Goal: Task Accomplishment & Management: Manage account settings

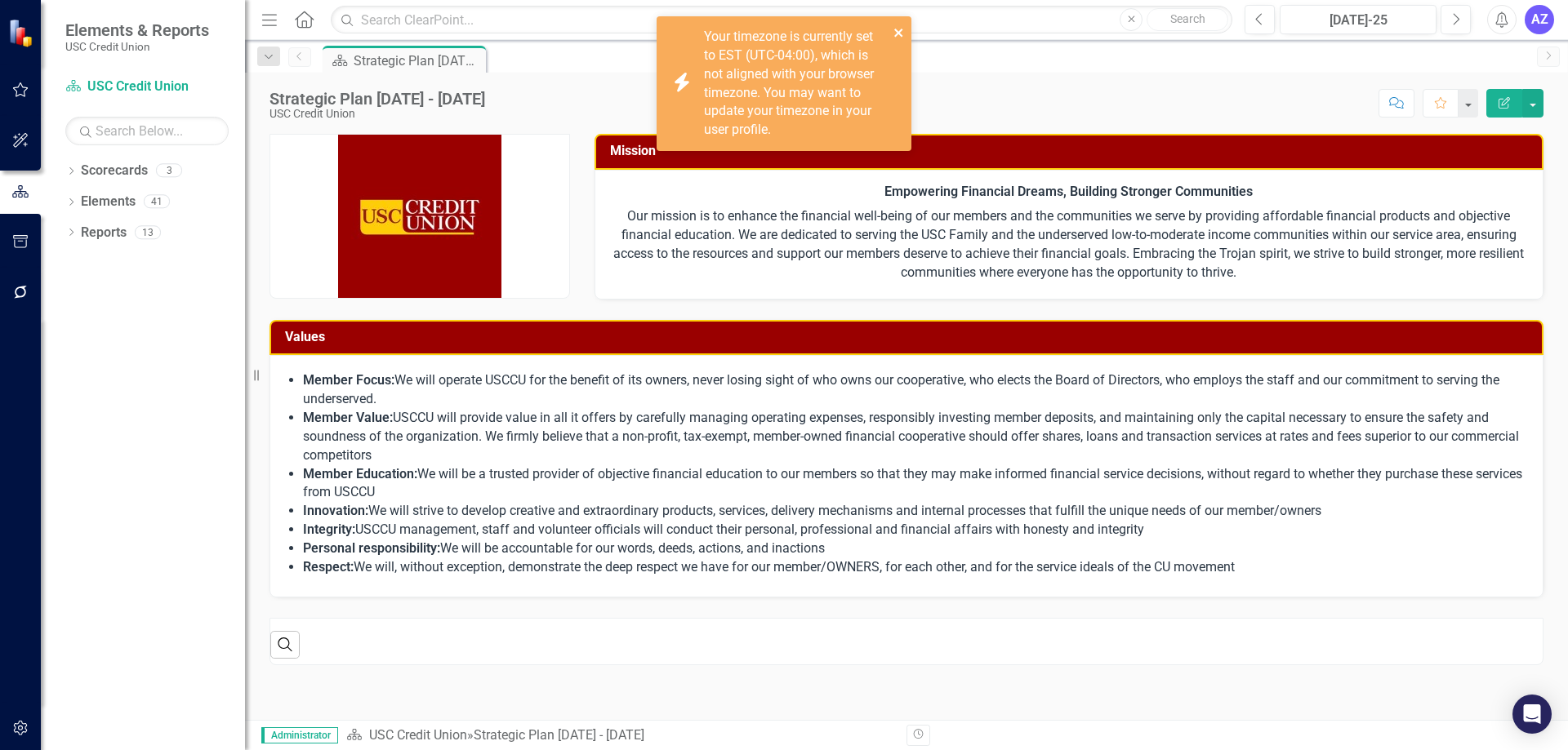
click at [897, 32] on icon "close" at bounding box center [898, 32] width 8 height 8
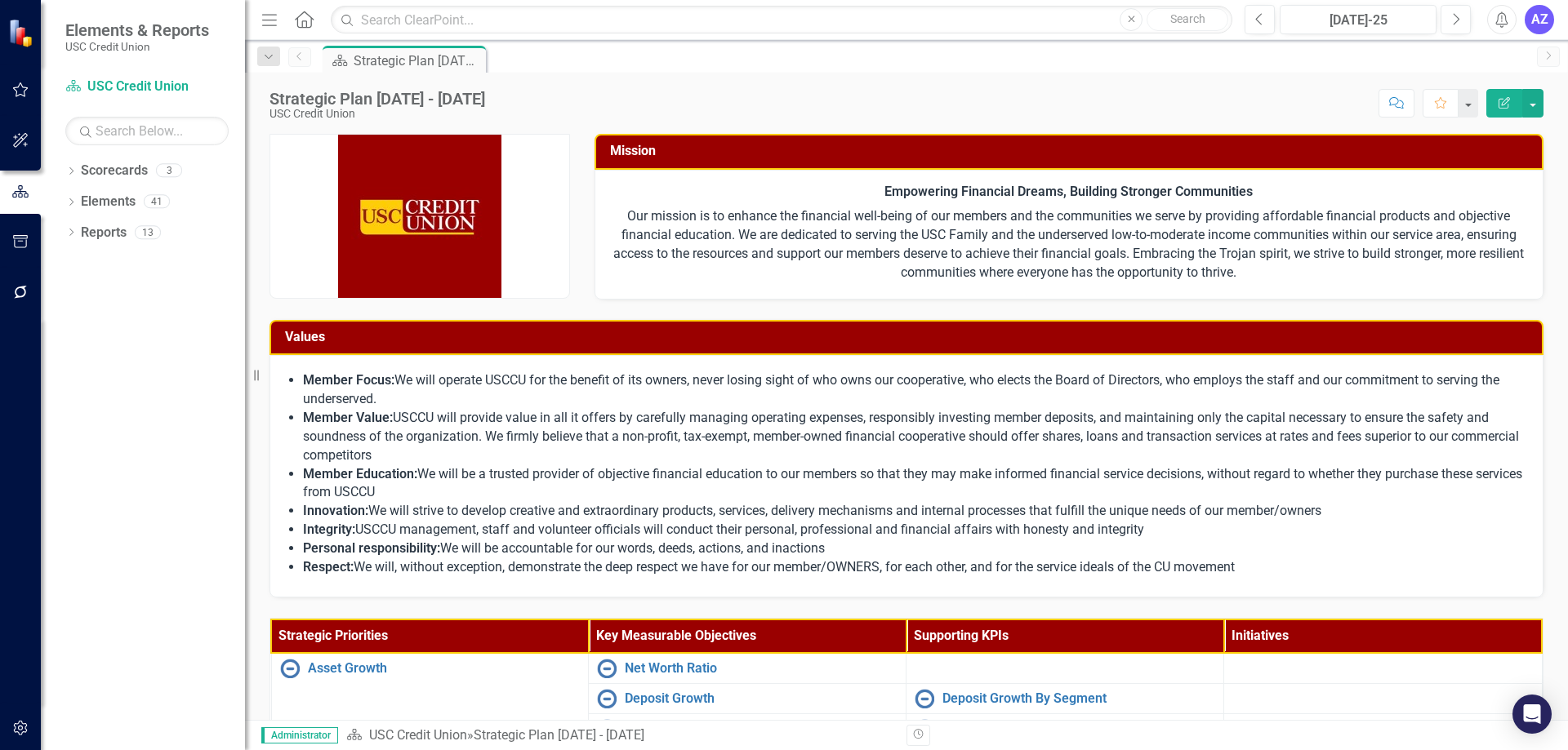
click at [675, 85] on div "Strategic Plan 2025 - 2027 USC Credit Union Score: N/A Jul-25 Completed Comment…" at bounding box center [906, 97] width 1323 height 49
click at [97, 201] on link "Elements" at bounding box center [108, 202] width 55 height 19
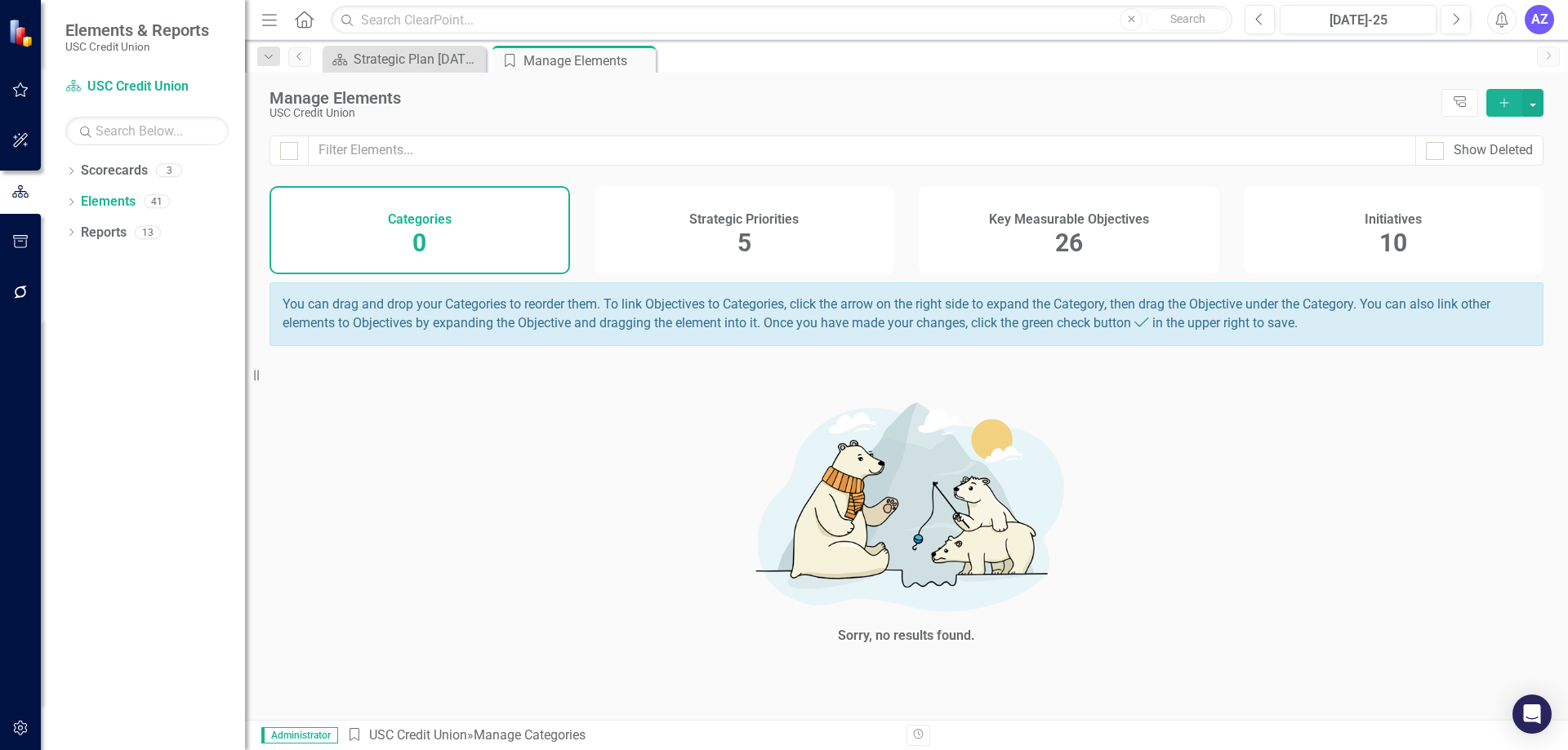
click at [1022, 210] on div "Key Measurable Objectives" at bounding box center [1069, 217] width 160 height 19
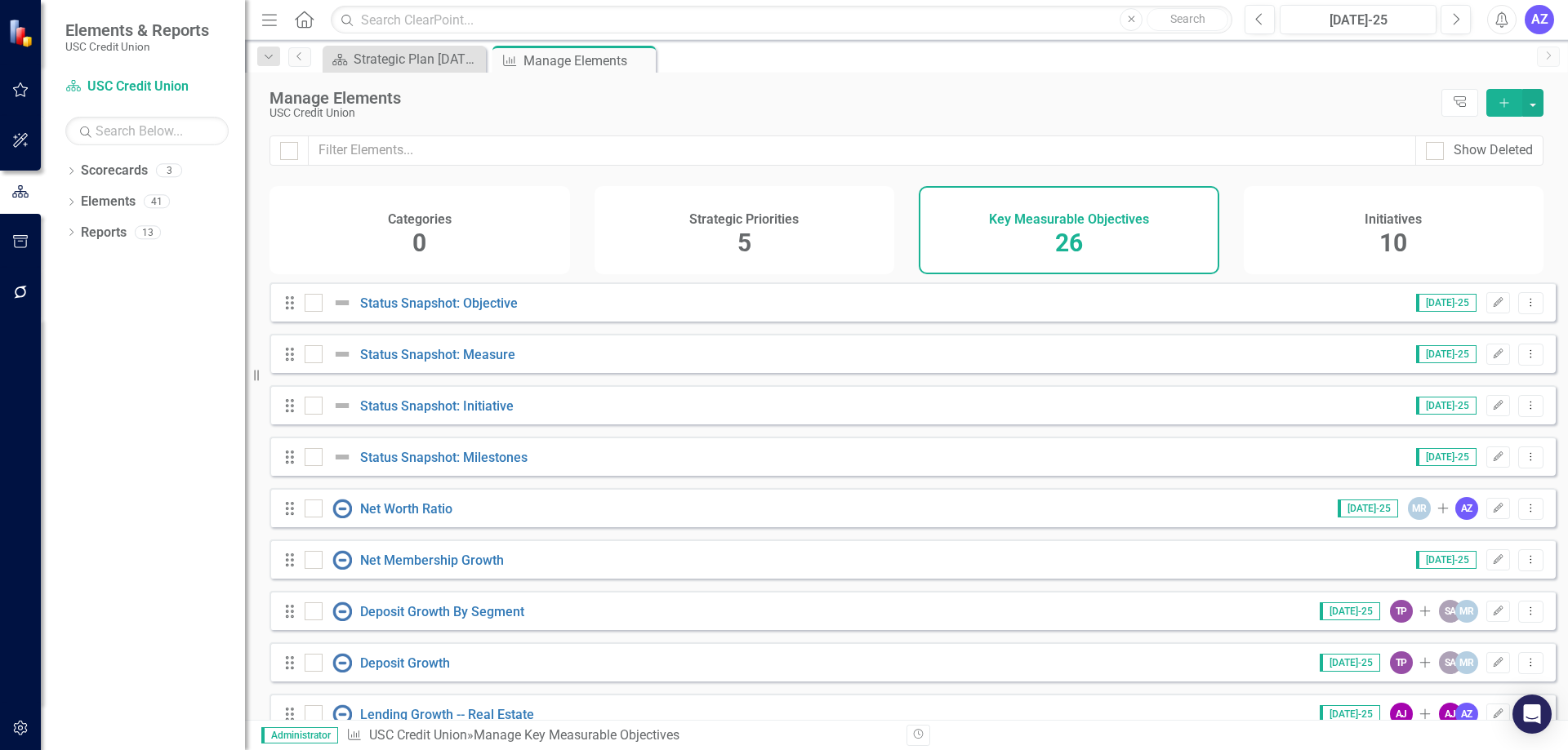
scroll to position [631, 0]
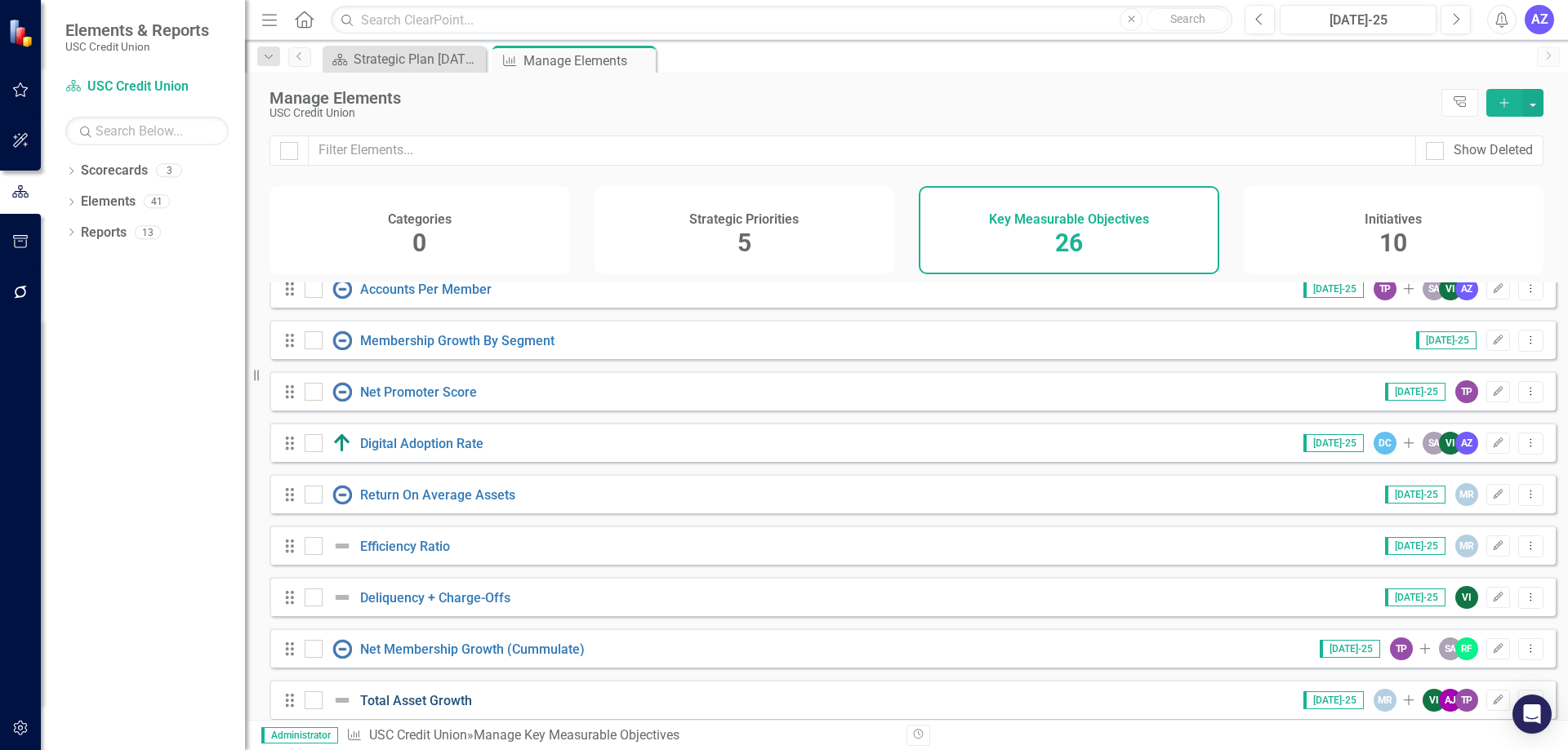
click at [403, 709] on link "Total Asset Growth" at bounding box center [416, 700] width 112 height 15
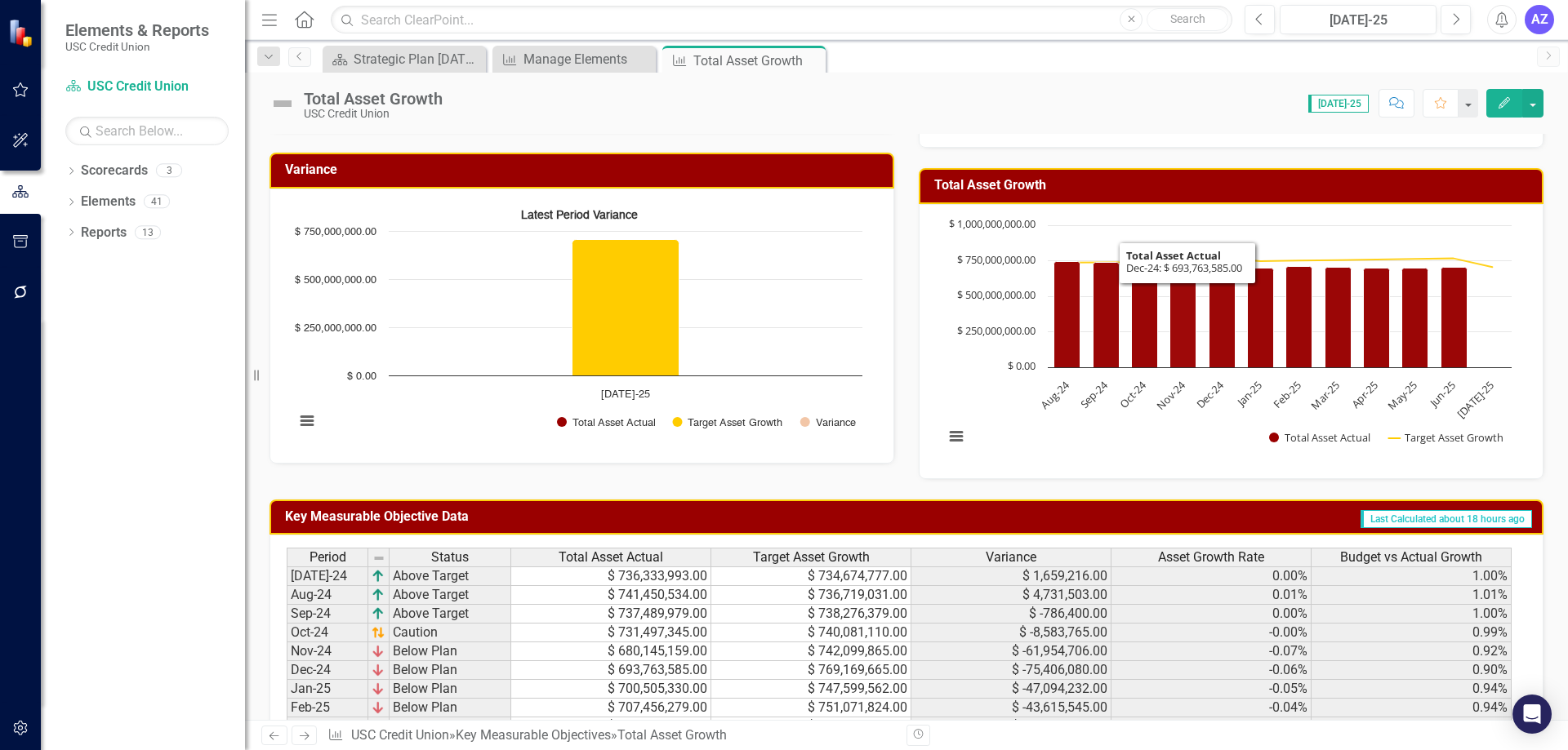
scroll to position [471, 0]
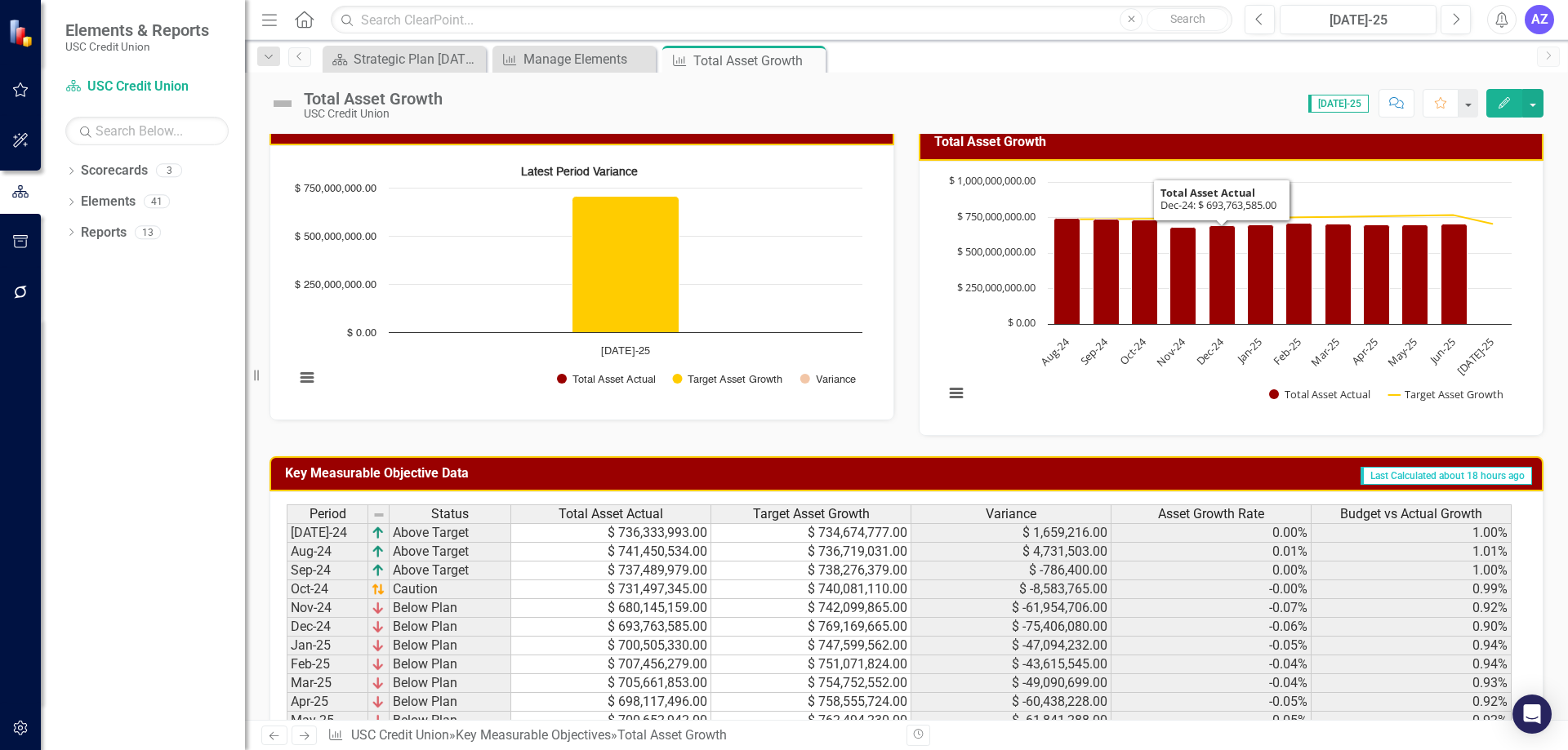
click at [1554, 336] on div "Strategic Priorities Asset Growth Jul-25 Owner MR Michael Rogers Analysis Jul-2…" at bounding box center [906, 330] width 1323 height 1374
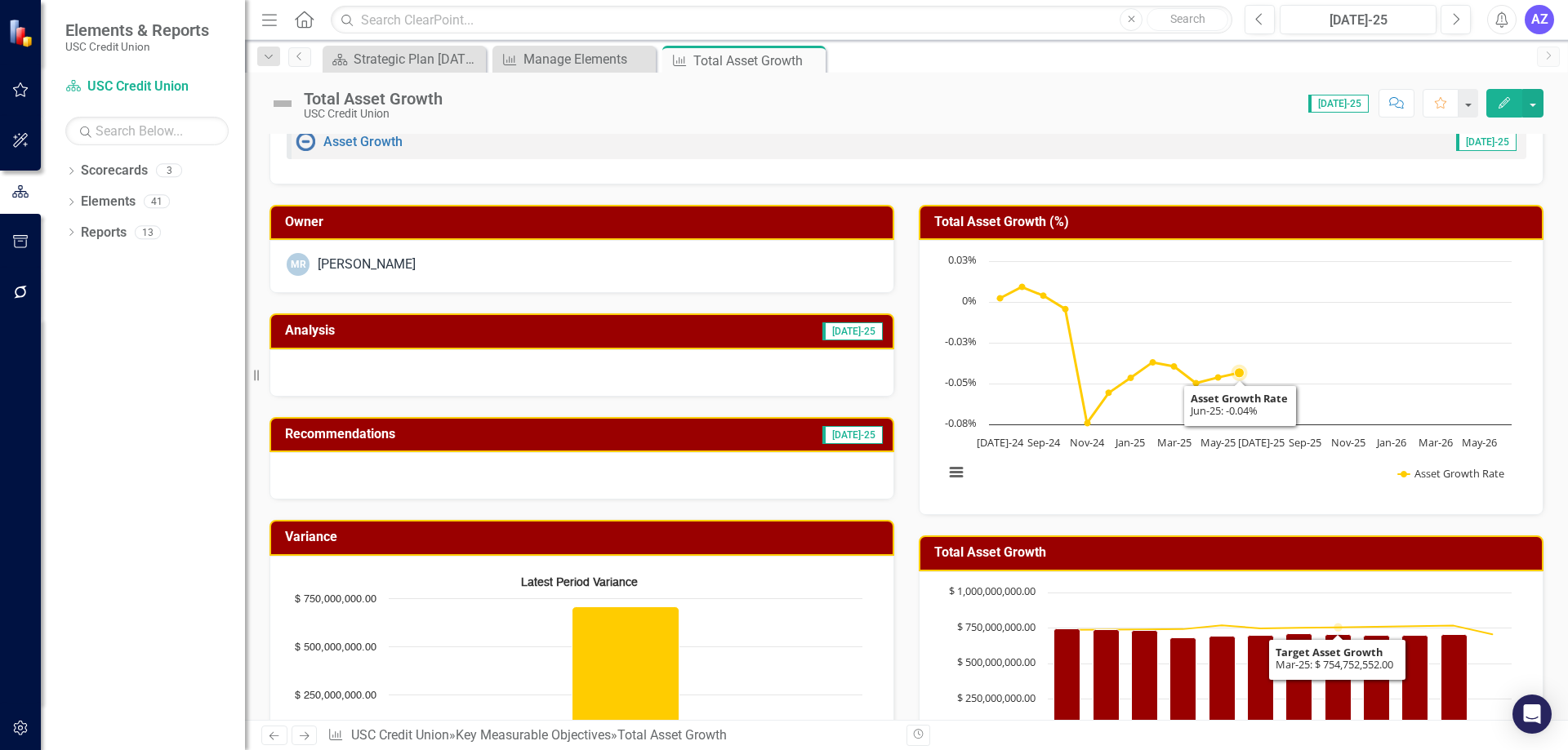
scroll to position [0, 0]
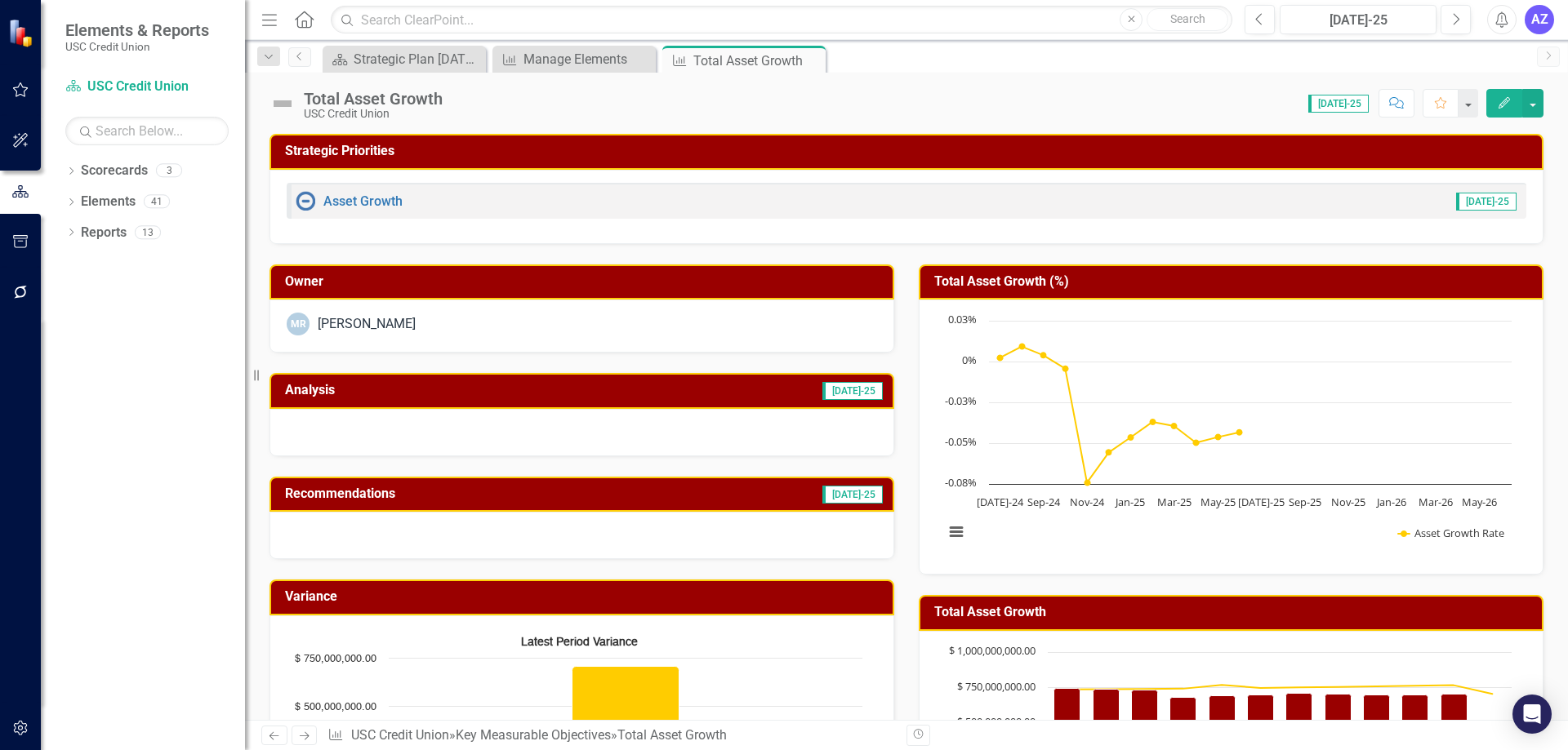
click at [722, 426] on div at bounding box center [582, 433] width 625 height 48
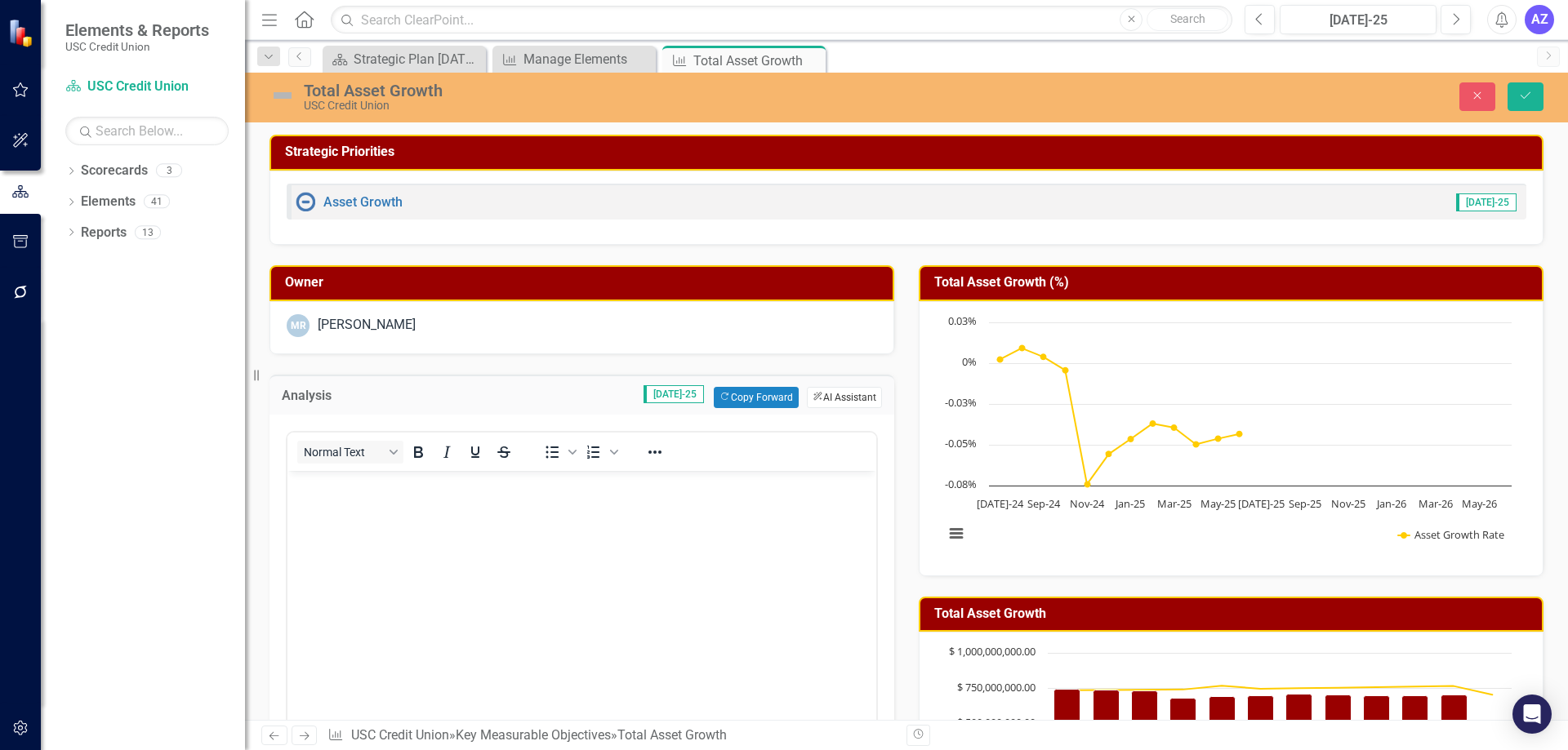
click at [827, 393] on button "ClearPoint AI AI Assistant" at bounding box center [844, 398] width 75 height 22
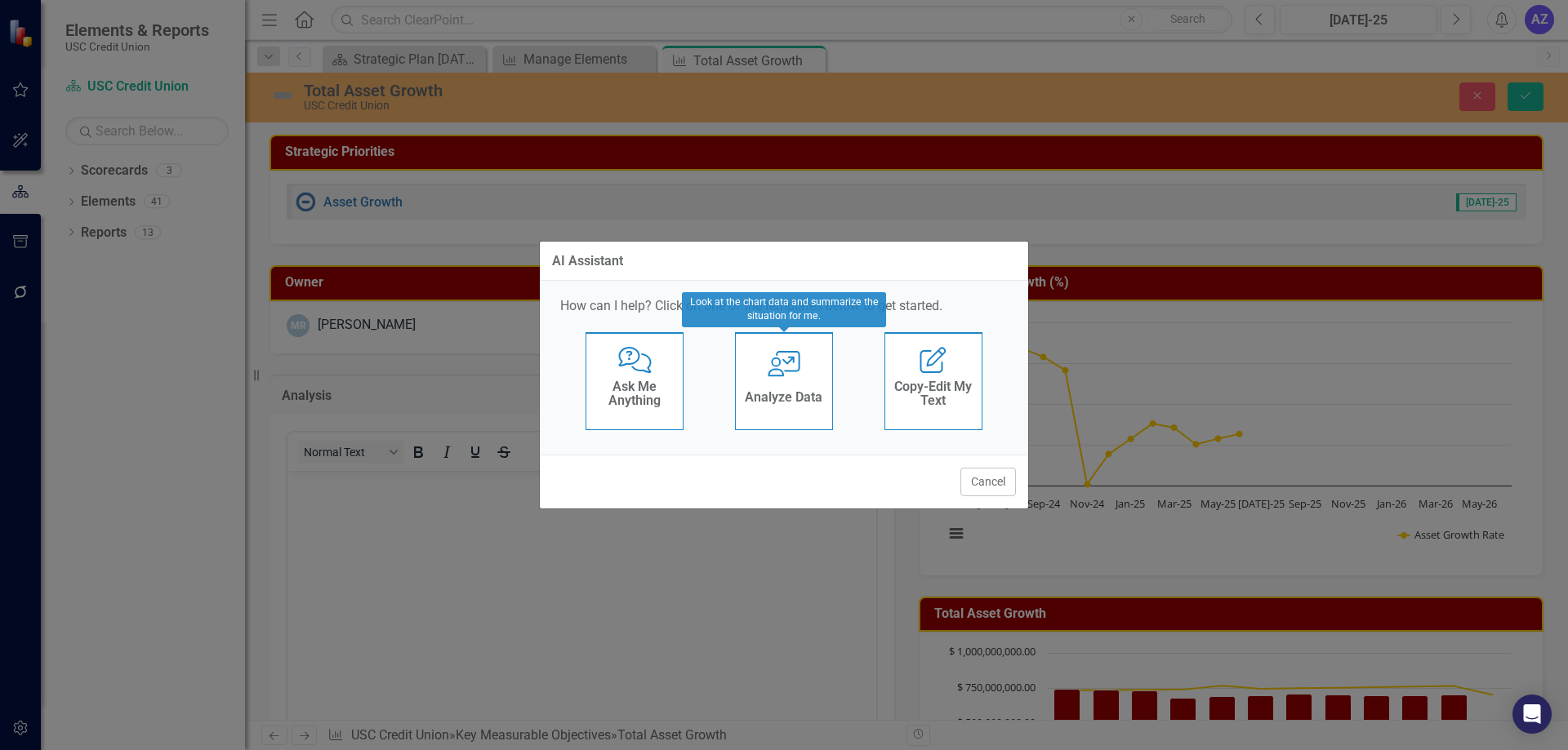
click at [795, 407] on div "Analyze Data" at bounding box center [784, 399] width 78 height 27
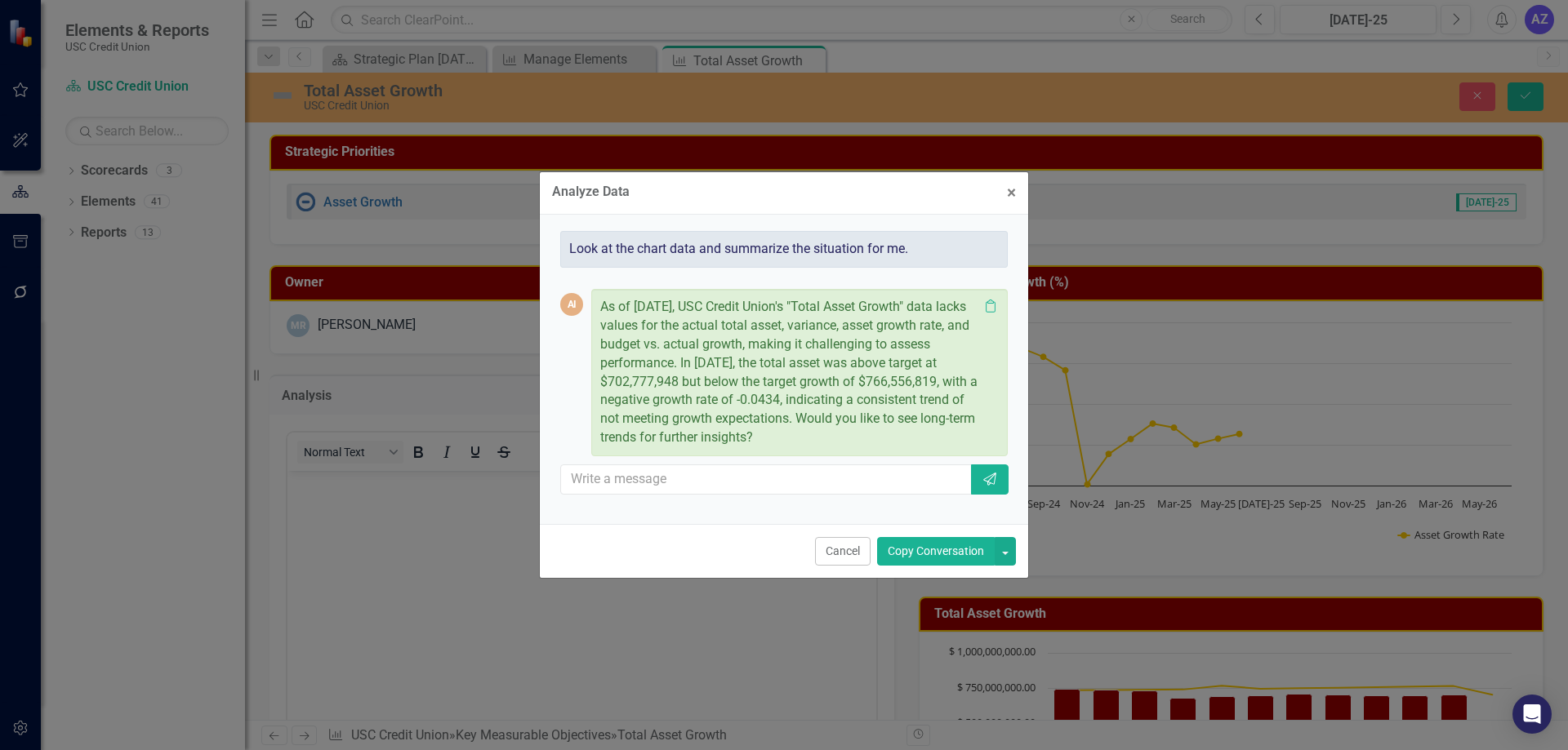
click at [896, 558] on button "Copy Conversation" at bounding box center [936, 552] width 117 height 29
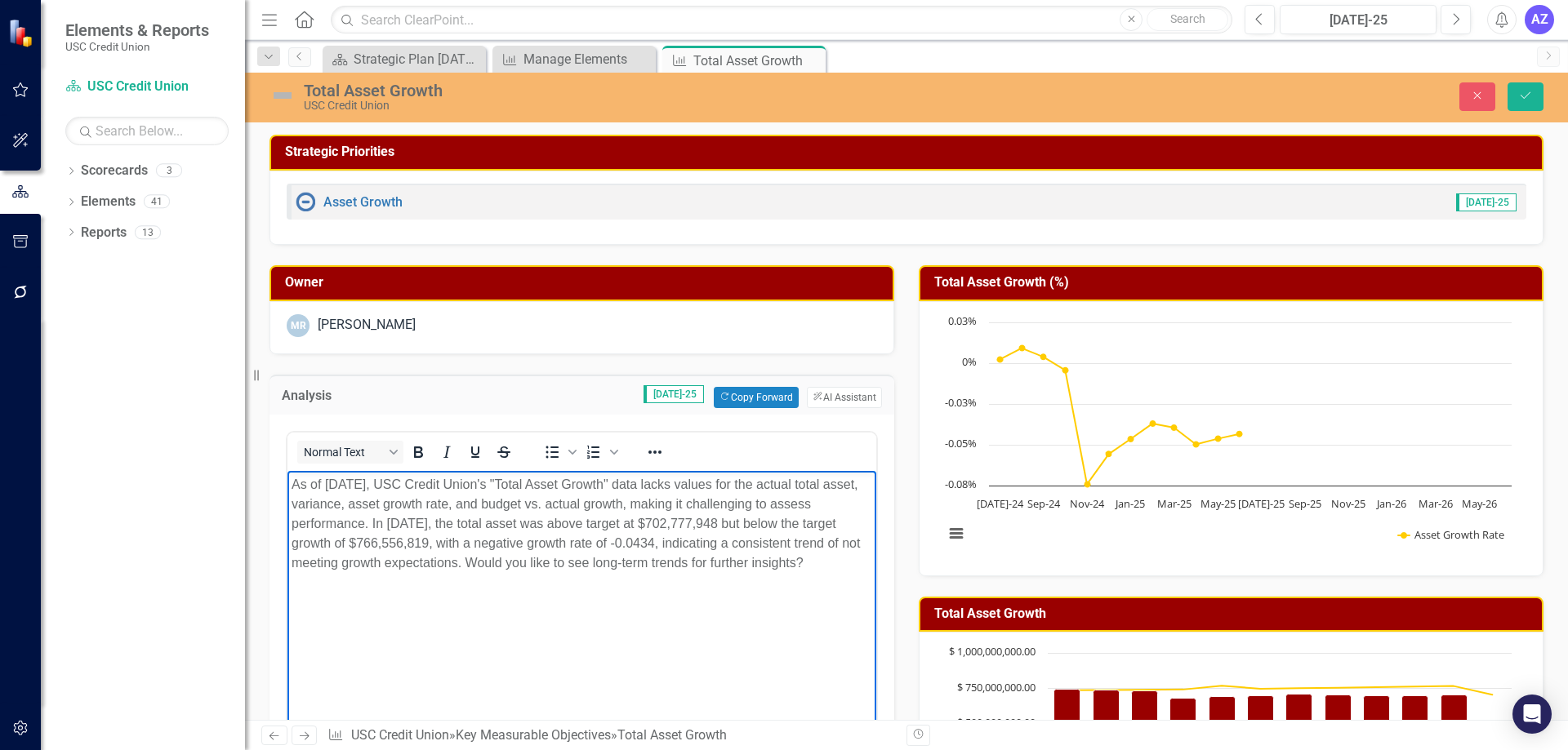
drag, startPoint x: 632, startPoint y: 565, endPoint x: 468, endPoint y: 569, distance: 164.0
click at [468, 569] on p "As of July 2025, USC Credit Union's "Total Asset Growth" data lacks values for …" at bounding box center [582, 523] width 581 height 98
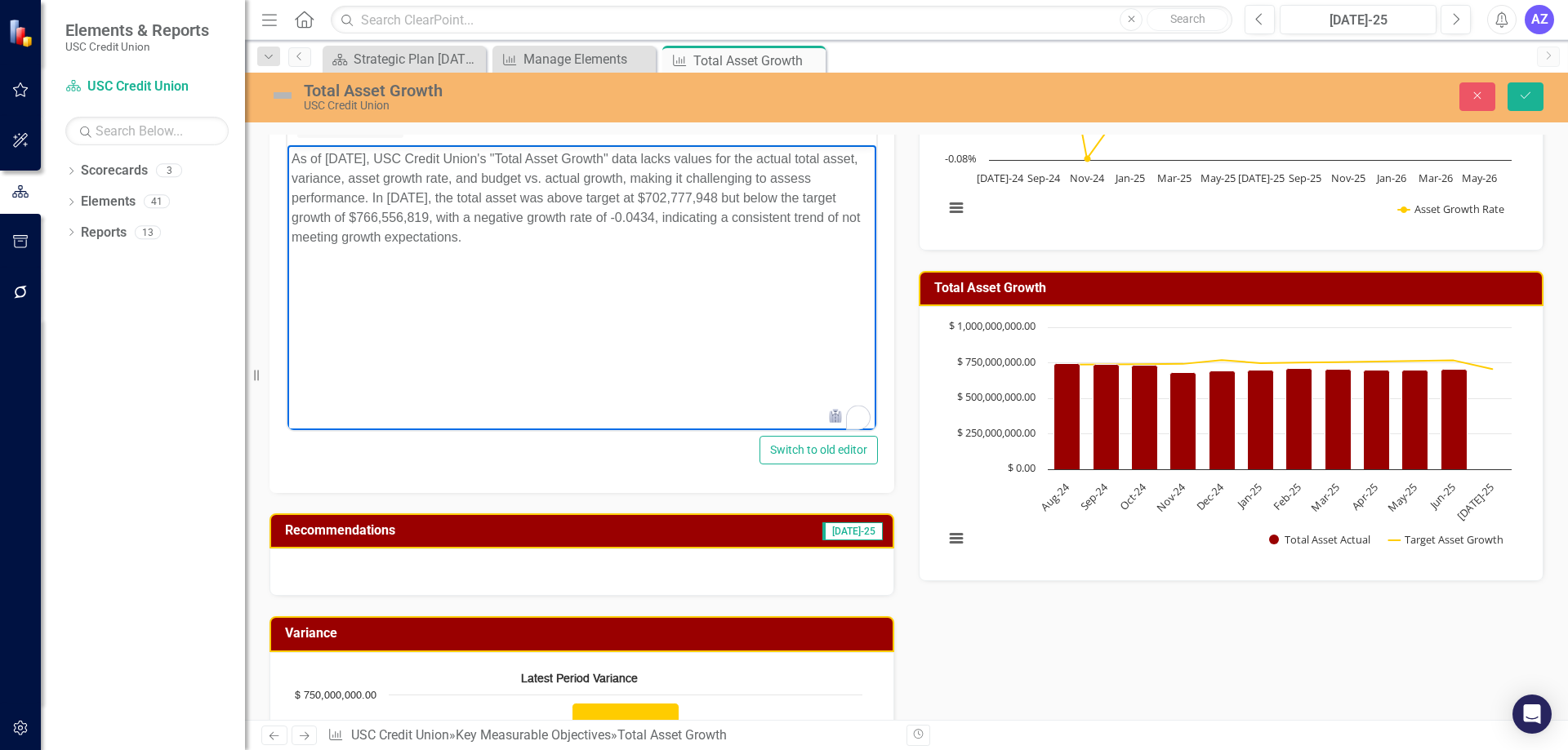
scroll to position [326, 0]
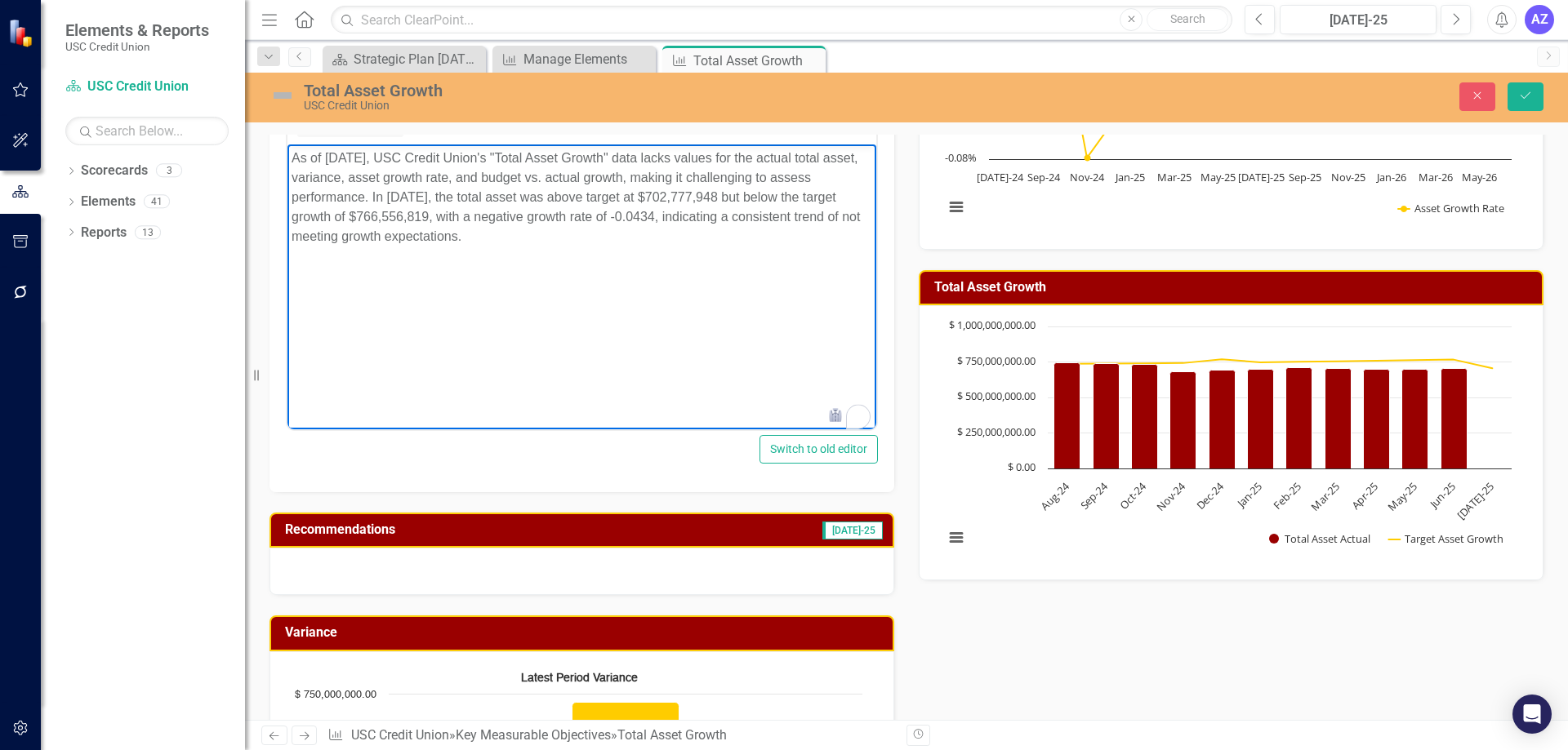
click at [824, 567] on div at bounding box center [582, 572] width 625 height 48
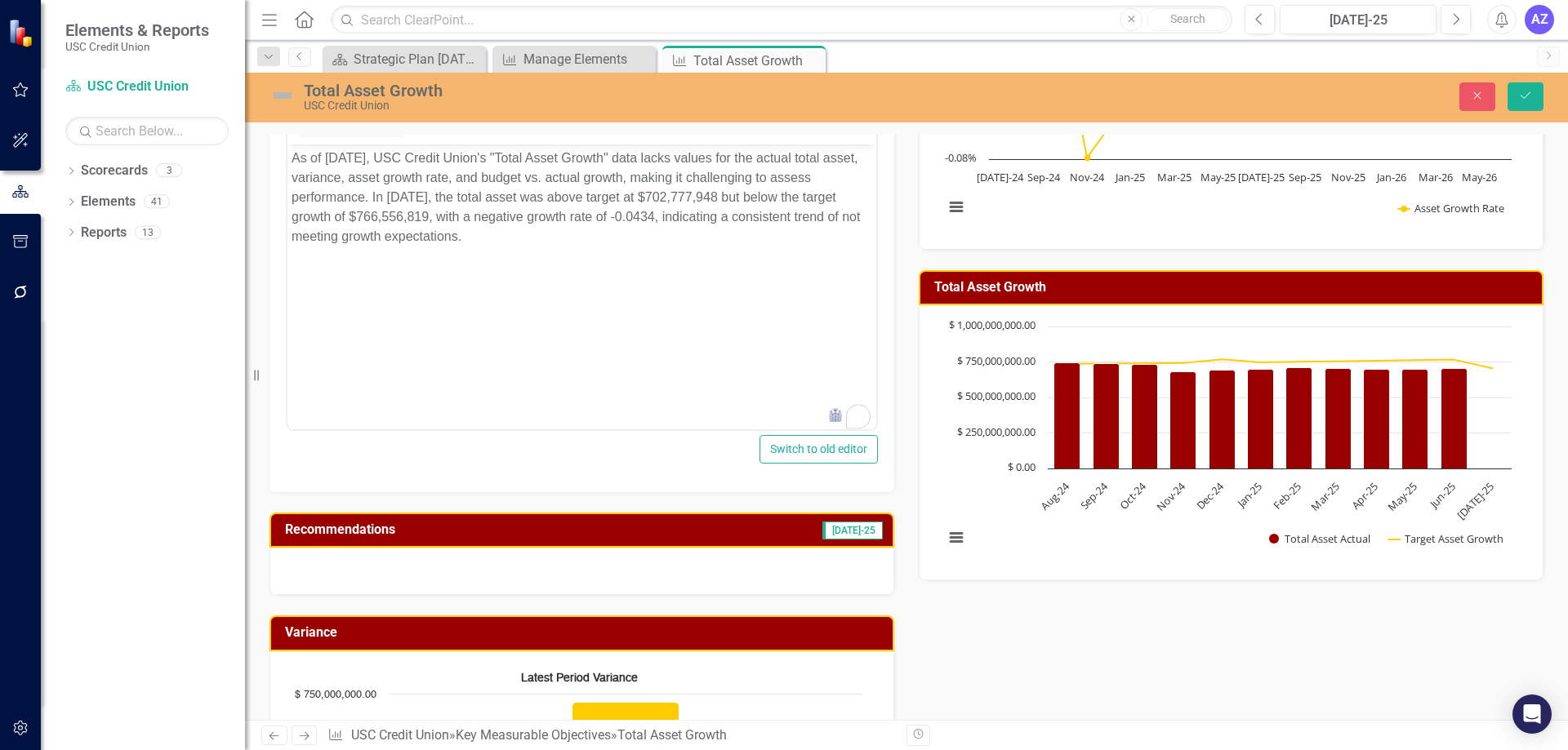
click at [824, 567] on div at bounding box center [582, 572] width 625 height 48
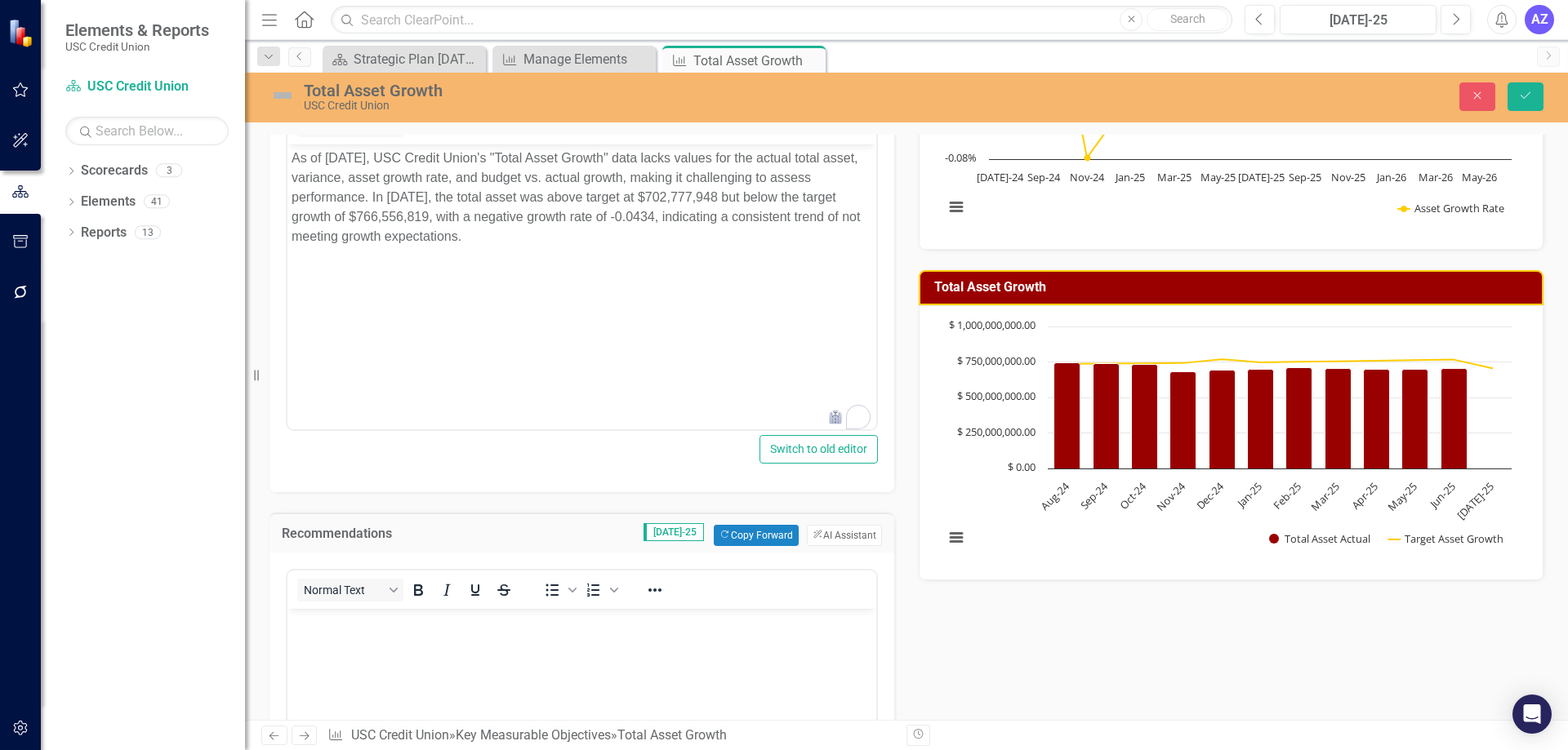
scroll to position [0, 0]
click at [826, 542] on button "ClearPoint AI AI Assistant" at bounding box center [844, 535] width 75 height 22
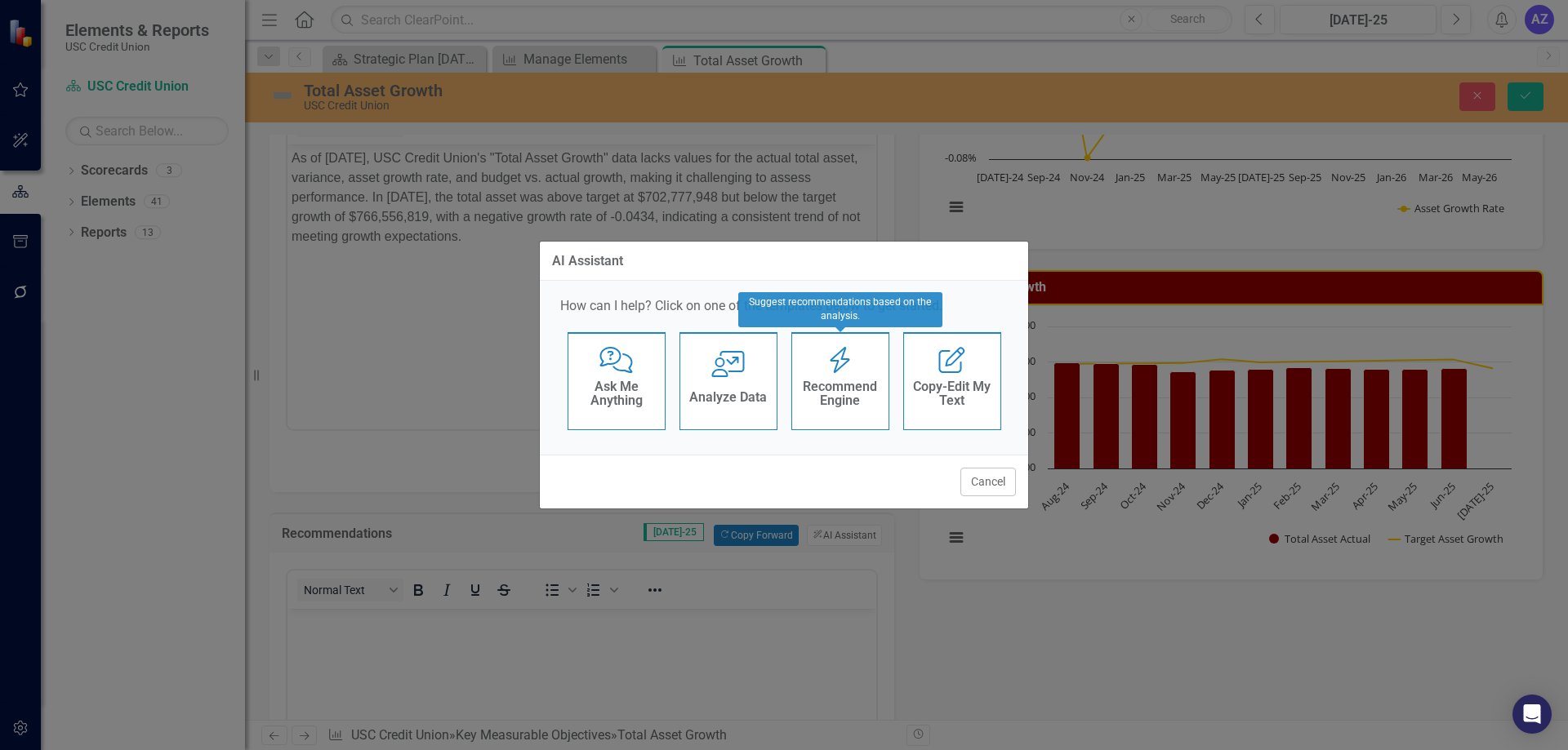
click at [837, 398] on h4 "Recommend Engine" at bounding box center [840, 394] width 80 height 29
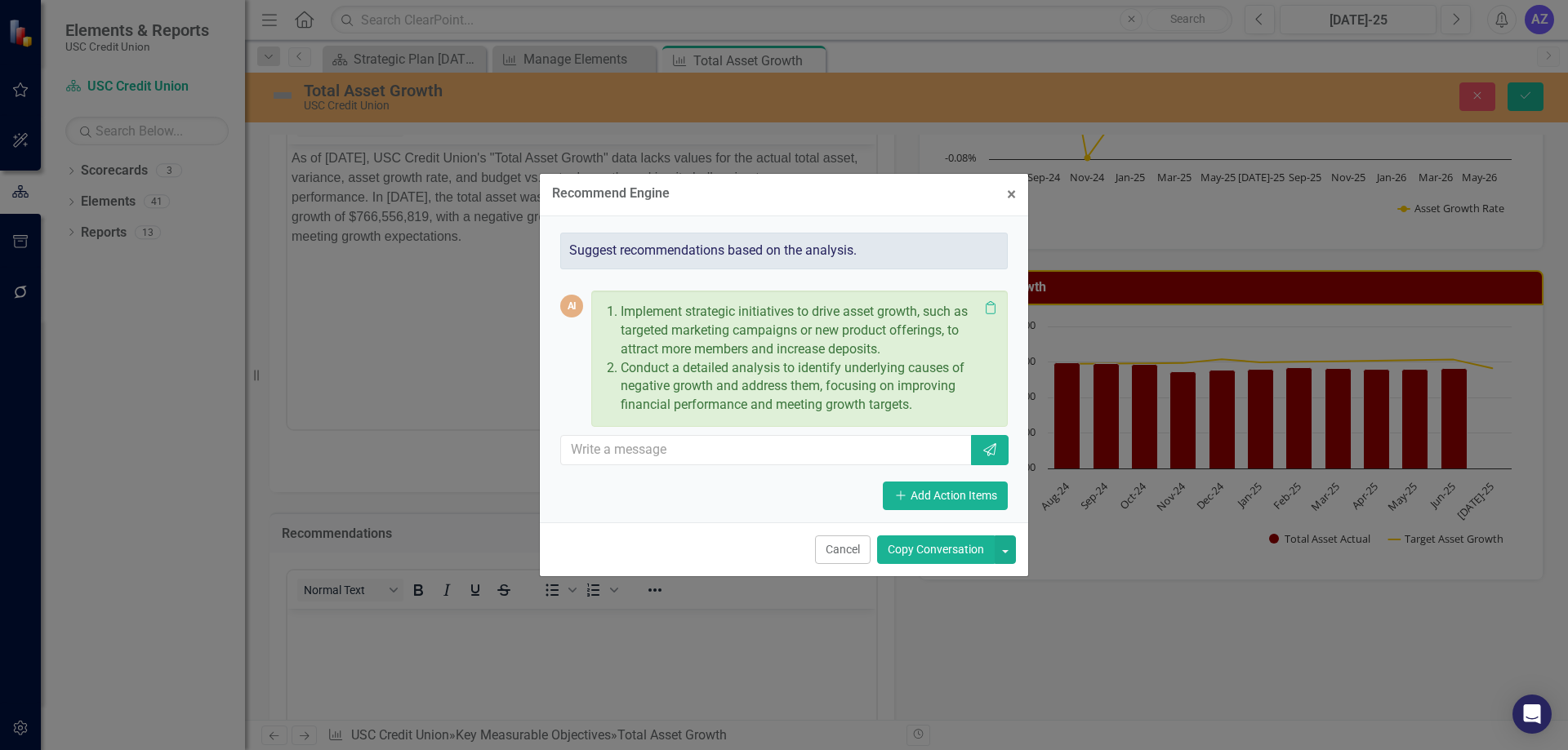
click at [942, 551] on button "Copy Conversation" at bounding box center [936, 550] width 117 height 29
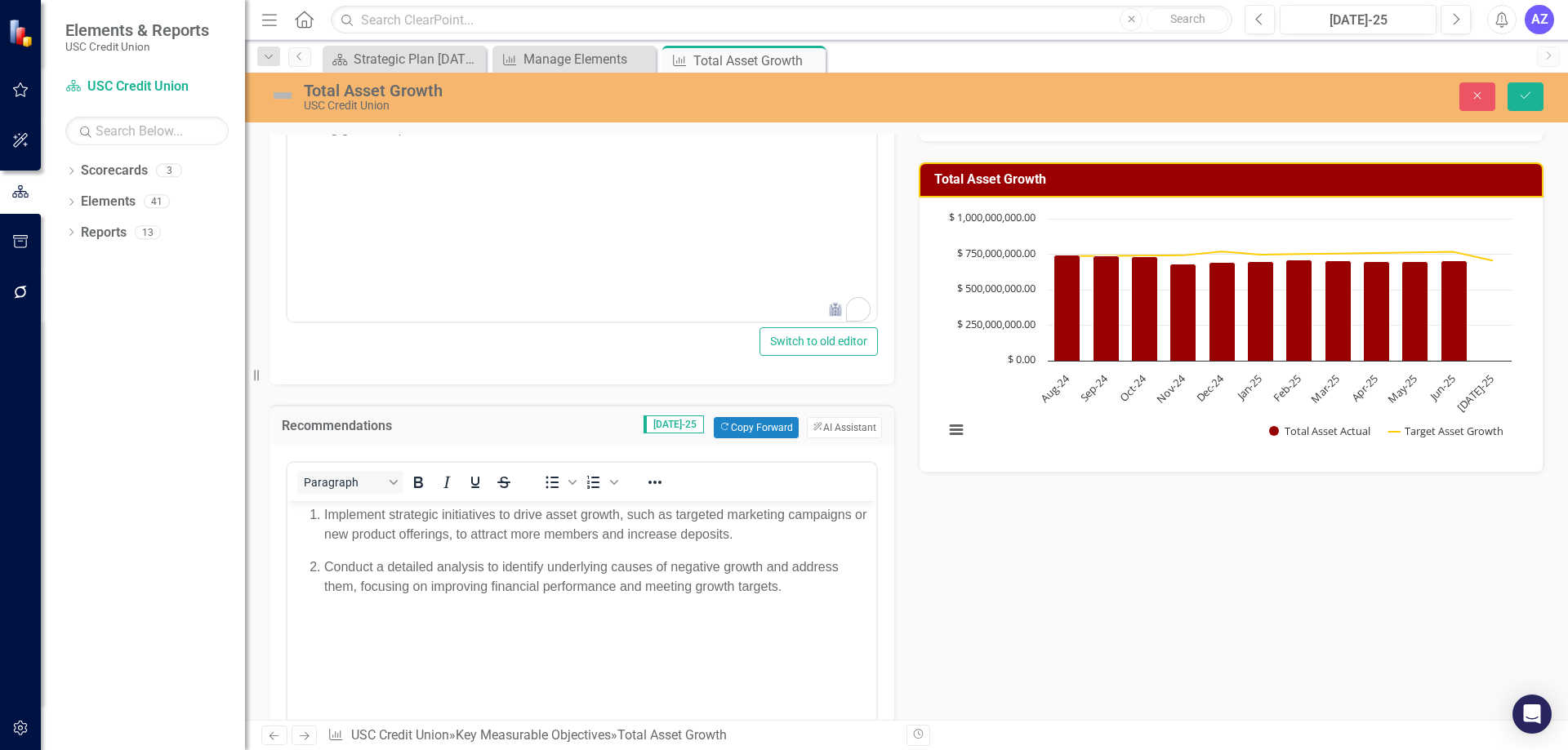
scroll to position [572, 0]
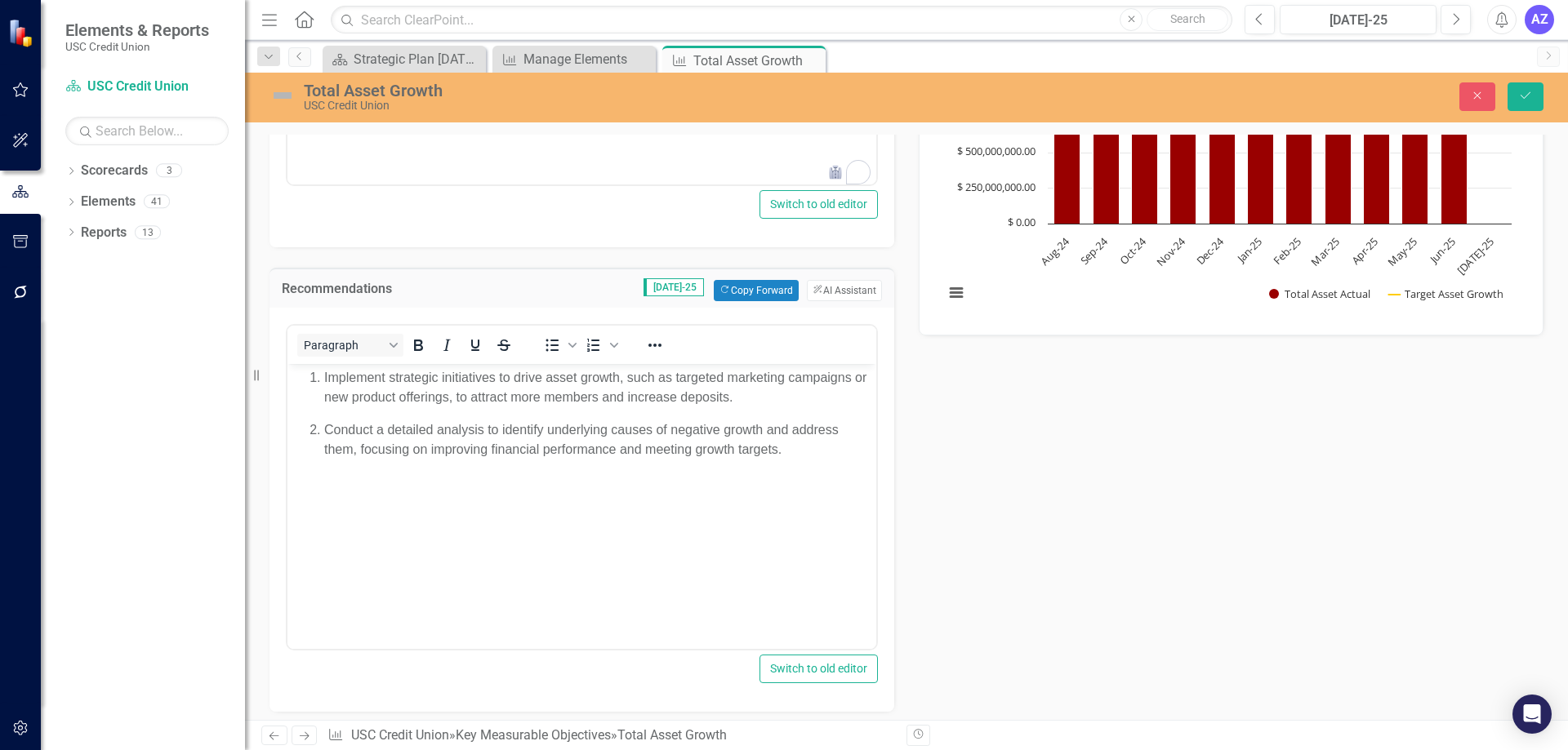
click at [1031, 537] on div "Owner MR Michael Rogers Analysis Jul-25 Copy Forward Copy Forward ClearPoint AI…" at bounding box center [906, 358] width 1298 height 1369
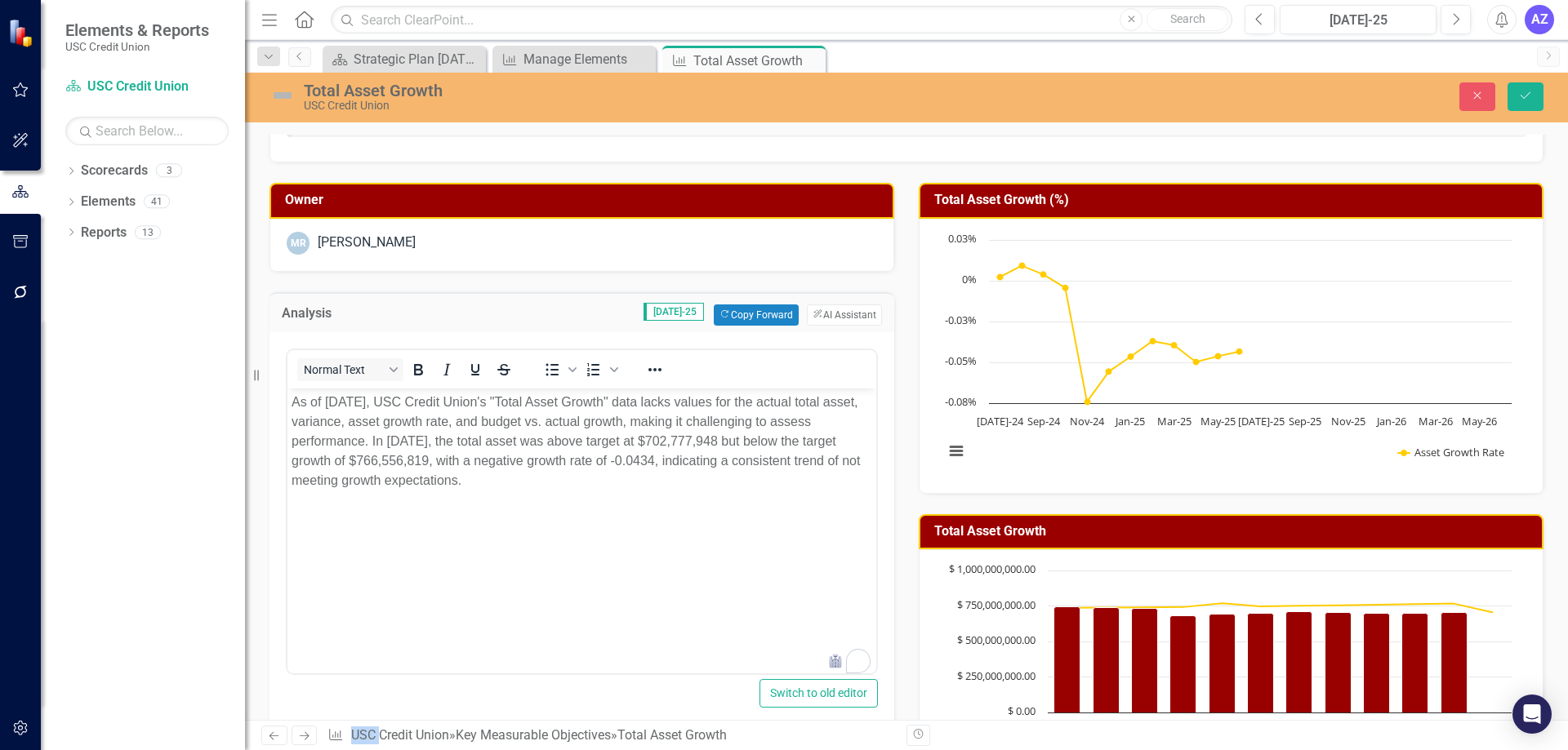
scroll to position [82, 0]
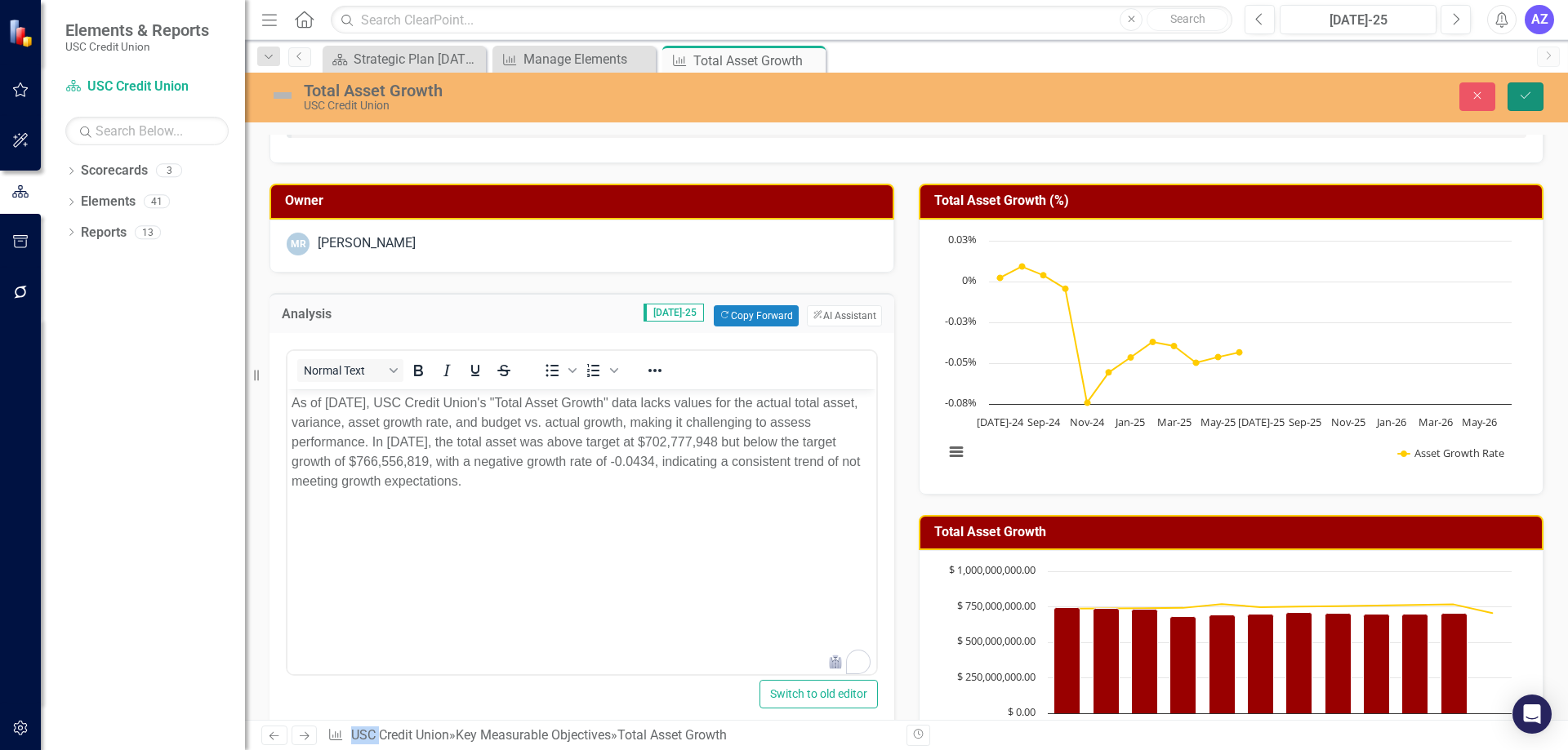
click at [1530, 105] on button "Save" at bounding box center [1526, 96] width 36 height 29
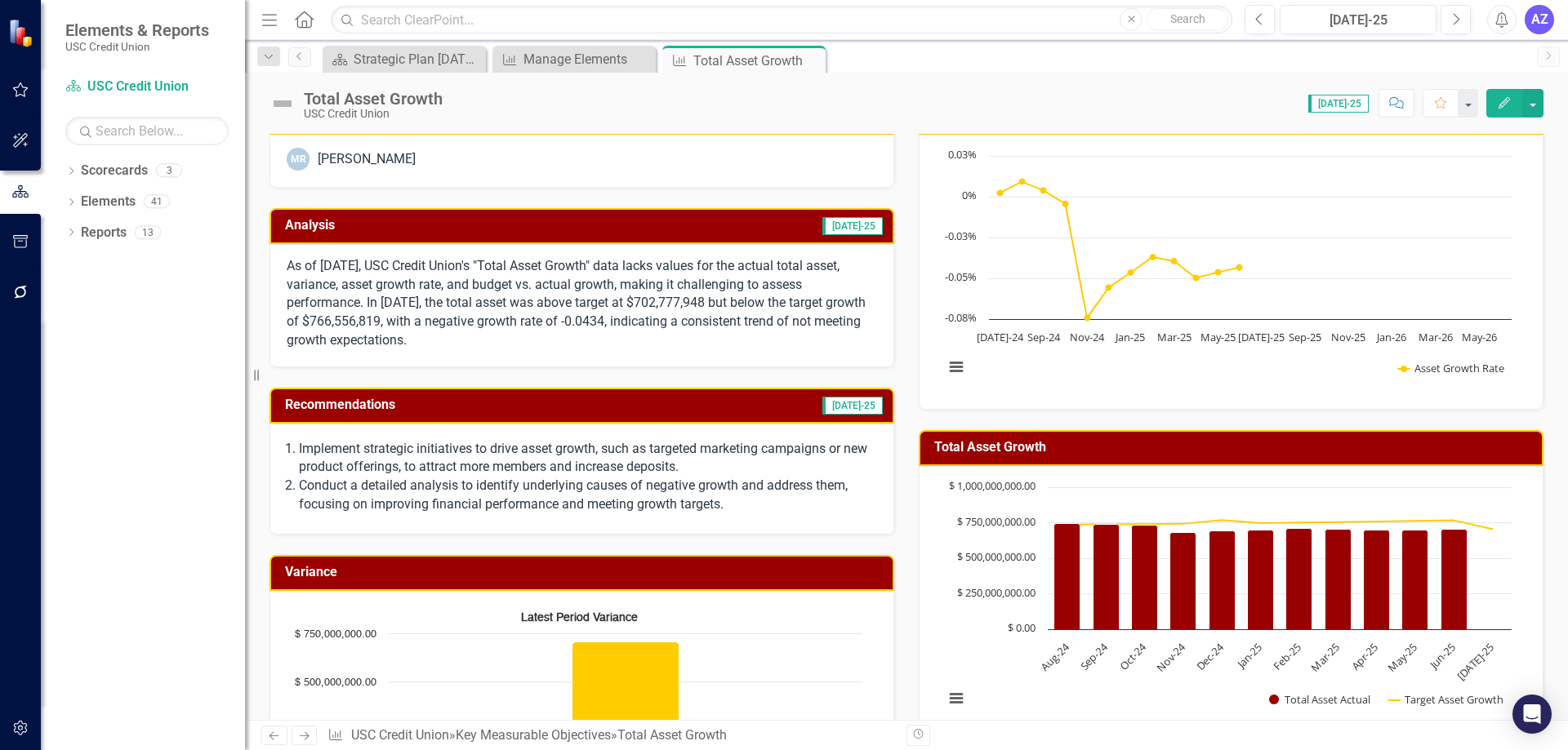
scroll to position [0, 0]
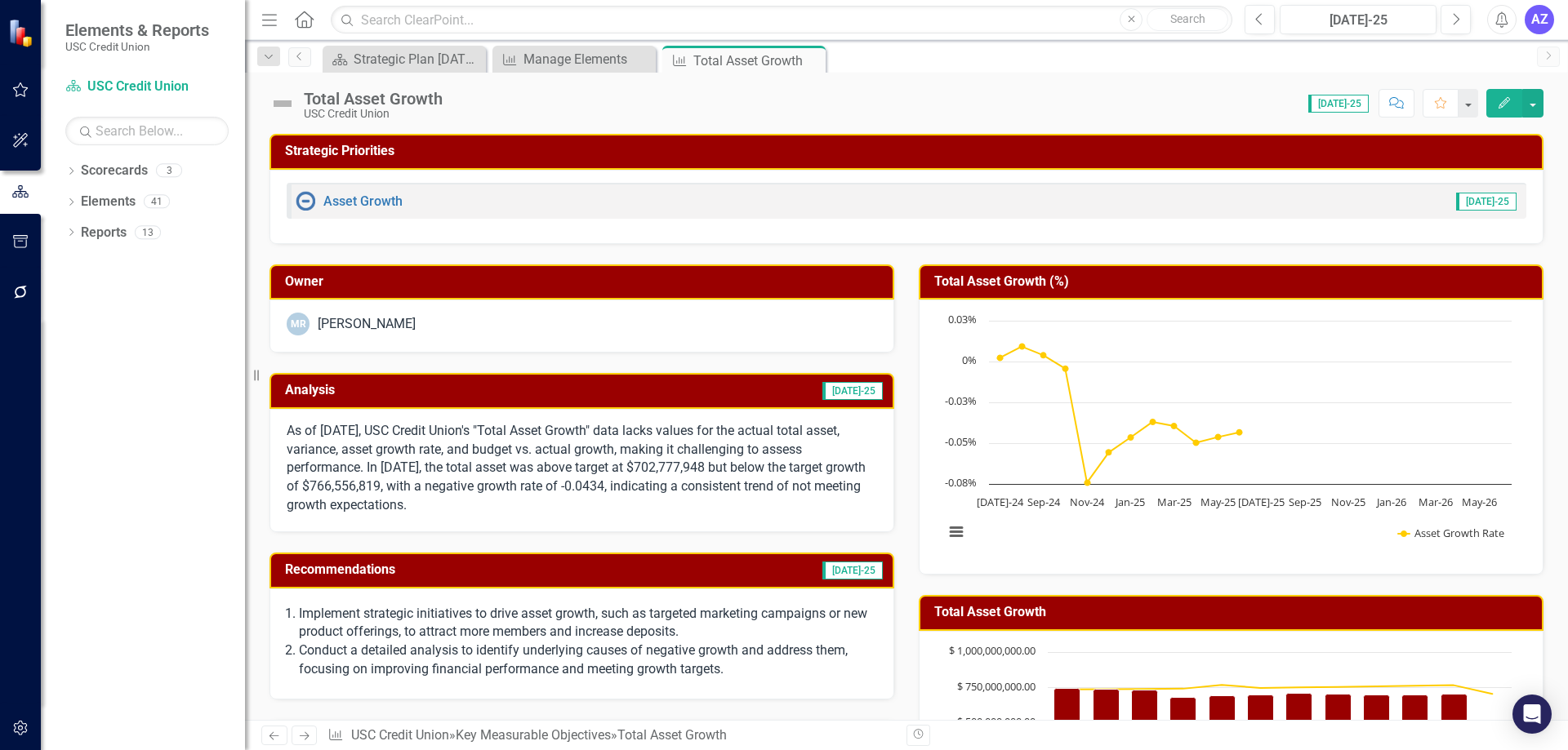
drag, startPoint x: 1466, startPoint y: 196, endPoint x: 1463, endPoint y: 204, distance: 8.5
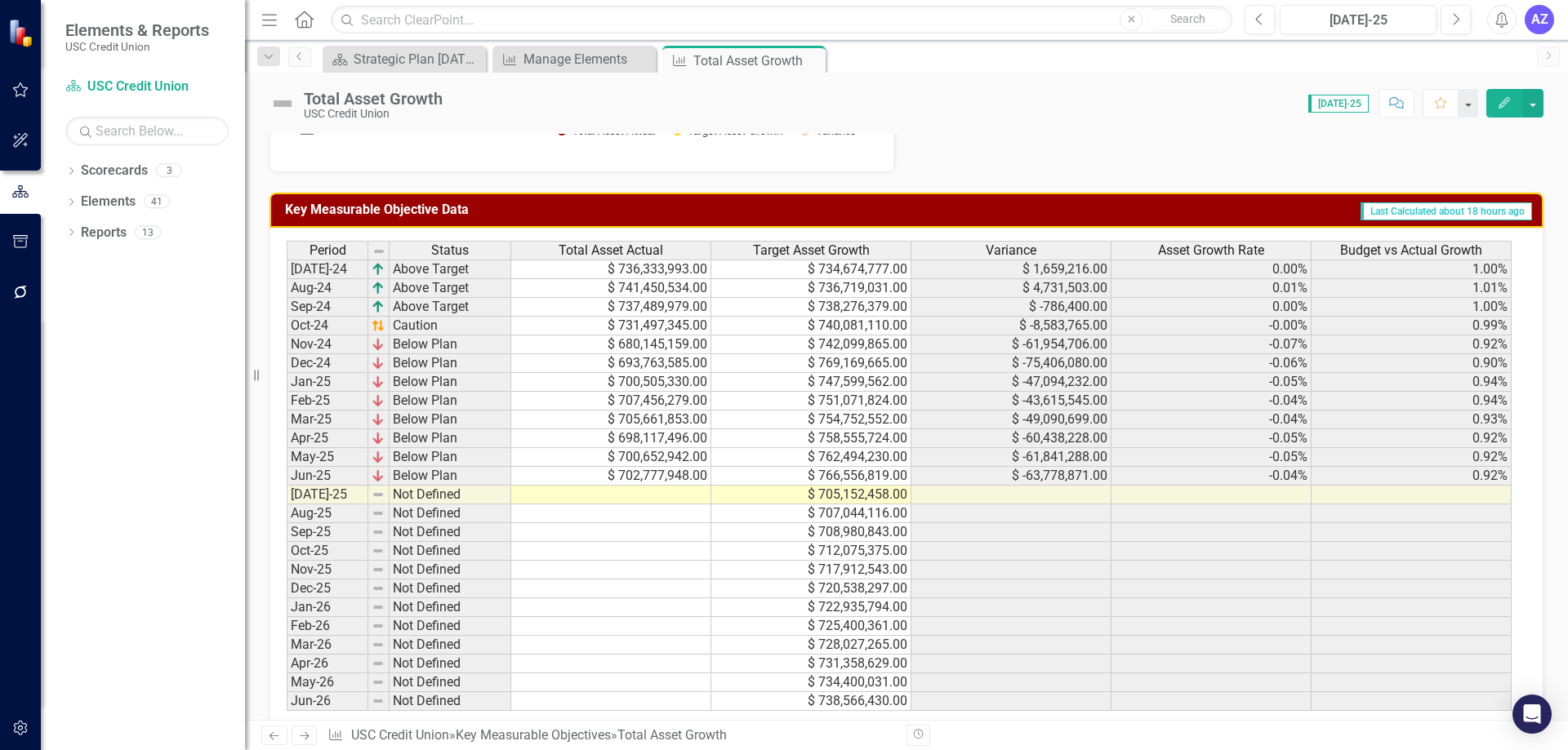
scroll to position [892, 0]
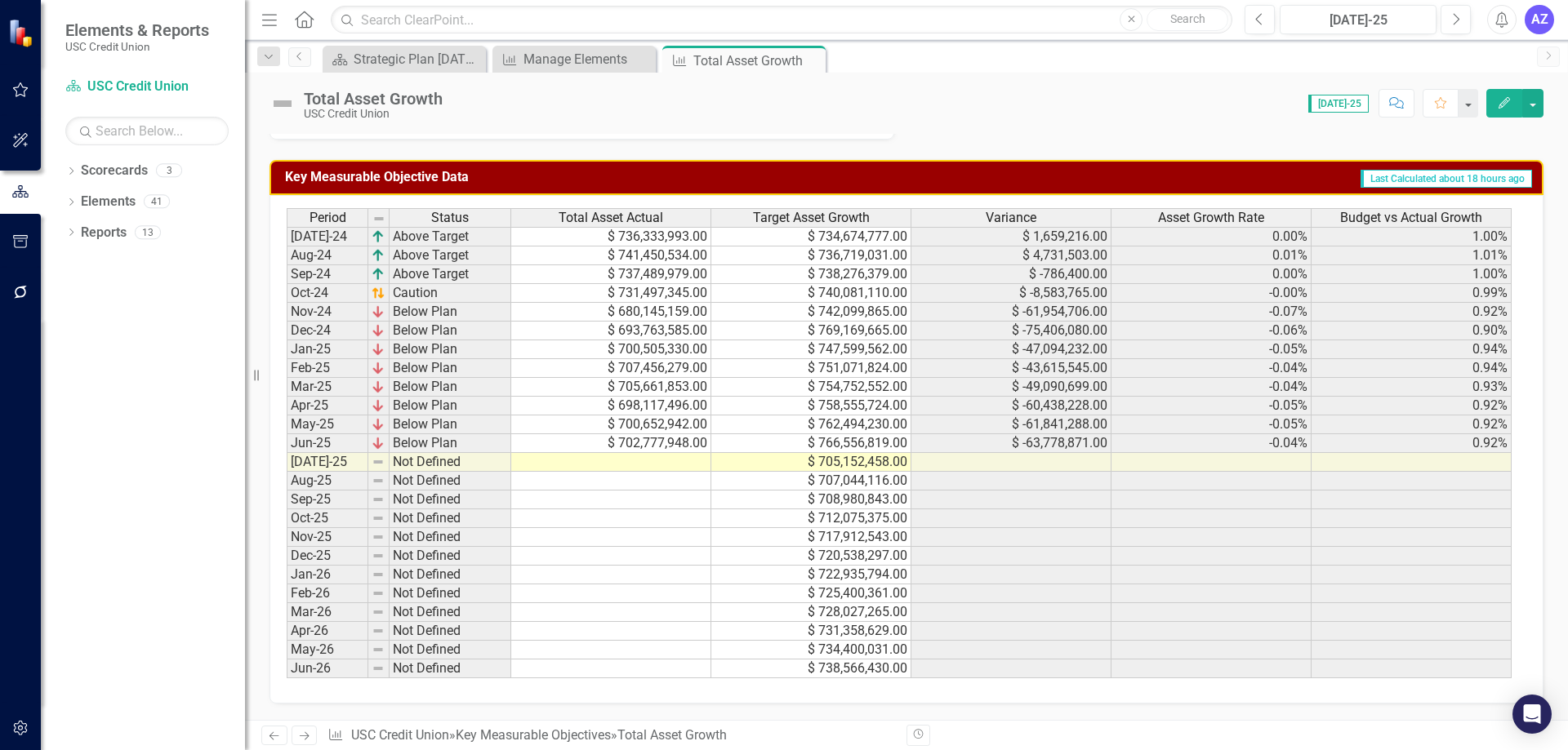
click at [1463, 437] on td "0.92%" at bounding box center [1412, 444] width 200 height 19
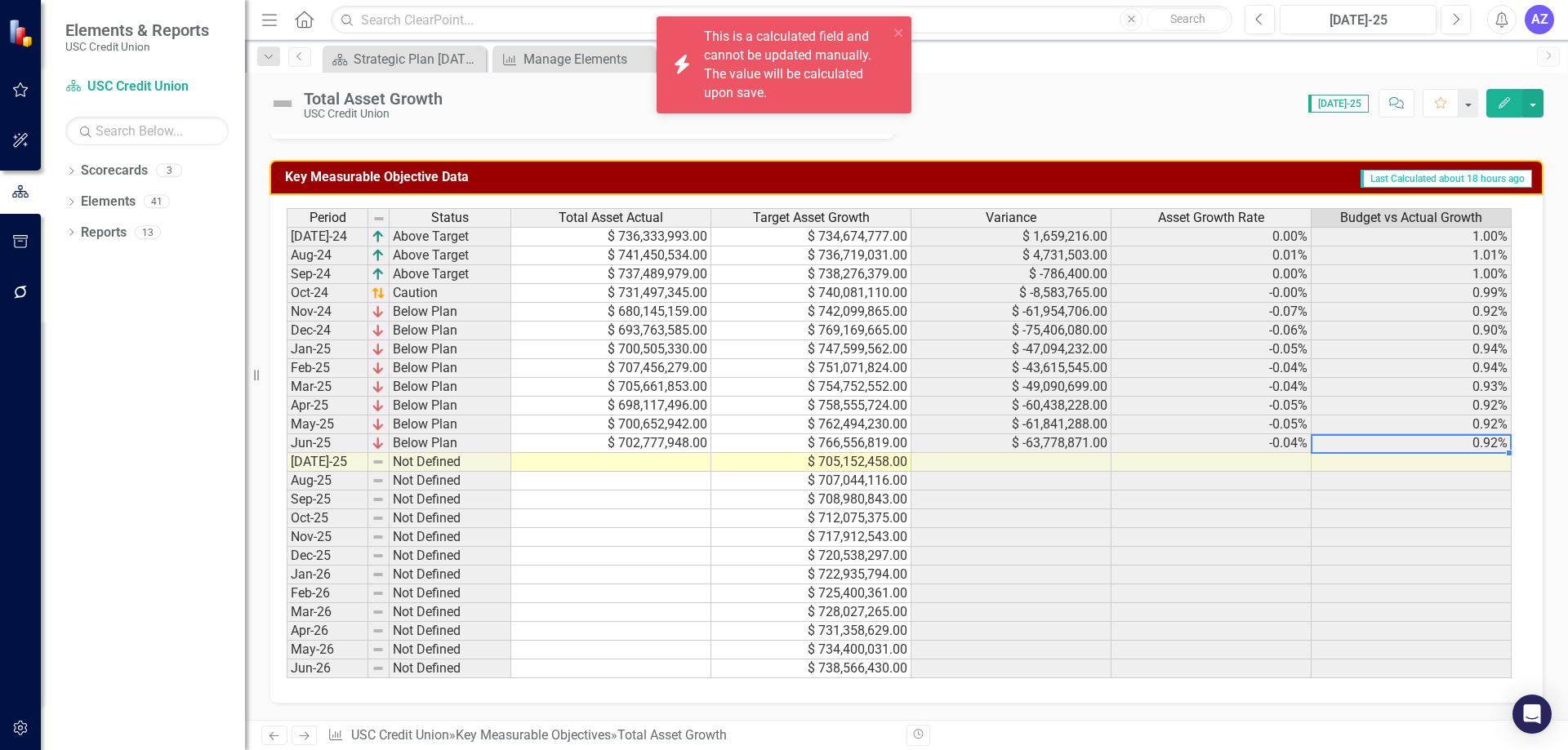
click at [1438, 446] on td "0.92%" at bounding box center [1412, 444] width 200 height 19
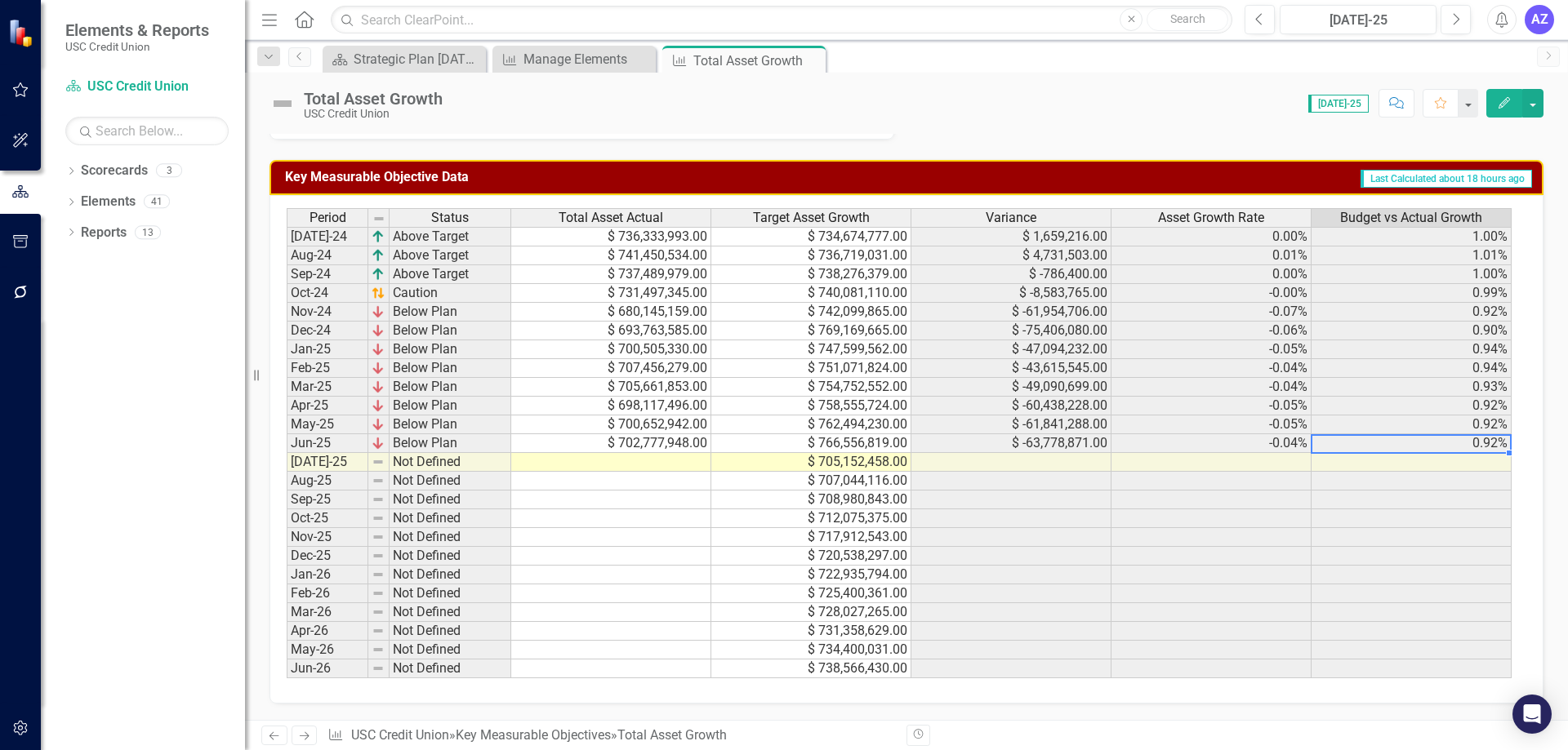
click at [1546, 100] on div "Total Asset Growth USC Credit Union Score: 0.00 Jul-25 Completed Comment Favori…" at bounding box center [906, 97] width 1323 height 49
click at [1538, 105] on button "button" at bounding box center [1533, 104] width 22 height 29
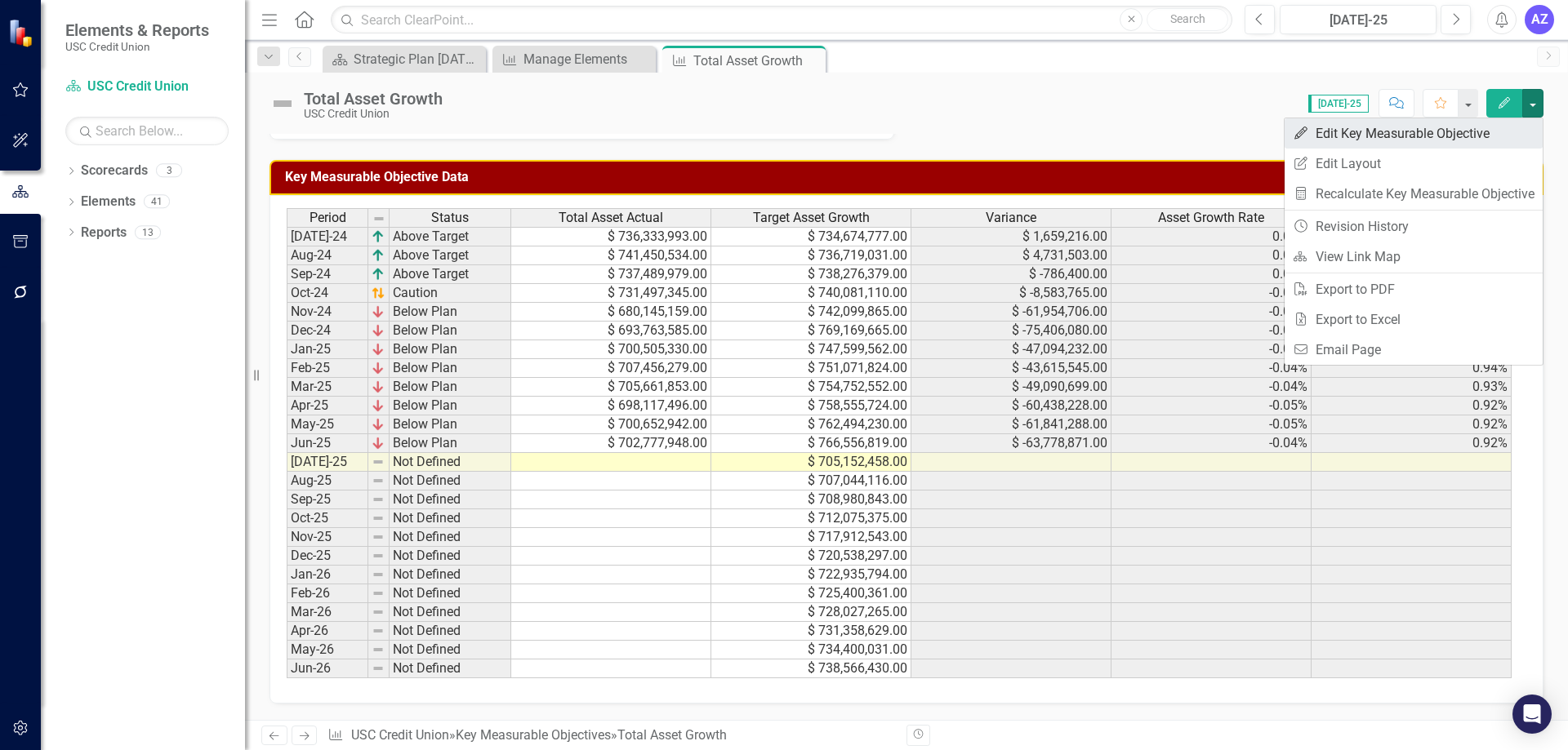
click at [1509, 140] on link "Edit Edit Key Measurable Objective" at bounding box center [1414, 133] width 258 height 31
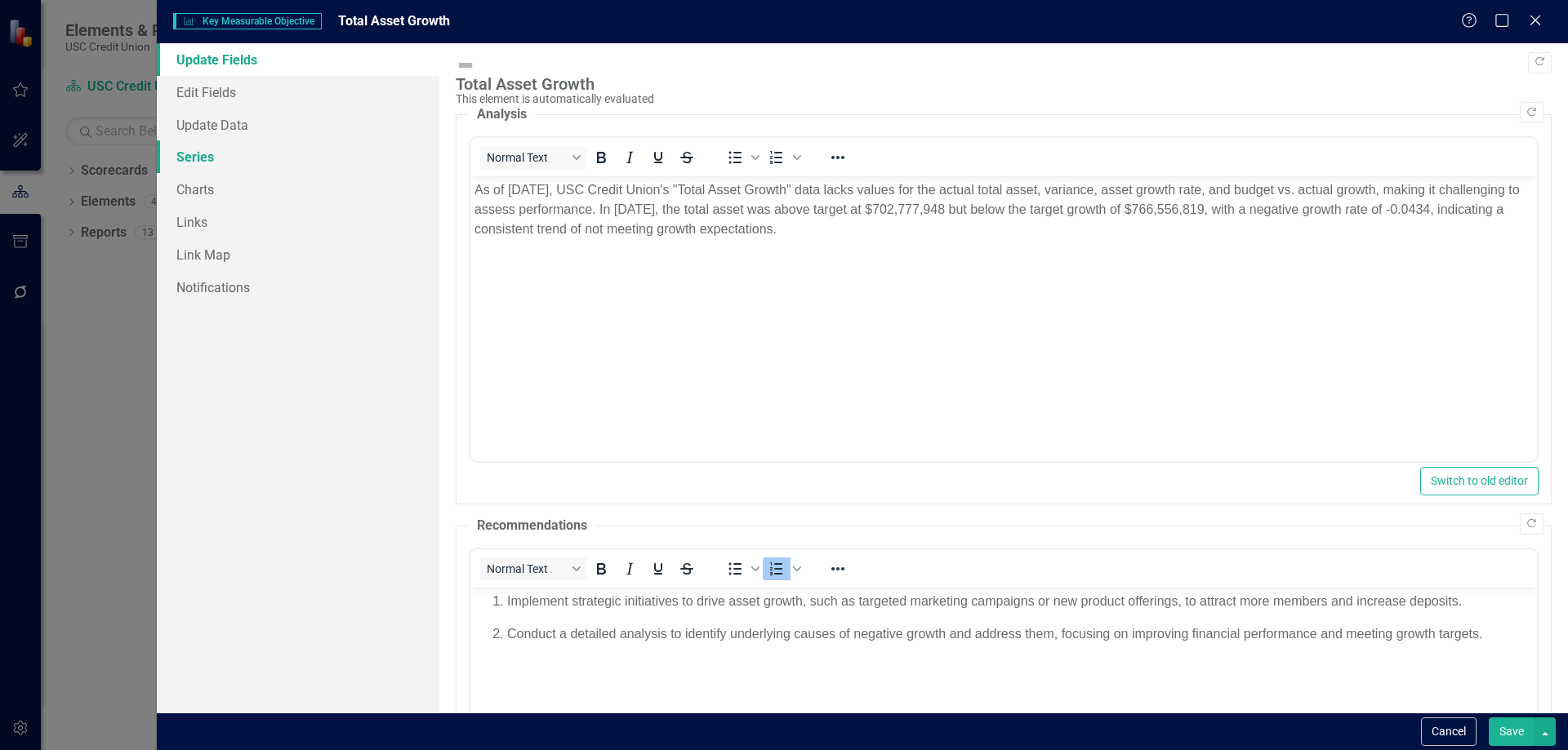
scroll to position [0, 0]
click at [225, 172] on link "Series" at bounding box center [298, 157] width 282 height 32
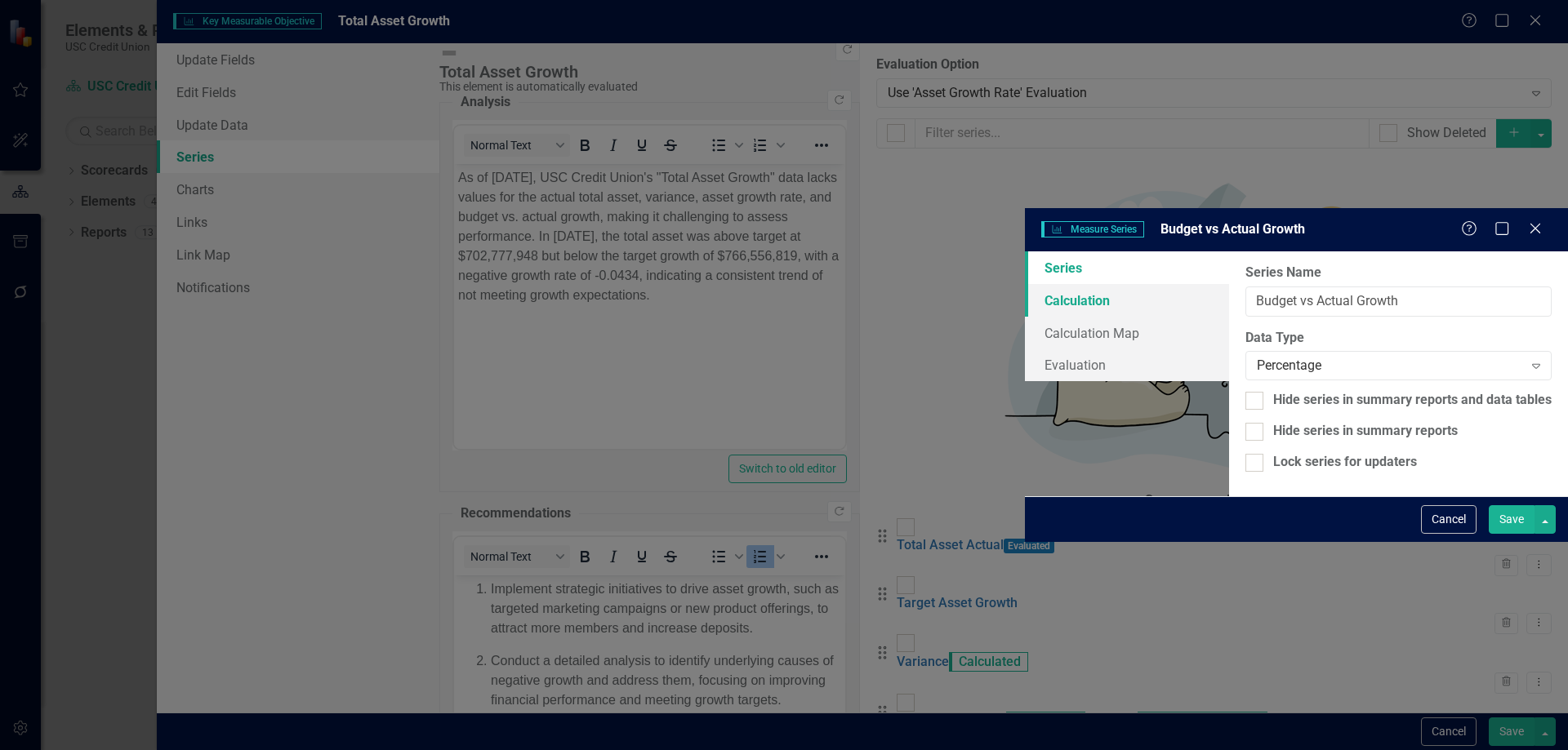
click at [1025, 284] on link "Calculation" at bounding box center [1127, 300] width 204 height 32
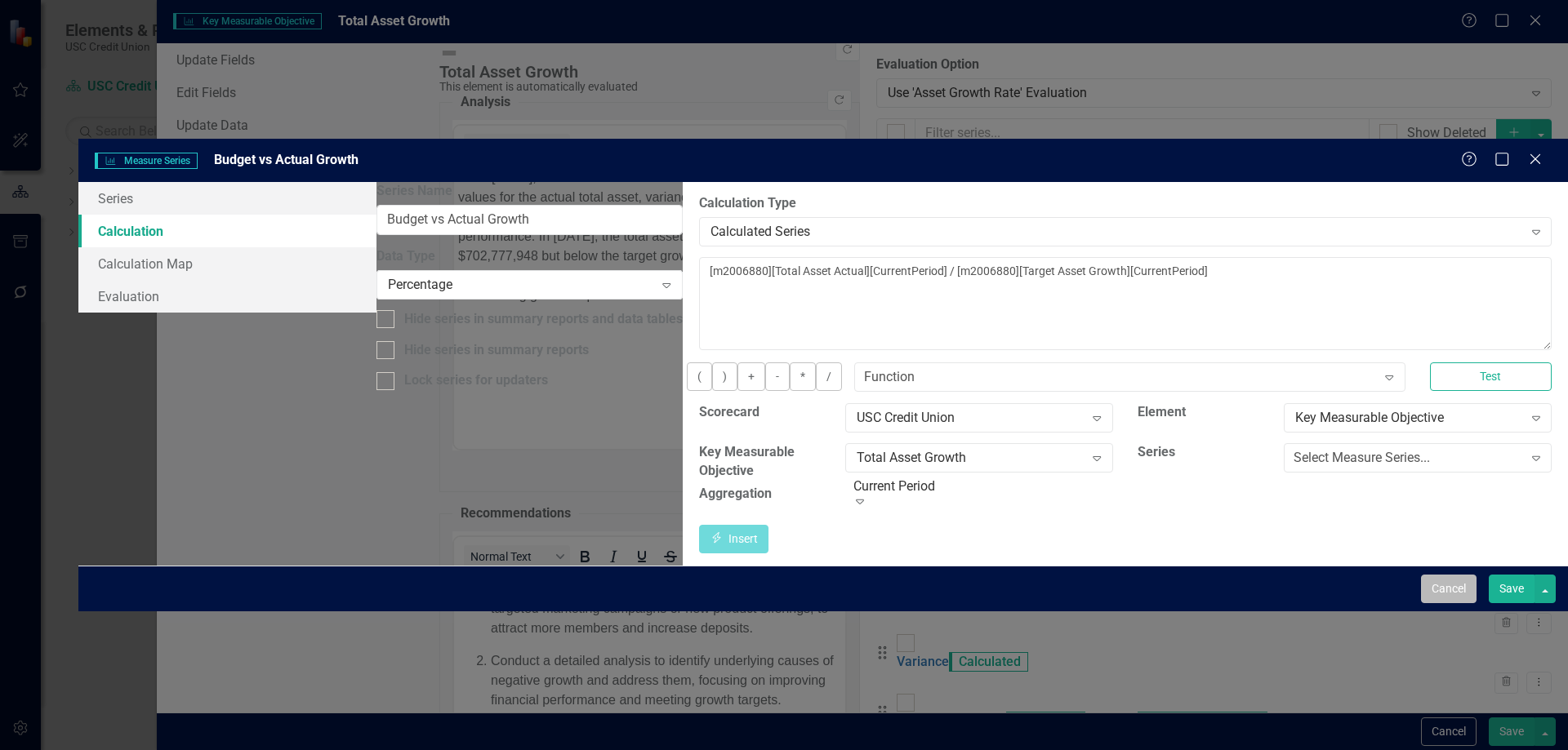
click at [1463, 603] on button "Cancel" at bounding box center [1449, 590] width 56 height 29
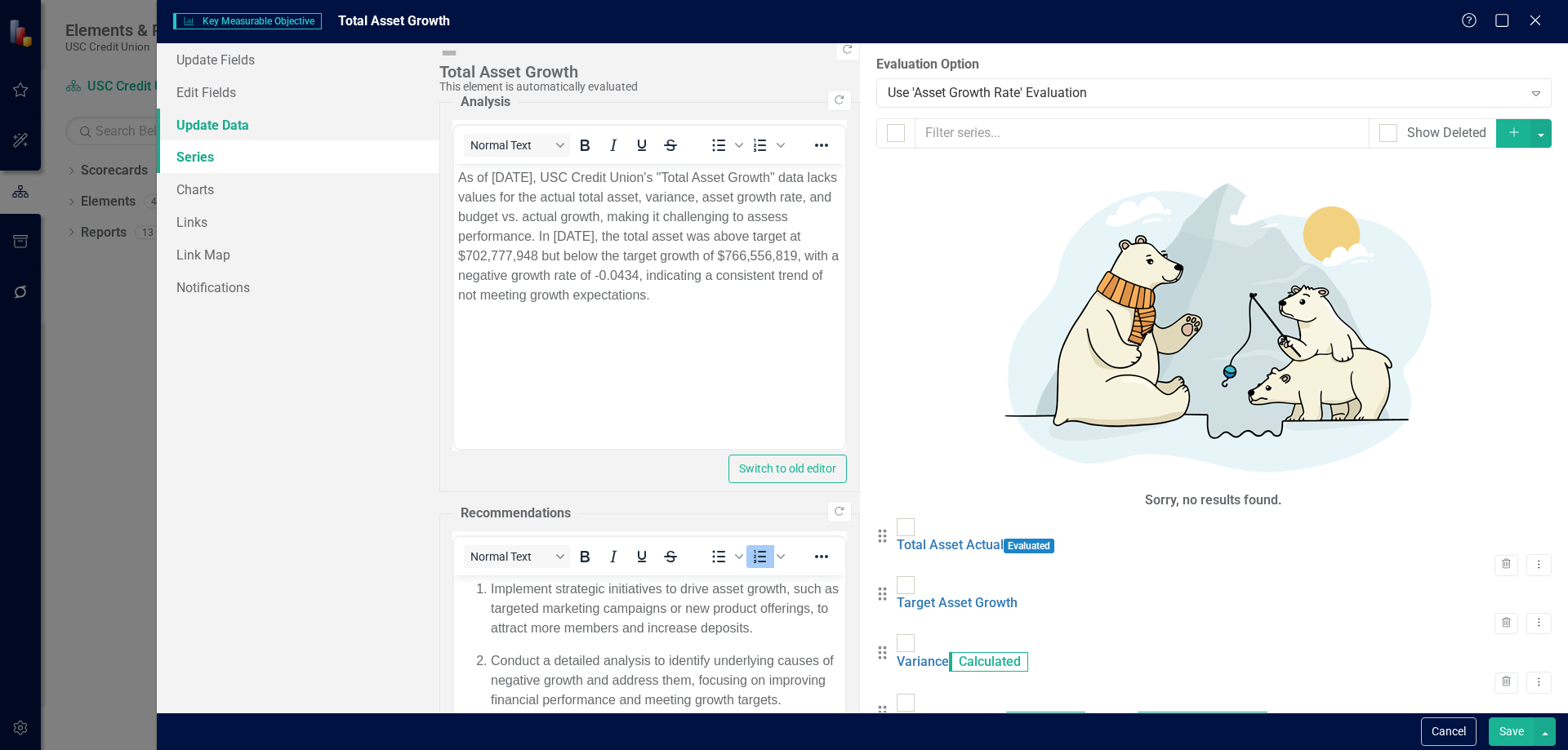
click at [242, 108] on link "Update Data" at bounding box center [298, 124] width 282 height 32
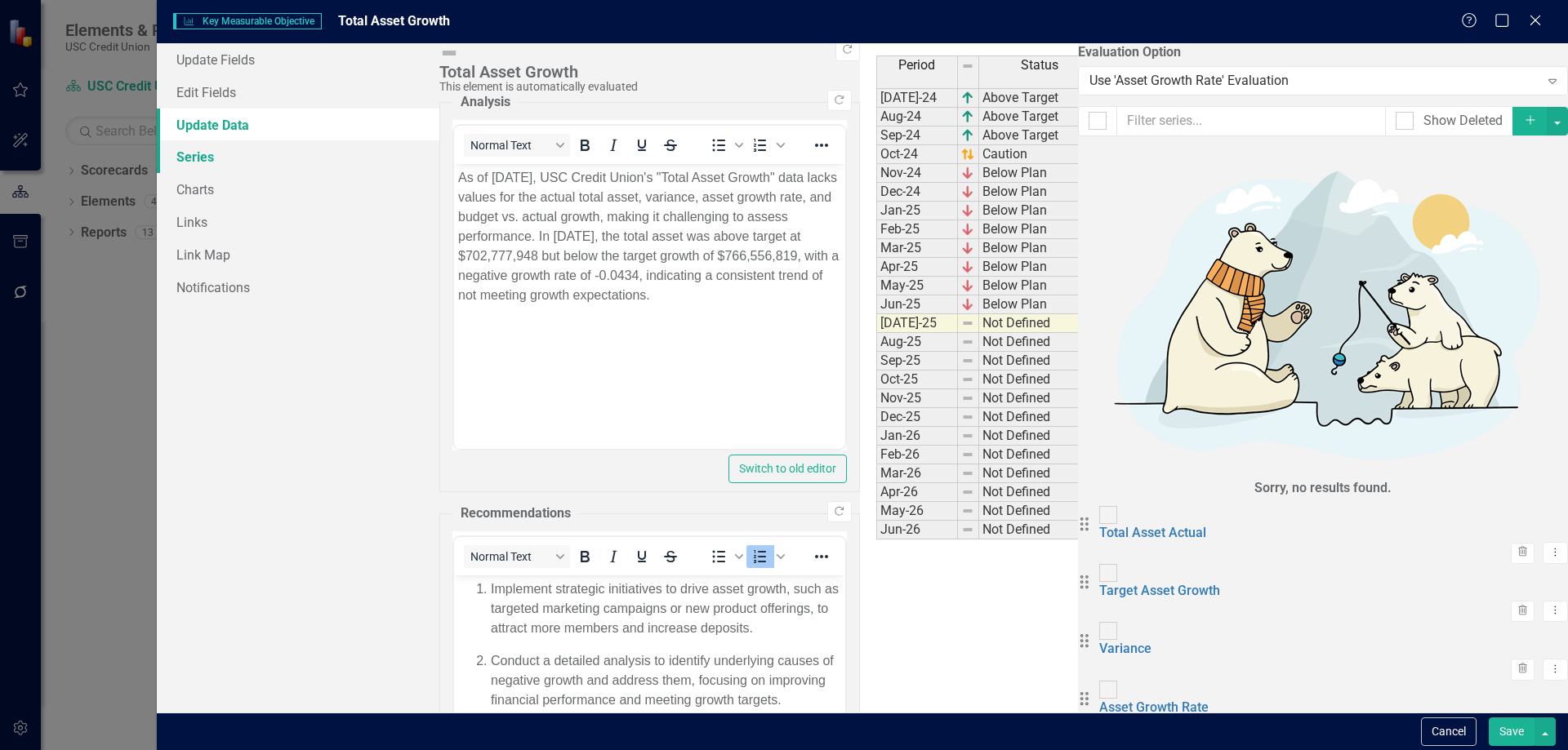
click at [226, 159] on link "Series" at bounding box center [298, 157] width 282 height 32
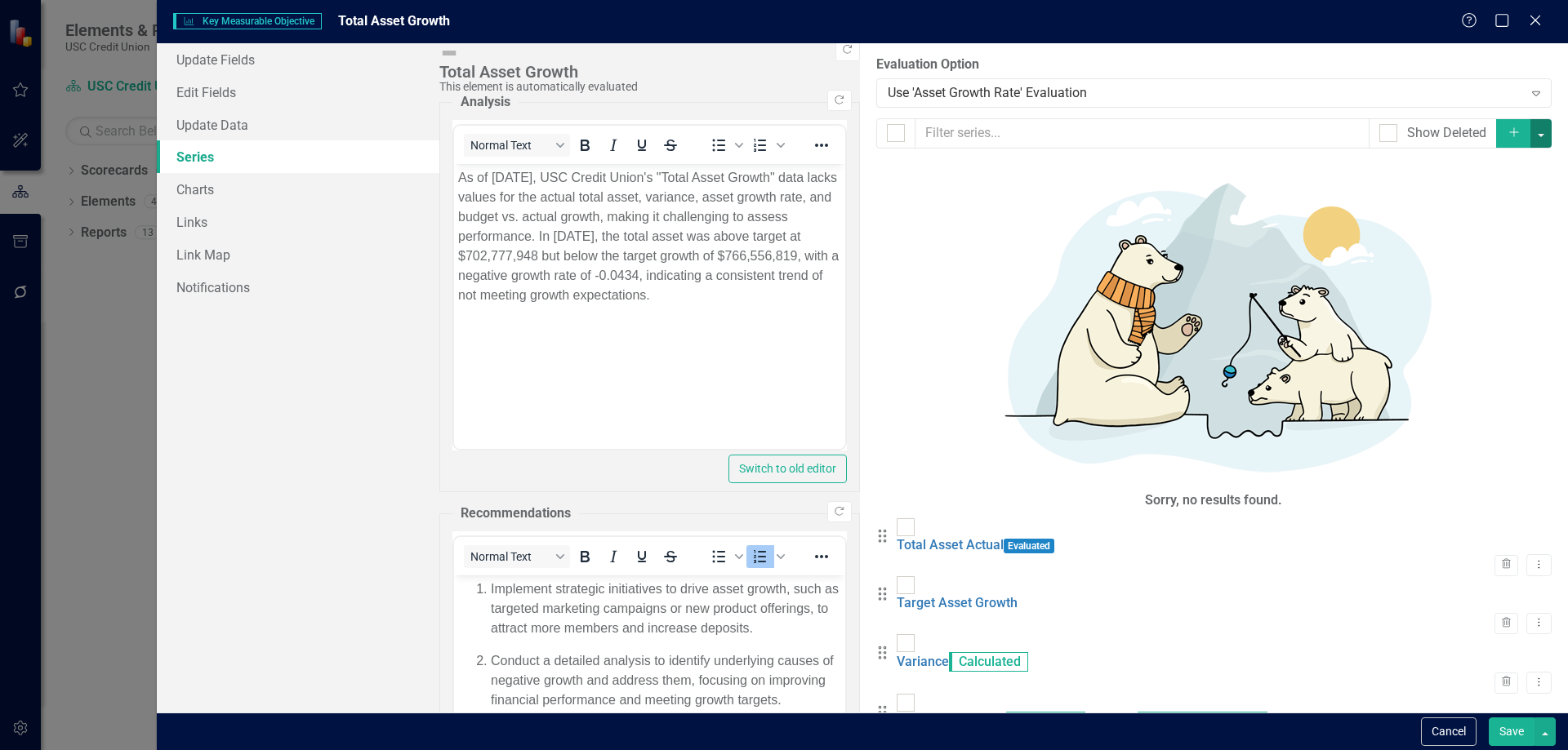
click at [1541, 137] on button "button" at bounding box center [1541, 133] width 22 height 29
click at [1504, 160] on link "Add Add series" at bounding box center [1486, 164] width 129 height 31
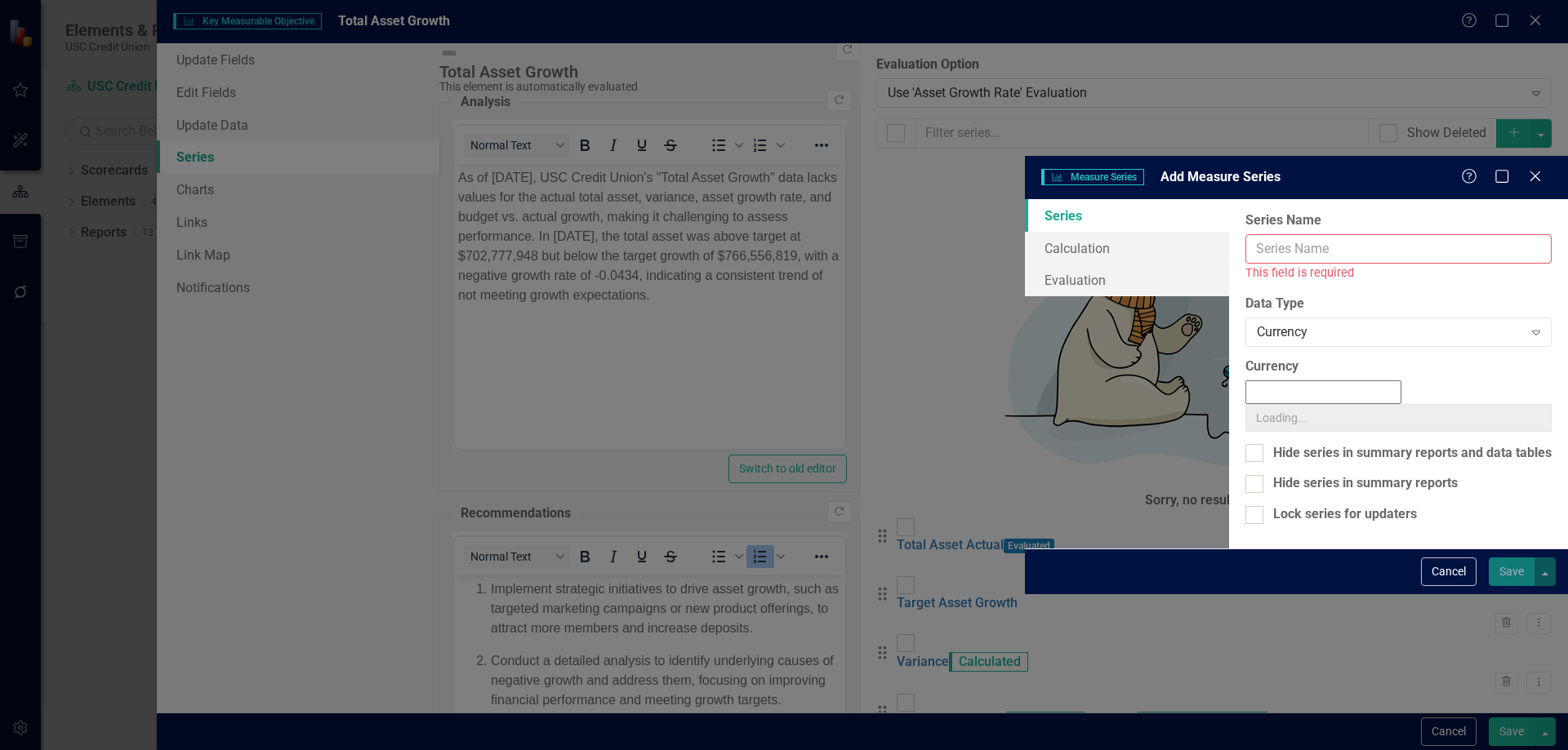
click at [1245, 234] on input "Series Name" at bounding box center [1398, 250] width 307 height 31
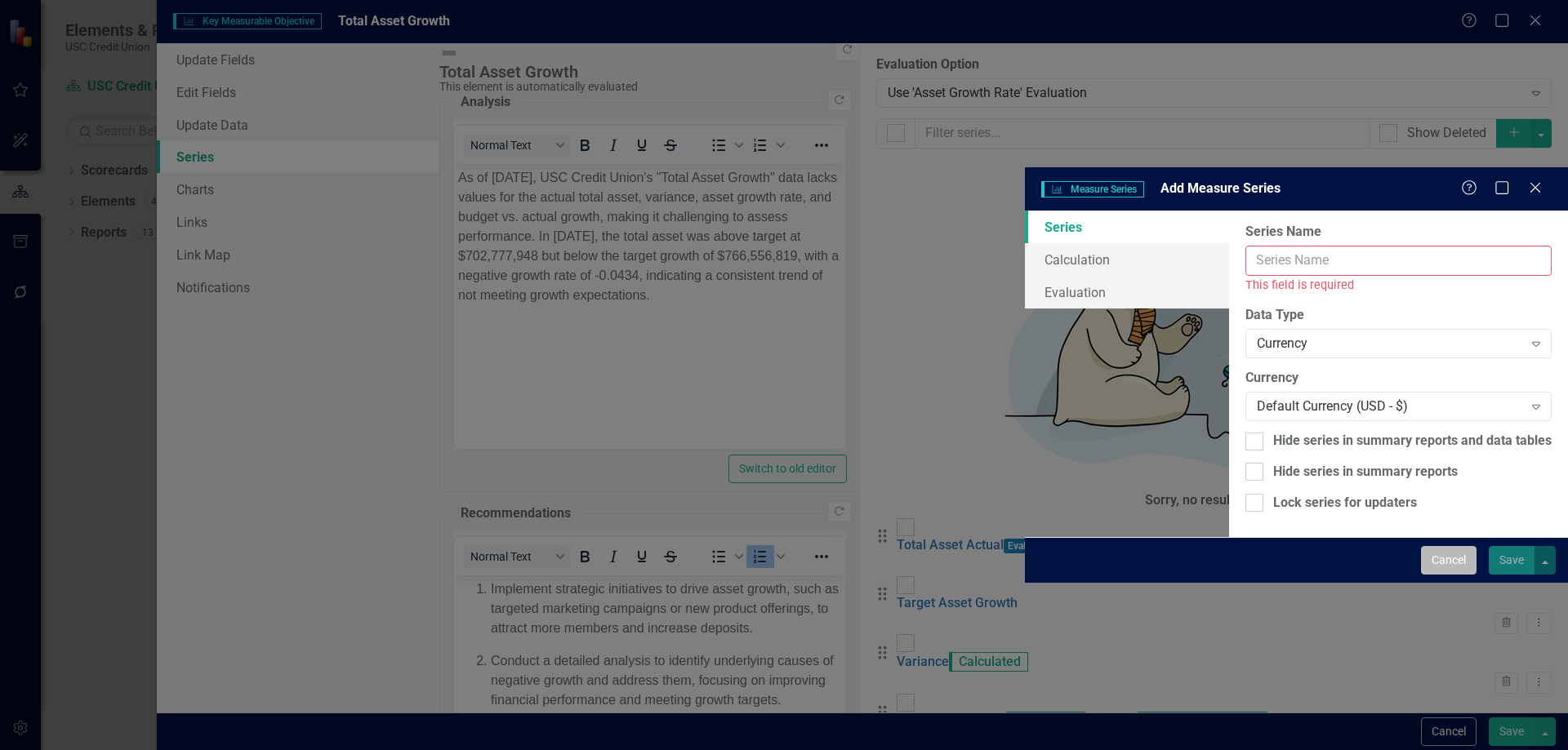
click at [1433, 575] on button "Cancel" at bounding box center [1449, 561] width 56 height 29
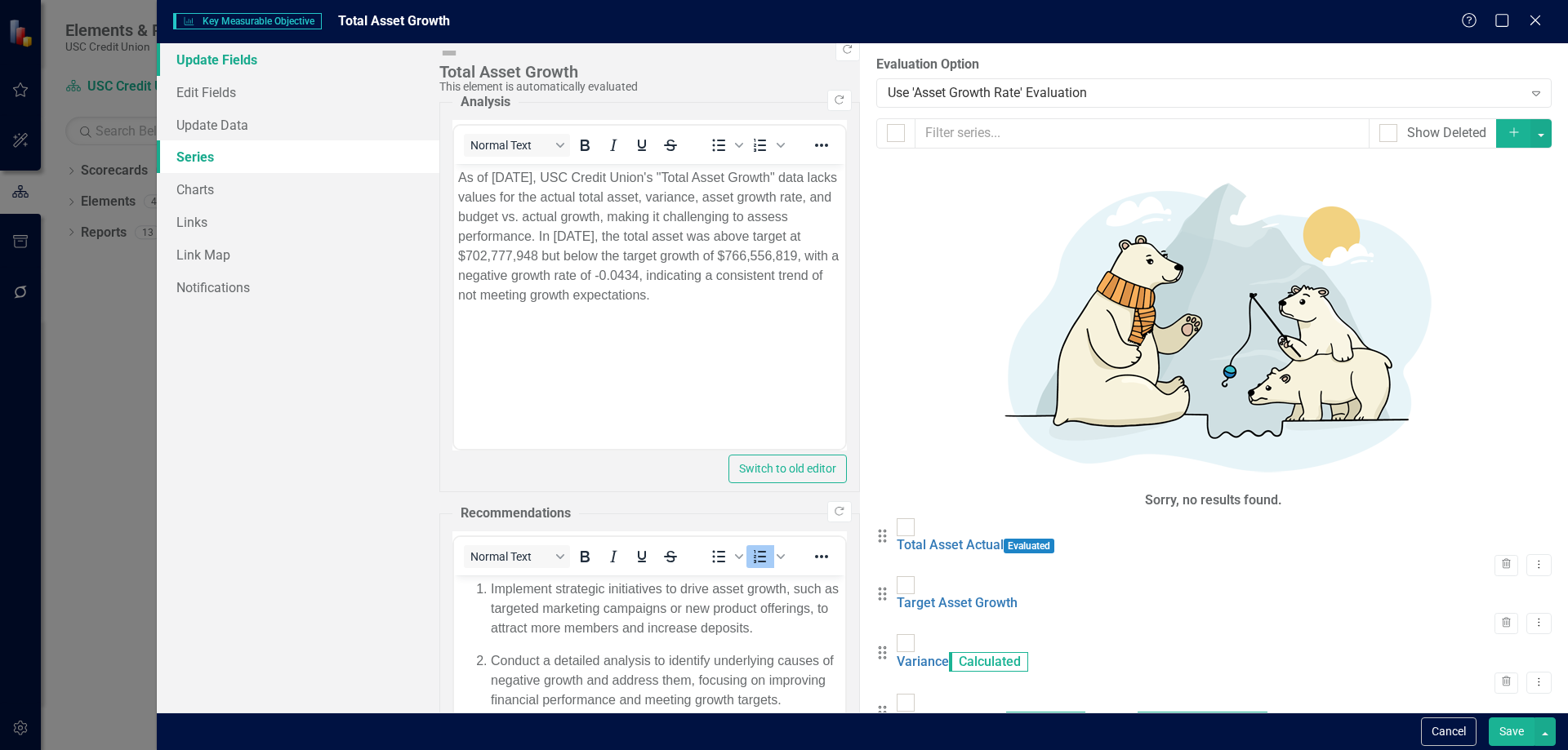
click at [276, 65] on link "Update Fields" at bounding box center [298, 59] width 282 height 32
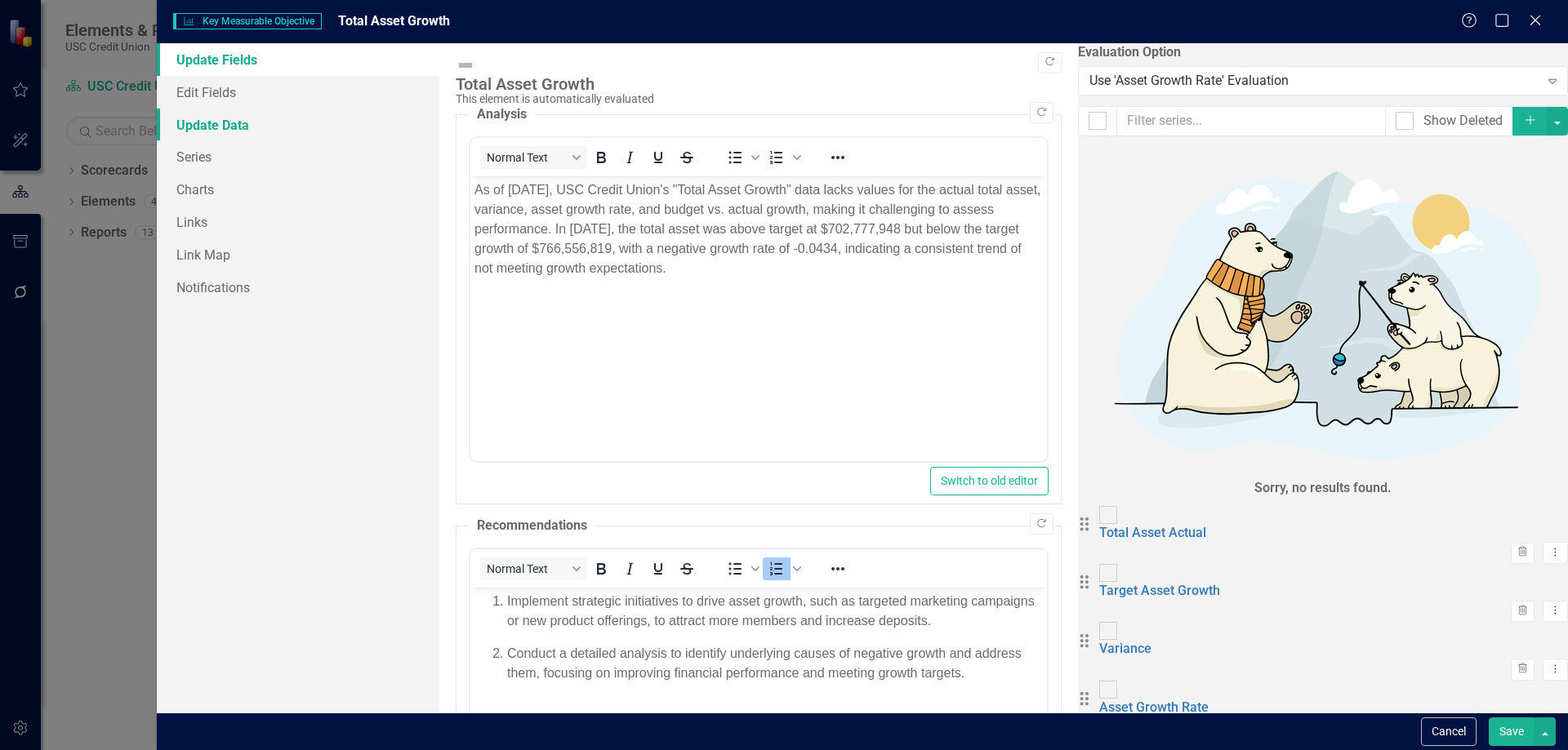
click at [242, 123] on link "Update Data" at bounding box center [298, 124] width 282 height 32
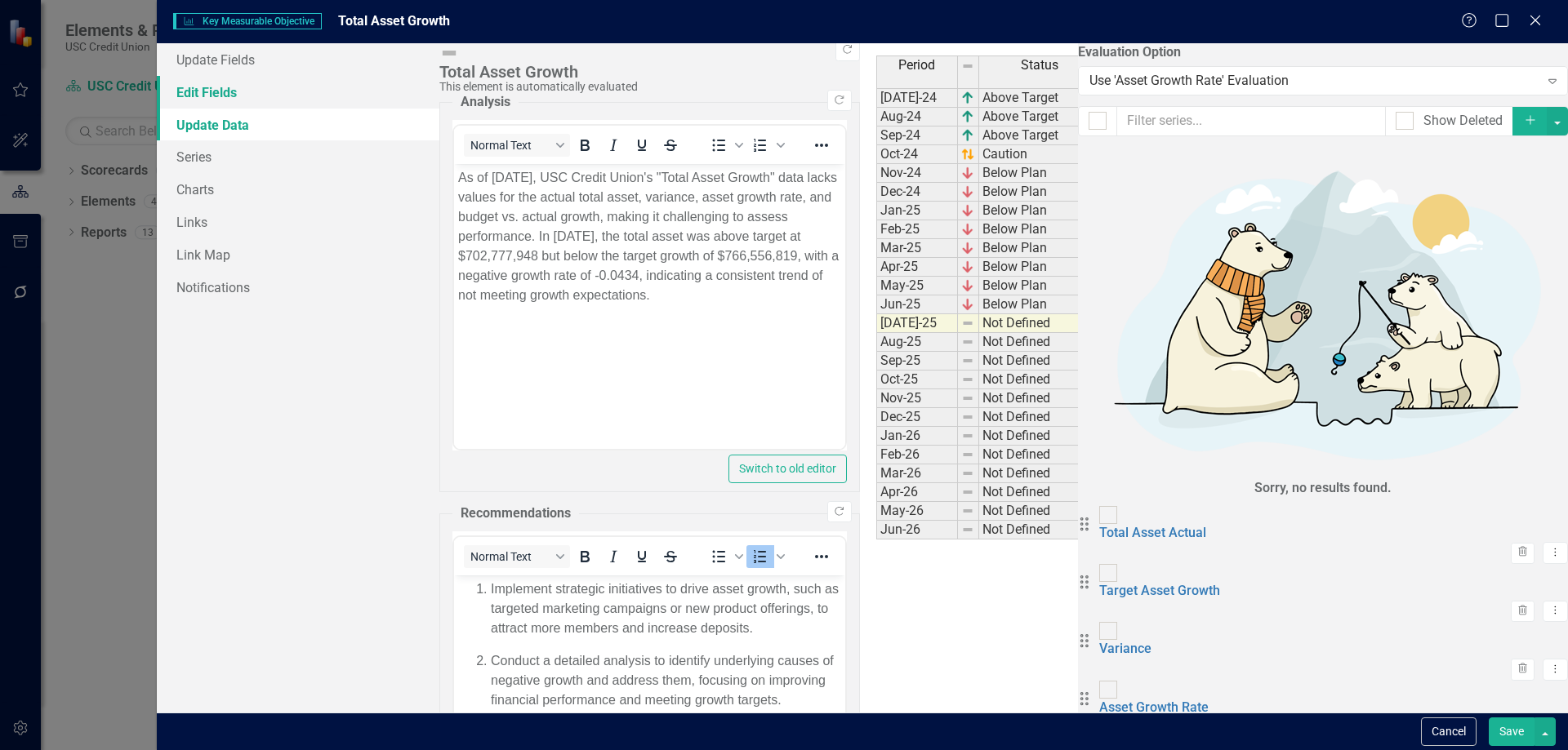
click at [224, 87] on link "Edit Fields" at bounding box center [298, 92] width 282 height 32
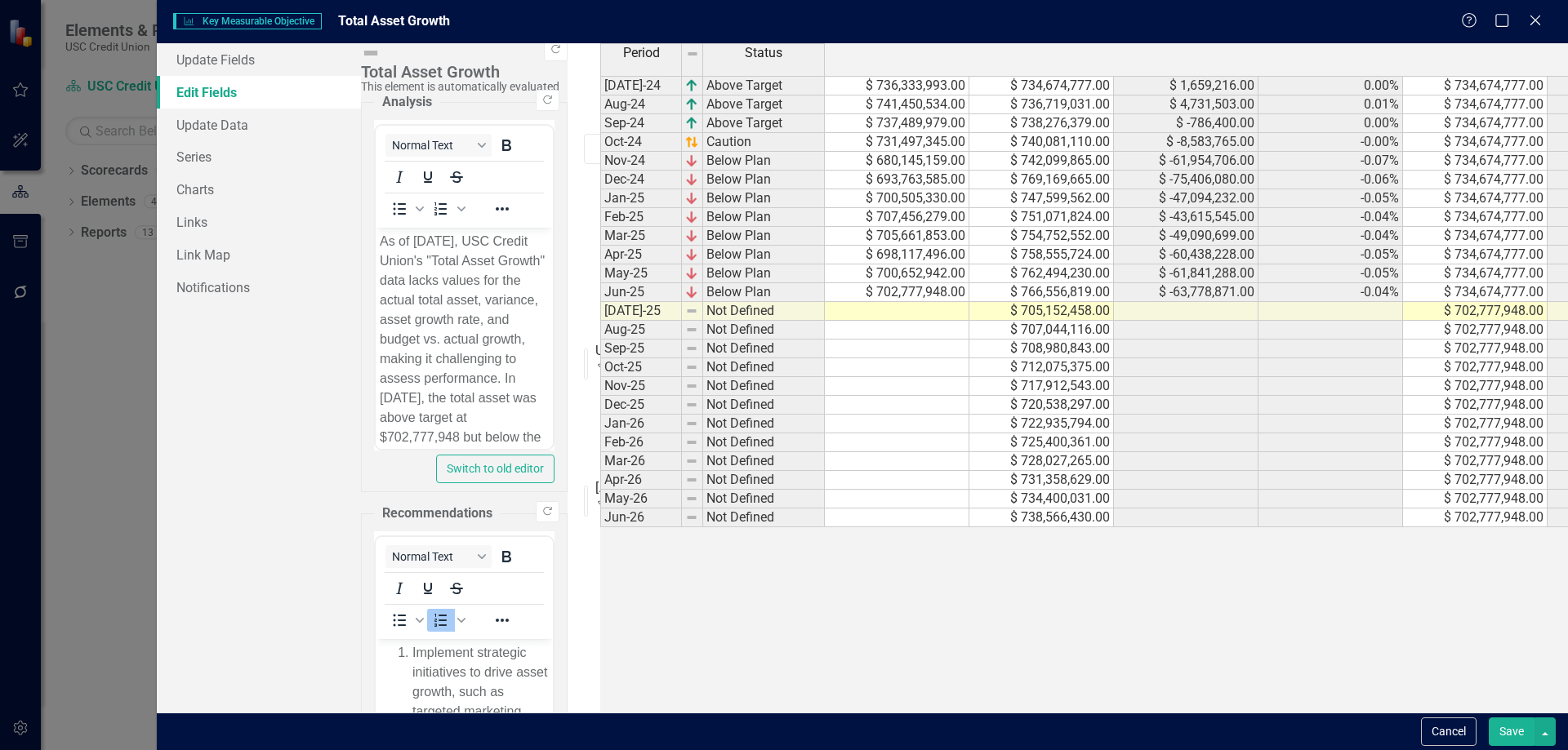
click at [219, 101] on link "Edit Fields" at bounding box center [259, 92] width 204 height 32
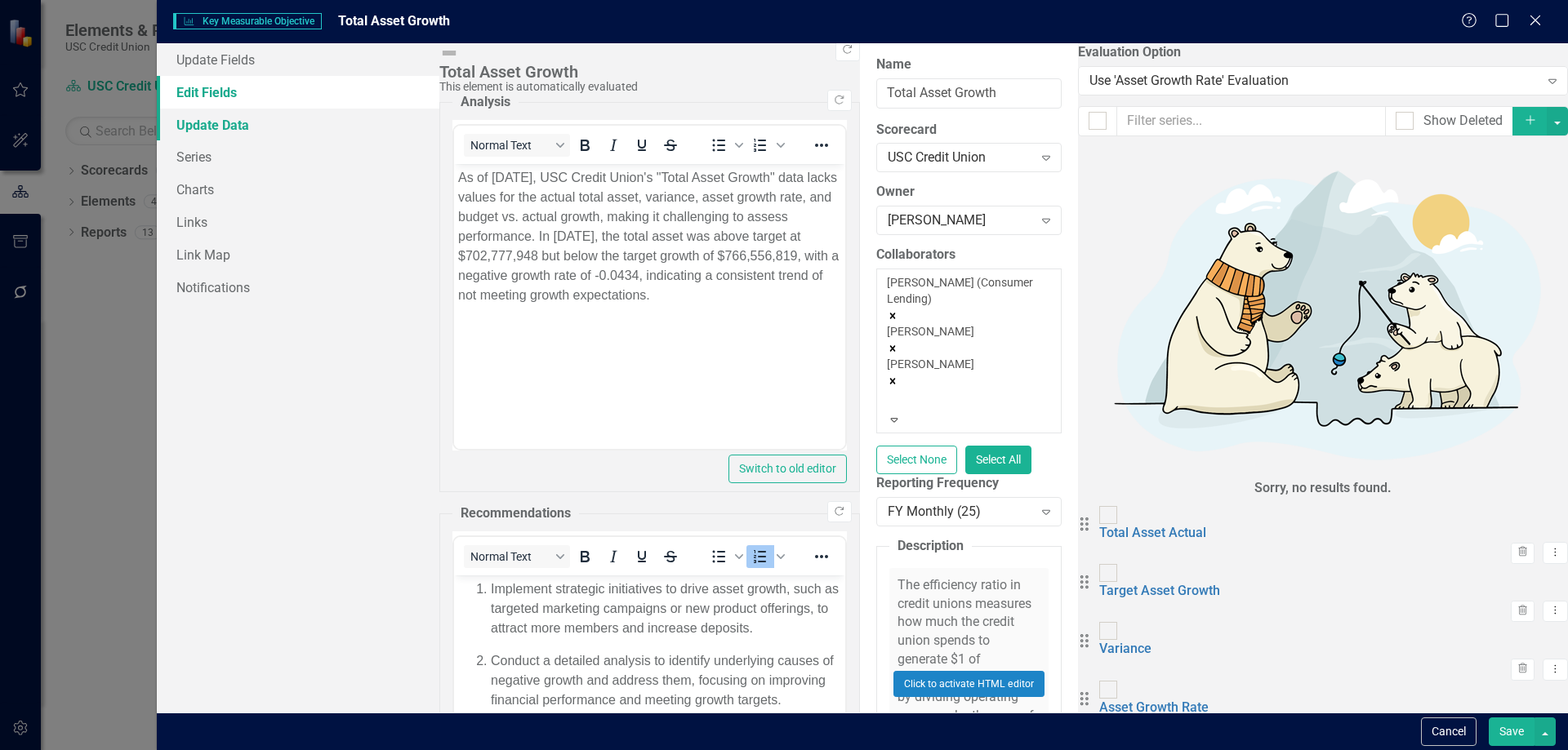
click at [219, 120] on link "Update Data" at bounding box center [298, 124] width 282 height 32
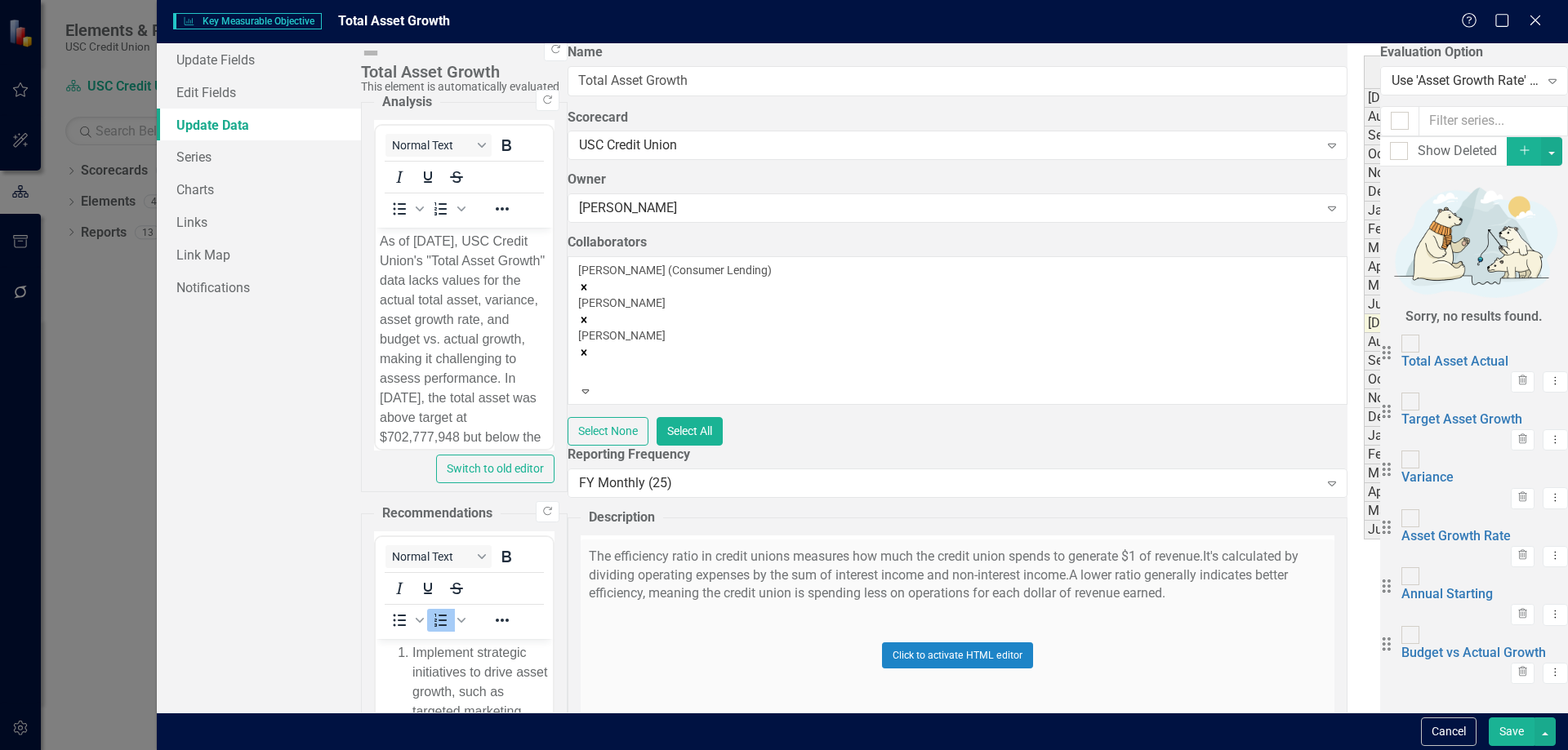
click at [319, 117] on link "Update Data" at bounding box center [259, 124] width 204 height 32
click at [290, 151] on link "Series" at bounding box center [259, 157] width 204 height 32
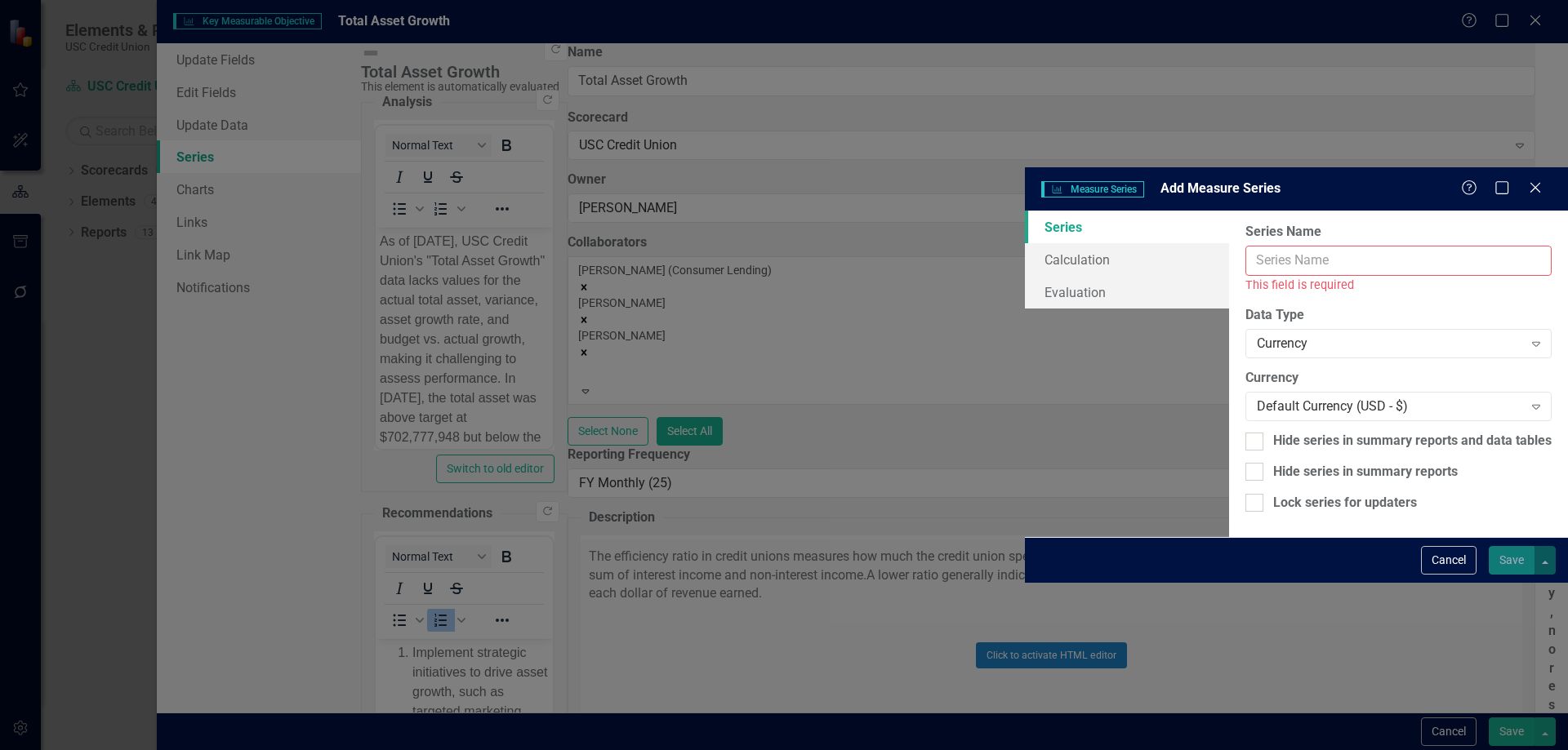
click at [1245, 246] on input "Name" at bounding box center [1398, 261] width 307 height 31
paste input "% growth vs. prior year"
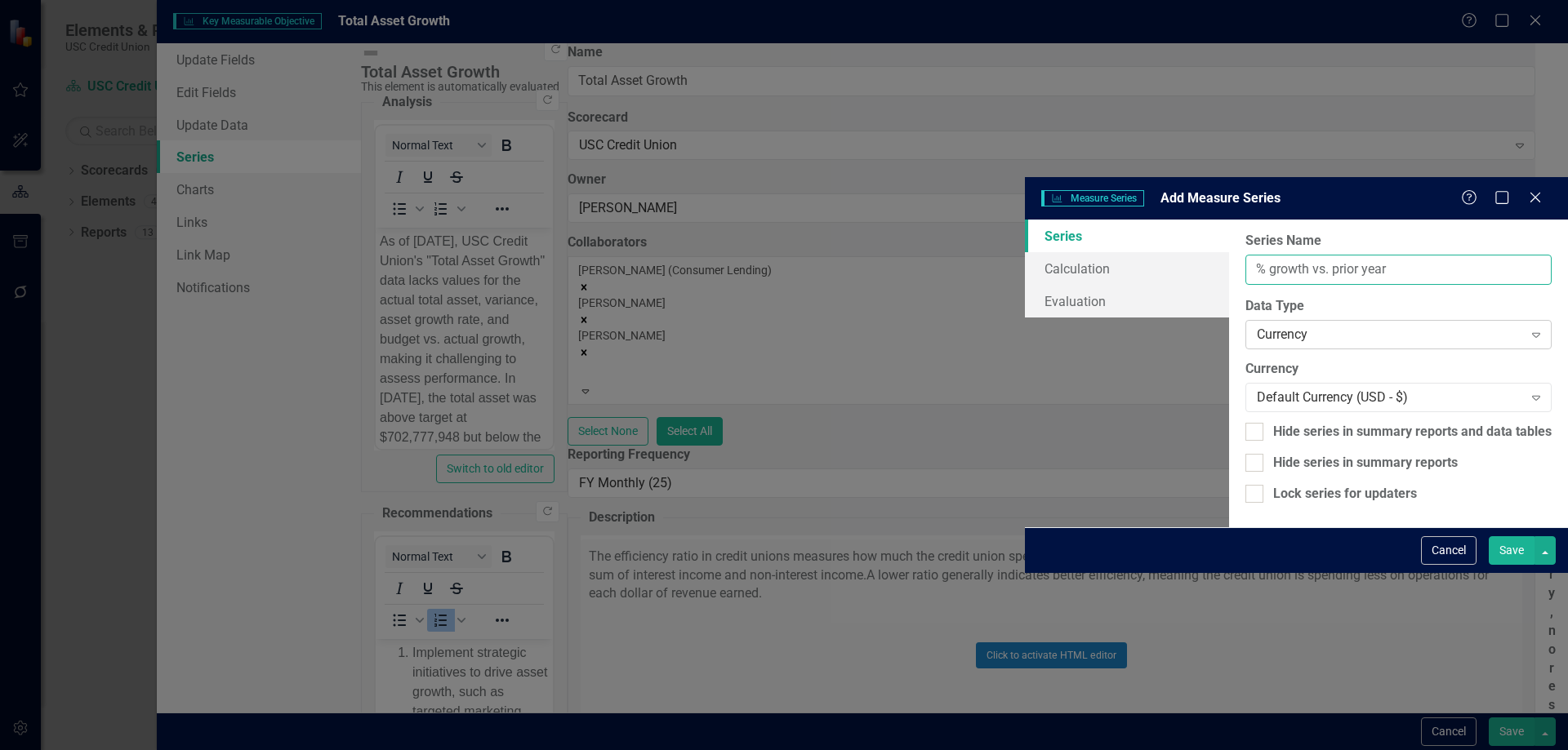
type input "% growth vs. prior year"
click at [1257, 325] on div "Currency" at bounding box center [1389, 334] width 266 height 19
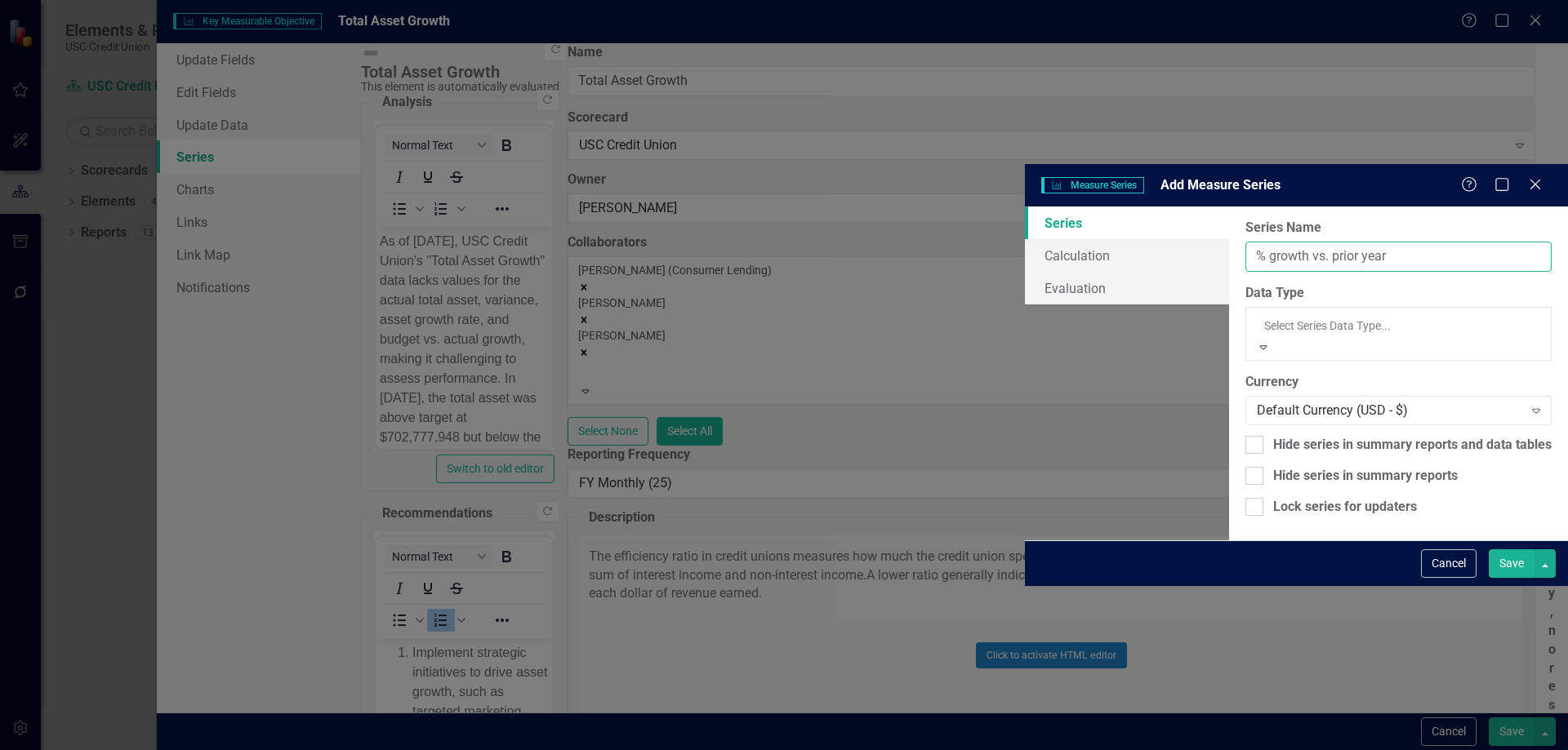
click at [1245, 242] on input "% growth vs. prior year" at bounding box center [1398, 257] width 307 height 31
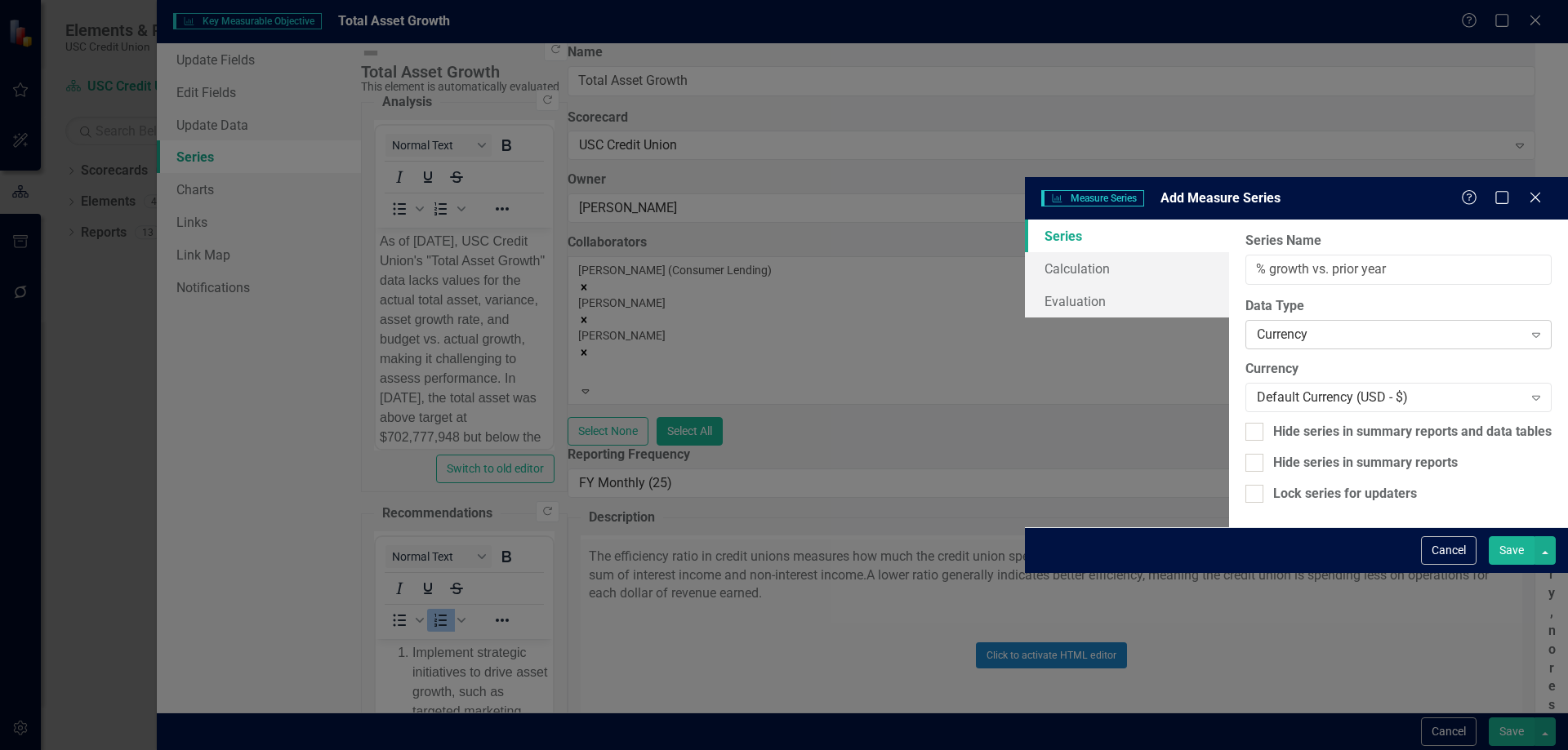
click at [1257, 325] on div "Currency" at bounding box center [1389, 334] width 266 height 19
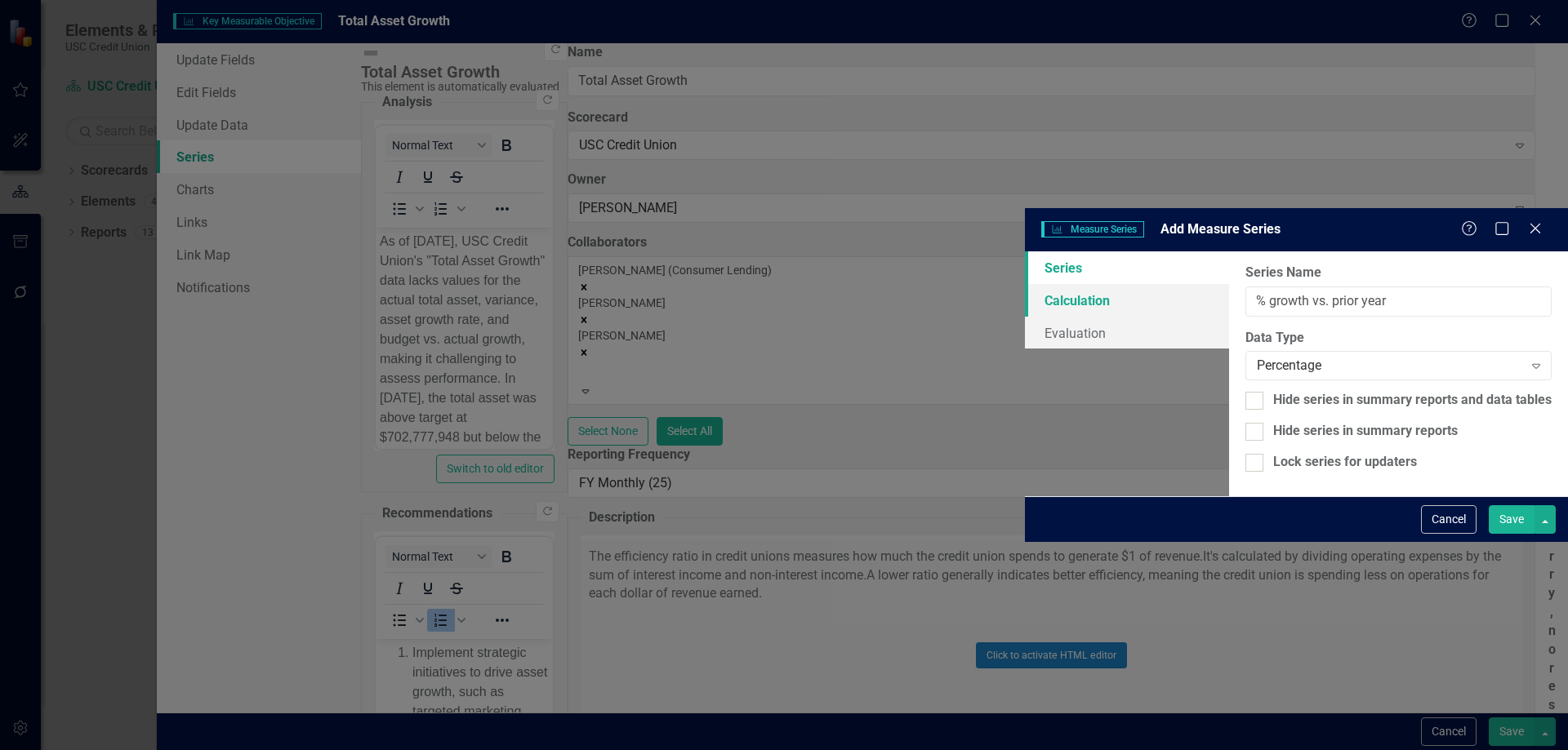
click at [1025, 284] on link "Calculation" at bounding box center [1127, 300] width 204 height 32
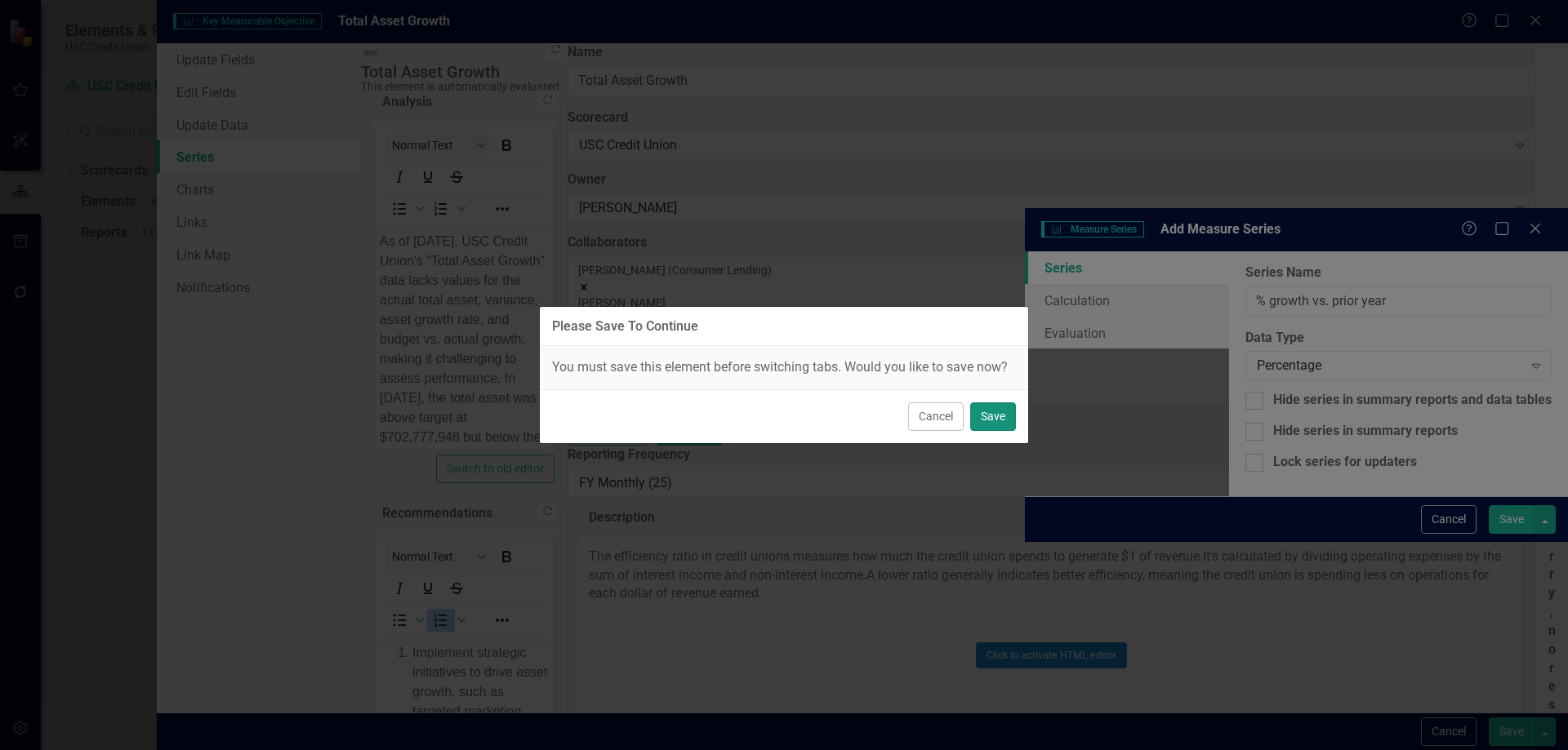
click at [1004, 420] on button "Save" at bounding box center [993, 417] width 46 height 29
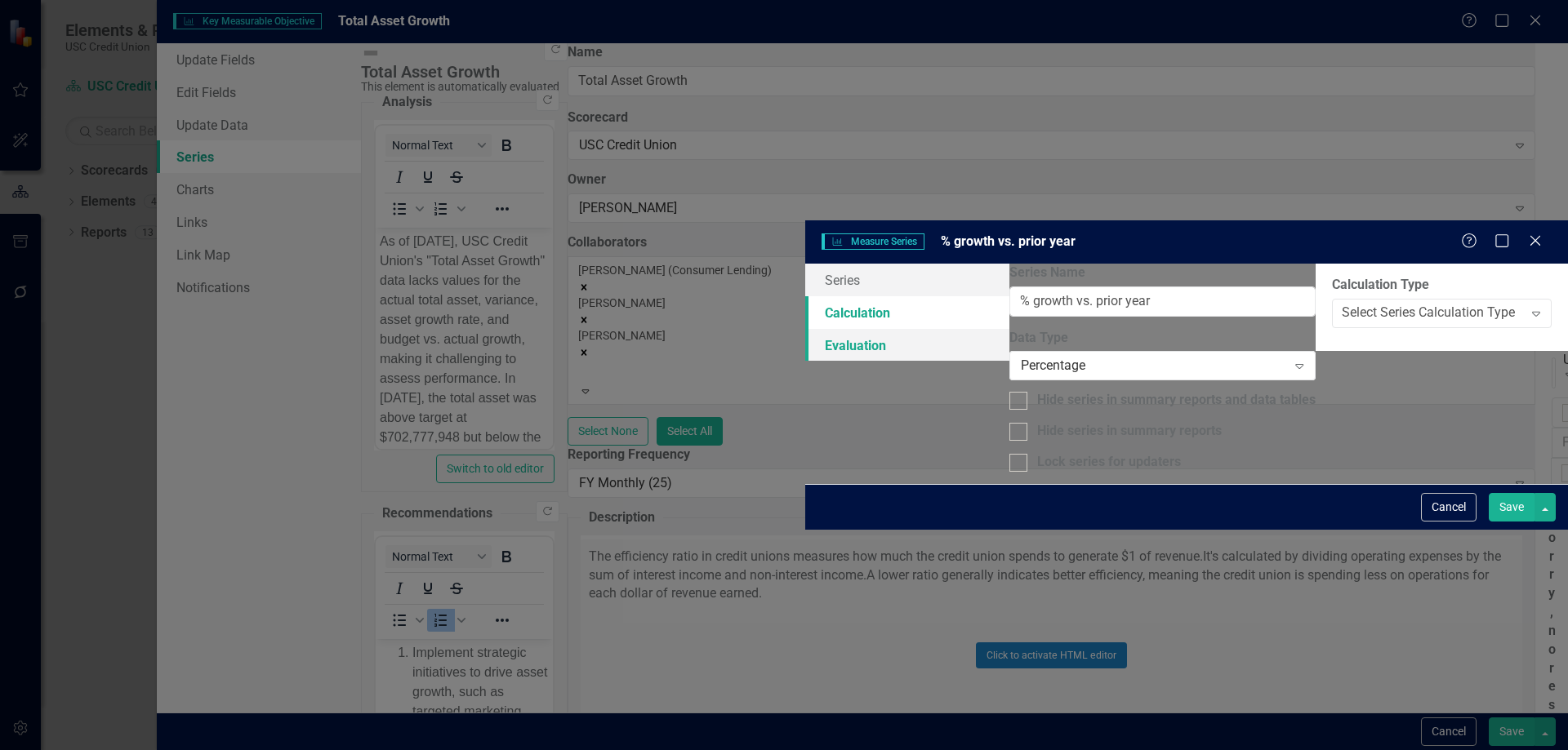
click at [805, 329] on link "Evaluation" at bounding box center [907, 345] width 204 height 32
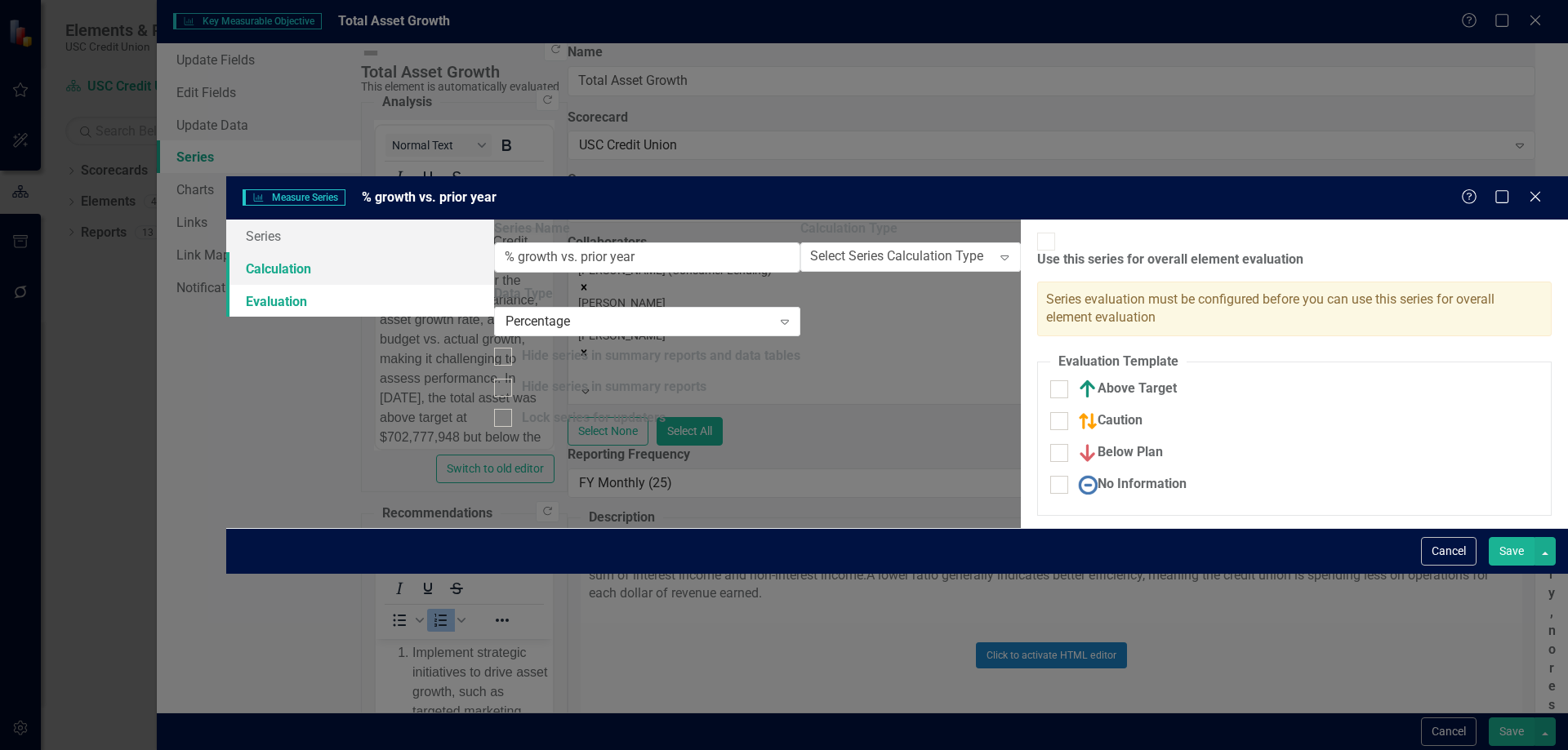
click at [441, 252] on link "Calculation" at bounding box center [361, 269] width 269 height 32
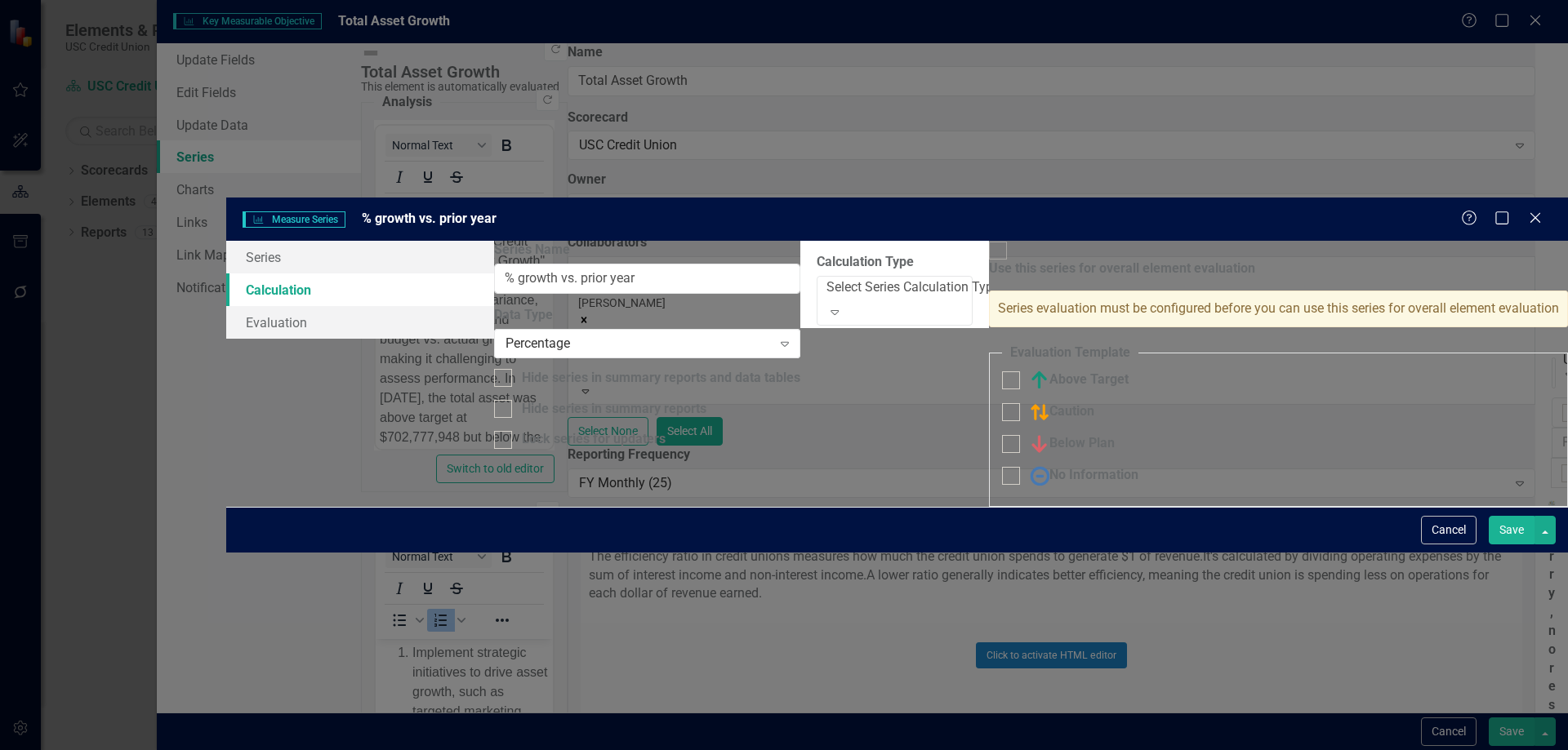
click at [801, 241] on div "By default, series in ClearPoint are not calculated. So, if you leave the form …" at bounding box center [894, 284] width 188 height 87
click at [827, 279] on div "Select Series Calculation Type" at bounding box center [913, 288] width 173 height 19
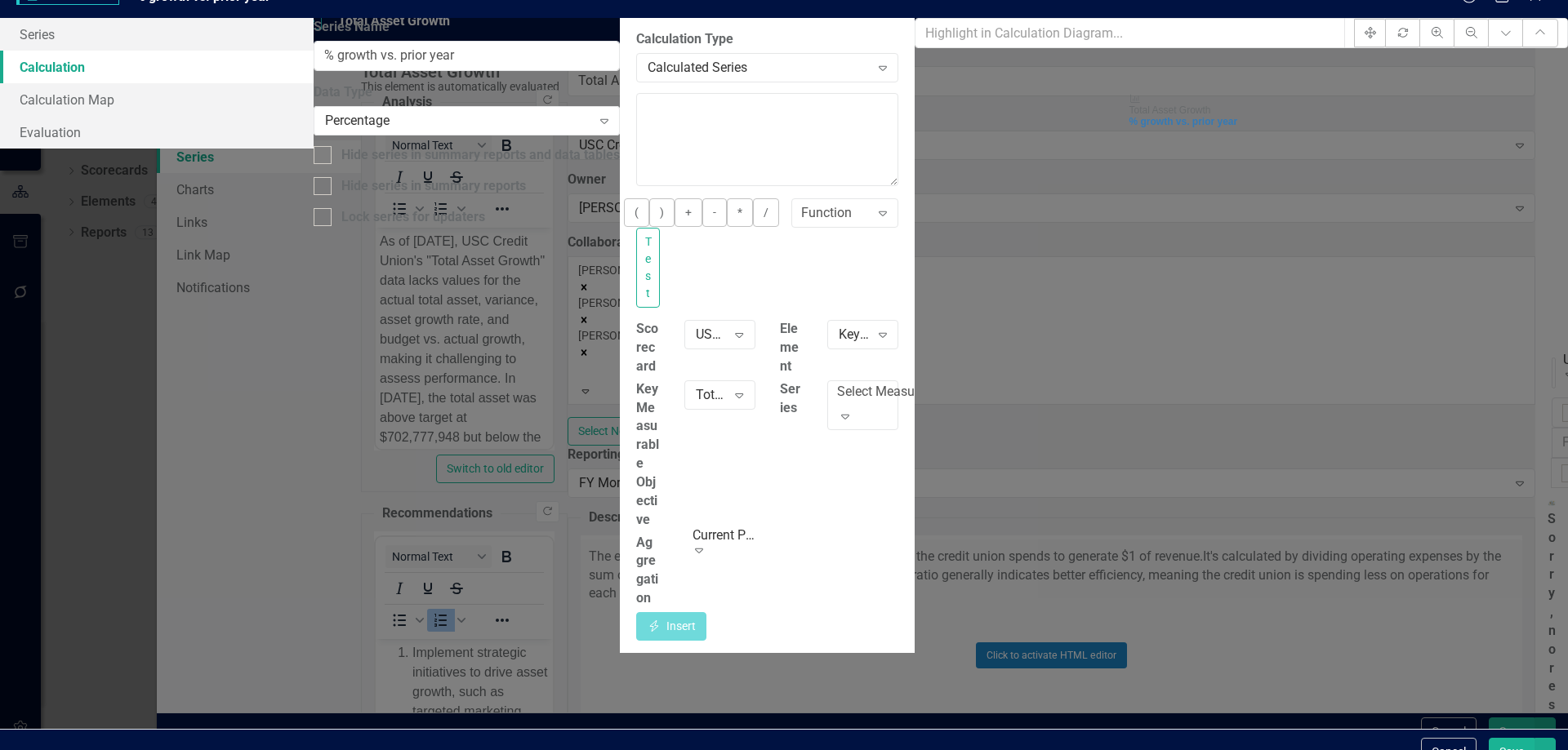
click at [907, 654] on div "By default, series in ClearPoint are not calculated. So, if you leave the form …" at bounding box center [767, 335] width 295 height 636
click at [974, 383] on div "Select Measure Series..." at bounding box center [904, 392] width 136 height 19
click at [1395, 750] on div "Total Asset Actual" at bounding box center [784, 759] width 1568 height 19
click at [898, 151] on textarea "To enrich screen reader interactions, please activate Accessibility in Grammarl…" at bounding box center [767, 139] width 262 height 93
click at [662, 620] on icon "Insert" at bounding box center [654, 626] width 14 height 12
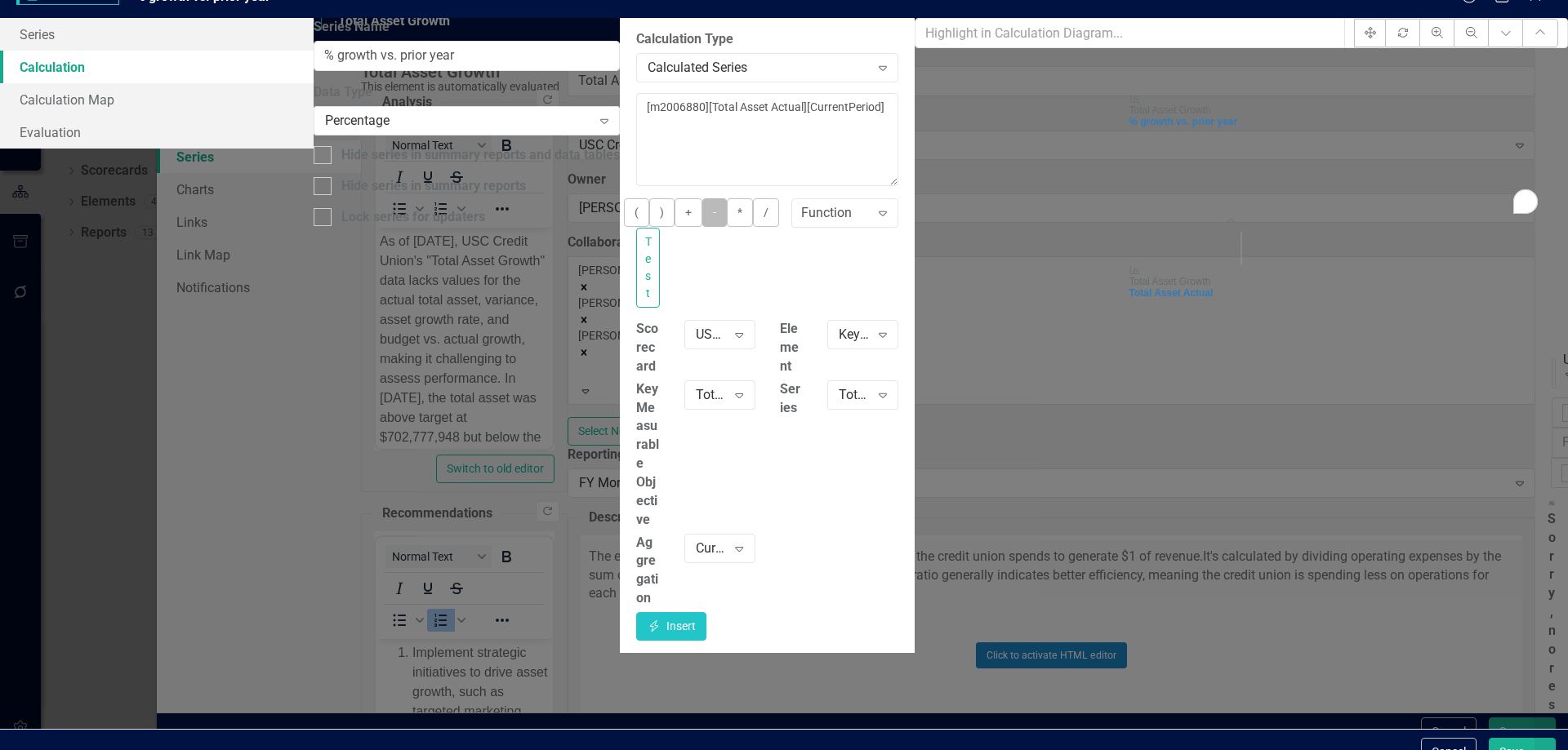
click at [702, 227] on button "-" at bounding box center [714, 213] width 24 height 29
click at [727, 539] on div "Current Period" at bounding box center [711, 548] width 31 height 19
click at [898, 141] on textarea "[m2006880][Total Asset Actual][CurrentPeriod] -" at bounding box center [767, 139] width 262 height 93
click at [707, 612] on button "Insert Insert" at bounding box center [672, 627] width 70 height 29
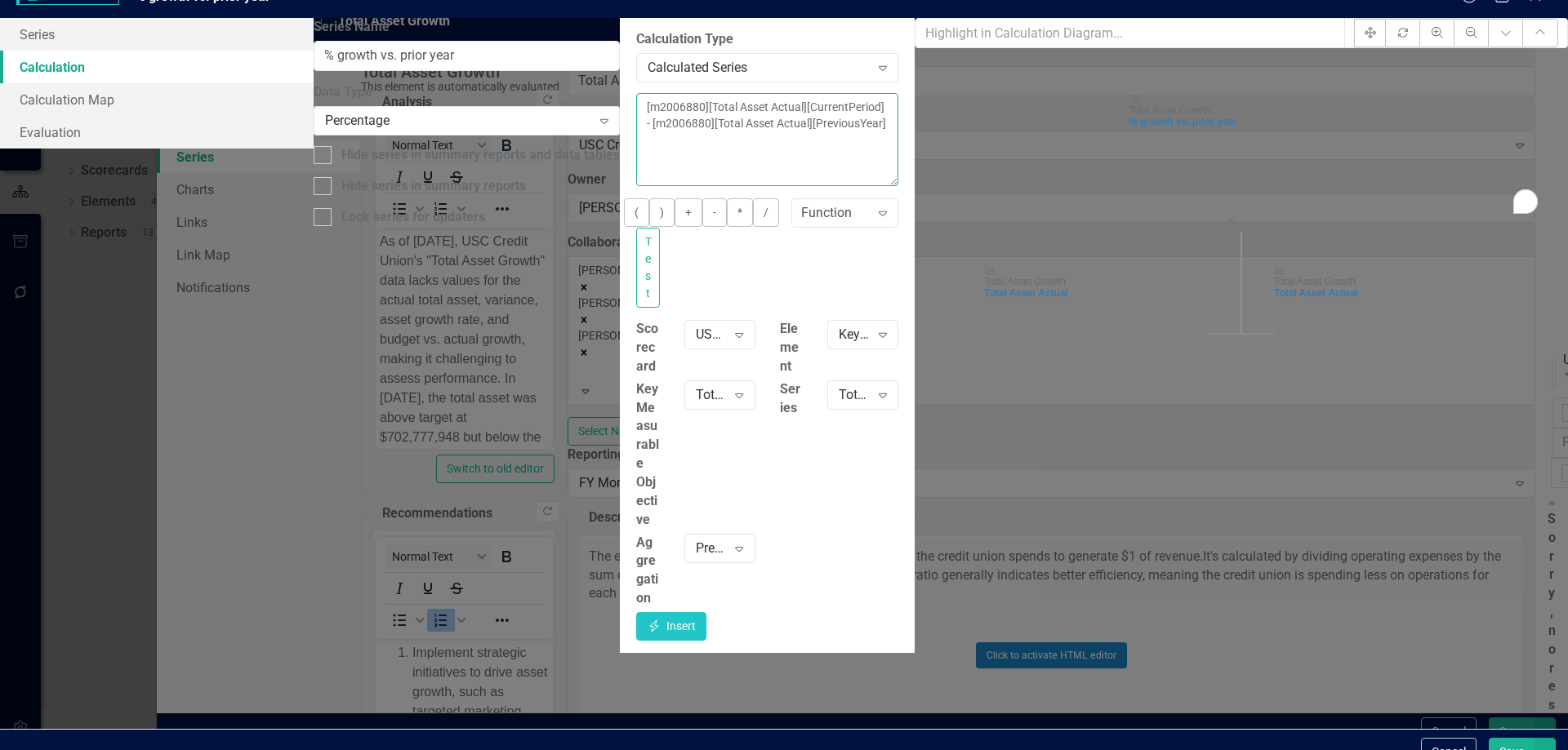
click at [637, 142] on textarea "[m2006880][Total Asset Actual][CurrentPeriod] - [m2006880][Total Asset Actual][…" at bounding box center [767, 139] width 262 height 93
click at [898, 147] on textarea "([m2006880][Total Asset Actual][CurrentPeriod] - [m2006880][Total Asset Actual]…" at bounding box center [767, 139] width 262 height 93
drag, startPoint x: 1263, startPoint y: 139, endPoint x: 943, endPoint y: 145, distance: 320.1
click at [898, 145] on textarea "([m2006880][Total Asset Actual][CurrentPeriod] - [m2006880][Total Asset Actual]…" at bounding box center [767, 139] width 262 height 93
click at [898, 148] on textarea "([m2006880][Total Asset Actual][CurrentPeriod] - [m2006880][Total Asset Actual]…" at bounding box center [767, 139] width 262 height 93
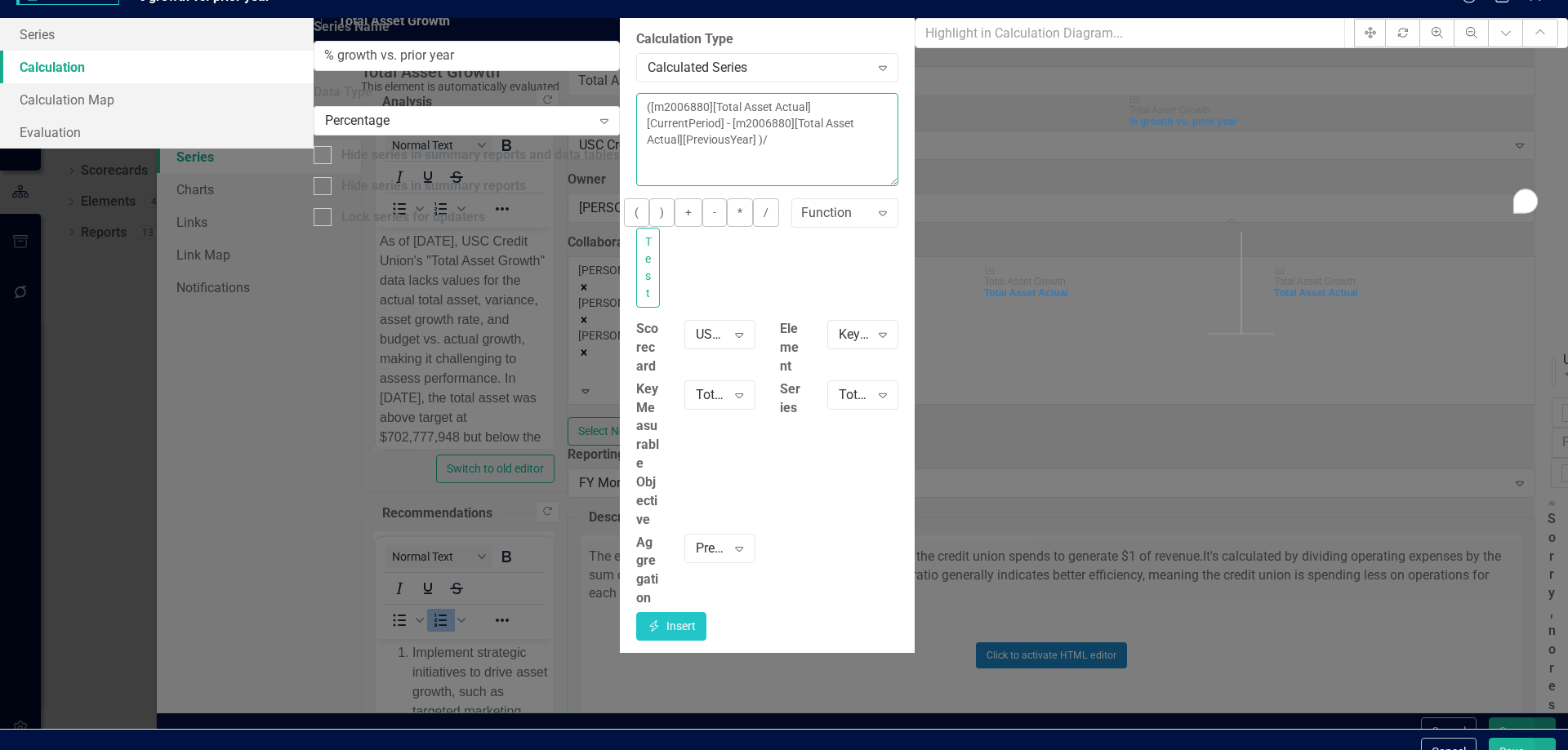
paste textarea "[m2006880][Total Asset Actual][PreviousYear]"
type textarea "([m2006880][Total Asset Actual][CurrentPeriod] - [m2006880][Total Asset Actual]…"
click at [660, 245] on button "Test" at bounding box center [648, 268] width 23 height 80
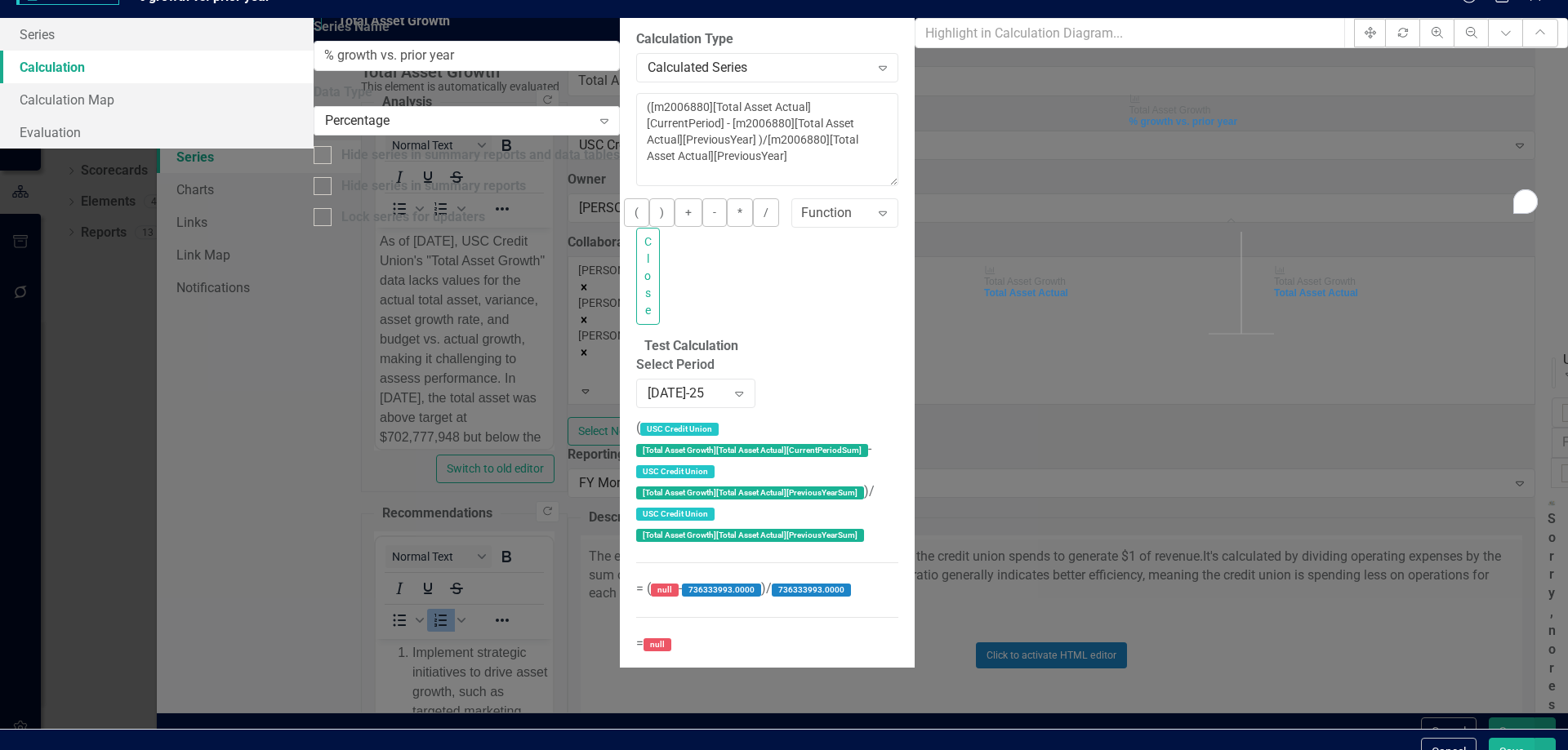
click at [1499, 738] on button "Save" at bounding box center [1511, 753] width 46 height 29
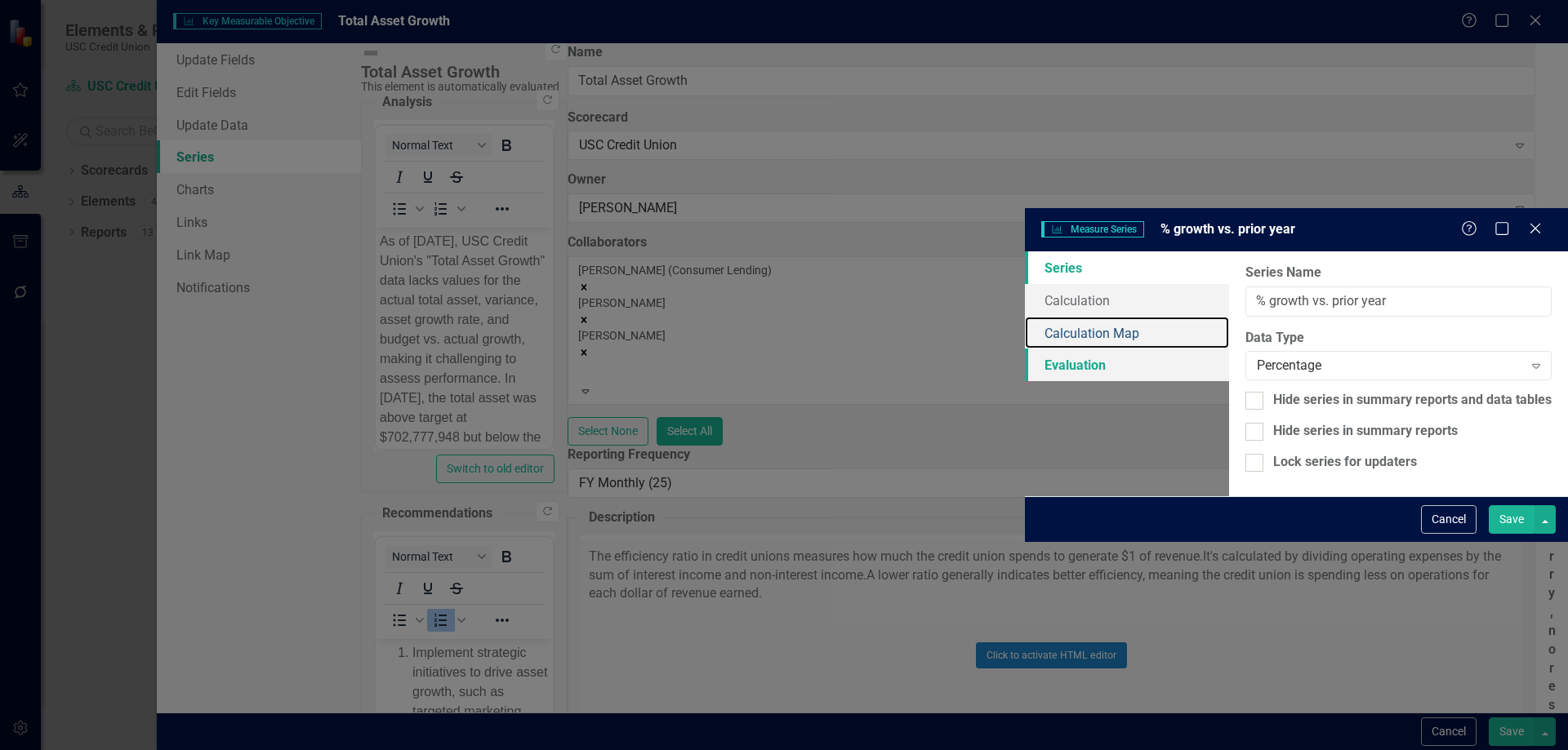
drag, startPoint x: 408, startPoint y: 131, endPoint x: 396, endPoint y: 141, distance: 15.6
click at [1025, 316] on link "Calculation Map" at bounding box center [1127, 333] width 204 height 32
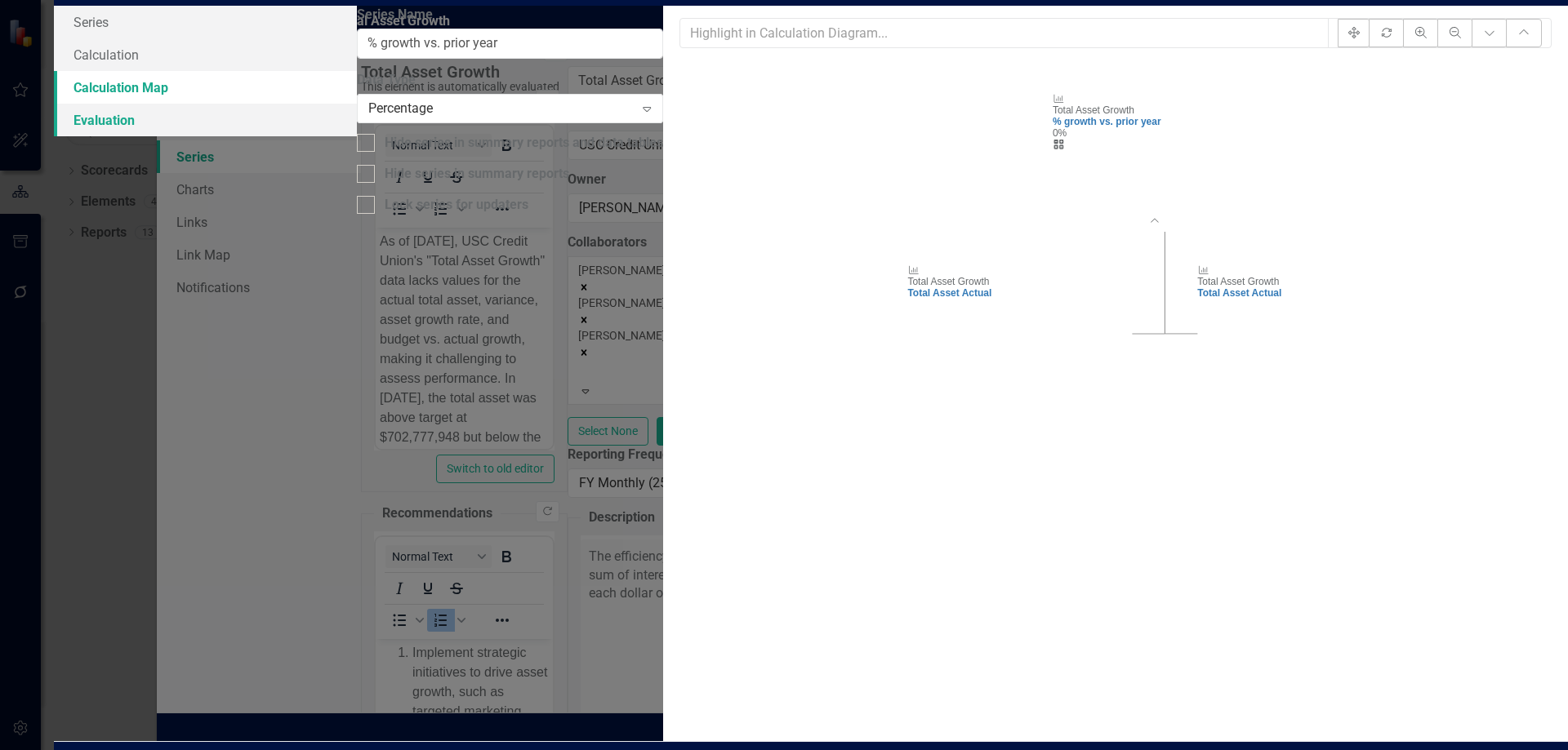
click at [357, 136] on link "Evaluation" at bounding box center [206, 120] width 303 height 32
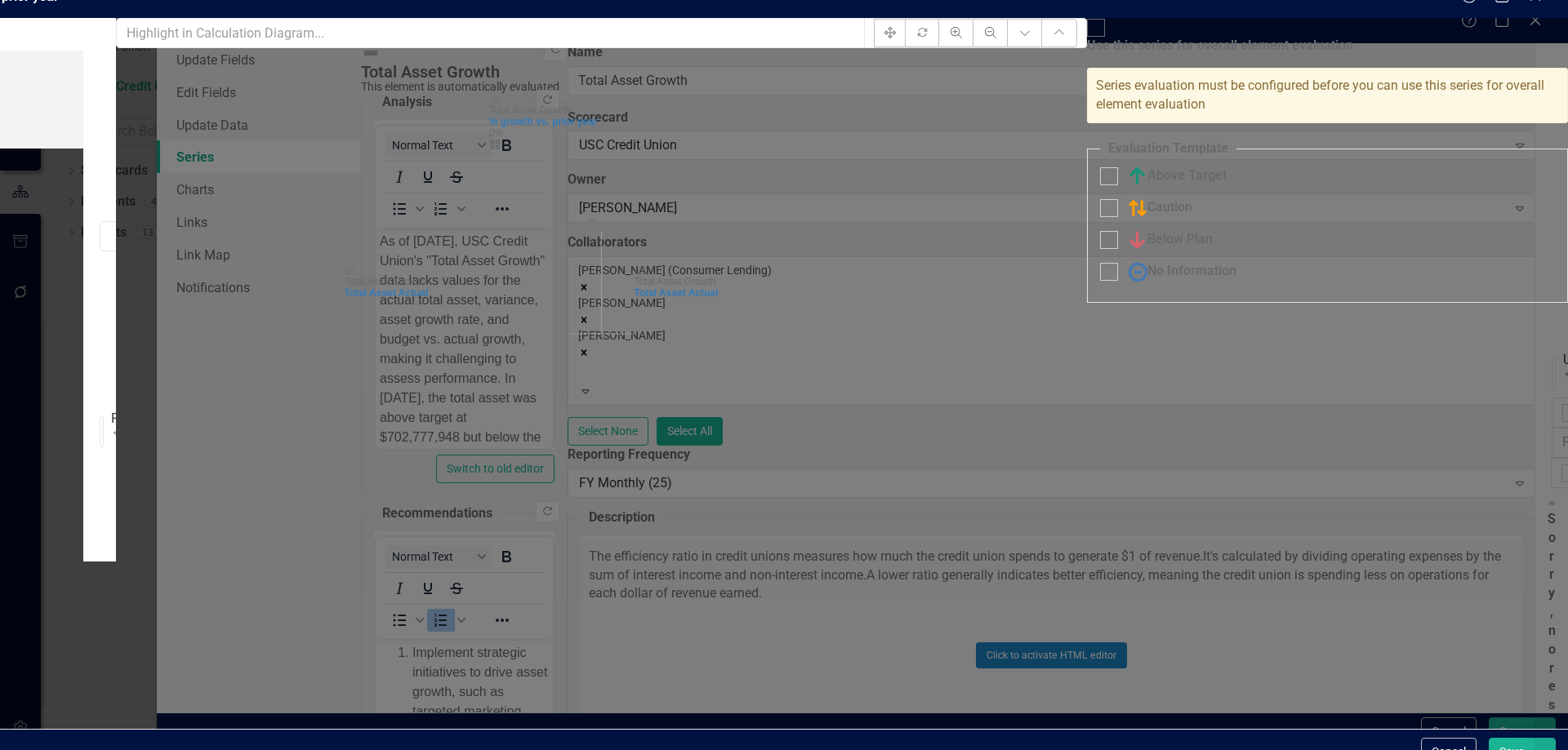
click at [1504, 738] on button "Save" at bounding box center [1511, 753] width 46 height 29
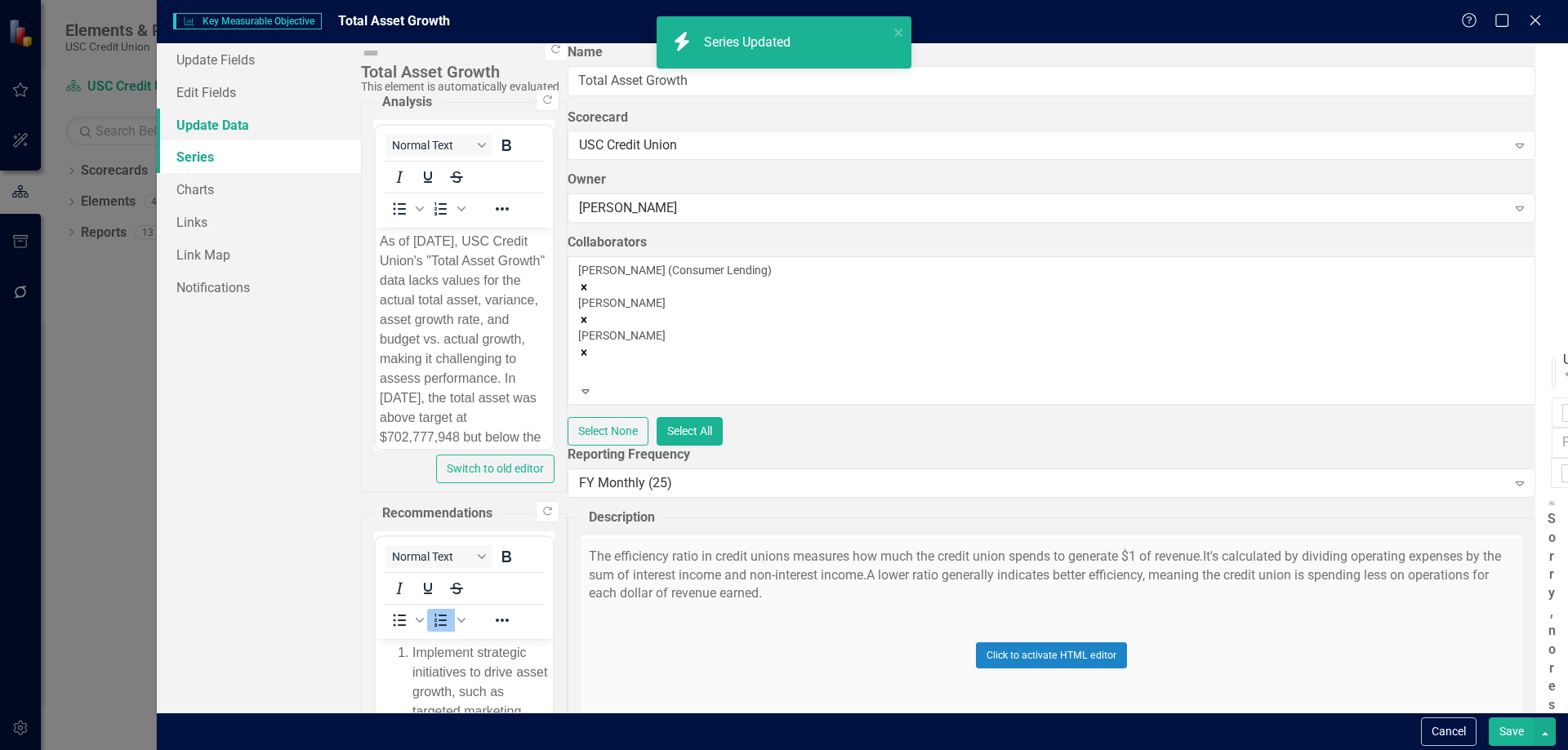
click at [291, 125] on link "Update Data" at bounding box center [259, 124] width 204 height 32
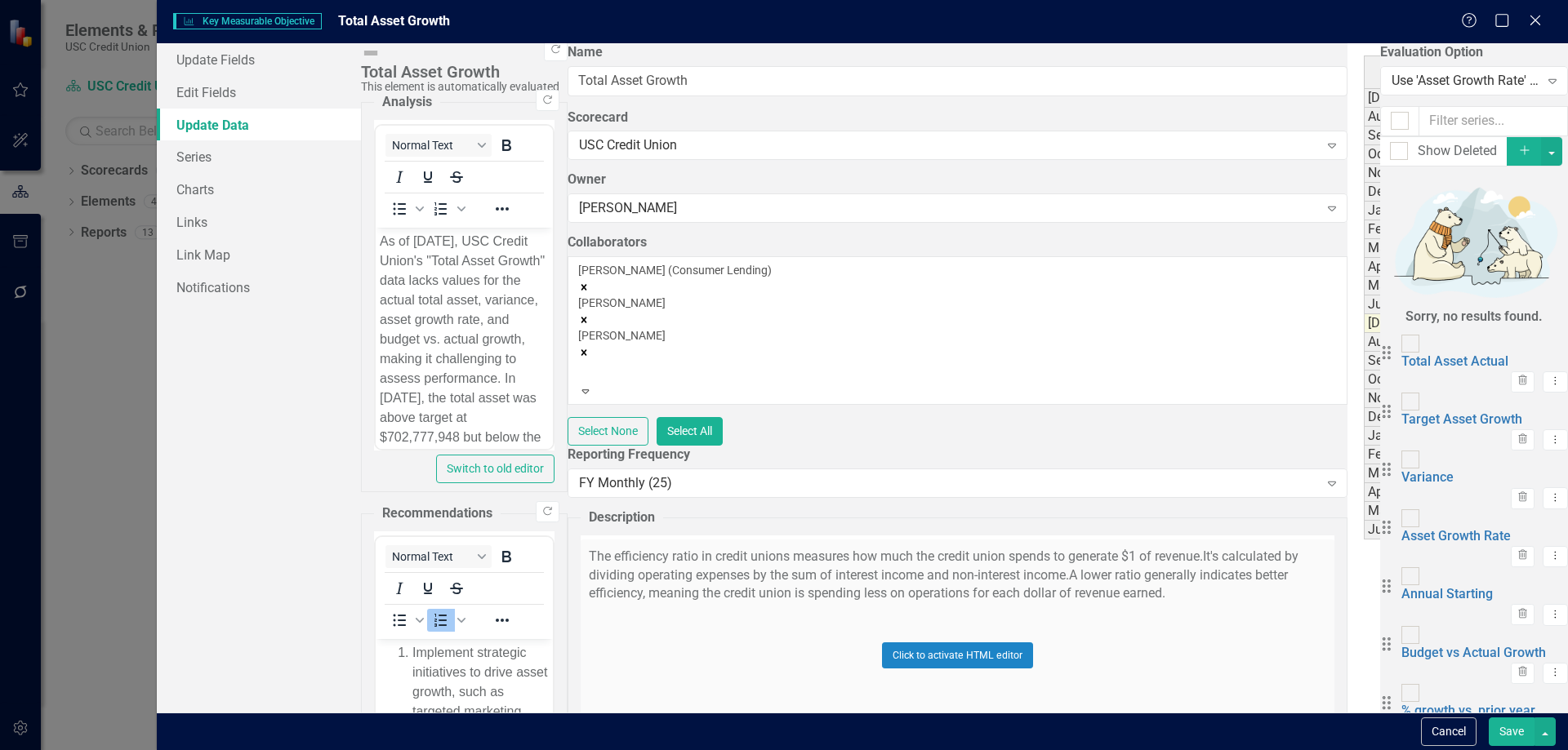
type textarea "703888888"
click at [1496, 734] on button "Save" at bounding box center [1511, 732] width 46 height 29
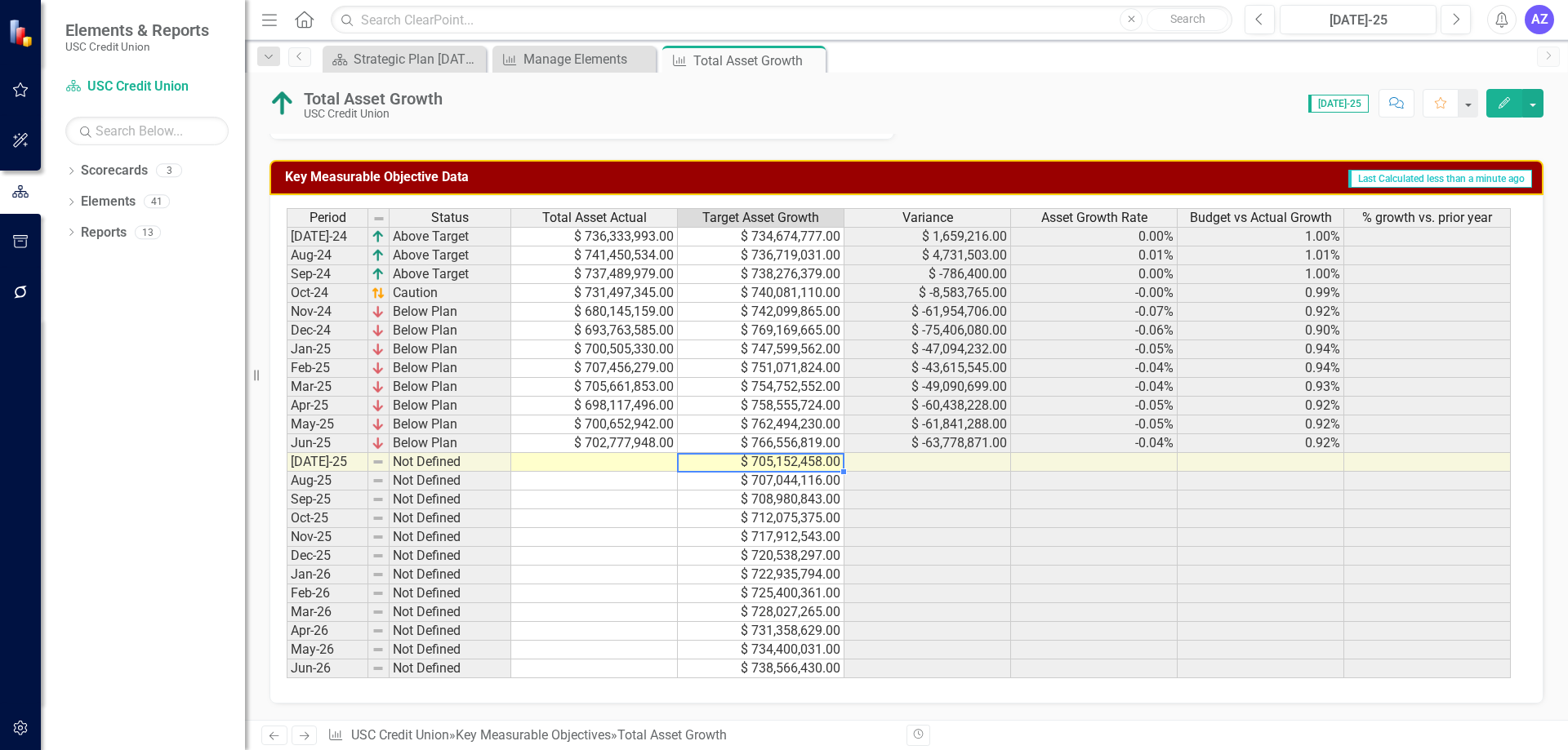
click at [682, 463] on td "$ 705,152,458.00" at bounding box center [761, 462] width 167 height 19
click at [625, 462] on td at bounding box center [594, 462] width 167 height 19
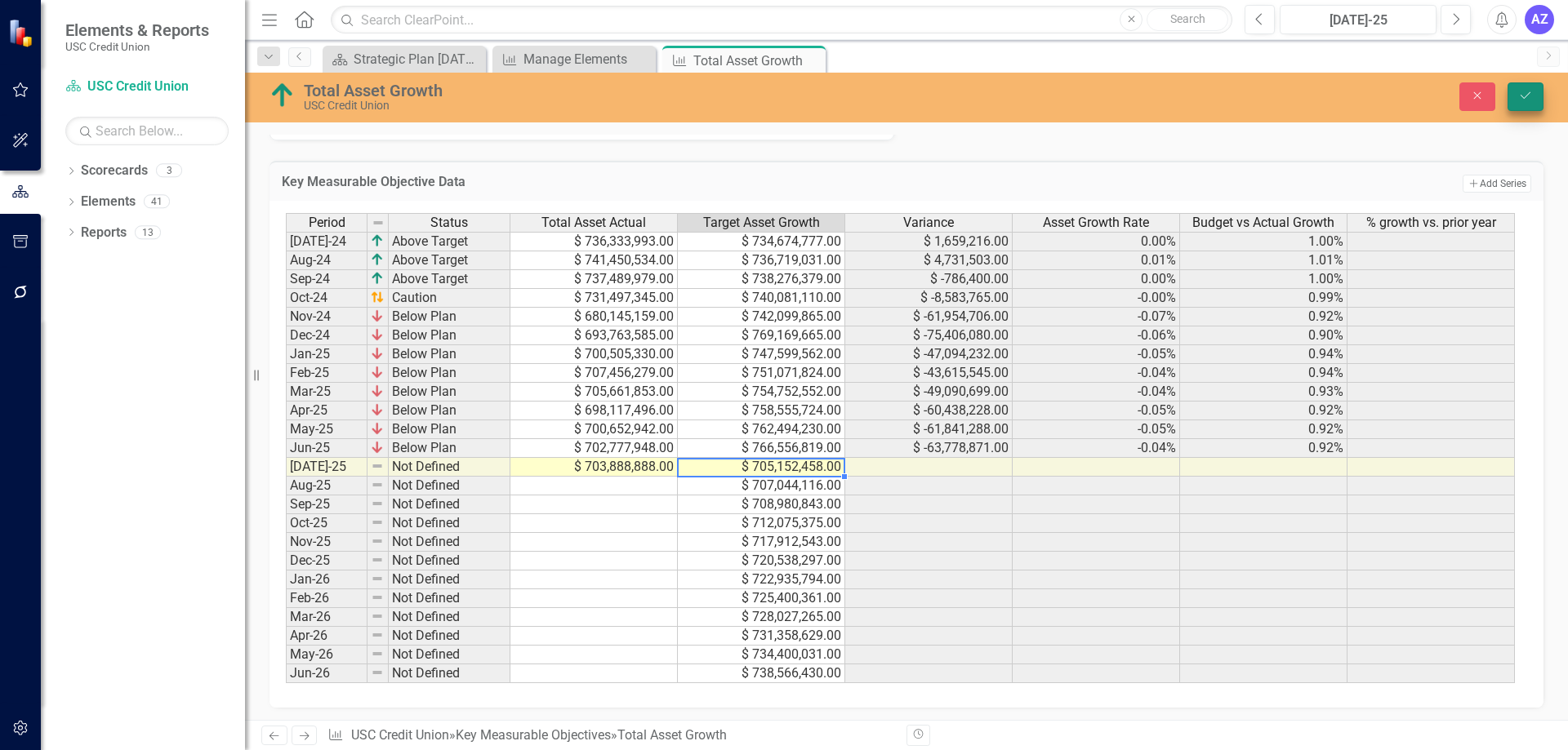
type textarea "705152458"
click at [1525, 100] on icon "Save" at bounding box center [1526, 96] width 14 height 12
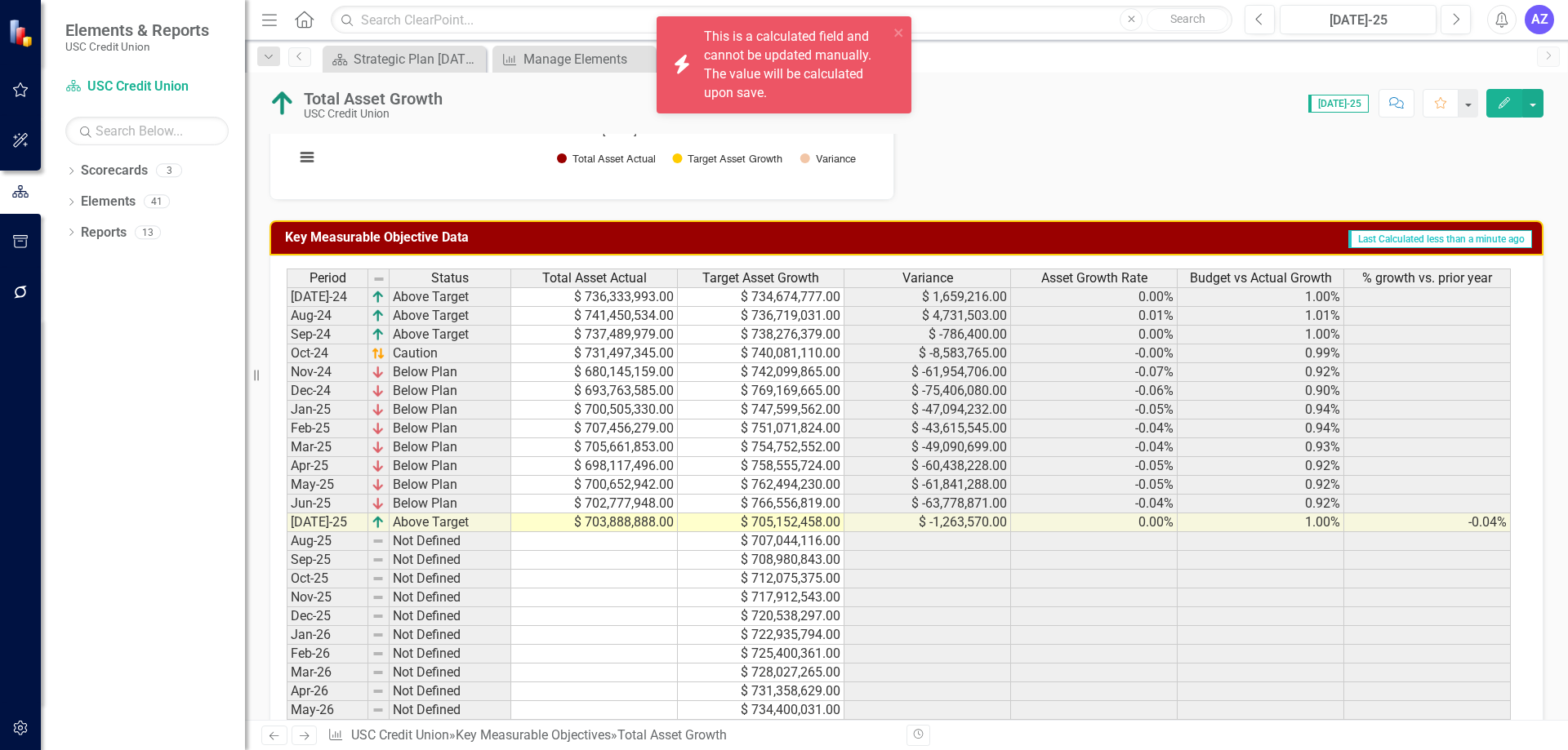
scroll to position [892, 0]
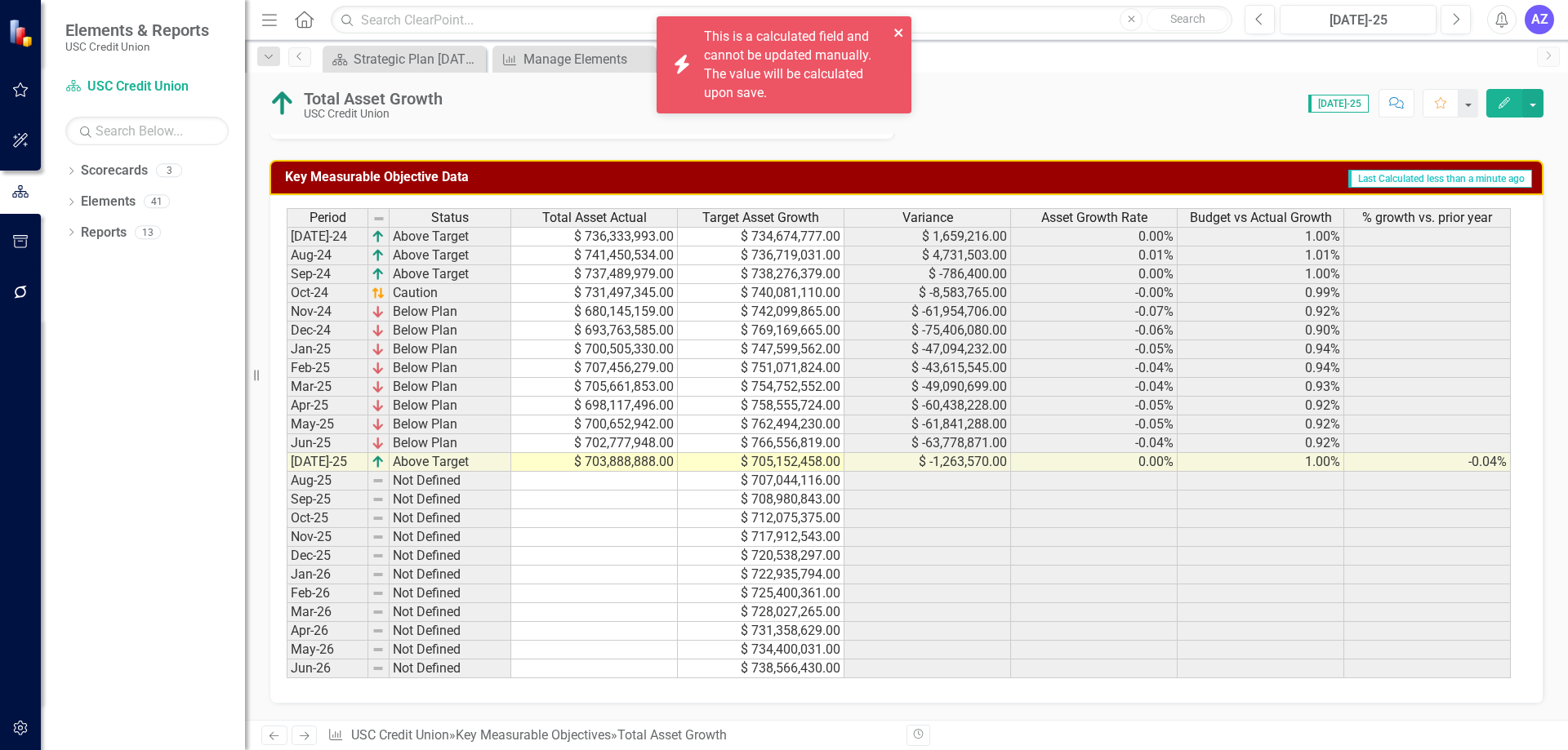
click at [900, 31] on icon "close" at bounding box center [898, 32] width 8 height 8
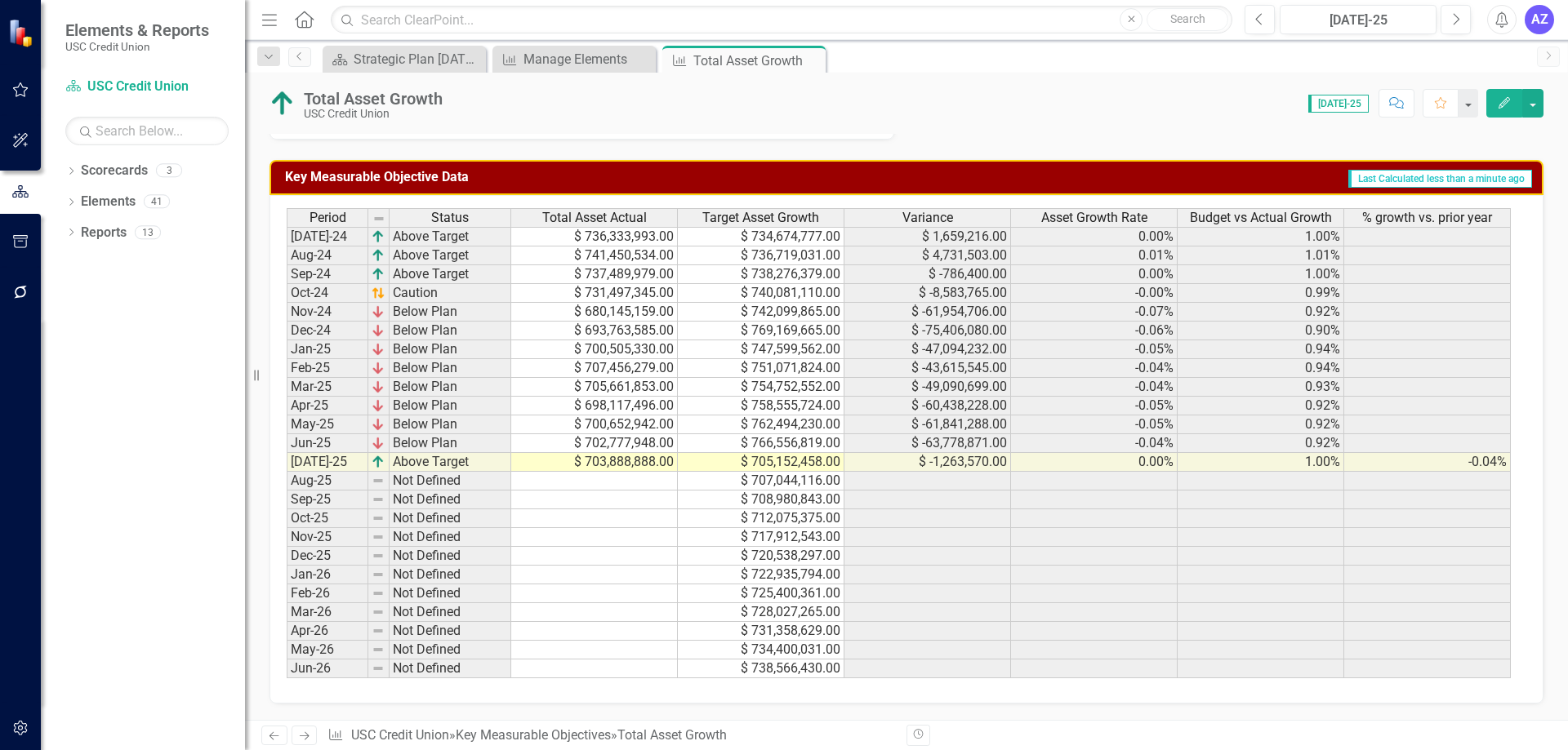
click at [627, 238] on td "$ 736,333,993.00" at bounding box center [594, 237] width 167 height 20
click at [655, 468] on td "$ 703,888,888.00" at bounding box center [594, 462] width 167 height 19
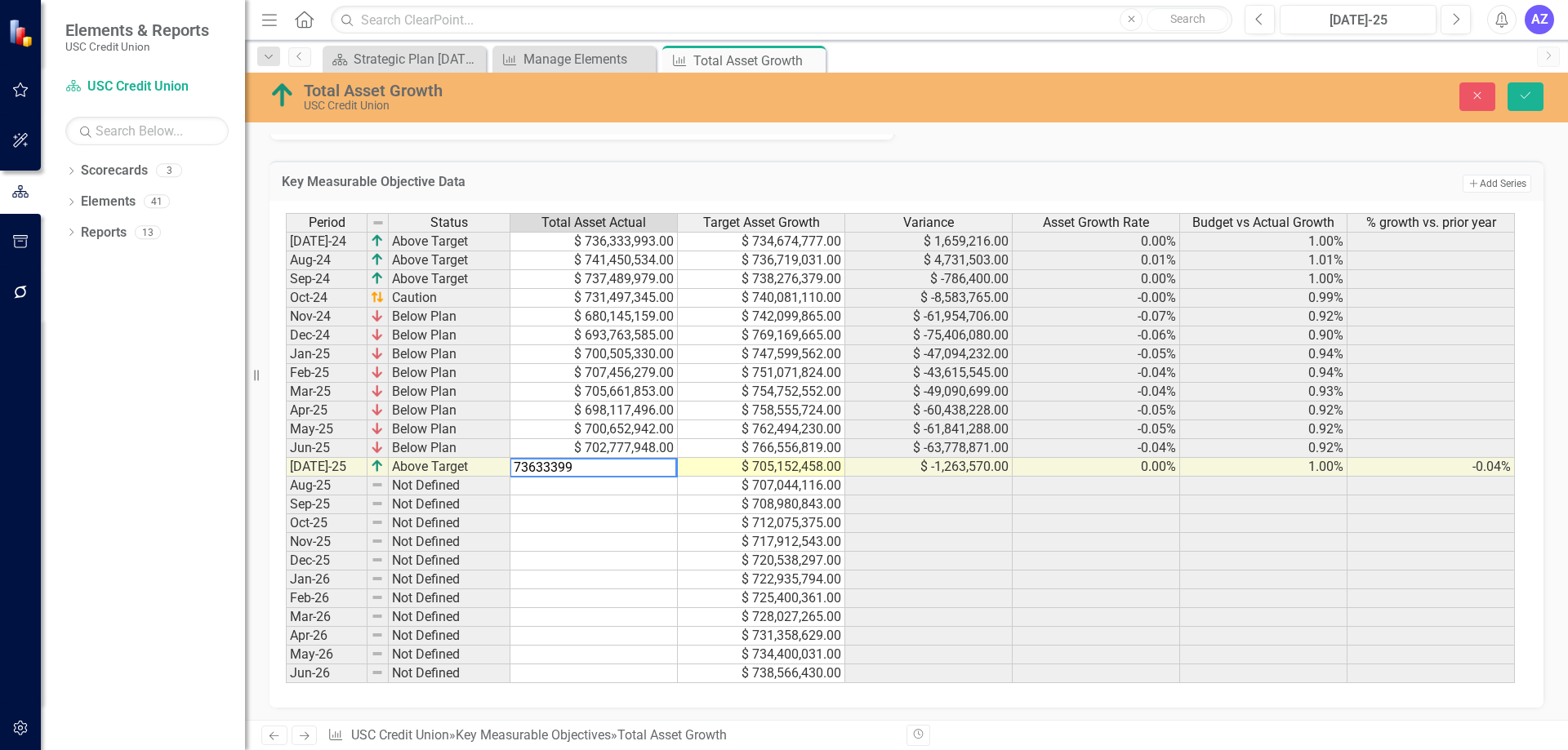
type textarea "736333993"
click at [1535, 98] on button "Save" at bounding box center [1526, 96] width 36 height 29
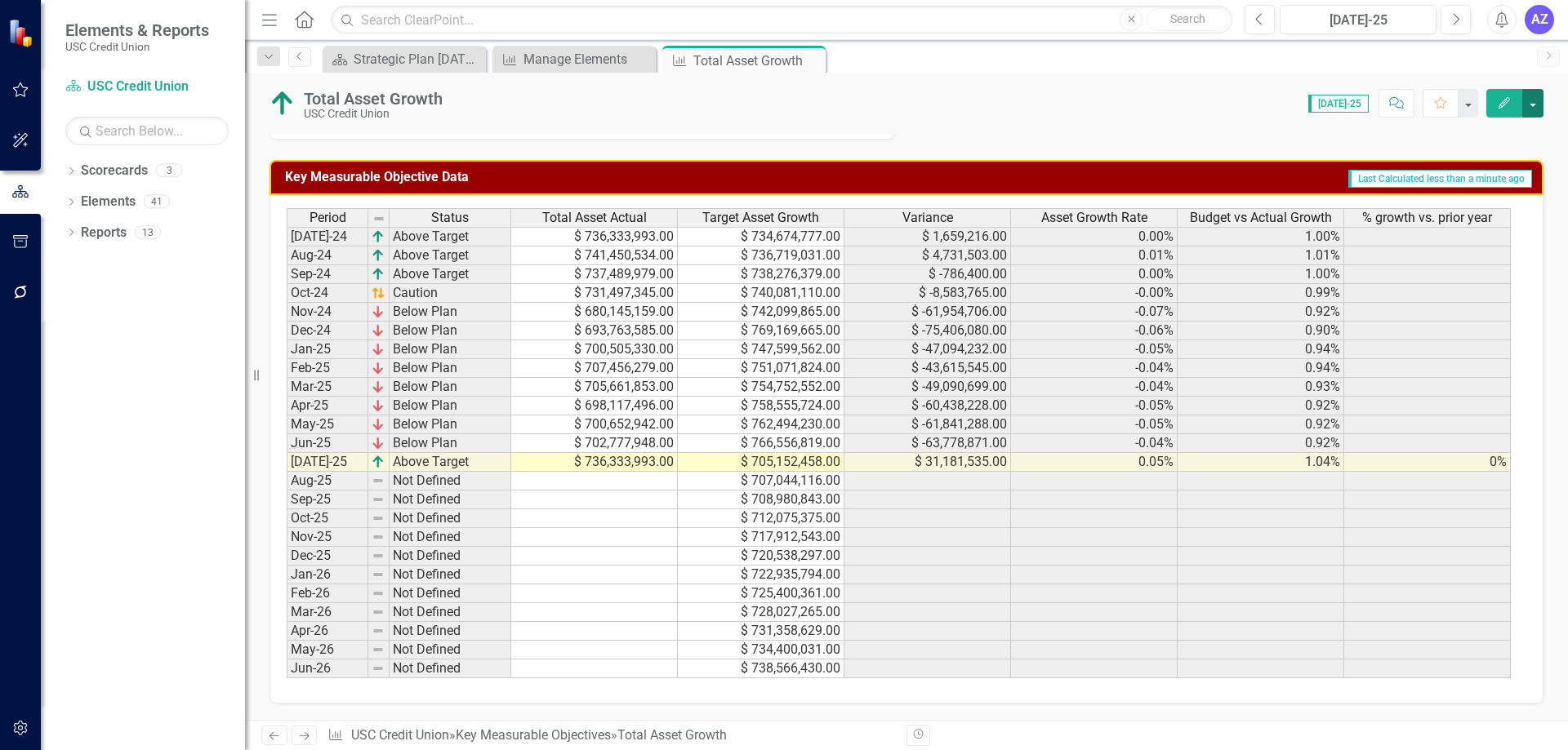
click at [1536, 108] on button "button" at bounding box center [1533, 104] width 22 height 29
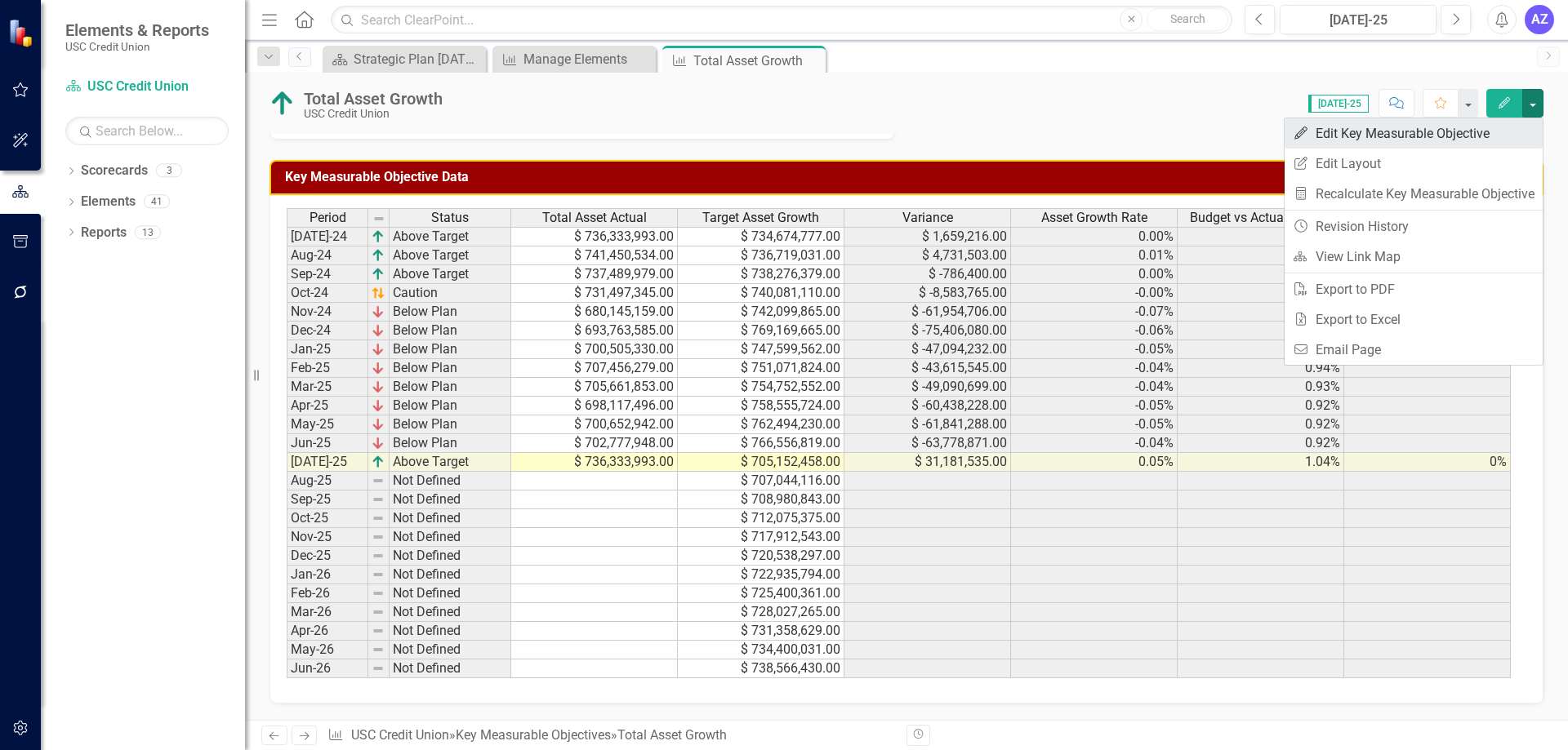
click at [1439, 143] on link "Edit Edit Key Measurable Objective" at bounding box center [1414, 133] width 258 height 31
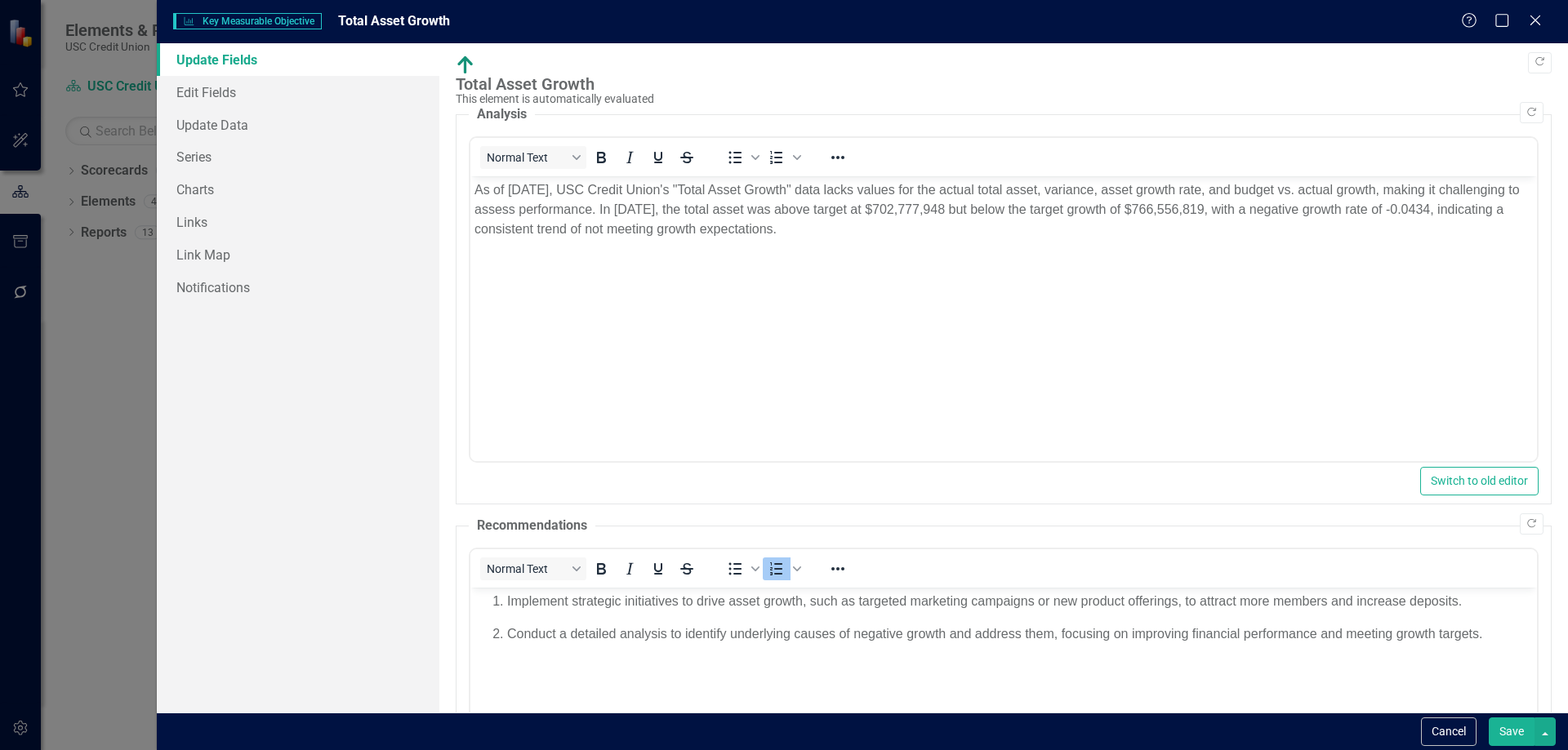
scroll to position [0, 0]
click at [266, 242] on link "Link Map" at bounding box center [298, 254] width 282 height 32
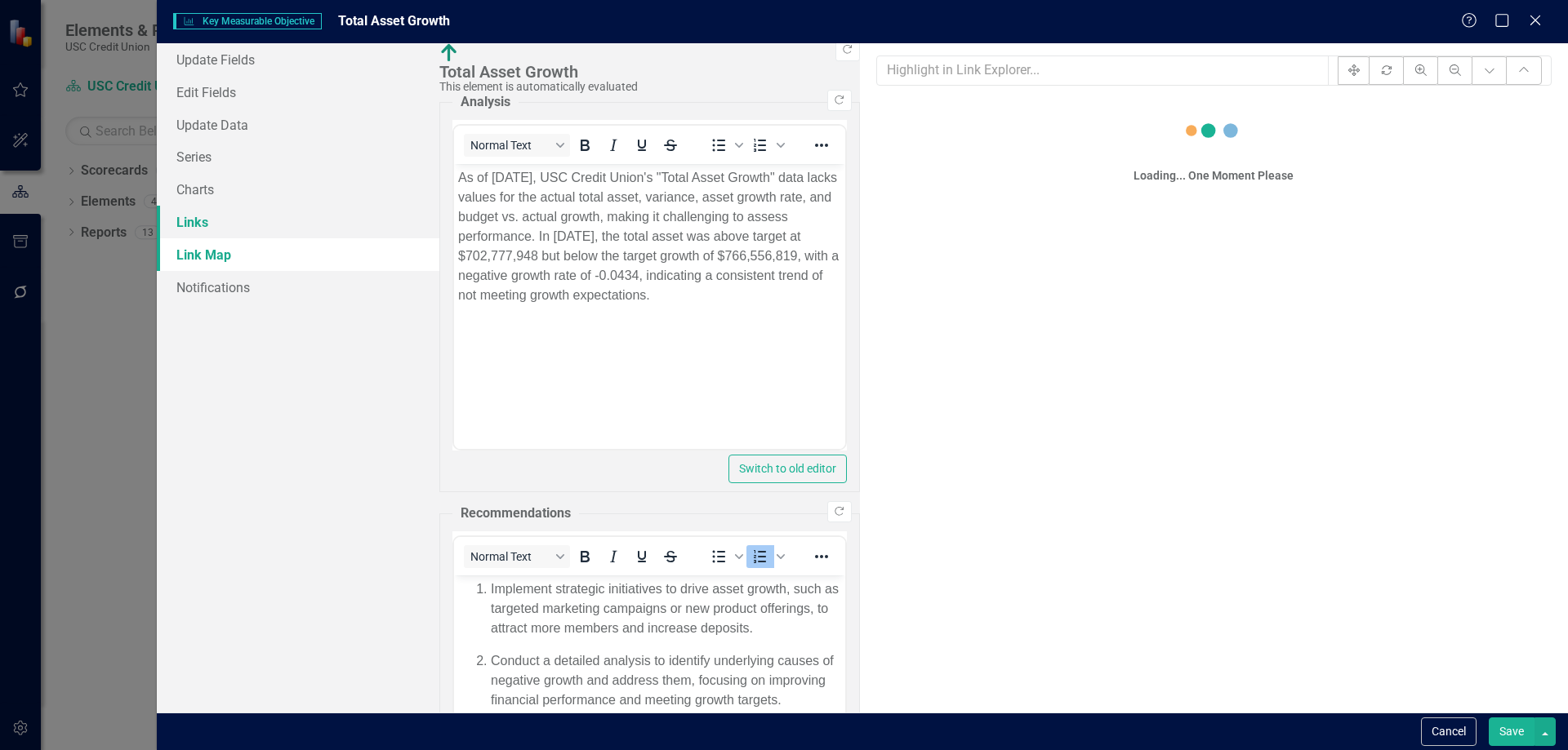
click at [234, 213] on link "Links" at bounding box center [298, 222] width 282 height 32
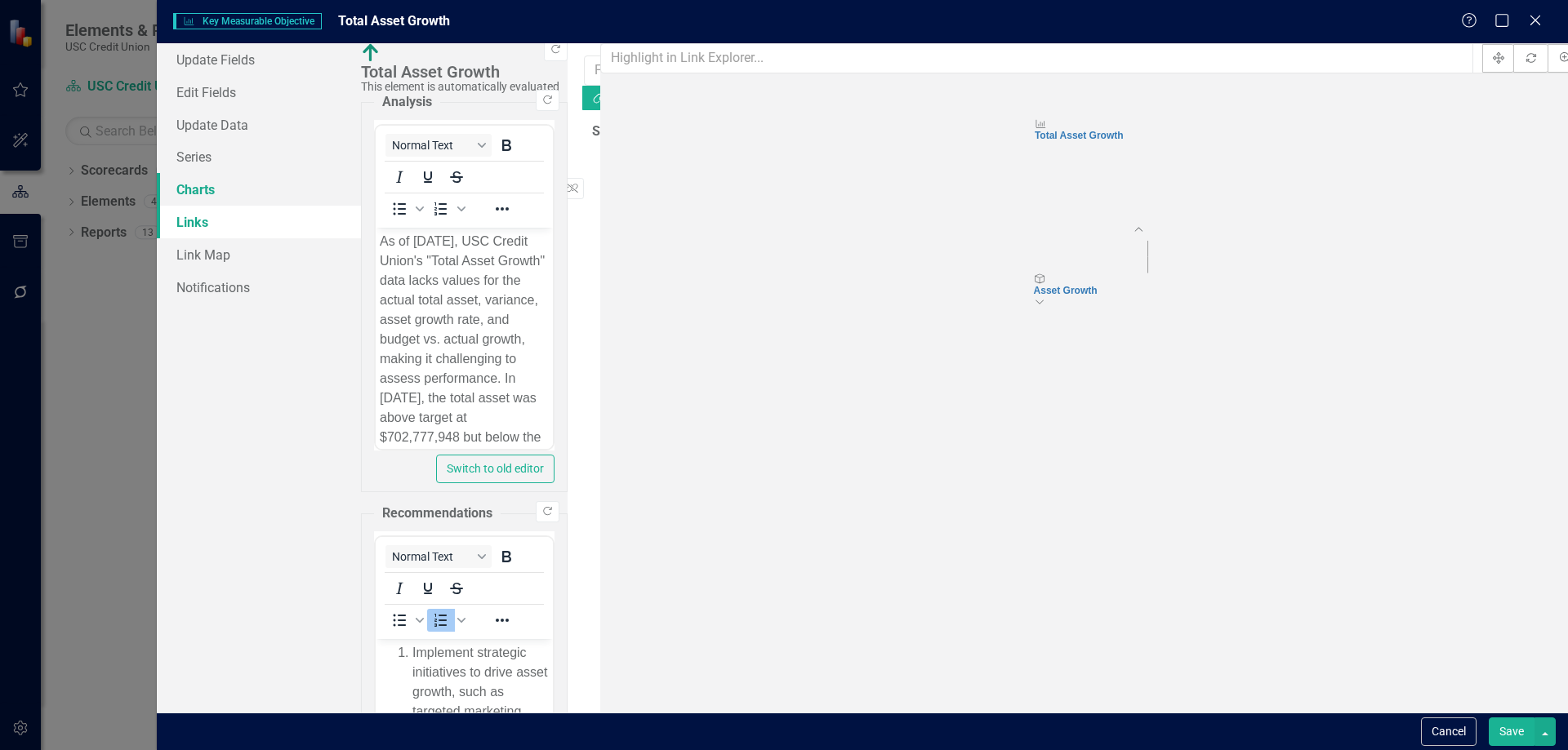
click at [261, 185] on link "Charts" at bounding box center [259, 189] width 204 height 32
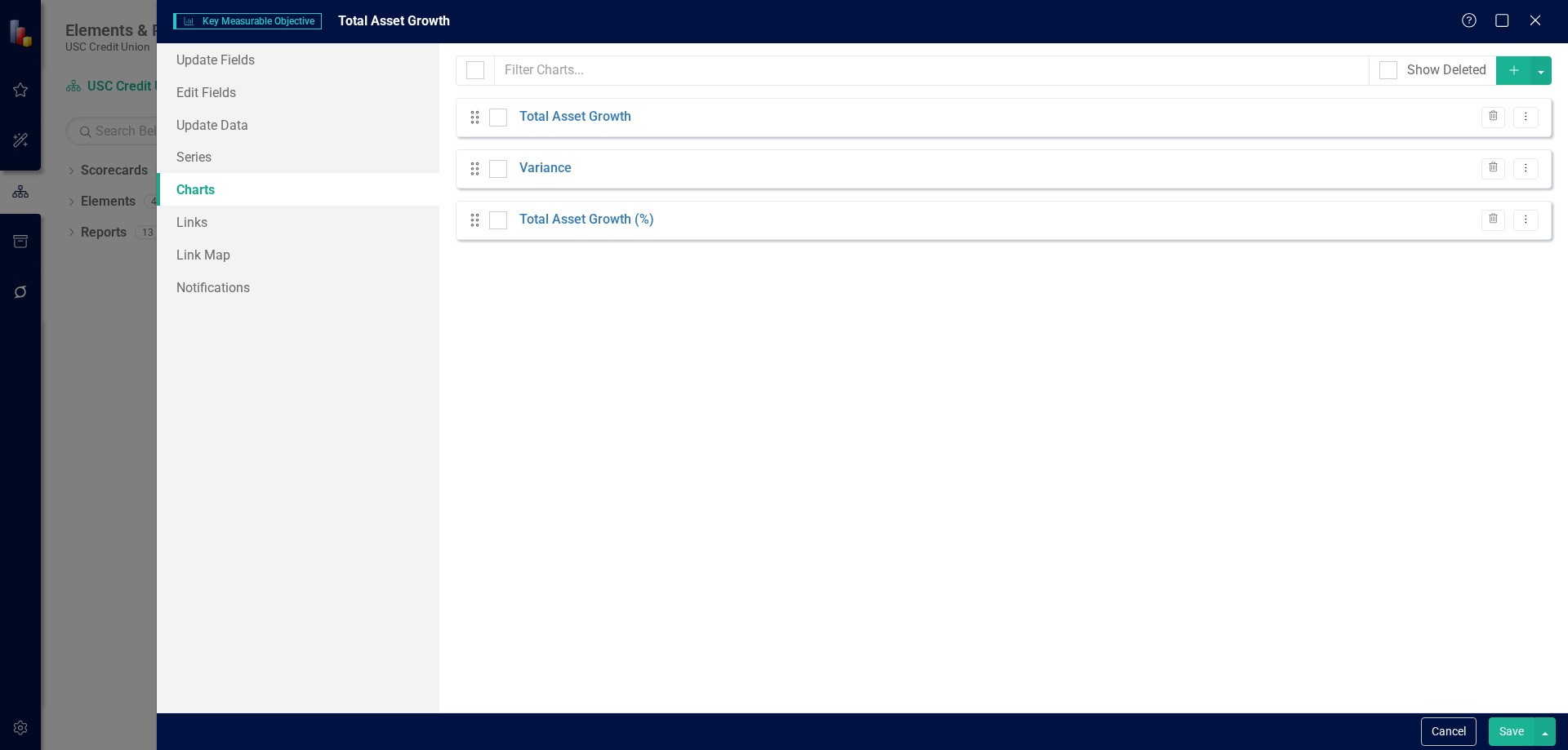
scroll to position [892, 0]
click at [312, 151] on link "Series" at bounding box center [298, 157] width 282 height 32
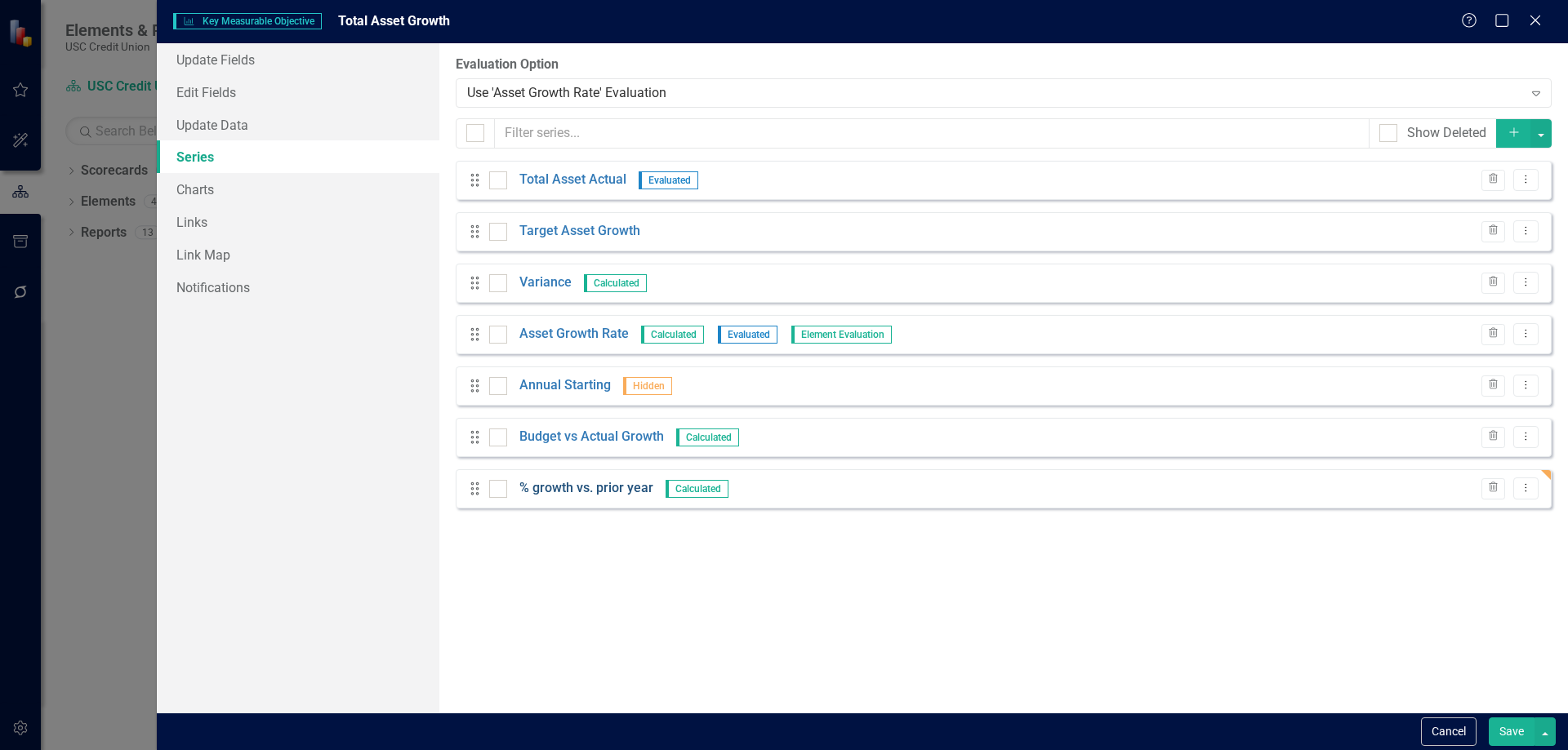
click at [593, 488] on link "% growth vs. prior year" at bounding box center [586, 489] width 134 height 19
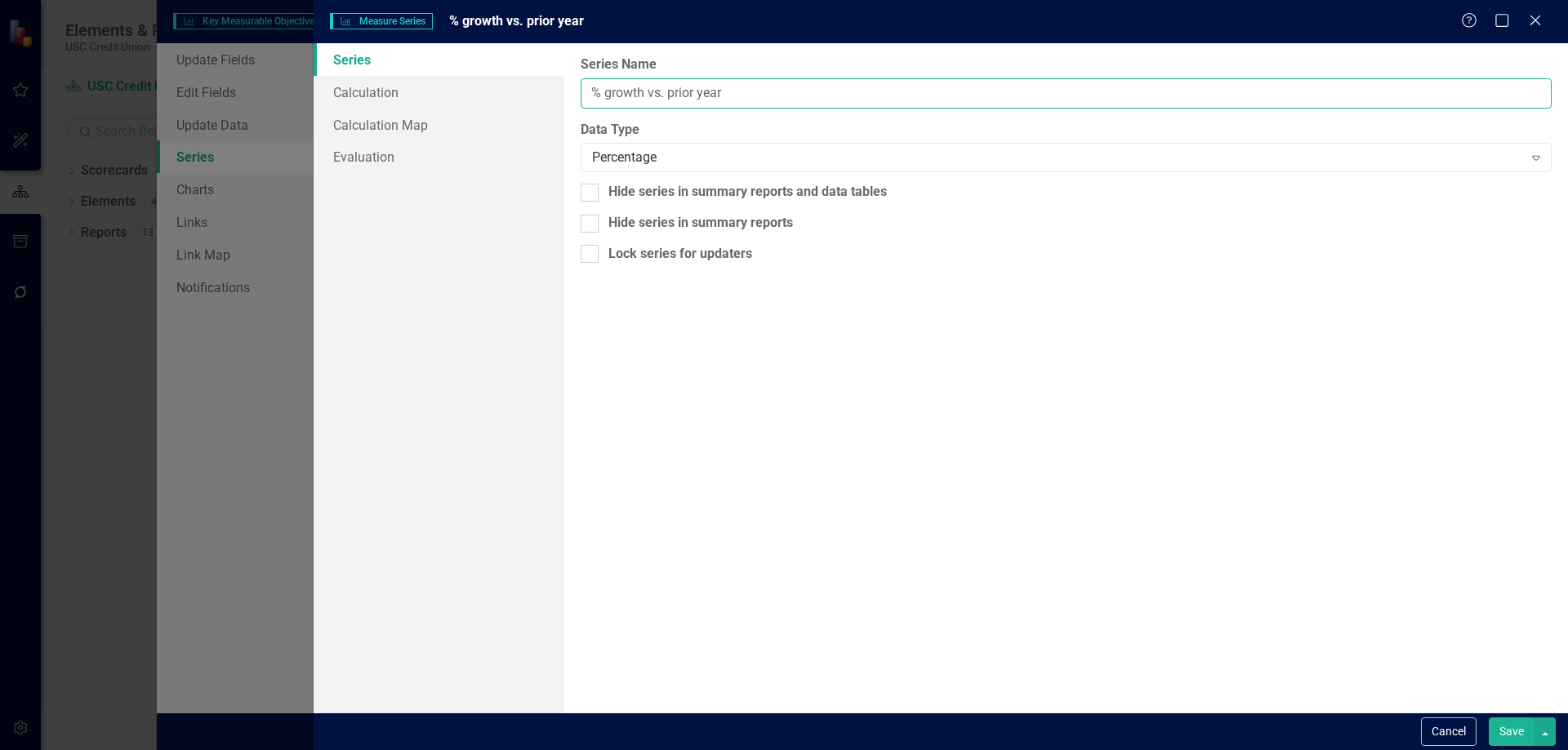
drag, startPoint x: 614, startPoint y: 96, endPoint x: 765, endPoint y: 111, distance: 151.7
click at [615, 96] on input "% growth vs. prior year" at bounding box center [1066, 94] width 971 height 31
type input "% Growth vs. Prior year"
click at [1509, 731] on button "Save" at bounding box center [1511, 732] width 46 height 29
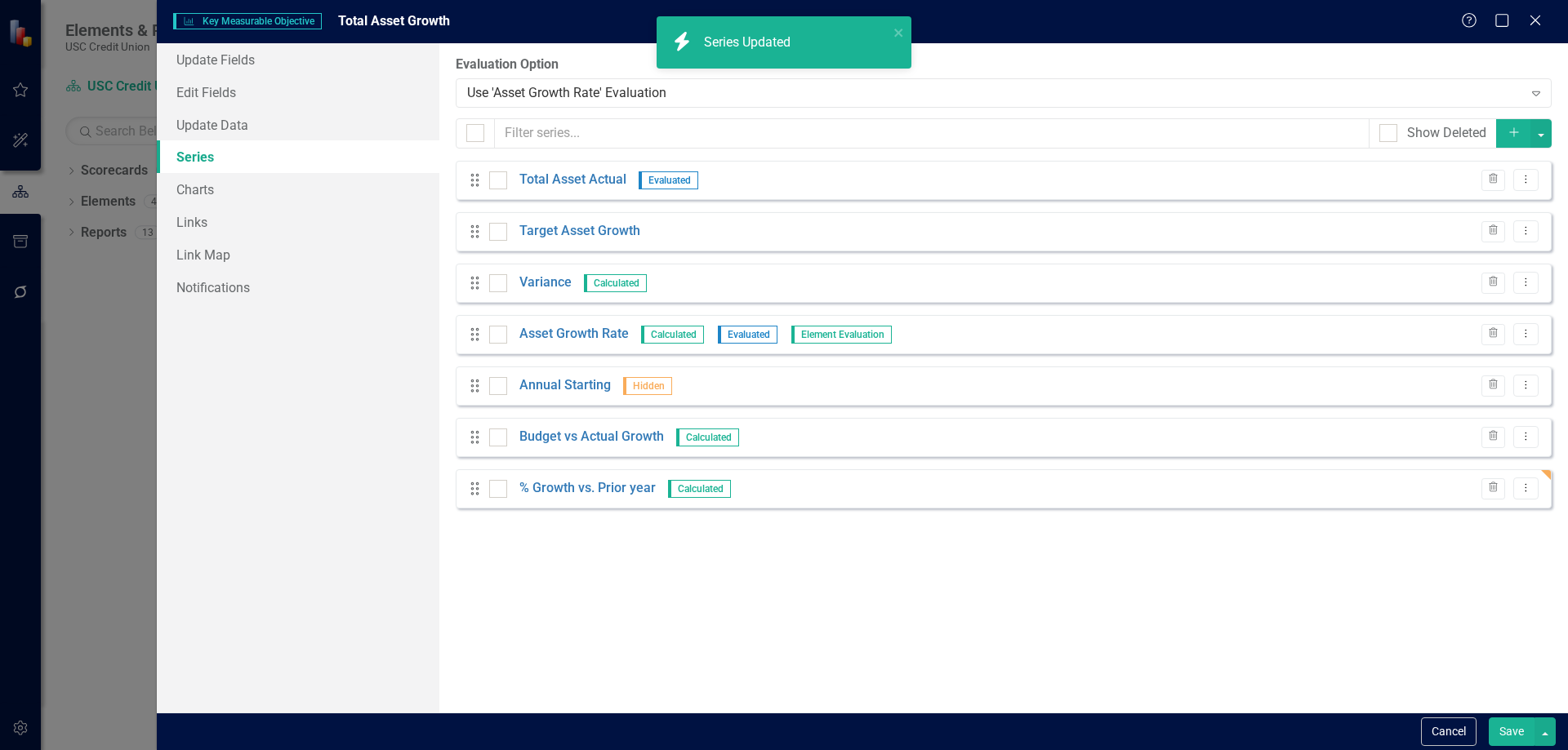
click at [1511, 730] on button "Save" at bounding box center [1511, 732] width 46 height 29
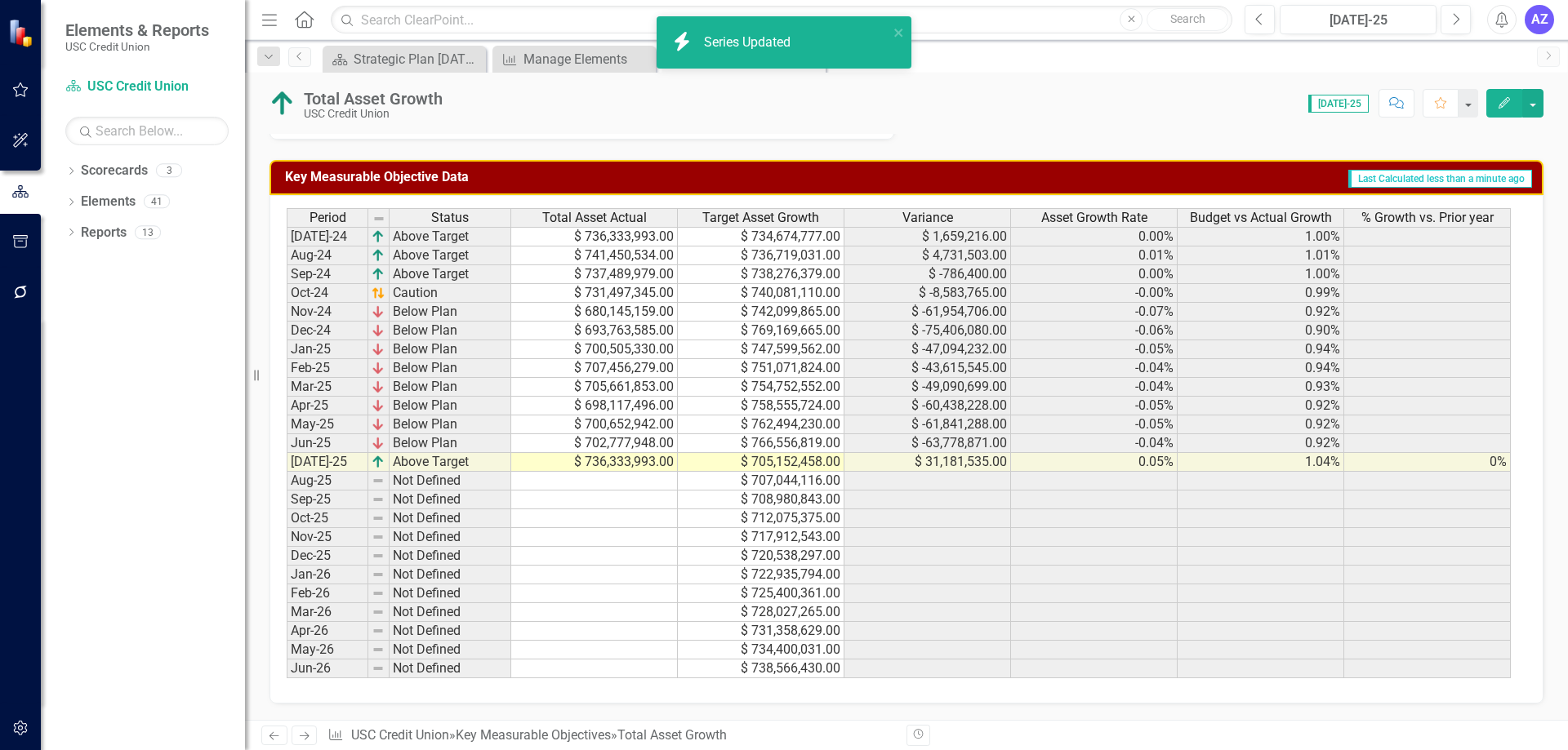
drag, startPoint x: 1182, startPoint y: 435, endPoint x: 1178, endPoint y: 415, distance: 20.4
click at [287, 435] on div "Period Status Total Asset Actual Target Asset Growth Variance Asset Growth Rate…" at bounding box center [287, 444] width 0 height 471
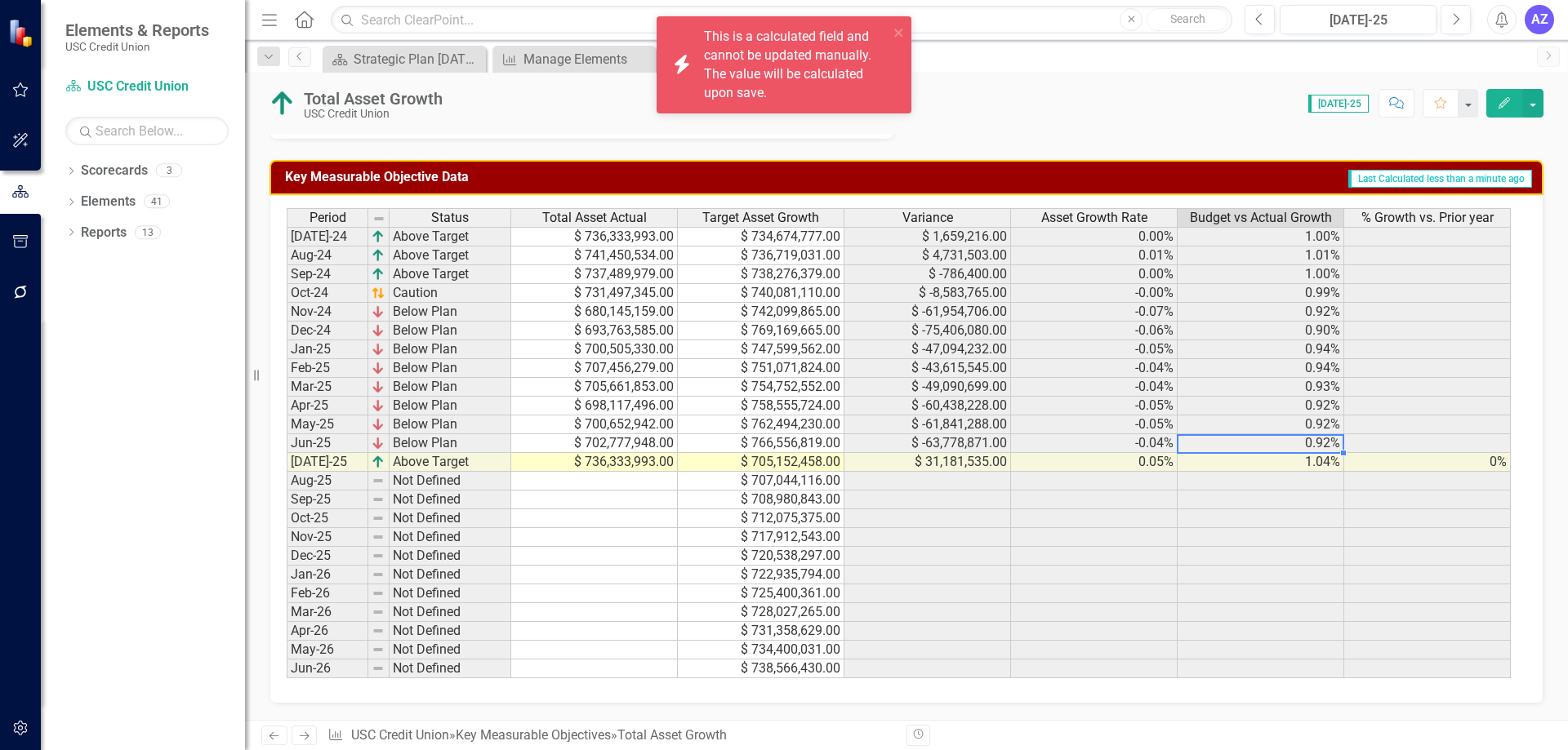
click at [1192, 88] on div "Total Asset Growth USC Credit Union Score: 0.00 Jul-25 Completed Comment Favori…" at bounding box center [906, 97] width 1323 height 49
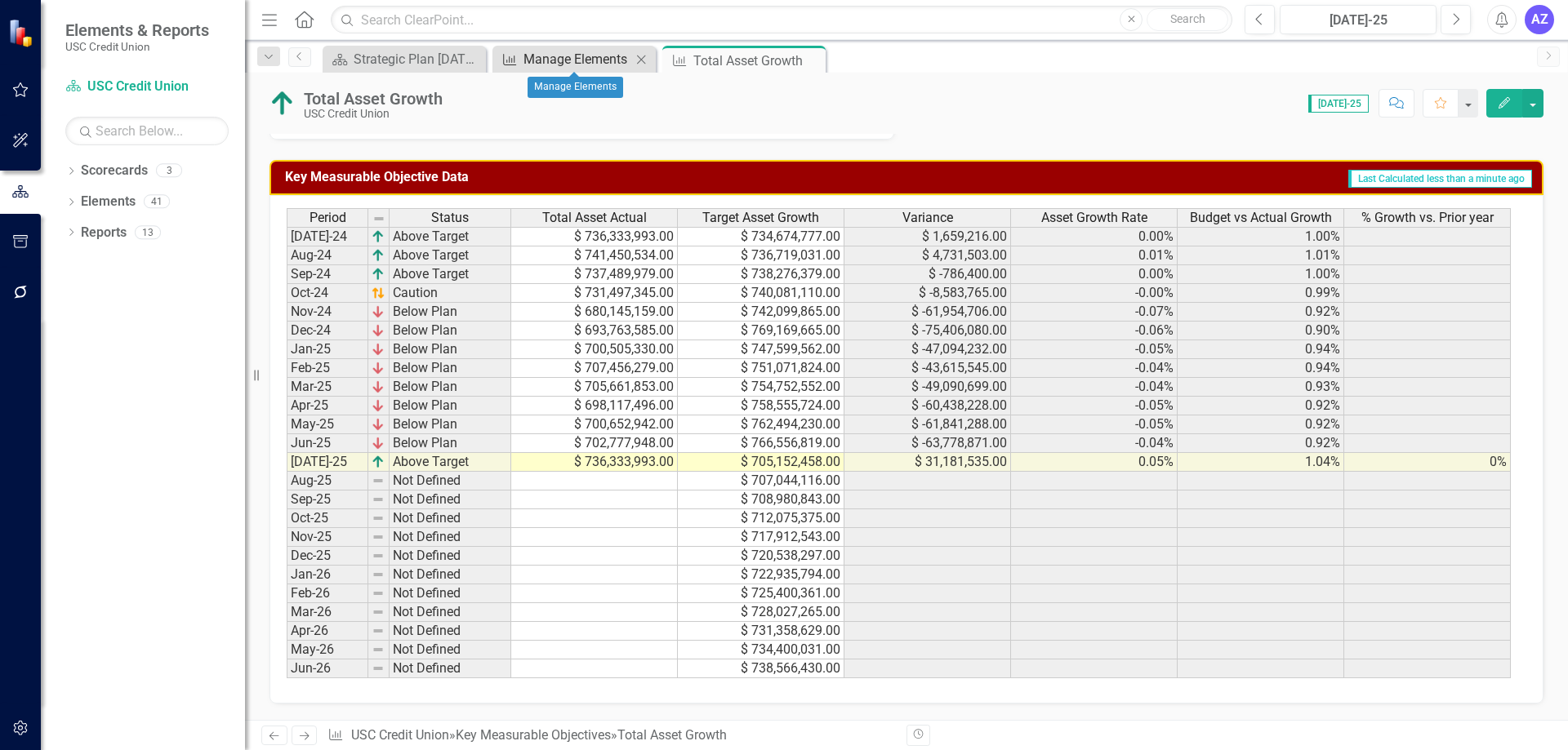
click at [570, 59] on div "Manage Elements" at bounding box center [578, 59] width 108 height 21
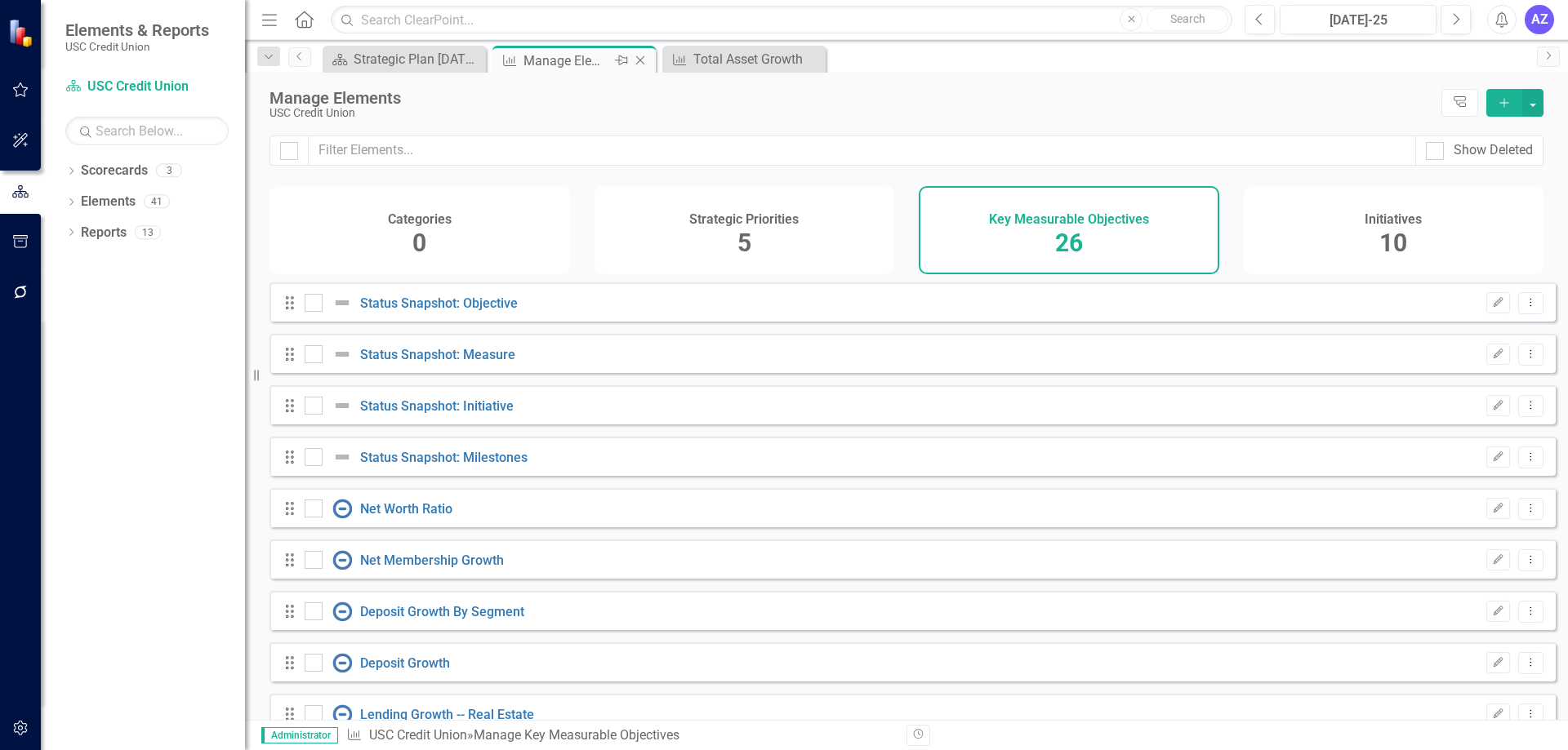
checkbox input "false"
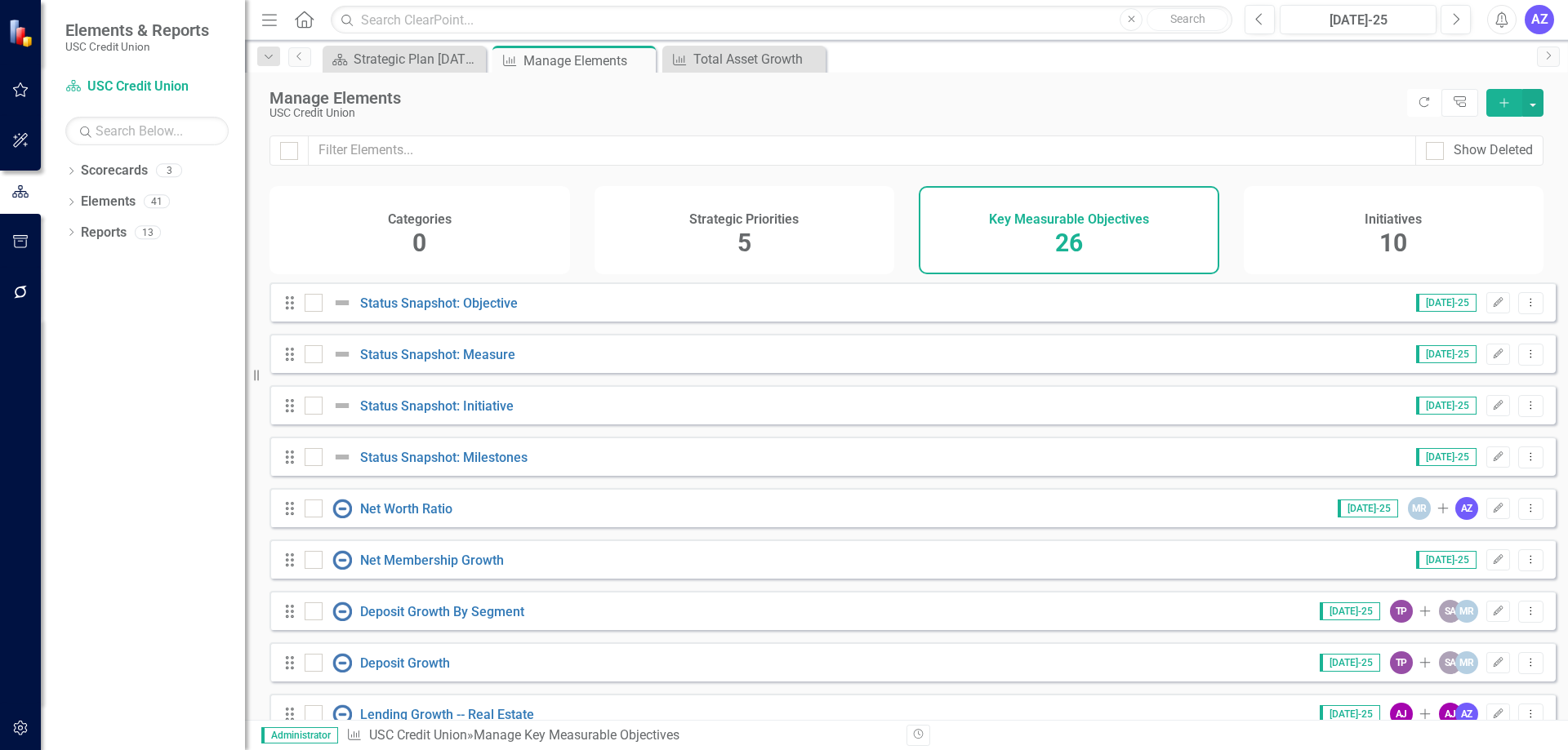
click at [1096, 226] on h4 "Key Measurable Objectives" at bounding box center [1069, 220] width 160 height 14
click at [704, 47] on div "Key Measurable Objective Total Asset Growth Close" at bounding box center [744, 59] width 163 height 27
click at [700, 57] on div "Total Asset Growth" at bounding box center [747, 59] width 108 height 21
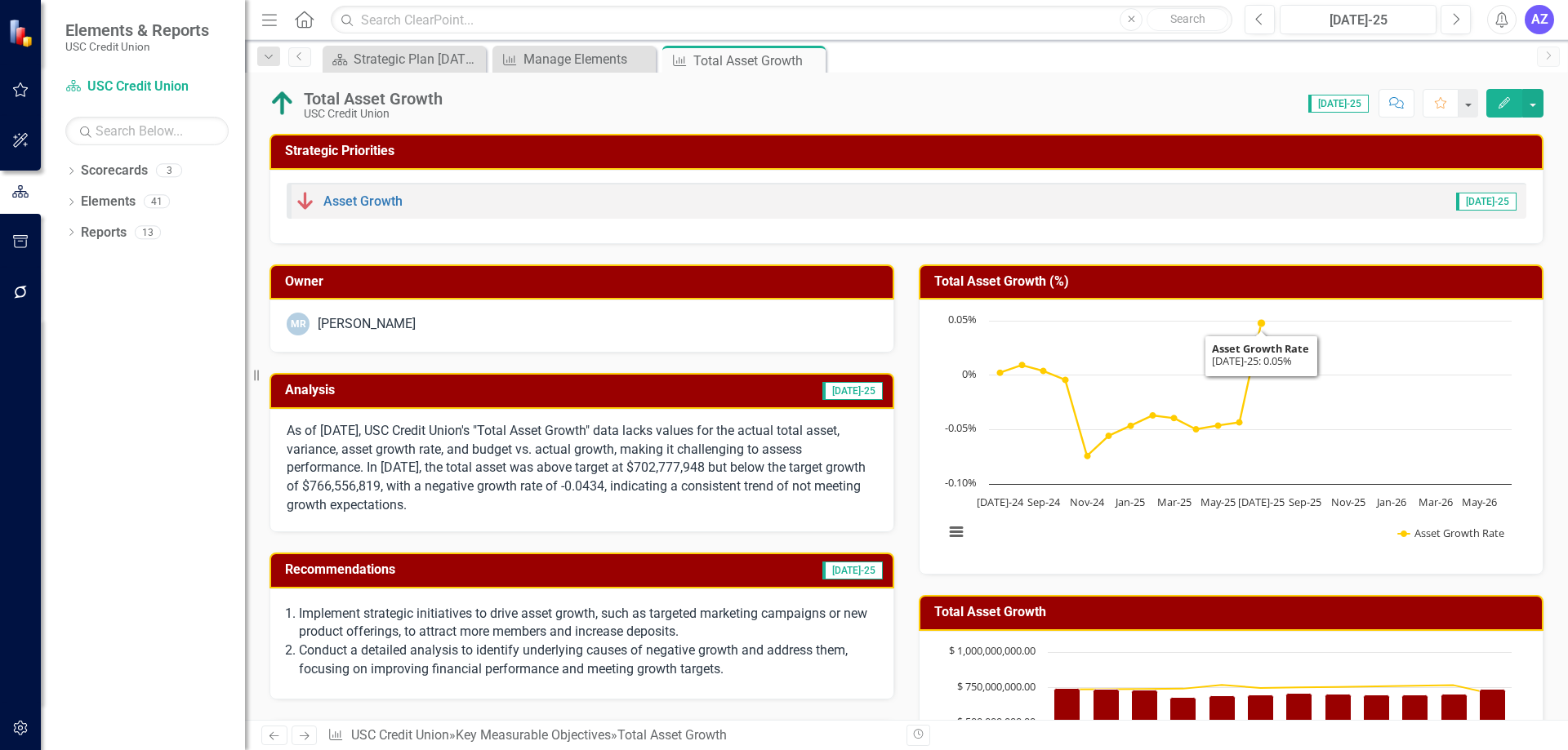
click at [1322, 220] on div "Asset Growth Jul-25" at bounding box center [906, 206] width 1274 height 74
click at [1535, 114] on button "button" at bounding box center [1533, 104] width 22 height 29
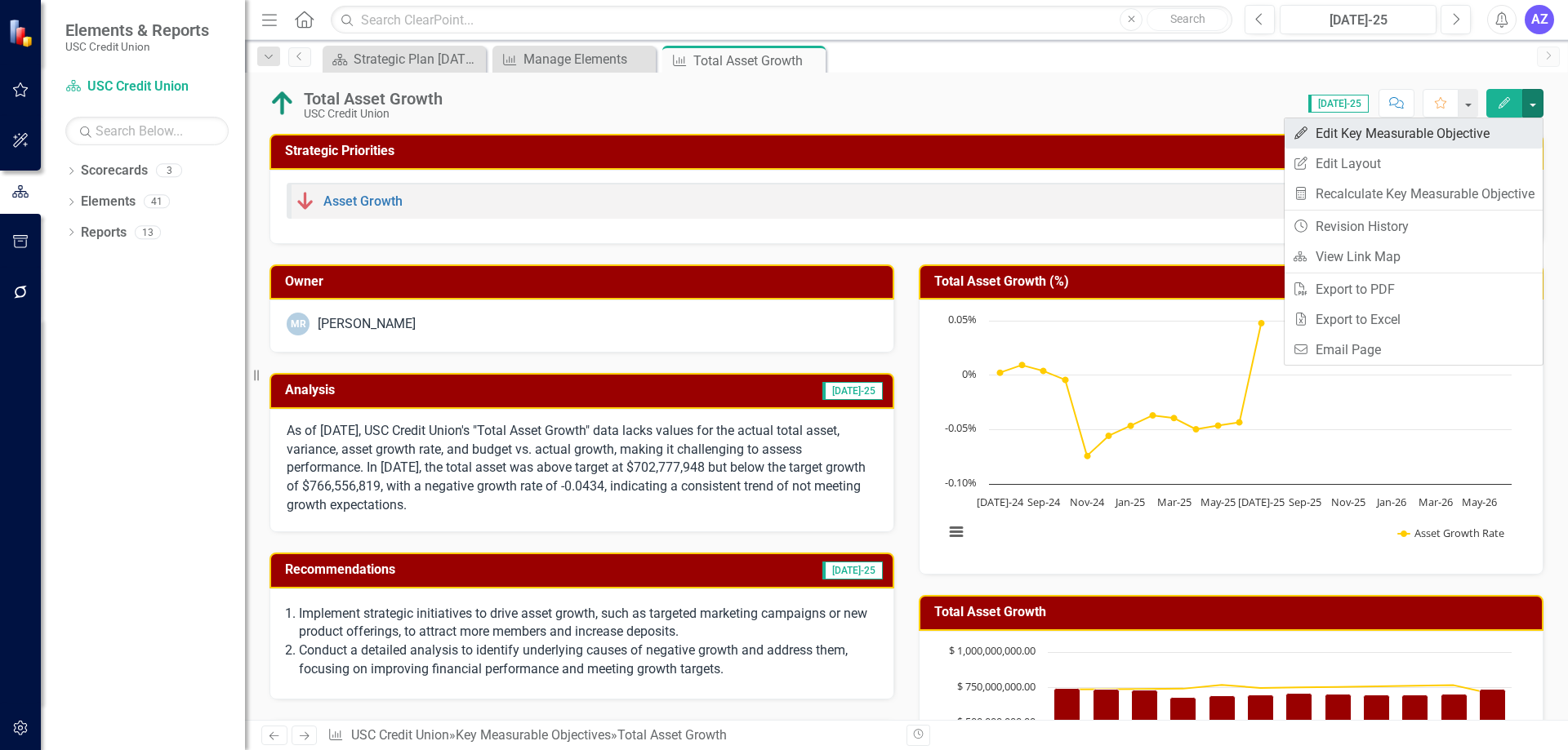
click at [1510, 139] on link "Edit Edit Key Measurable Objective" at bounding box center [1414, 133] width 258 height 31
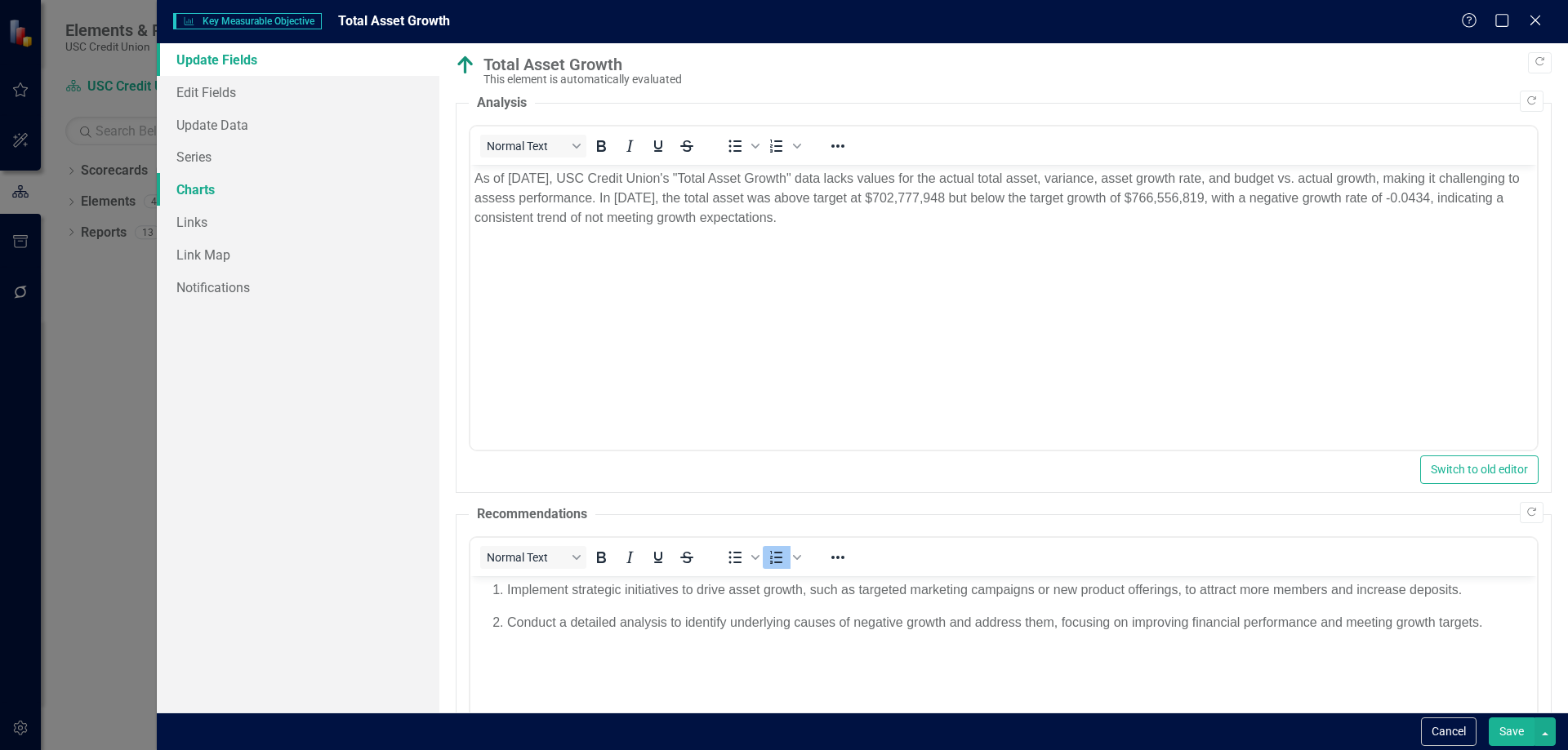
click at [241, 187] on link "Charts" at bounding box center [298, 189] width 282 height 32
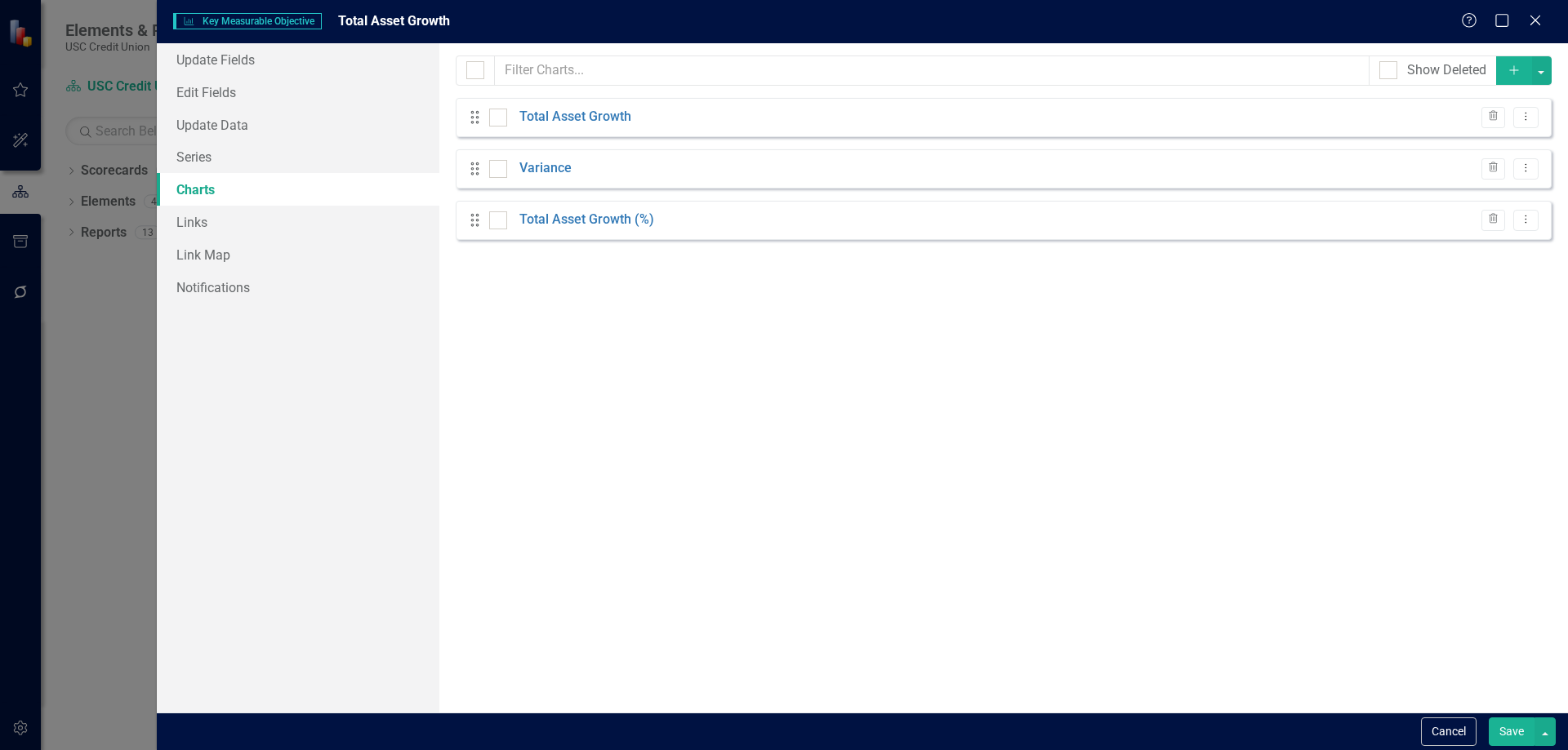
click at [1513, 75] on icon "Add" at bounding box center [1514, 70] width 14 height 12
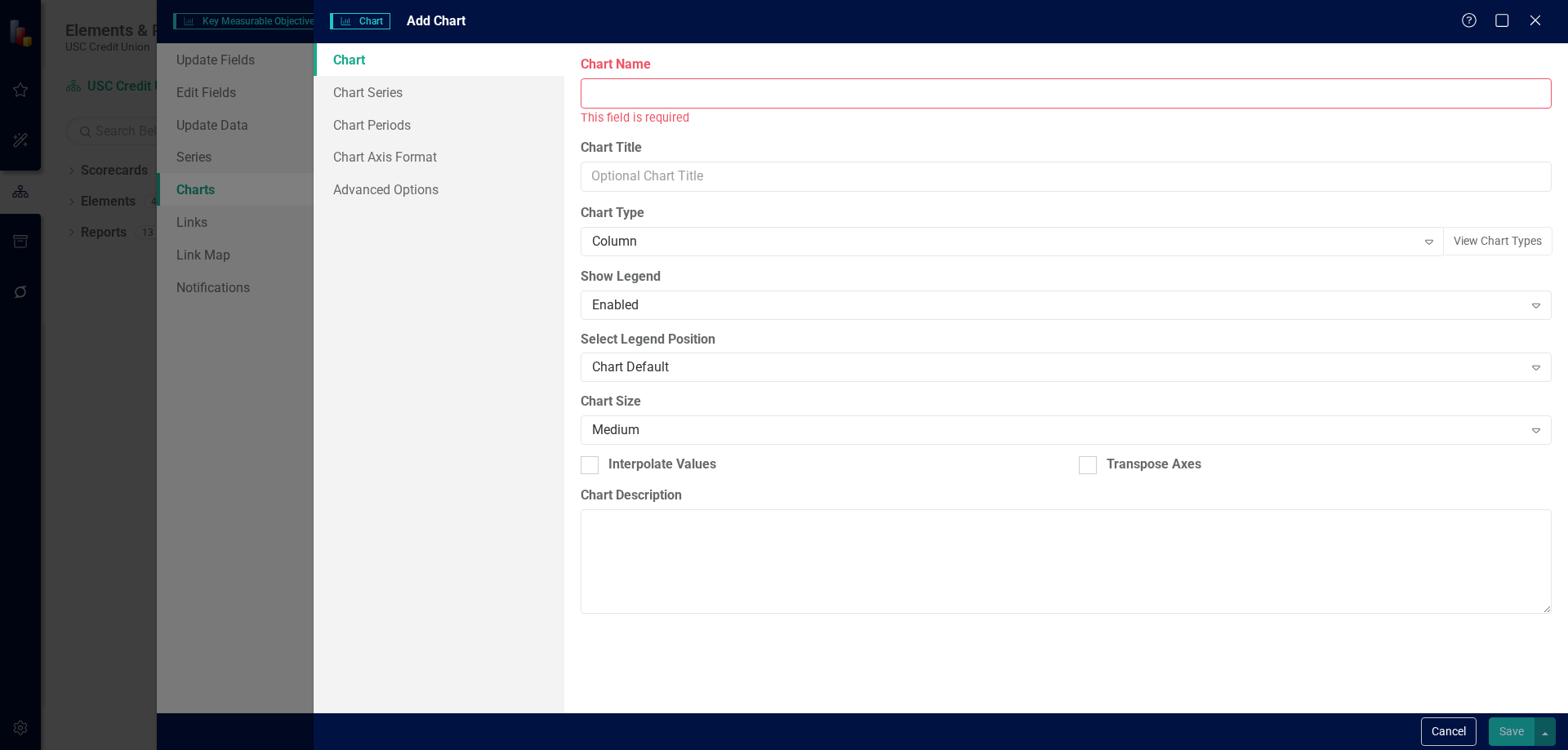
click at [653, 94] on input "Chart Name" at bounding box center [1066, 94] width 971 height 31
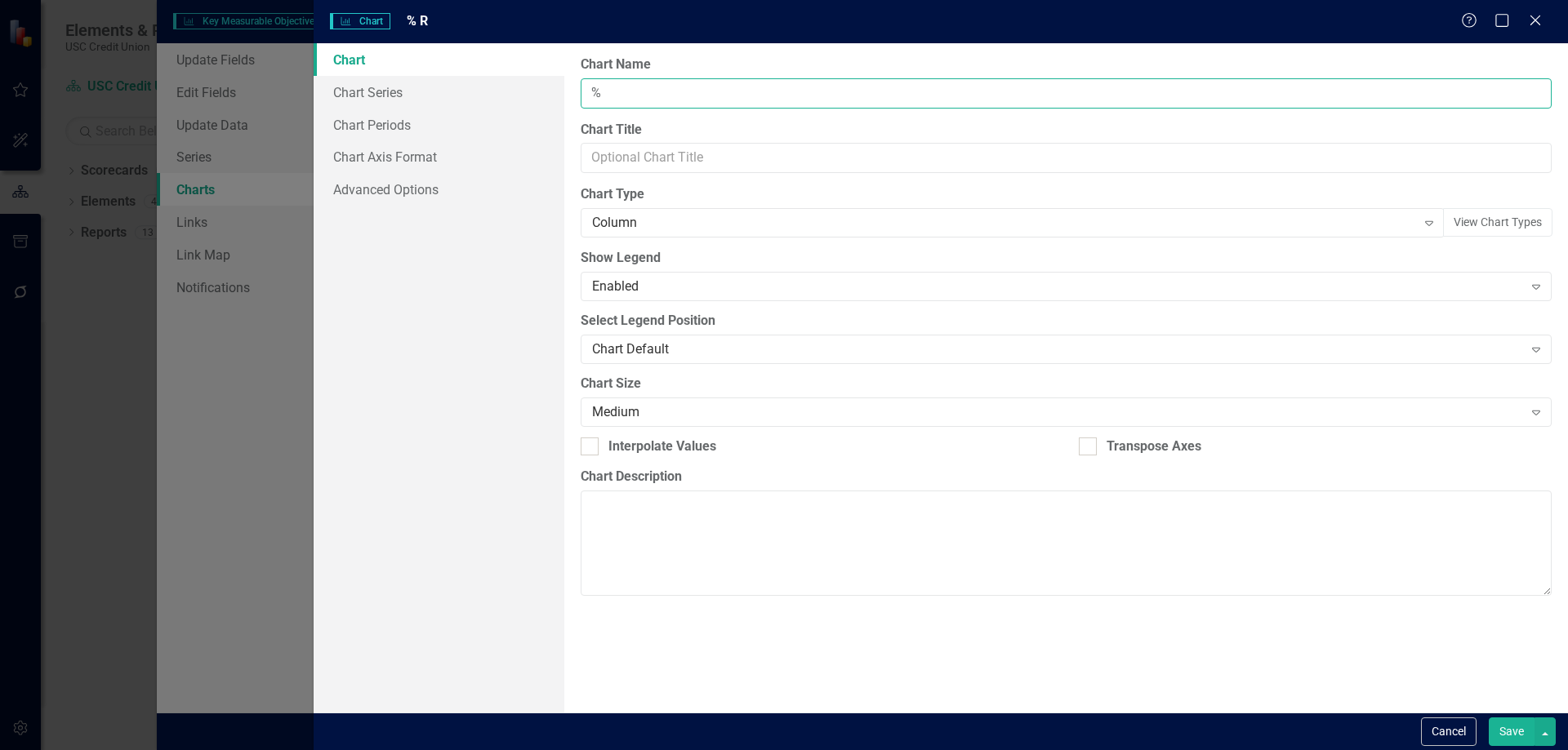
type input "%"
type input "% Growth vs. Prior Year"
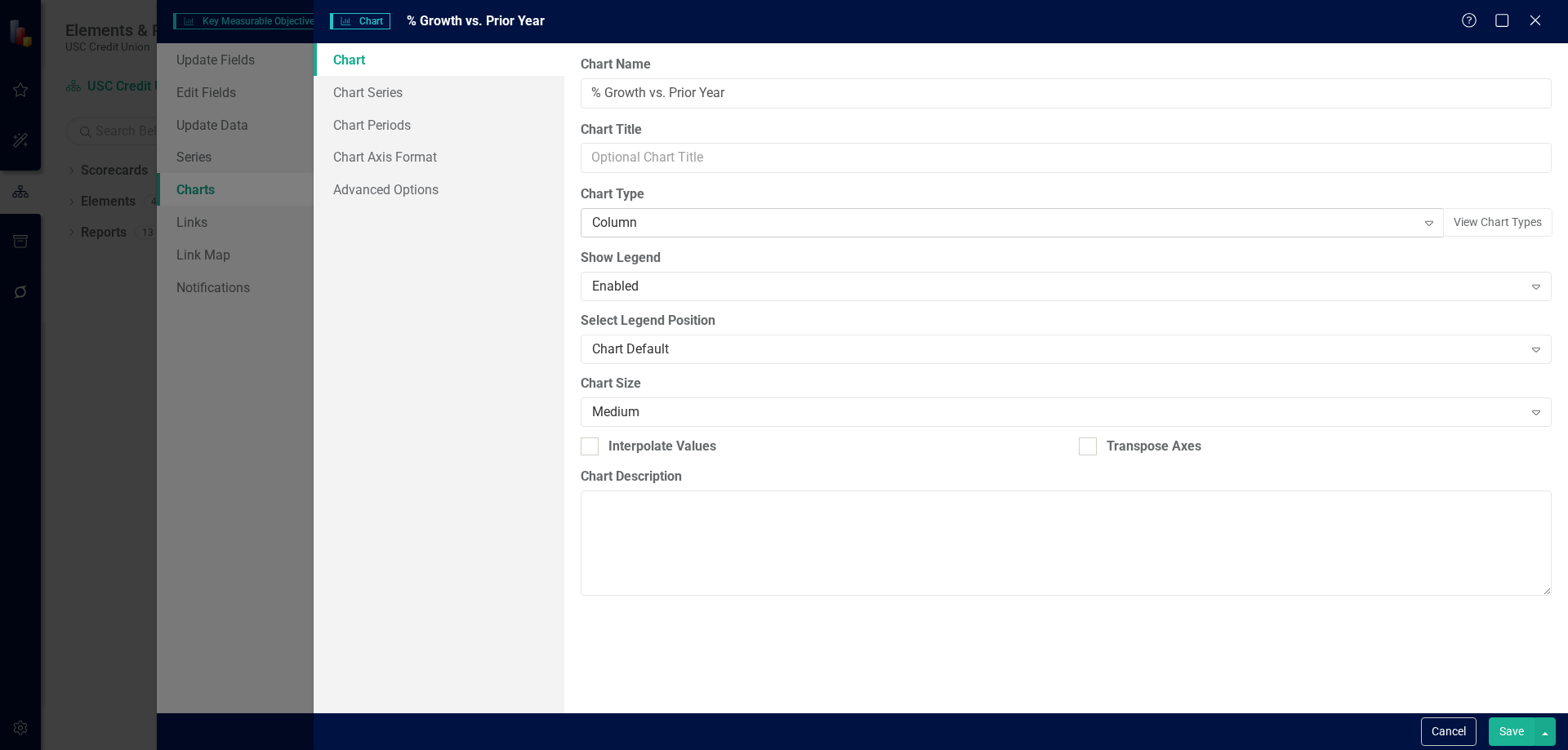
click at [822, 232] on div "Column" at bounding box center [1004, 223] width 823 height 19
click at [417, 100] on link "Chart Series" at bounding box center [439, 92] width 251 height 32
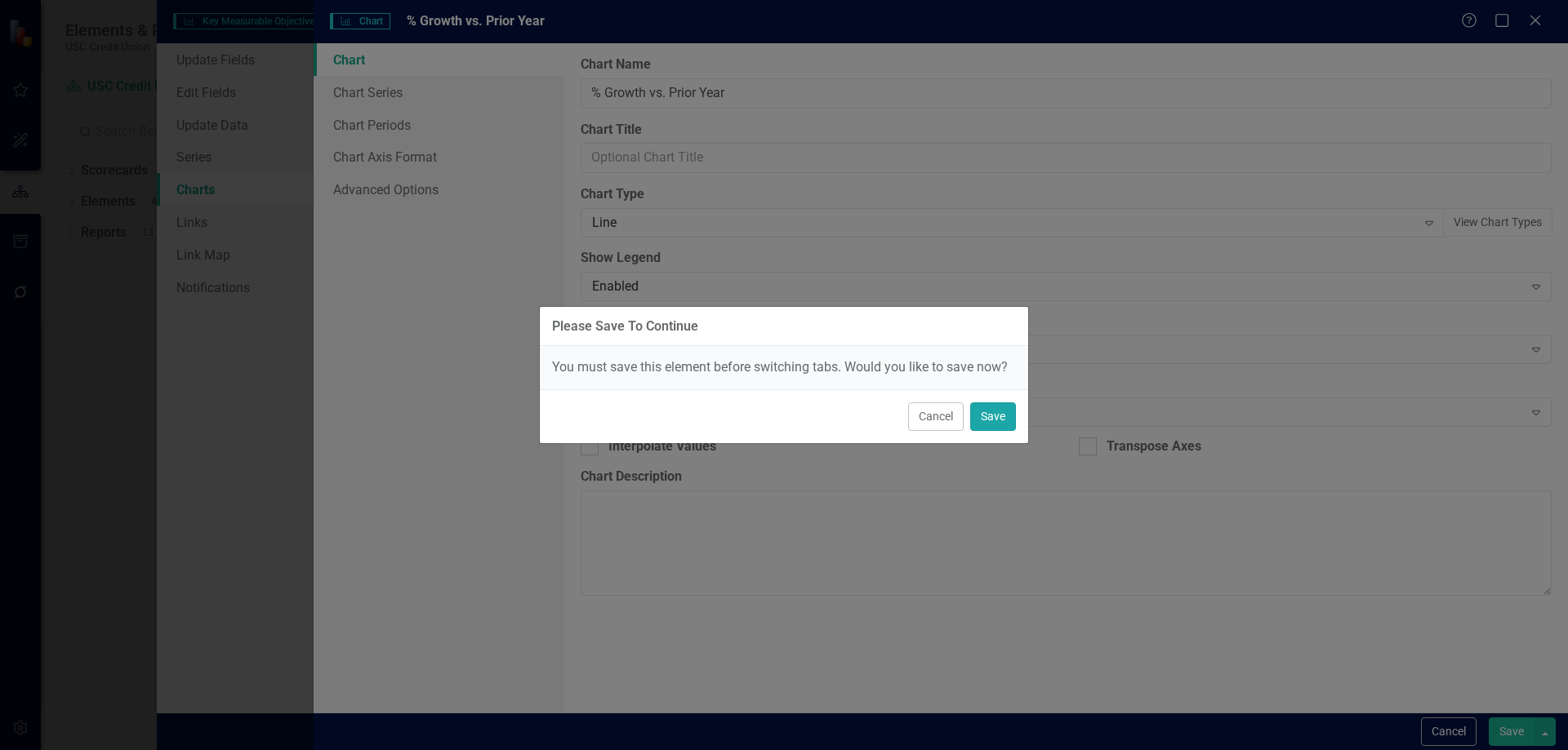
click at [989, 414] on button "Save" at bounding box center [993, 417] width 46 height 29
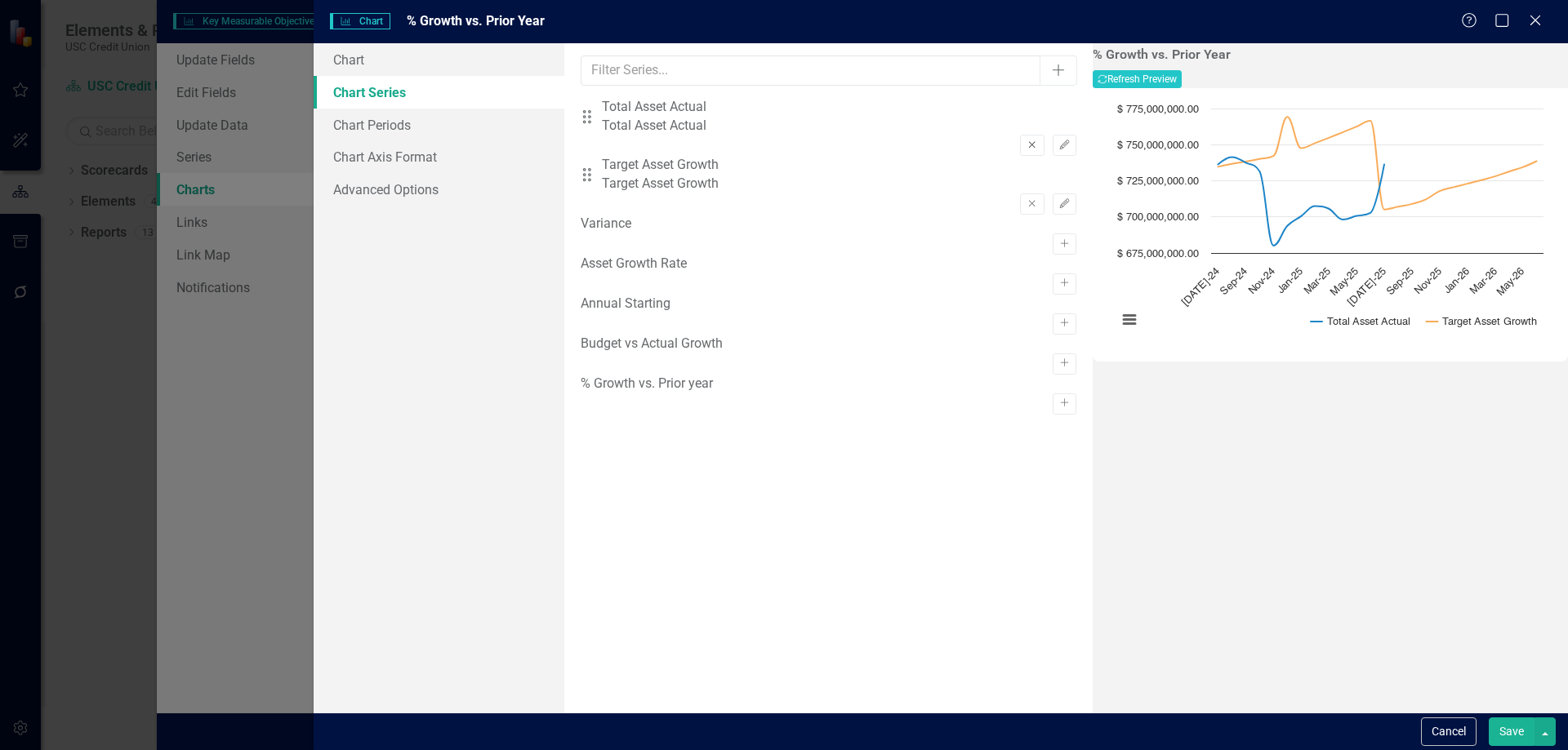
click at [1026, 141] on icon "Remove" at bounding box center [1032, 145] width 13 height 10
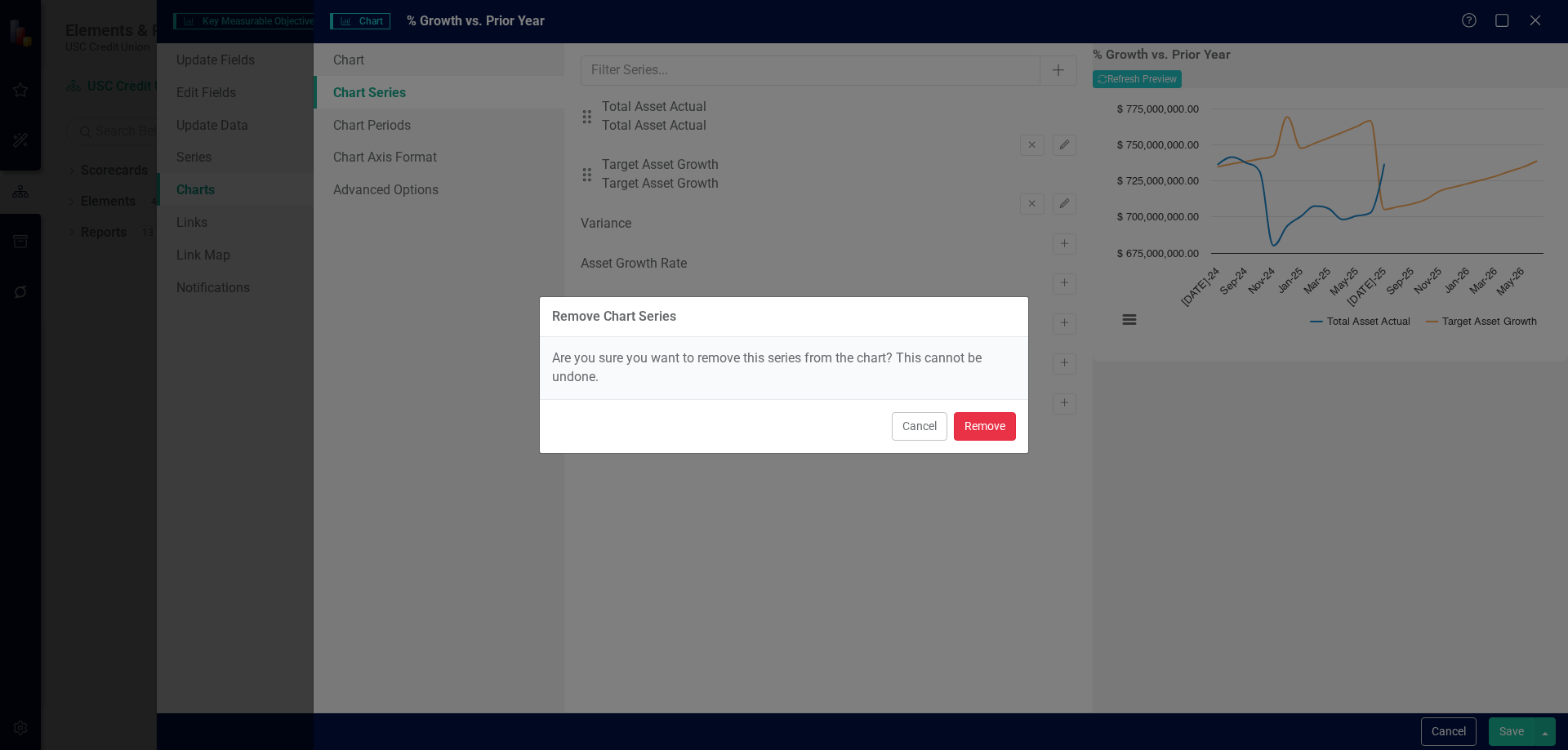
click at [976, 425] on button "Remove" at bounding box center [985, 426] width 62 height 29
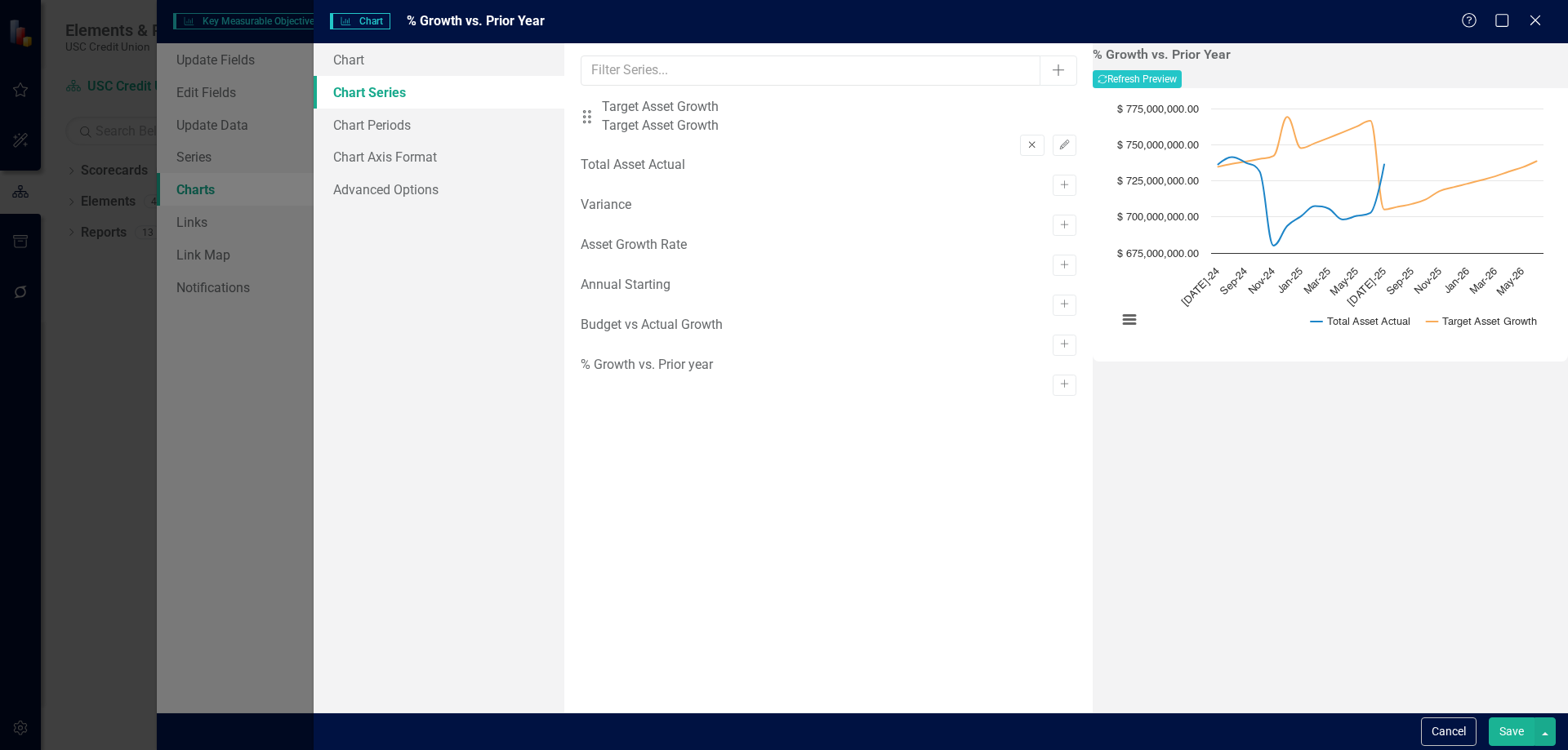
click at [1026, 141] on icon "Remove" at bounding box center [1032, 145] width 13 height 10
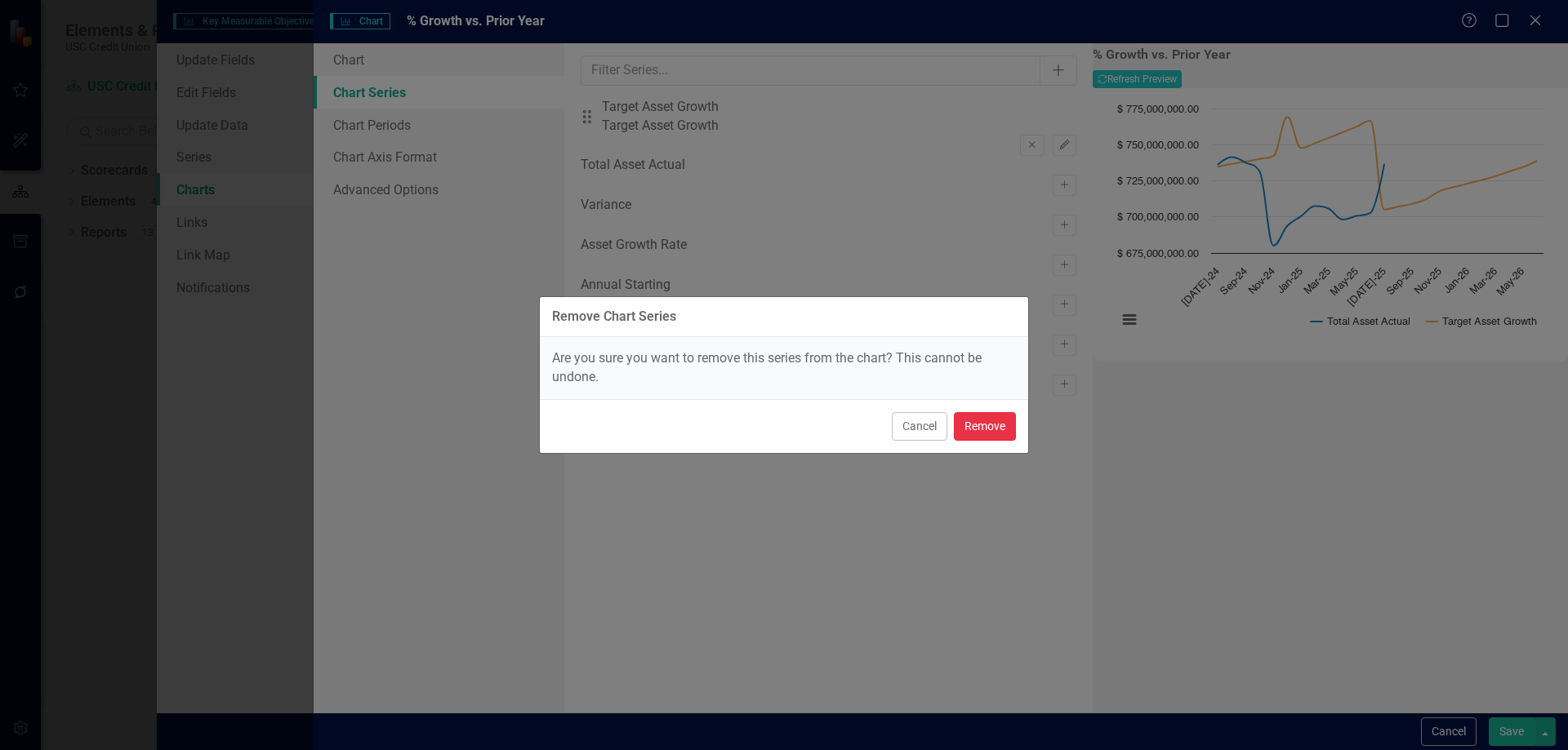
click at [982, 429] on button "Remove" at bounding box center [985, 426] width 62 height 29
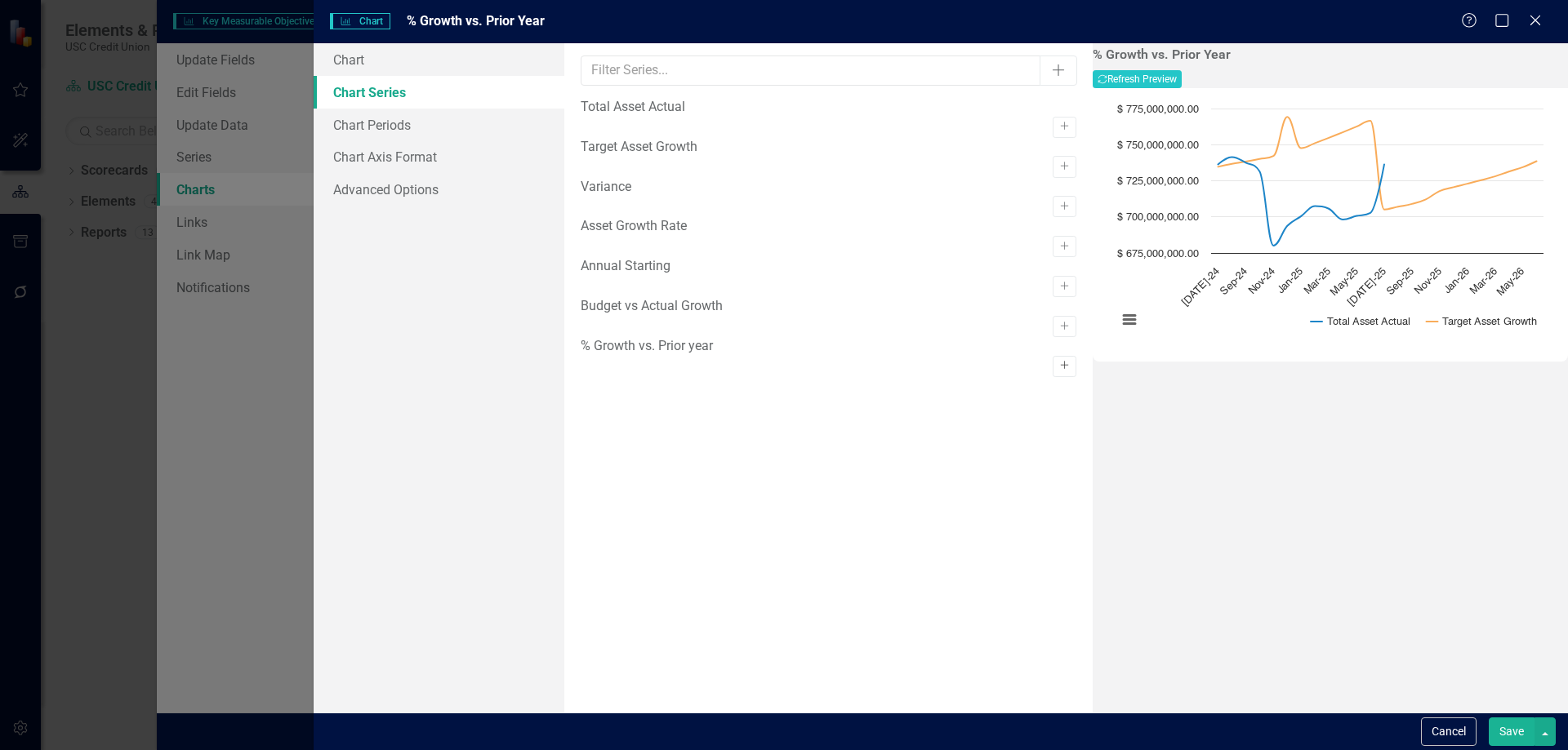
click at [1059, 370] on icon "Activate" at bounding box center [1065, 365] width 13 height 10
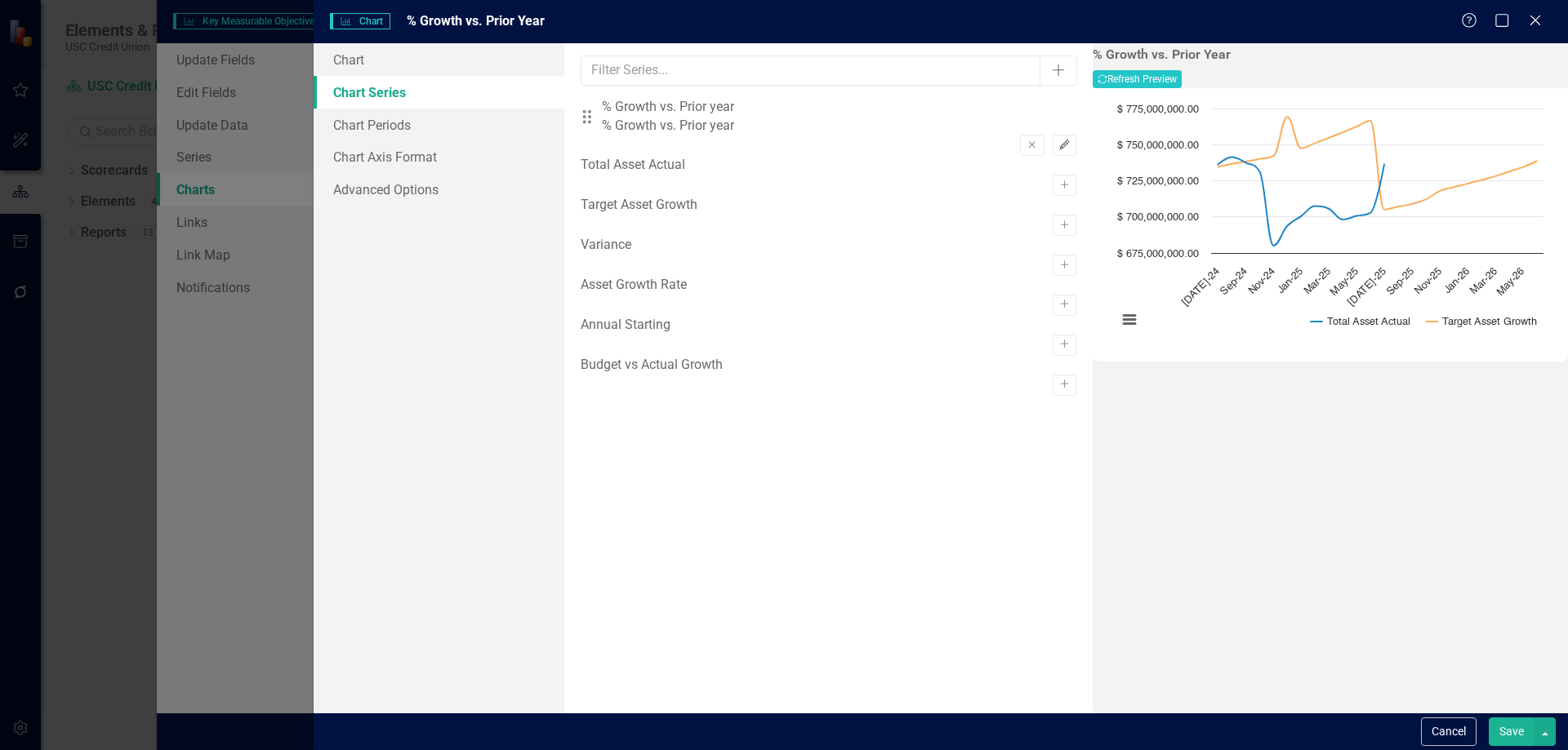
click at [1059, 140] on icon "button" at bounding box center [1064, 144] width 10 height 10
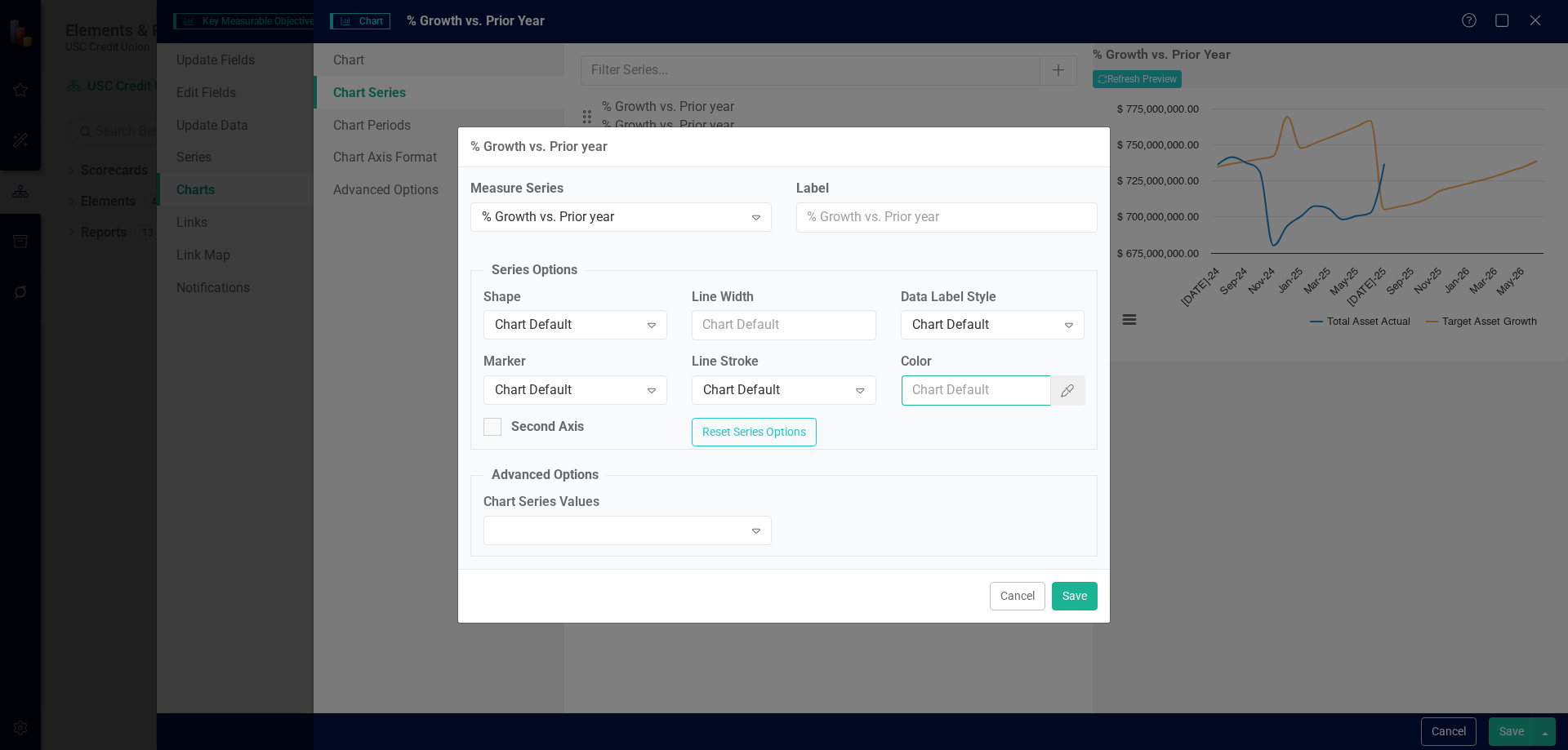
click at [958, 385] on input "Color" at bounding box center [977, 391] width 150 height 31
paste input "#990000"
type input "#990000"
click at [1085, 607] on button "Save" at bounding box center [1075, 597] width 46 height 29
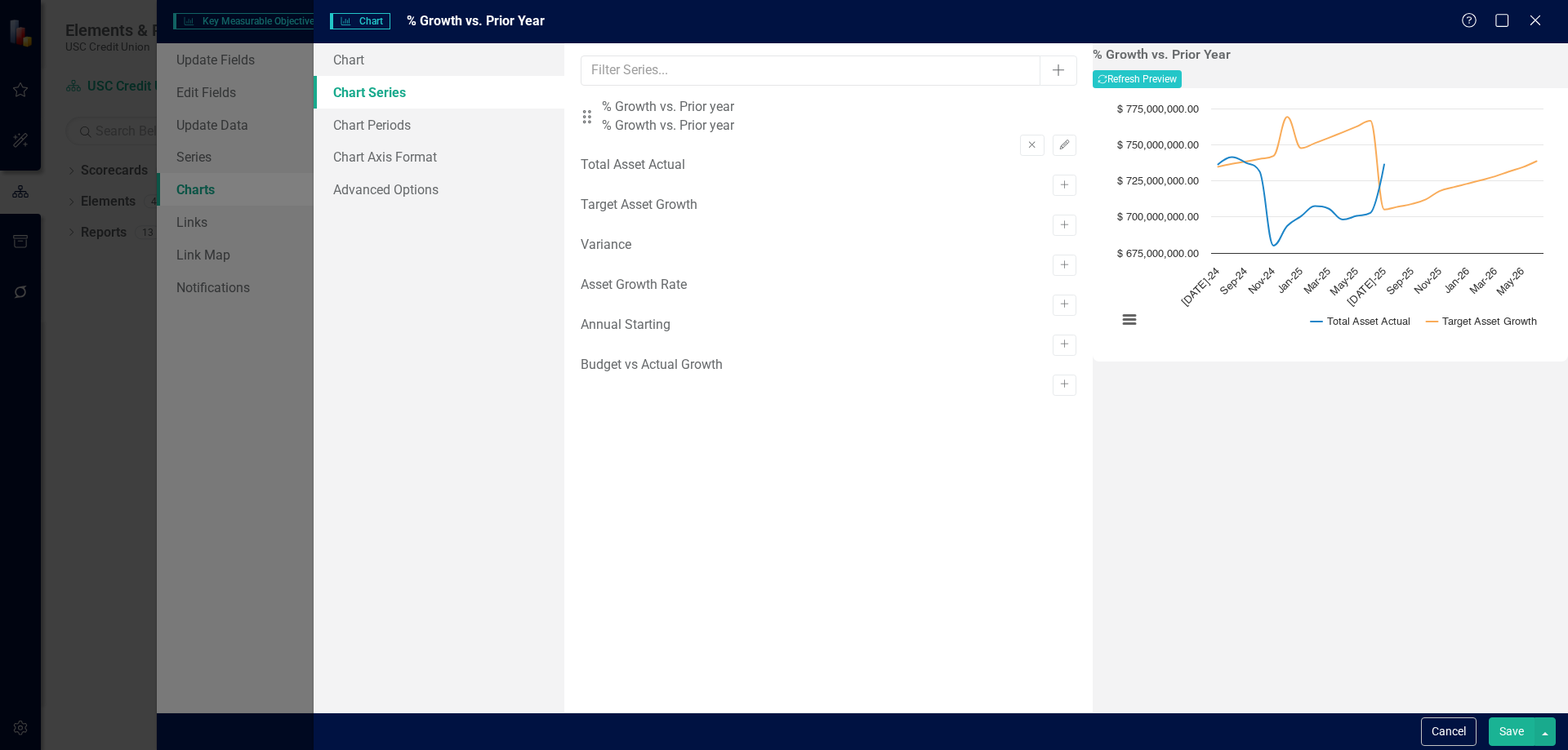
click at [1505, 727] on button "Save" at bounding box center [1511, 732] width 46 height 29
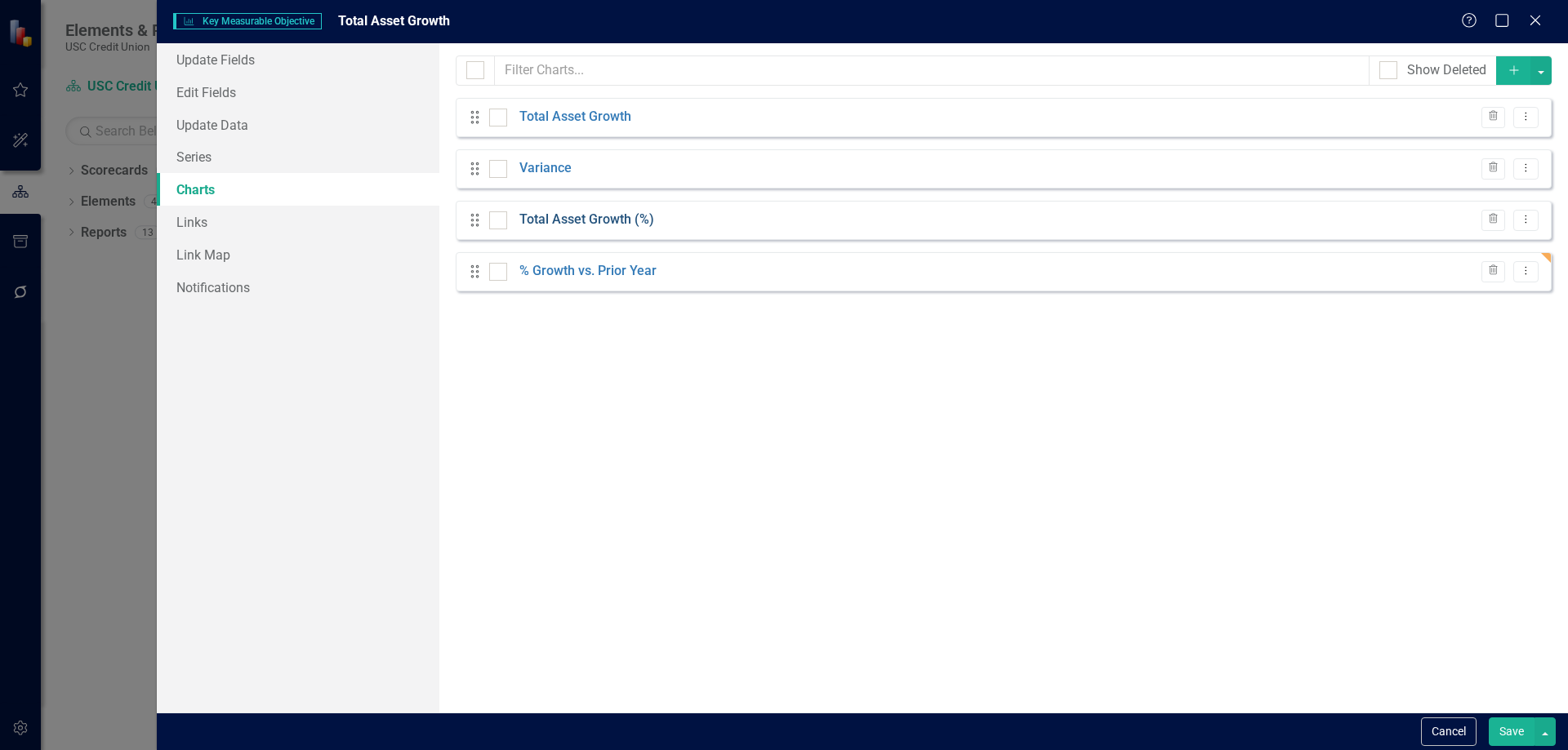
click at [588, 214] on link "Total Asset Growth (%)" at bounding box center [586, 220] width 134 height 19
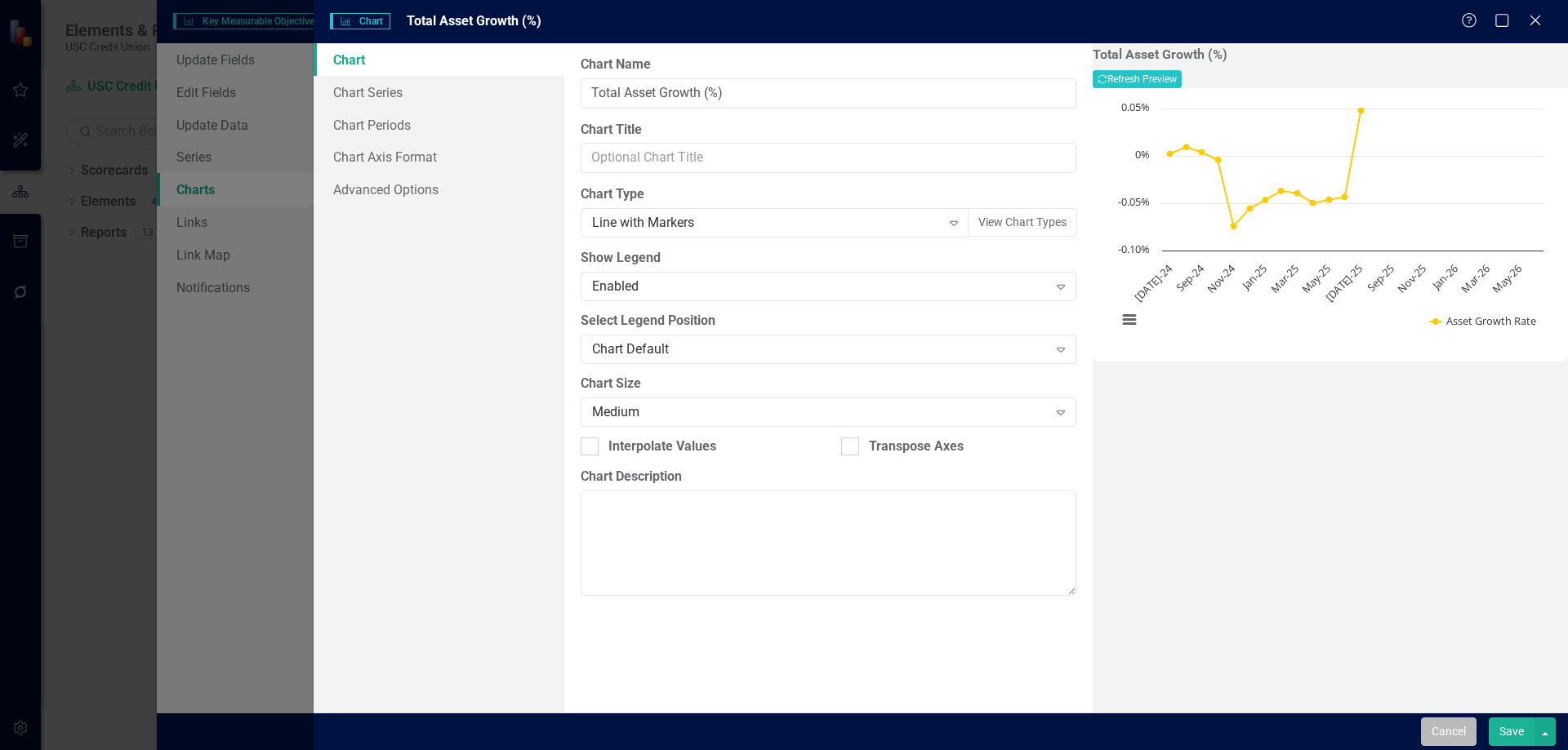
click at [1444, 733] on button "Cancel" at bounding box center [1449, 732] width 56 height 29
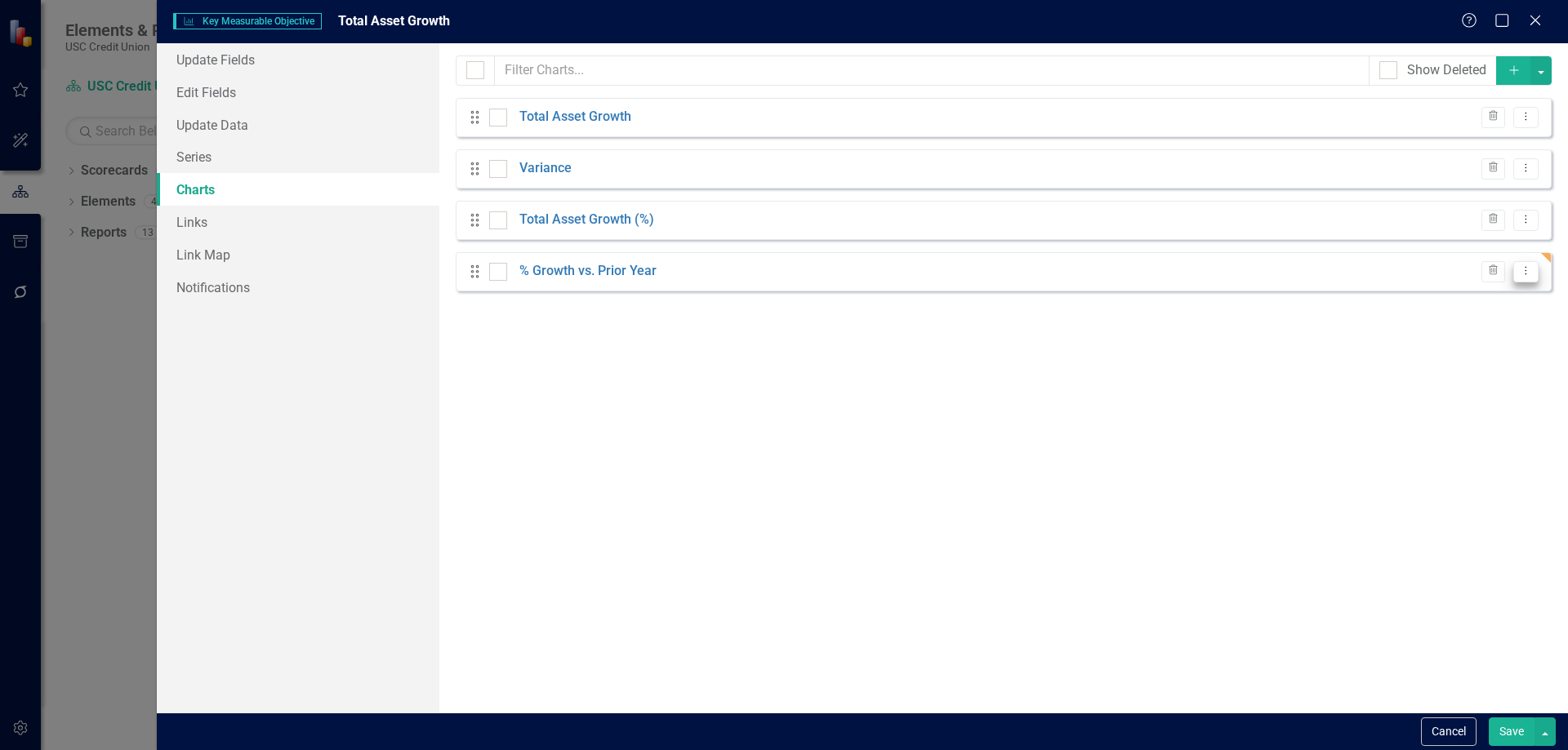
click at [1533, 273] on button "Dropdown Menu" at bounding box center [1526, 272] width 25 height 22
click at [1477, 295] on link "Edit Edit Chart" at bounding box center [1473, 298] width 129 height 31
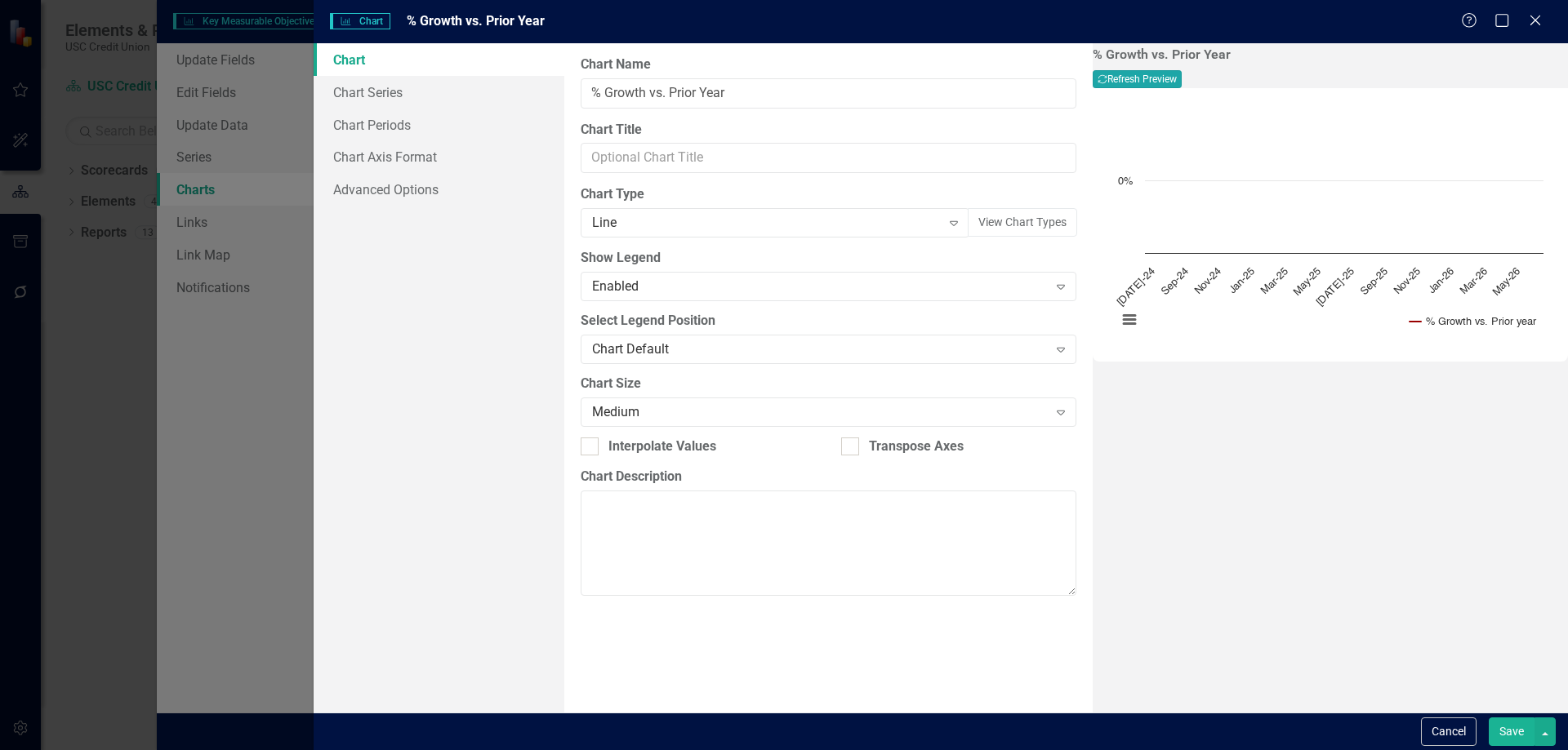
click at [1182, 76] on button "Recalculate Refresh Preview" at bounding box center [1137, 79] width 89 height 18
click at [1002, 224] on button "View Chart Types" at bounding box center [1022, 223] width 109 height 29
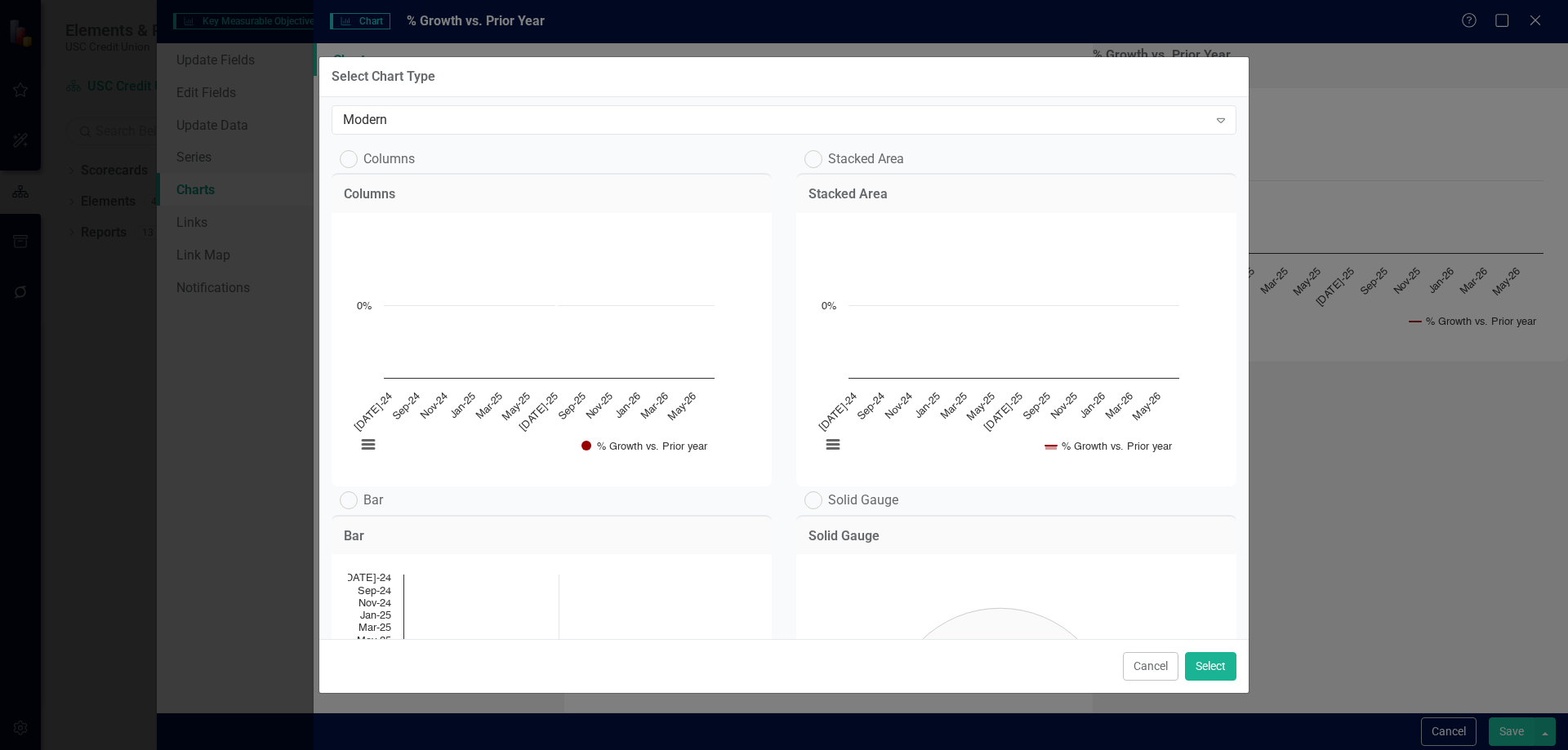
scroll to position [0, 0]
click at [455, 123] on div "Modern" at bounding box center [775, 123] width 865 height 19
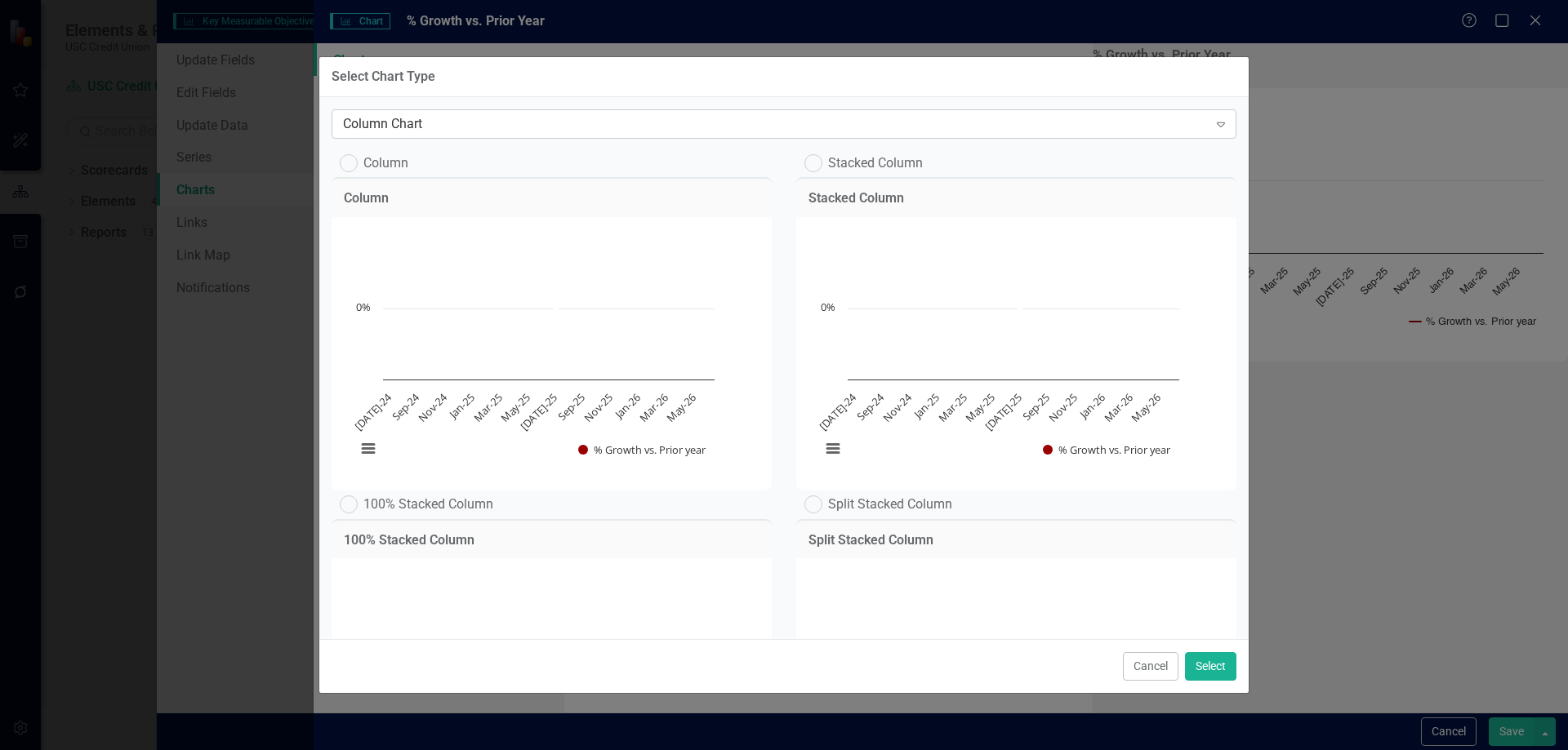
click at [477, 127] on div "Column Chart" at bounding box center [775, 123] width 865 height 19
click at [473, 131] on div "Area Chart" at bounding box center [775, 123] width 865 height 19
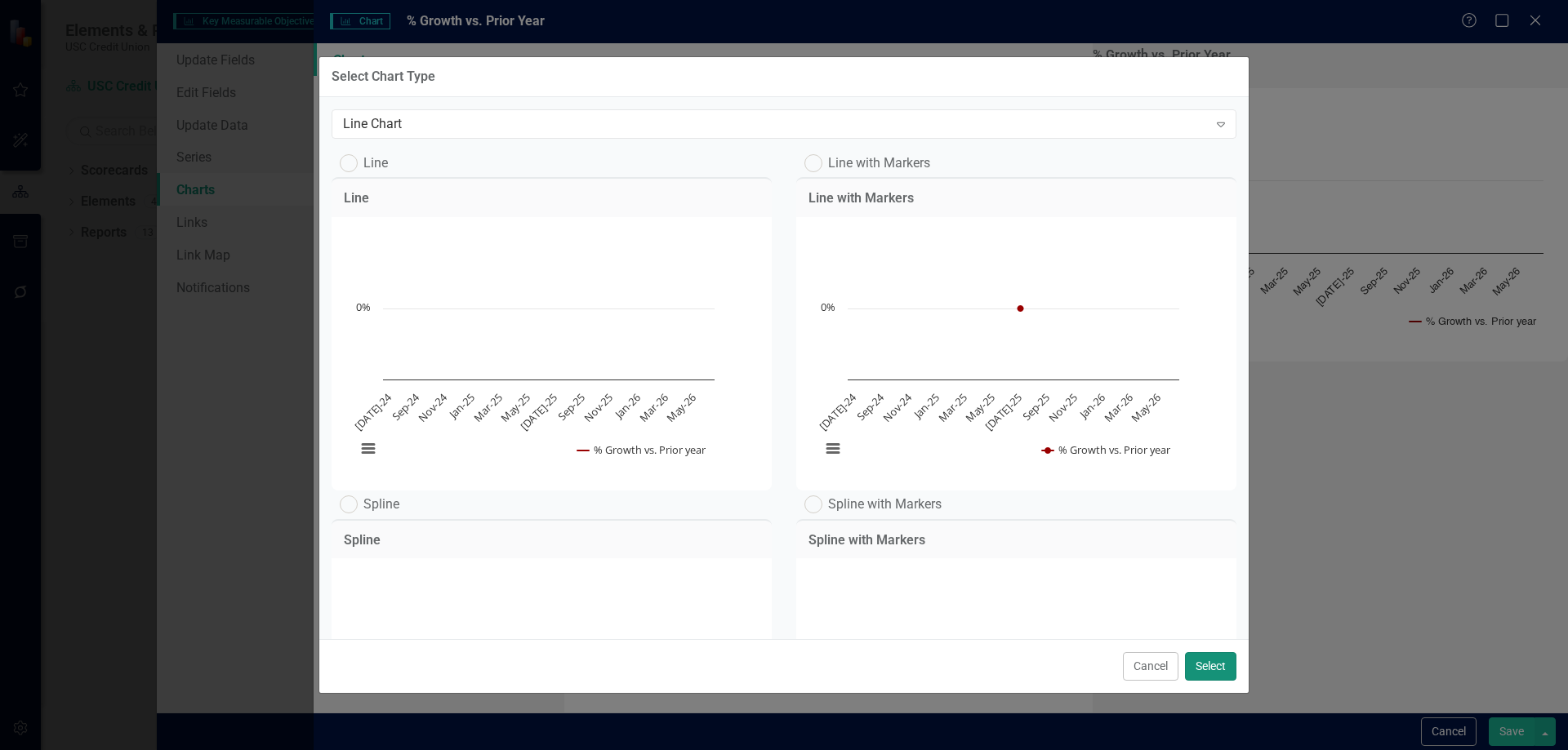
click at [1227, 675] on button "Select" at bounding box center [1210, 667] width 51 height 29
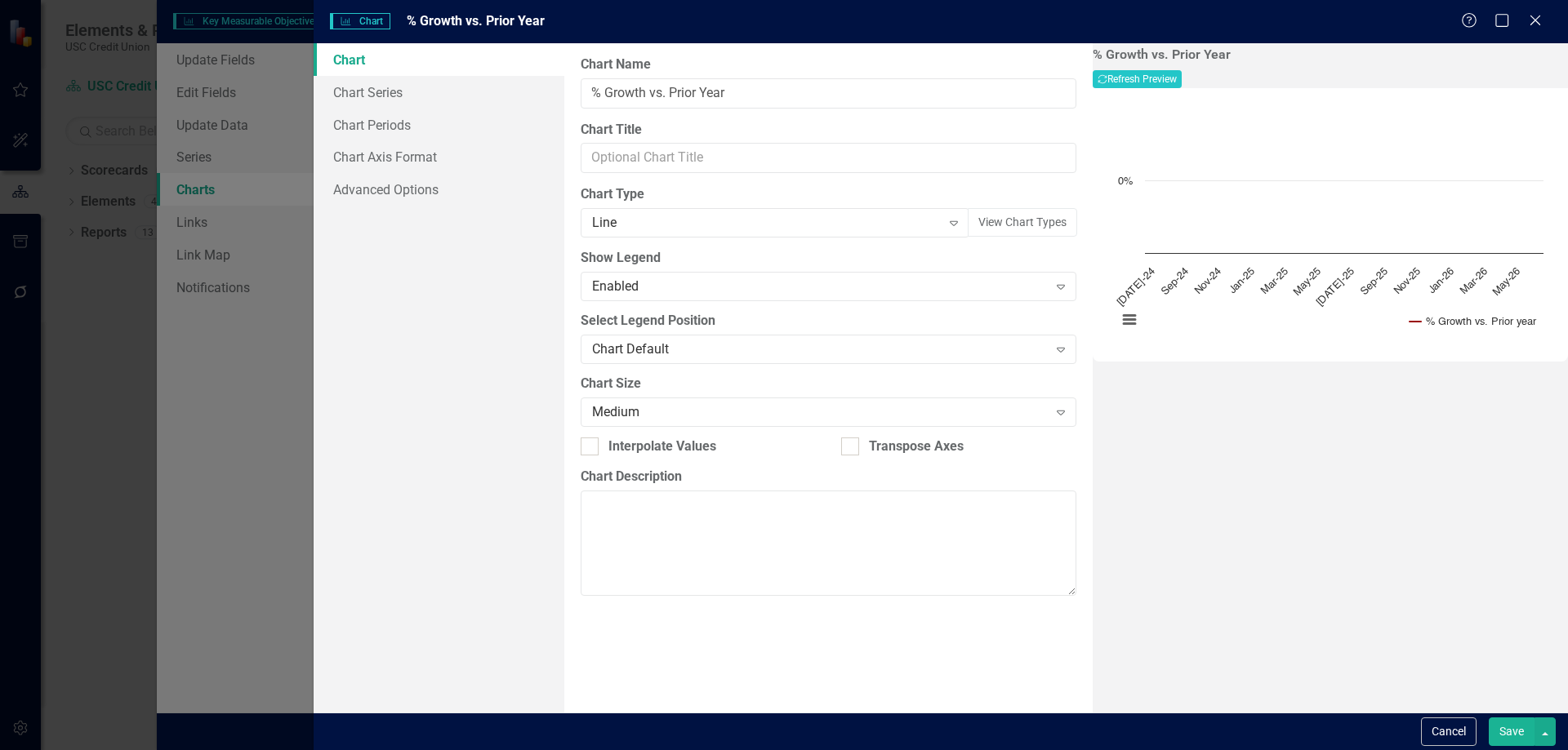
click at [1504, 736] on button "Save" at bounding box center [1511, 732] width 46 height 29
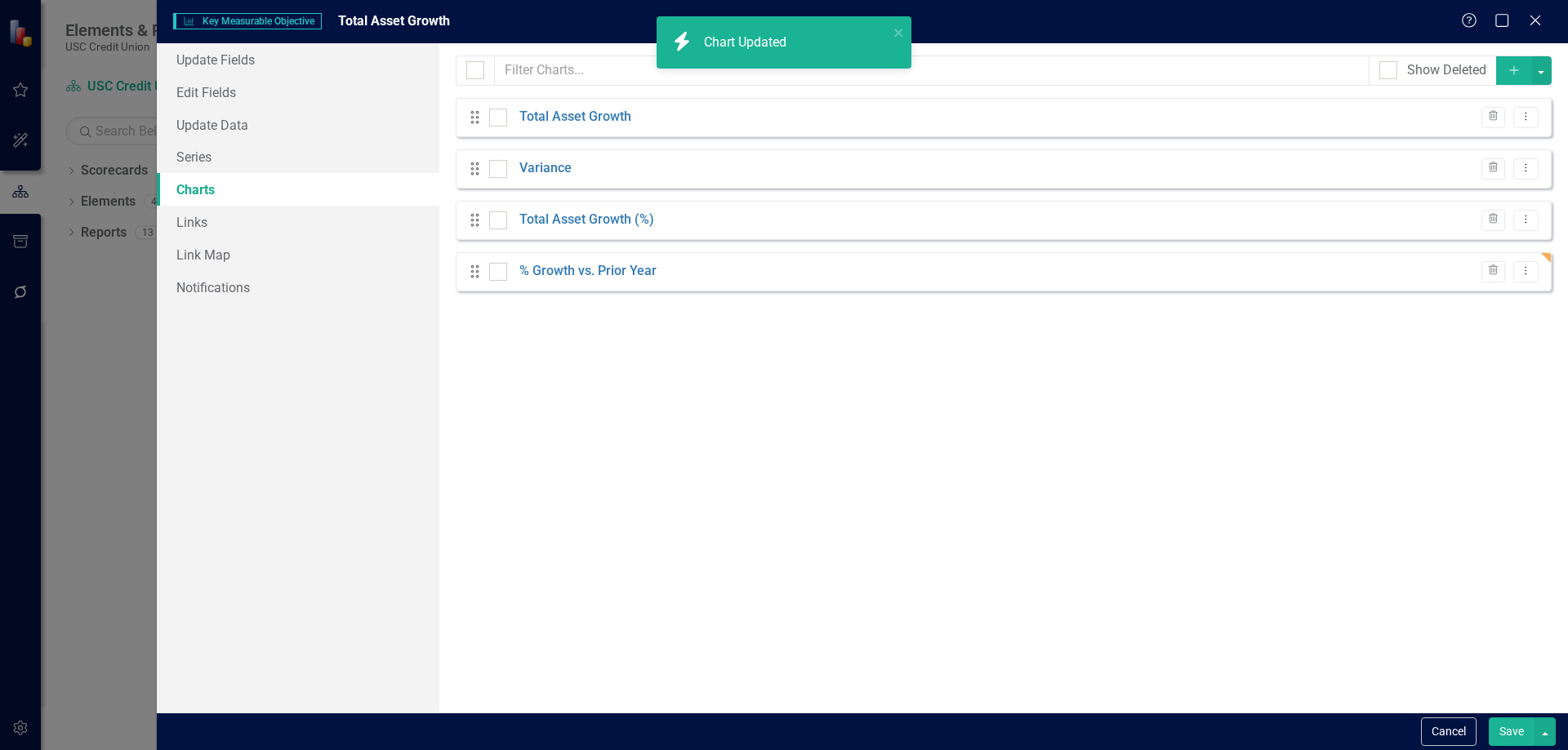
click at [1520, 74] on icon "Add" at bounding box center [1514, 70] width 14 height 12
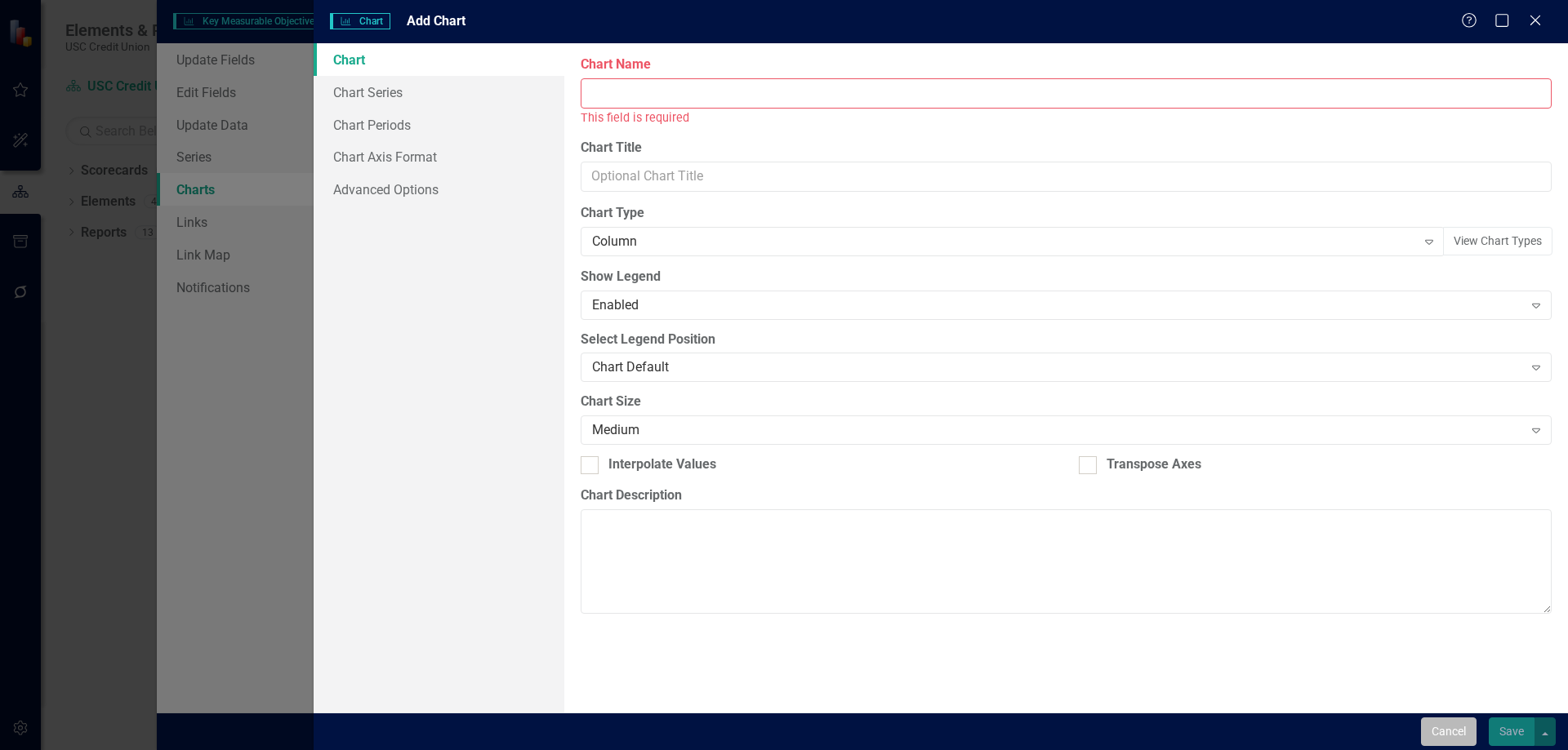
click at [1457, 724] on button "Cancel" at bounding box center [1449, 732] width 56 height 29
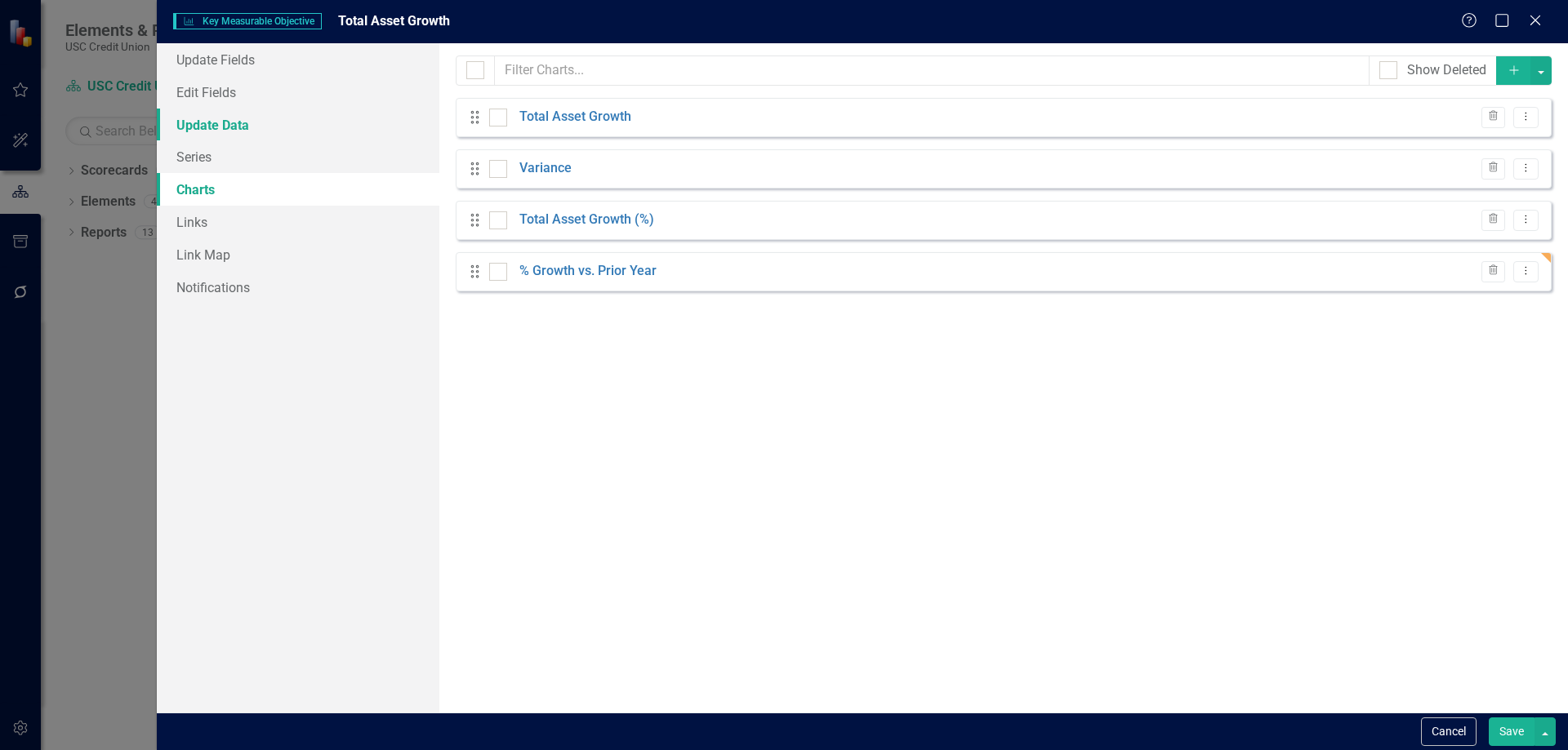
click at [246, 117] on link "Update Data" at bounding box center [298, 124] width 282 height 32
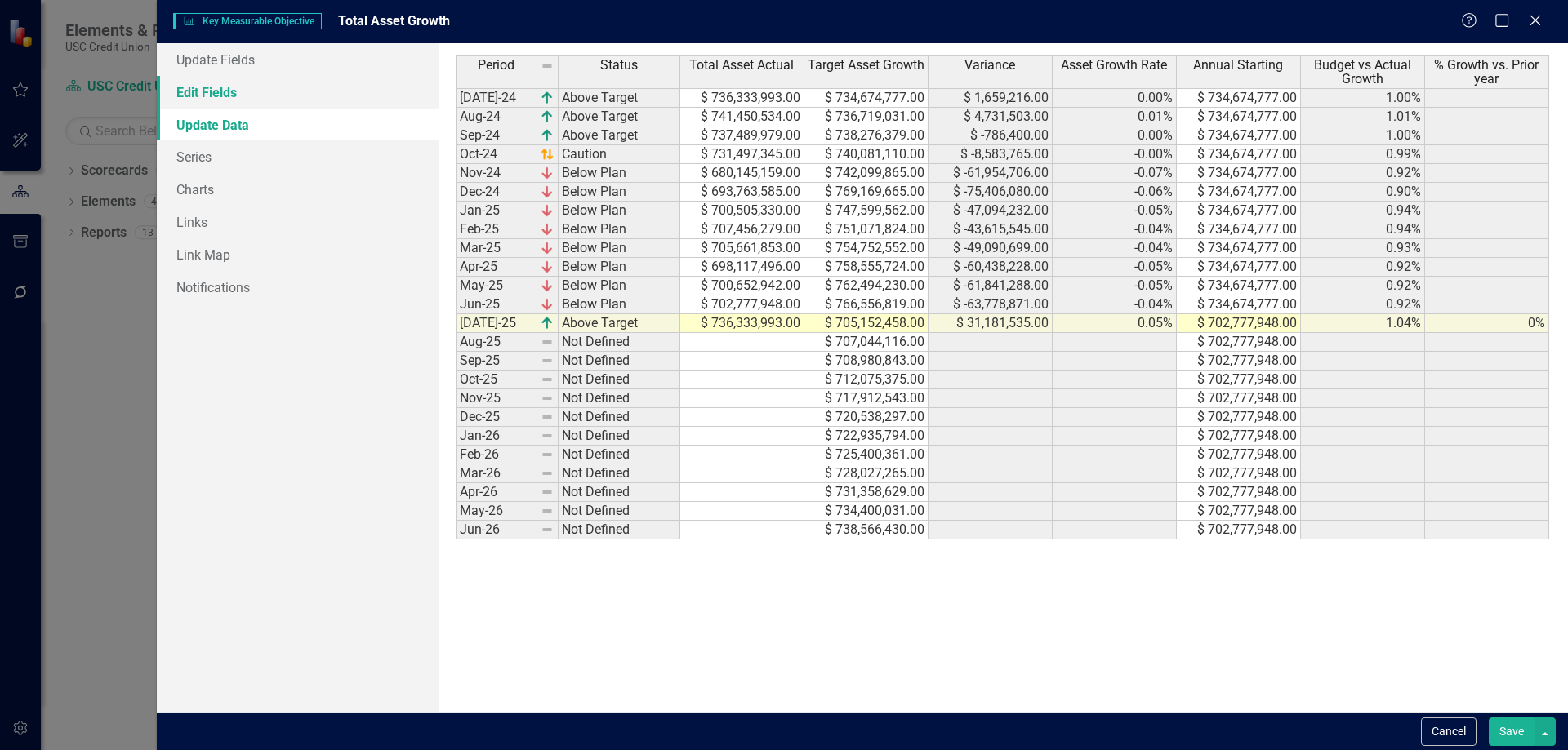
click at [247, 100] on link "Edit Fields" at bounding box center [298, 92] width 282 height 32
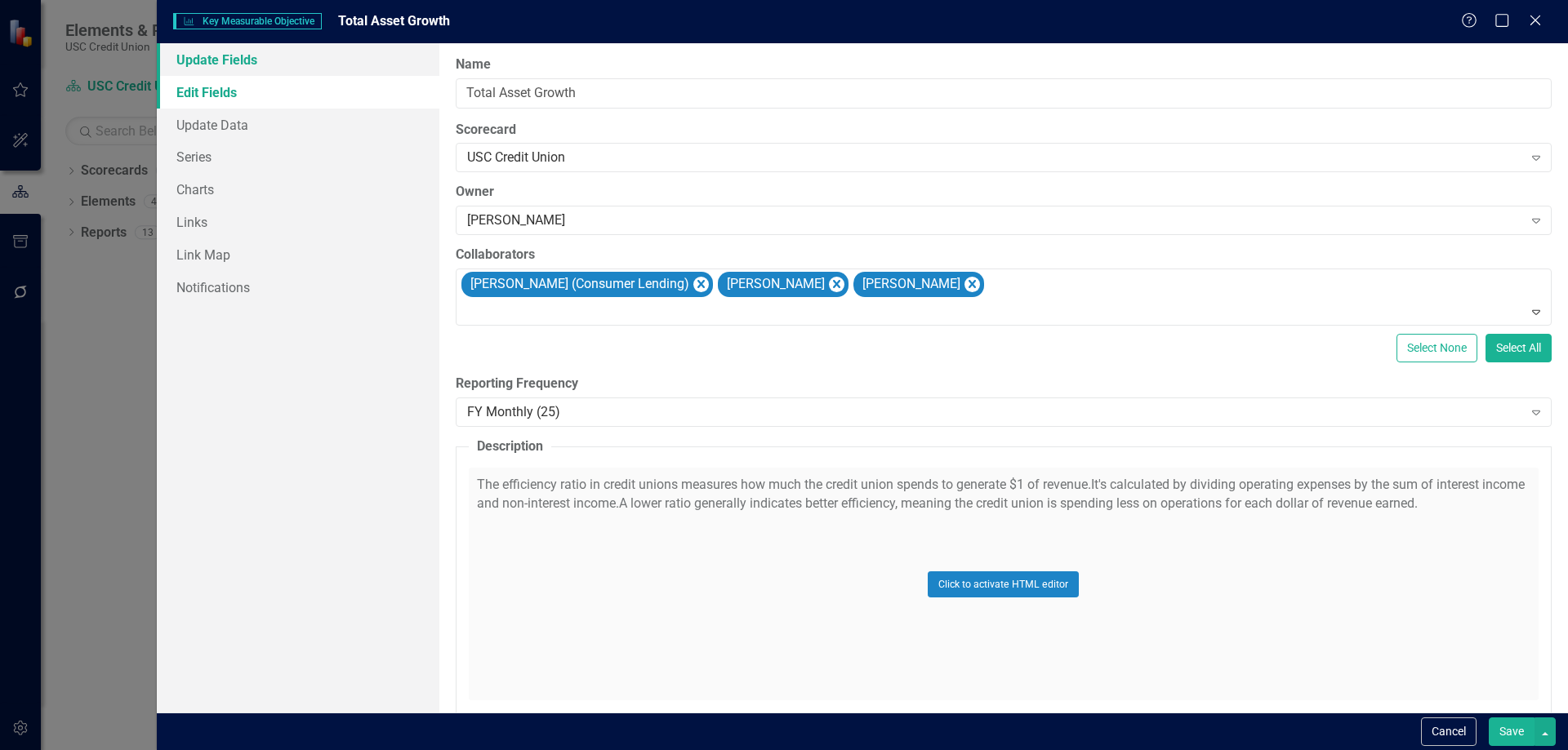
click at [256, 56] on link "Update Fields" at bounding box center [298, 59] width 282 height 32
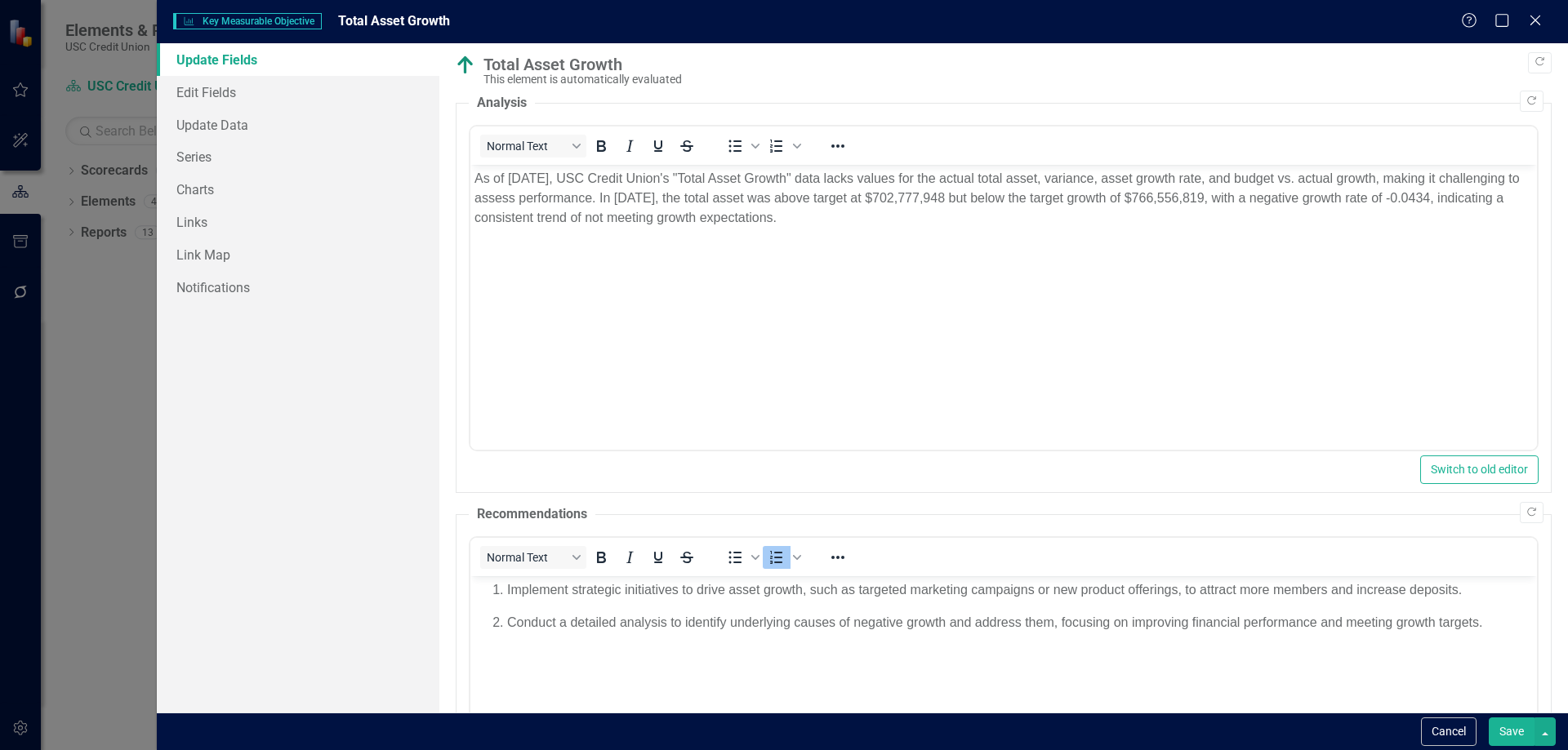
click at [1504, 733] on button "Save" at bounding box center [1511, 732] width 46 height 29
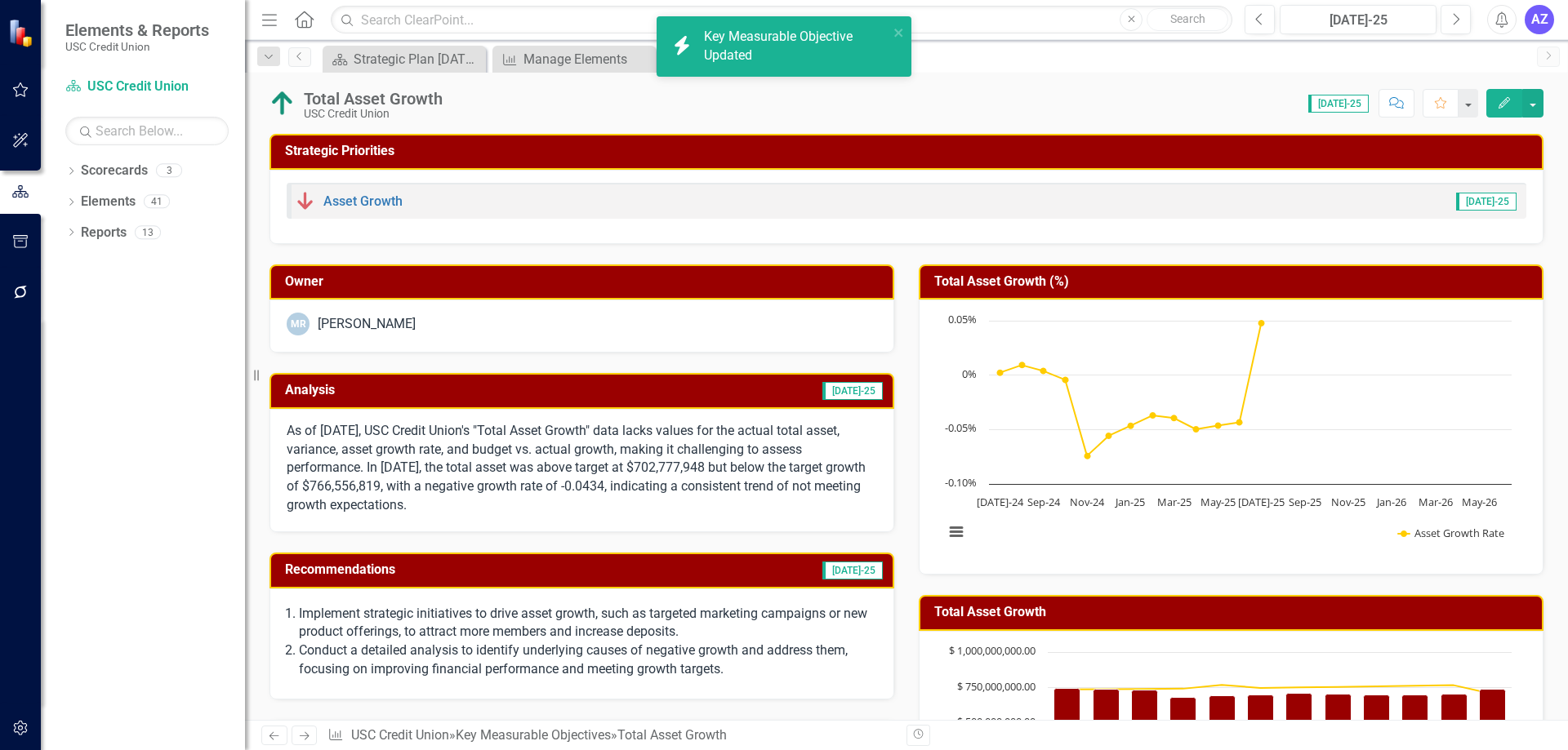
click at [446, 88] on div "Total Asset Growth USC Credit Union Score: 0.00 Jul-25 Completed Comment Favori…" at bounding box center [906, 97] width 1323 height 49
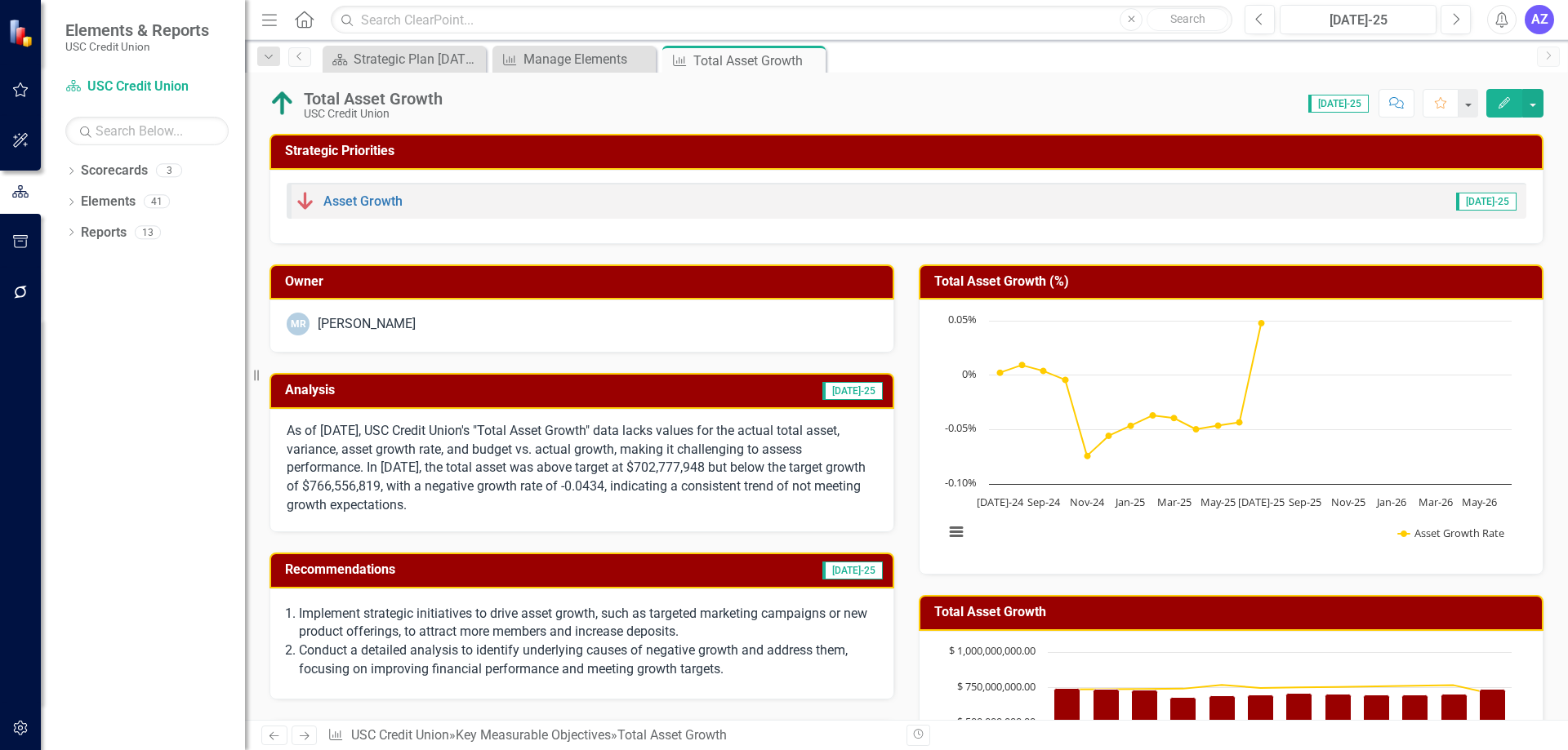
click at [902, 31] on div "icon.bolt Key Measurable Objective Updated" at bounding box center [784, 52] width 261 height 80
click at [1529, 100] on button "button" at bounding box center [1533, 104] width 22 height 29
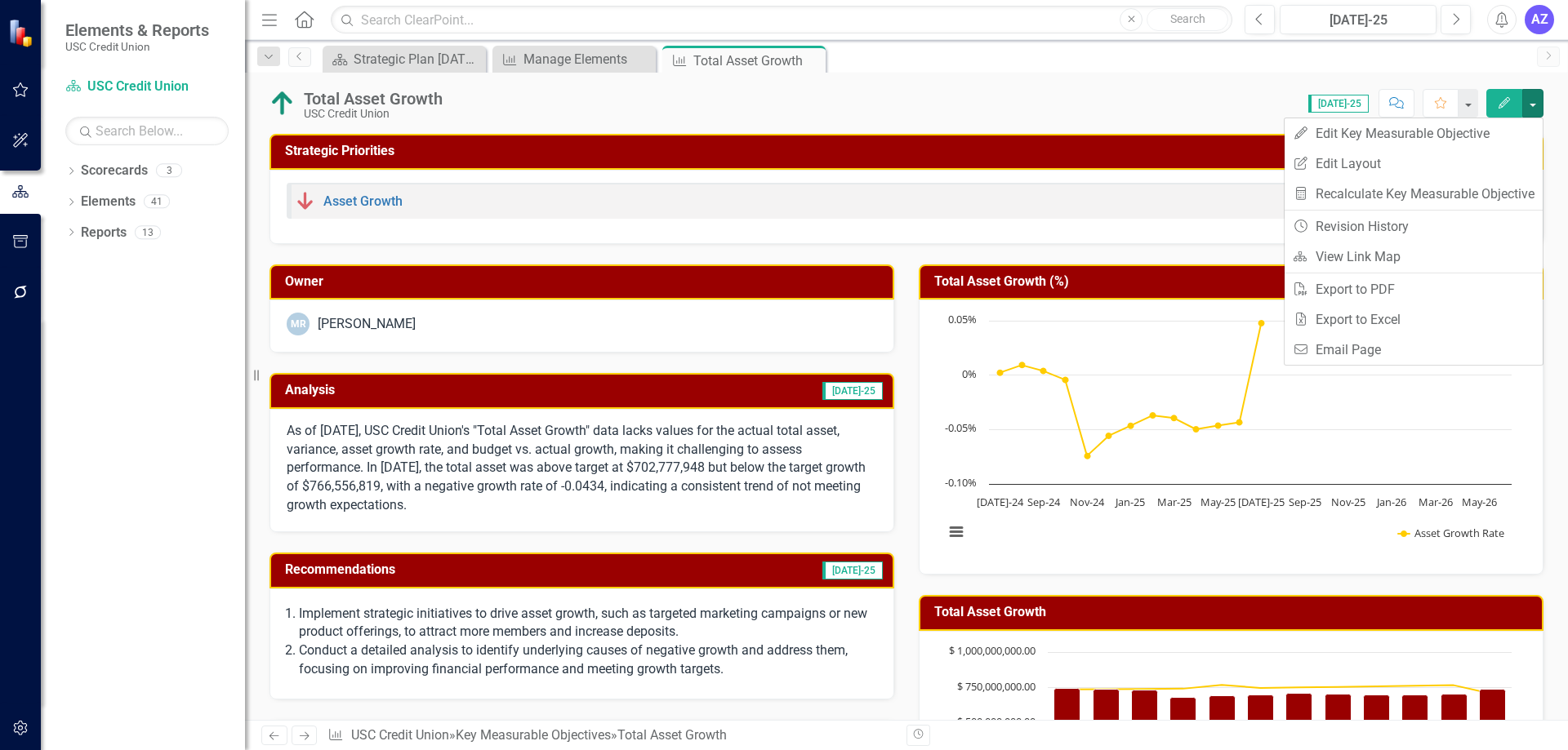
click at [1073, 88] on div "Total Asset Growth USC Credit Union Score: 0.00 Jul-25 Completed Comment Favori…" at bounding box center [906, 97] width 1323 height 49
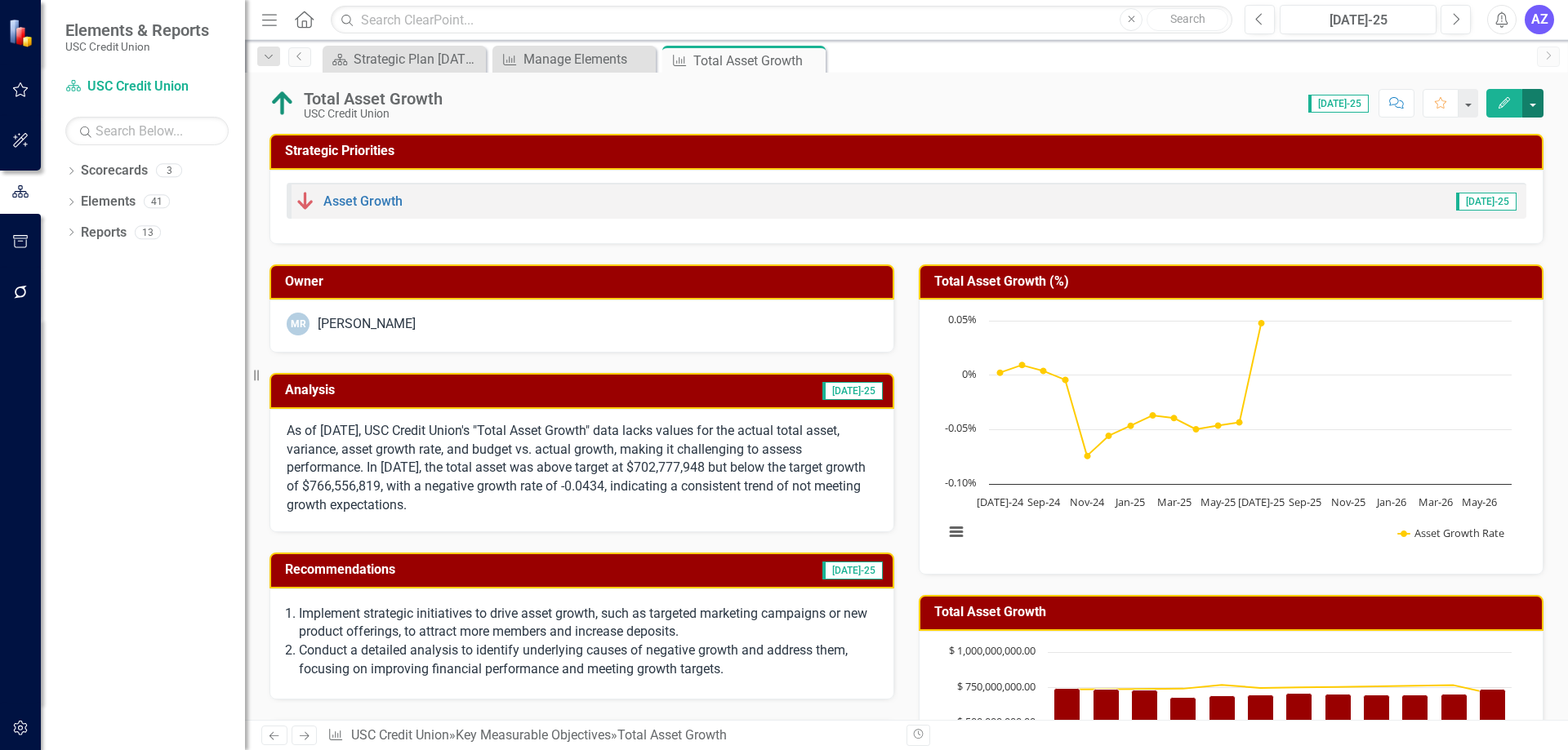
click at [1529, 113] on button "button" at bounding box center [1533, 104] width 22 height 29
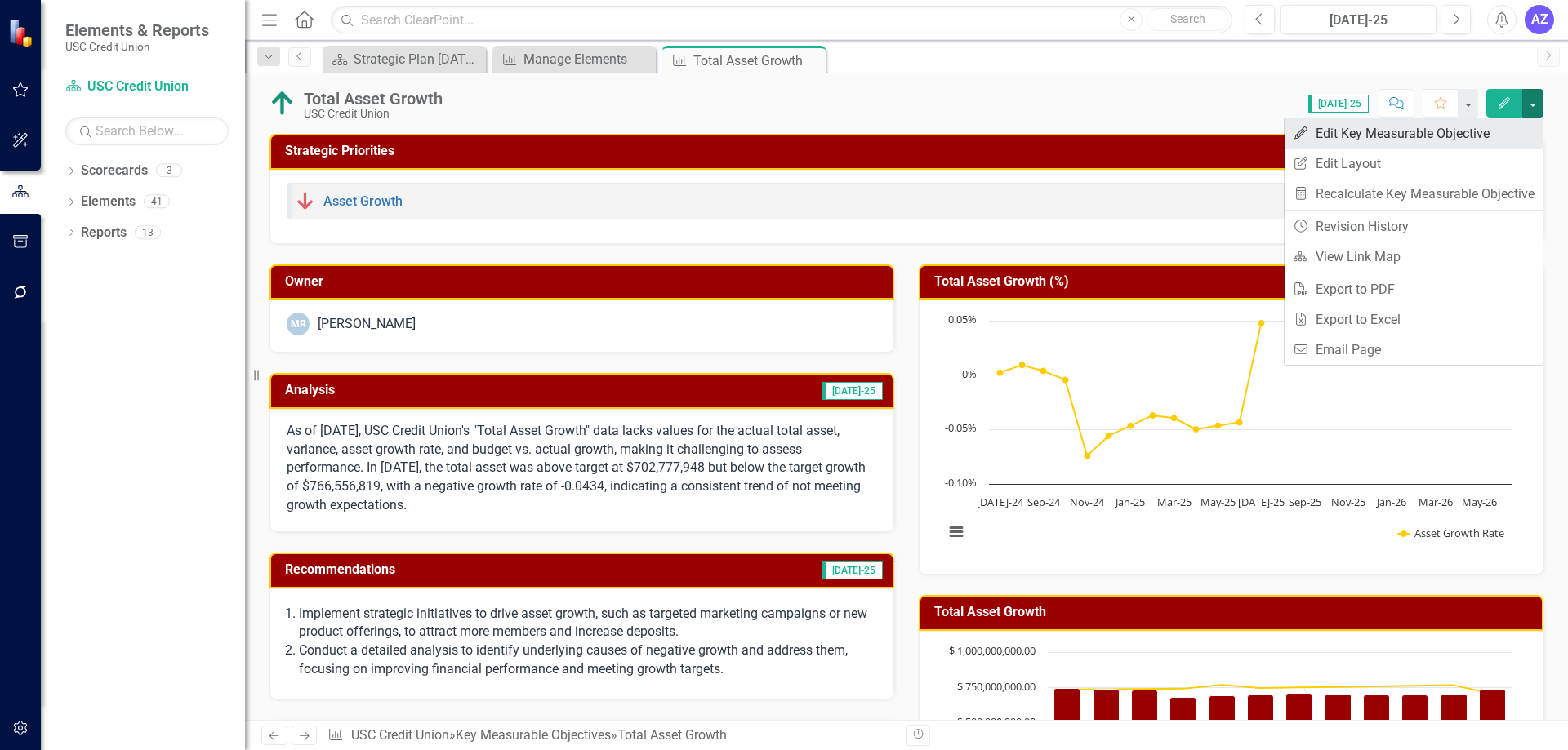
click at [1490, 138] on link "Edit Edit Key Measurable Objective" at bounding box center [1414, 133] width 258 height 31
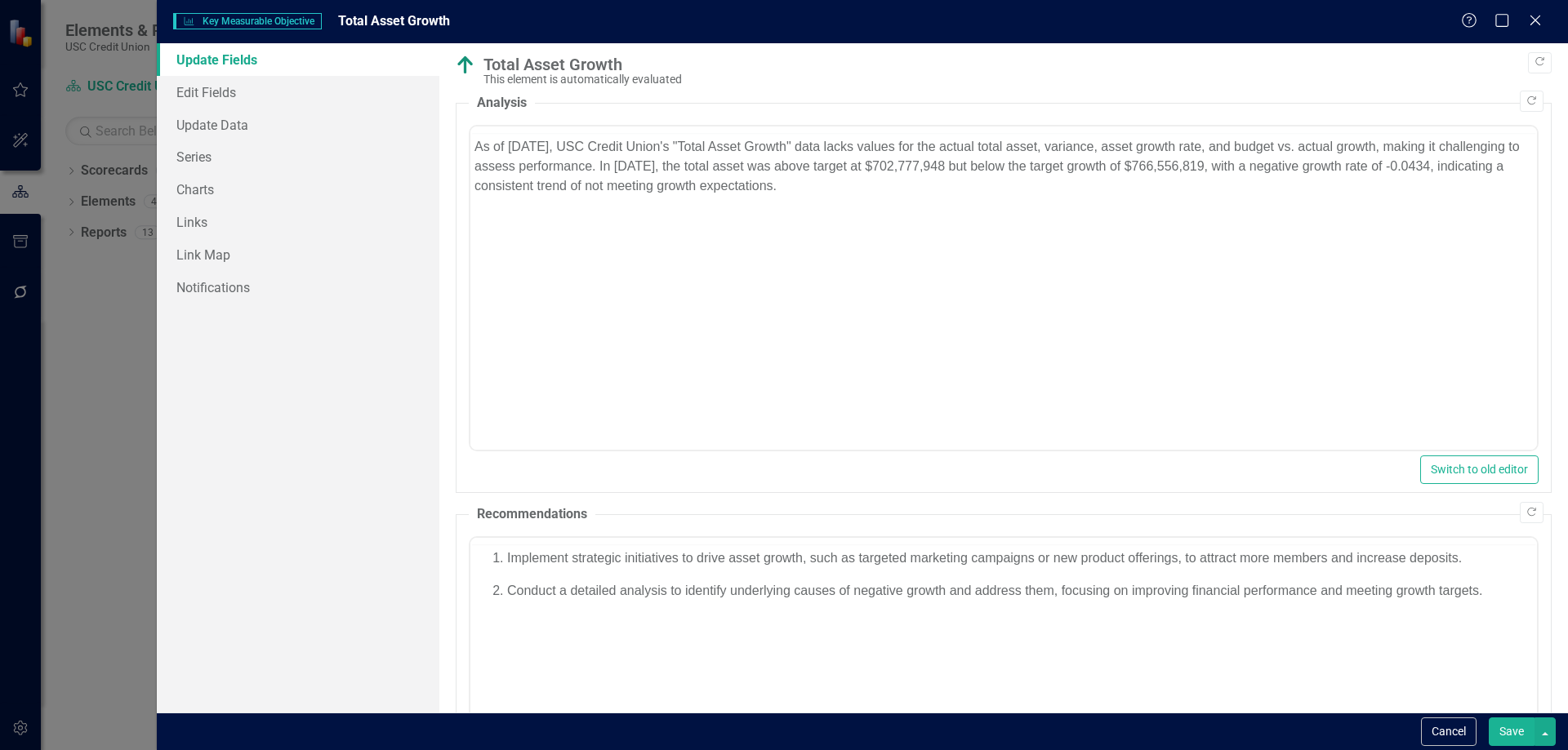
scroll to position [0, 0]
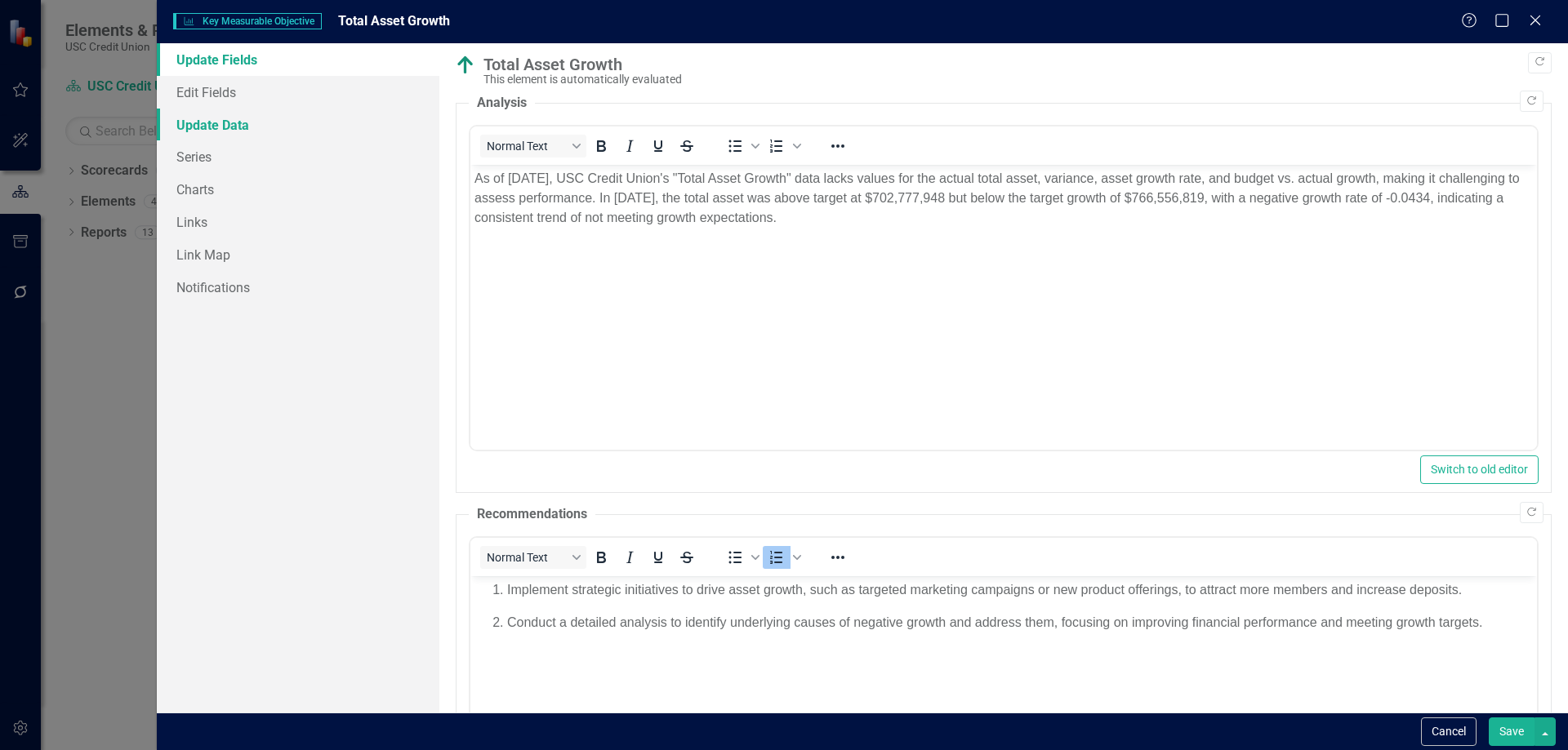
click at [272, 128] on link "Update Data" at bounding box center [298, 124] width 282 height 32
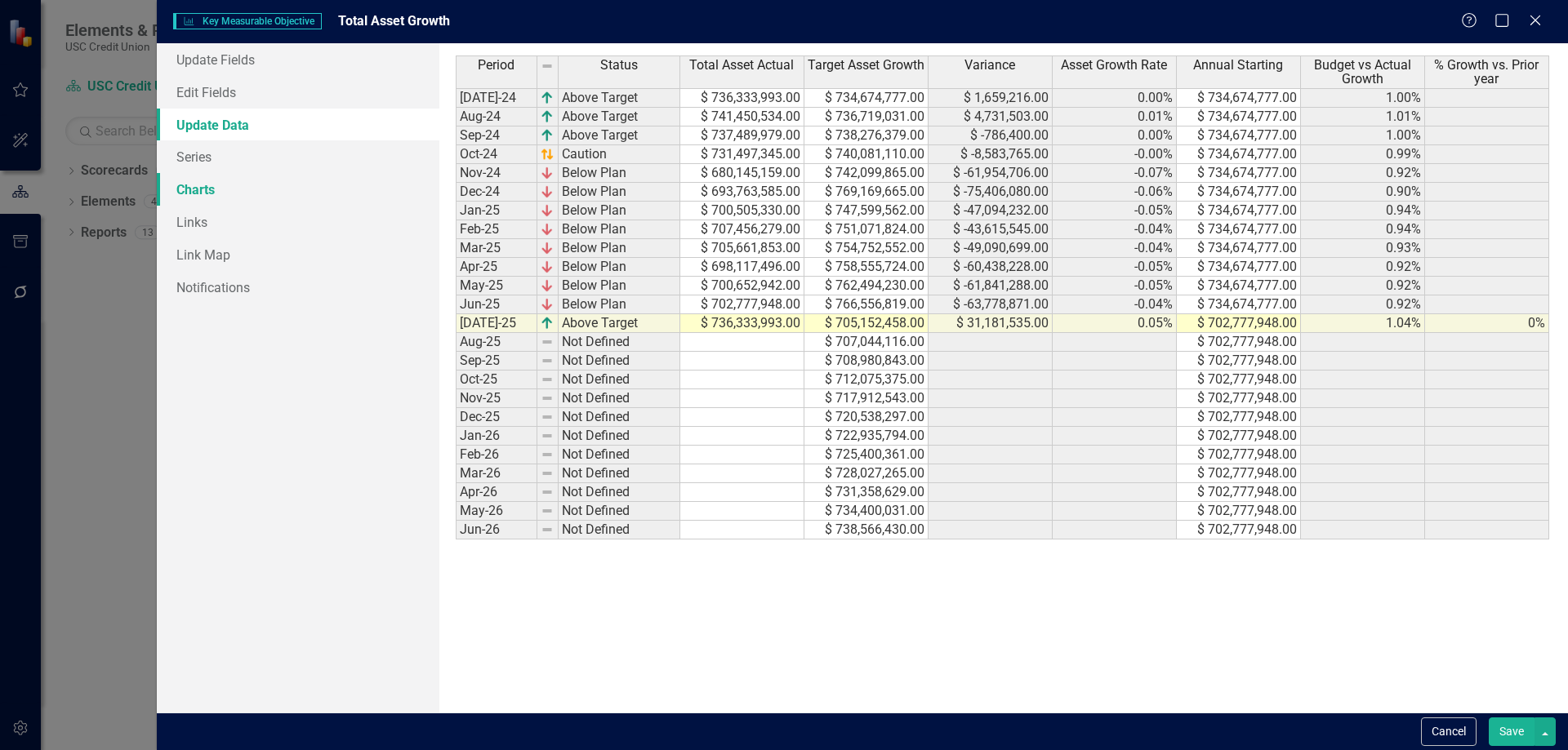
click at [225, 188] on link "Charts" at bounding box center [298, 189] width 282 height 32
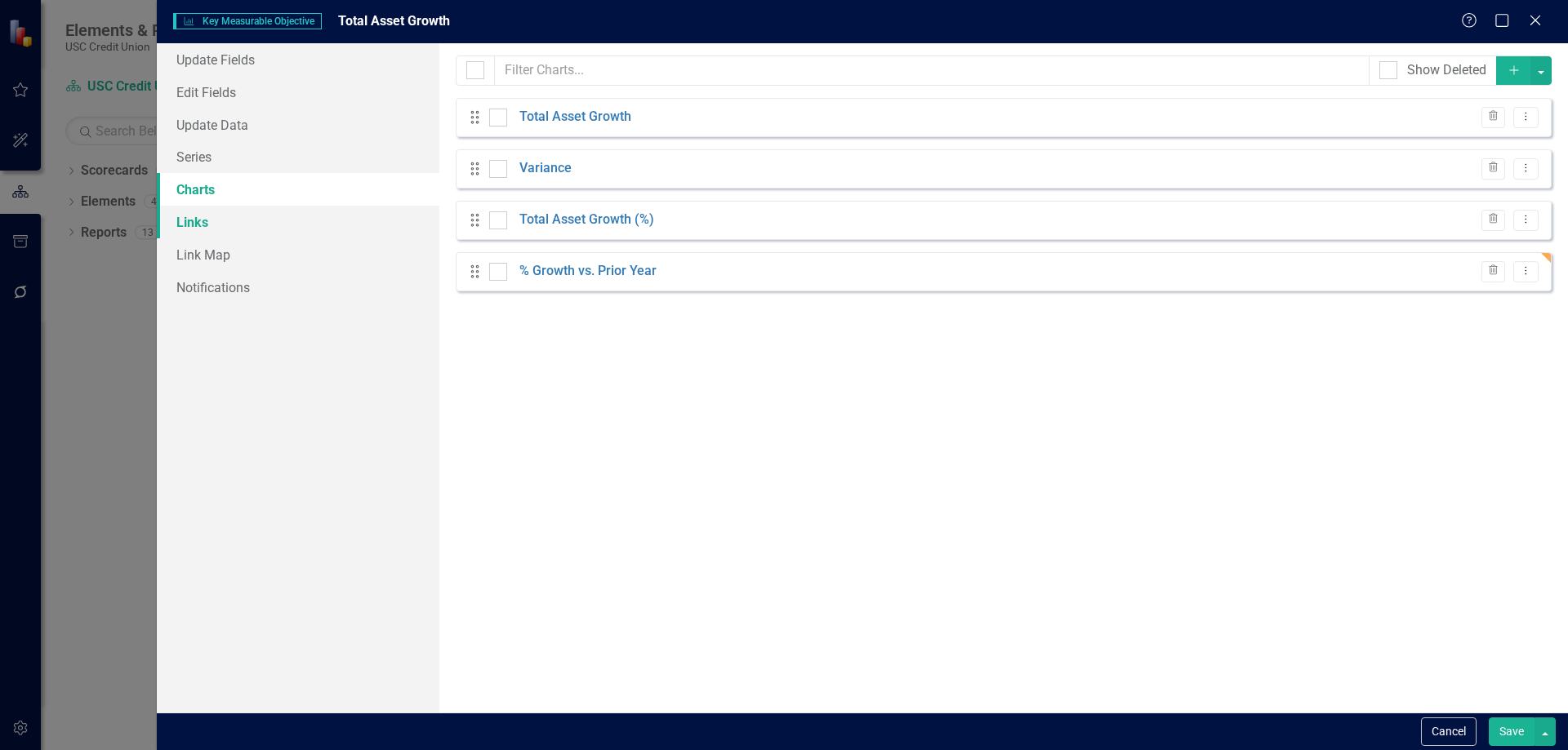
click at [289, 237] on link "Links" at bounding box center [298, 222] width 282 height 32
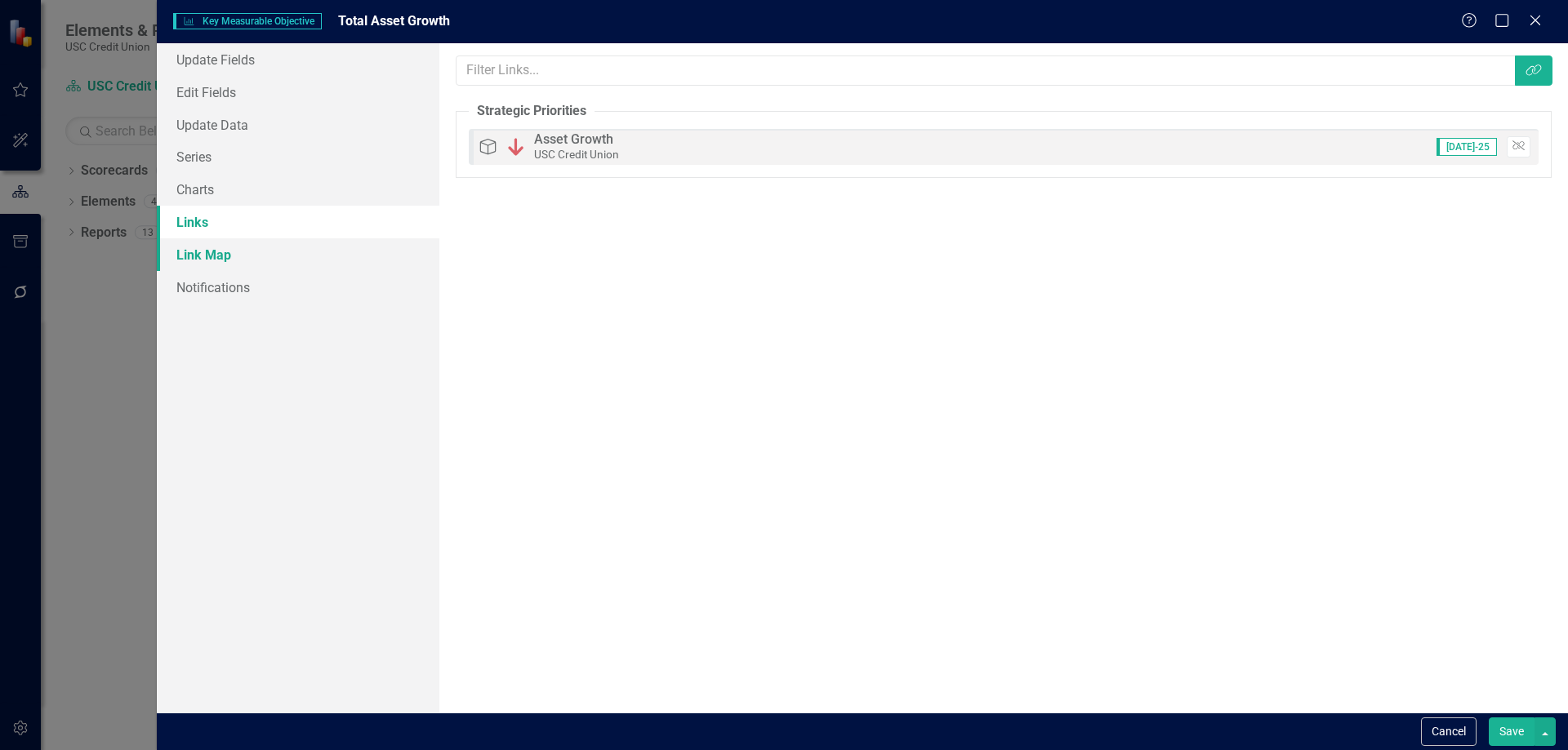
click at [264, 250] on link "Link Map" at bounding box center [298, 254] width 282 height 32
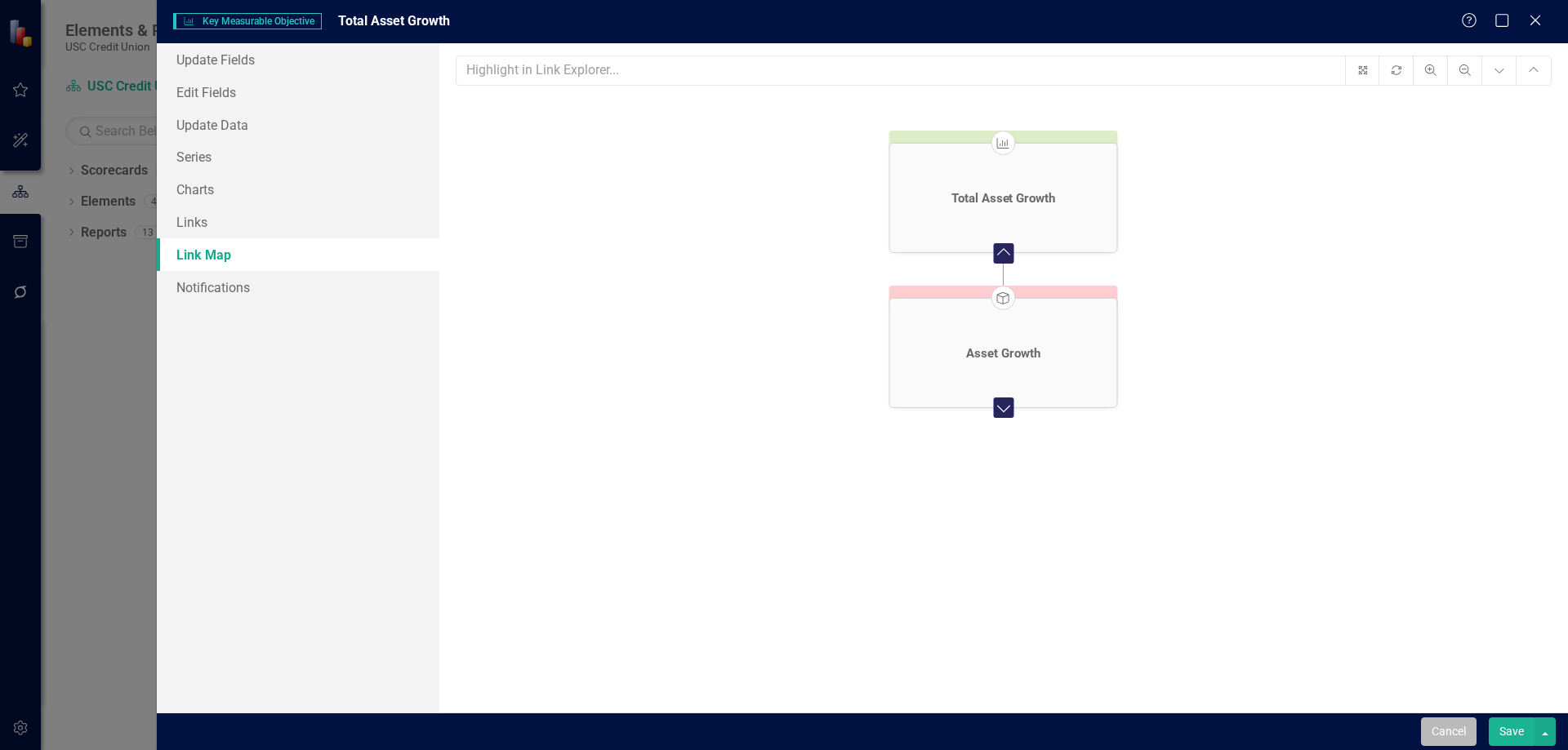
click at [1437, 734] on button "Cancel" at bounding box center [1449, 732] width 56 height 29
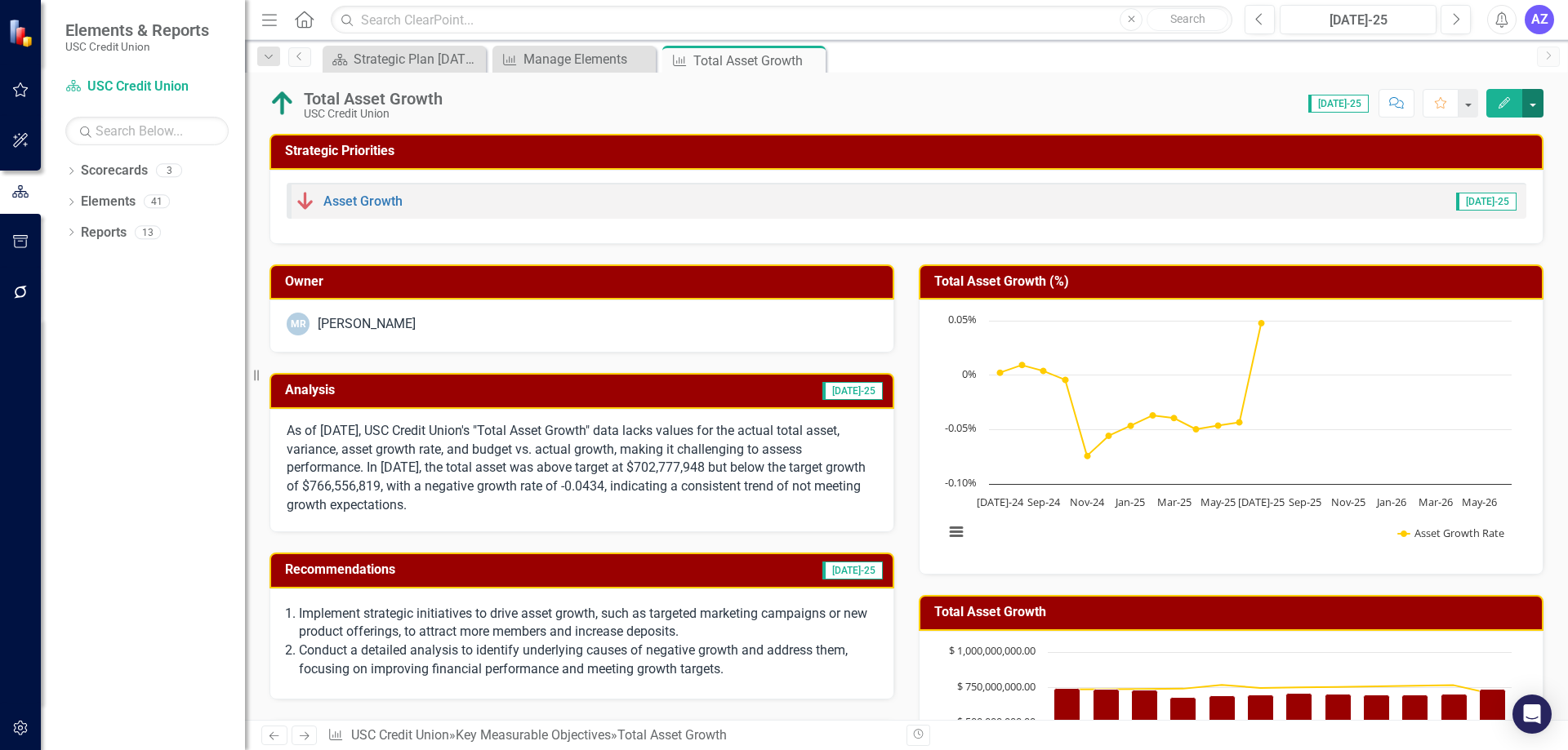
click at [1534, 104] on button "button" at bounding box center [1533, 104] width 22 height 29
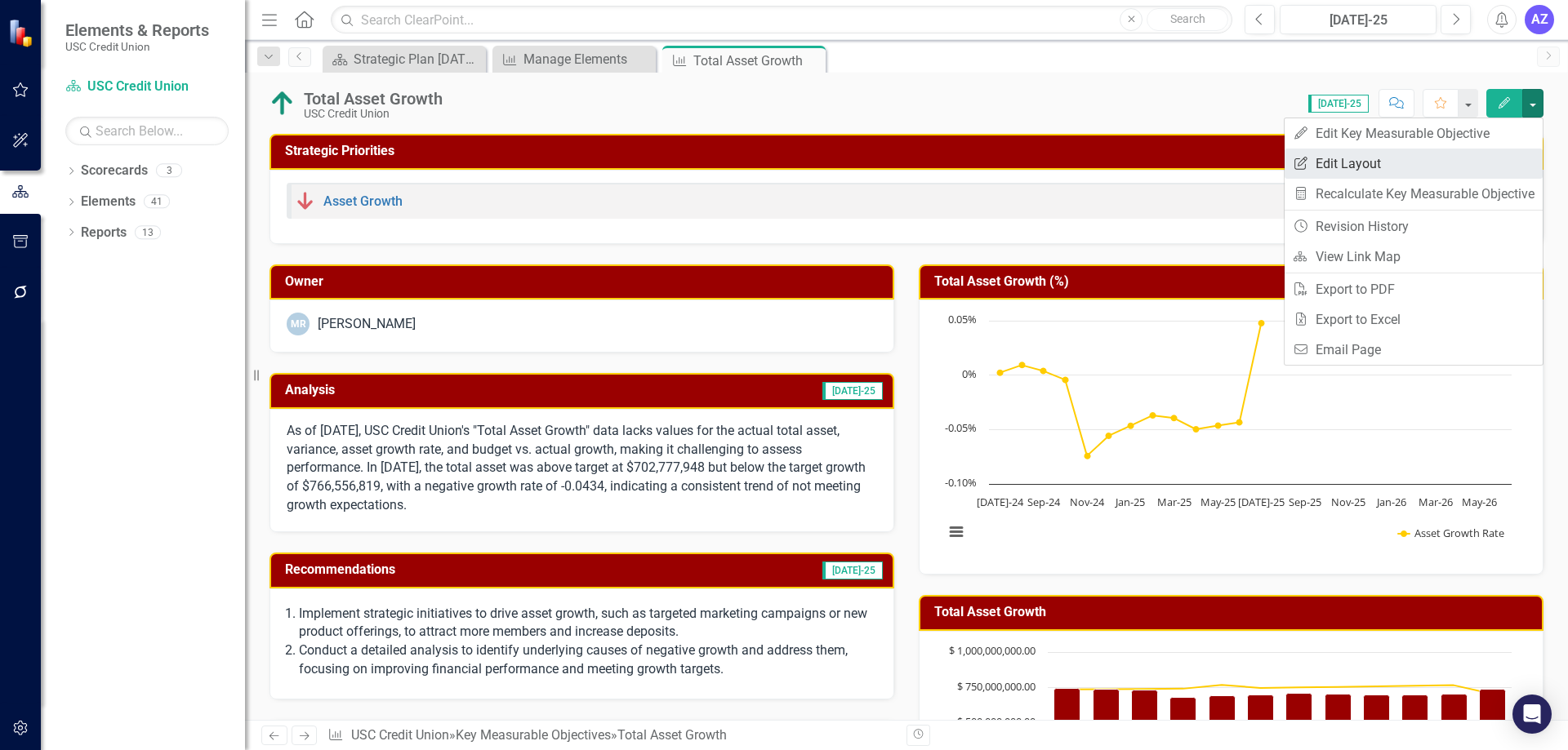
click at [1405, 164] on link "Edit Report Edit Layout" at bounding box center [1414, 164] width 258 height 31
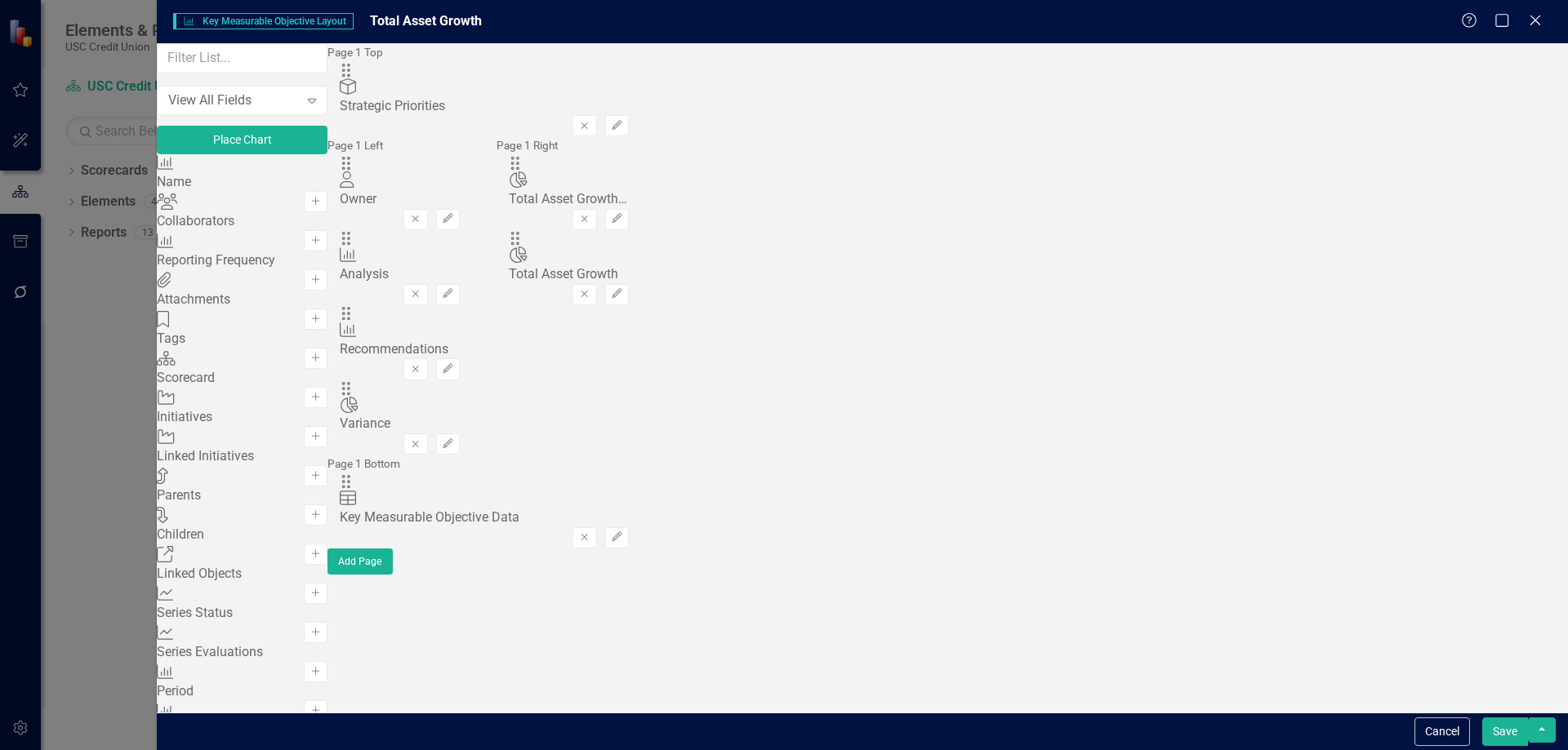
drag, startPoint x: 486, startPoint y: 330, endPoint x: 484, endPoint y: 375, distance: 45.0
click at [327, 375] on div "Key Measurable Objective Name Add Collaborators Collaborators Add Key Measurabl…" at bounding box center [242, 722] width 170 height 1137
drag, startPoint x: 351, startPoint y: 602, endPoint x: 731, endPoint y: 535, distance: 385.9
click at [1244, 398] on div "View All Fields Expand Place Chart Key Measurable Objective Name Add Collaborat…" at bounding box center [862, 378] width 1411 height 670
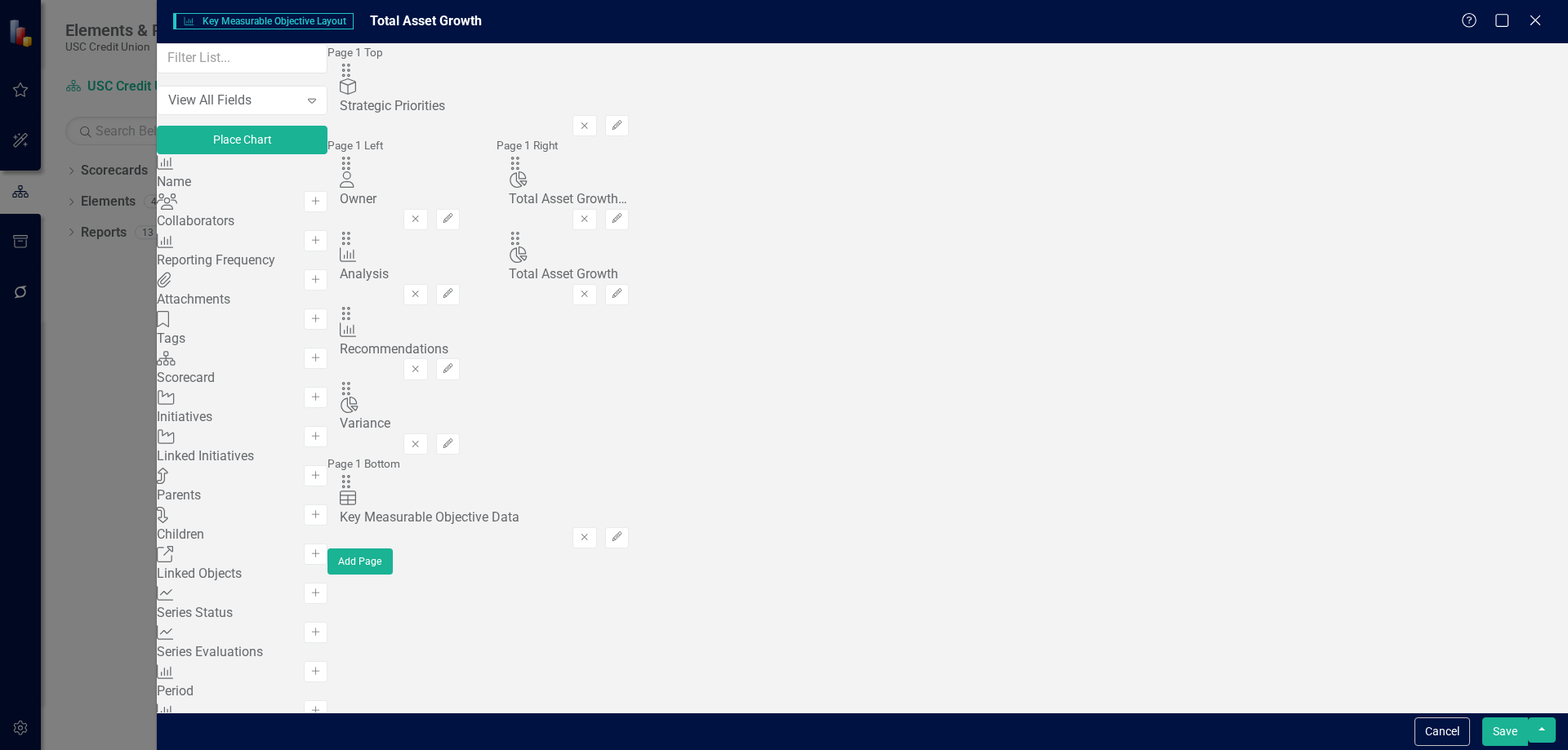
drag, startPoint x: 561, startPoint y: 113, endPoint x: 1101, endPoint y: 264, distance: 560.7
click at [1508, 732] on button "Save" at bounding box center [1505, 732] width 46 height 29
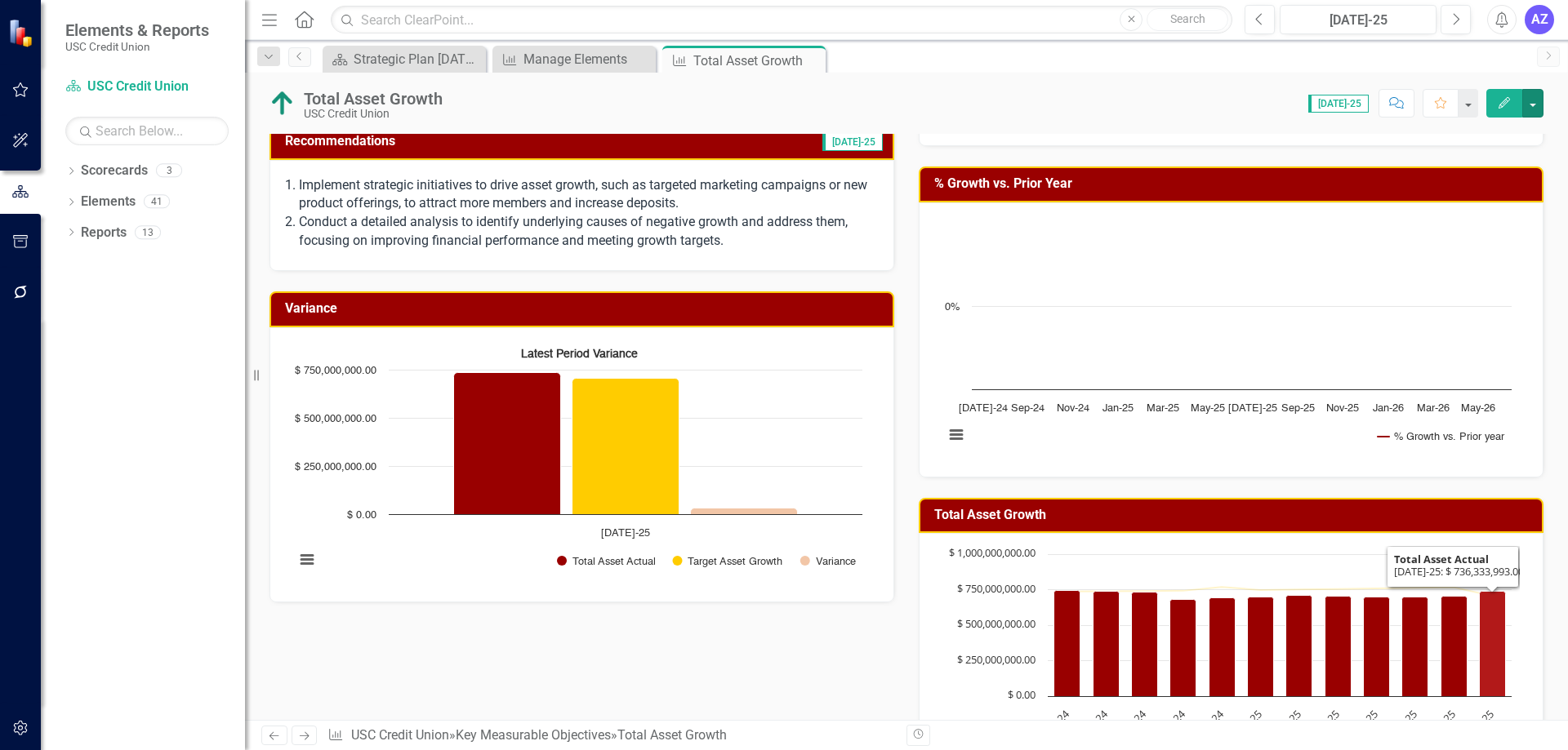
scroll to position [428, 0]
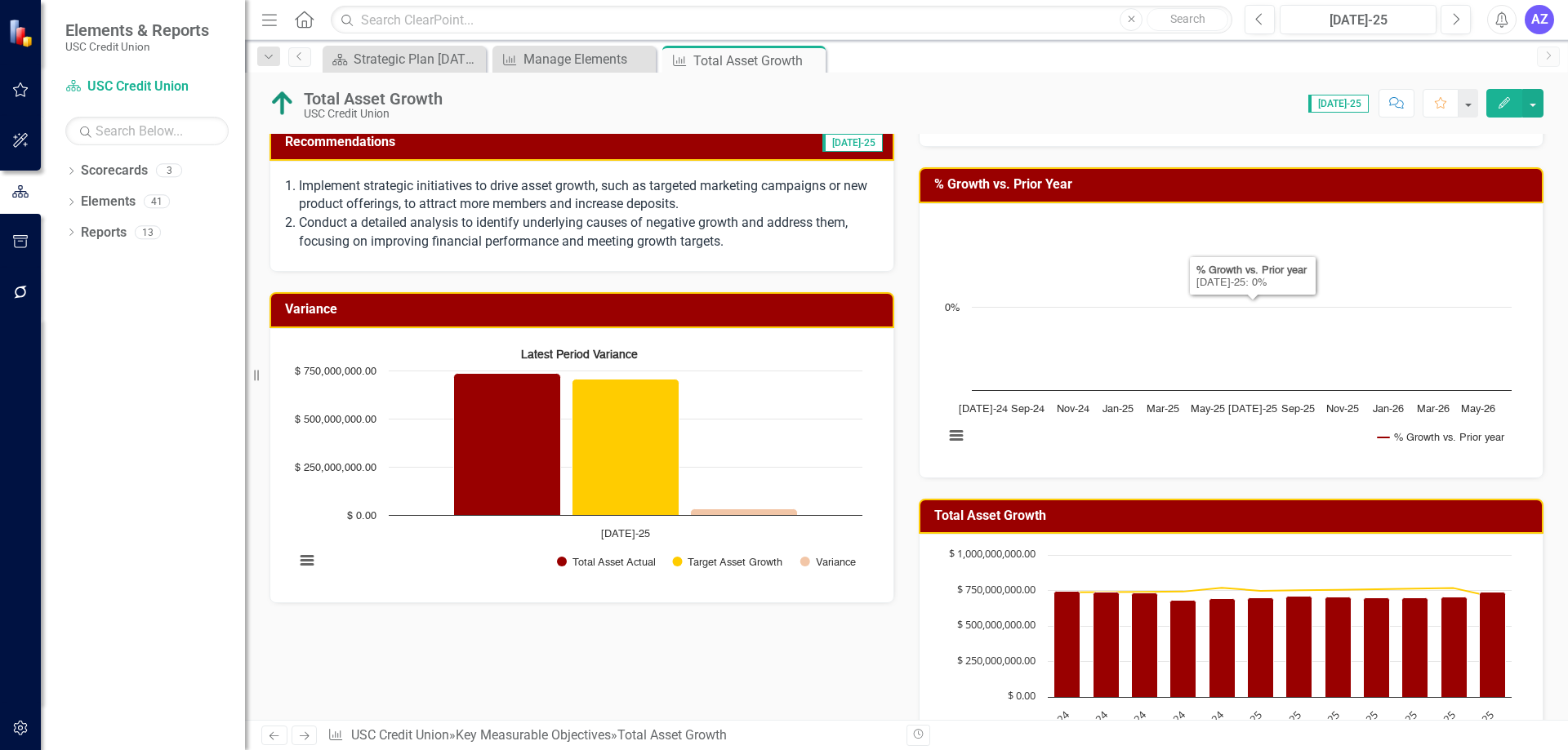
click at [1473, 525] on td "Total Asset Growth" at bounding box center [1233, 518] width 600 height 27
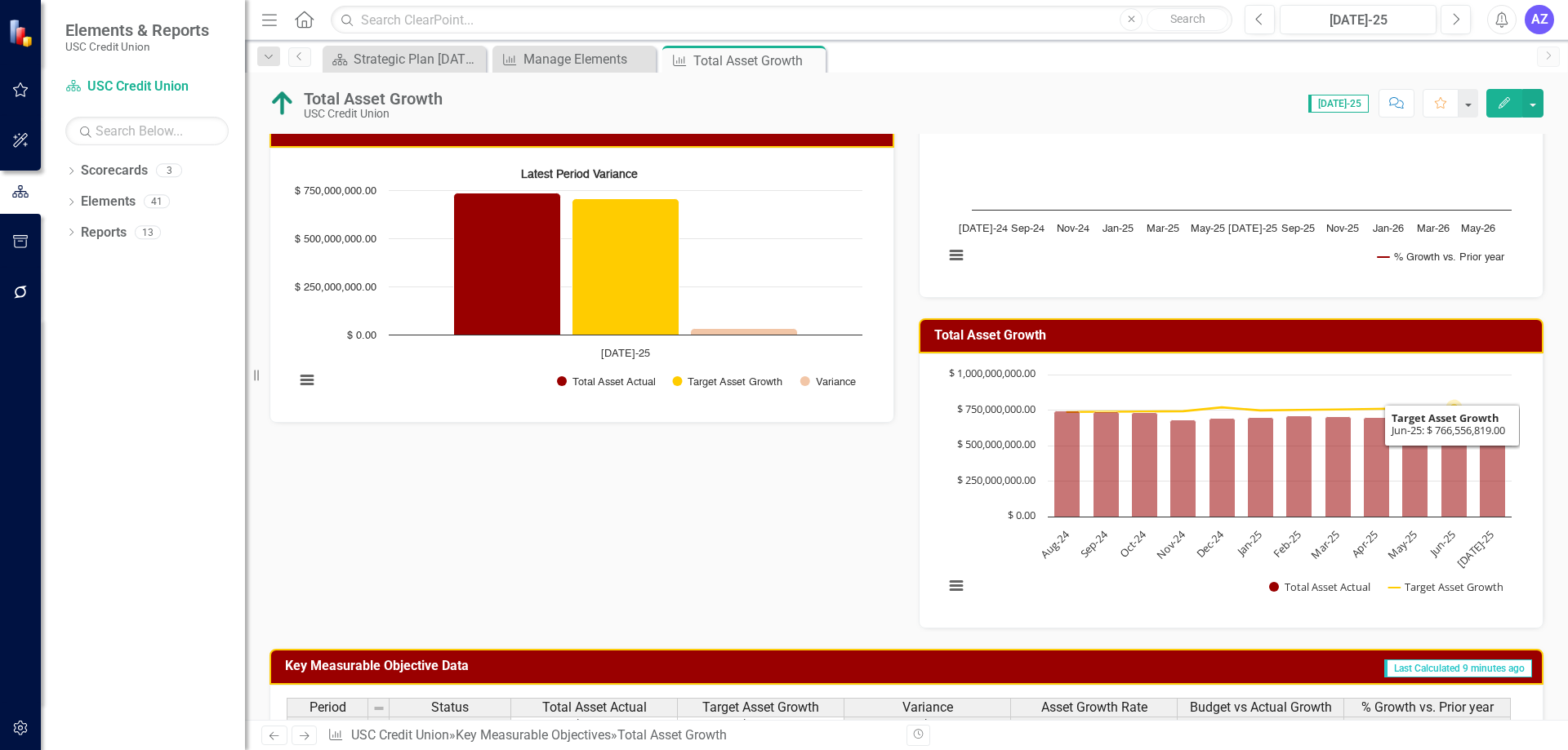
click at [1429, 377] on rect "Interactive chart" at bounding box center [1228, 489] width 584 height 245
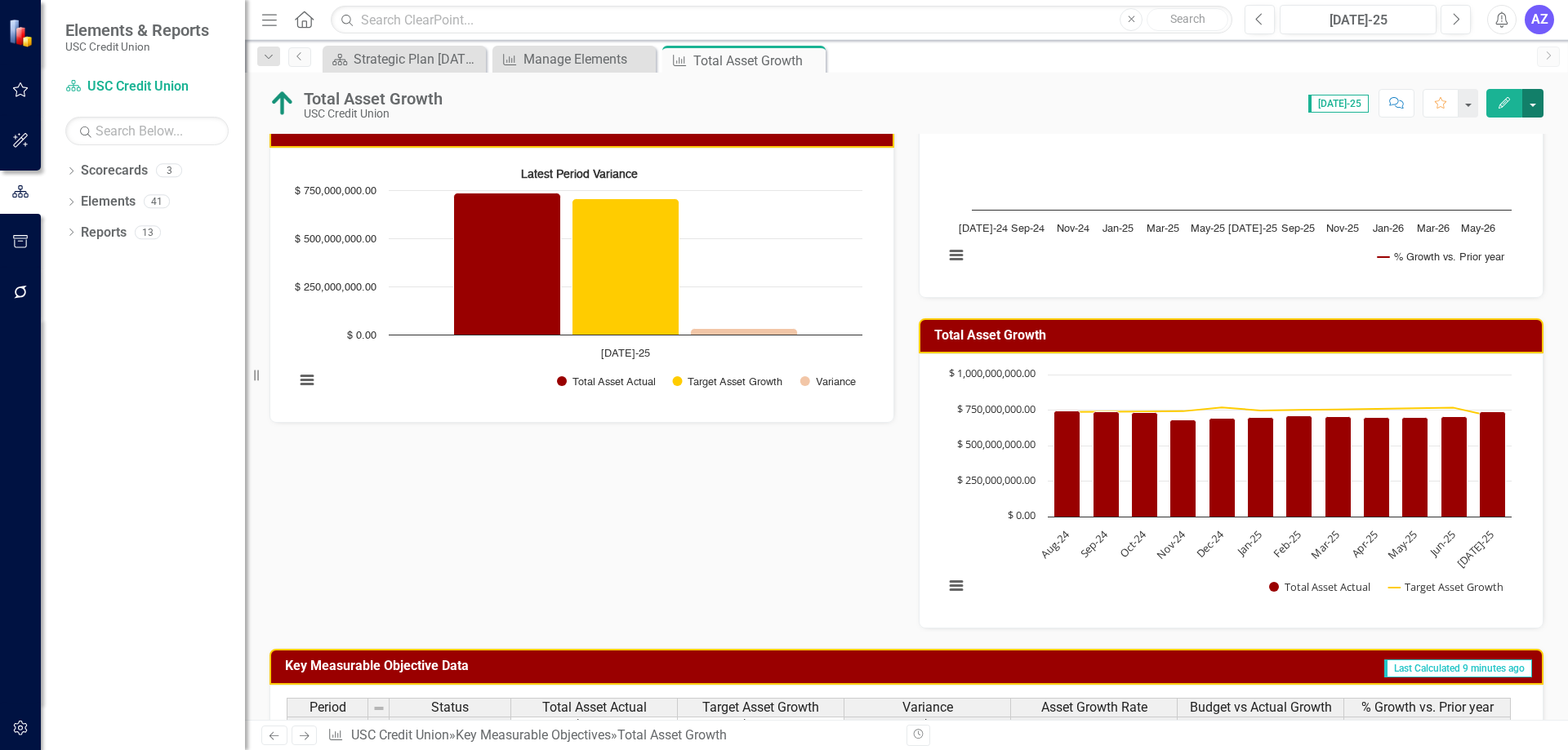
click at [1532, 113] on button "button" at bounding box center [1533, 104] width 22 height 29
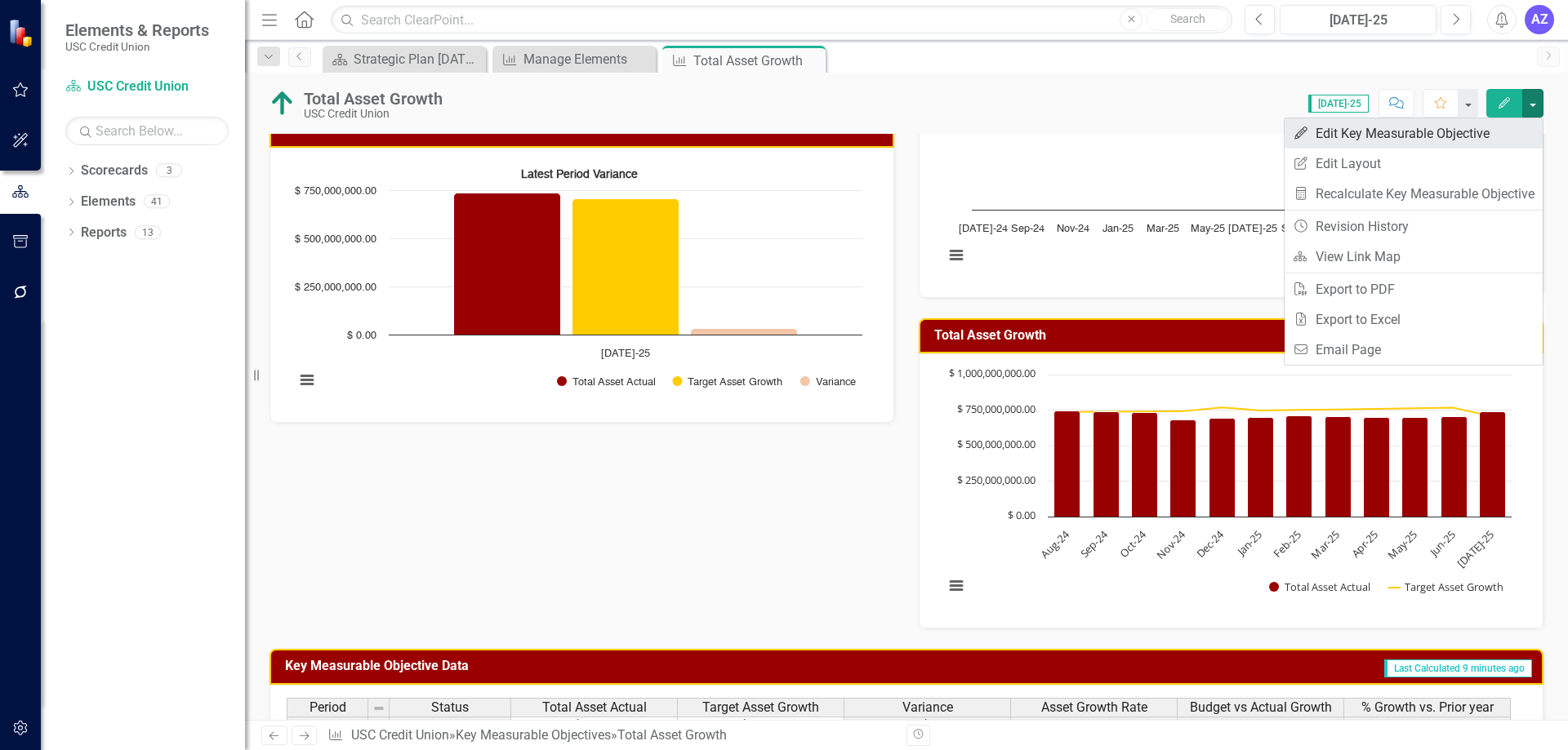
click at [1508, 134] on link "Edit Edit Key Measurable Objective" at bounding box center [1414, 133] width 258 height 31
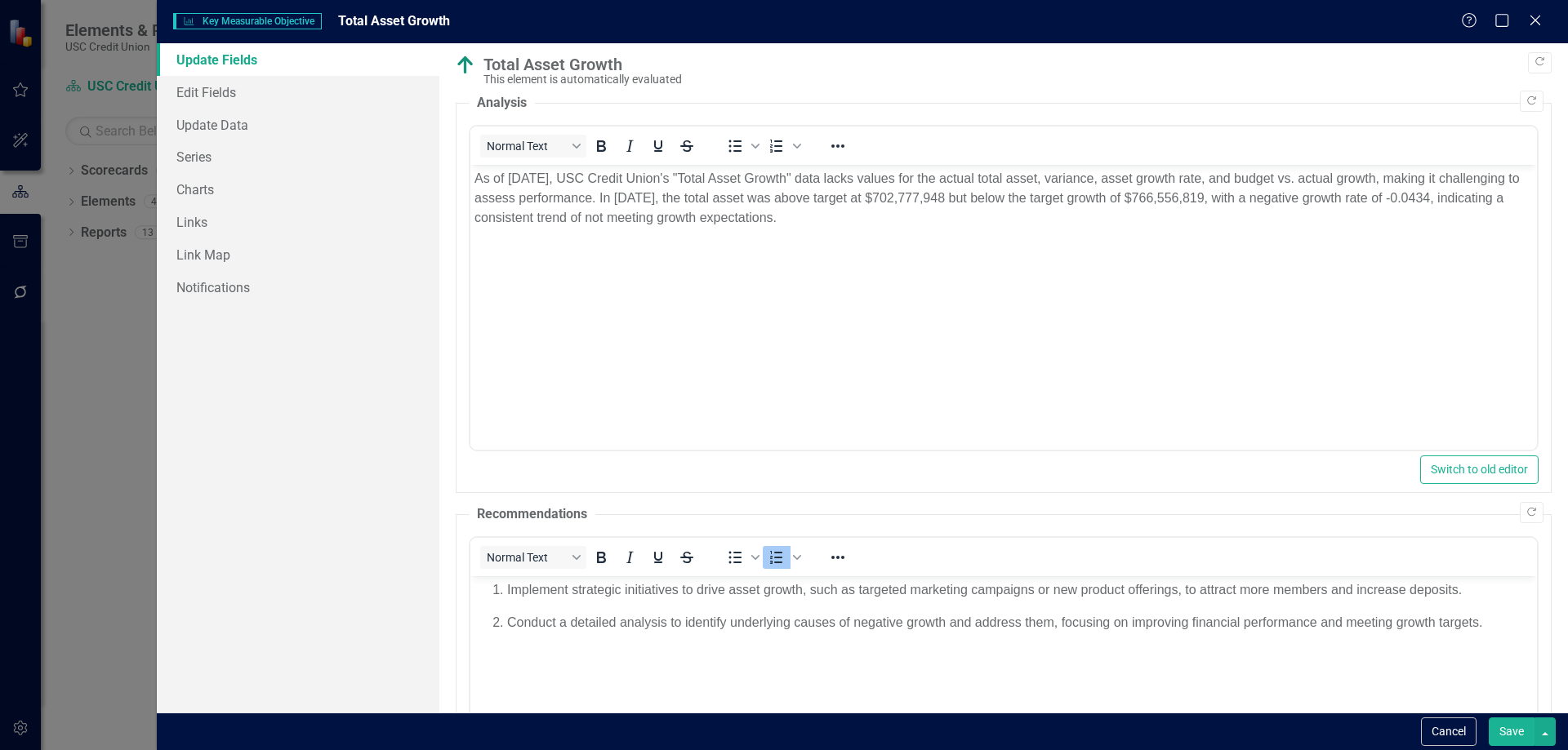
scroll to position [0, 0]
click at [199, 127] on link "Update Data" at bounding box center [298, 124] width 282 height 32
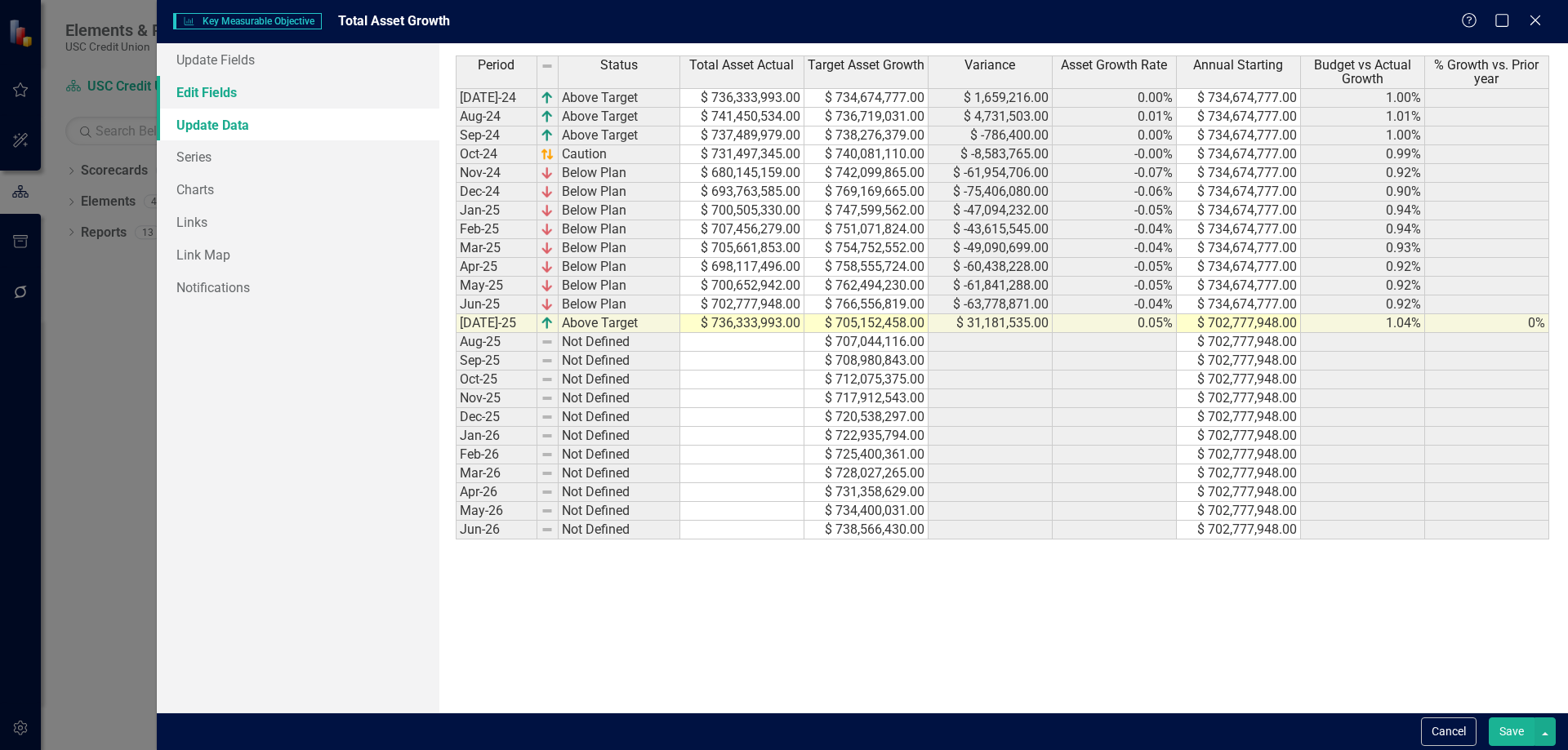
click at [220, 95] on link "Edit Fields" at bounding box center [298, 92] width 282 height 32
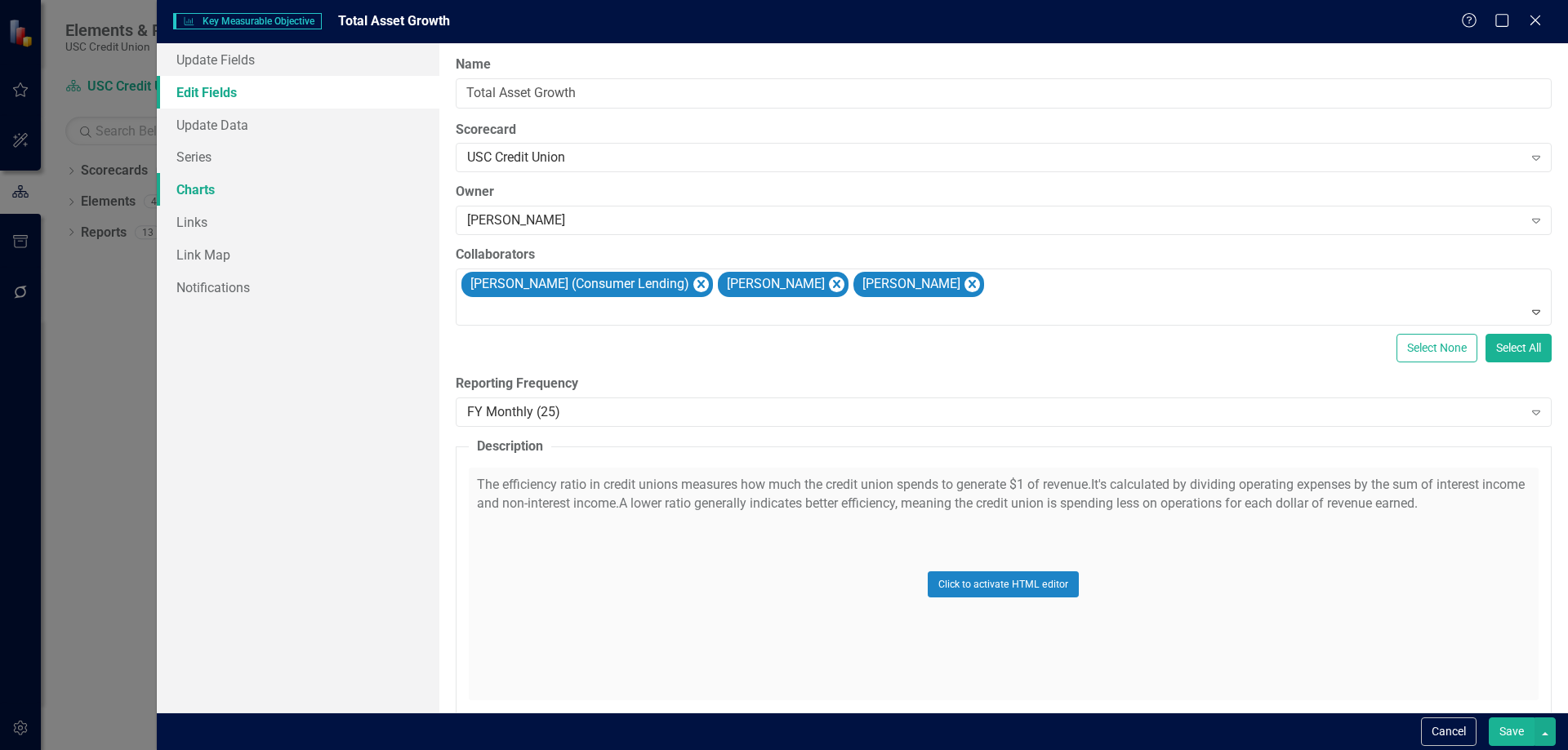
click at [209, 182] on link "Charts" at bounding box center [298, 189] width 282 height 32
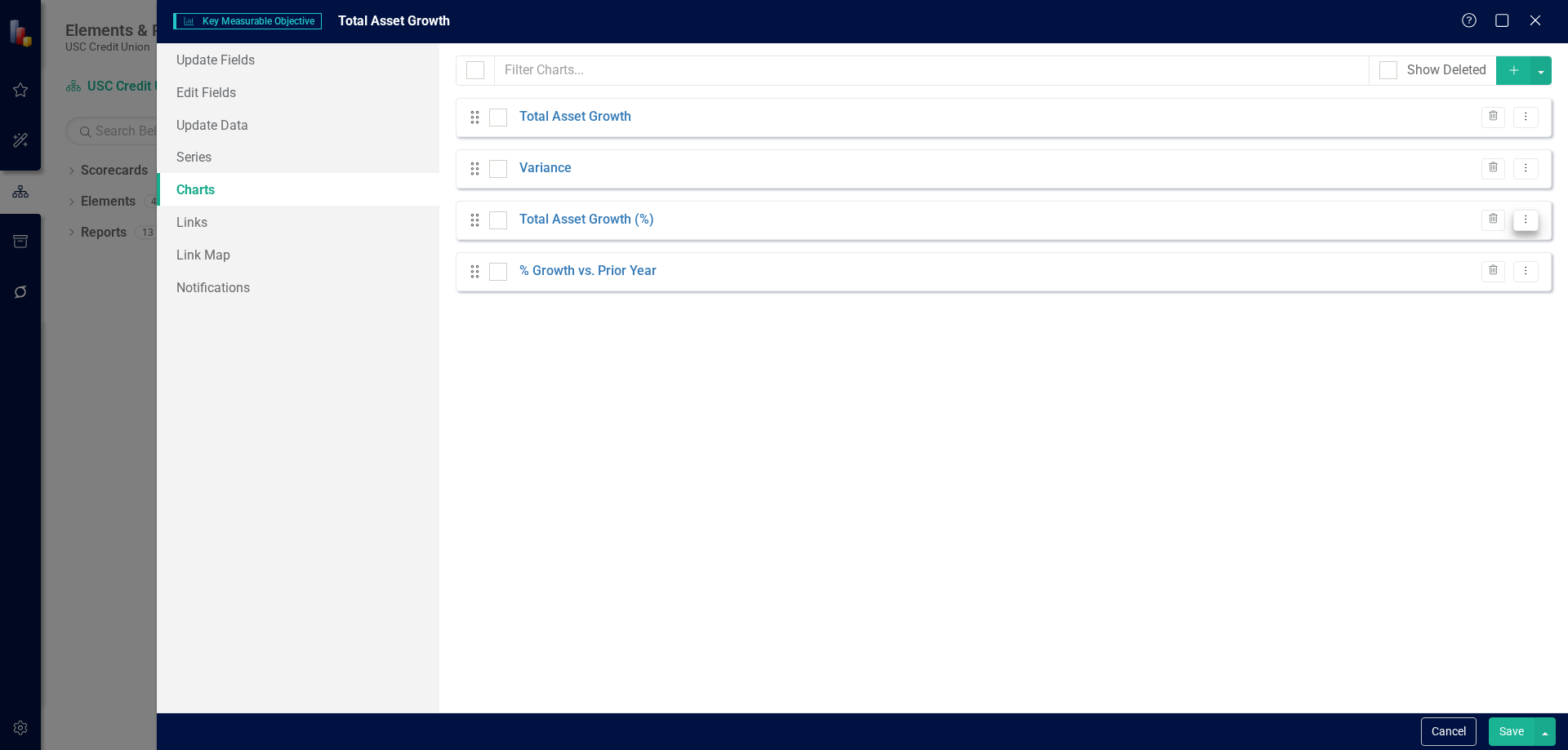
click at [1538, 226] on button "Dropdown Menu" at bounding box center [1526, 221] width 25 height 22
click at [1096, 440] on div "From this page, you can add, edit, delete, or duplicate charts to show how you …" at bounding box center [1004, 378] width 1129 height 670
click at [1521, 115] on icon "Dropdown Menu" at bounding box center [1526, 116] width 14 height 11
click at [1481, 146] on link "Edit Edit Chart" at bounding box center [1473, 144] width 129 height 31
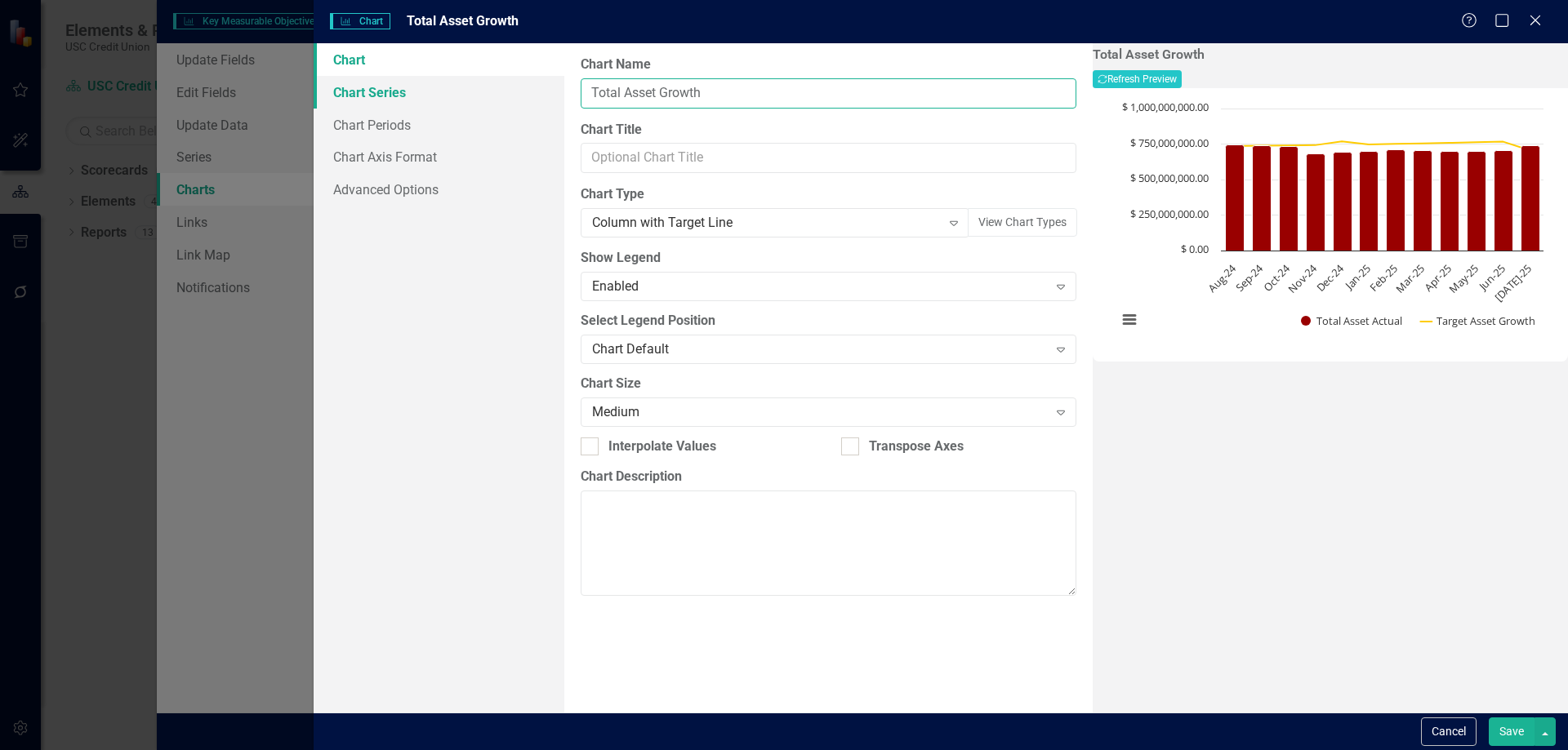
drag, startPoint x: 805, startPoint y: 98, endPoint x: 553, endPoint y: 96, distance: 252.0
click at [553, 96] on div "Chart Chart Series Chart Periods Chart Axis Format Advanced Options From this p…" at bounding box center [940, 378] width 1254 height 670
click at [773, 96] on input "Total Asset Growth" at bounding box center [829, 94] width 496 height 31
drag, startPoint x: 775, startPoint y: 91, endPoint x: 559, endPoint y: 100, distance: 216.2
click at [559, 100] on div "Chart Chart Series Chart Periods Chart Axis Format Advanced Options From this p…" at bounding box center [940, 378] width 1254 height 670
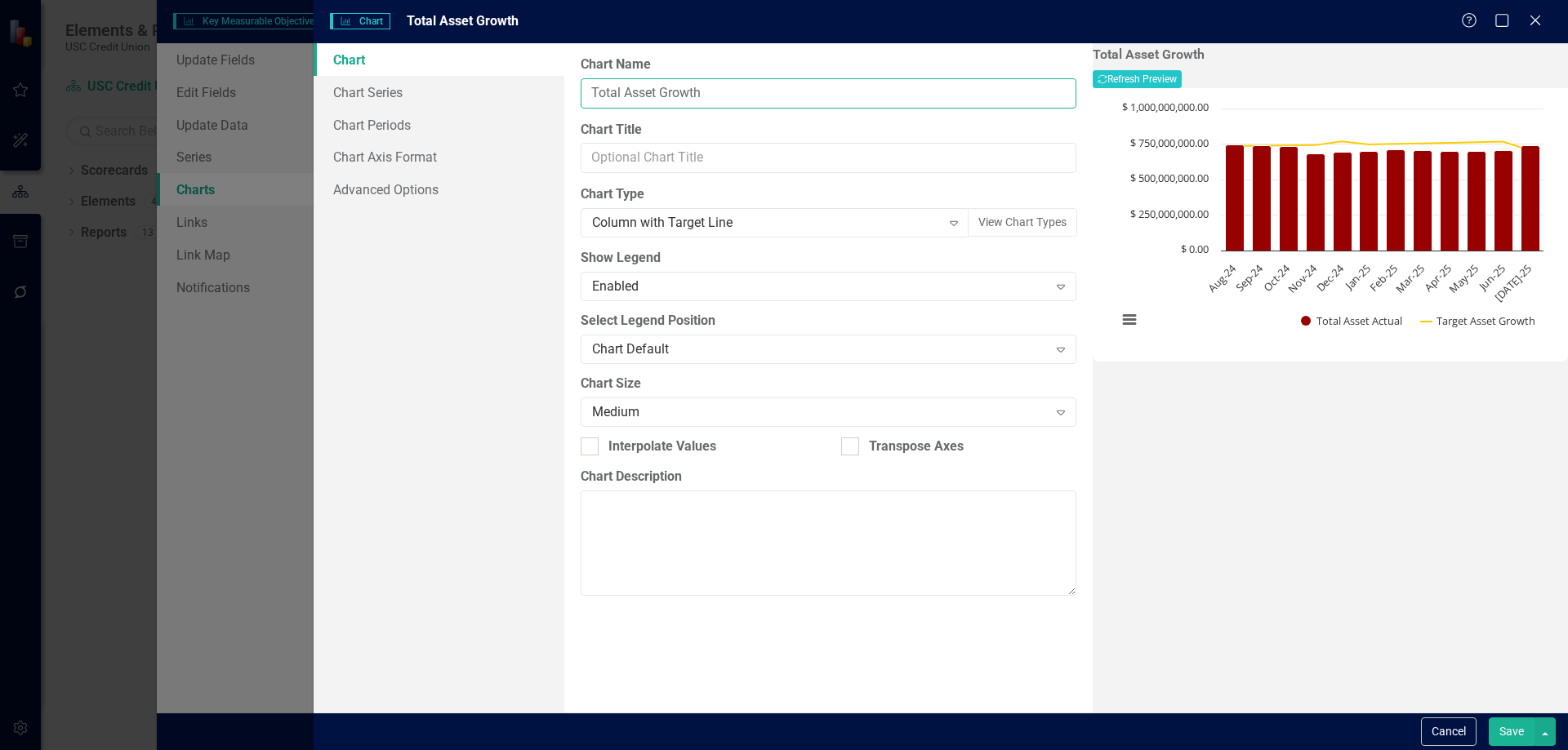
paste input "Budget vs. actual growth-"
click at [778, 98] on input "Budget vs. Actual growth" at bounding box center [829, 94] width 496 height 31
drag, startPoint x: 703, startPoint y: 96, endPoint x: 731, endPoint y: 94, distance: 28.1
click at [698, 96] on input "Budget vs. Actual growth" at bounding box center [829, 94] width 496 height 31
type input "Budget vs. Actual Growth"
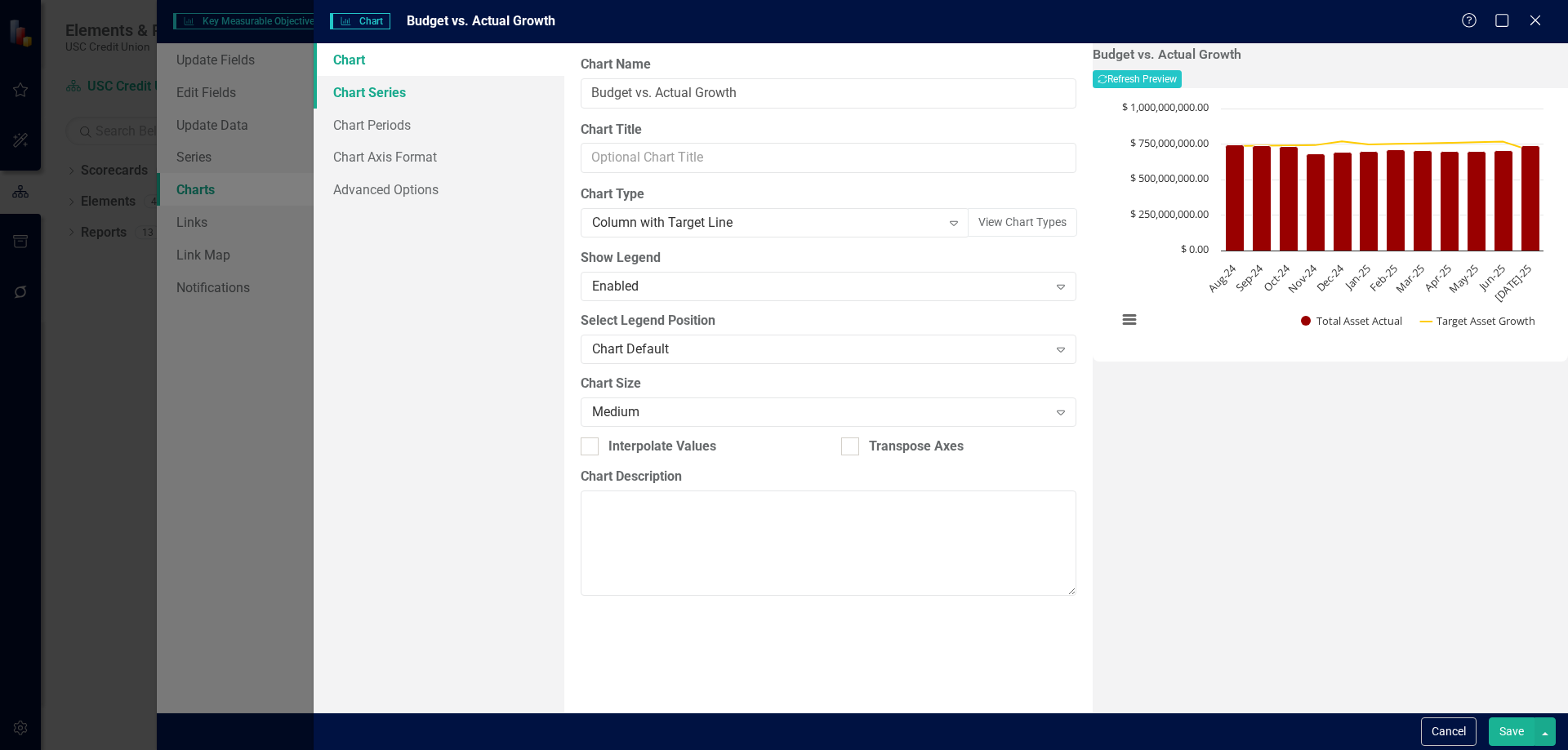
click at [425, 96] on link "Chart Series" at bounding box center [439, 92] width 251 height 32
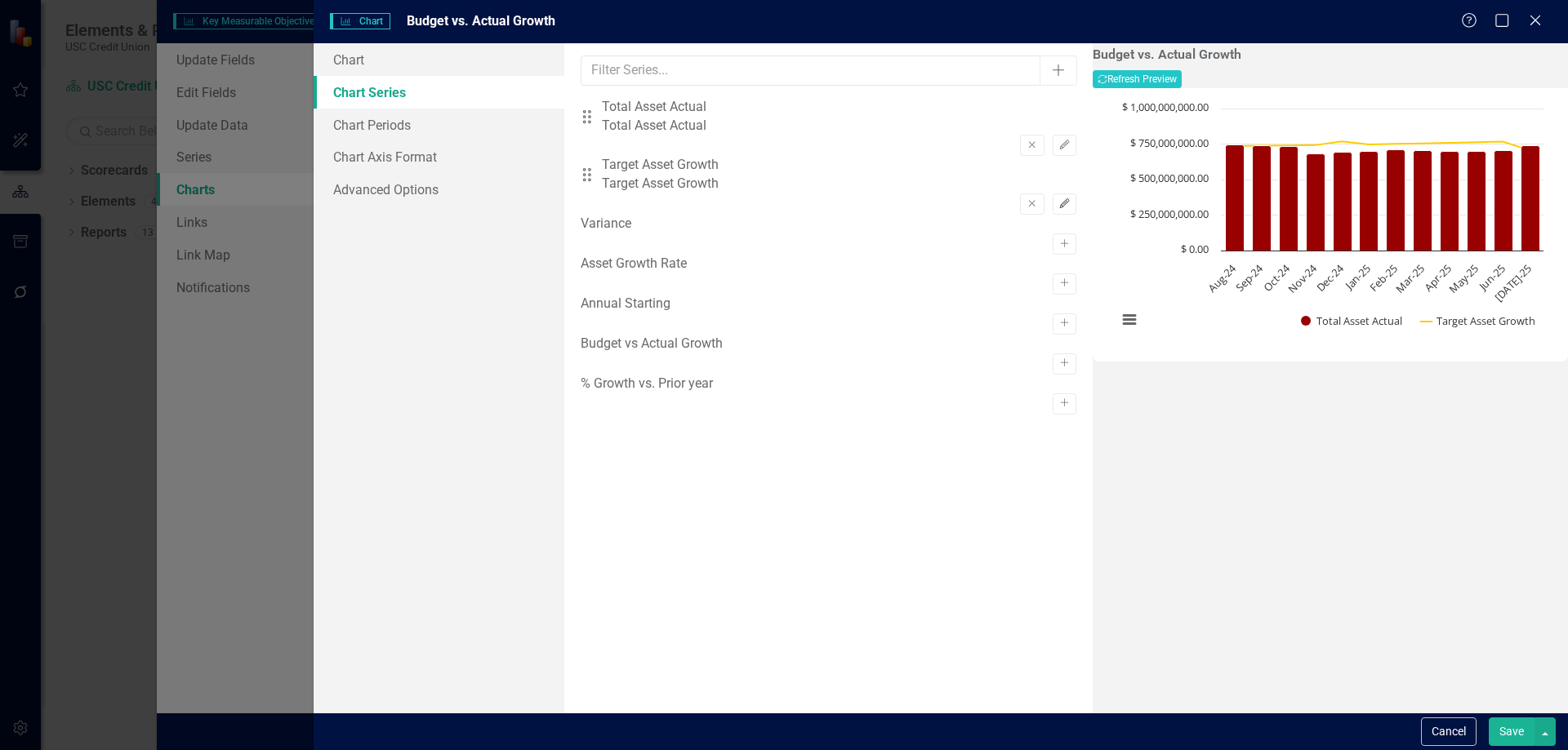
click at [1059, 199] on icon "Edit" at bounding box center [1065, 204] width 13 height 10
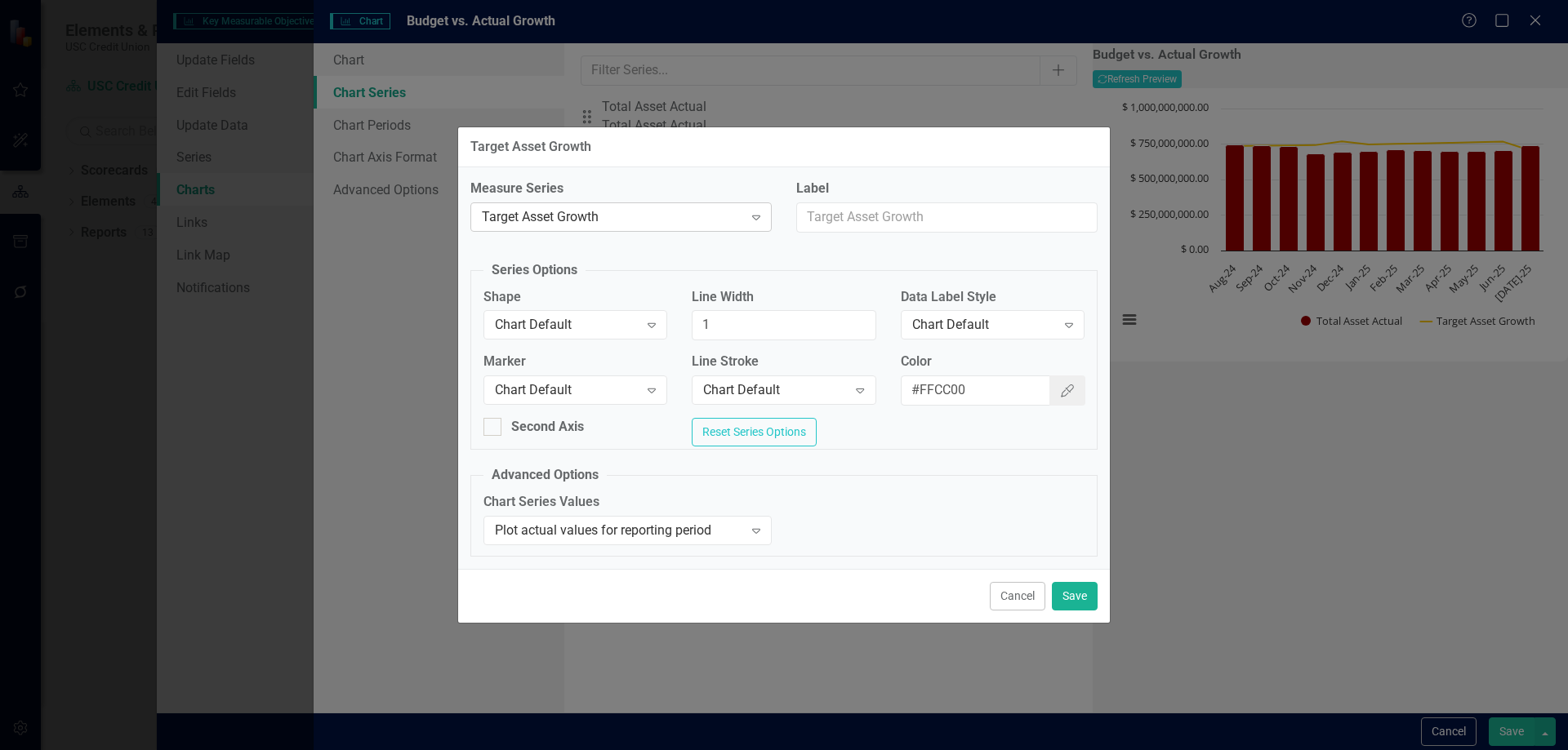
click at [508, 211] on div "Target Asset Growth" at bounding box center [612, 217] width 261 height 19
click at [337, 270] on div "Target Asset Growth Measure Series Target Asset Growth Expand Label Series Opti…" at bounding box center [784, 375] width 1568 height 750
click at [1073, 605] on button "Save" at bounding box center [1075, 597] width 46 height 29
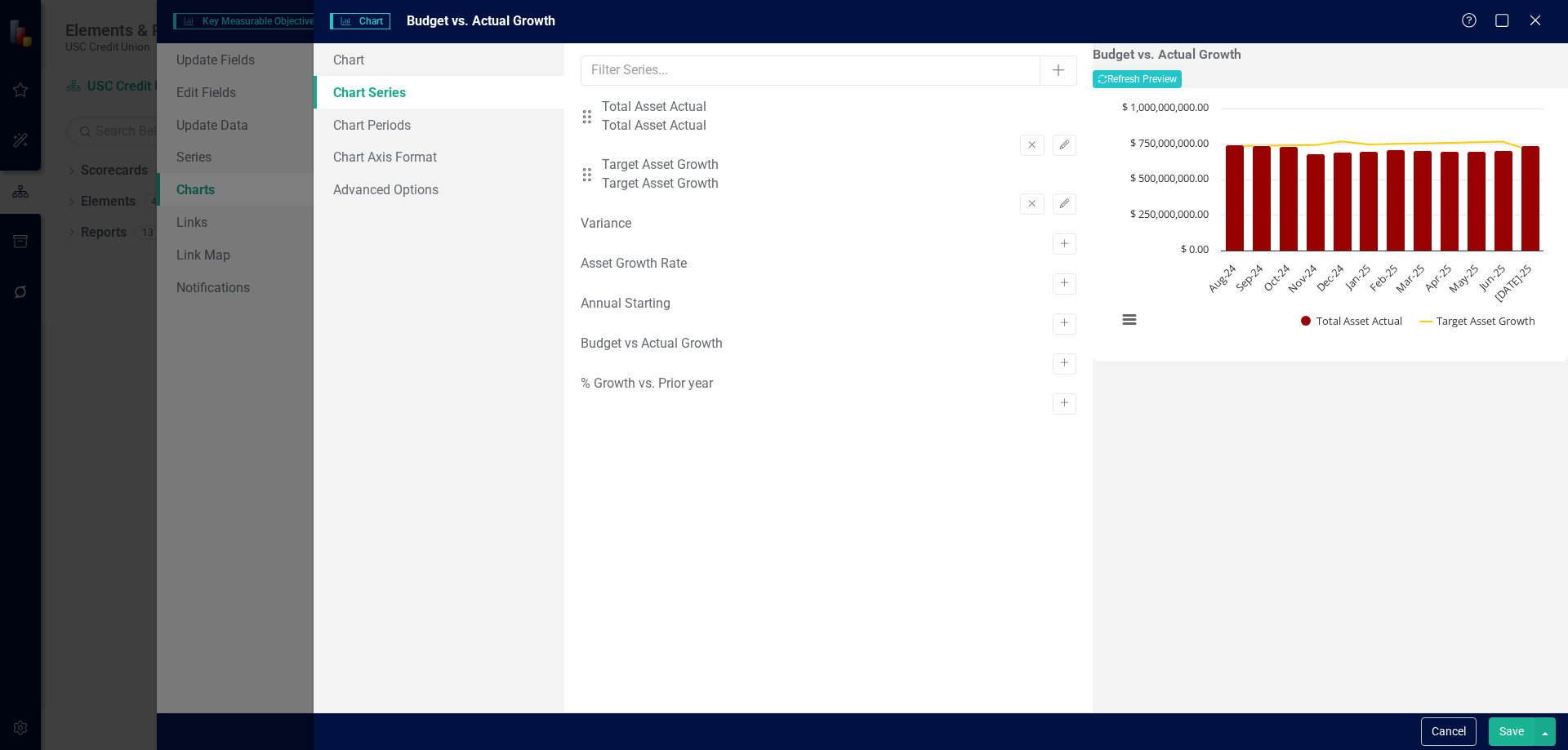
click at [1513, 733] on button "Save" at bounding box center [1511, 732] width 46 height 29
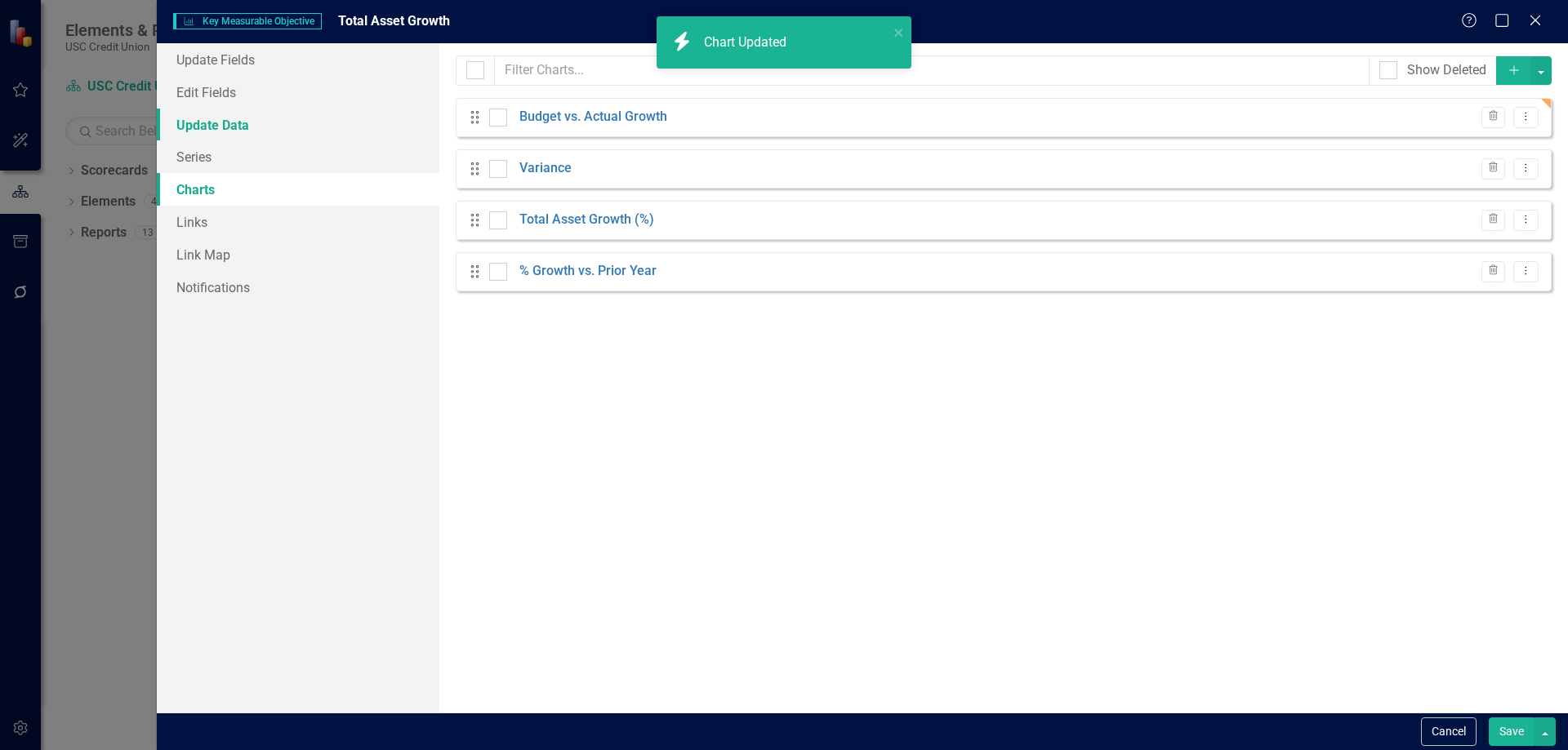
click at [253, 117] on link "Update Data" at bounding box center [298, 124] width 282 height 32
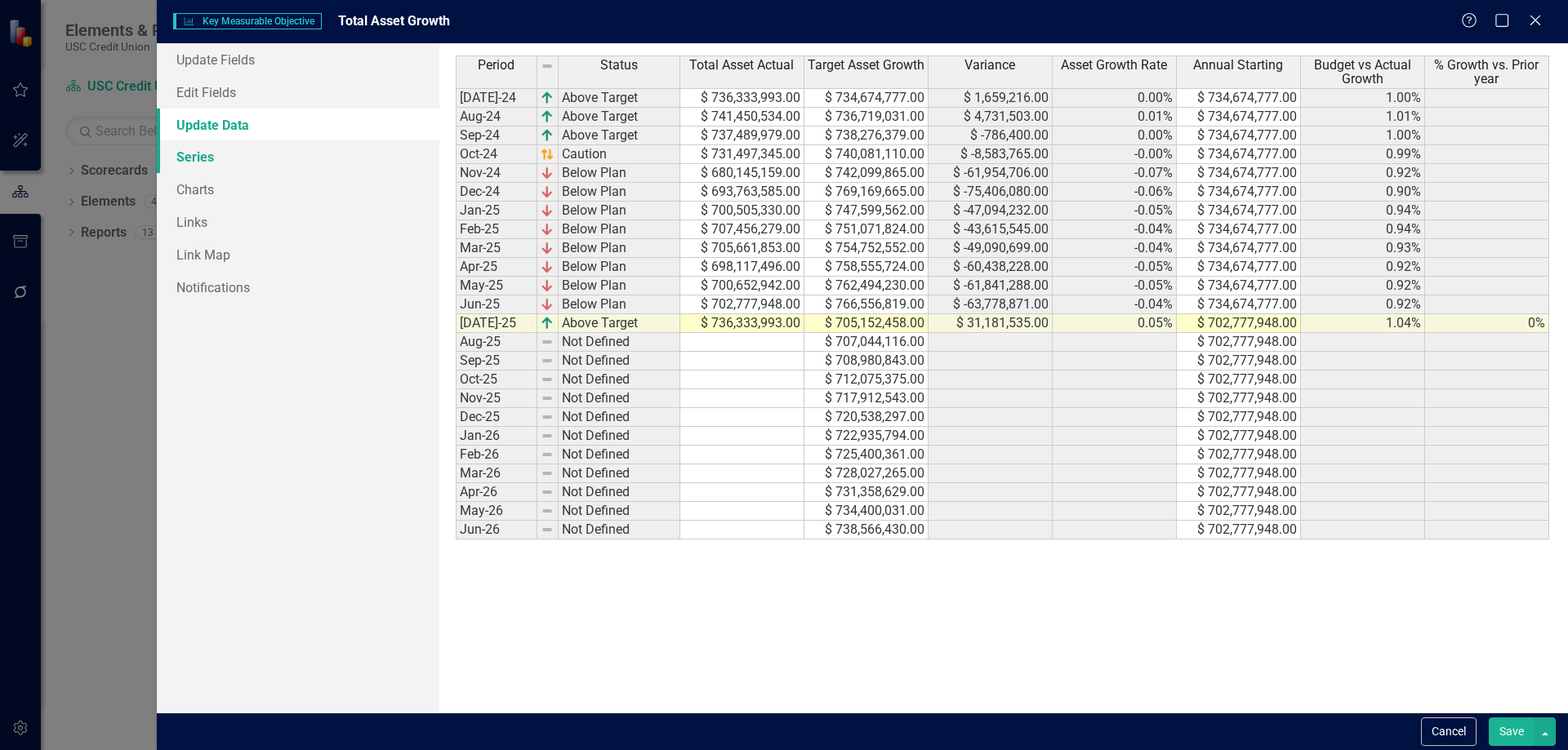
click at [206, 160] on link "Series" at bounding box center [298, 157] width 282 height 32
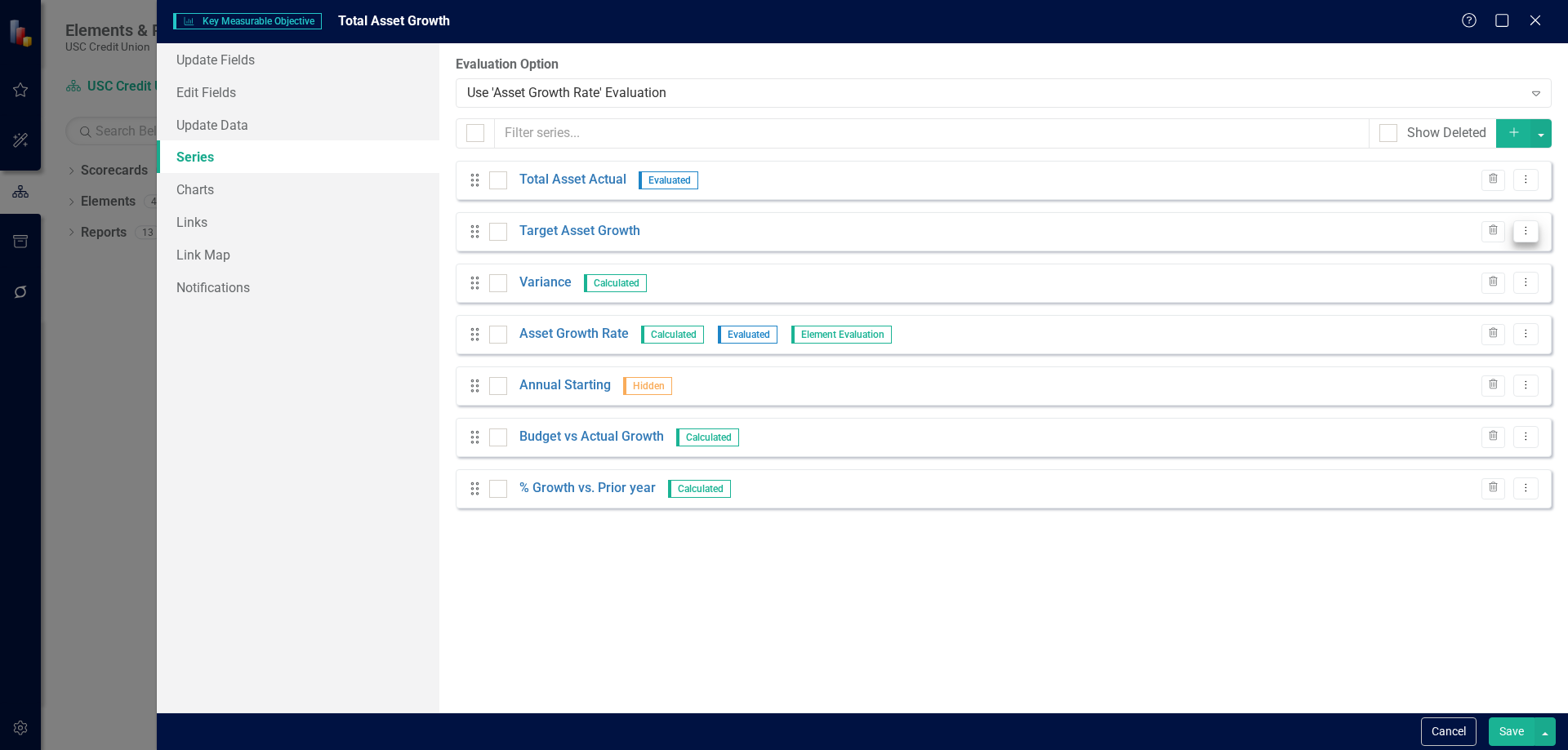
click at [1522, 237] on button "Dropdown Menu" at bounding box center [1526, 232] width 25 height 22
click at [1500, 256] on link "Edit Edit Measure Series" at bounding box center [1445, 259] width 186 height 31
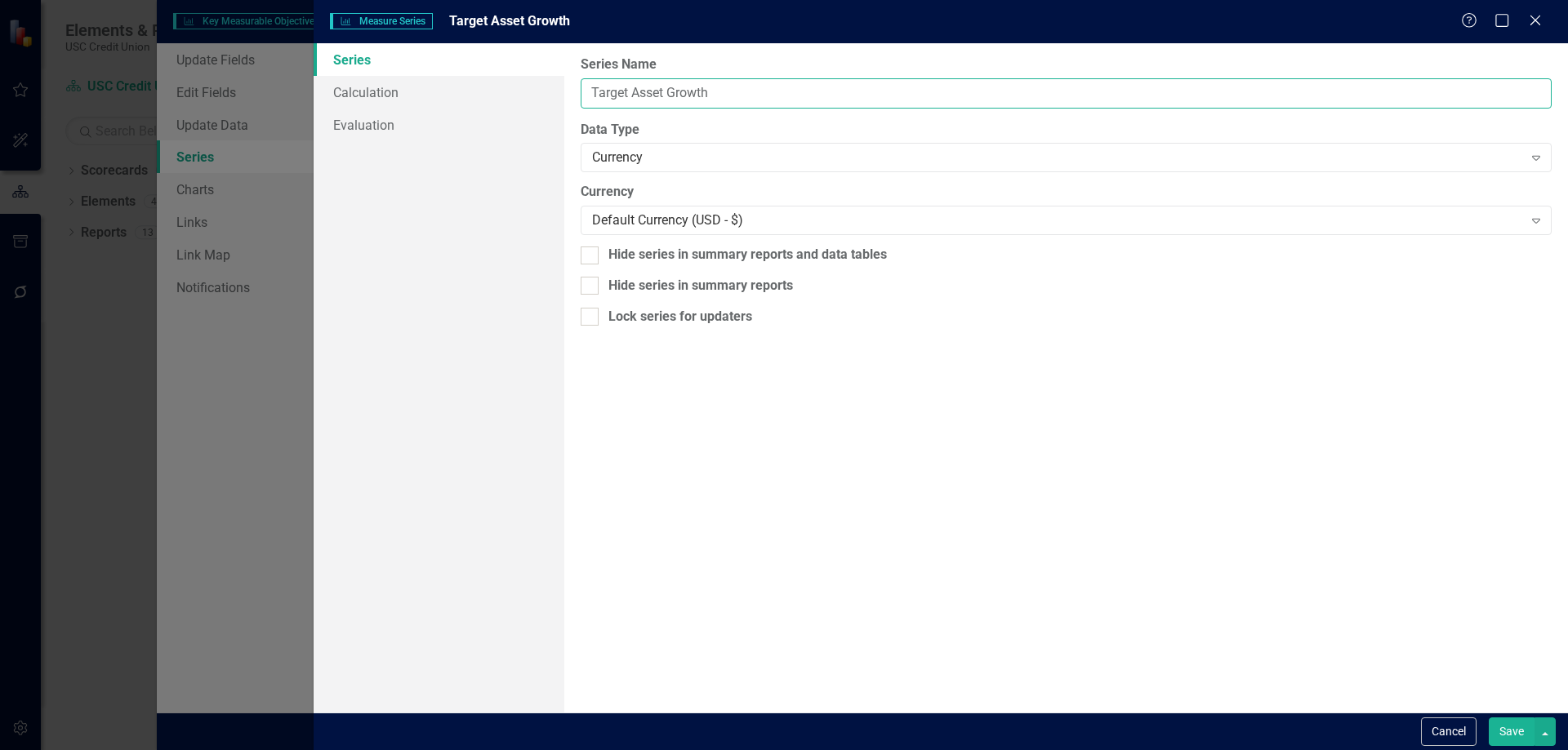
click at [618, 92] on input "Target Asset Growth" at bounding box center [1066, 94] width 971 height 31
type input "Budget Asset Growth"
click at [1499, 732] on button "Save" at bounding box center [1511, 732] width 46 height 29
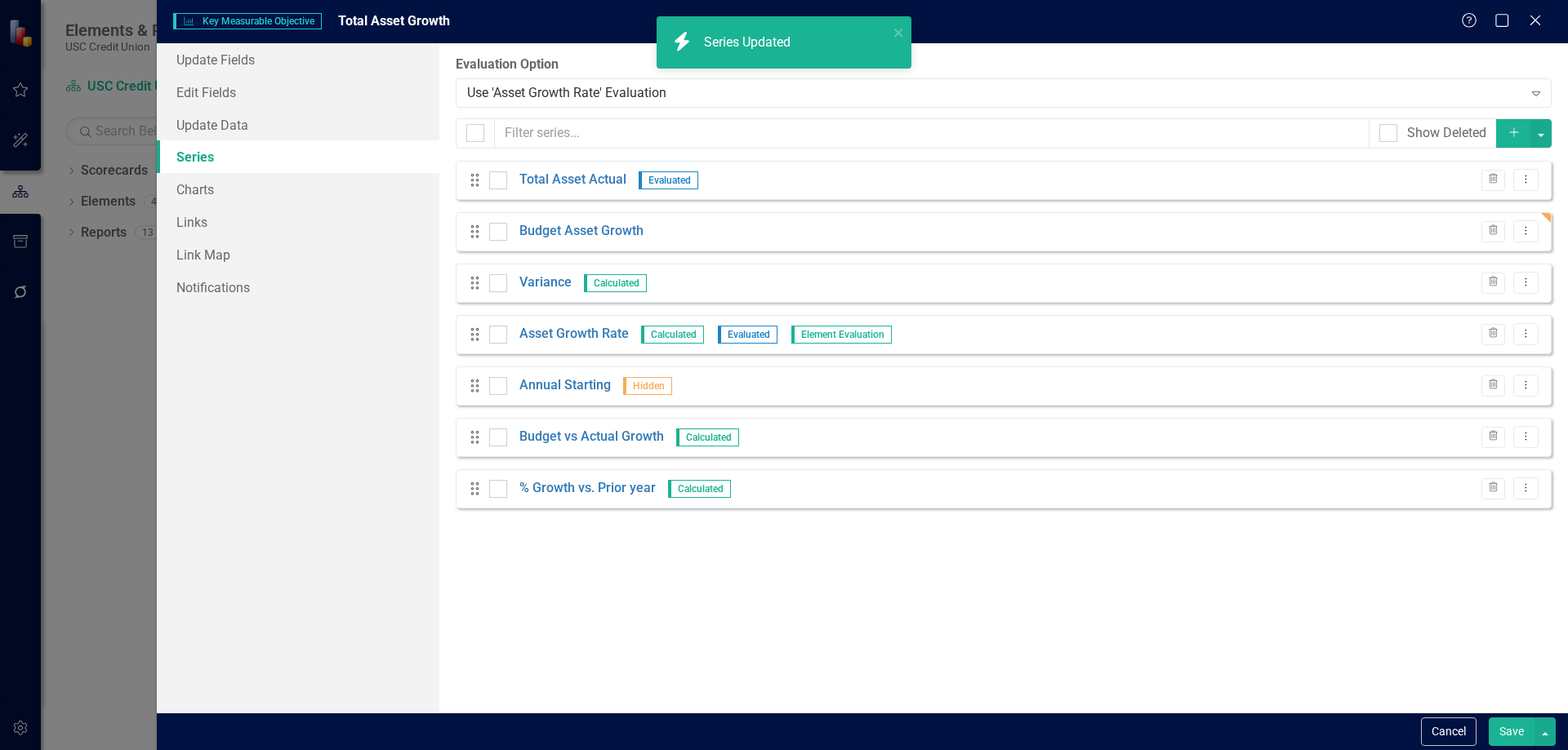
click at [1124, 628] on div "From this page, you can add, edit, delete, or duplicate the measure series for …" at bounding box center [1004, 378] width 1129 height 670
click at [1515, 732] on button "Save" at bounding box center [1511, 732] width 46 height 29
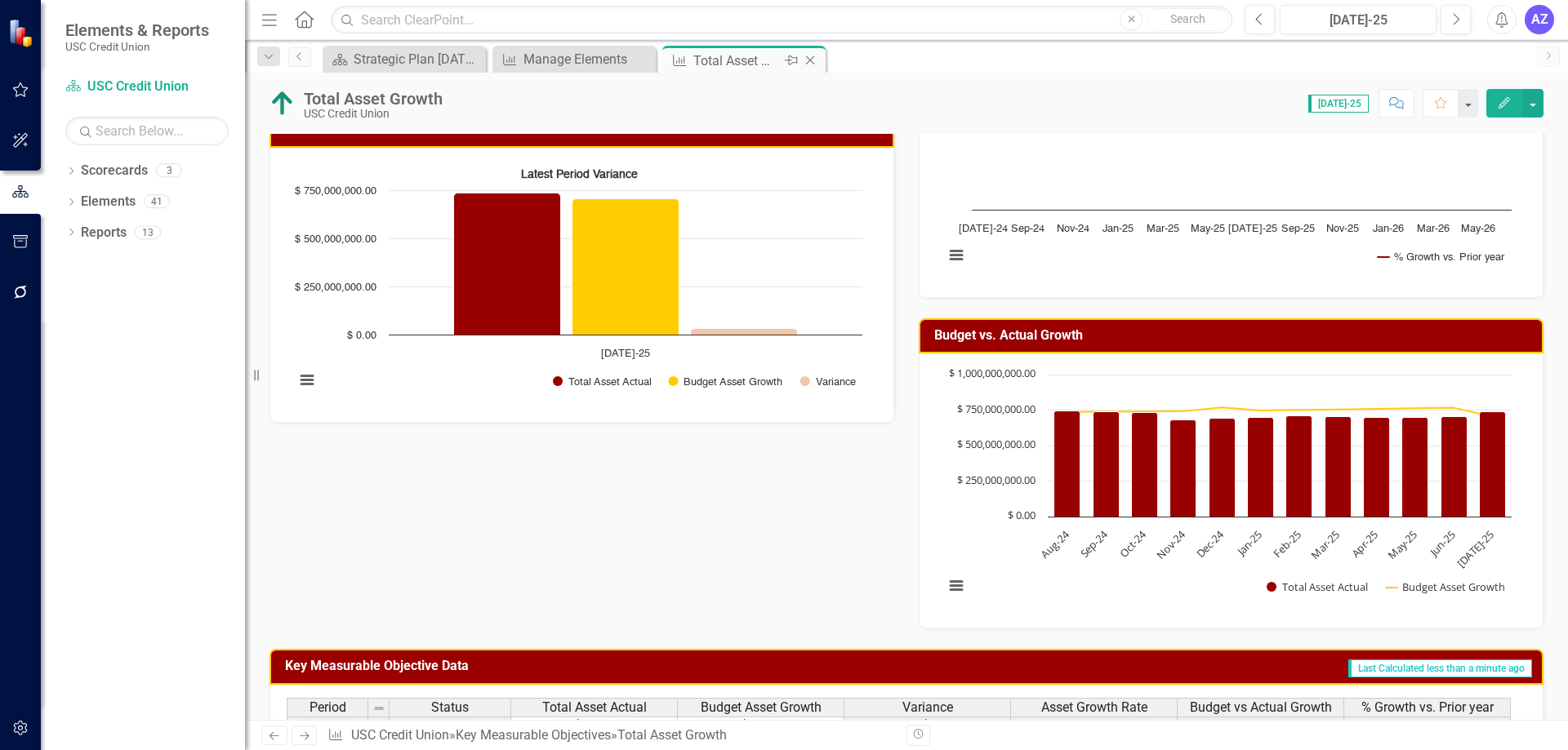
click at [811, 60] on icon "Close" at bounding box center [810, 60] width 16 height 13
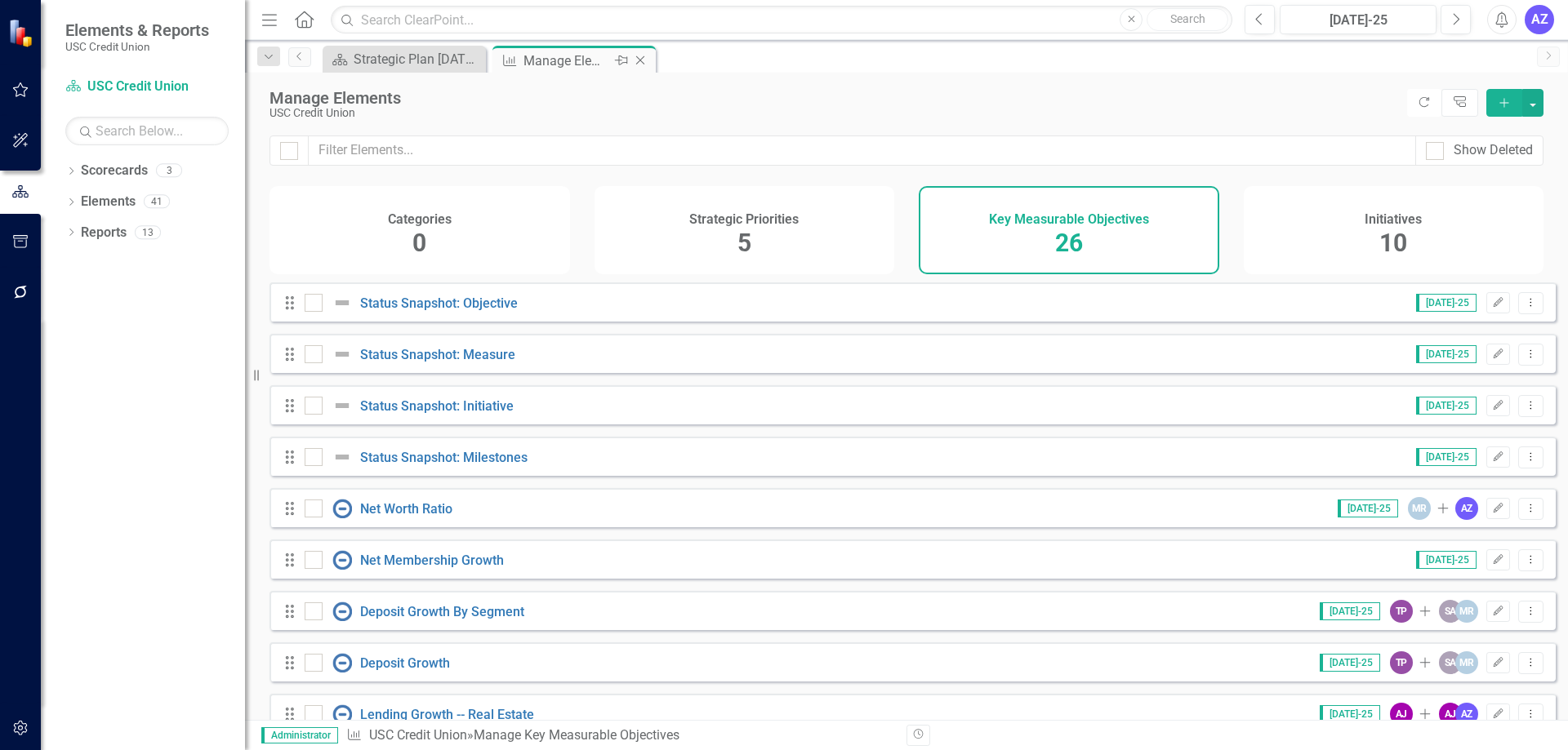
click at [646, 64] on icon "Close" at bounding box center [640, 60] width 16 height 13
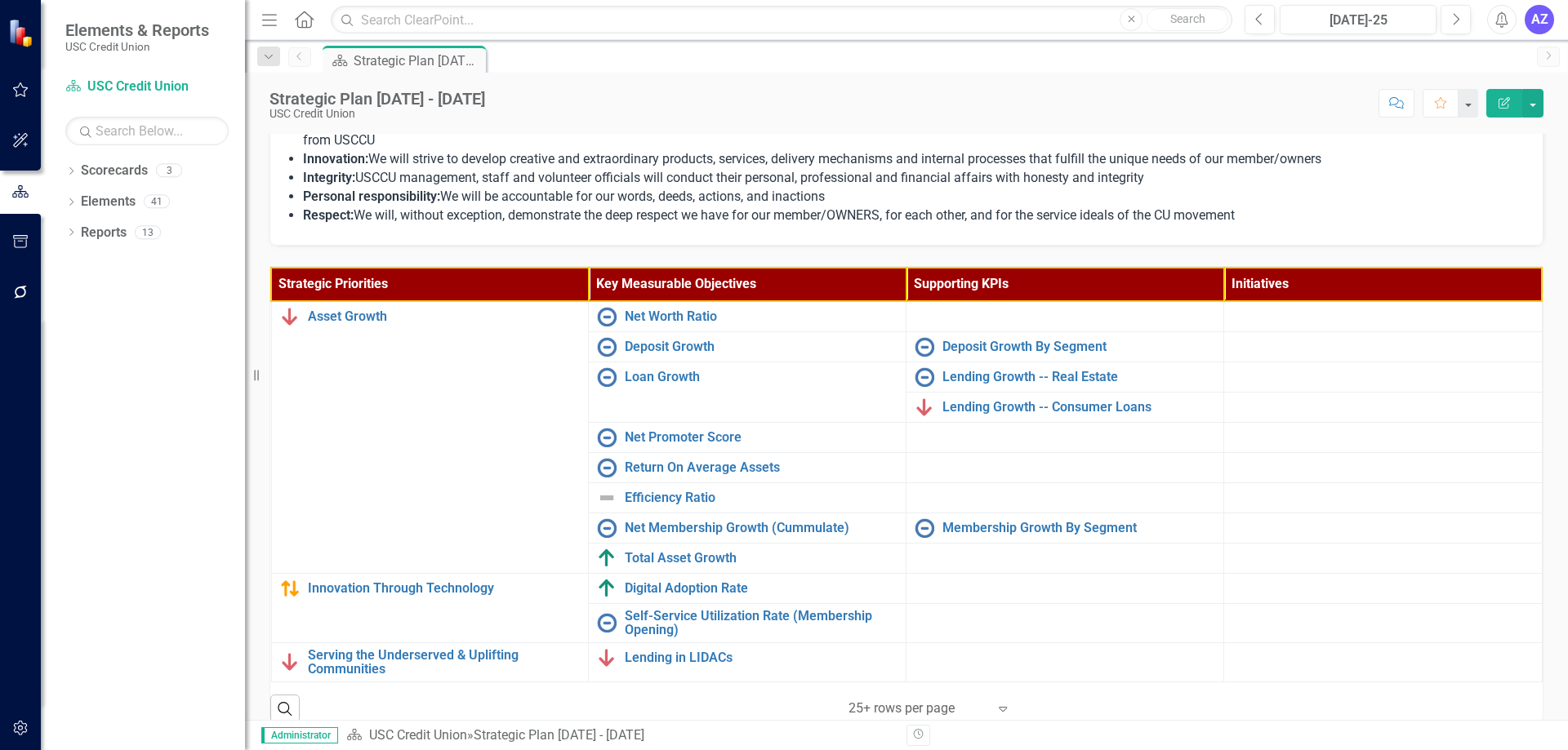
scroll to position [371, 0]
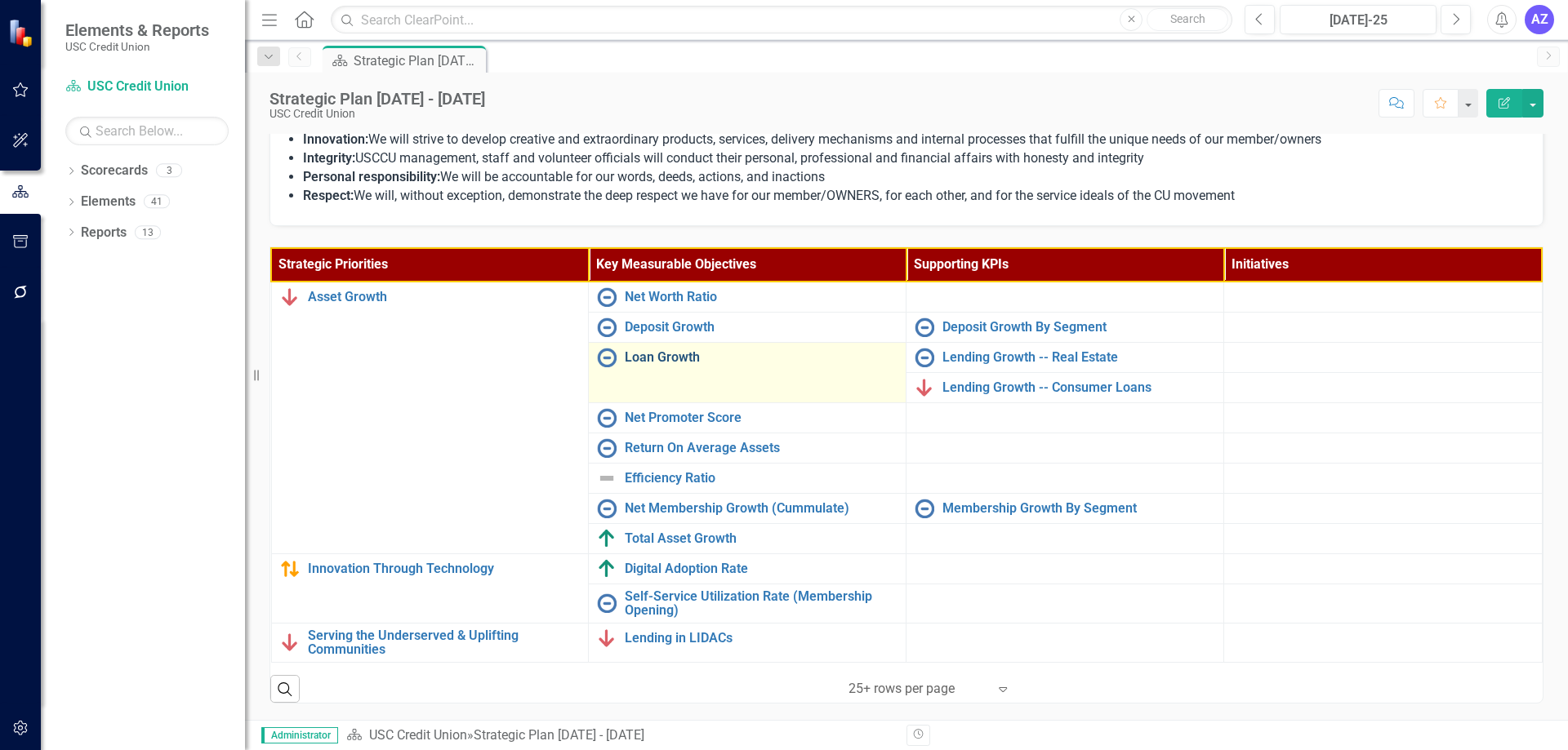
click at [674, 357] on link "Loan Growth" at bounding box center [761, 358] width 273 height 14
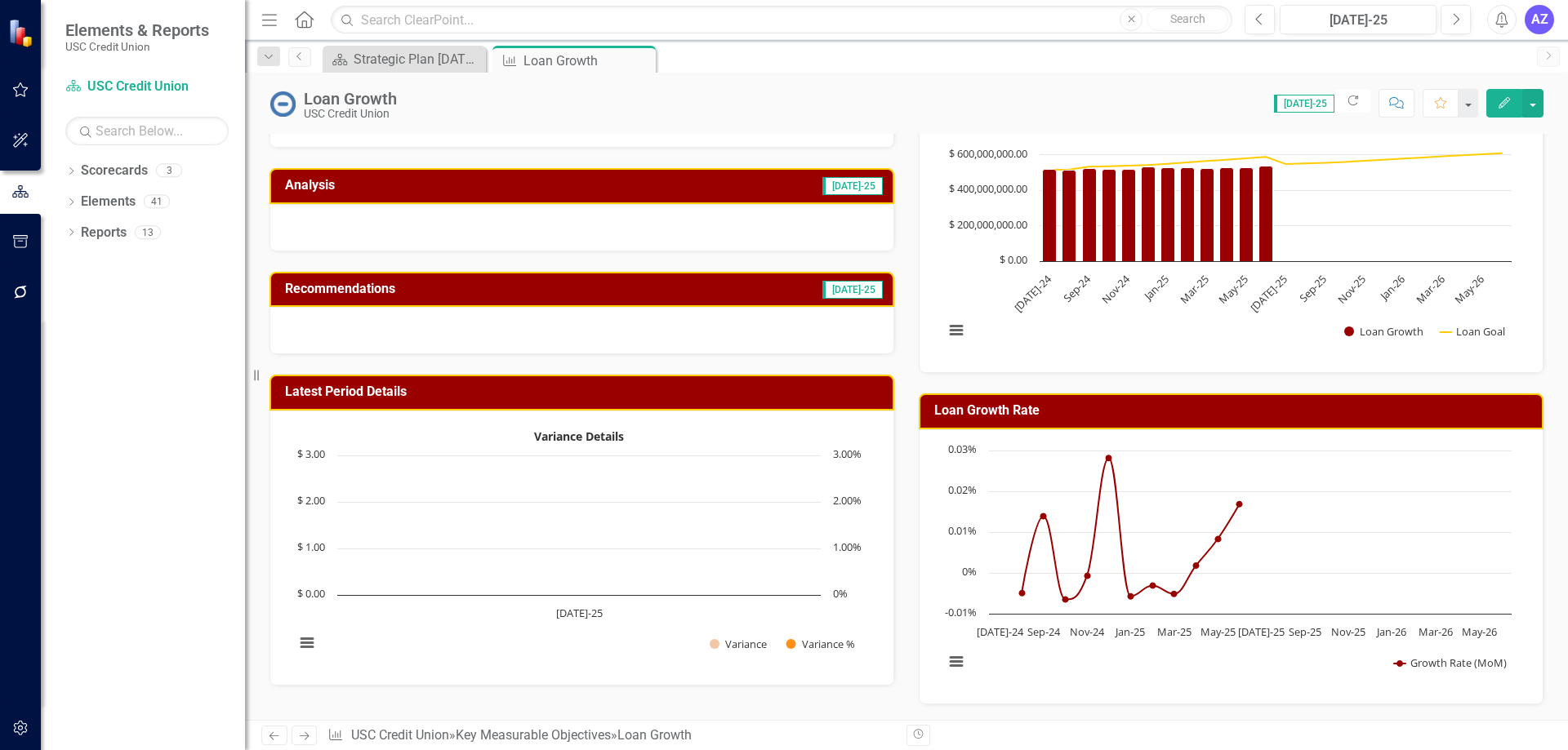
scroll to position [111, 0]
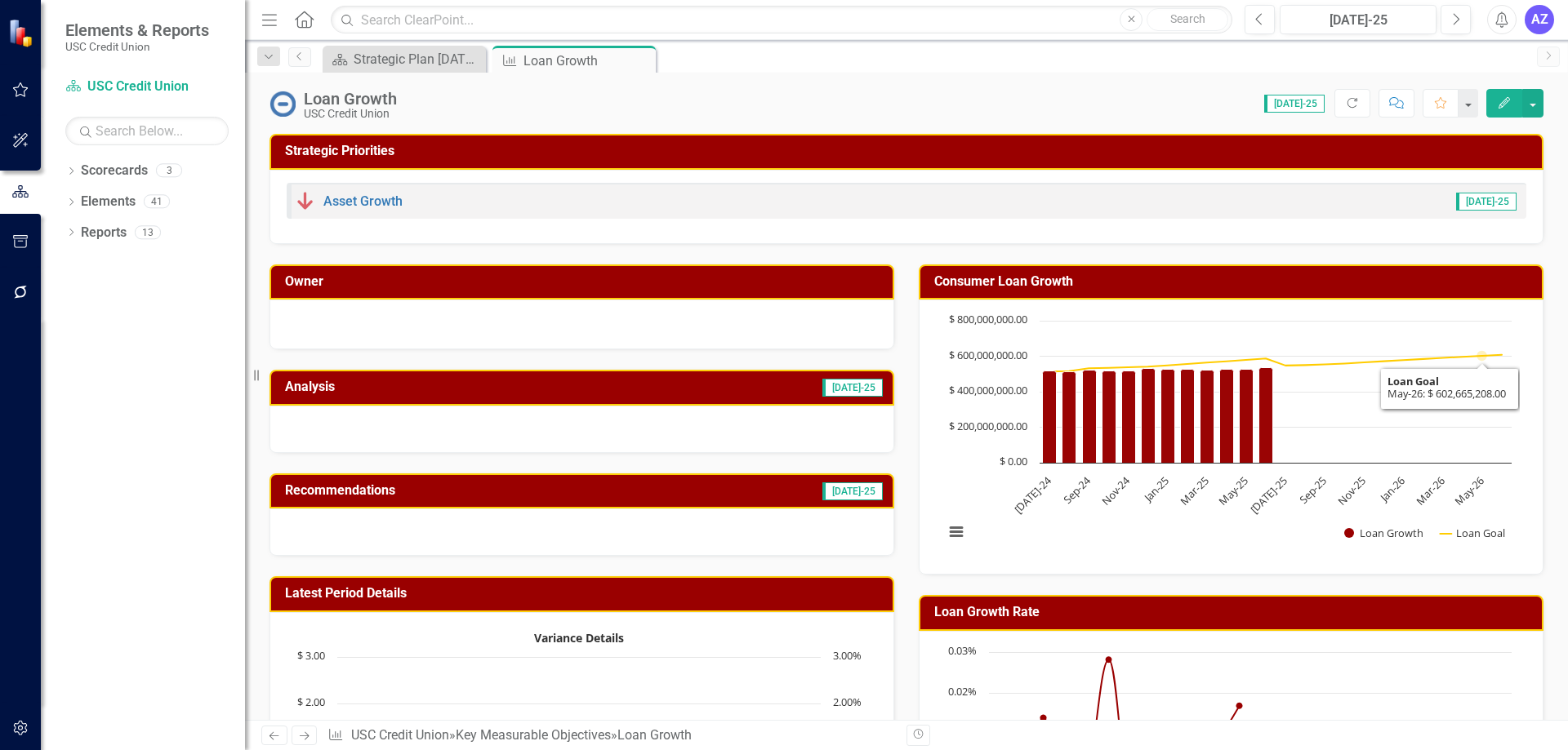
scroll to position [111, 0]
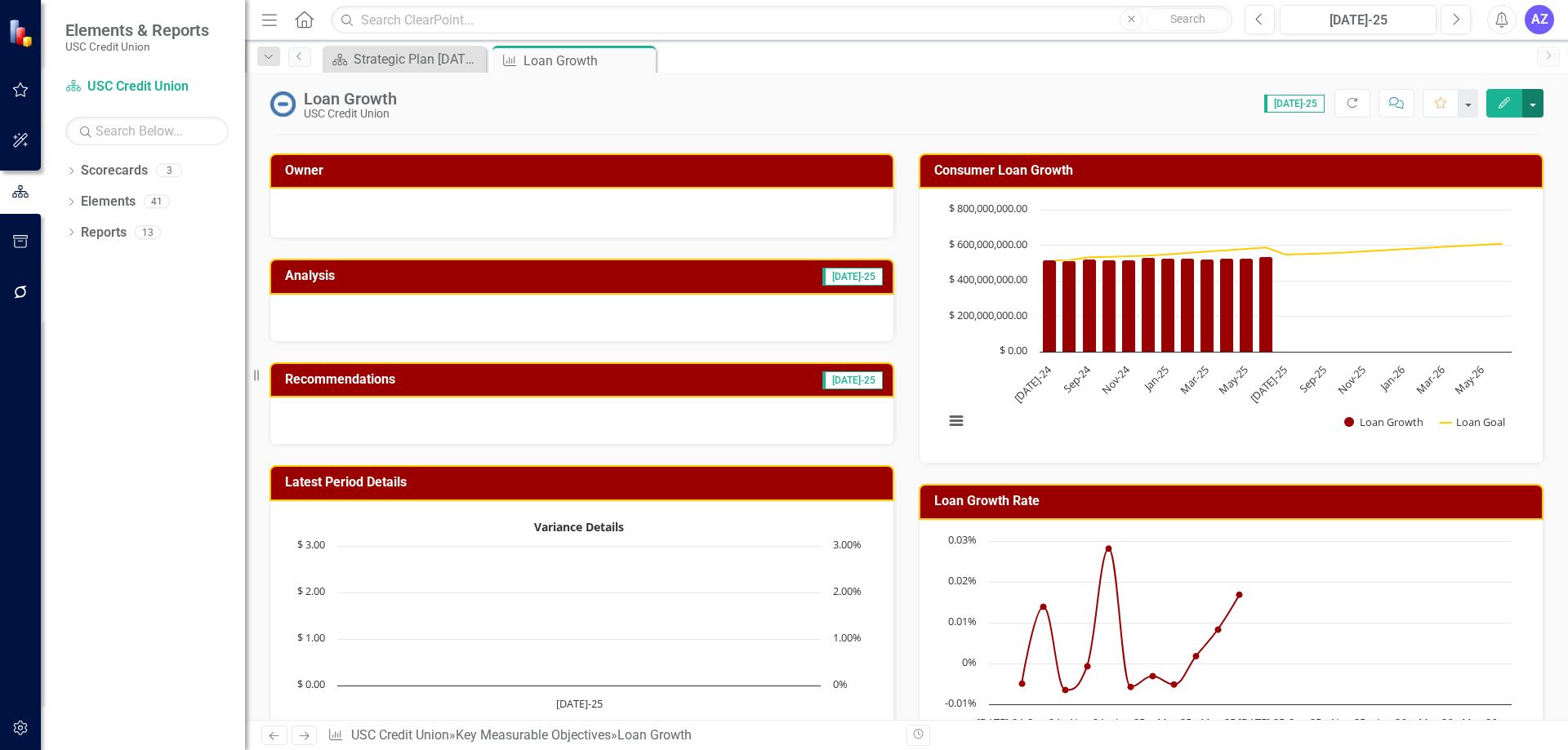
click at [1528, 110] on button "button" at bounding box center [1533, 104] width 22 height 29
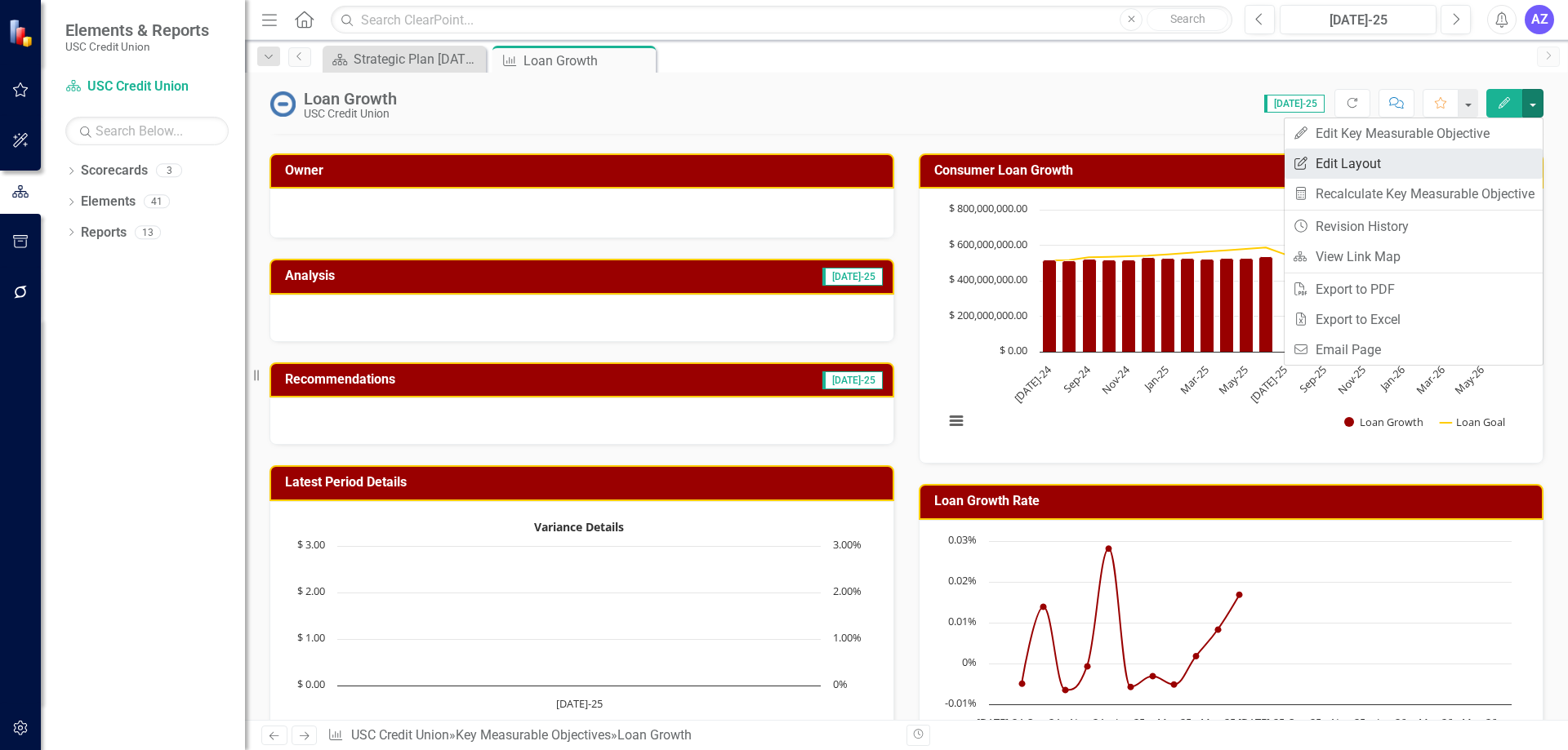
click at [1439, 155] on link "Edit Report Edit Layout" at bounding box center [1414, 164] width 258 height 31
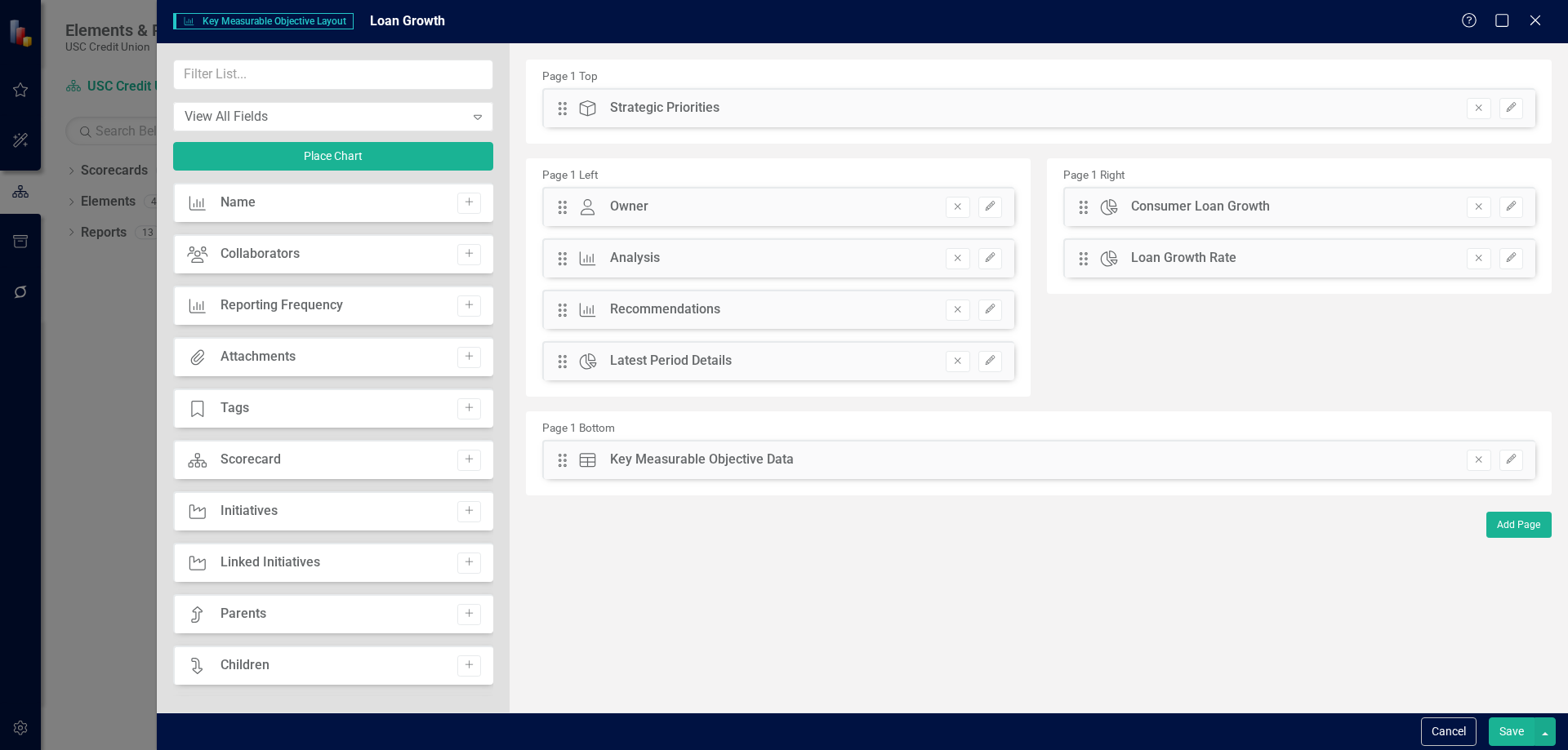
drag, startPoint x: 1215, startPoint y: 204, endPoint x: 1101, endPoint y: 221, distance: 115.3
click at [1184, 243] on div "Drag Chart Consumer Loan Growth Hidden Pod Online Hidden Pod Printed Hidden Pod…" at bounding box center [1299, 238] width 497 height 103
drag, startPoint x: 1080, startPoint y: 207, endPoint x: 1077, endPoint y: 262, distance: 55.1
click at [1507, 733] on button "Save" at bounding box center [1511, 732] width 46 height 29
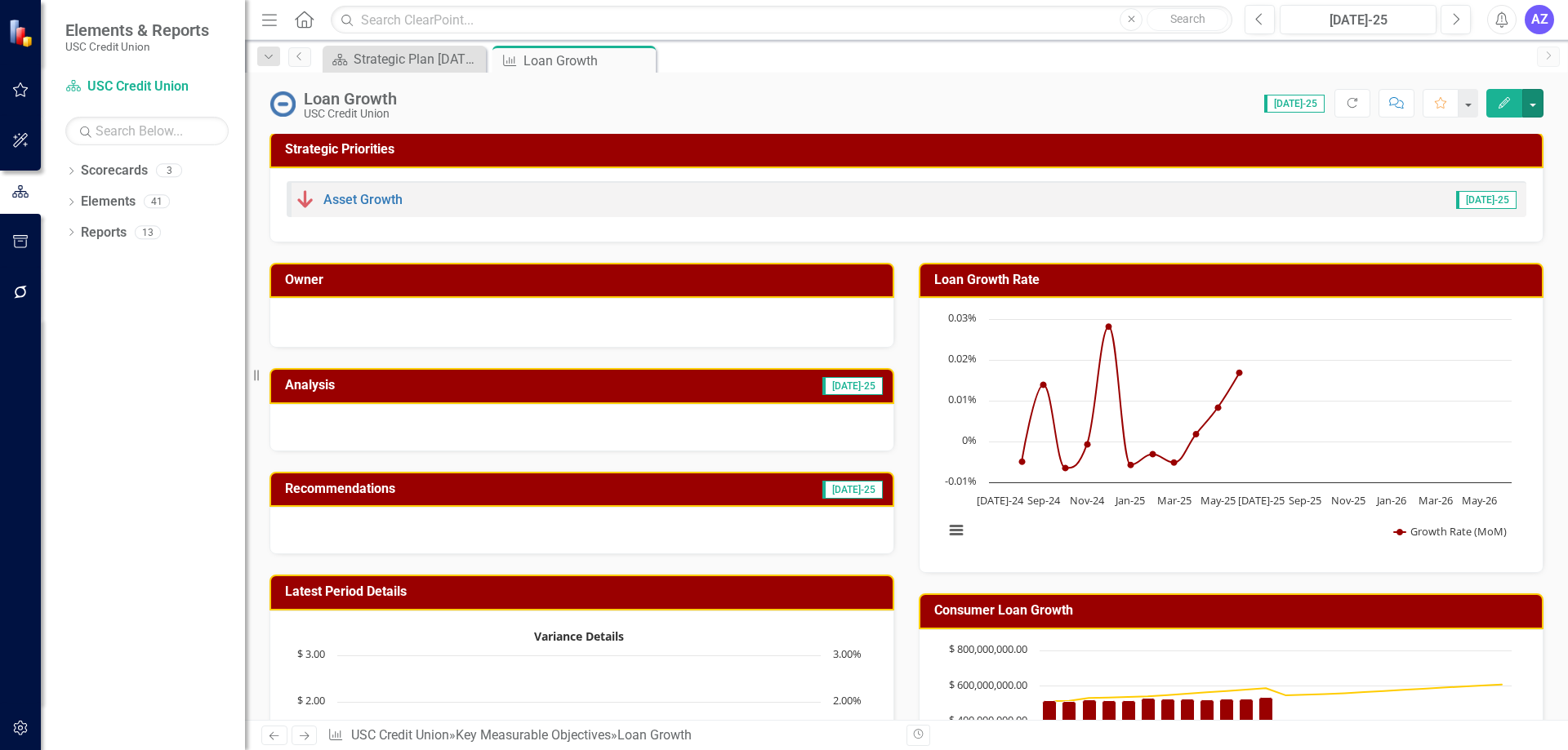
scroll to position [0, 0]
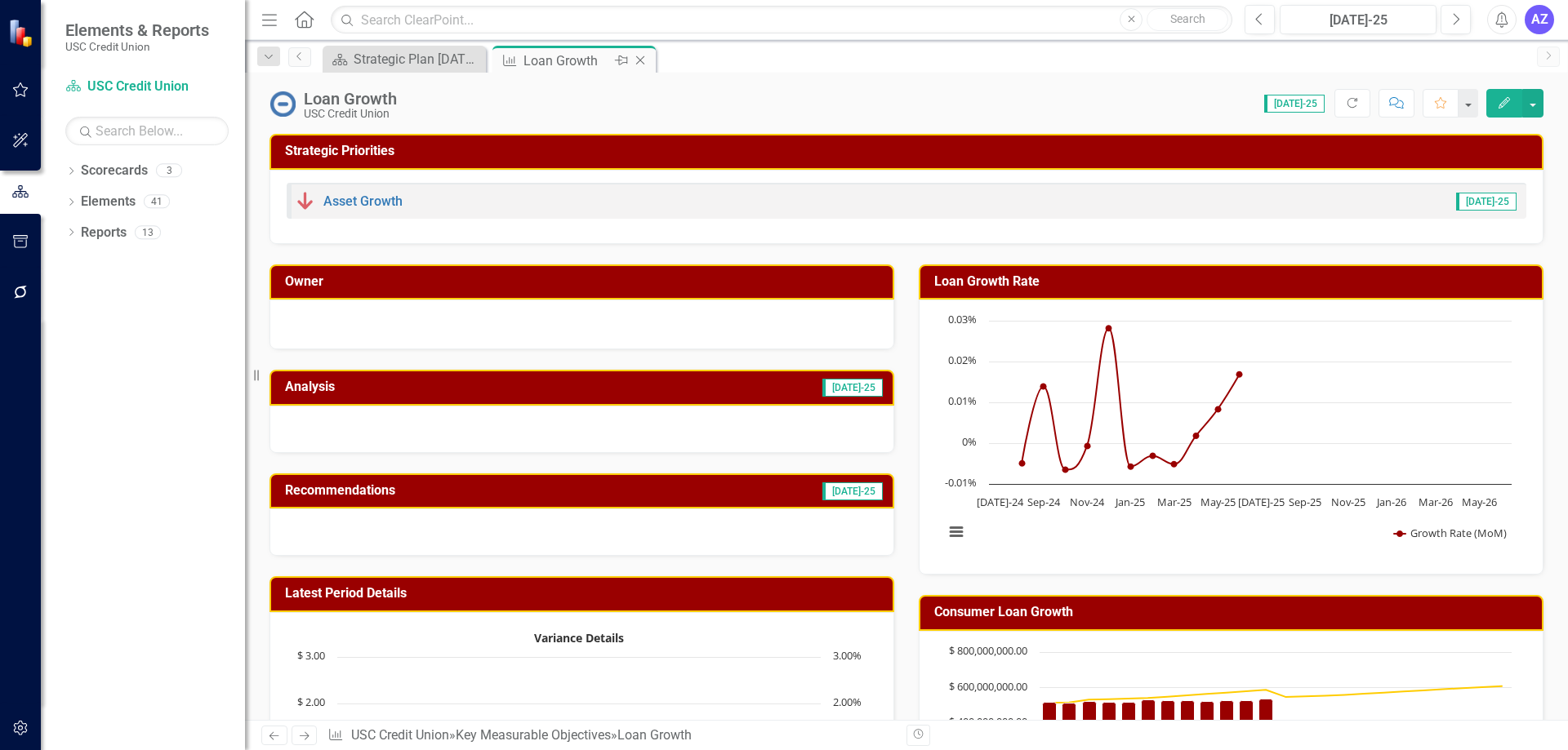
click at [646, 62] on icon "Close" at bounding box center [640, 60] width 16 height 13
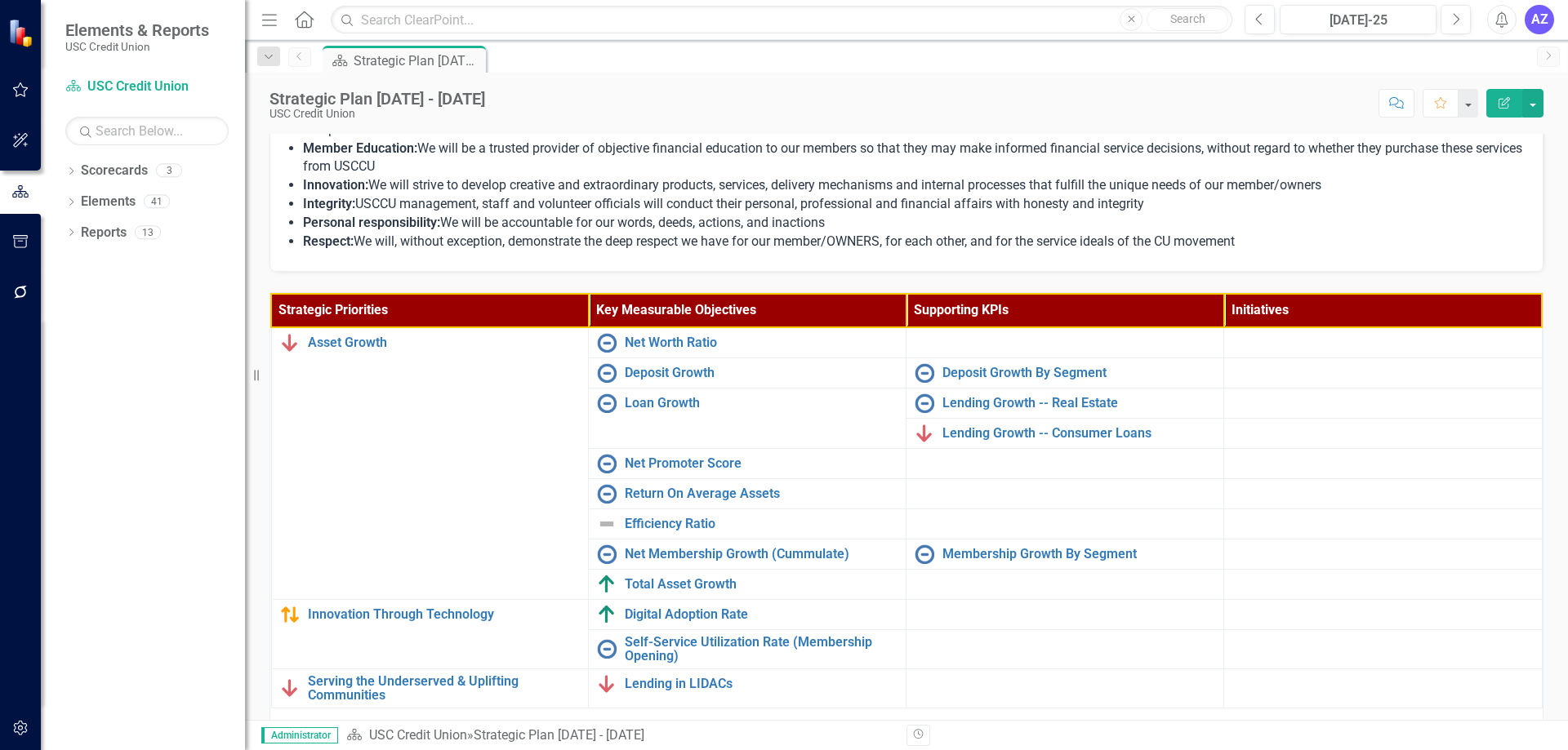
scroll to position [371, 0]
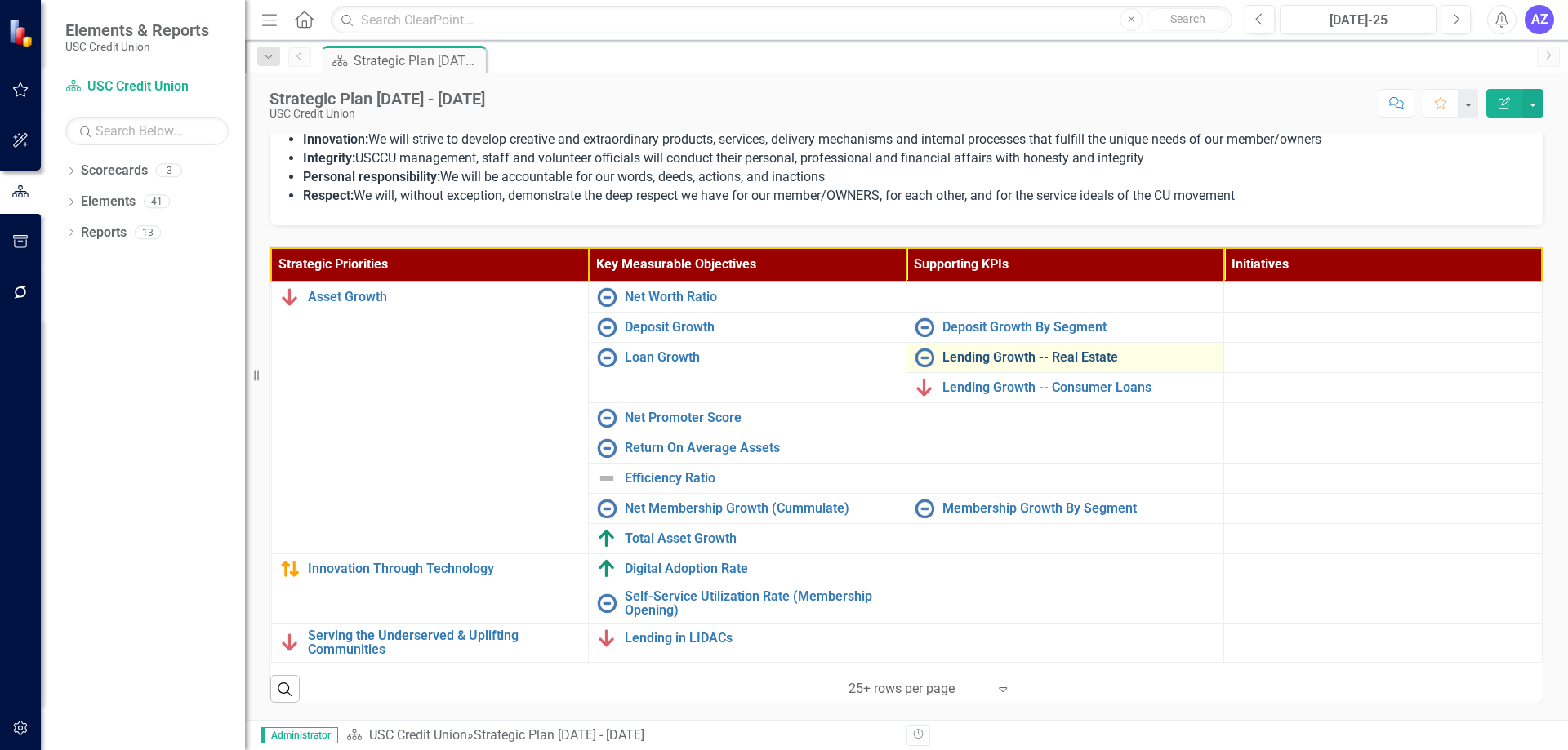
click at [1087, 354] on link "Lending Growth -- Real Estate" at bounding box center [1078, 358] width 273 height 14
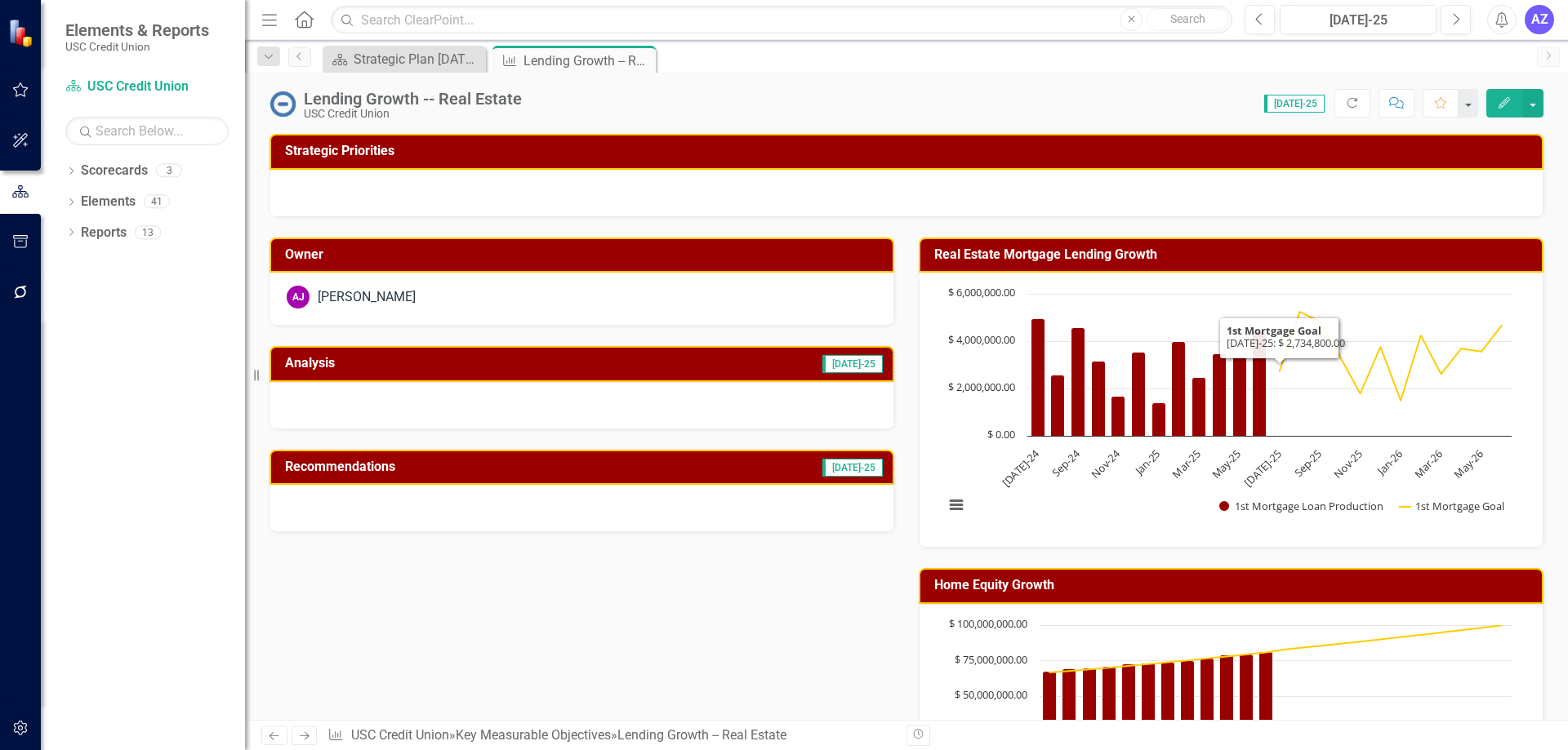
click at [1210, 247] on h3 "Real Estate Mortgage Lending Growth" at bounding box center [1233, 254] width 600 height 14
click at [1539, 102] on button "button" at bounding box center [1533, 104] width 22 height 29
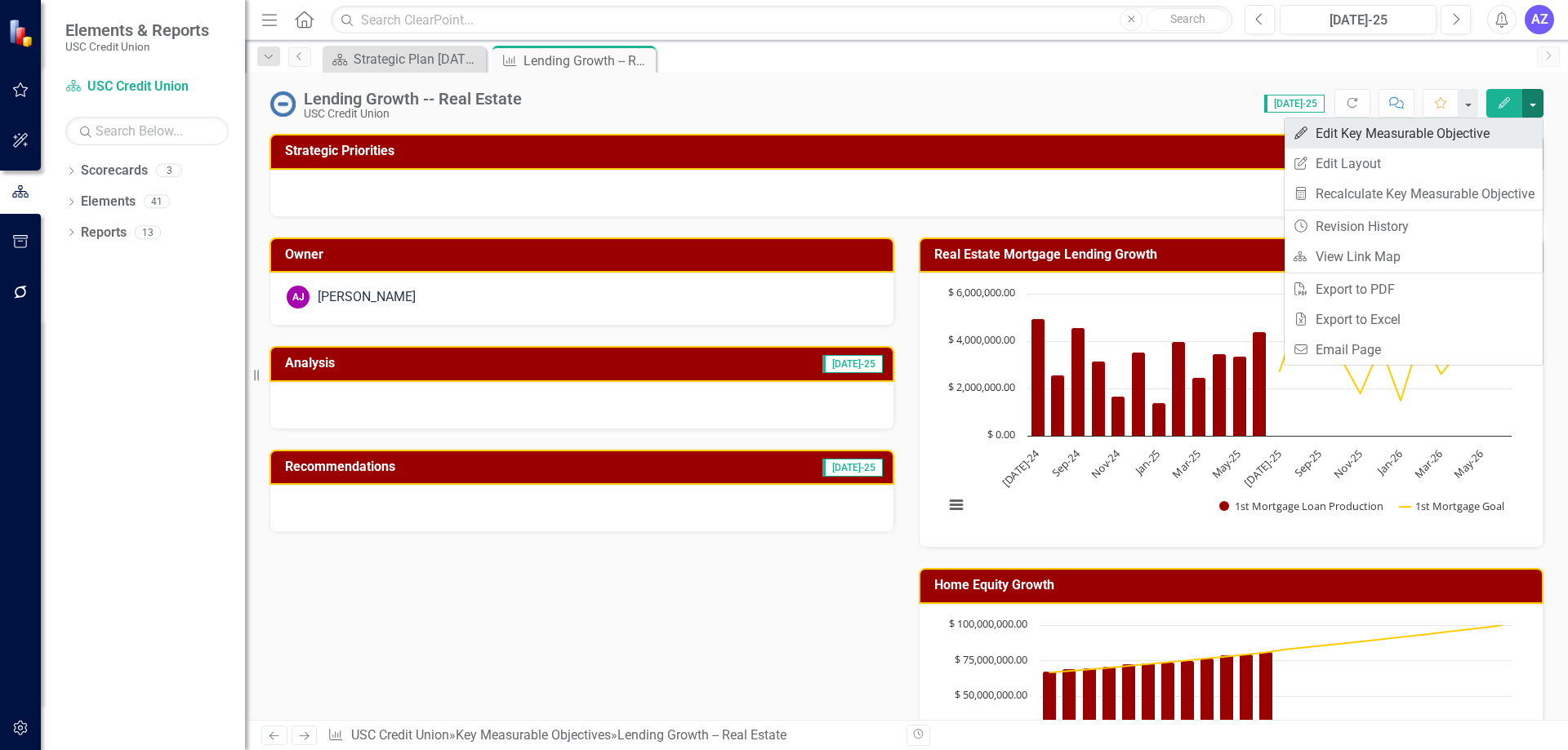
click at [1479, 129] on link "Edit Edit Key Measurable Objective" at bounding box center [1414, 133] width 258 height 31
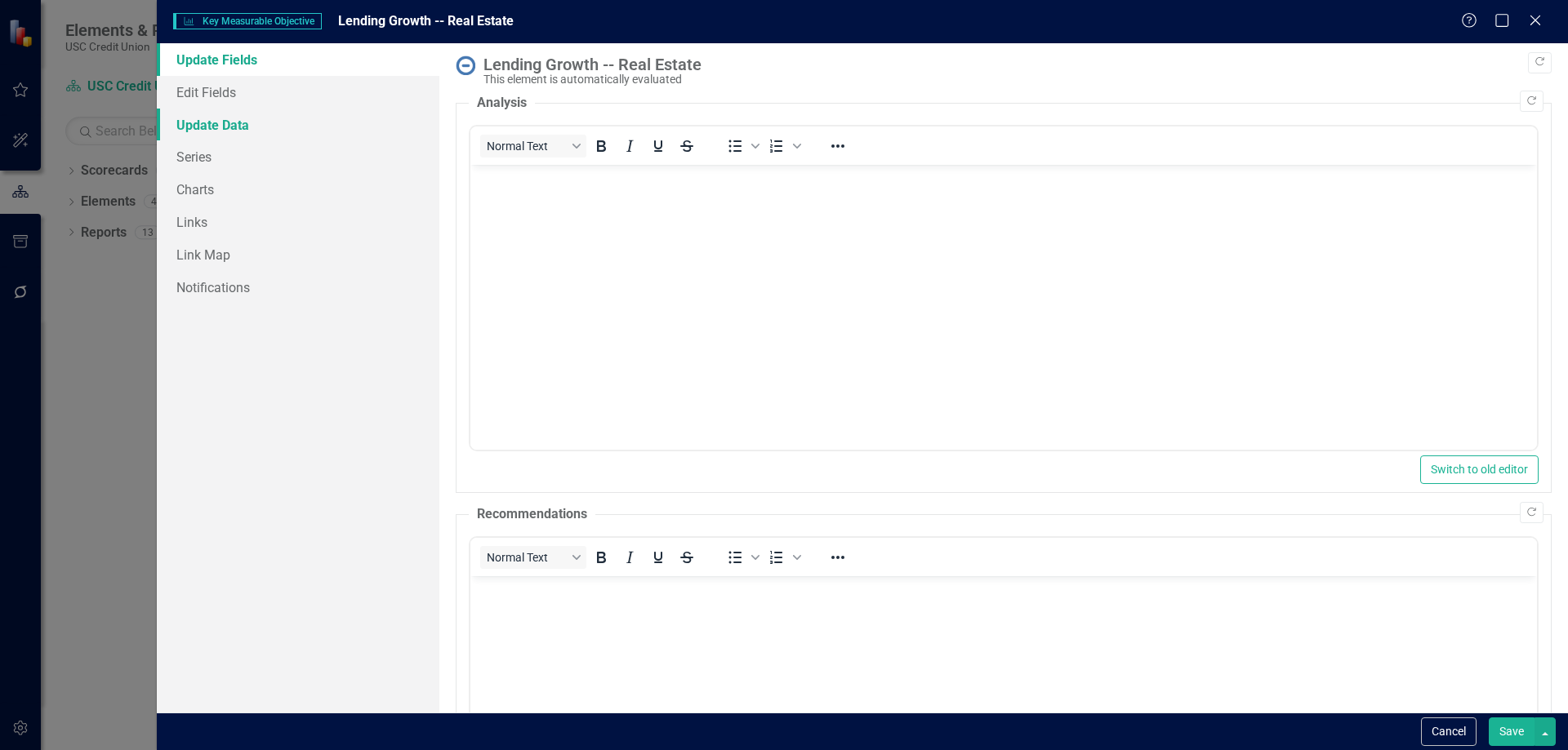
click at [302, 135] on link "Update Data" at bounding box center [298, 124] width 282 height 32
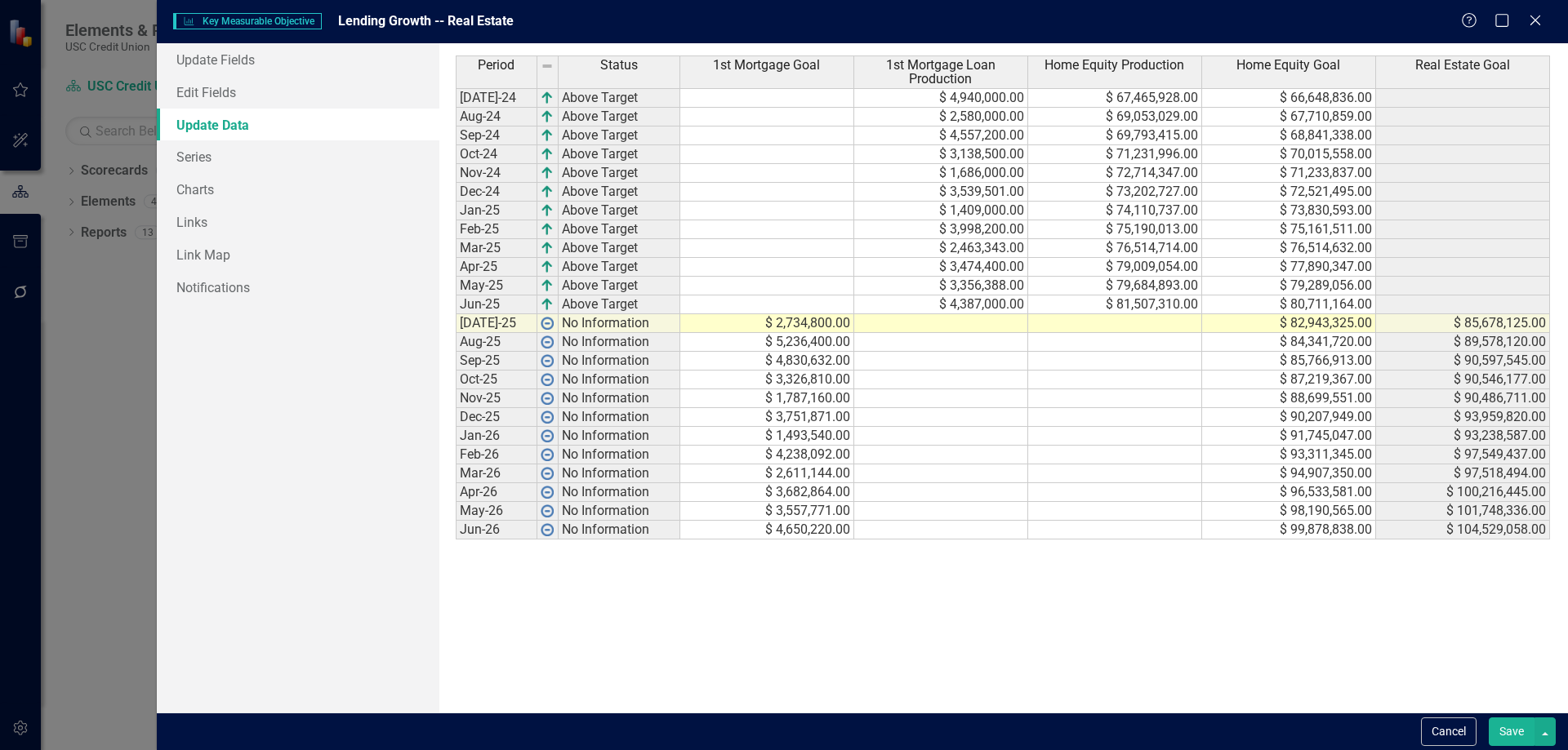
click at [989, 325] on td at bounding box center [940, 324] width 174 height 19
type textarea "3106900"
type textarea "82199798"
click at [188, 154] on link "Series" at bounding box center [298, 157] width 282 height 32
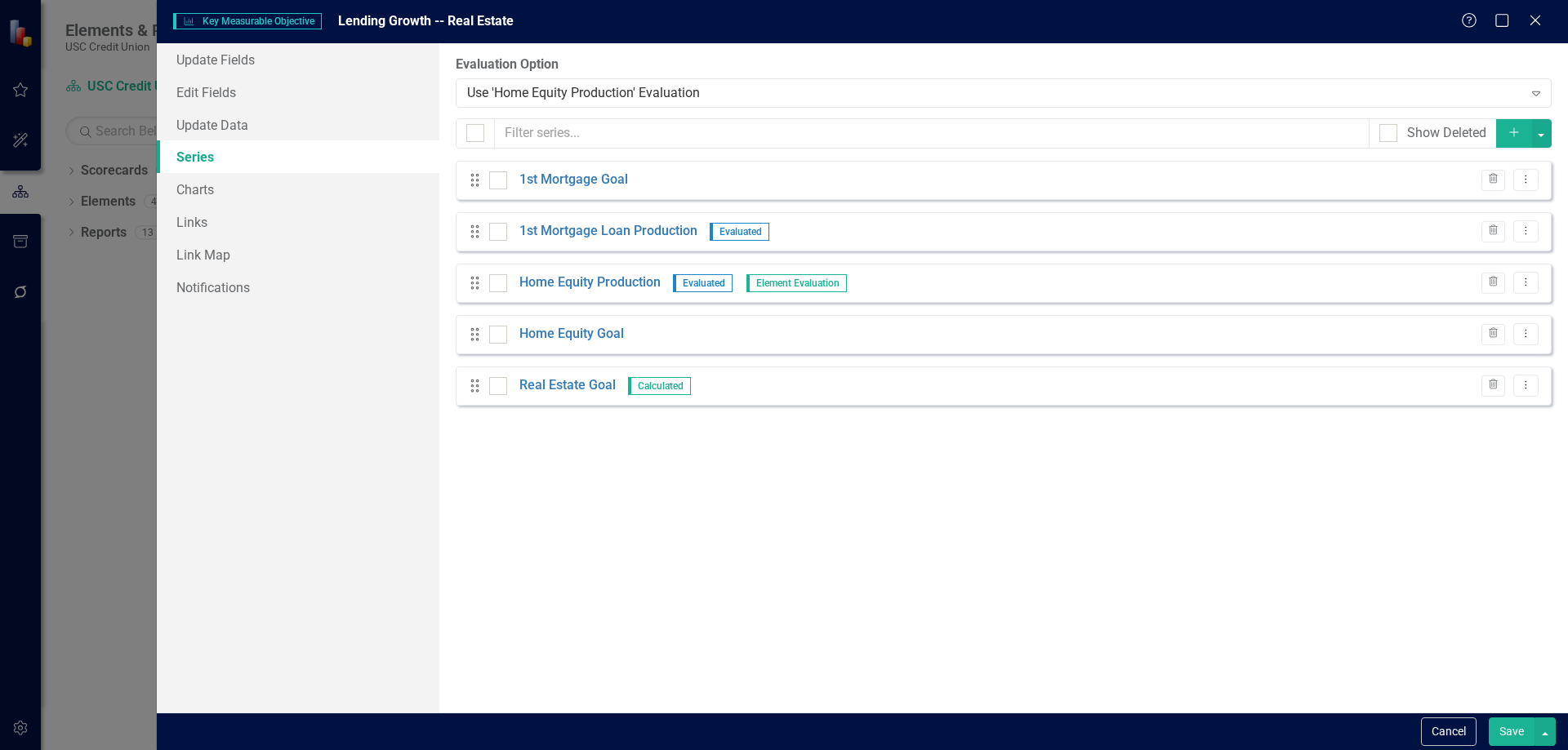
click at [1504, 133] on button "Add" at bounding box center [1514, 133] width 36 height 29
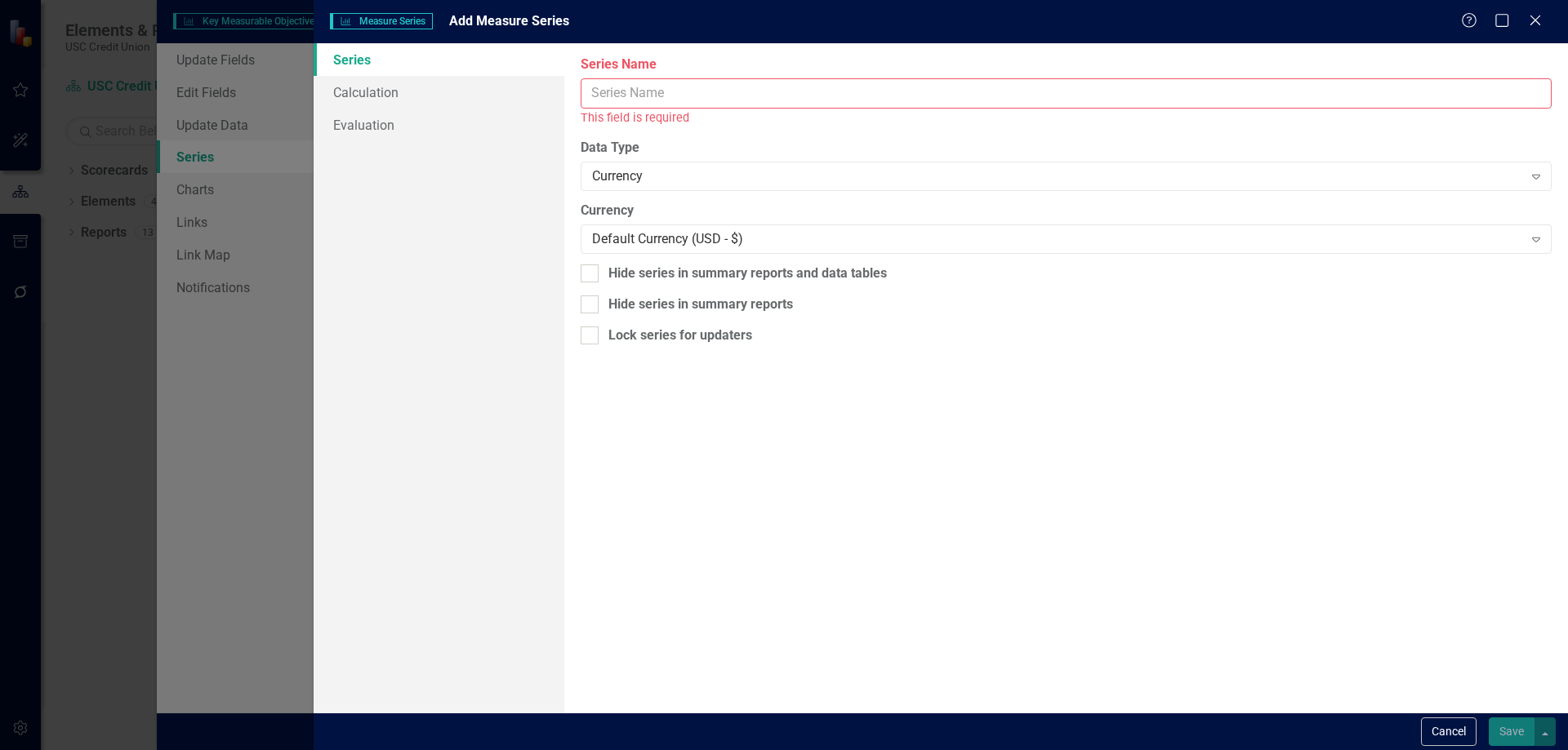
click at [656, 96] on input "Series Name" at bounding box center [1066, 94] width 971 height 31
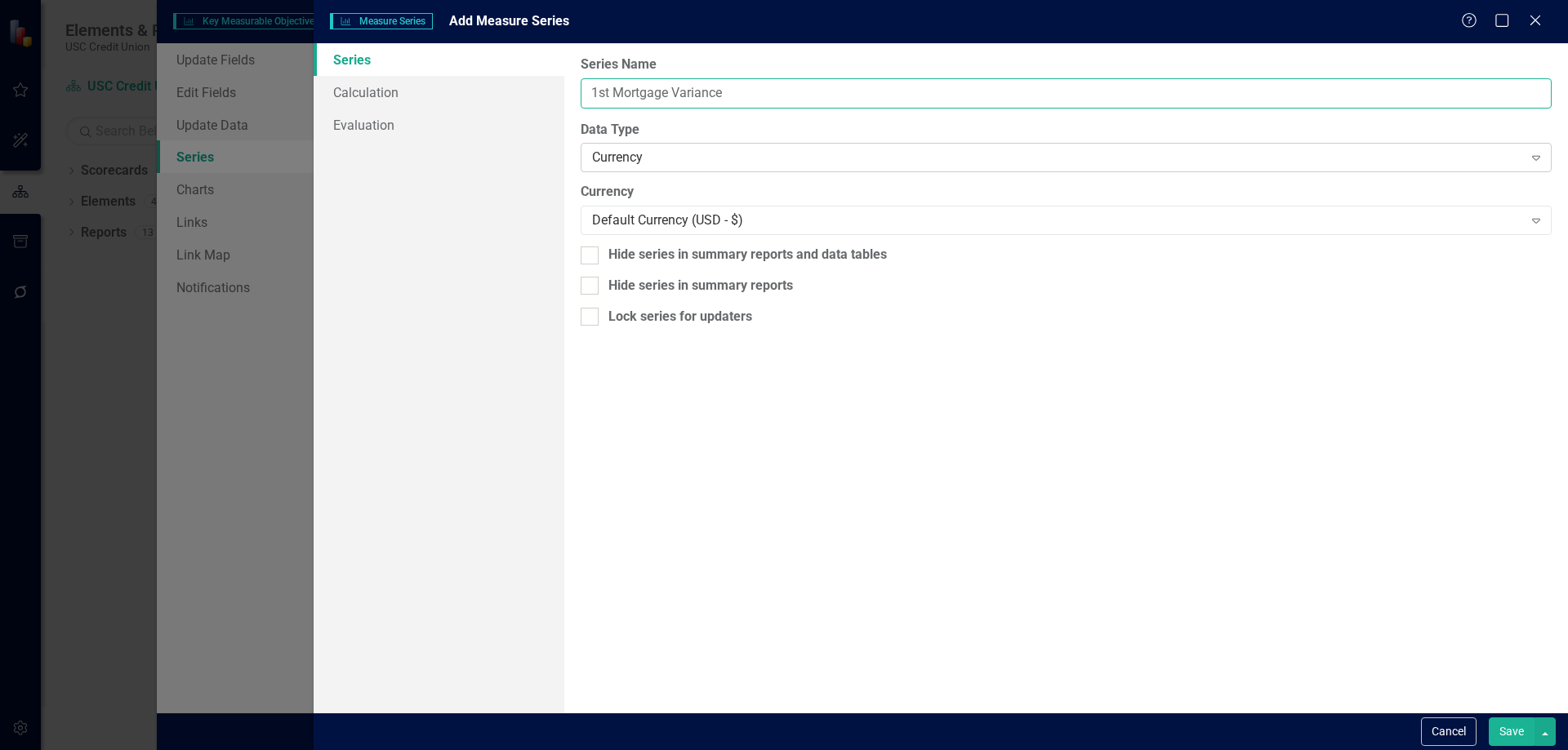
type input "1st Mortgage Variance"
click at [729, 144] on div "Currency Expand" at bounding box center [1066, 158] width 971 height 30
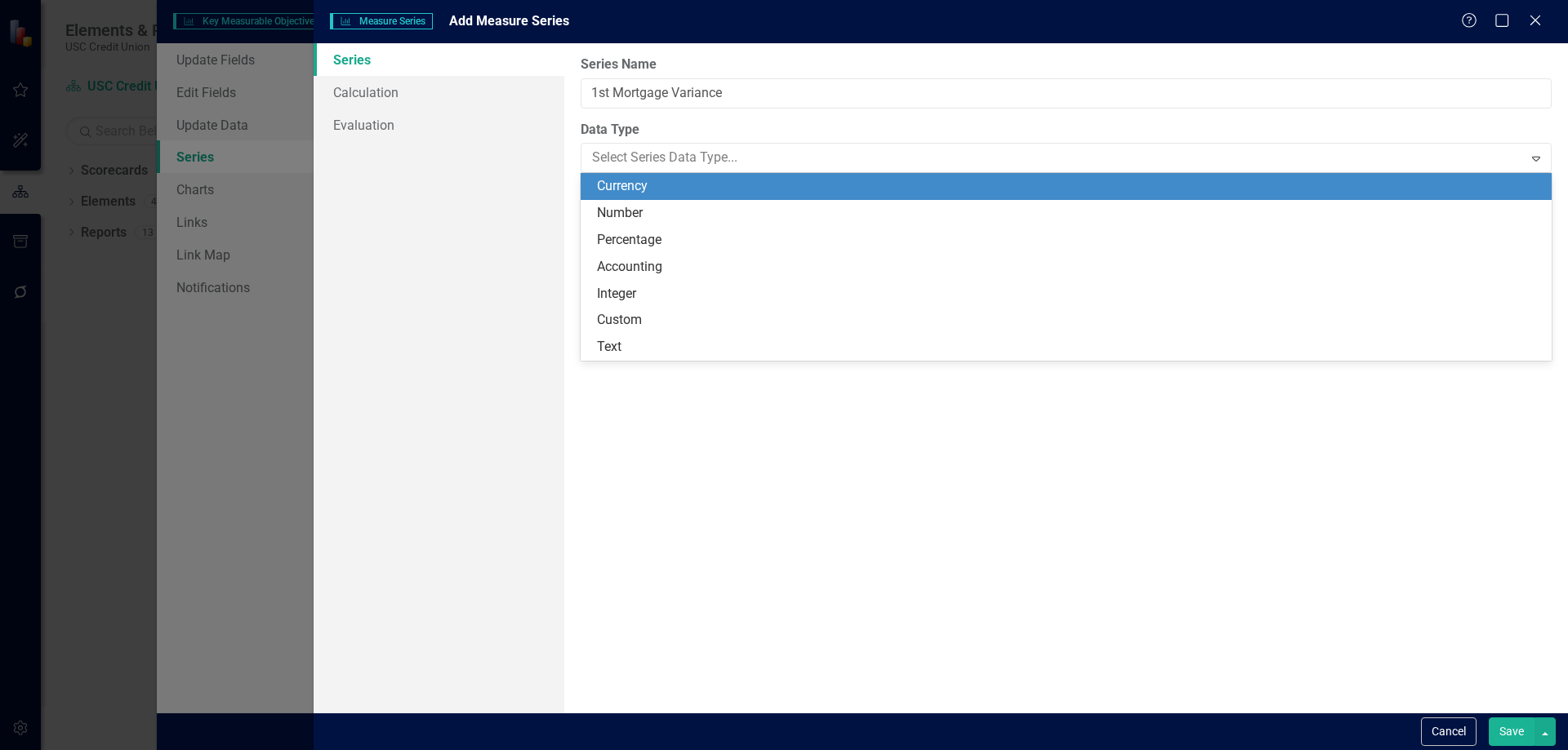
click at [682, 192] on div "Currency" at bounding box center [1069, 187] width 945 height 19
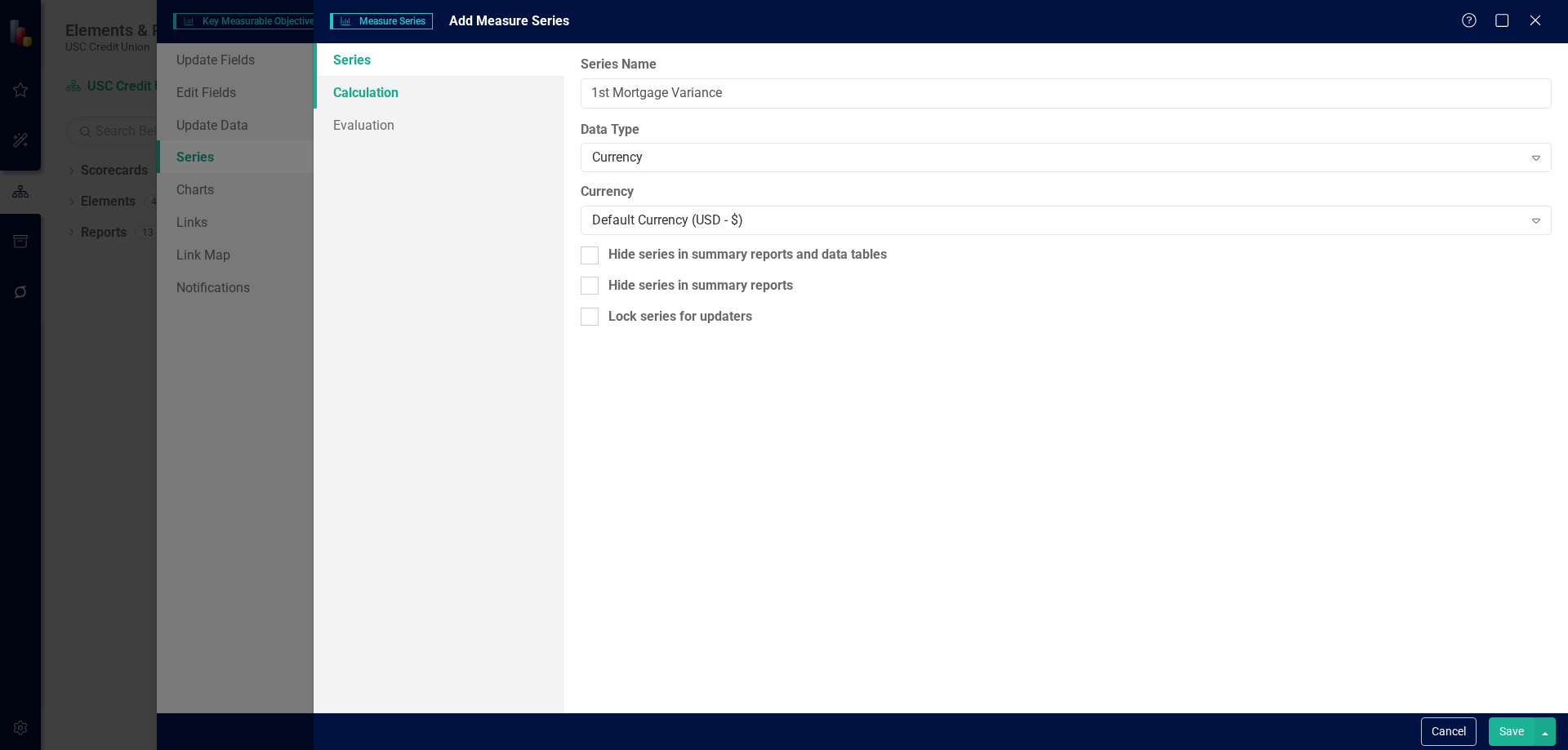
click at [386, 85] on link "Calculation" at bounding box center [439, 92] width 251 height 32
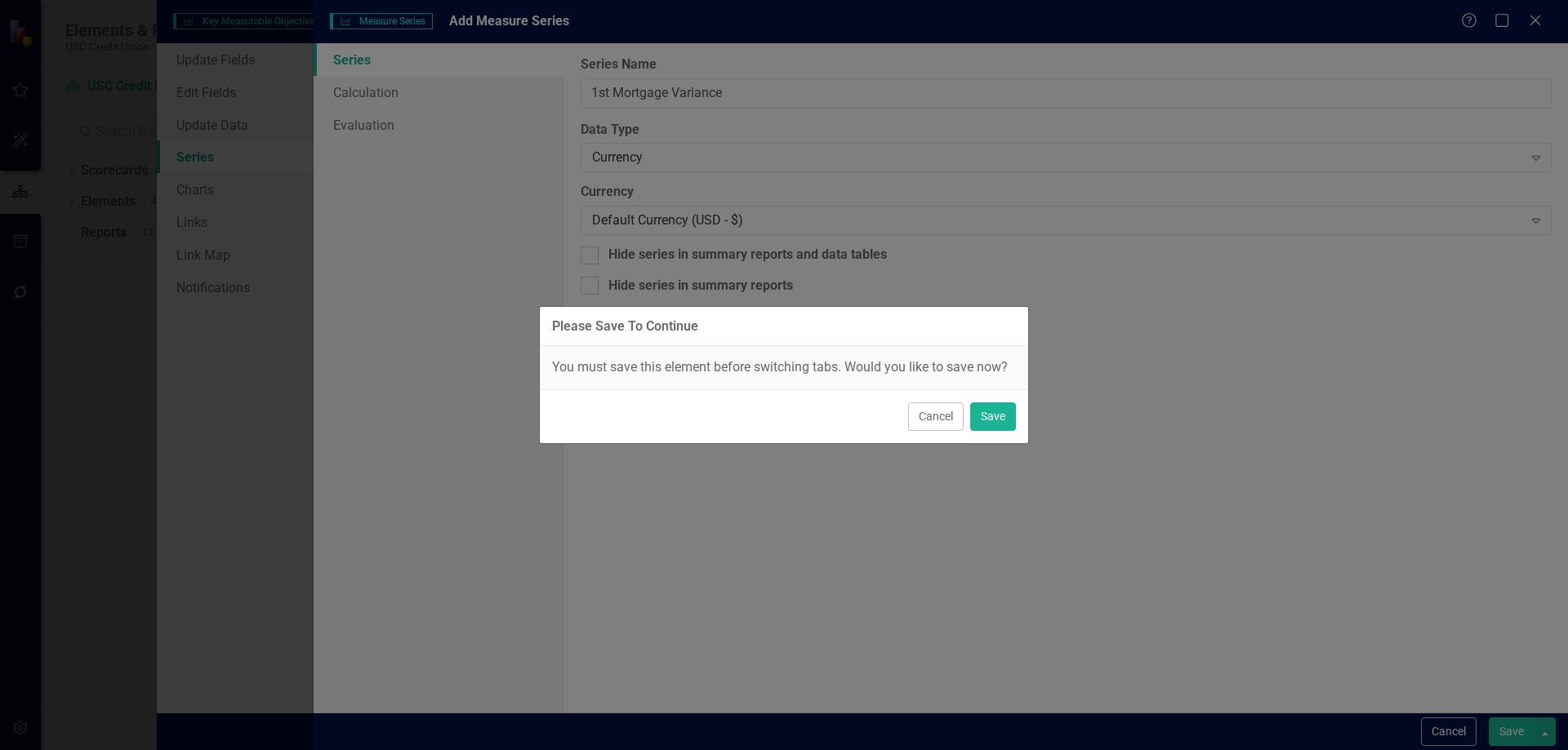
click at [1019, 421] on div "Cancel Save" at bounding box center [784, 416] width 489 height 54
click at [1004, 416] on button "Save" at bounding box center [993, 417] width 46 height 29
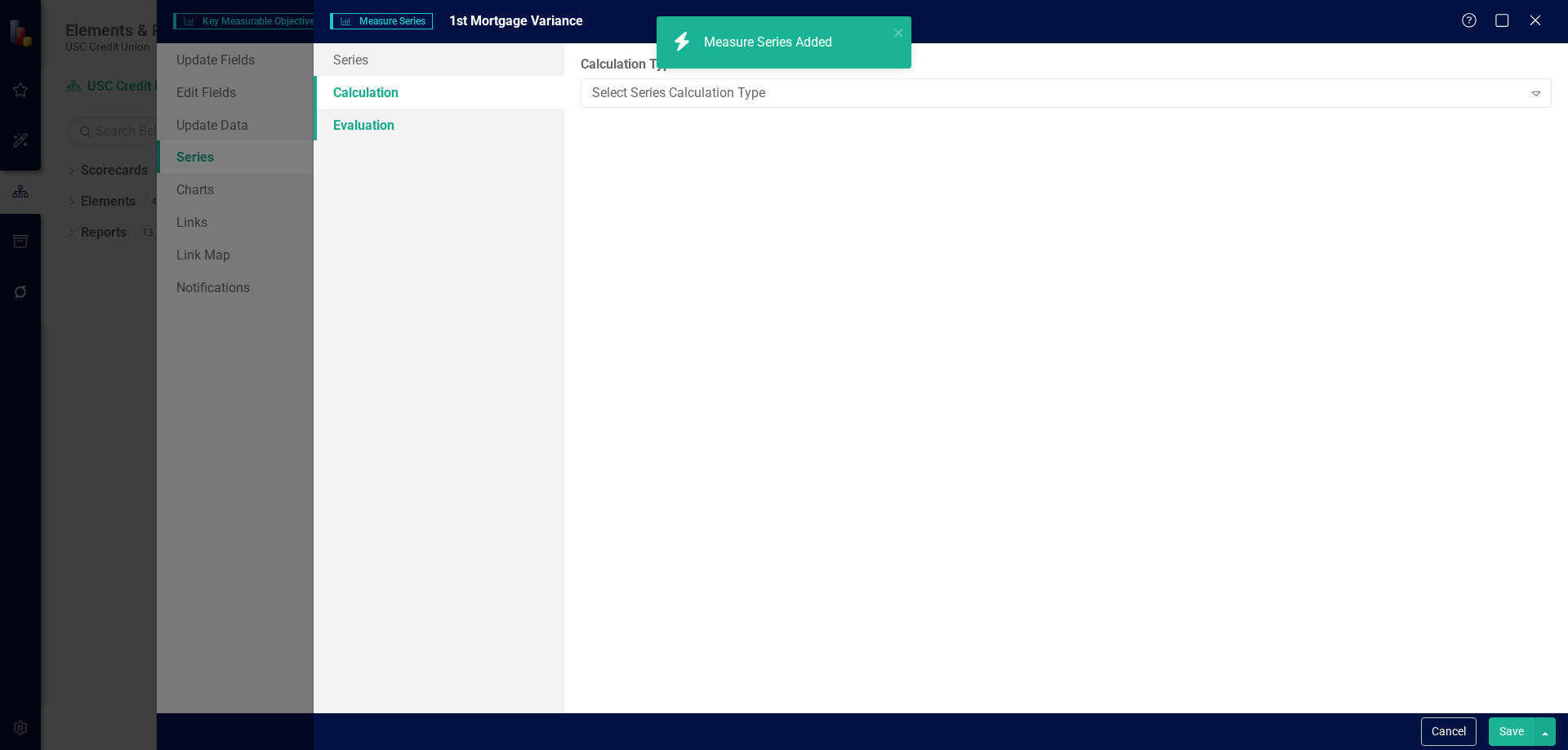
click at [403, 126] on link "Evaluation" at bounding box center [439, 124] width 251 height 32
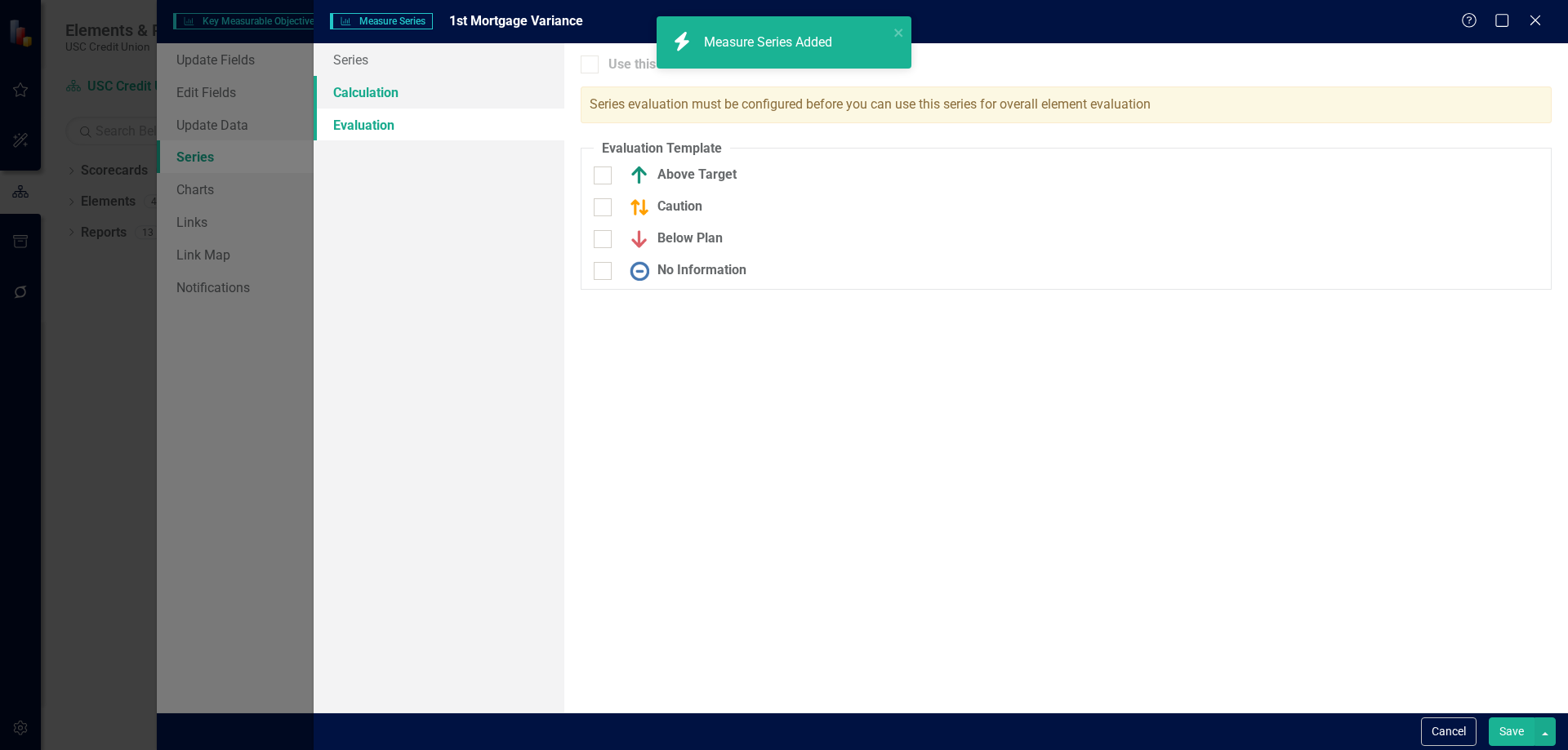
click at [478, 93] on link "Calculation" at bounding box center [439, 92] width 251 height 32
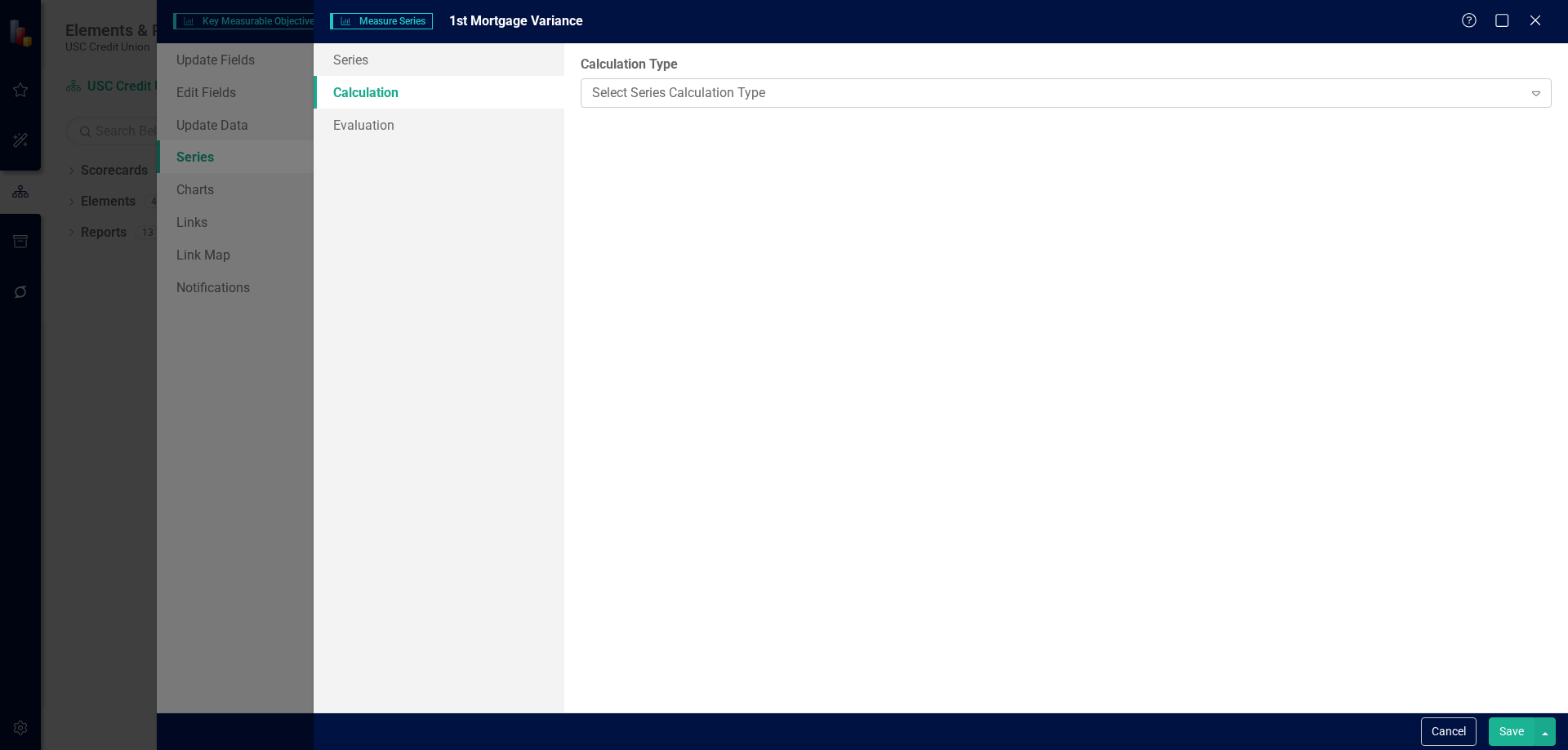
click at [787, 102] on div "Select Series Calculation Type" at bounding box center [1058, 92] width 931 height 19
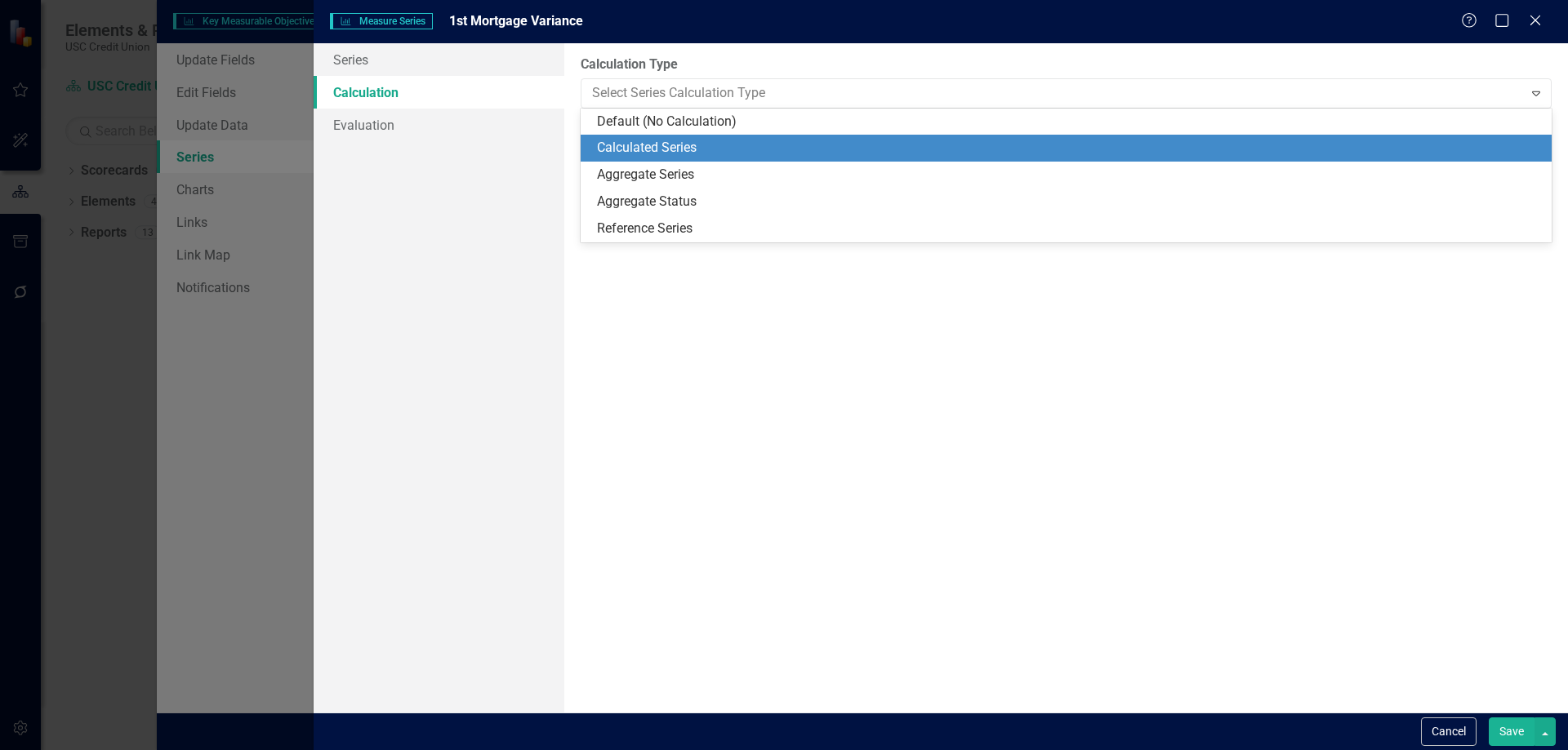
click at [783, 142] on div "Calculated Series" at bounding box center [1069, 148] width 945 height 19
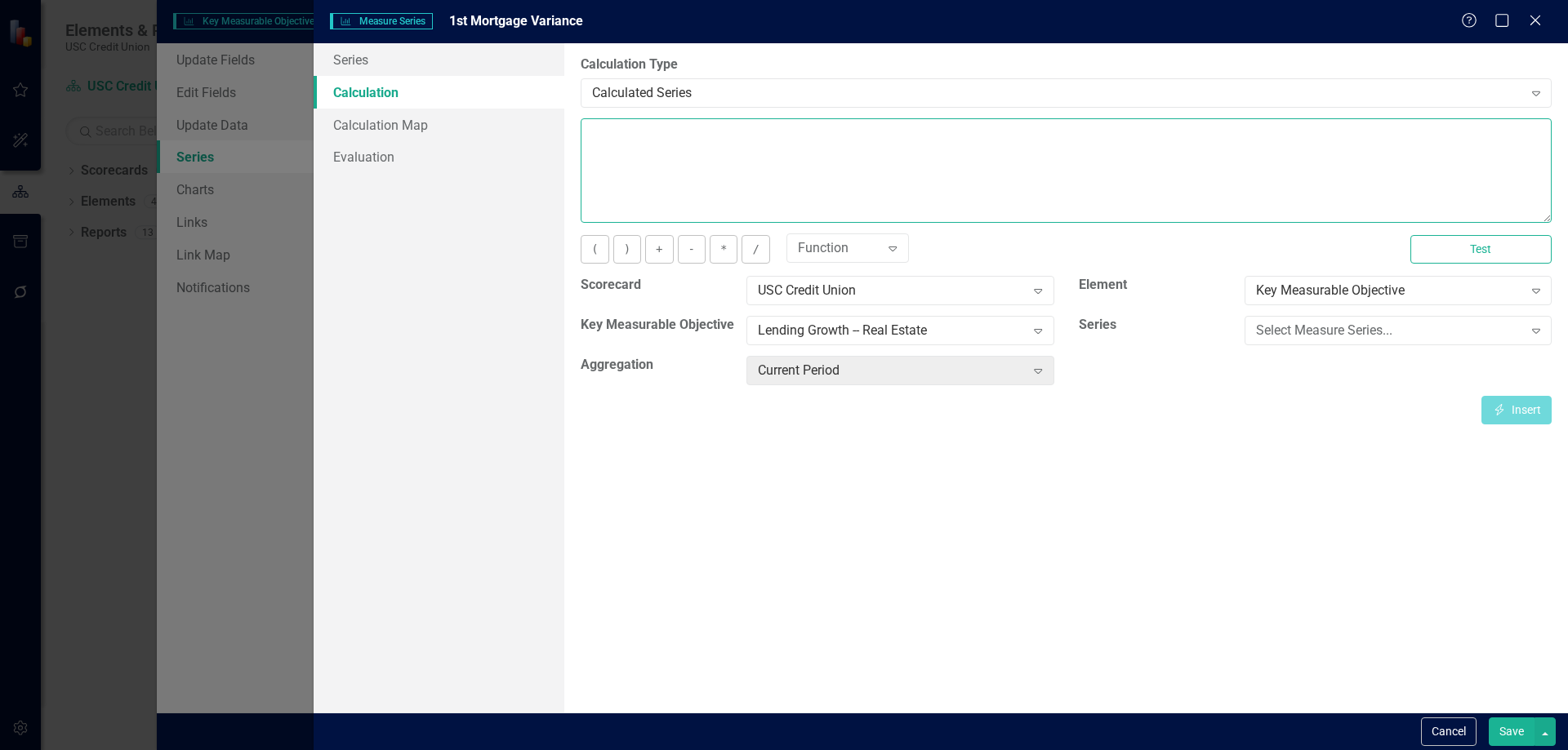
click at [791, 139] on textarea at bounding box center [1066, 170] width 971 height 105
click at [1305, 334] on div "Select Measure Series..." at bounding box center [1389, 331] width 267 height 19
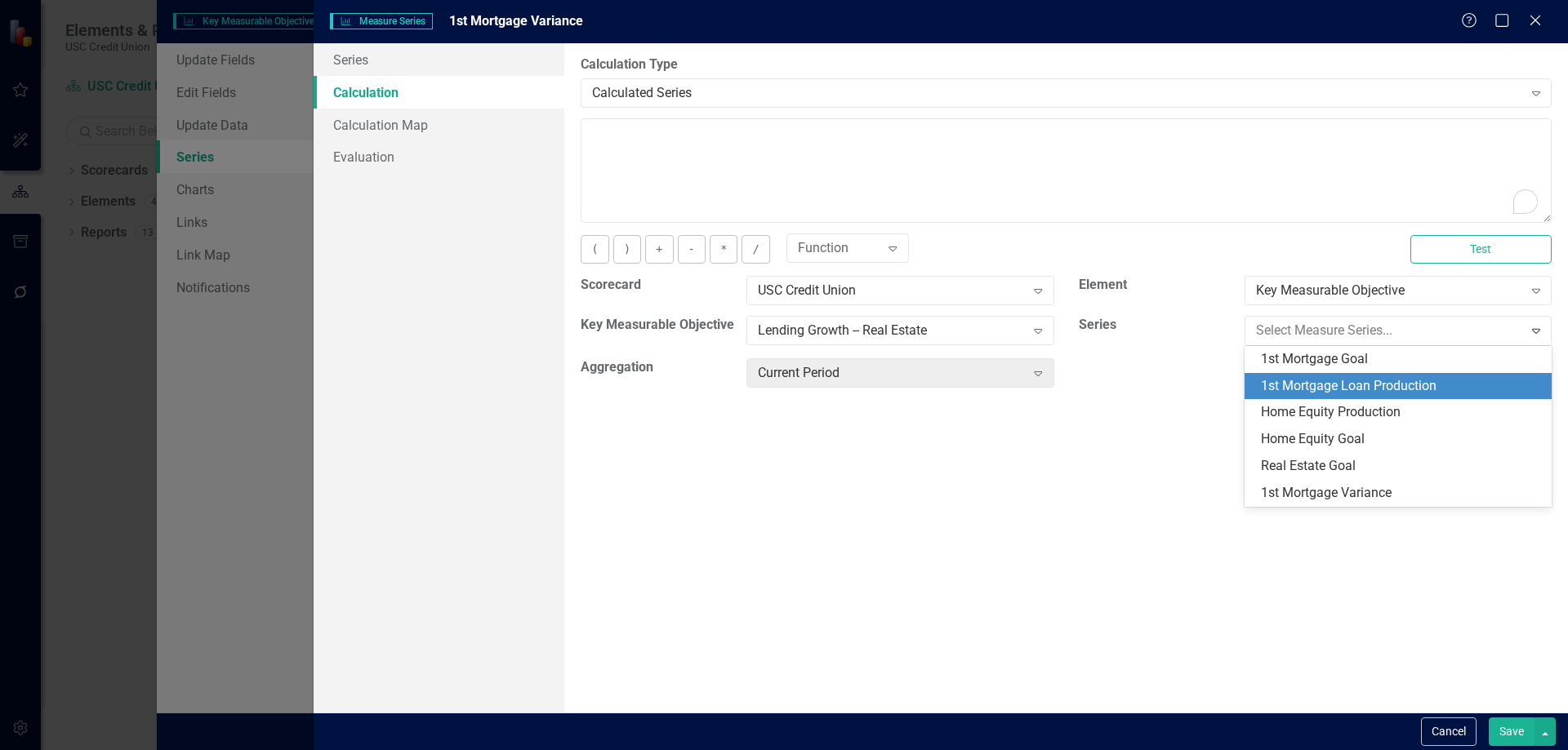
click at [1325, 383] on div "1st Mortgage Loan Production" at bounding box center [1402, 386] width 281 height 19
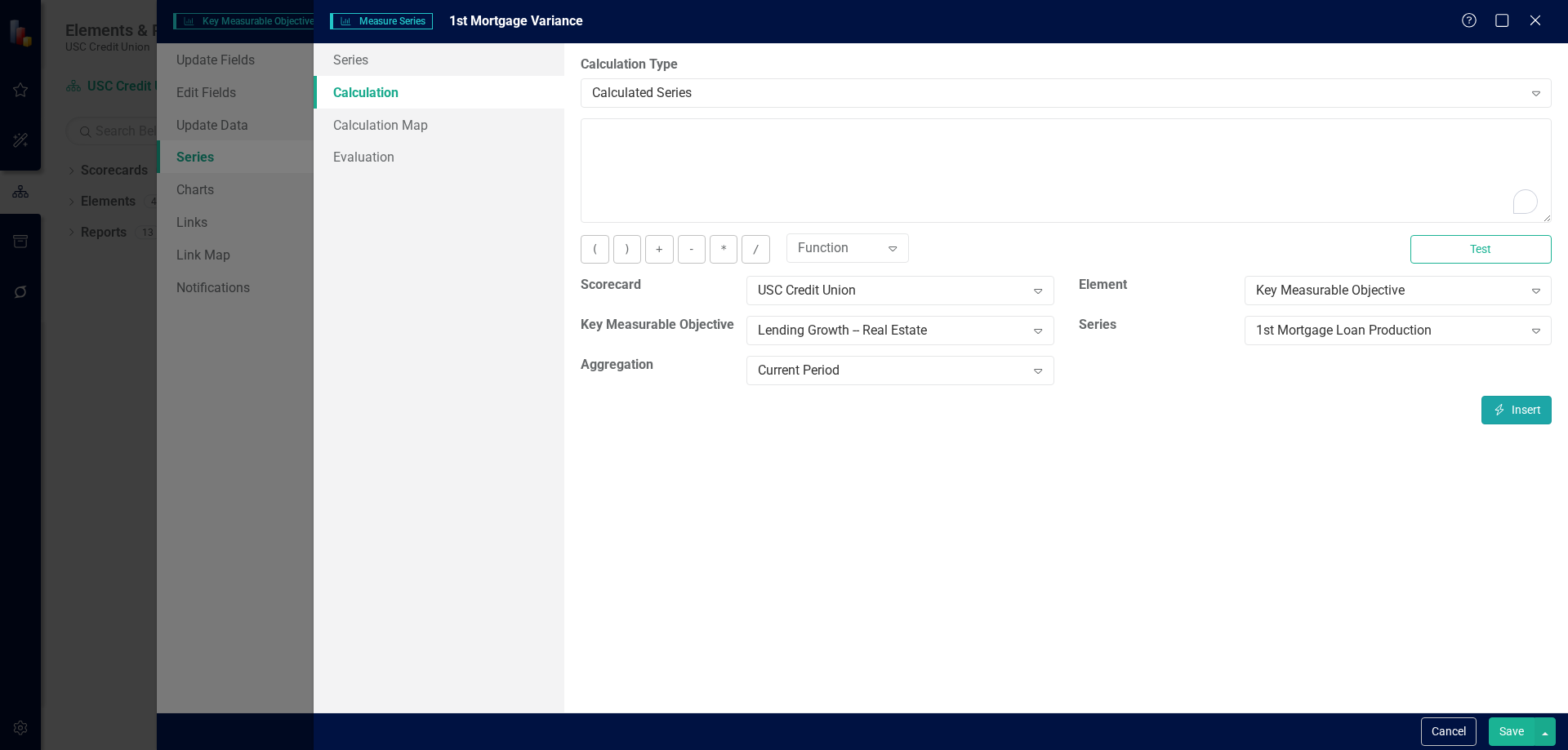
click at [1502, 403] on button "Insert Insert" at bounding box center [1517, 410] width 70 height 29
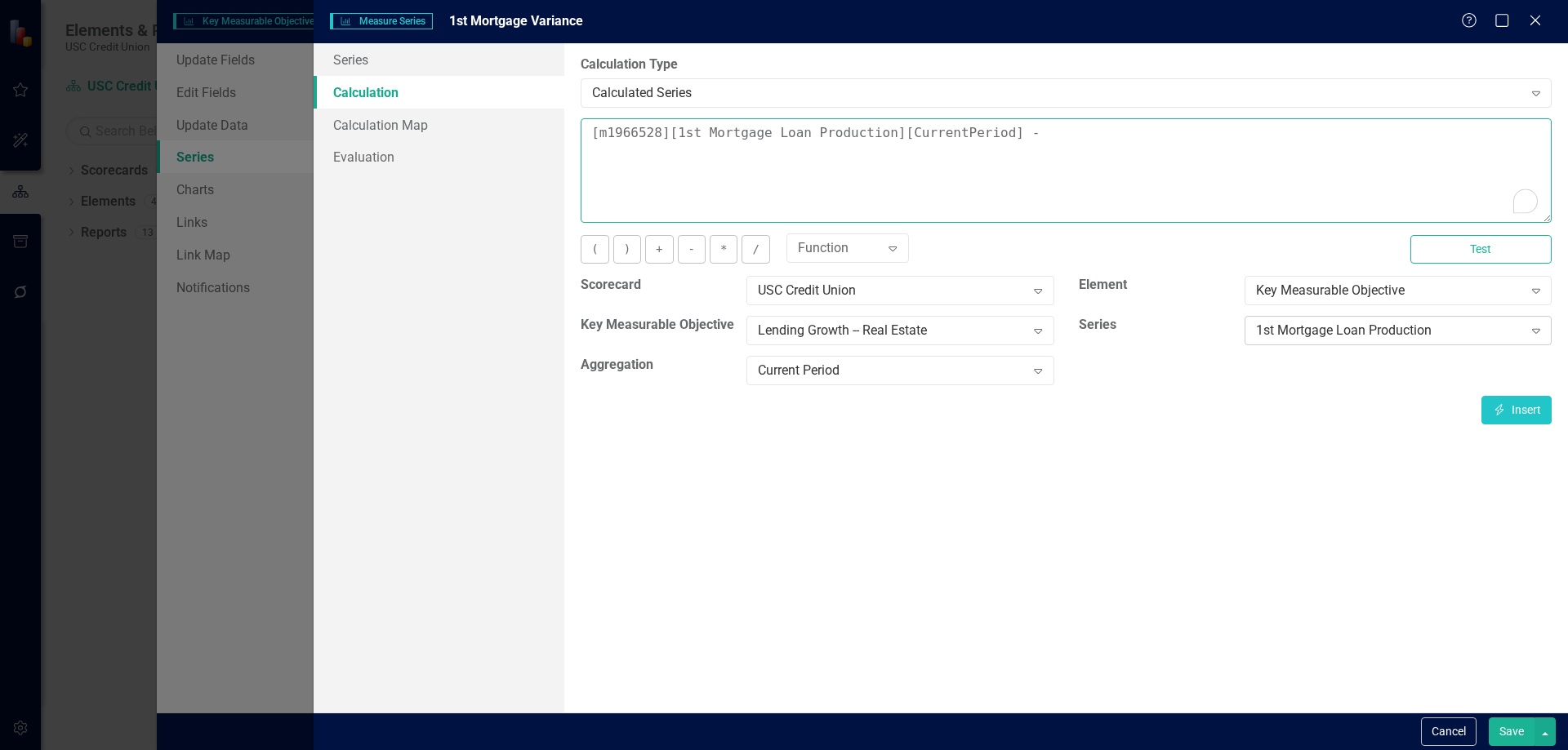
type textarea "[m1966528][1st Mortgage Loan Production][CurrentPeriod] -"
click at [1294, 316] on div "1st Mortgage Loan Production Expand" at bounding box center [1398, 331] width 307 height 30
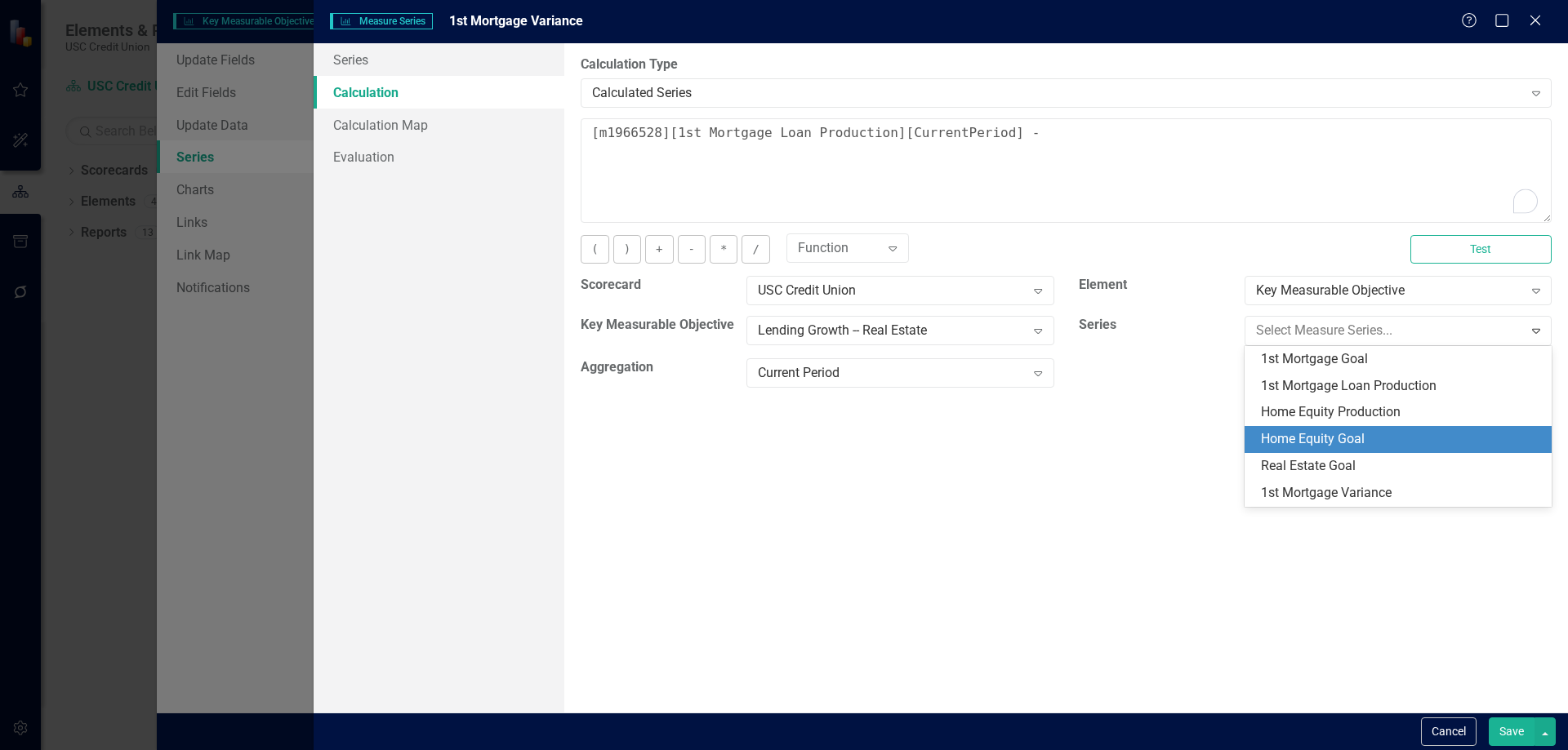
click at [1402, 448] on div "Home Equity Goal" at bounding box center [1402, 439] width 281 height 19
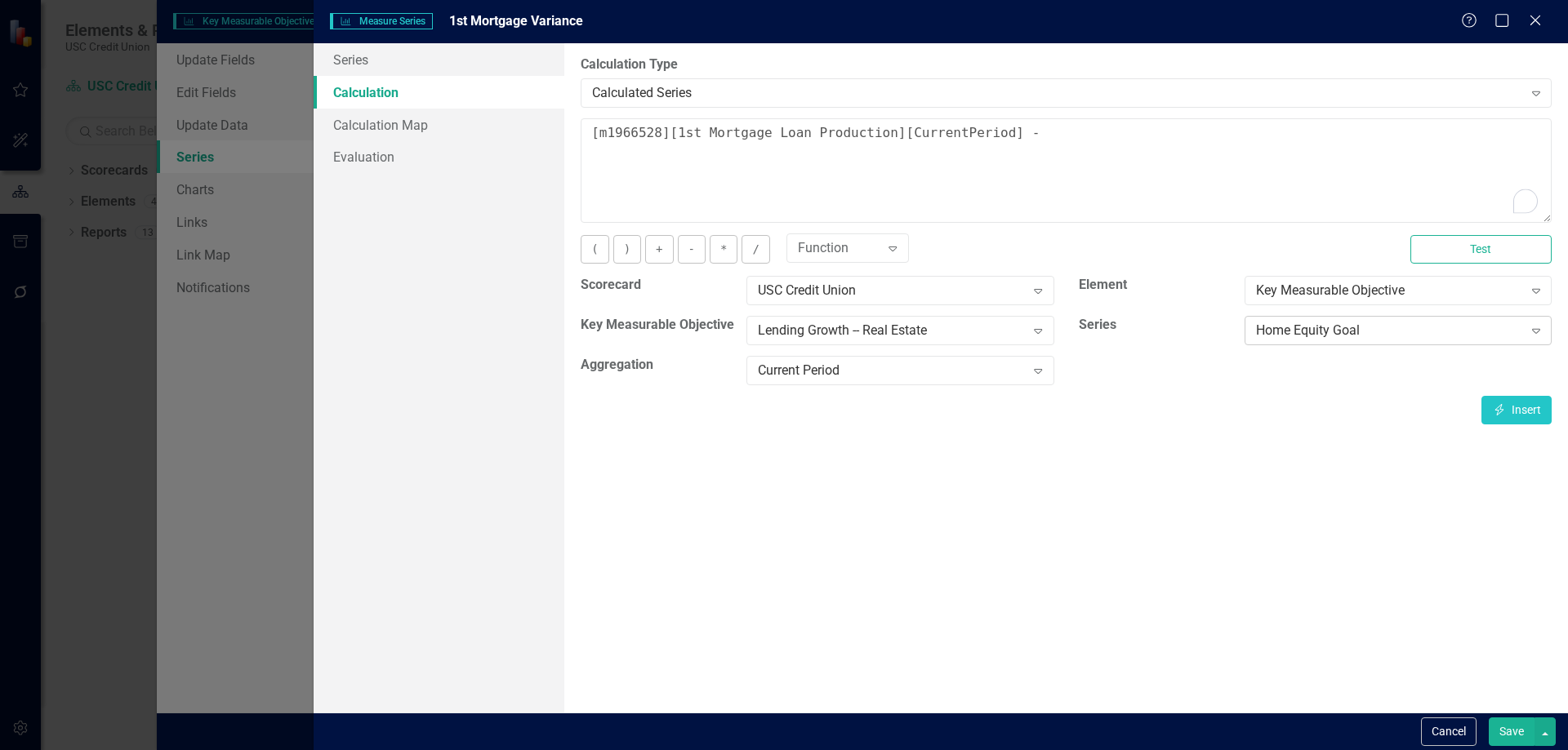
click at [1363, 328] on div "Home Equity Goal" at bounding box center [1389, 331] width 267 height 19
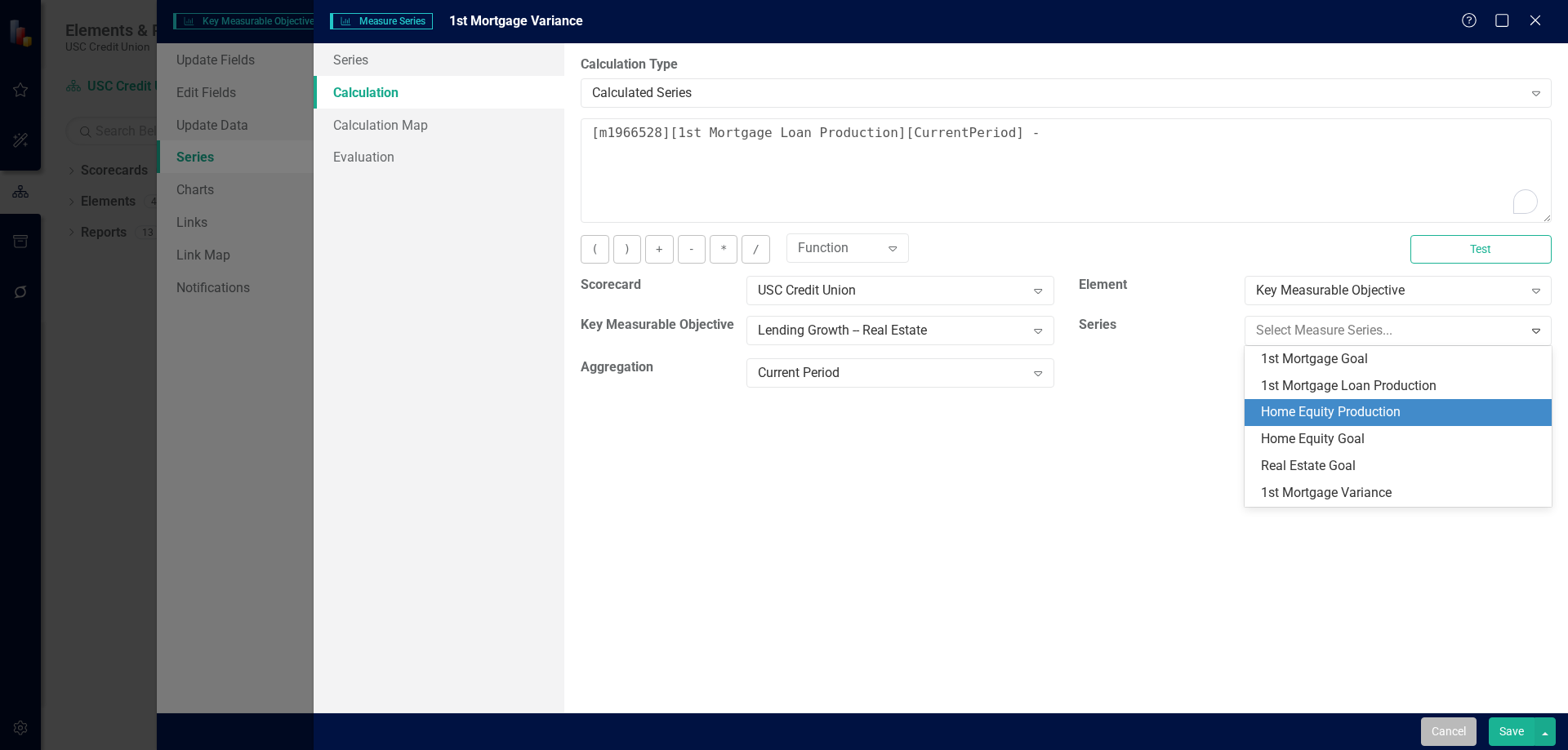
click at [1438, 728] on button "Cancel" at bounding box center [1449, 732] width 56 height 29
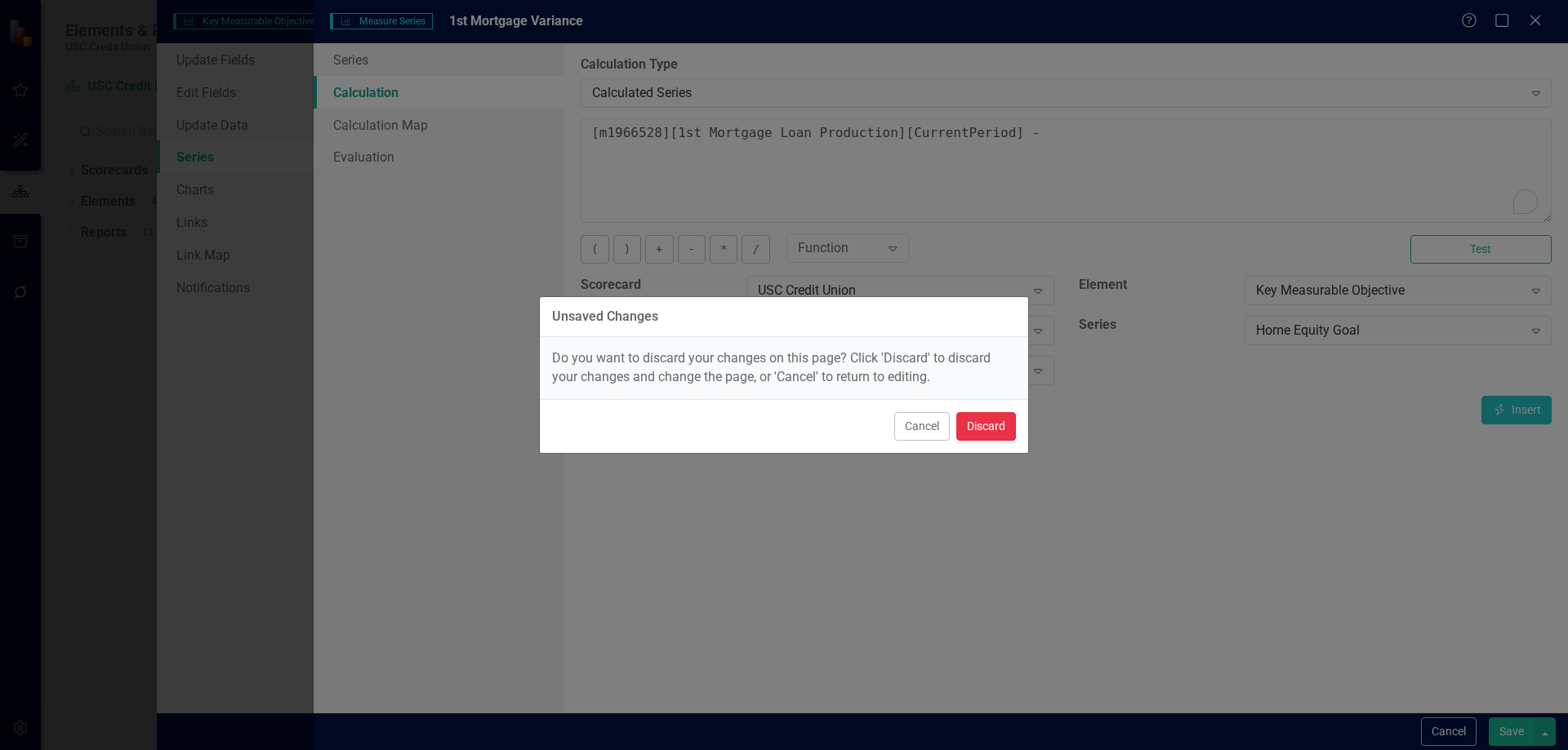
click at [986, 429] on button "Discard" at bounding box center [986, 426] width 60 height 29
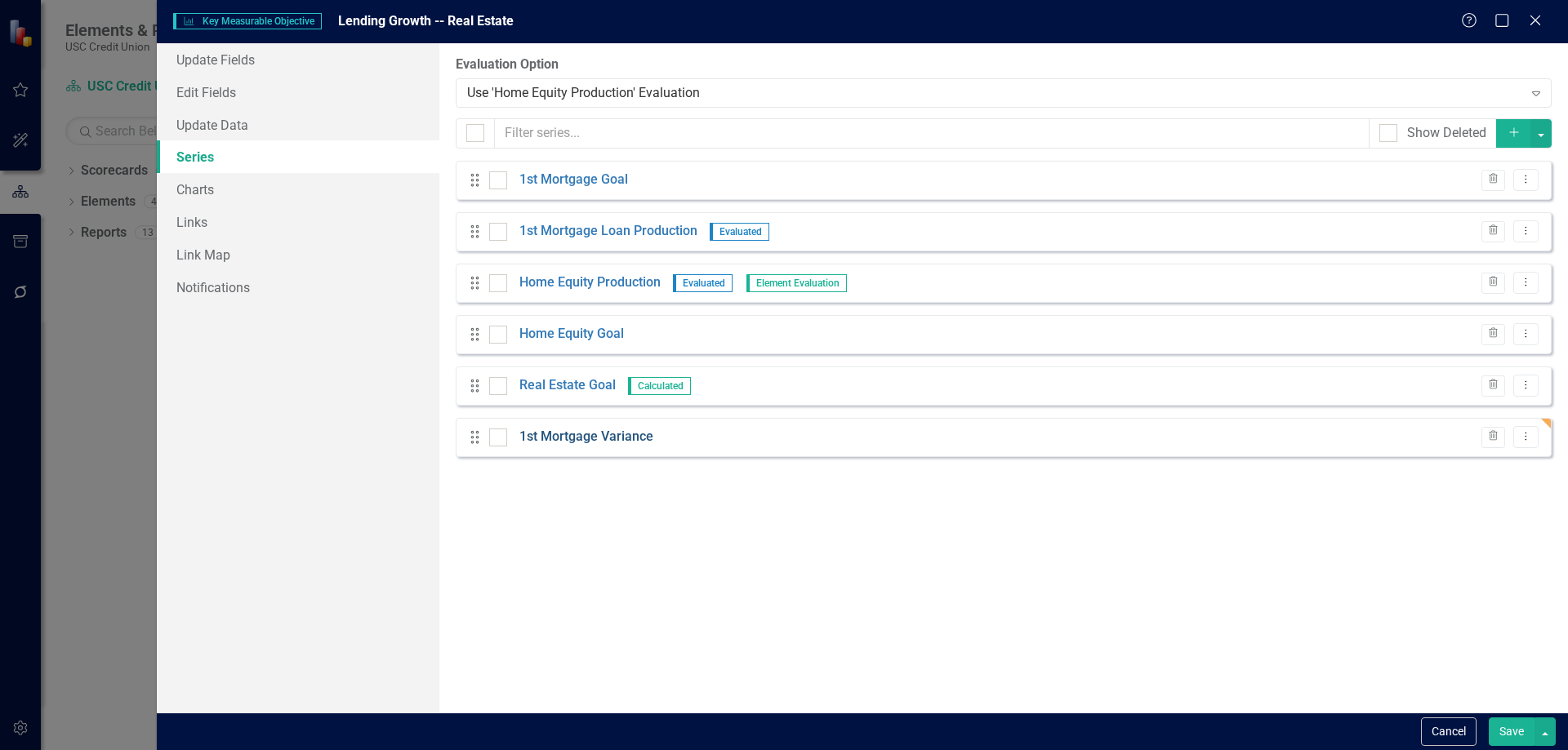
click at [571, 440] on link "1st Mortgage Variance" at bounding box center [586, 437] width 134 height 19
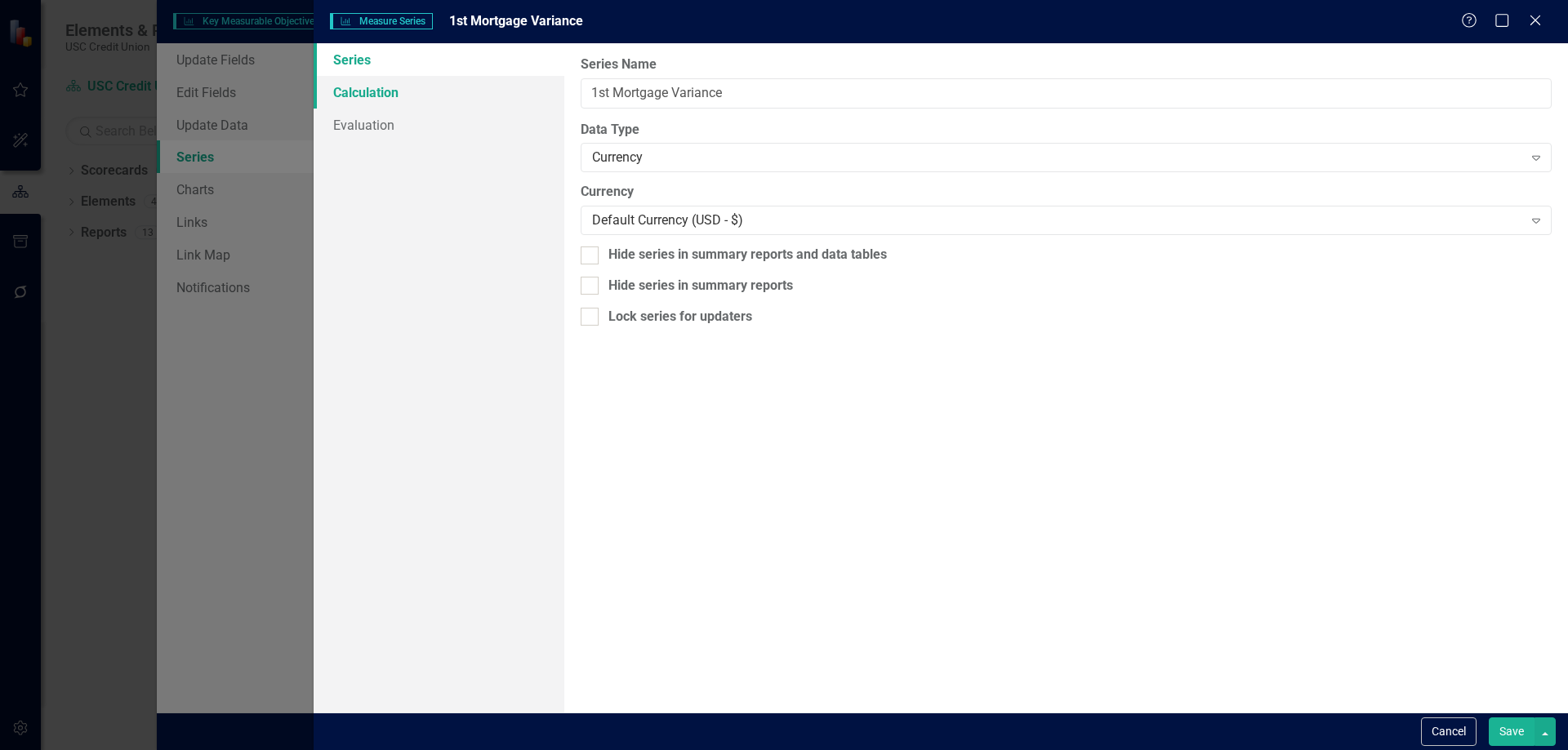
click at [462, 88] on link "Calculation" at bounding box center [439, 92] width 251 height 32
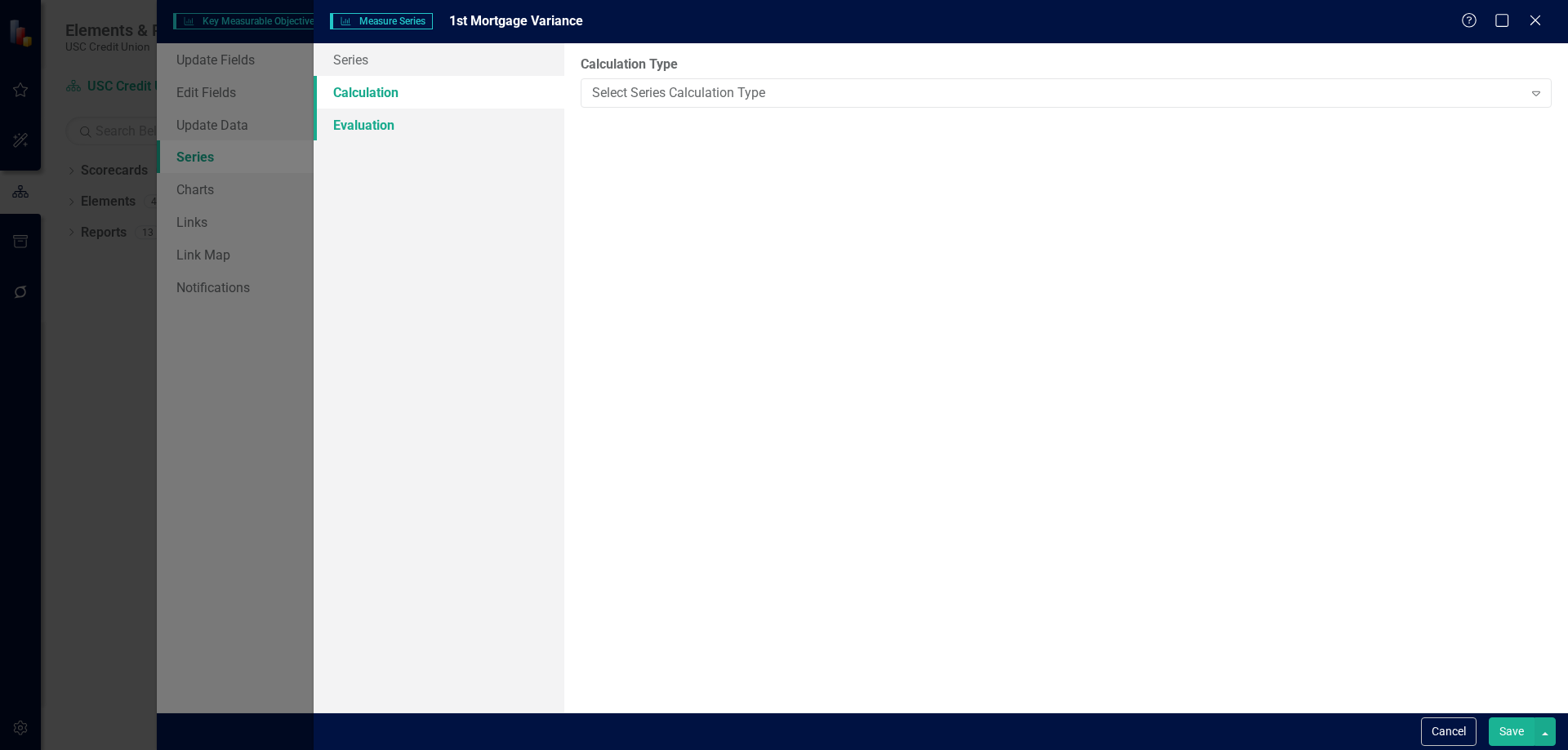
click at [388, 123] on link "Evaluation" at bounding box center [439, 124] width 251 height 32
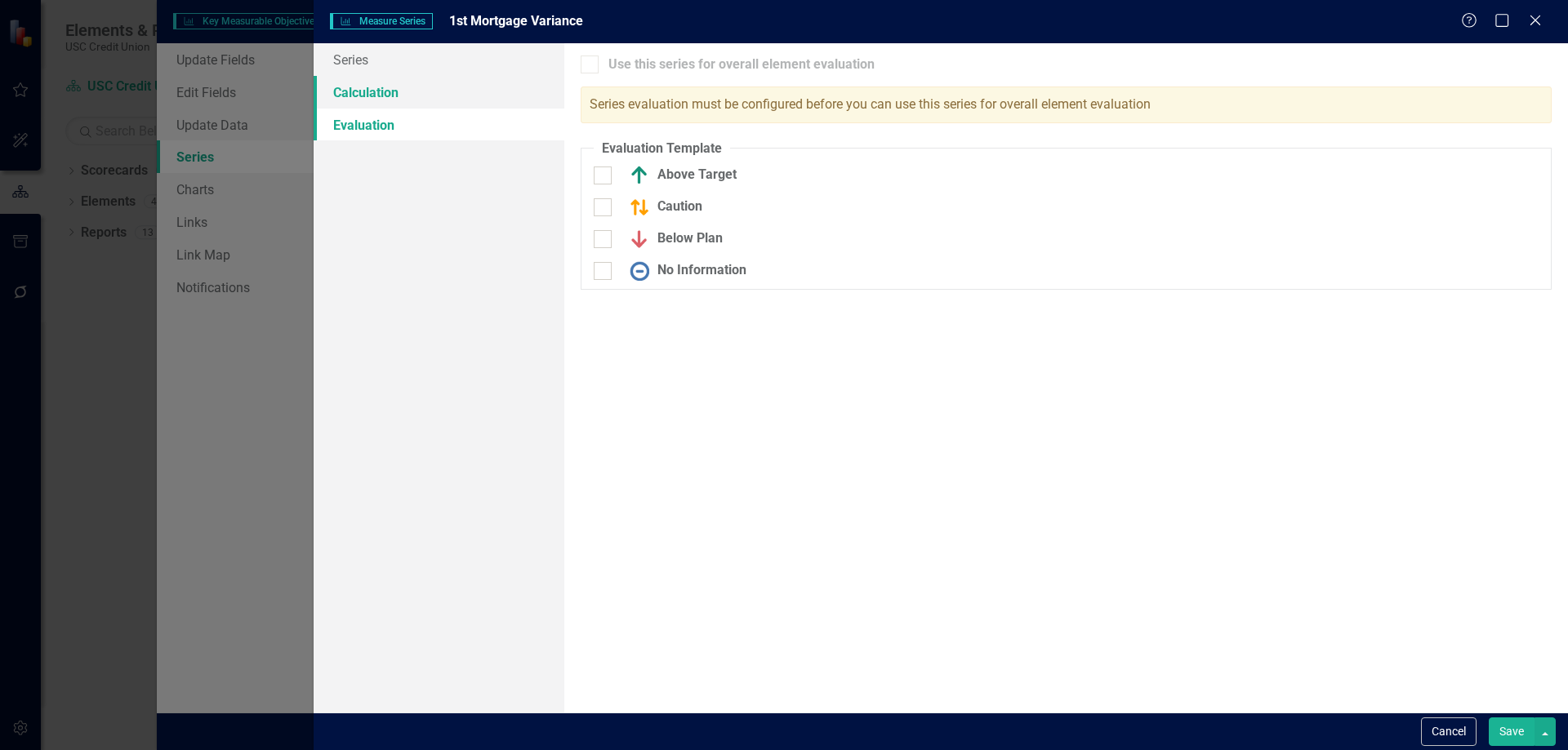
click at [420, 98] on link "Calculation" at bounding box center [439, 92] width 251 height 32
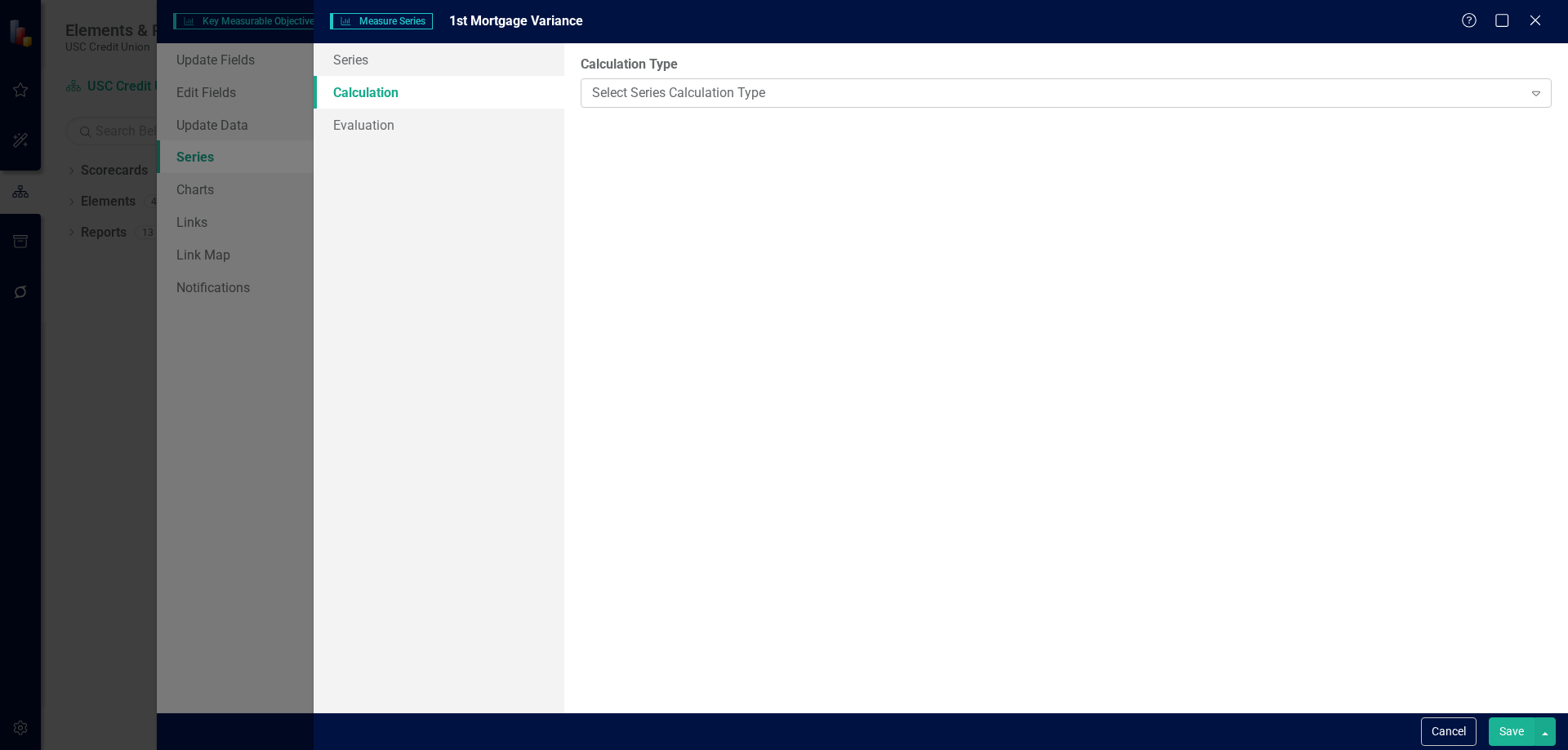
click at [696, 92] on div "Select Series Calculation Type" at bounding box center [1058, 92] width 931 height 19
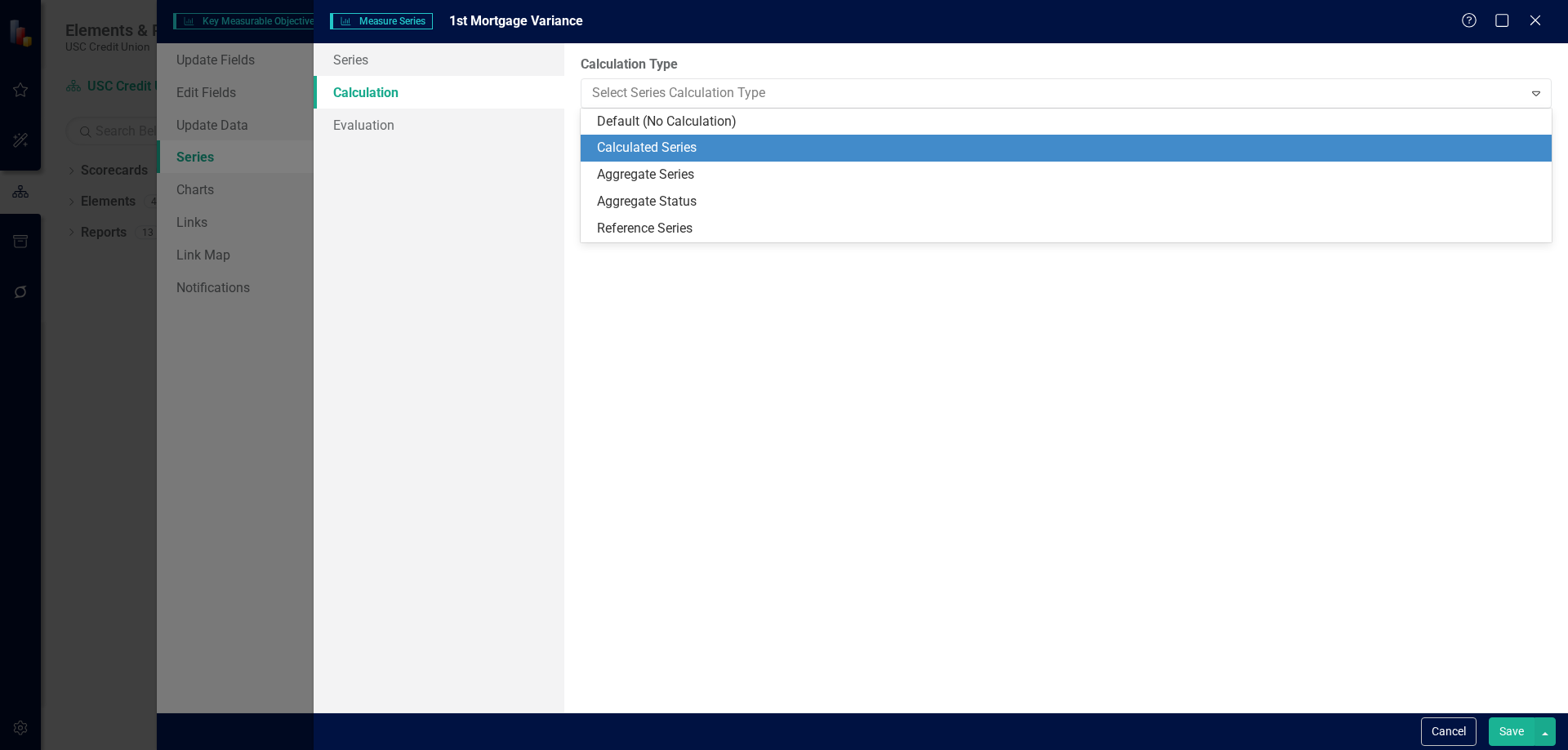
click at [681, 144] on div "Calculated Series" at bounding box center [1069, 148] width 945 height 19
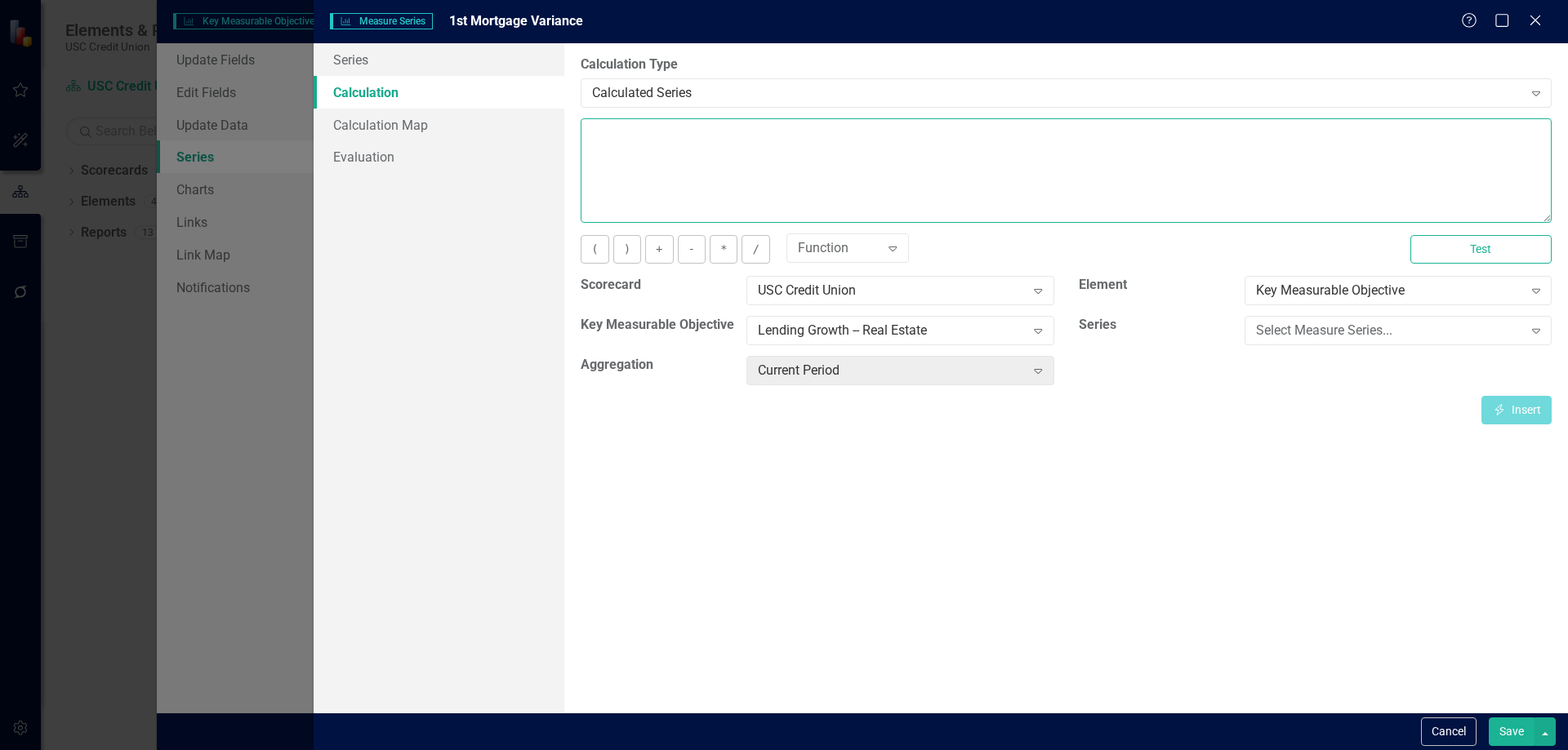
click at [917, 163] on textarea at bounding box center [1066, 170] width 971 height 105
click at [958, 155] on textarea "To enrich screen reader interactions, please activate Accessibility in Grammarl…" at bounding box center [1066, 170] width 971 height 105
click at [1355, 327] on div "Select Measure Series..." at bounding box center [1389, 331] width 267 height 19
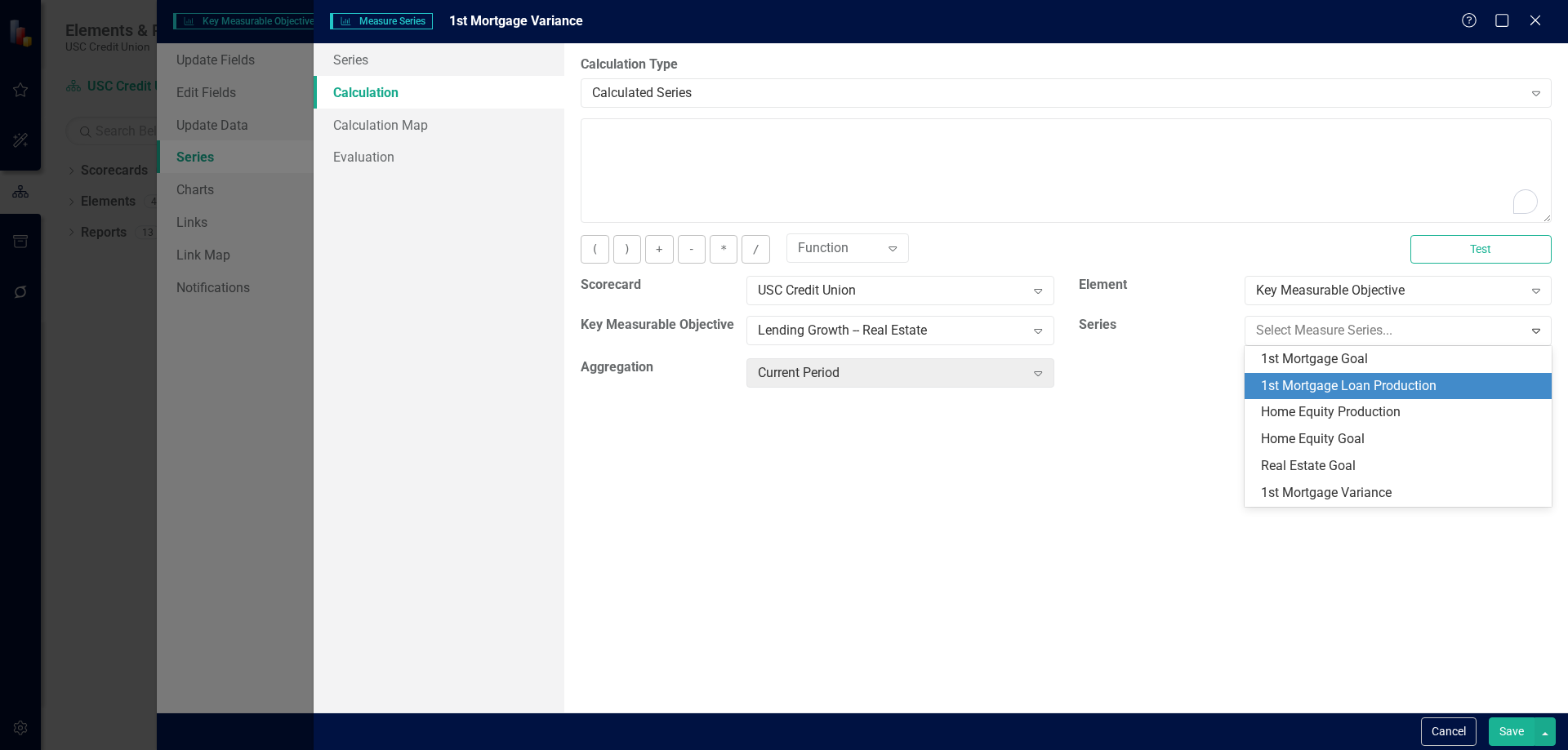
click at [1432, 386] on div "1st Mortgage Loan Production" at bounding box center [1402, 386] width 281 height 19
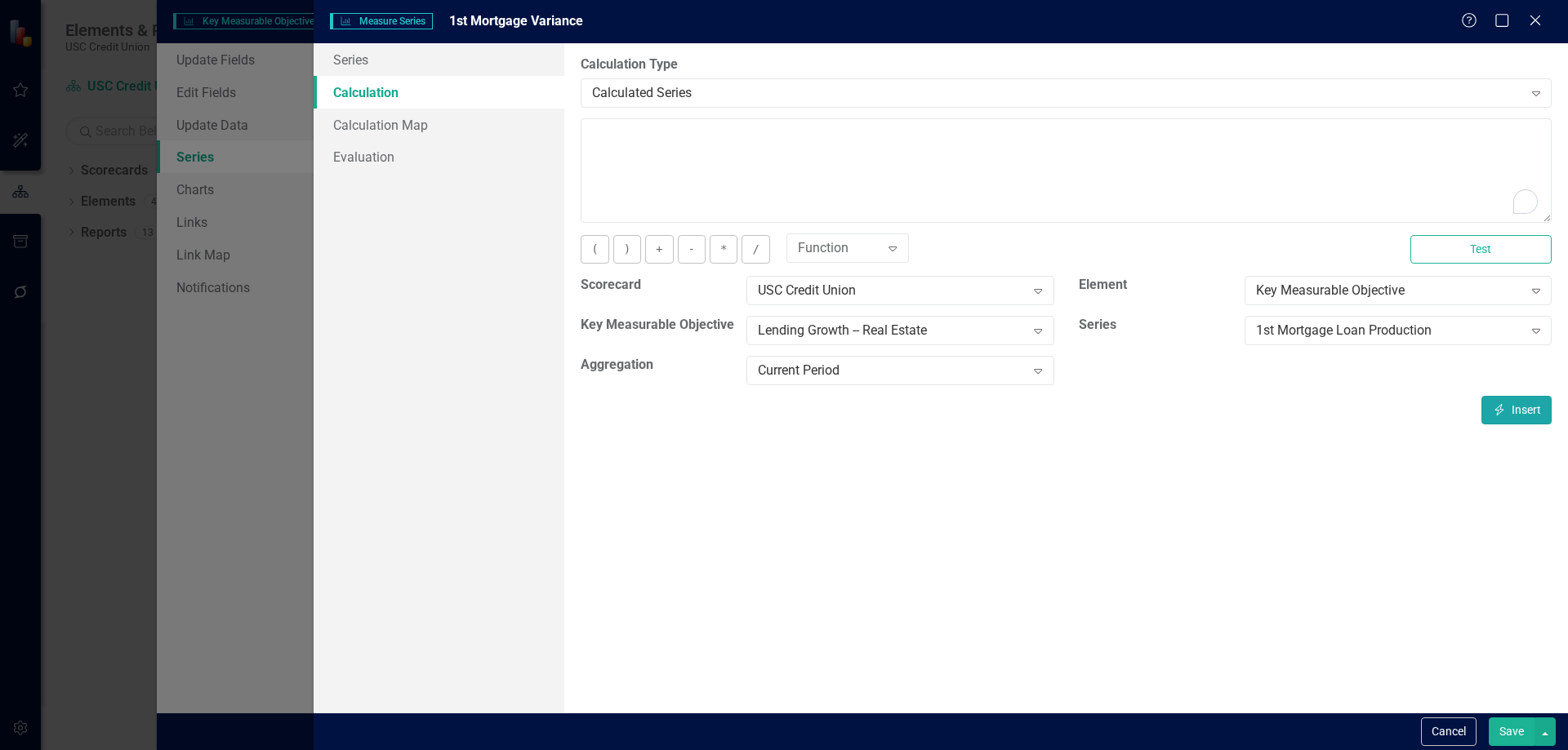
click at [1528, 412] on button "Insert Insert" at bounding box center [1517, 410] width 70 height 29
click at [681, 251] on button "-" at bounding box center [692, 250] width 28 height 29
click at [1310, 324] on div "1st Mortgage Loan Production" at bounding box center [1389, 331] width 267 height 19
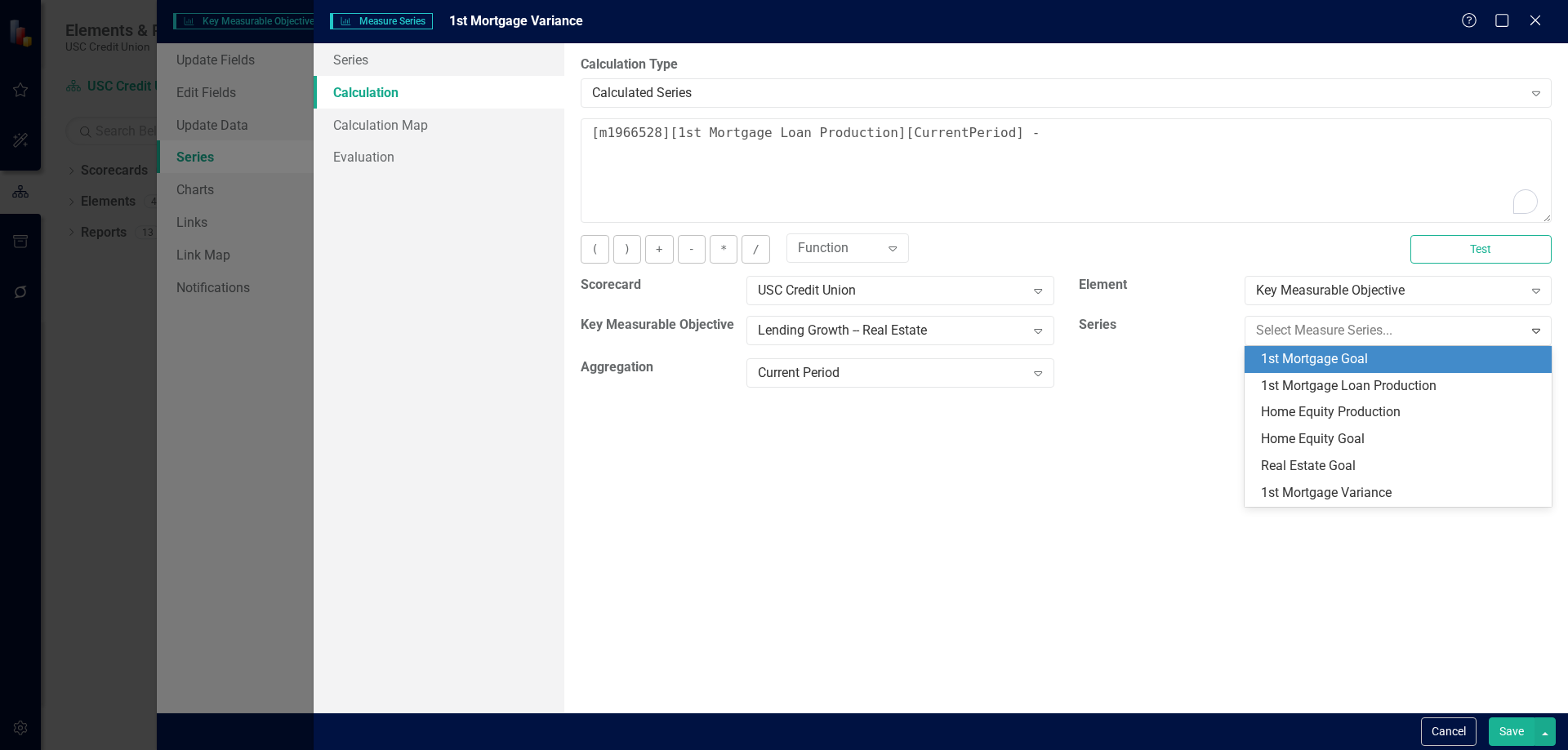
click at [1400, 366] on div "1st Mortgage Goal" at bounding box center [1402, 360] width 281 height 19
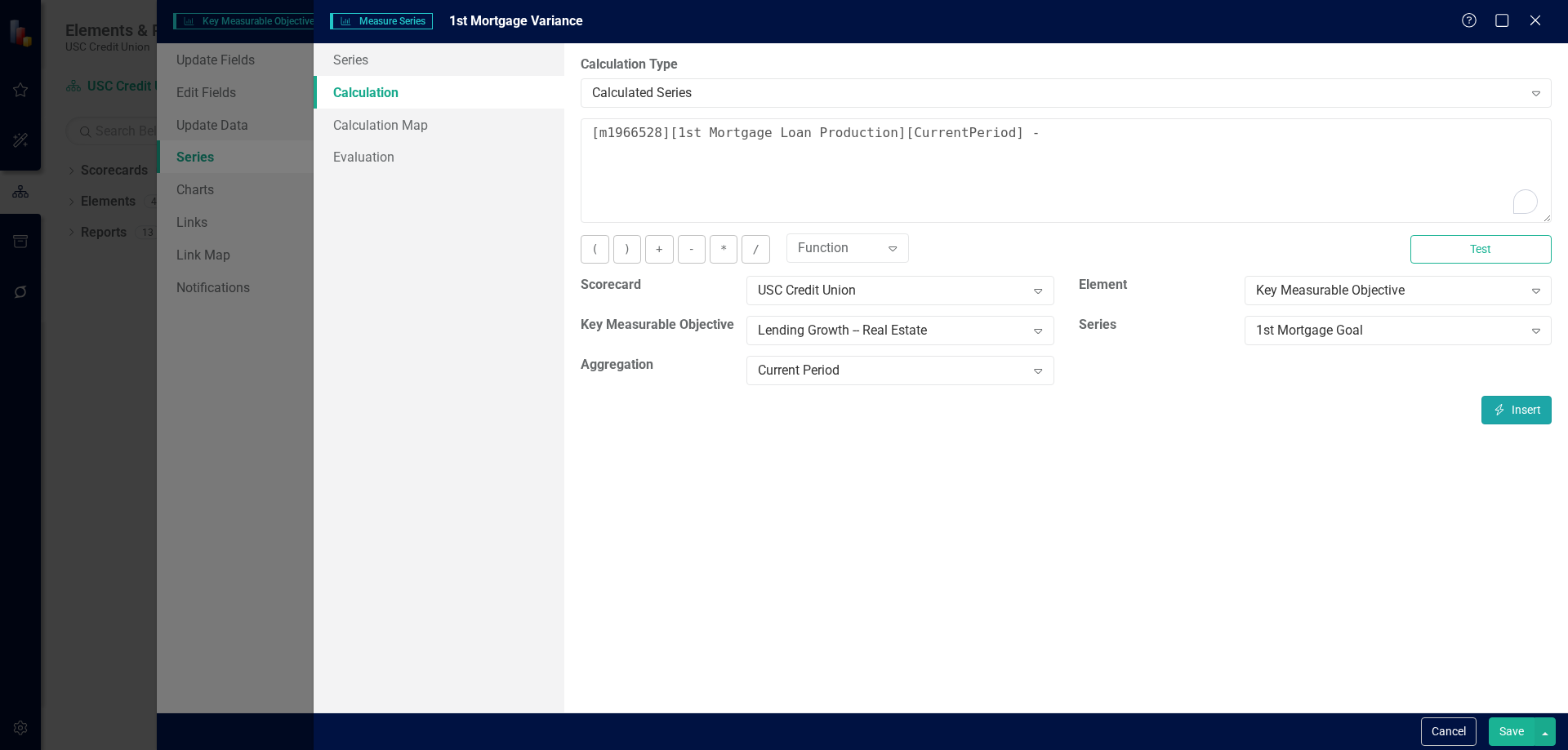
click at [1508, 400] on button "Insert Insert" at bounding box center [1517, 410] width 70 height 29
type textarea "[m1966528][1st Mortgage Loan Production][CurrentPeriod] - [m1966528][1st Mortga…"
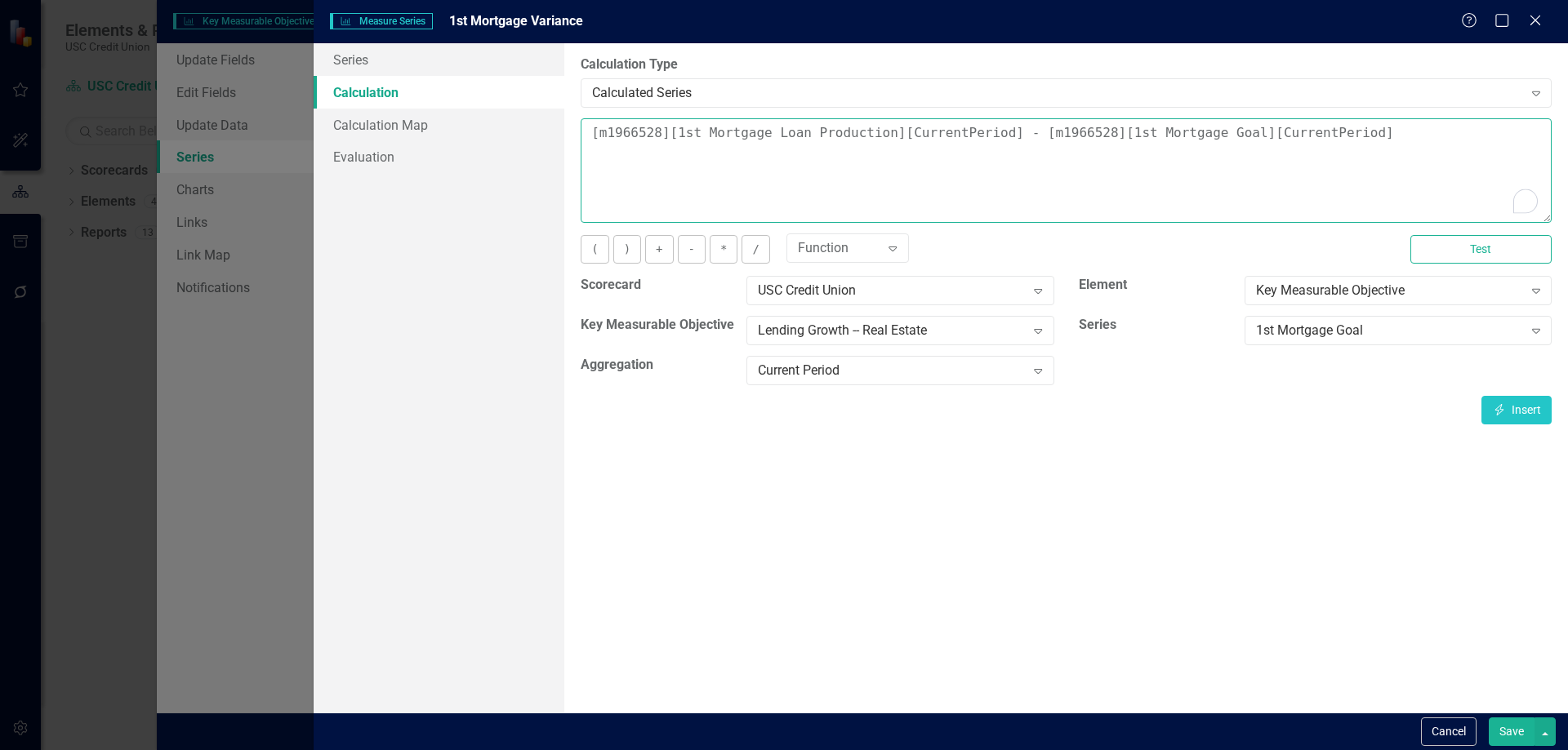
click at [591, 136] on textarea "[m1966528][1st Mortgage Loan Production][CurrentPeriod] - [m1966528][1st Mortga…" at bounding box center [1066, 170] width 971 height 105
click at [379, 64] on link "Series" at bounding box center [439, 59] width 251 height 32
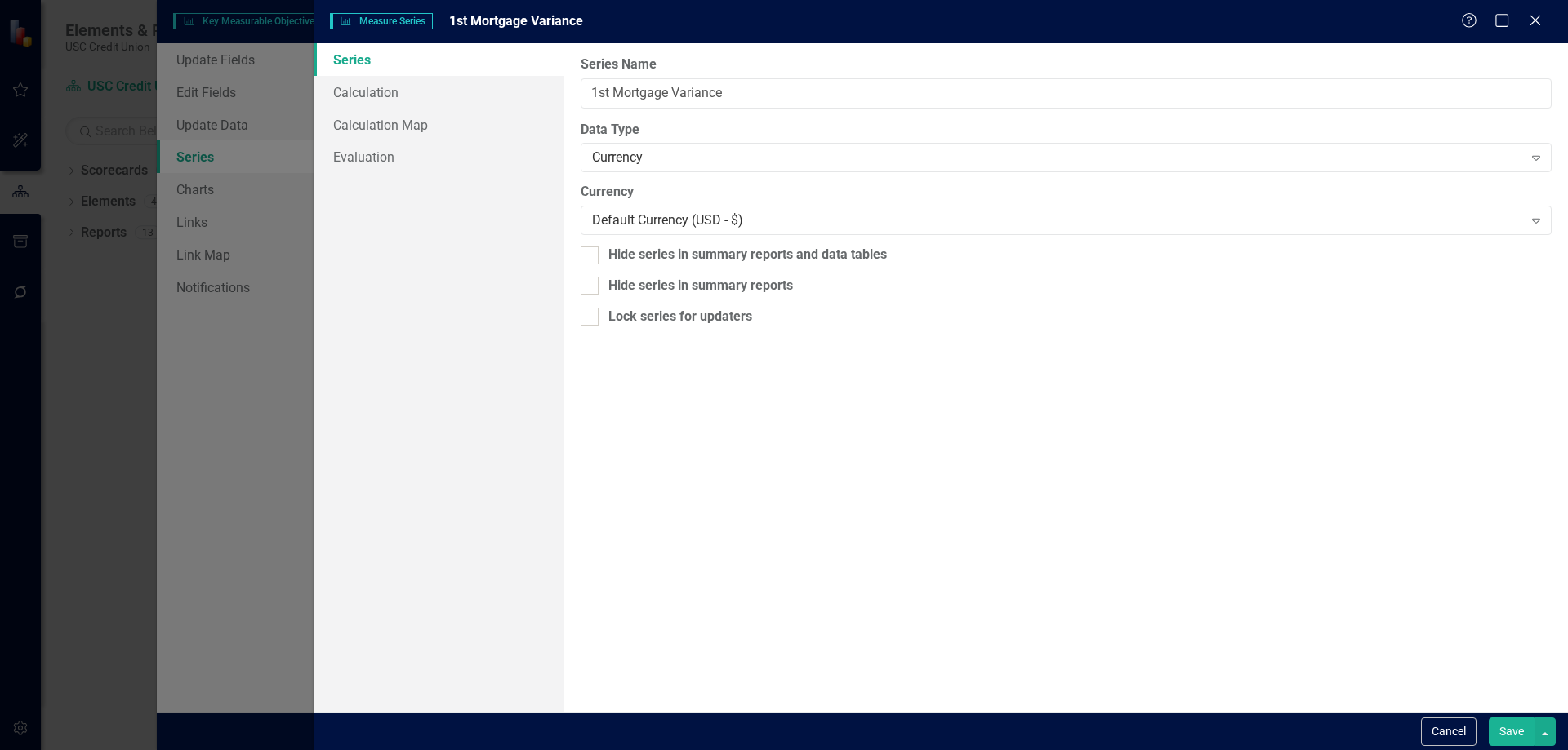
click at [1506, 725] on button "Save" at bounding box center [1511, 732] width 46 height 29
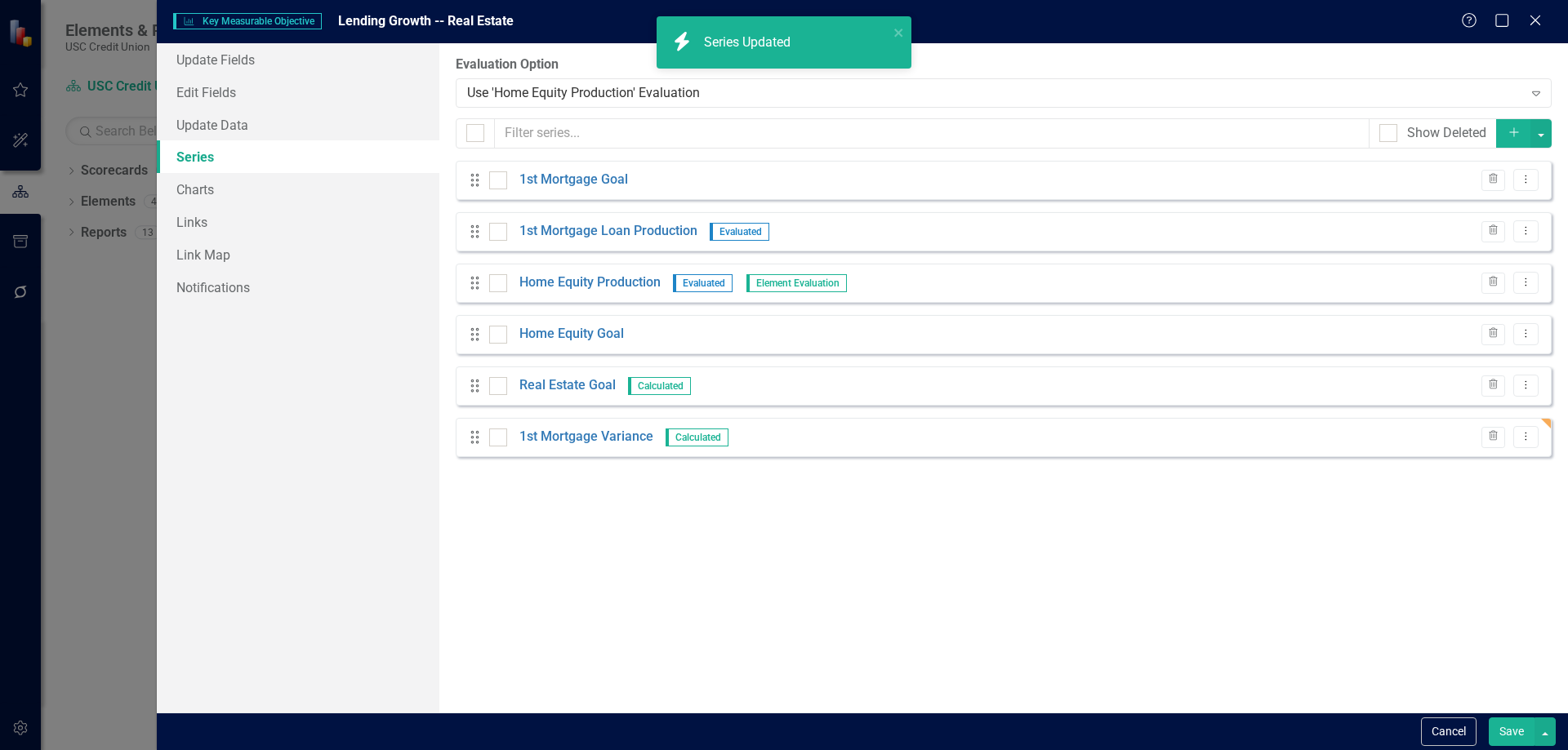
click at [1079, 562] on div "From this page, you can add, edit, delete, or duplicate the measure series for …" at bounding box center [1004, 378] width 1129 height 670
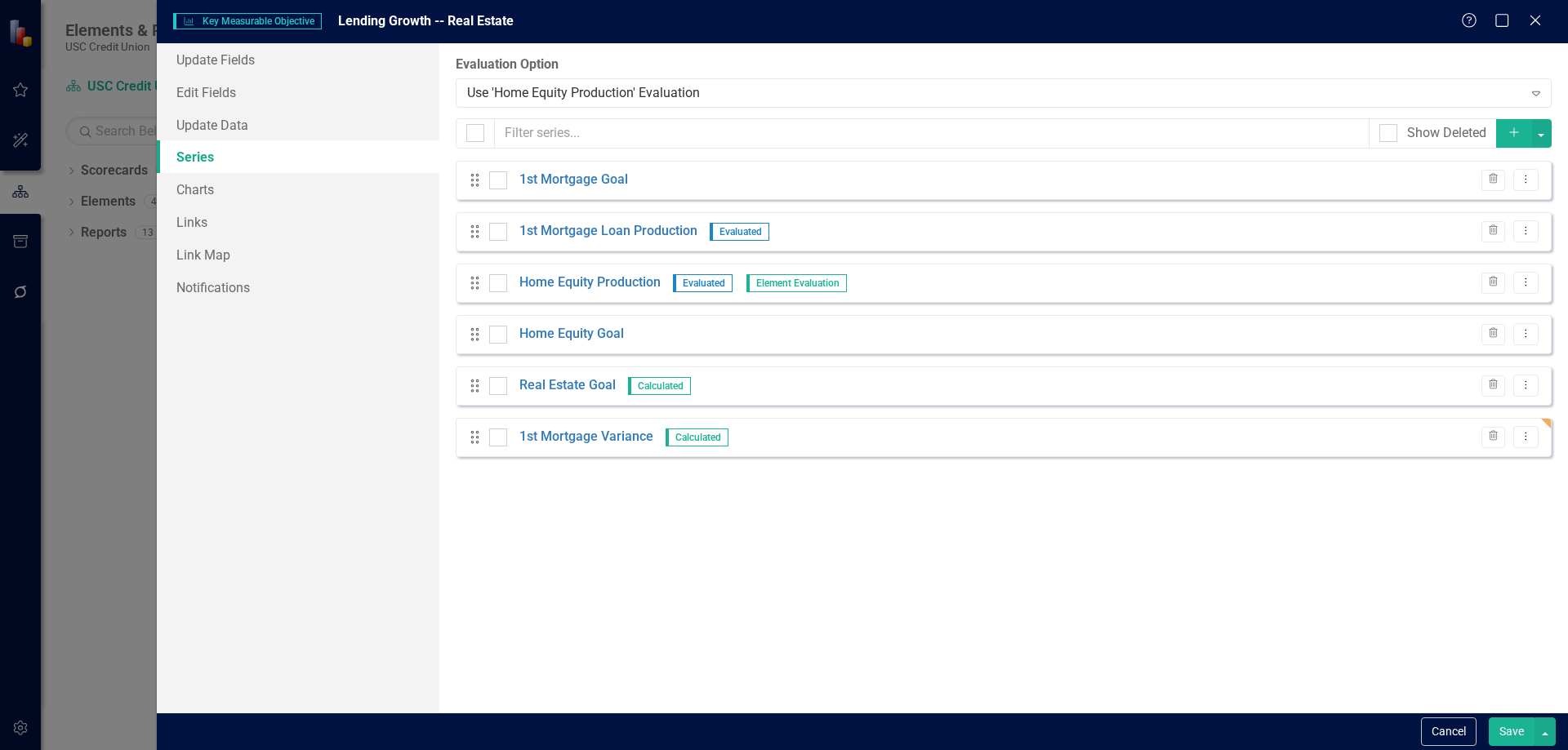
click at [1508, 133] on icon "Add" at bounding box center [1514, 132] width 14 height 12
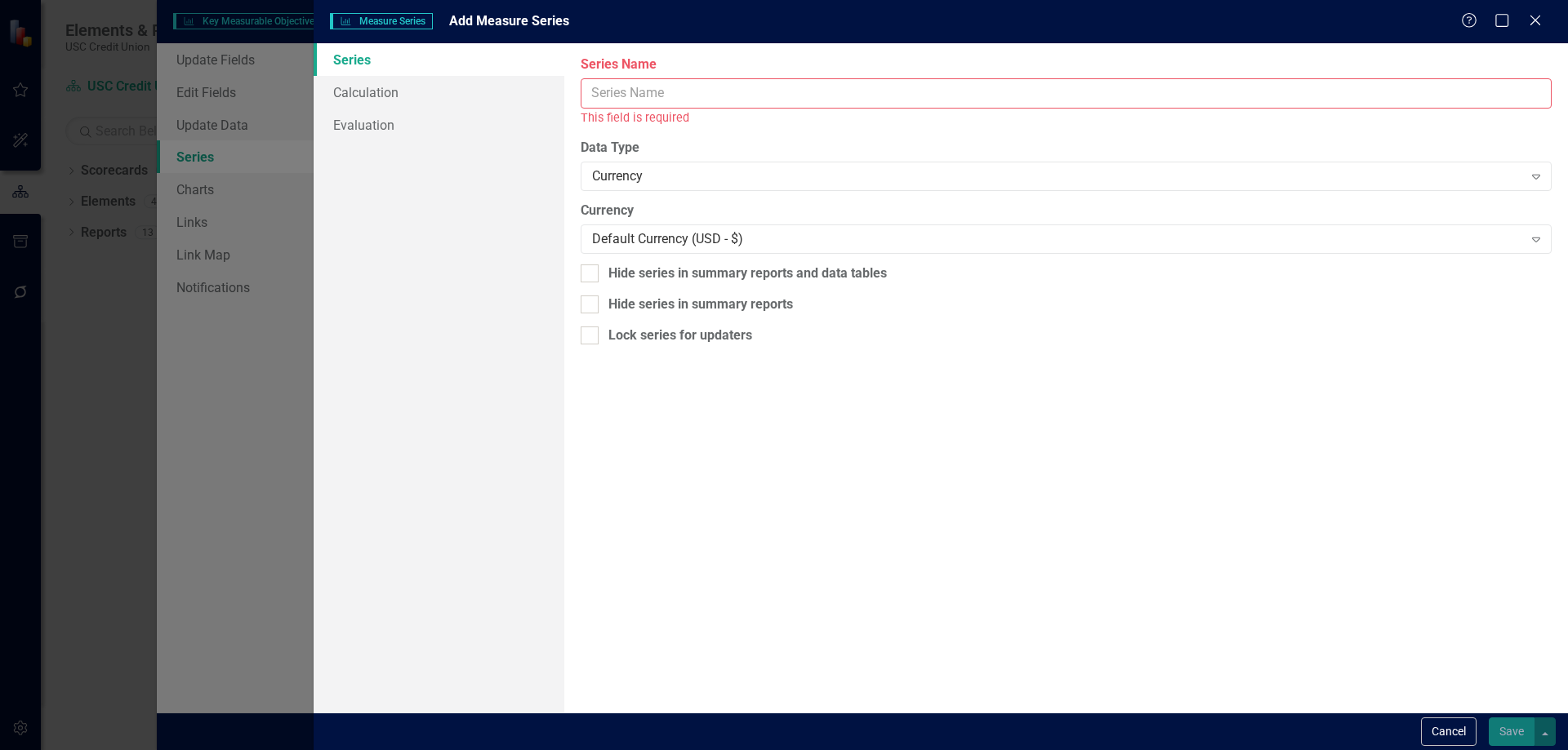
click at [880, 95] on input "Series Name" at bounding box center [1066, 94] width 971 height 31
drag, startPoint x: 1031, startPoint y: 470, endPoint x: 1241, endPoint y: 602, distance: 248.0
click at [1031, 470] on div "From this page, you can edit the name, type, and visibility options of your ser…" at bounding box center [1066, 378] width 1004 height 670
click at [809, 98] on input "Series Name" at bounding box center [1066, 94] width 971 height 31
click at [689, 101] on input "Series Name" at bounding box center [1066, 94] width 971 height 31
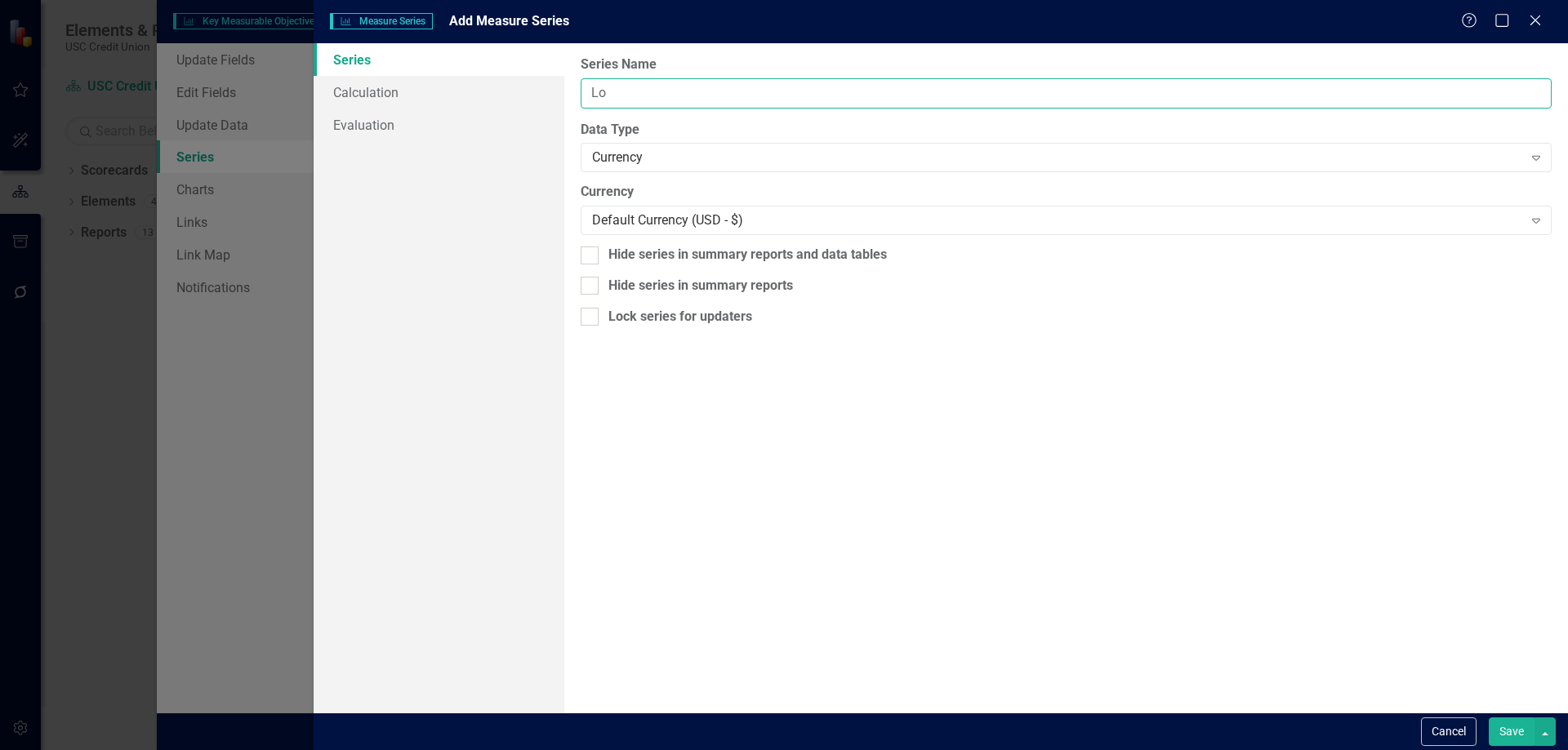
type input "L"
type input "Home Equity Variance"
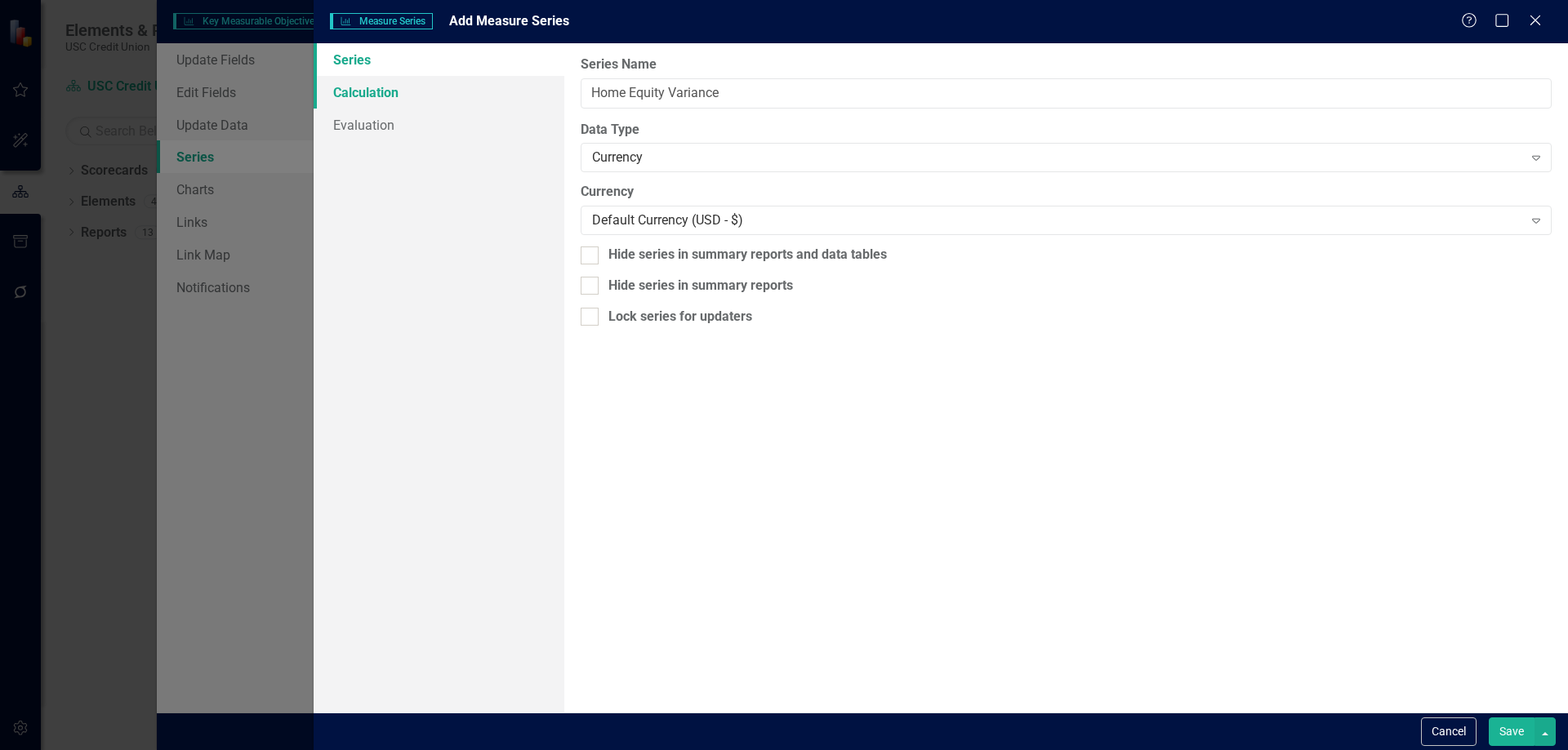
click at [344, 96] on link "Calculation" at bounding box center [439, 92] width 251 height 32
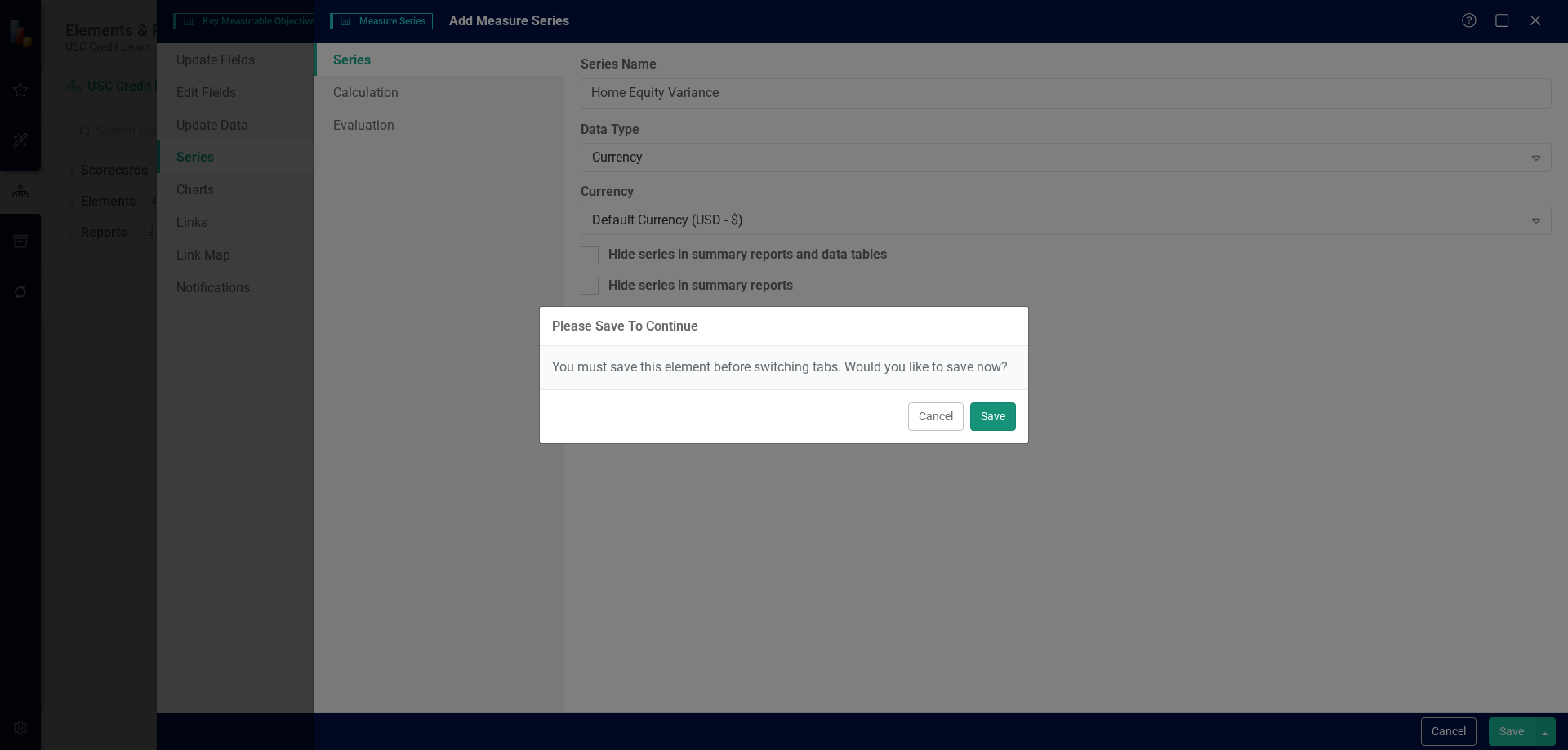
click at [981, 412] on button "Save" at bounding box center [993, 417] width 46 height 29
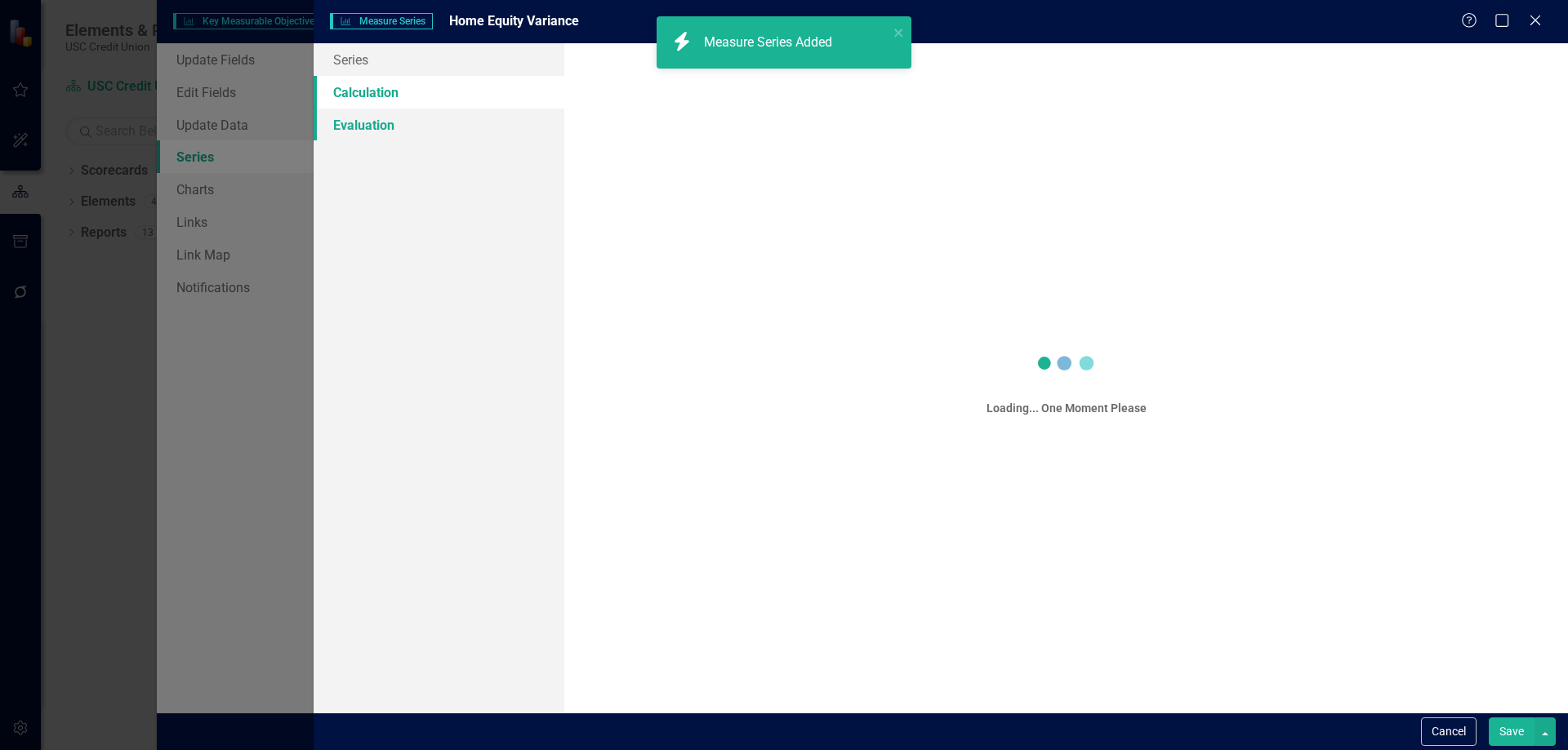
click at [403, 121] on link "Evaluation" at bounding box center [439, 124] width 251 height 32
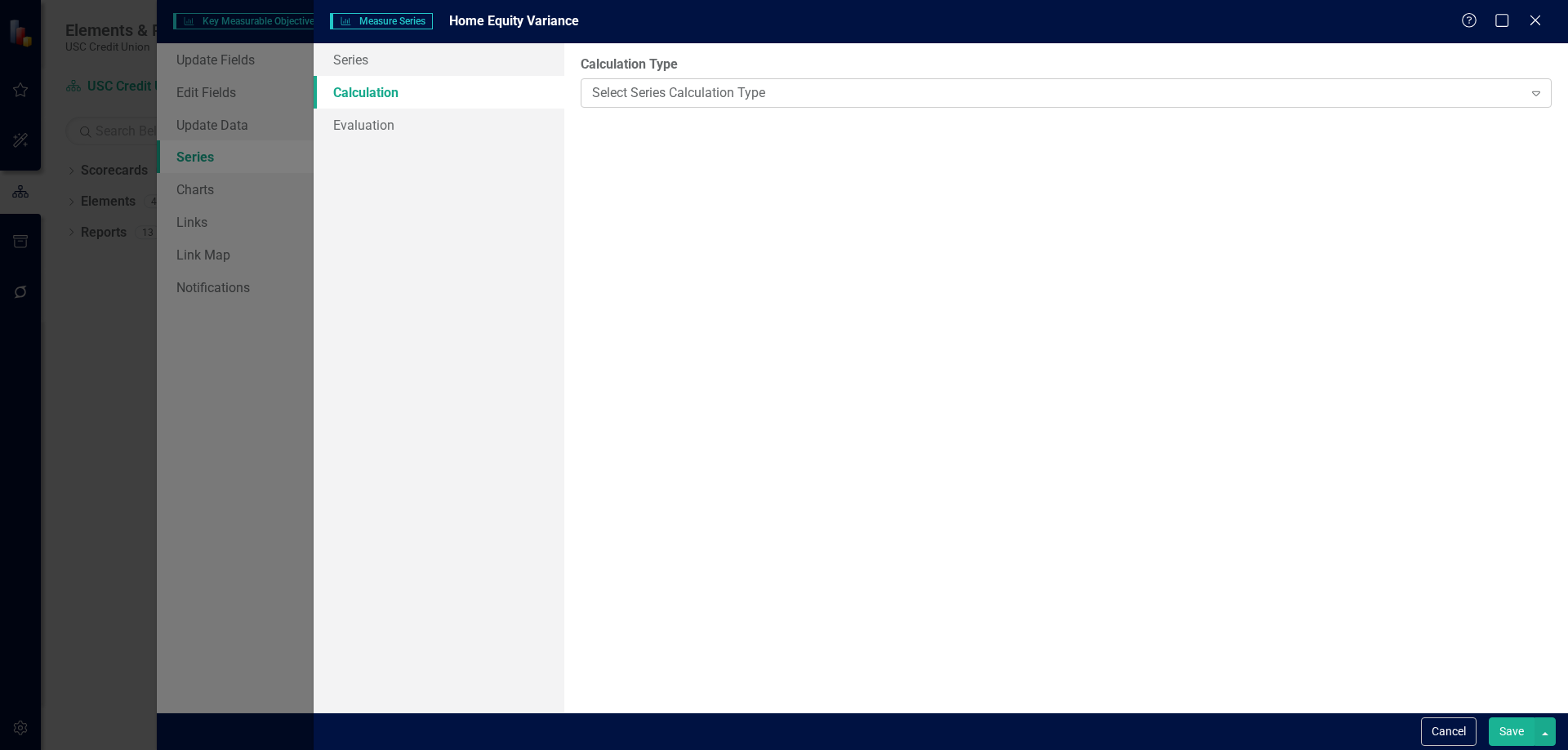
click at [701, 87] on div "Select Series Calculation Type" at bounding box center [1058, 92] width 931 height 19
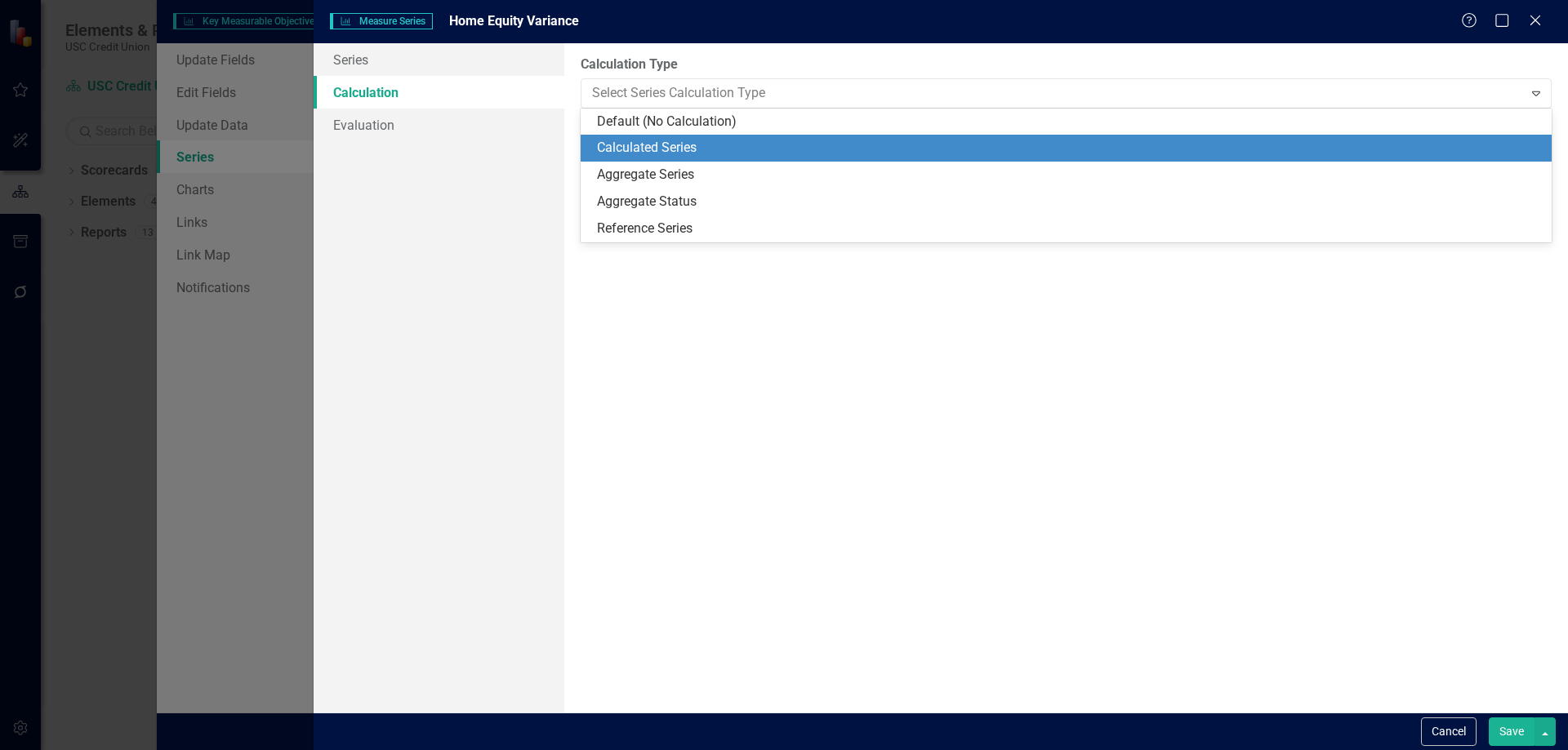
click at [680, 145] on div "Calculated Series" at bounding box center [1069, 148] width 945 height 19
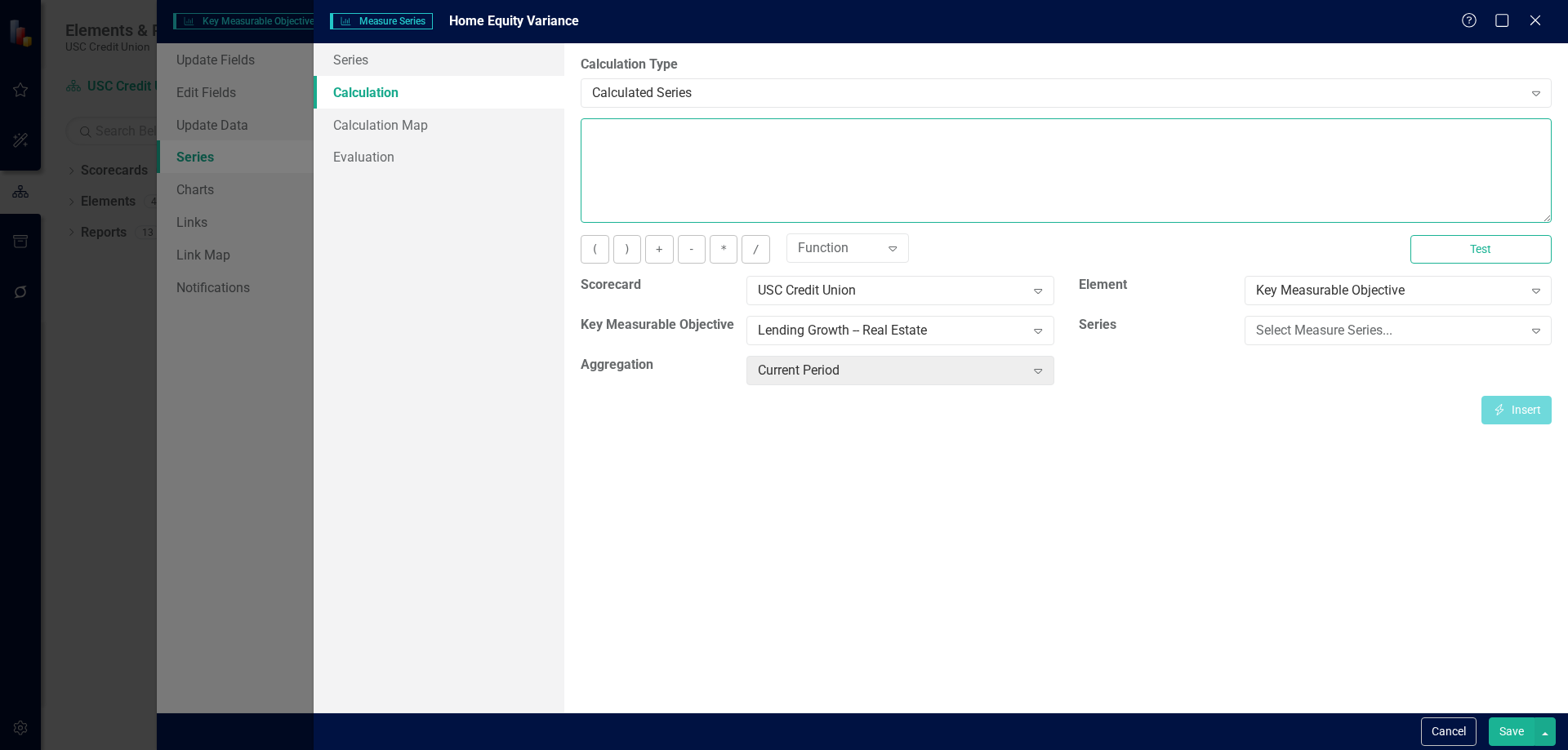
click at [812, 143] on textarea at bounding box center [1066, 170] width 971 height 105
click at [1388, 339] on div "Select Measure Series..." at bounding box center [1389, 331] width 267 height 19
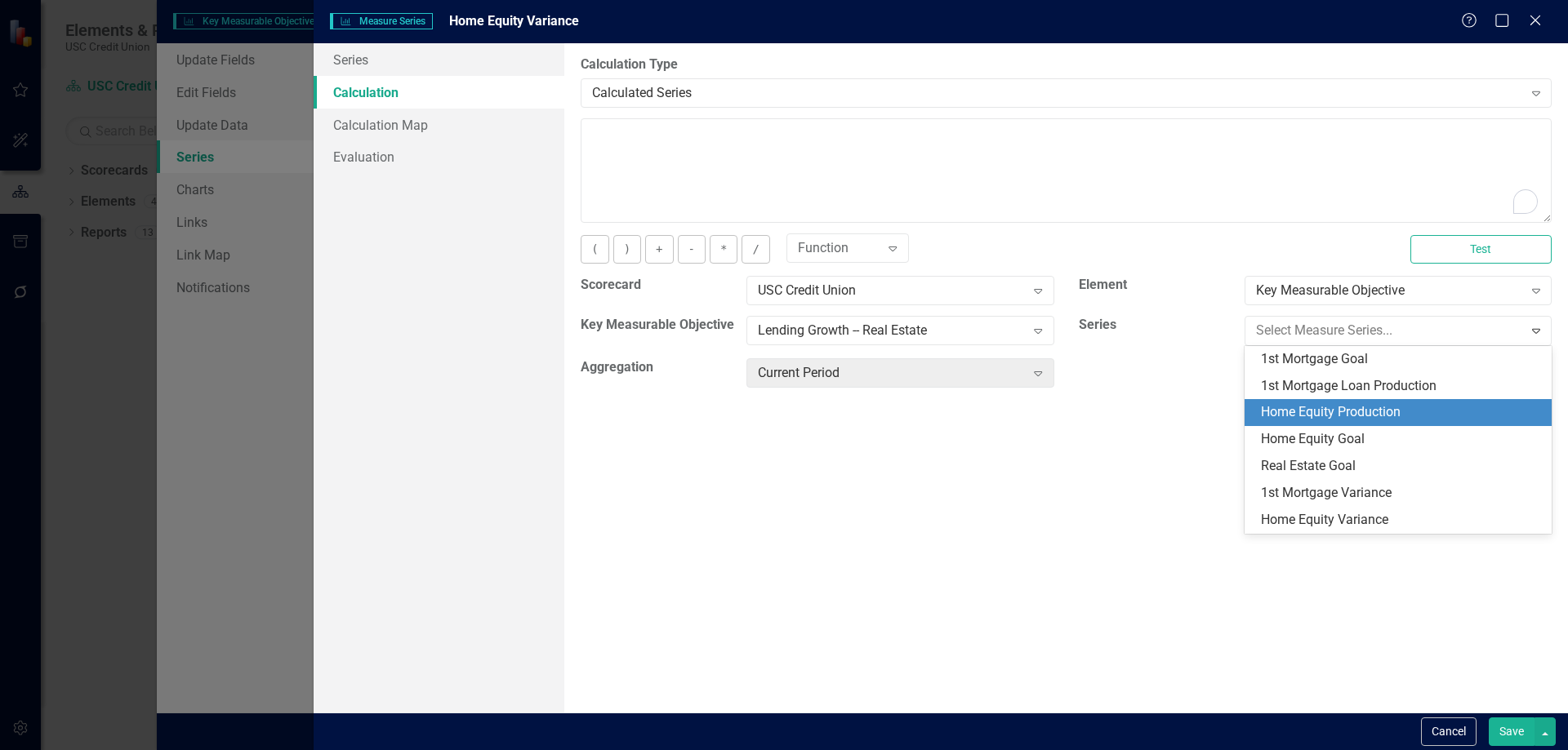
click at [1405, 418] on div "Home Equity Production" at bounding box center [1402, 412] width 281 height 19
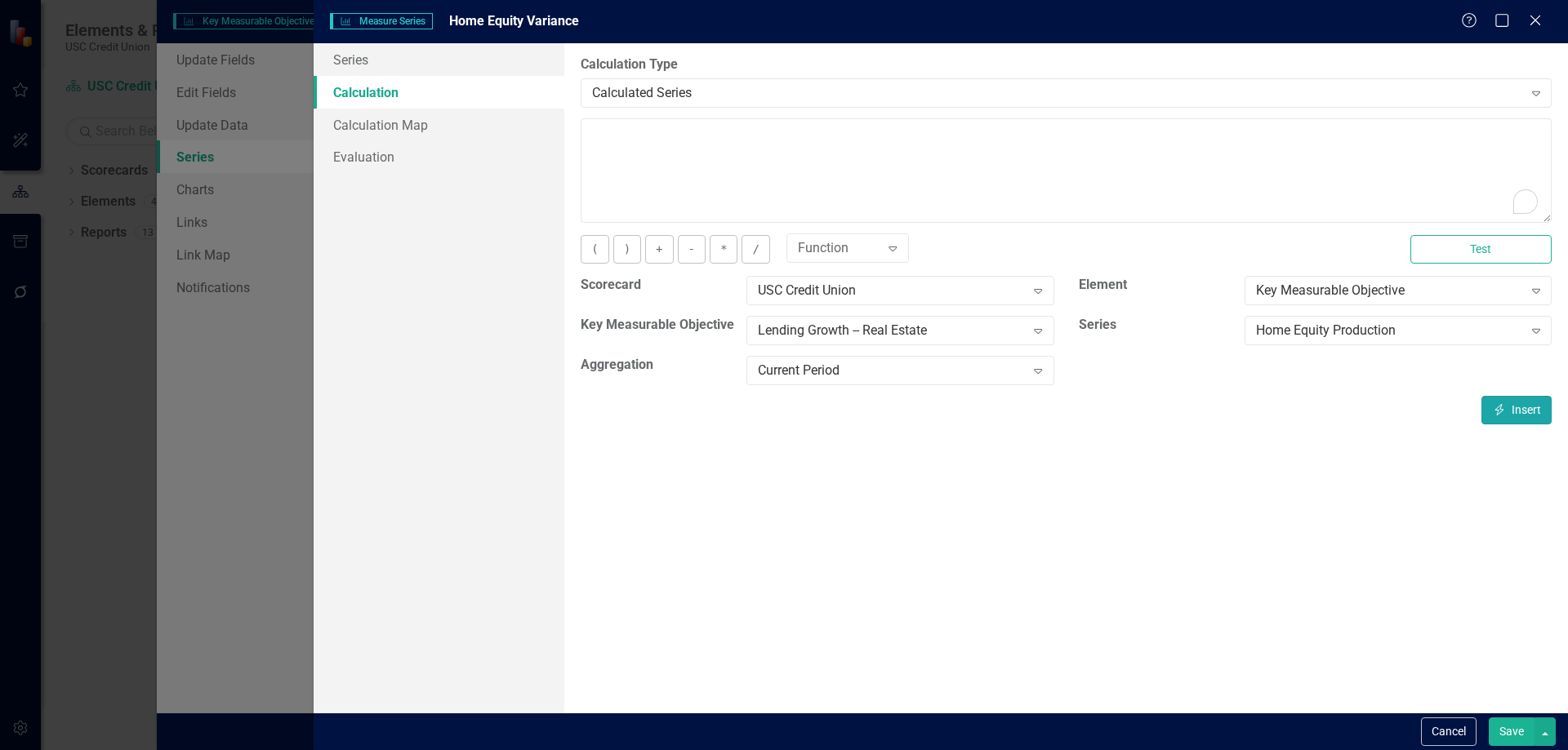
click at [1514, 410] on button "Insert Insert" at bounding box center [1517, 410] width 70 height 29
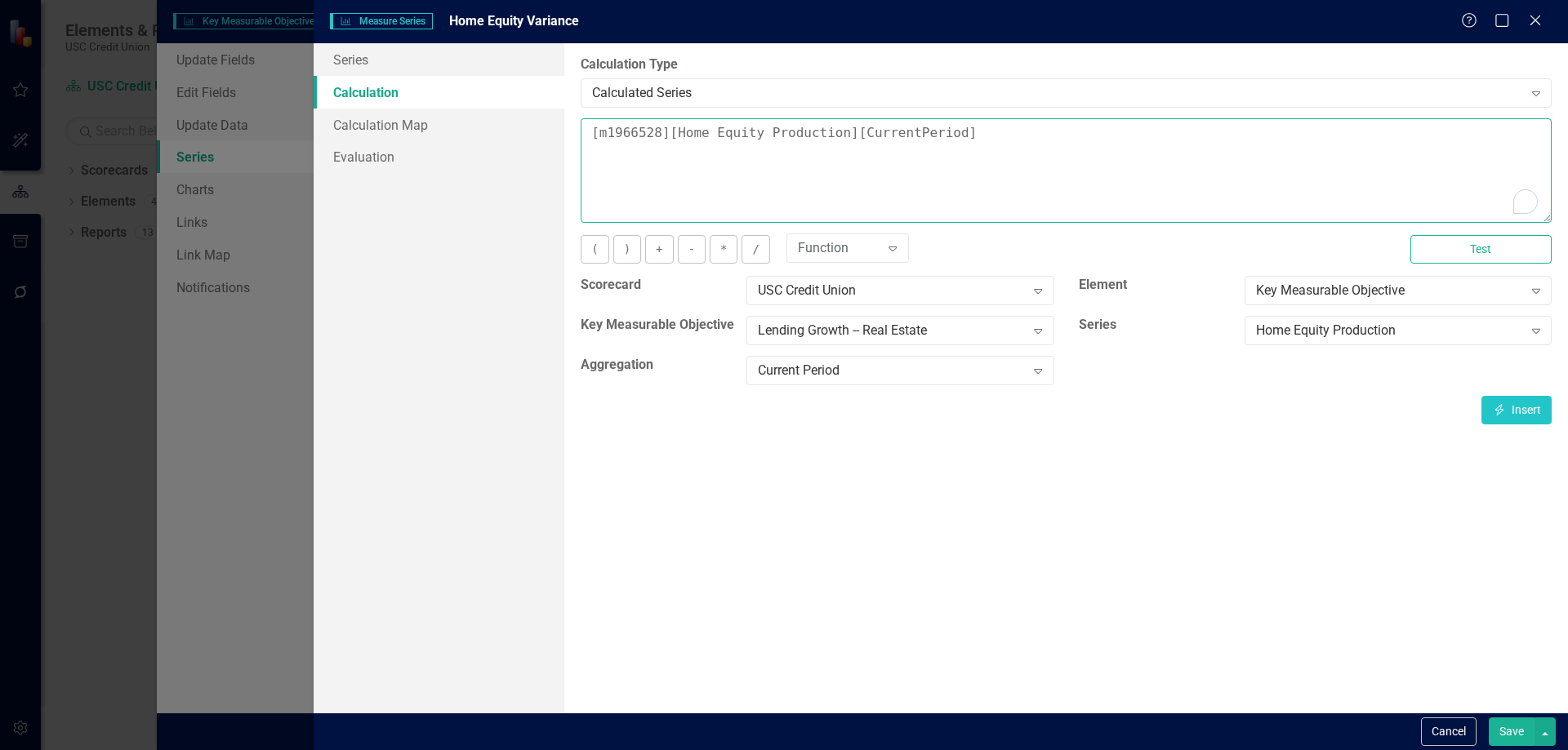
click at [1242, 180] on textarea "[m1966528][Home Equity Production][CurrentPeriod]" at bounding box center [1066, 170] width 971 height 105
click at [1422, 319] on div "Home Equity Production Expand" at bounding box center [1398, 331] width 307 height 30
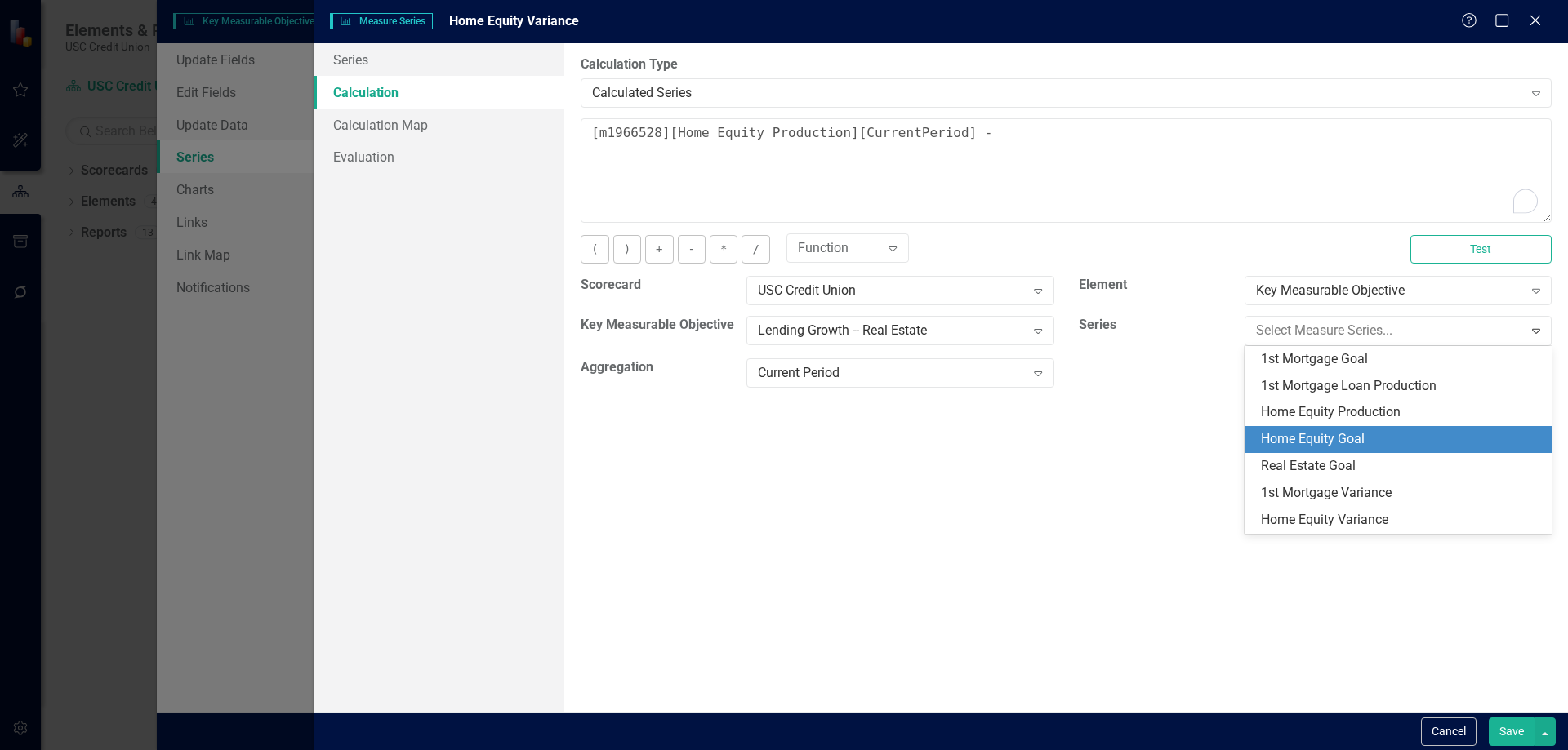
click at [1426, 441] on div "Home Equity Goal" at bounding box center [1402, 439] width 281 height 19
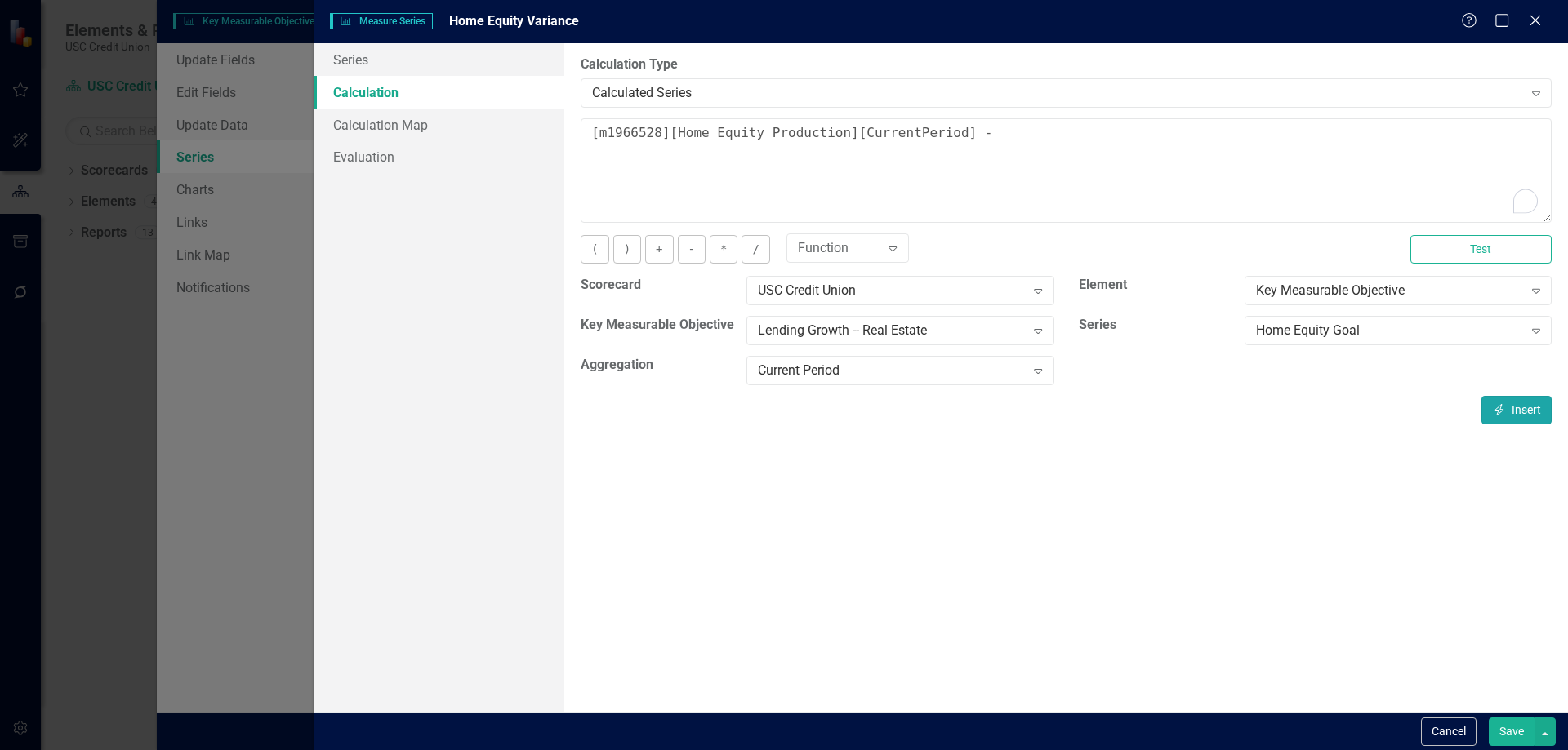
click at [1493, 408] on icon "Insert" at bounding box center [1499, 409] width 14 height 12
type textarea "[m1966528][Home Equity Production][CurrentPeriod] - [m1966528][Home Equity Goal…"
click at [367, 125] on link "Calculation Map" at bounding box center [439, 124] width 251 height 32
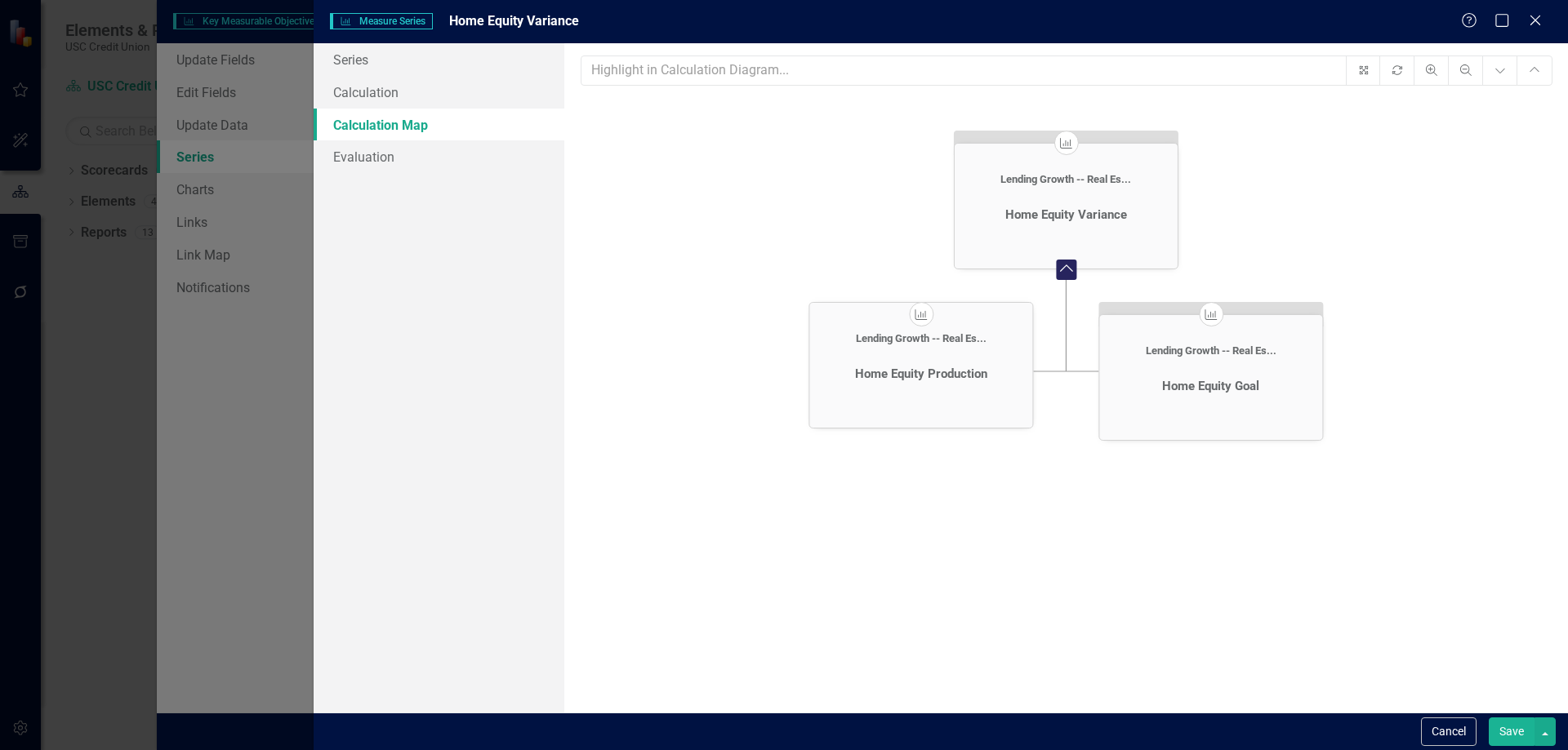
click at [1518, 731] on button "Save" at bounding box center [1511, 732] width 46 height 29
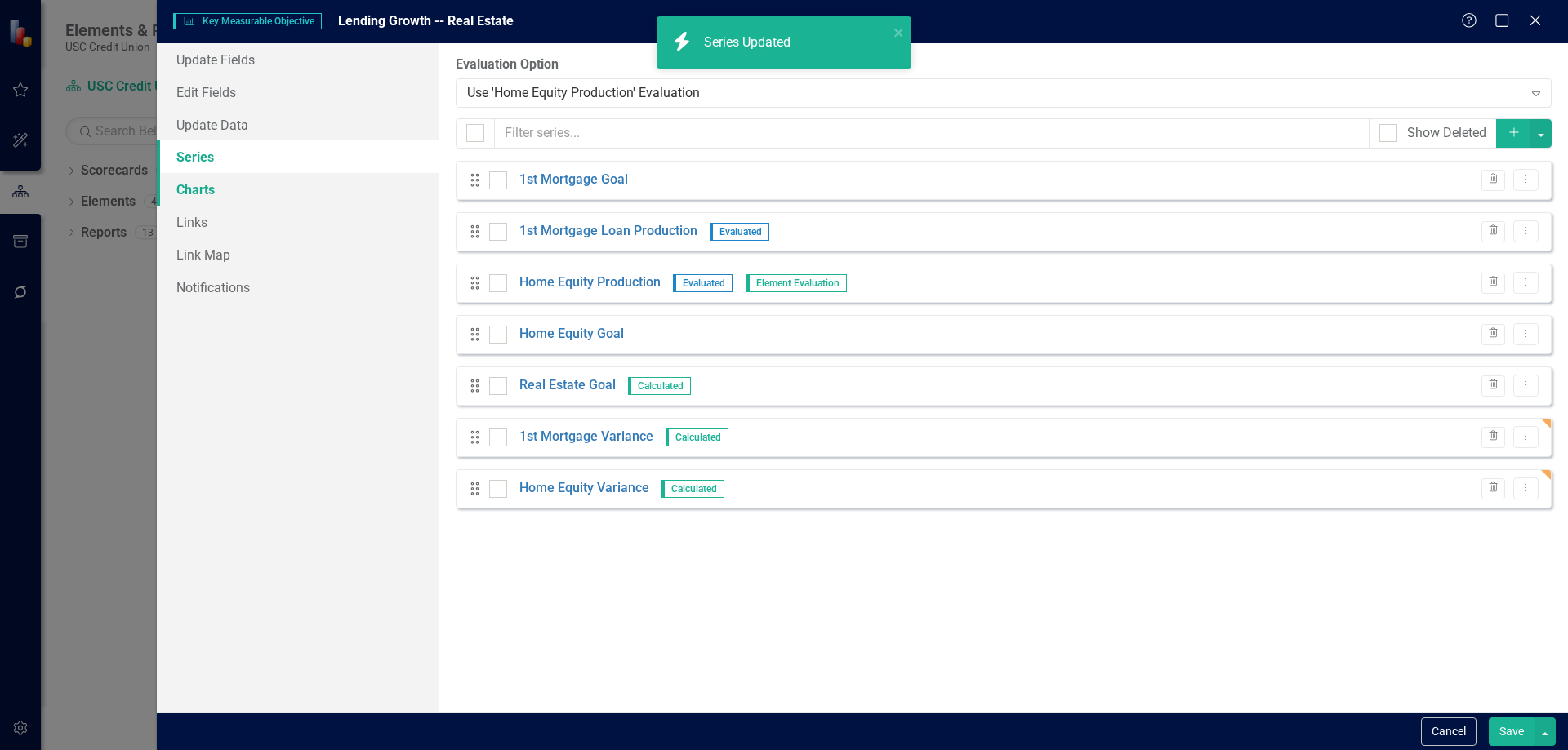
click at [216, 185] on link "Charts" at bounding box center [298, 189] width 282 height 32
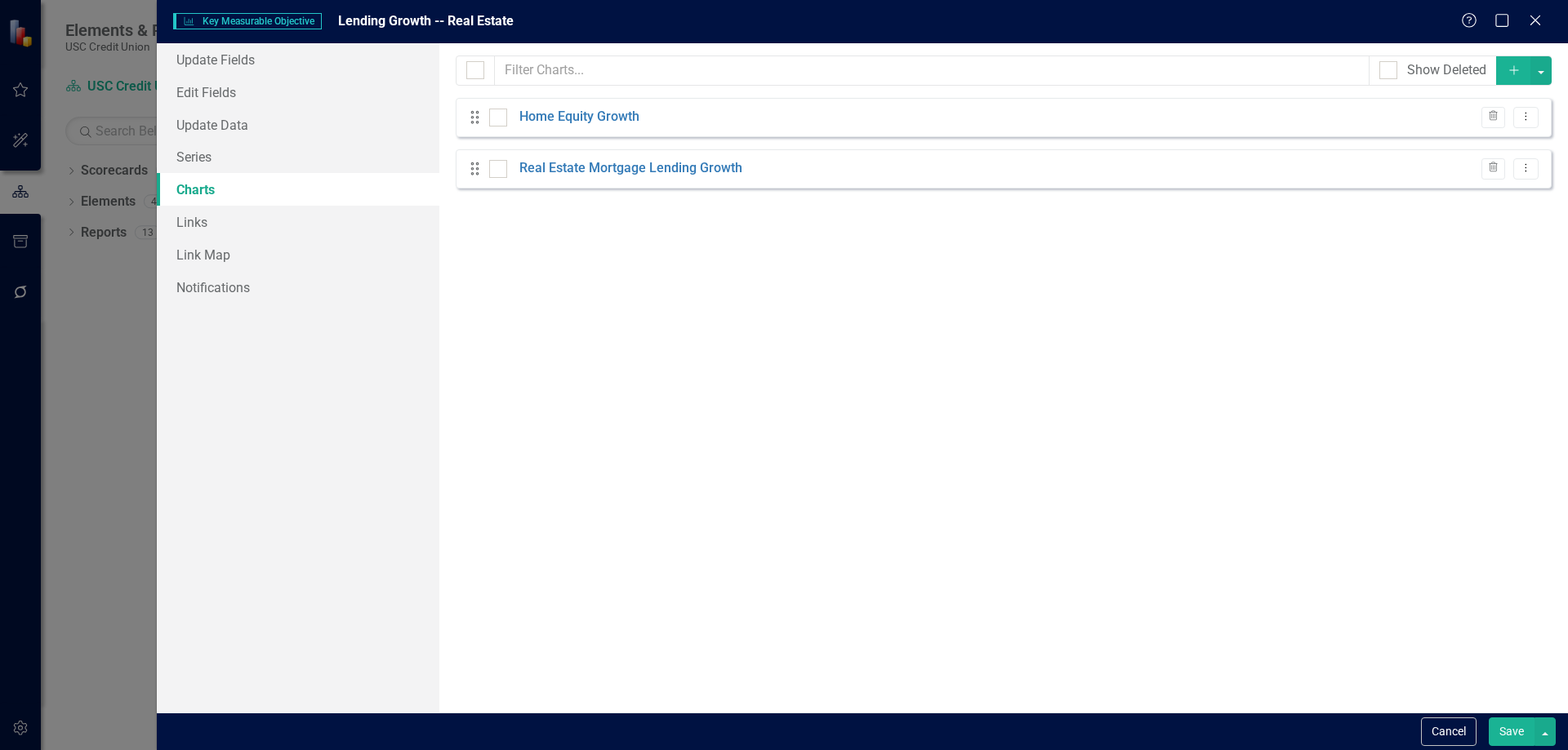
click at [1528, 727] on button "Save" at bounding box center [1511, 732] width 46 height 29
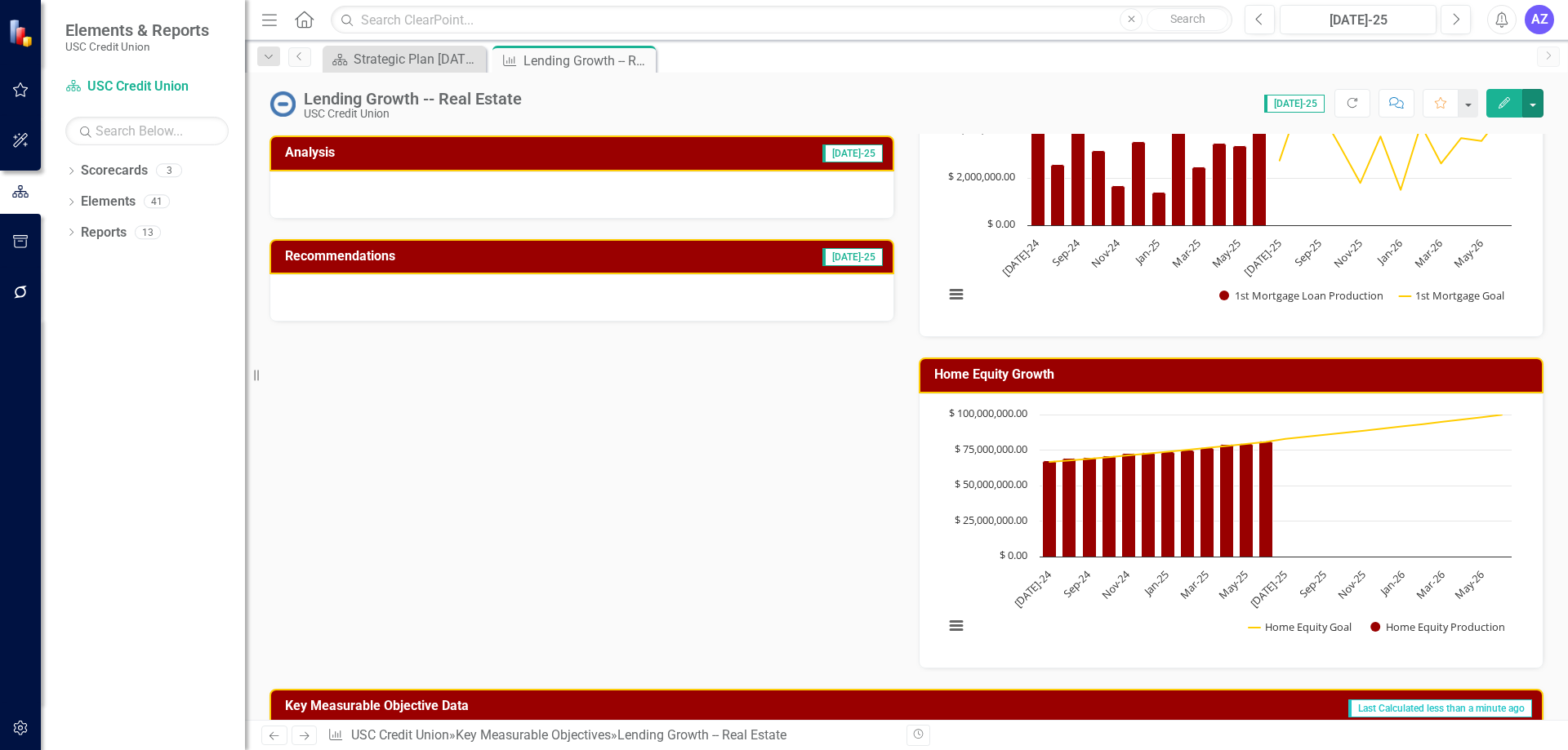
scroll to position [183, 0]
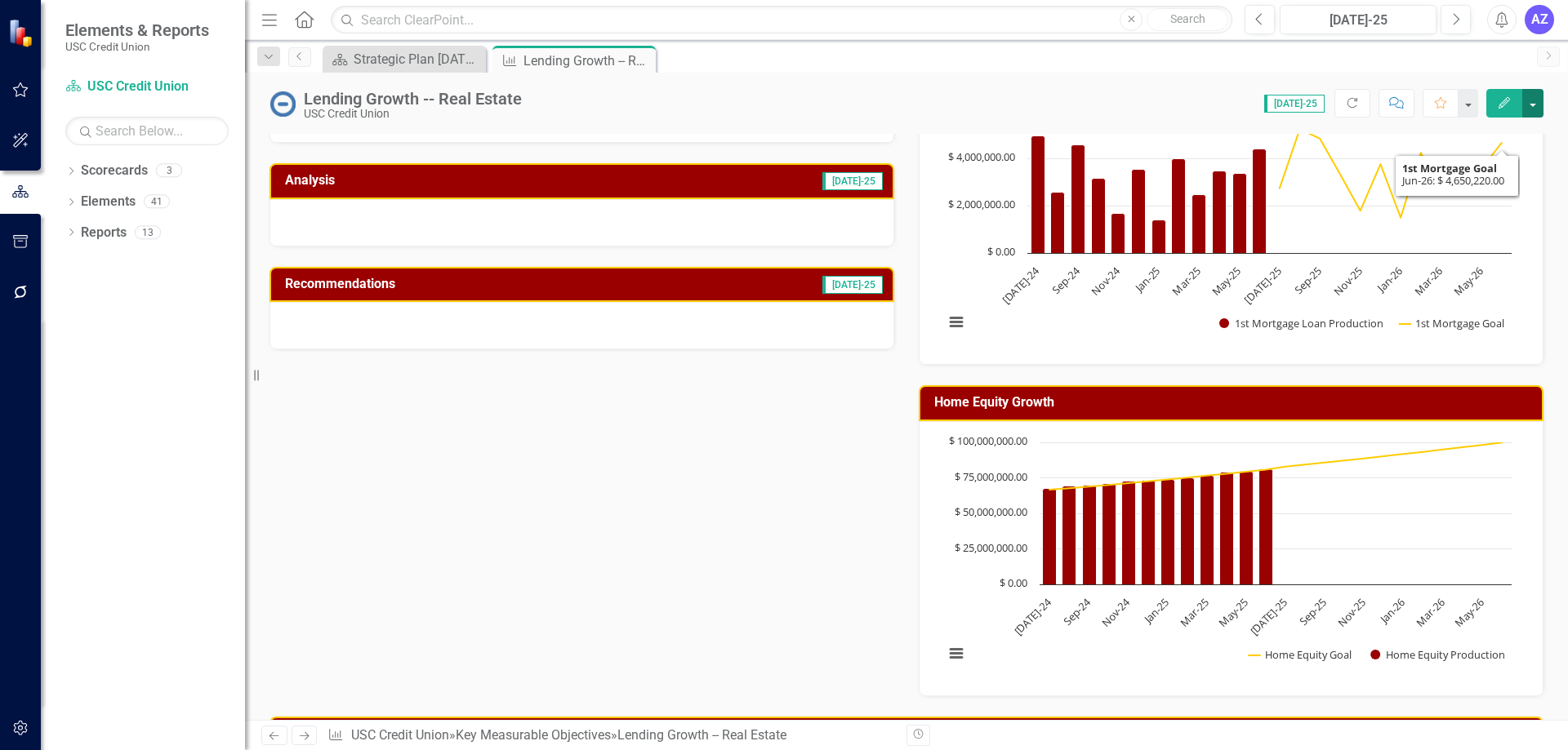
click at [1537, 108] on button "button" at bounding box center [1533, 104] width 22 height 29
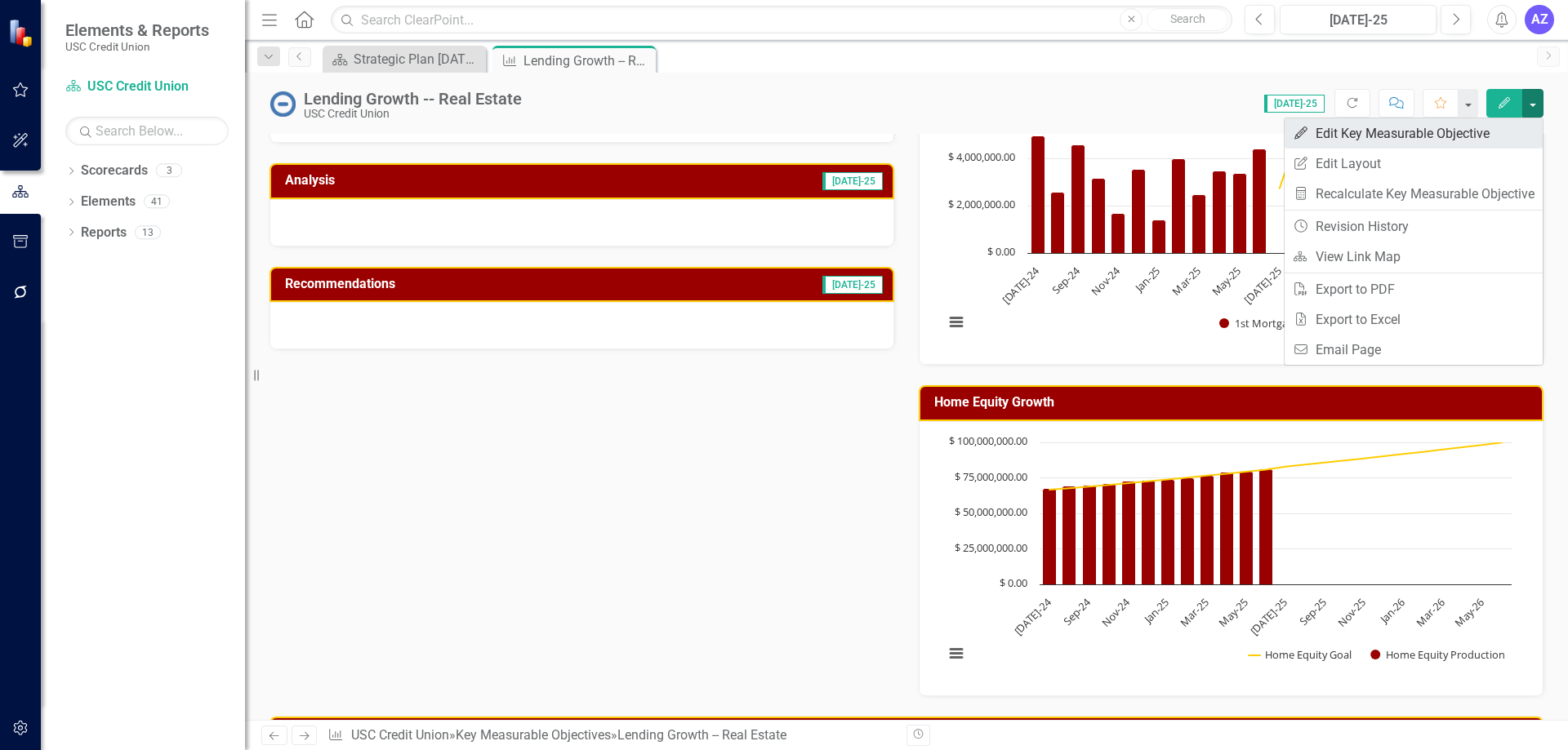
click at [1522, 125] on link "Edit Edit Key Measurable Objective" at bounding box center [1414, 133] width 258 height 31
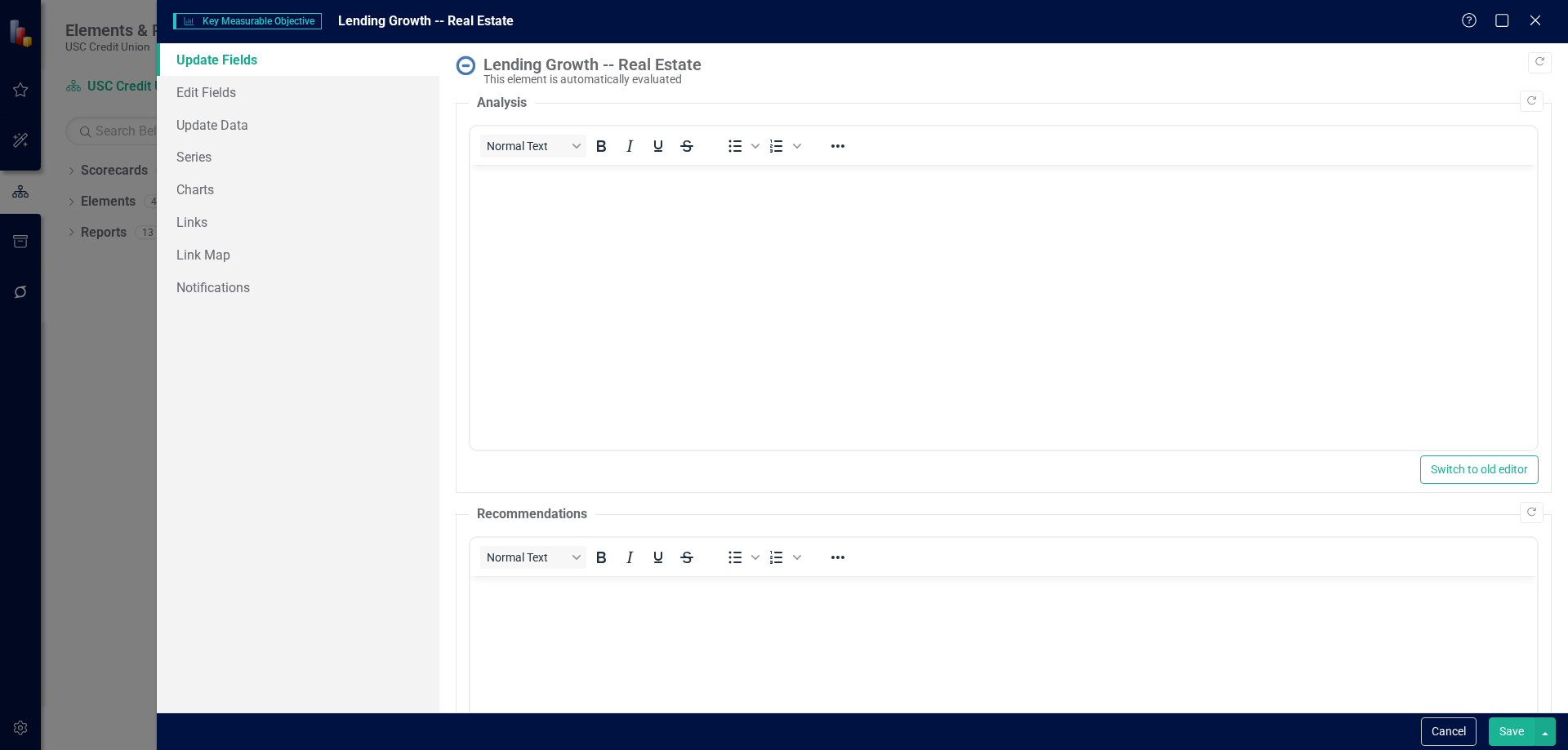
scroll to position [0, 0]
click at [208, 160] on link "Series" at bounding box center [298, 157] width 282 height 32
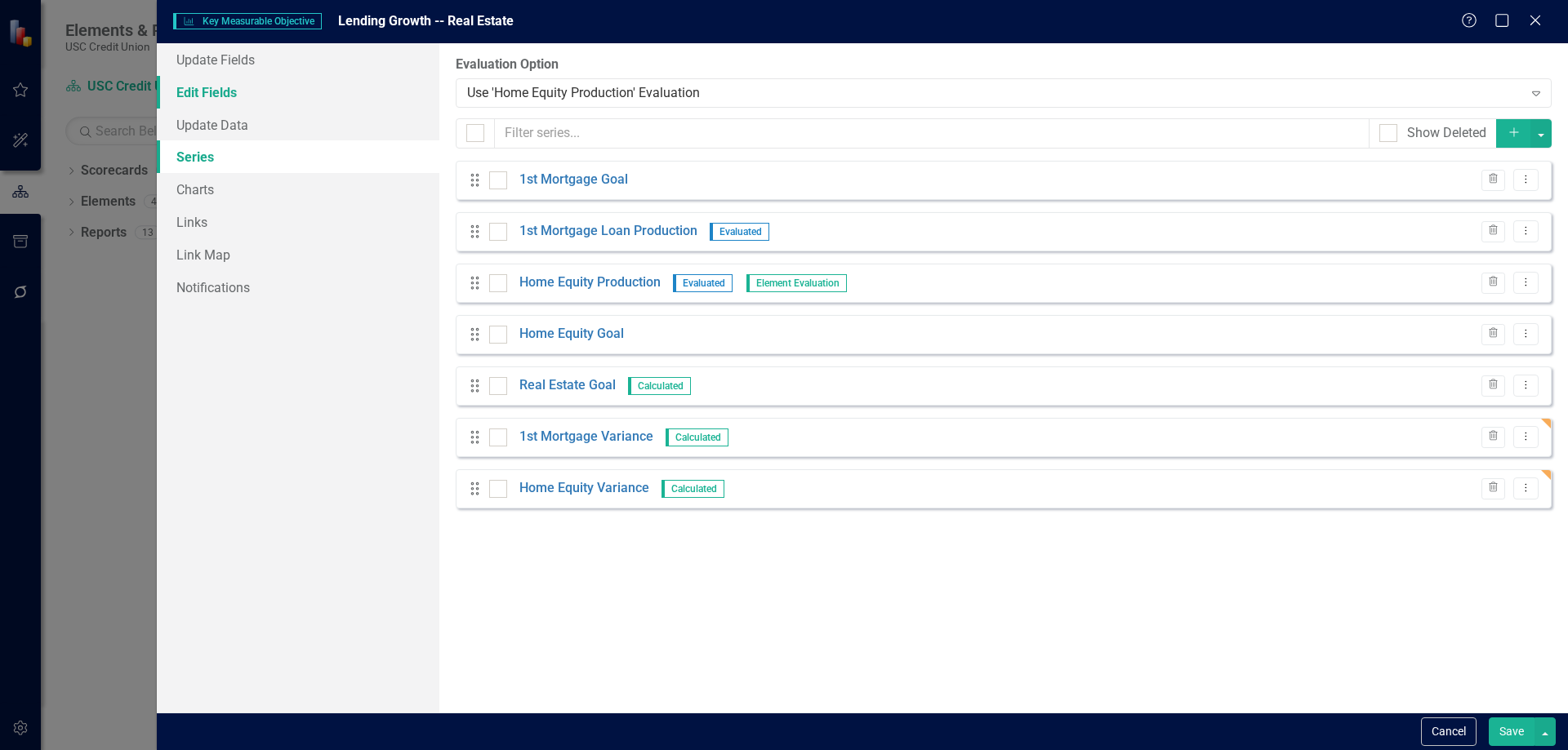
click at [225, 93] on link "Edit Fields" at bounding box center [298, 92] width 282 height 32
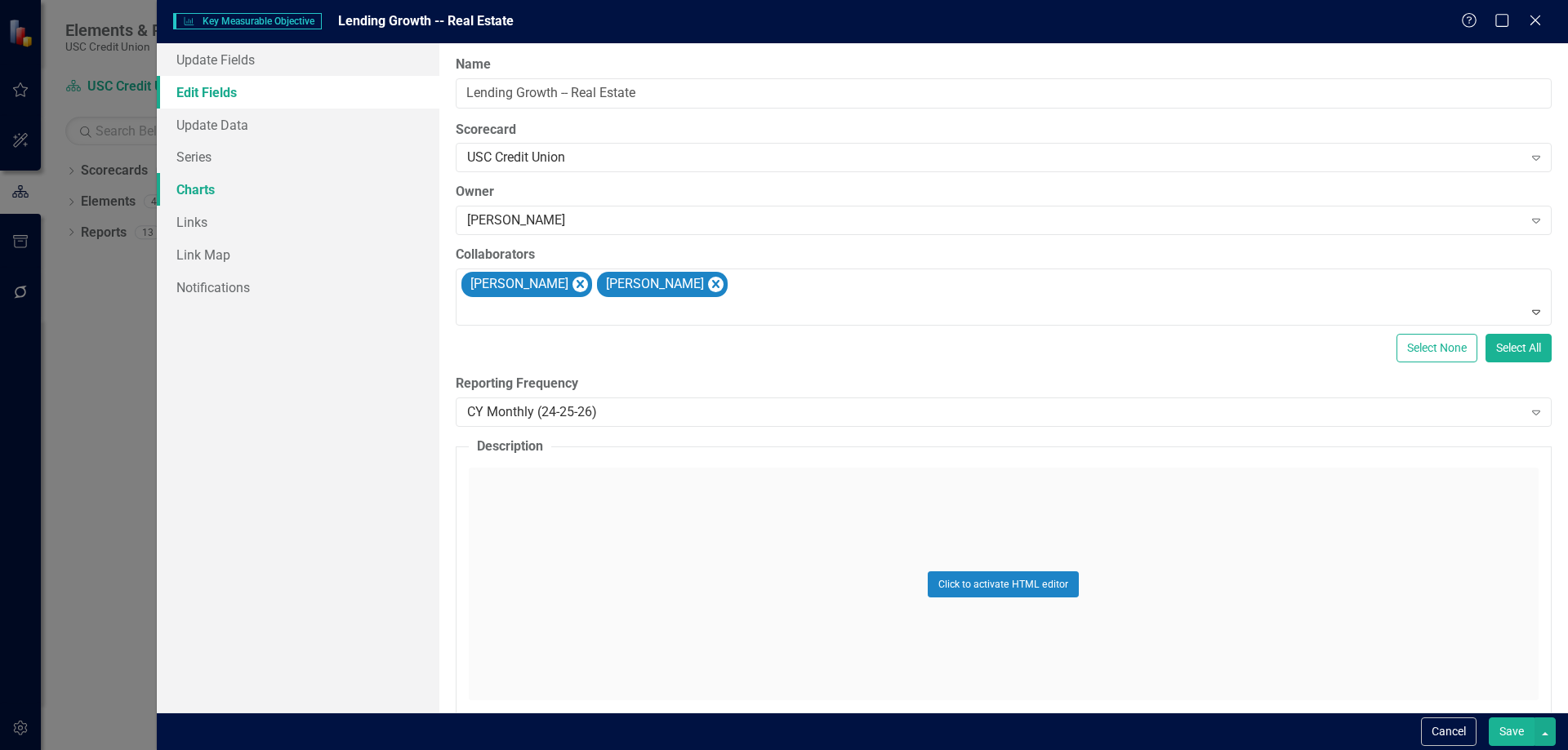
click at [204, 187] on link "Charts" at bounding box center [298, 189] width 282 height 32
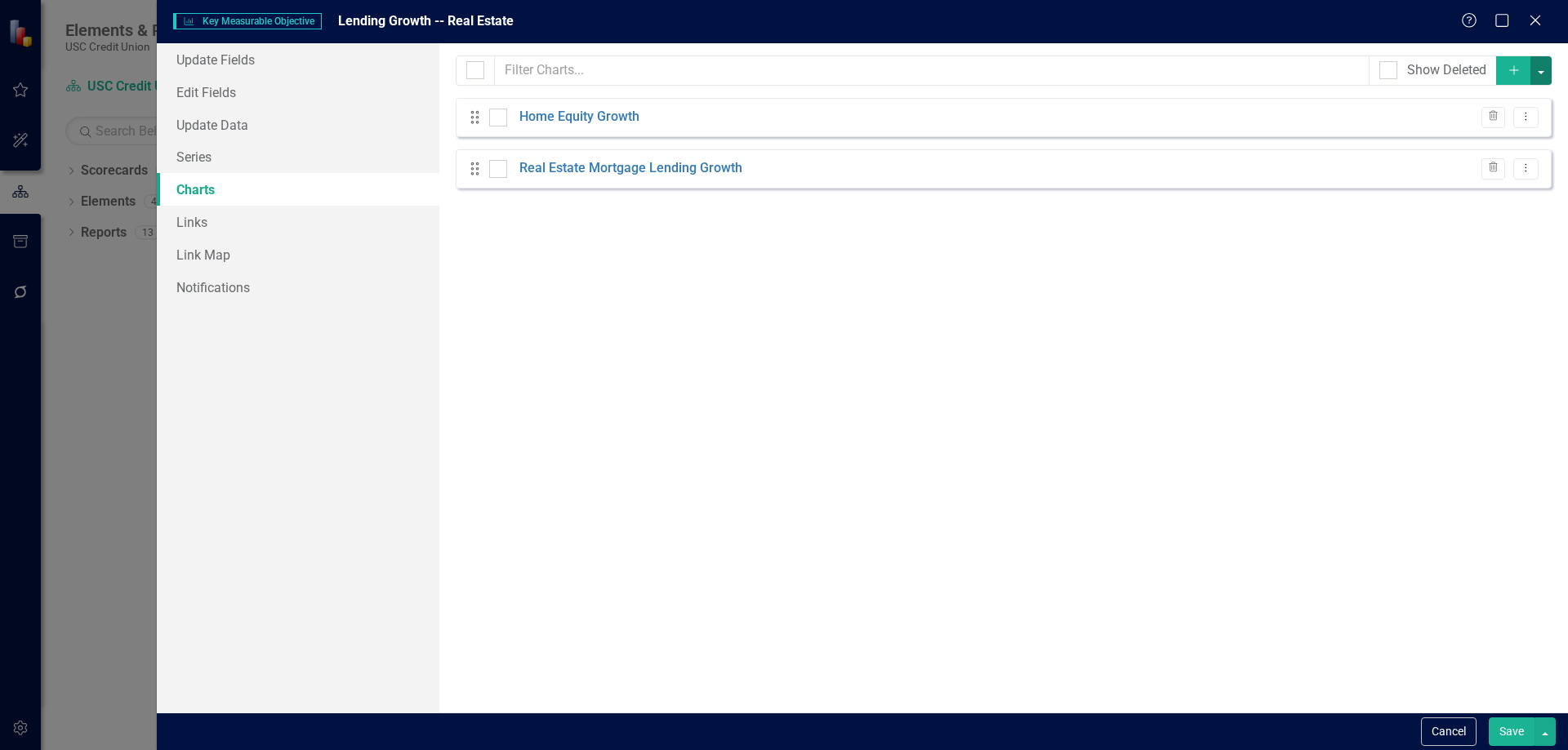
click at [1539, 74] on button "button" at bounding box center [1541, 71] width 22 height 29
click at [1508, 108] on link "Add Add Chart" at bounding box center [1486, 101] width 129 height 31
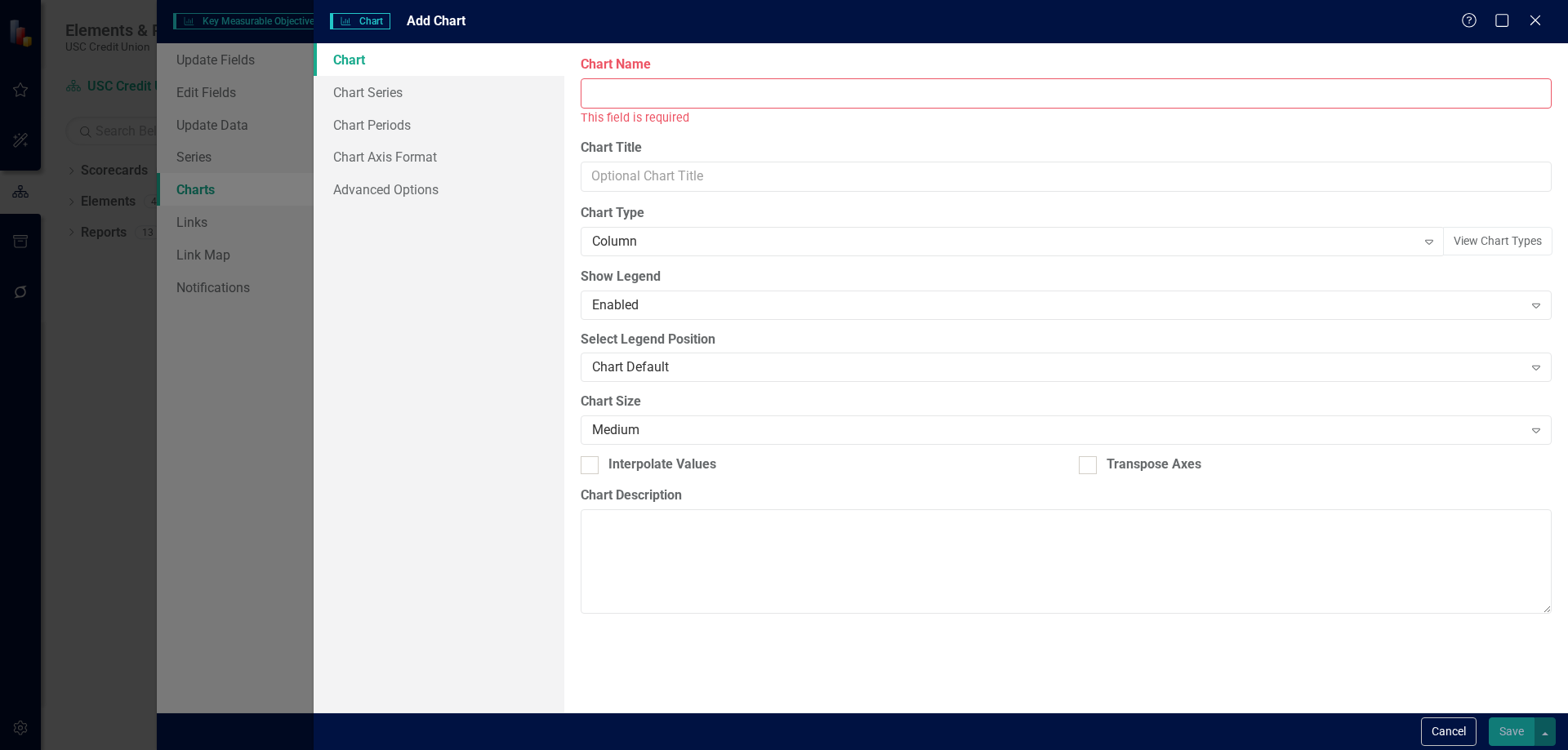
click at [813, 90] on input "Name" at bounding box center [1066, 94] width 971 height 31
type input "a"
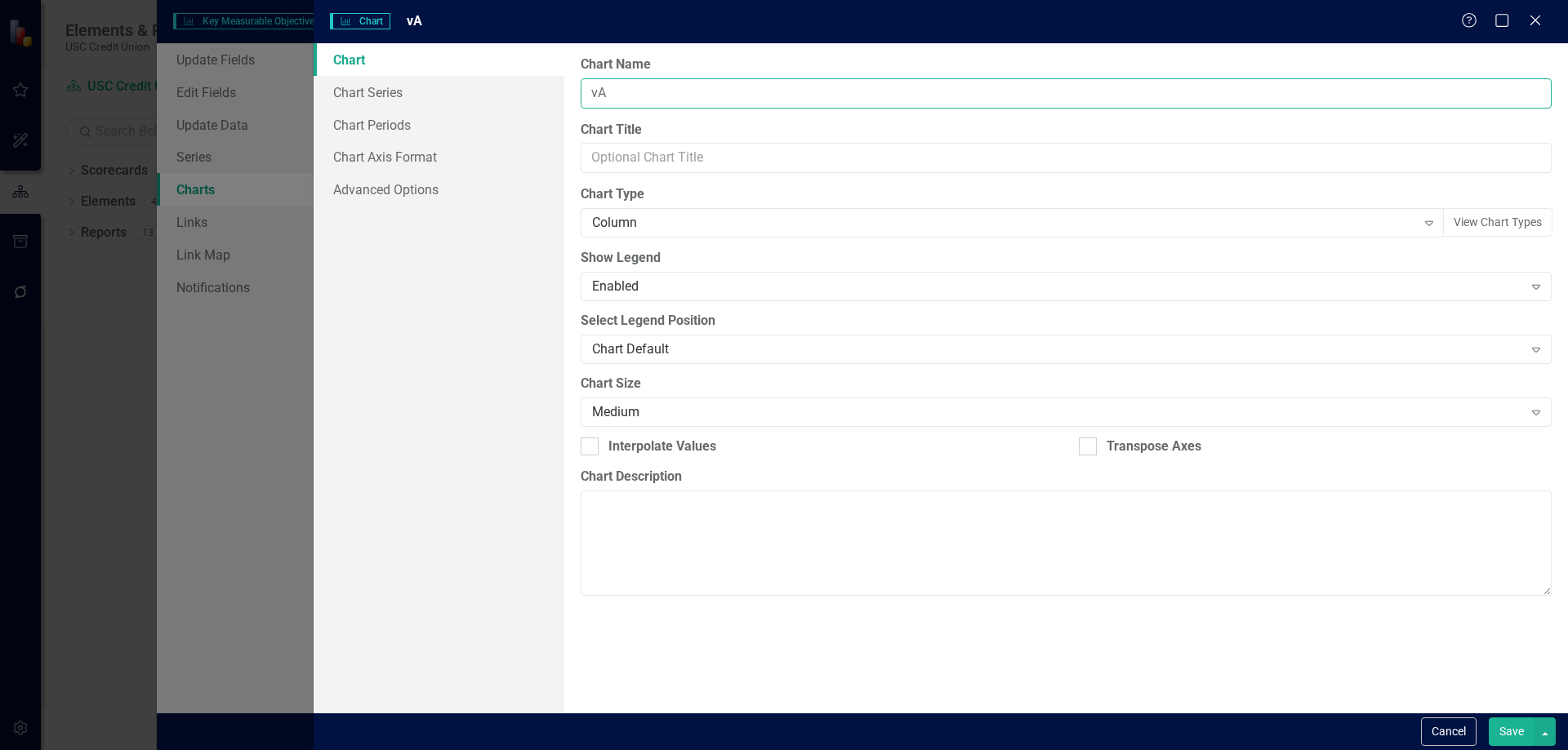
type input "v"
type input "Variance"
click at [941, 191] on label "Chart Type" at bounding box center [1066, 195] width 971 height 19
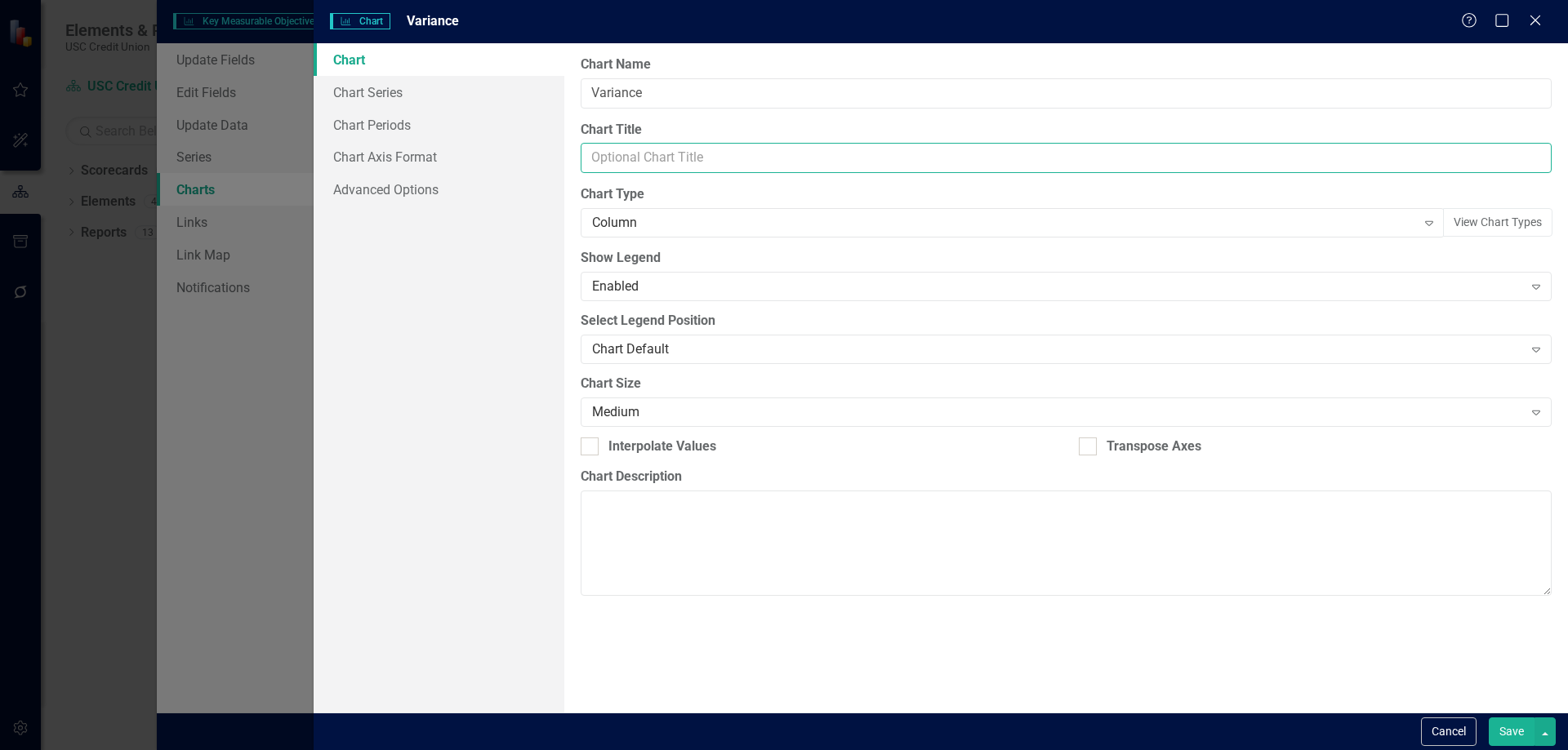
click at [958, 154] on input "Chart Title" at bounding box center [1066, 159] width 971 height 31
click at [883, 233] on div "Column Expand" at bounding box center [1013, 223] width 864 height 30
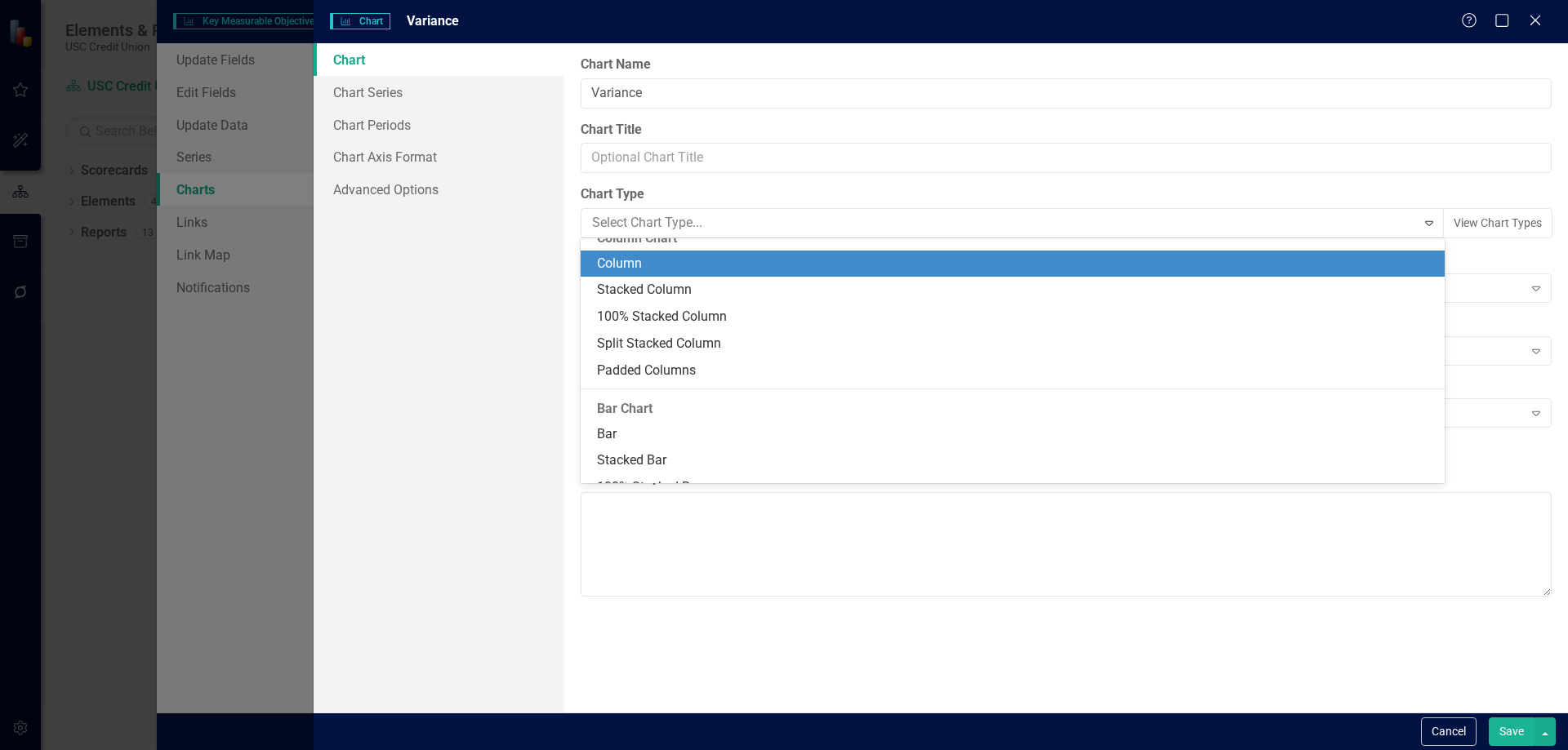
scroll to position [360, 0]
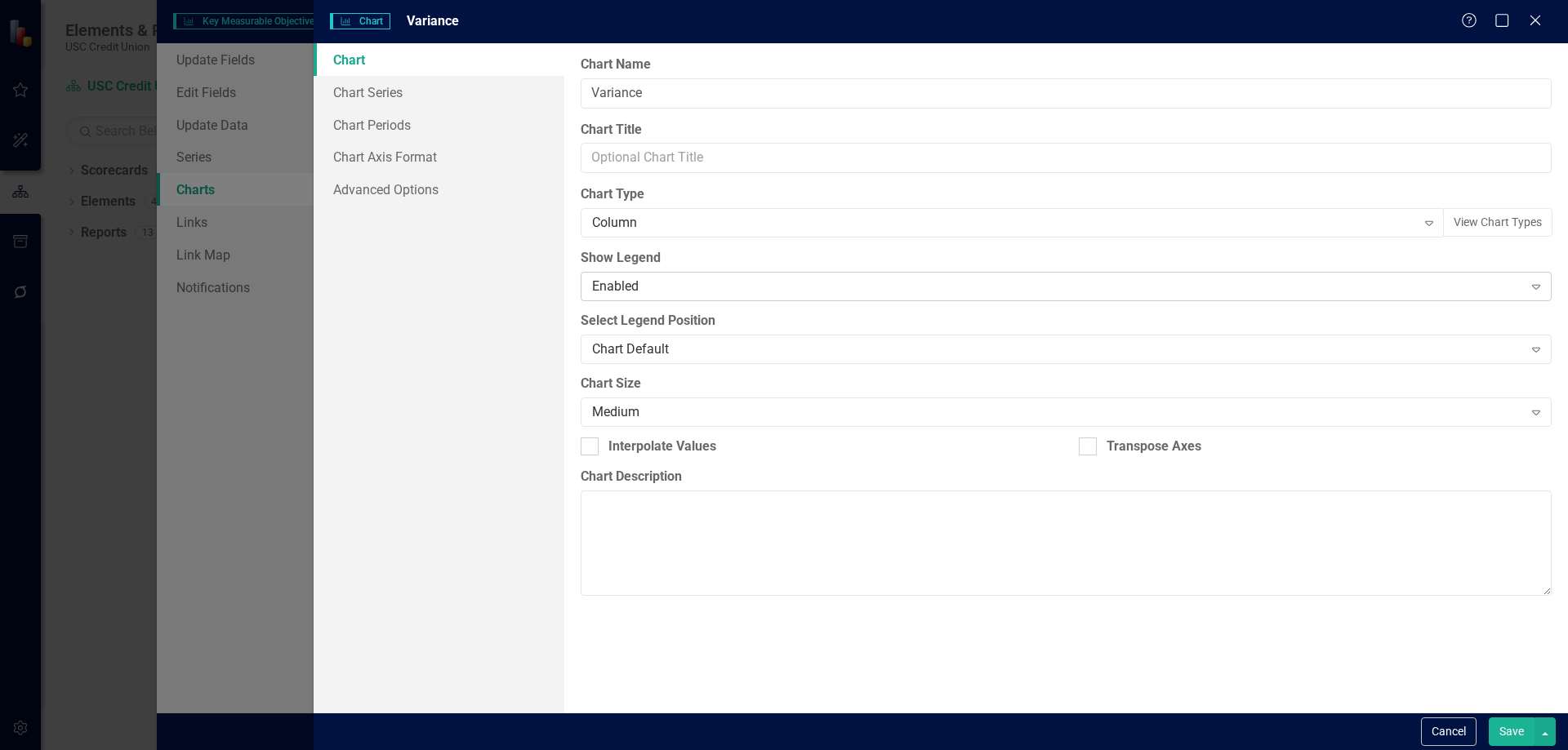
click at [830, 280] on div "Enabled" at bounding box center [1058, 287] width 931 height 19
click at [385, 100] on link "Chart Series" at bounding box center [439, 92] width 251 height 32
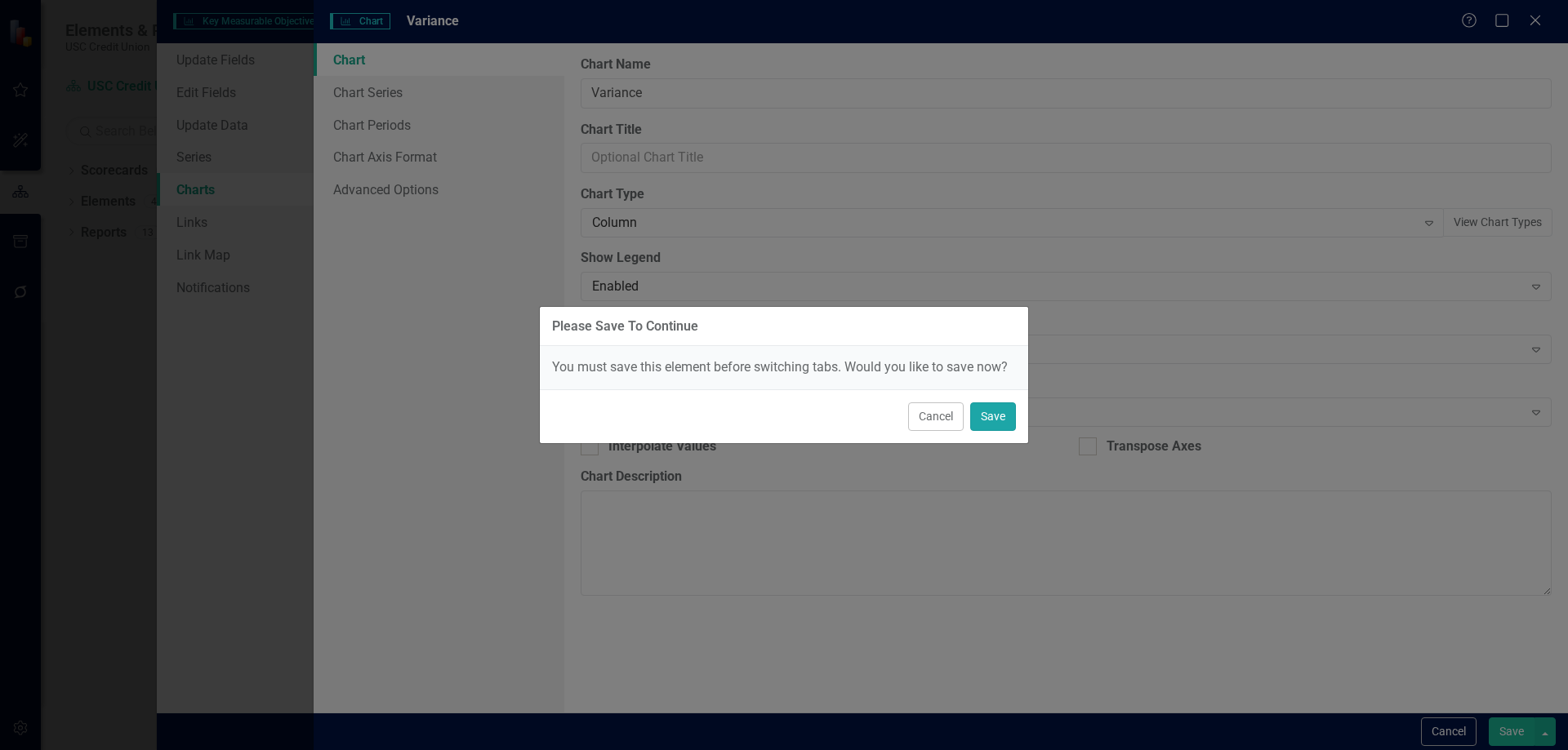
click at [993, 418] on button "Save" at bounding box center [993, 417] width 46 height 29
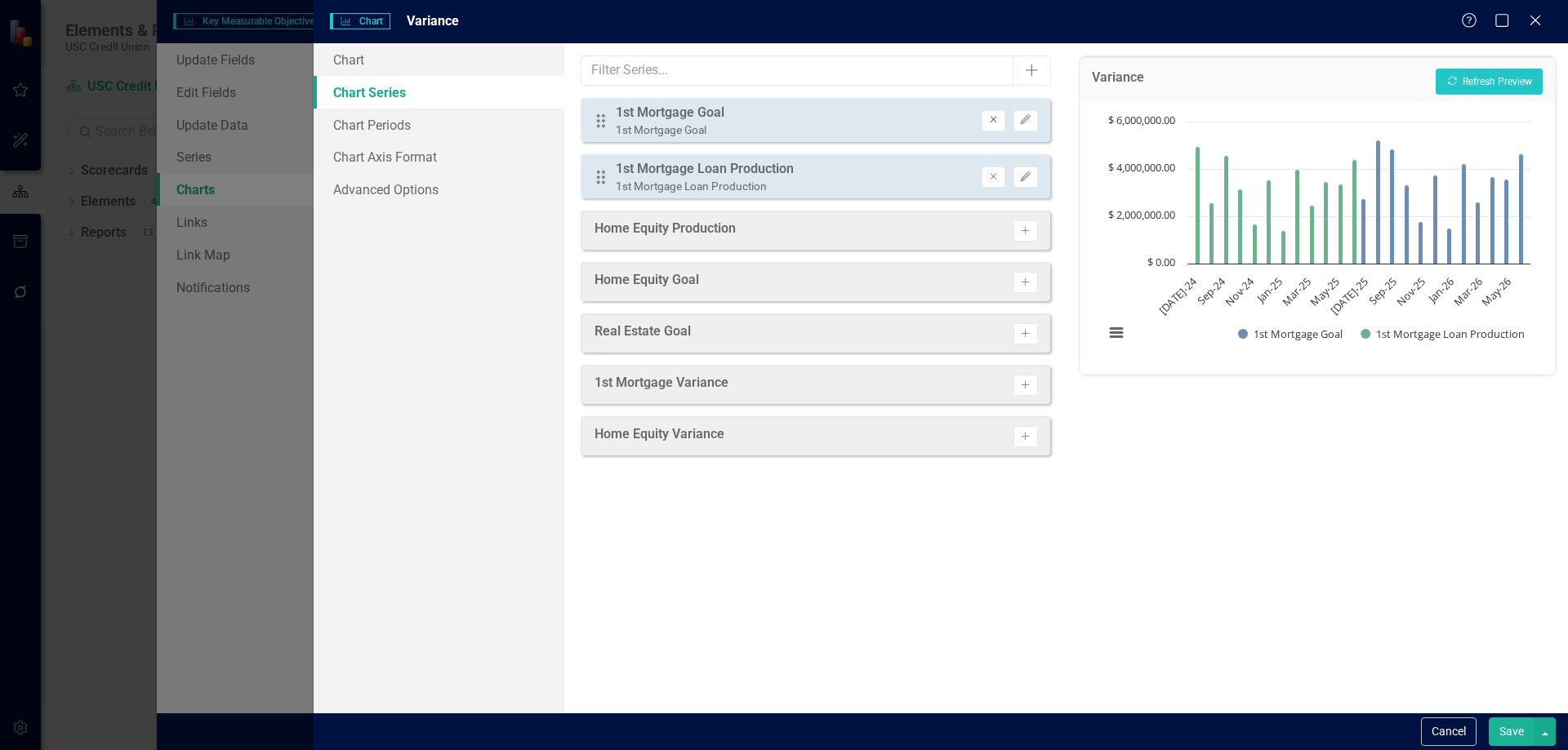
click at [991, 121] on icon "Remove" at bounding box center [994, 120] width 13 height 10
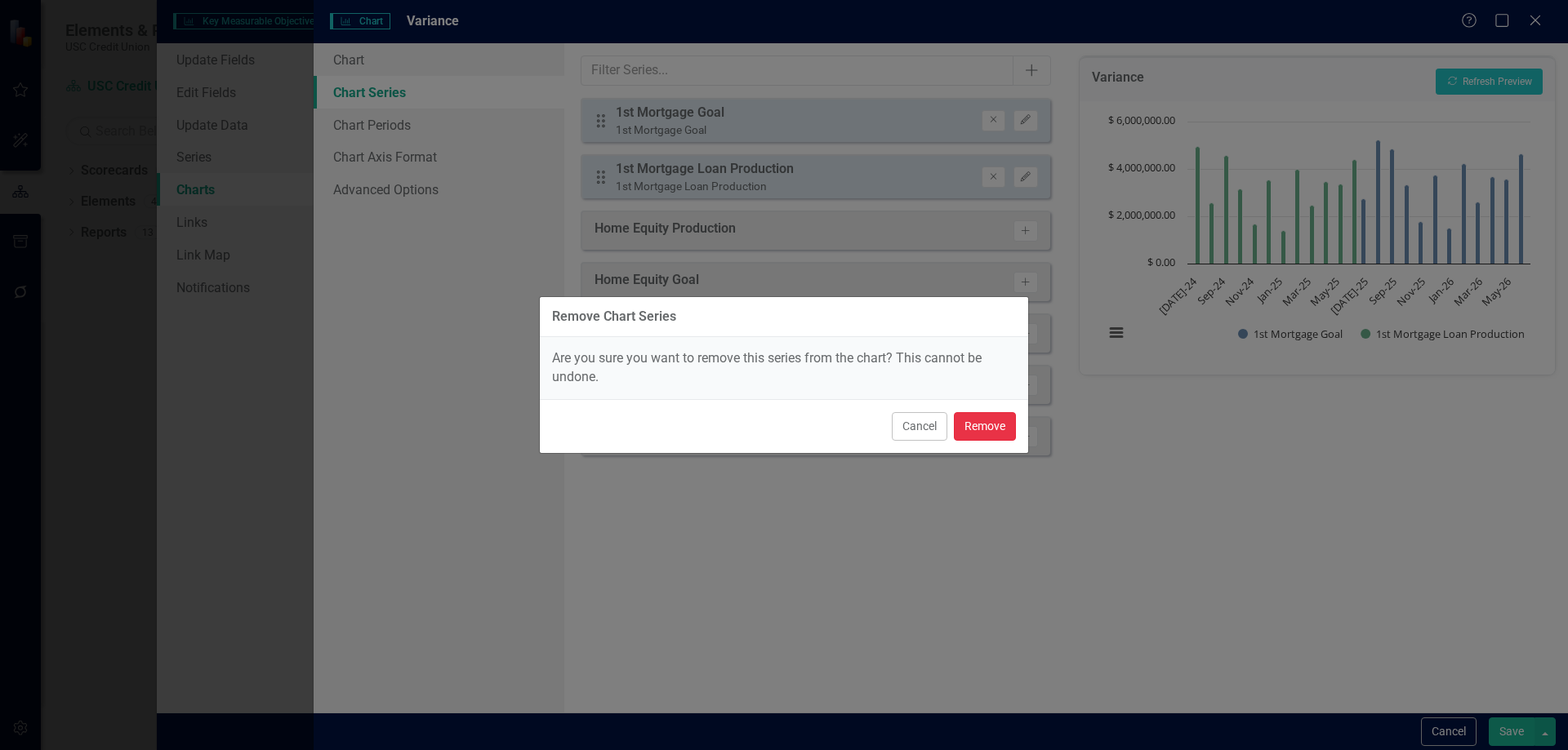
drag, startPoint x: 970, startPoint y: 424, endPoint x: 968, endPoint y: 363, distance: 61.0
click at [970, 425] on button "Remove" at bounding box center [985, 426] width 62 height 29
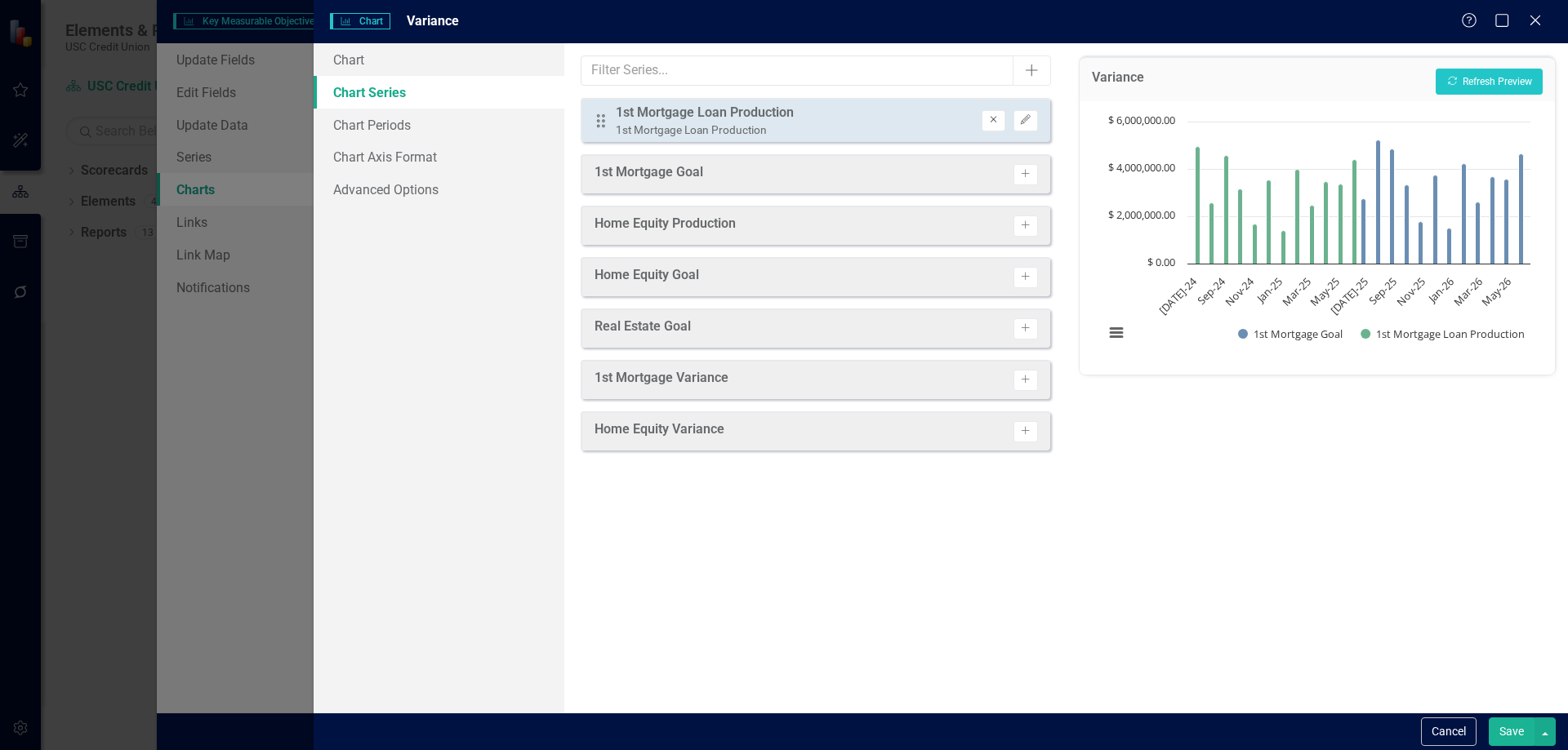
click at [995, 115] on icon "Remove" at bounding box center [994, 120] width 13 height 10
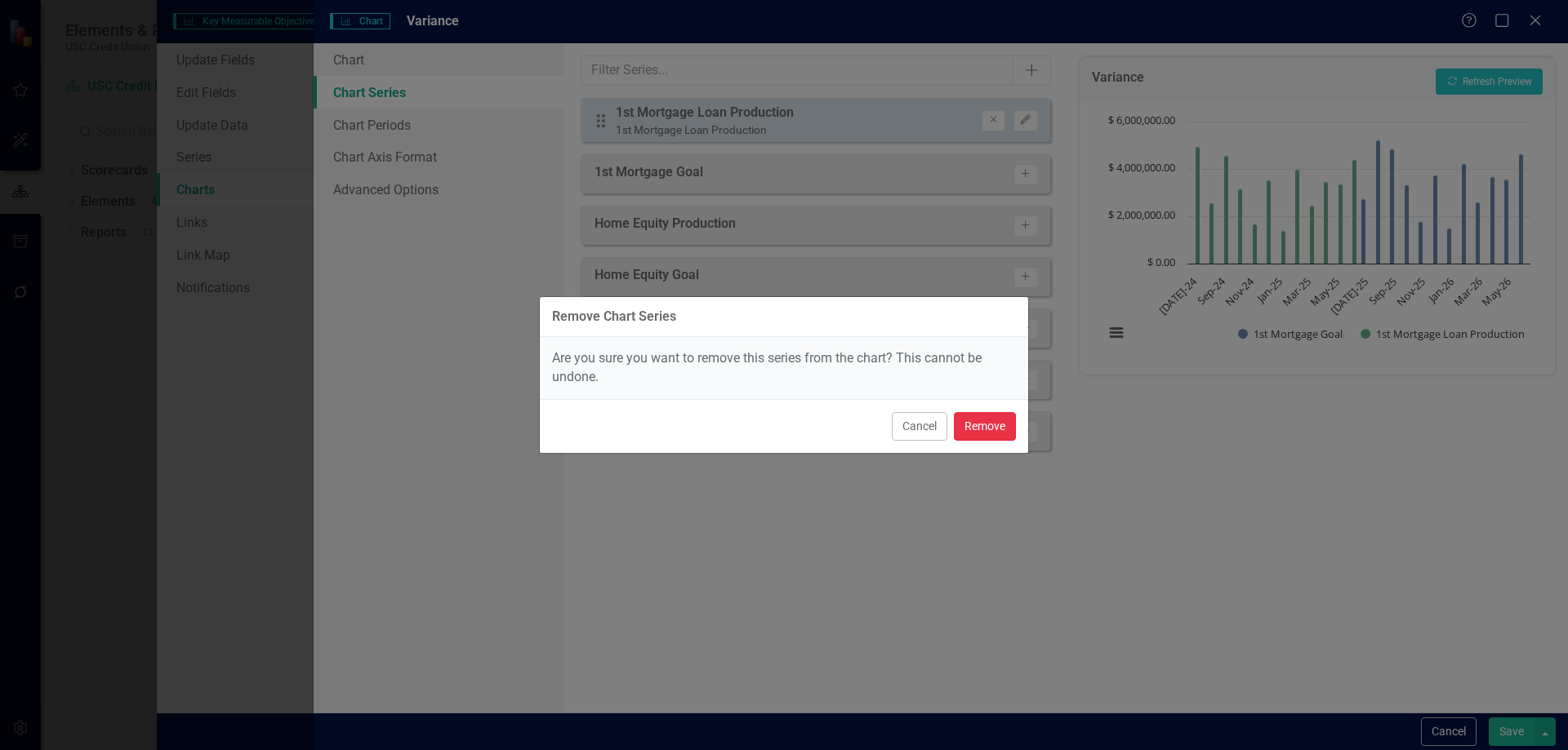
click at [1010, 427] on button "Remove" at bounding box center [985, 426] width 62 height 29
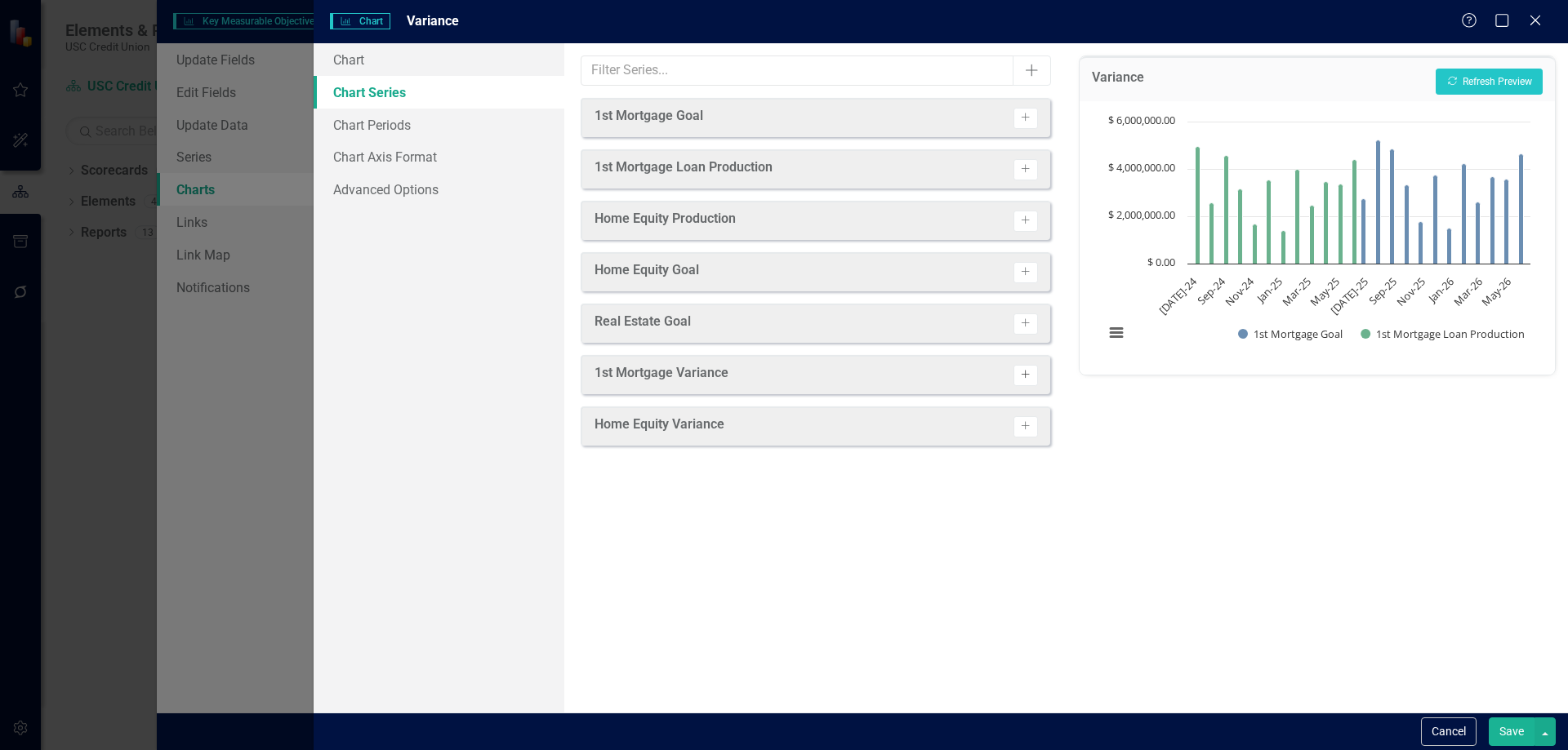
click at [1028, 370] on icon "Activate" at bounding box center [1025, 374] width 13 height 10
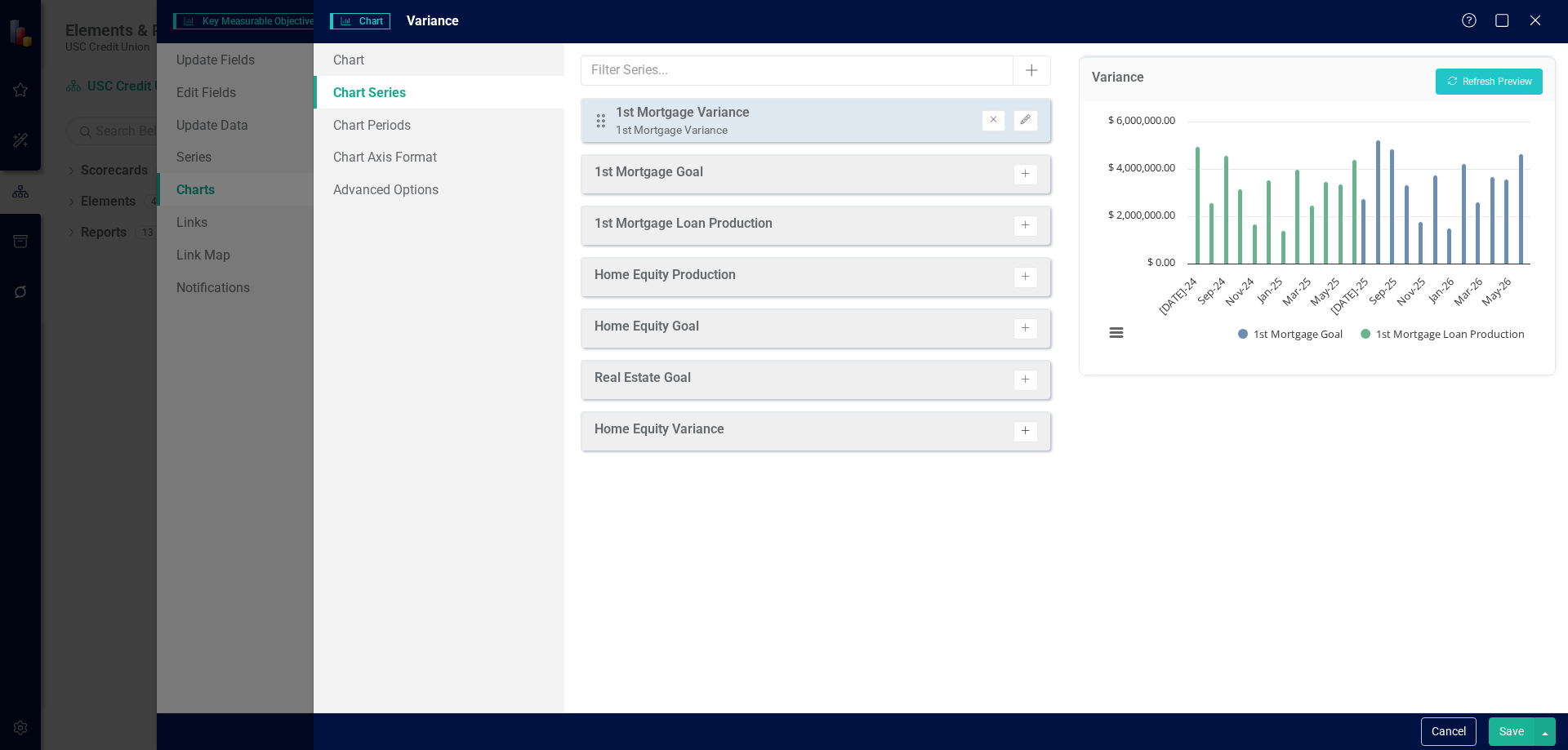
click at [1027, 434] on icon "Activate" at bounding box center [1025, 431] width 13 height 10
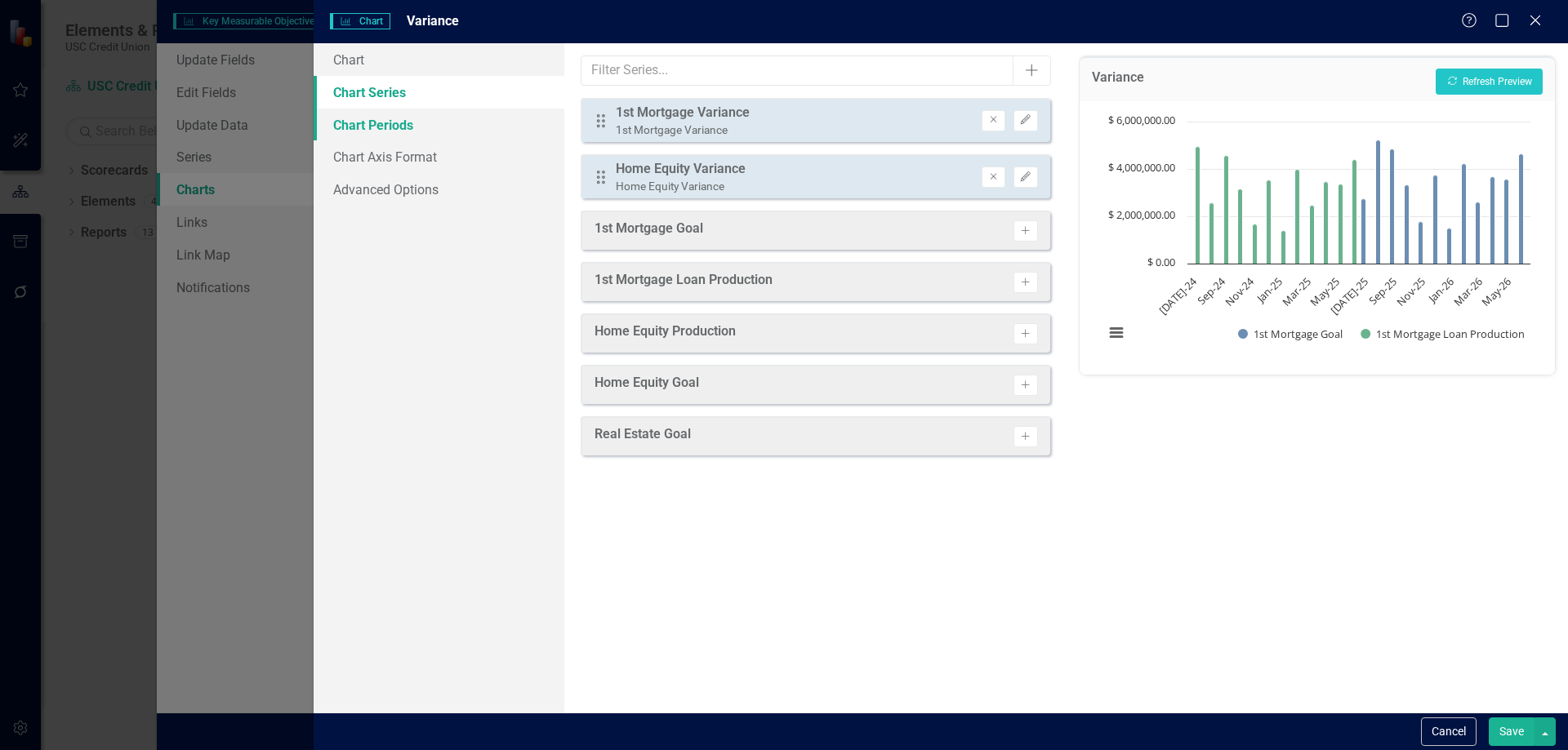
click at [461, 132] on link "Chart Periods" at bounding box center [439, 124] width 251 height 32
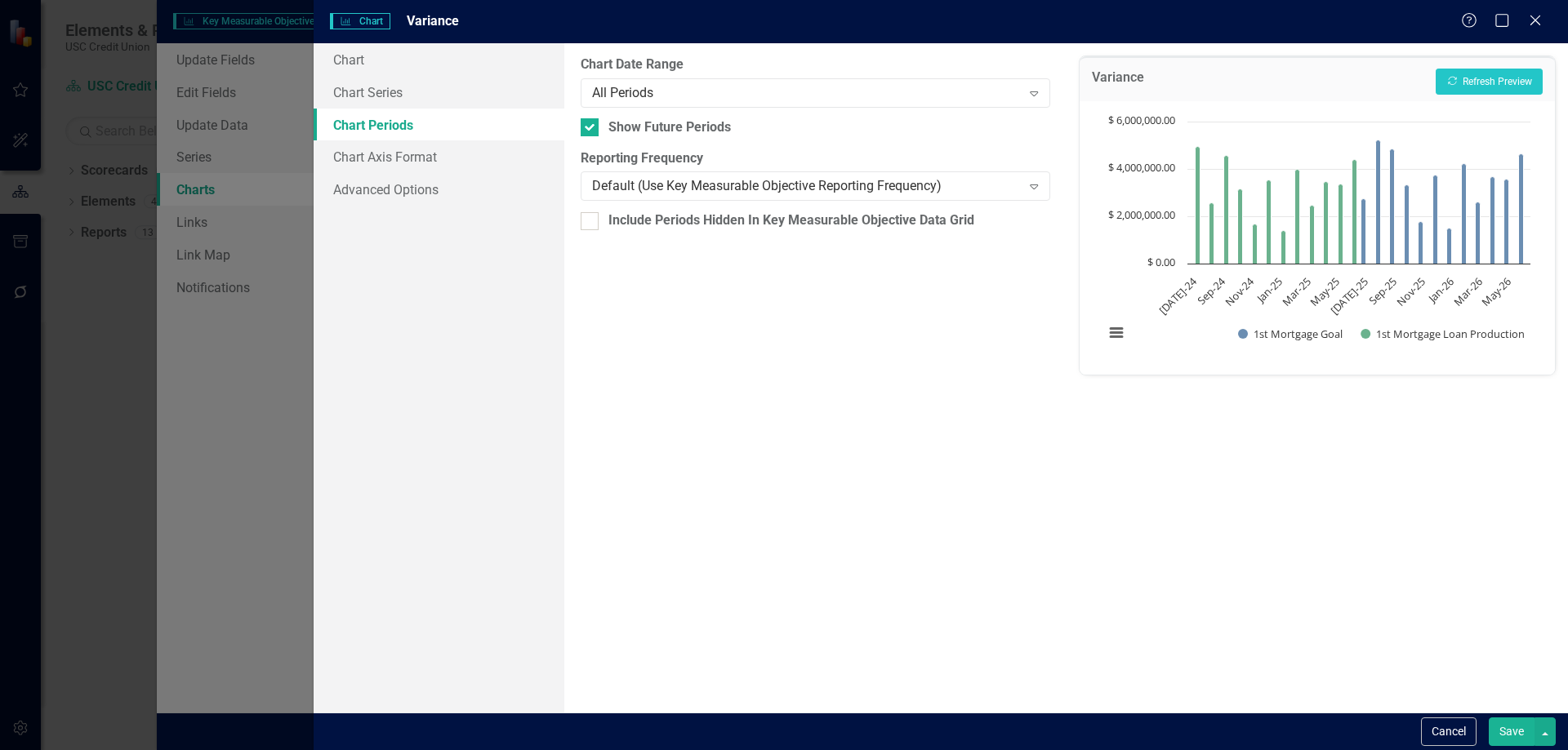
scroll to position [183, 0]
click at [611, 181] on div "Default (Use Key Measurable Objective Reporting Frequency)" at bounding box center [807, 187] width 429 height 19
drag, startPoint x: 758, startPoint y: 600, endPoint x: 715, endPoint y: 347, distance: 256.6
click at [757, 588] on div "From this tab, you define the periods you want included in the chart. For examp…" at bounding box center [815, 378] width 501 height 670
click at [664, 103] on div "All Periods Expand" at bounding box center [815, 93] width 469 height 30
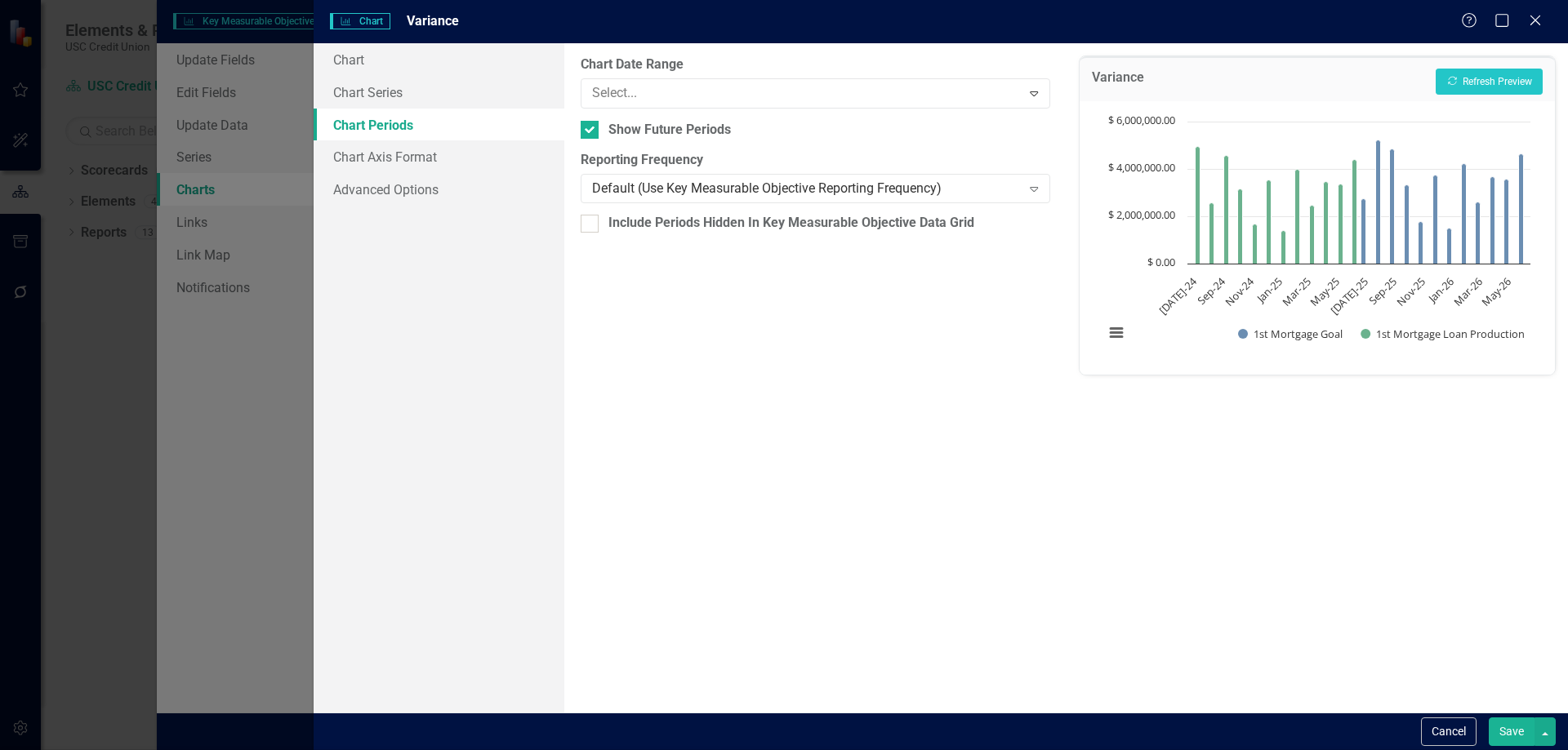
click at [753, 471] on div "From this tab, you define the periods you want included in the chart. For examp…" at bounding box center [815, 378] width 501 height 670
click at [1453, 93] on button "Recalculate Refresh Preview" at bounding box center [1489, 81] width 107 height 26
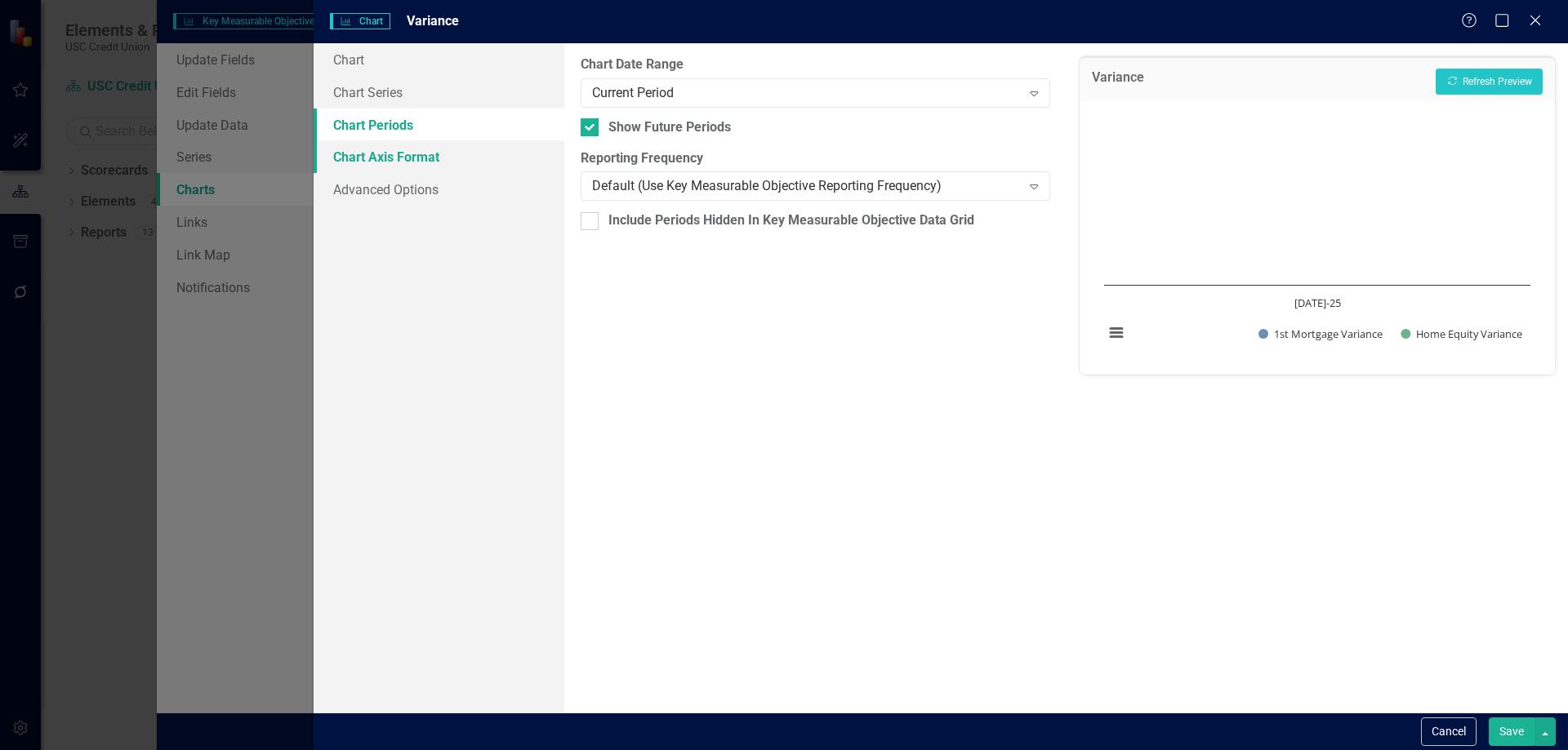
click at [431, 162] on link "Chart Axis Format" at bounding box center [439, 157] width 251 height 32
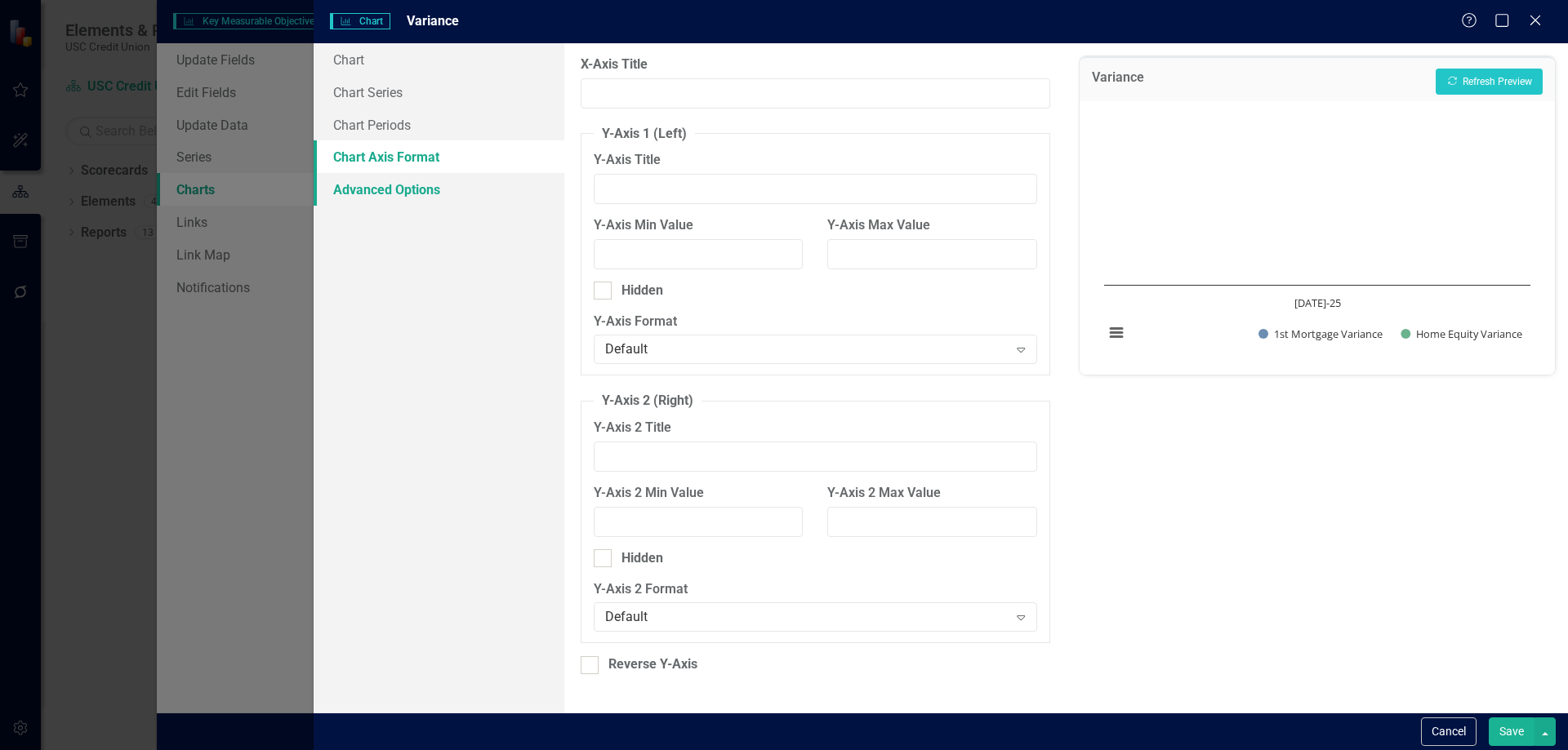
click at [420, 196] on link "Advanced Options" at bounding box center [439, 189] width 251 height 32
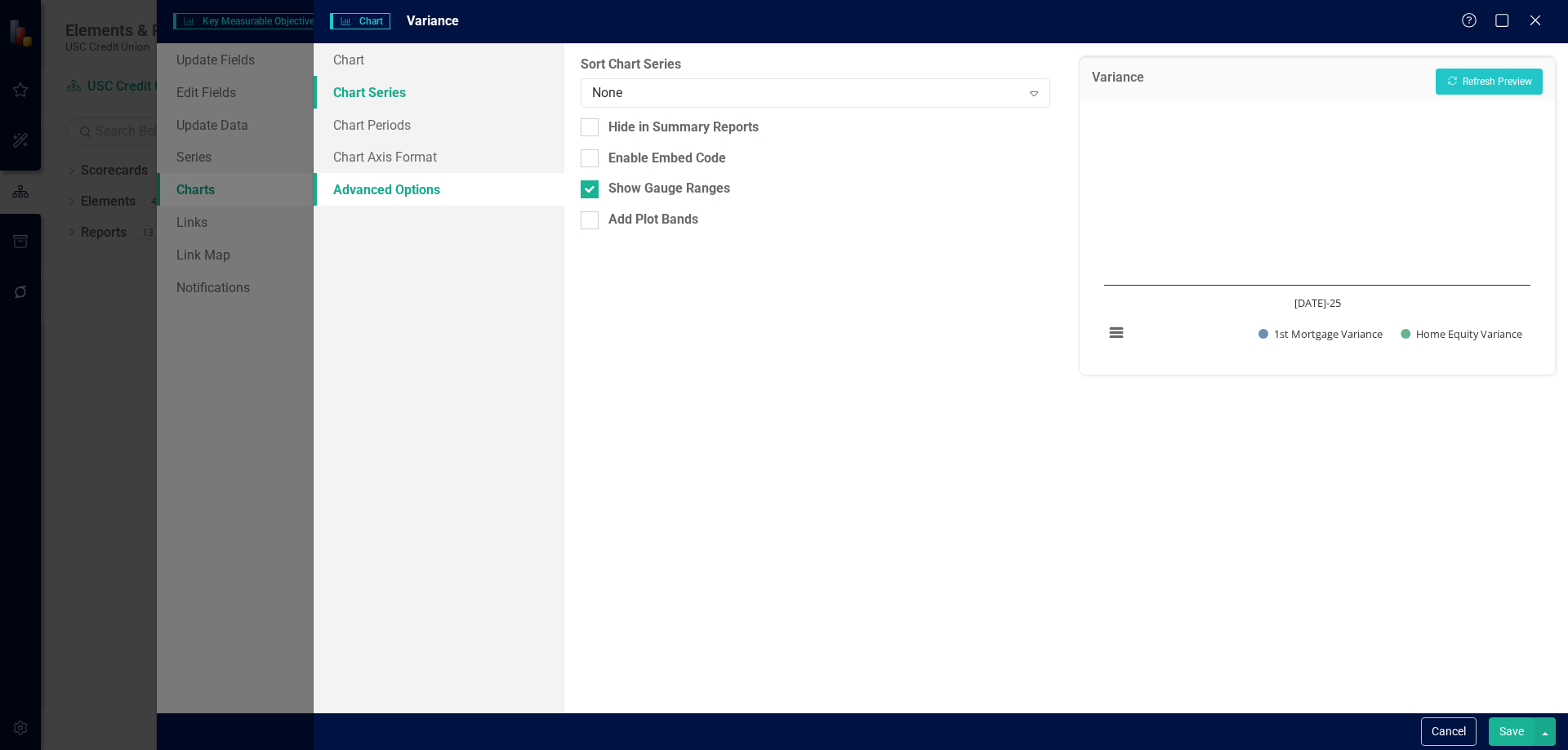
click at [395, 87] on link "Chart Series" at bounding box center [439, 92] width 251 height 32
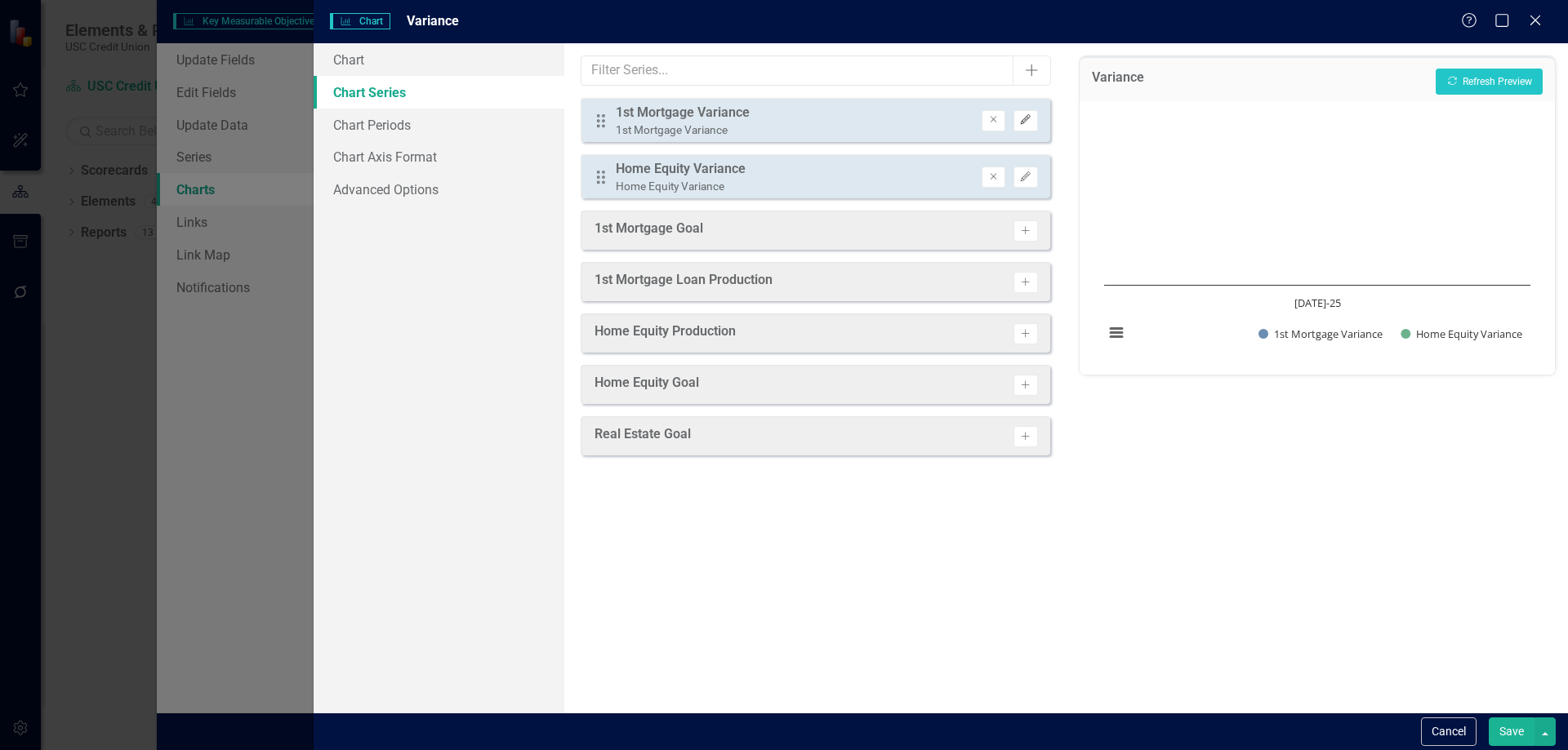
click at [1022, 116] on icon "Edit" at bounding box center [1025, 120] width 13 height 10
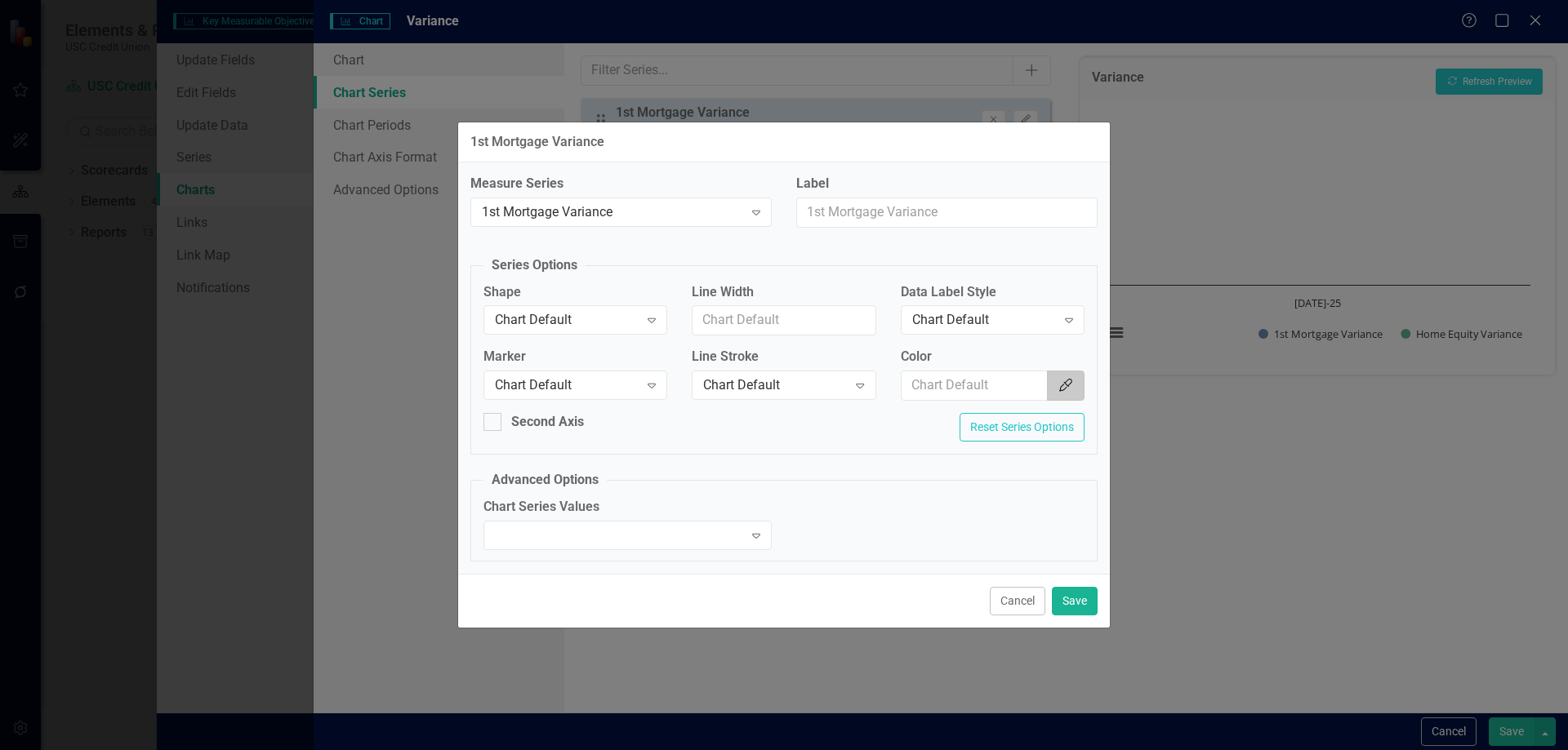
click at [1055, 389] on button "Color Picker" at bounding box center [1066, 386] width 38 height 31
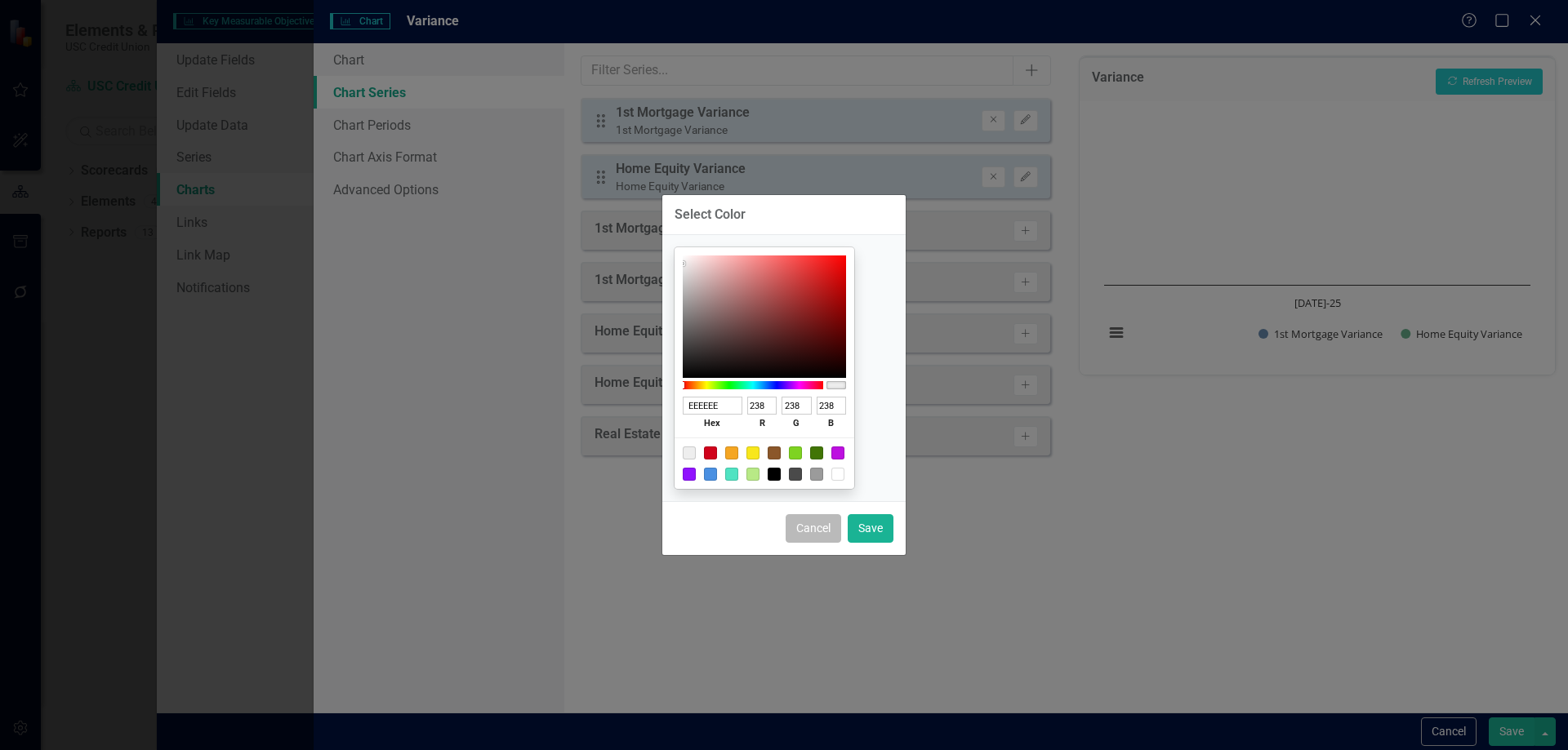
click at [815, 538] on button "Cancel" at bounding box center [813, 529] width 56 height 29
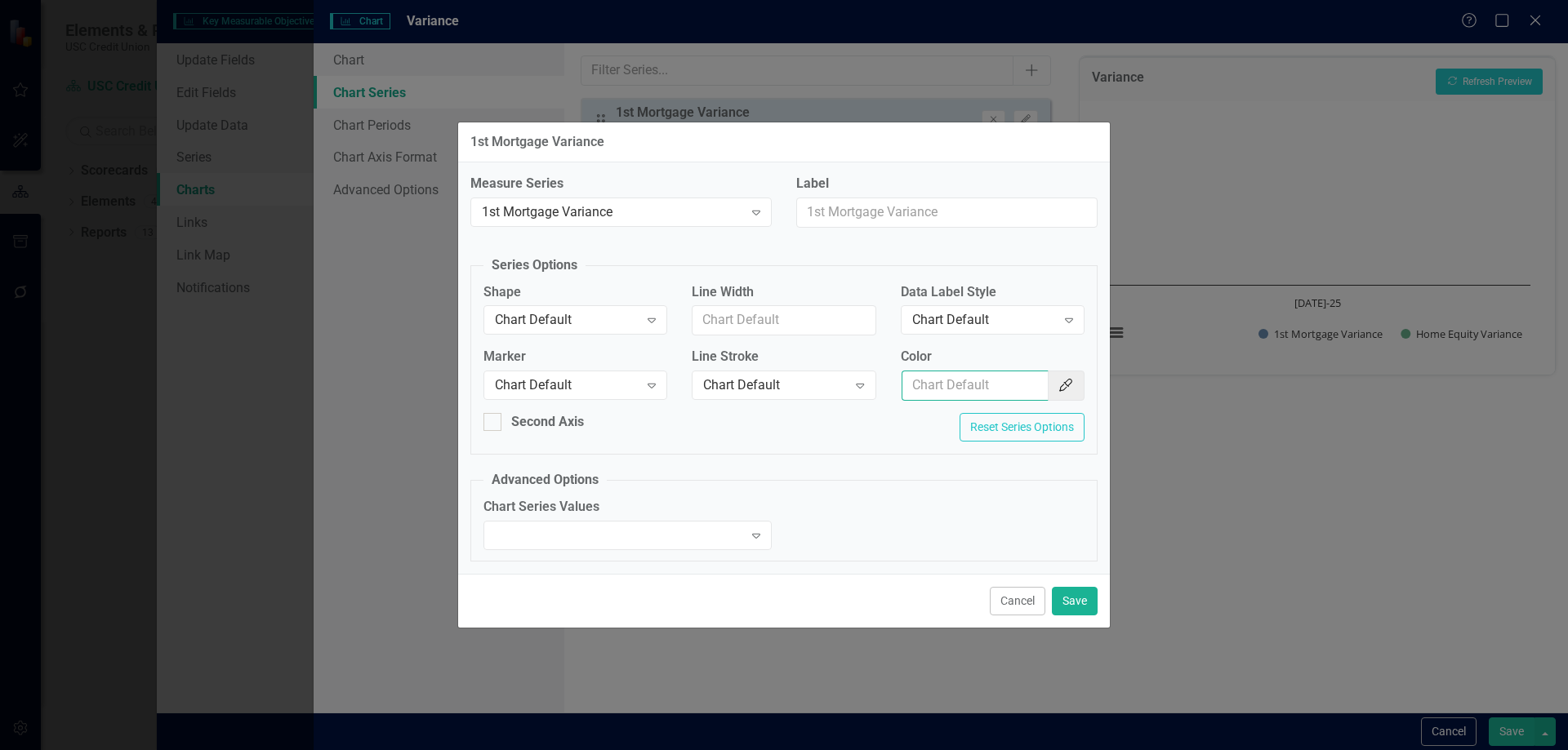
click at [981, 383] on input "Color" at bounding box center [975, 386] width 147 height 31
paste input "#990000"
type input "#990000"
click at [1070, 612] on button "Save" at bounding box center [1075, 601] width 46 height 29
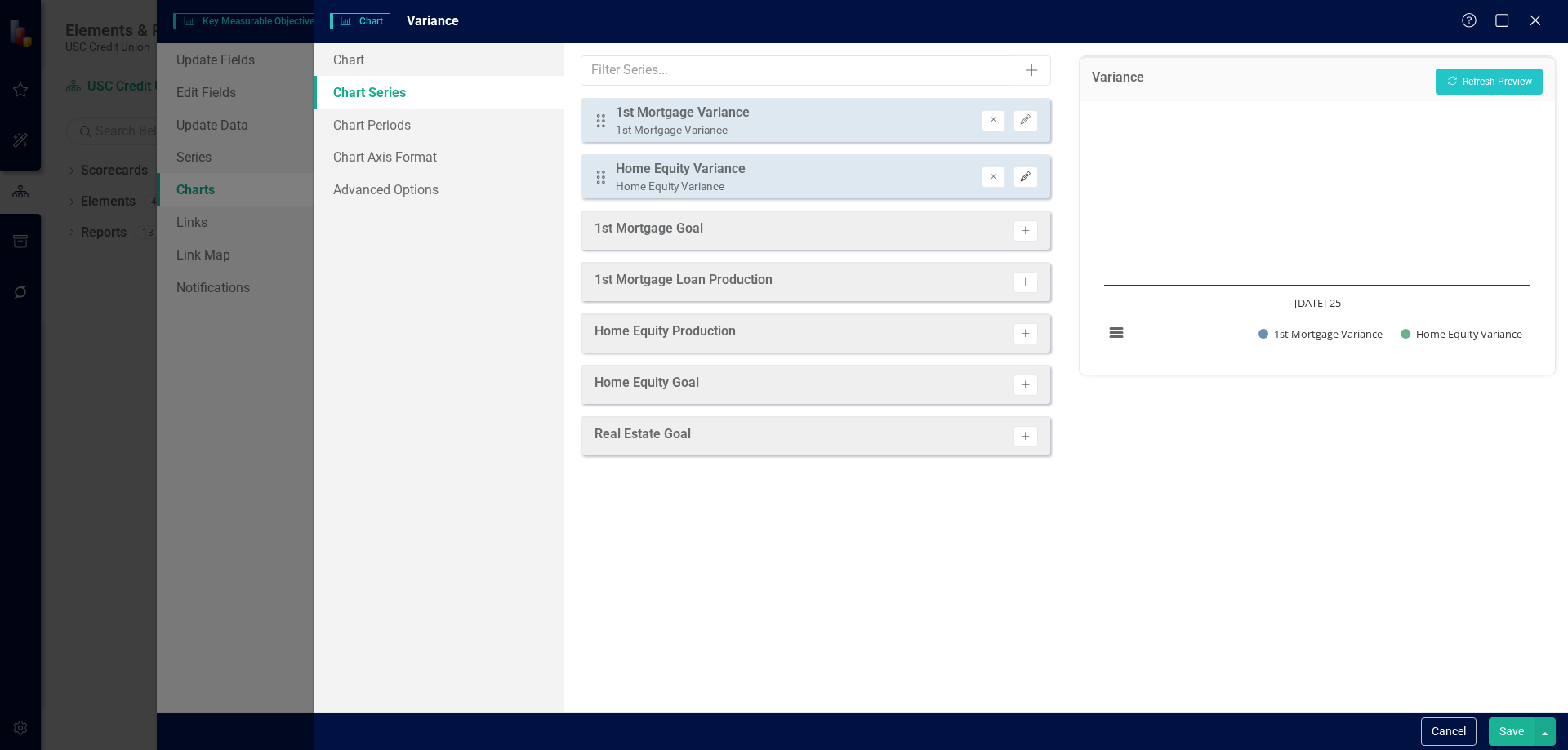
click at [1033, 169] on button "Edit" at bounding box center [1025, 178] width 23 height 22
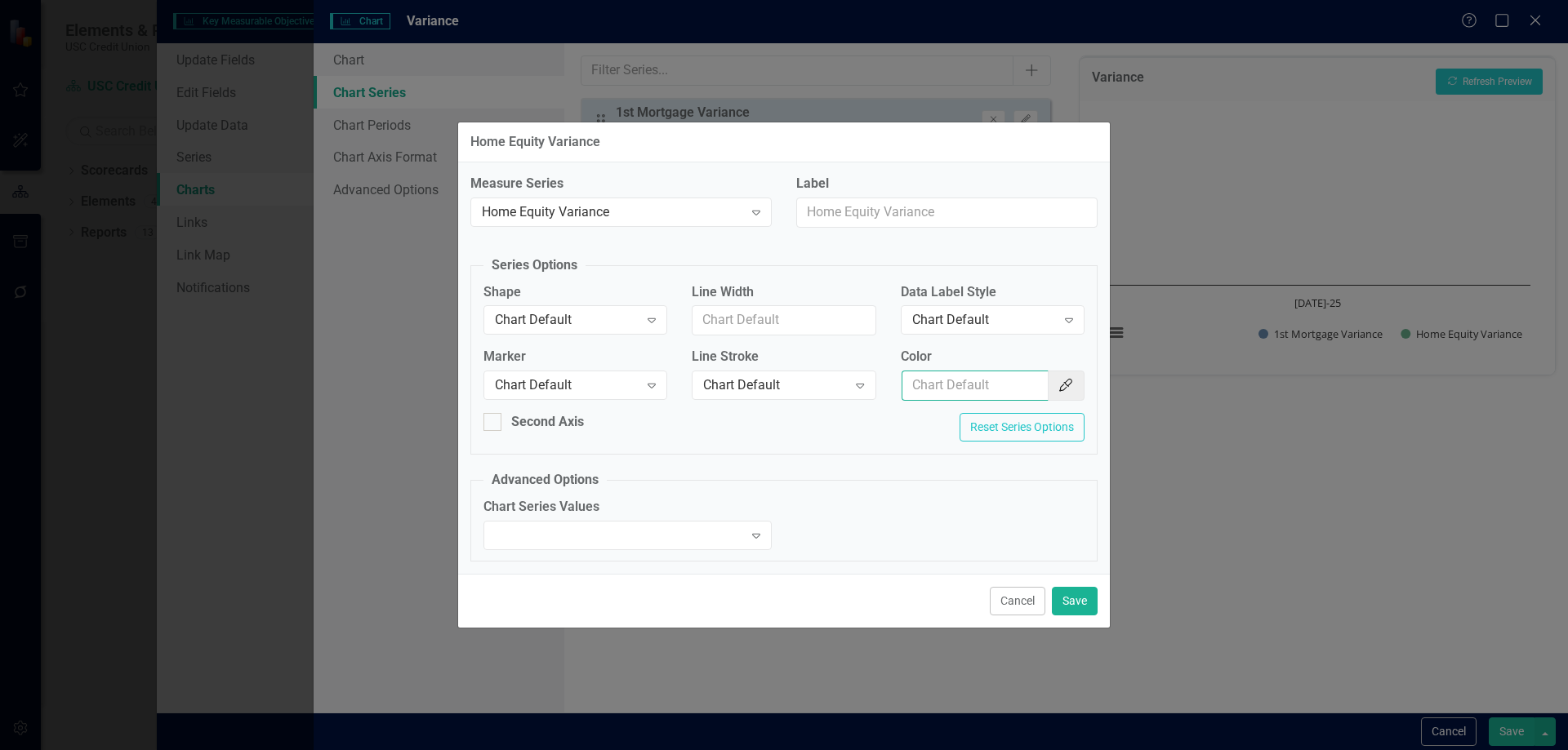
click at [998, 389] on input "Color" at bounding box center [975, 386] width 147 height 31
paste input "#FFCC00"
type input "#FFCC00"
click at [1083, 597] on button "Save" at bounding box center [1075, 601] width 46 height 29
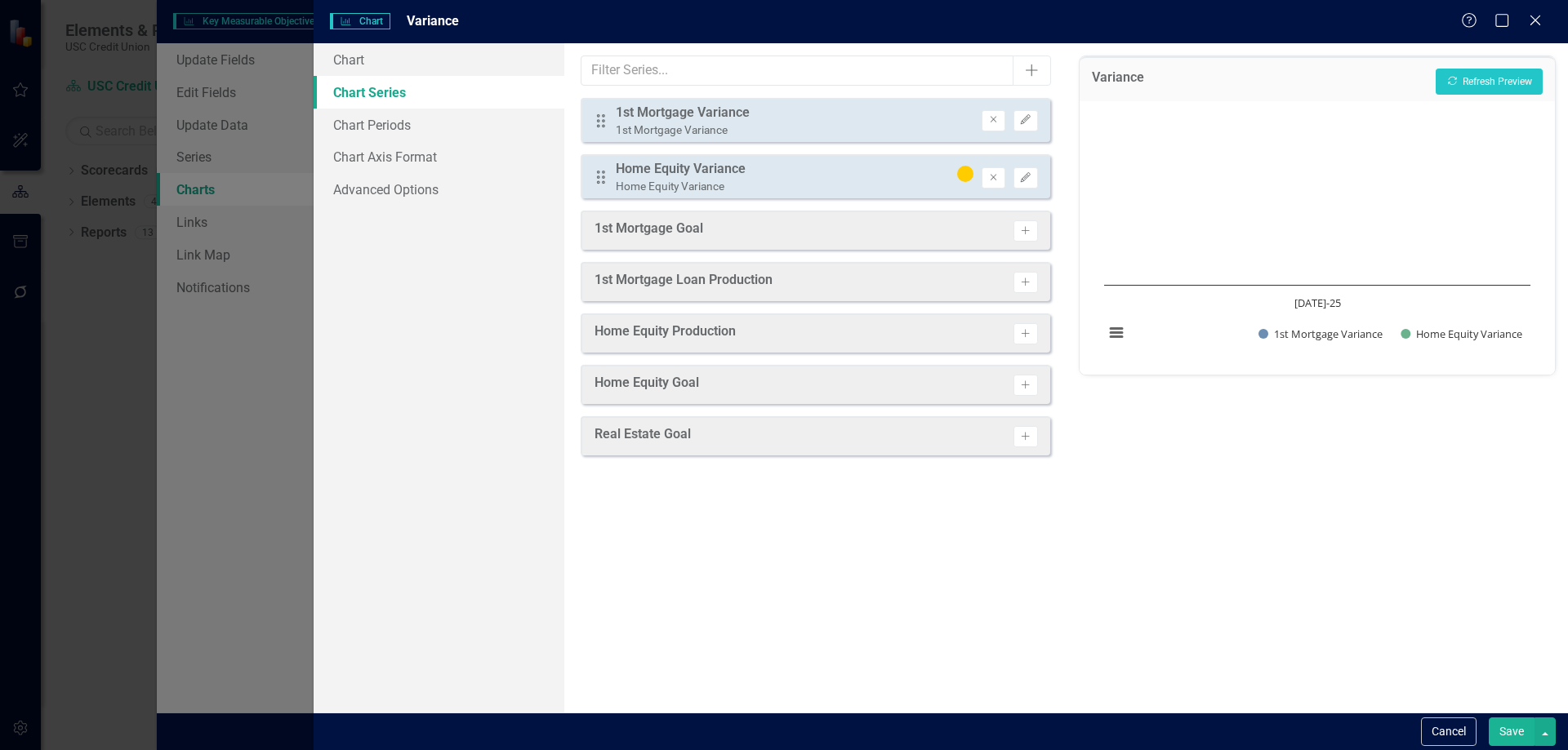
click at [1513, 734] on button "Save" at bounding box center [1511, 732] width 46 height 29
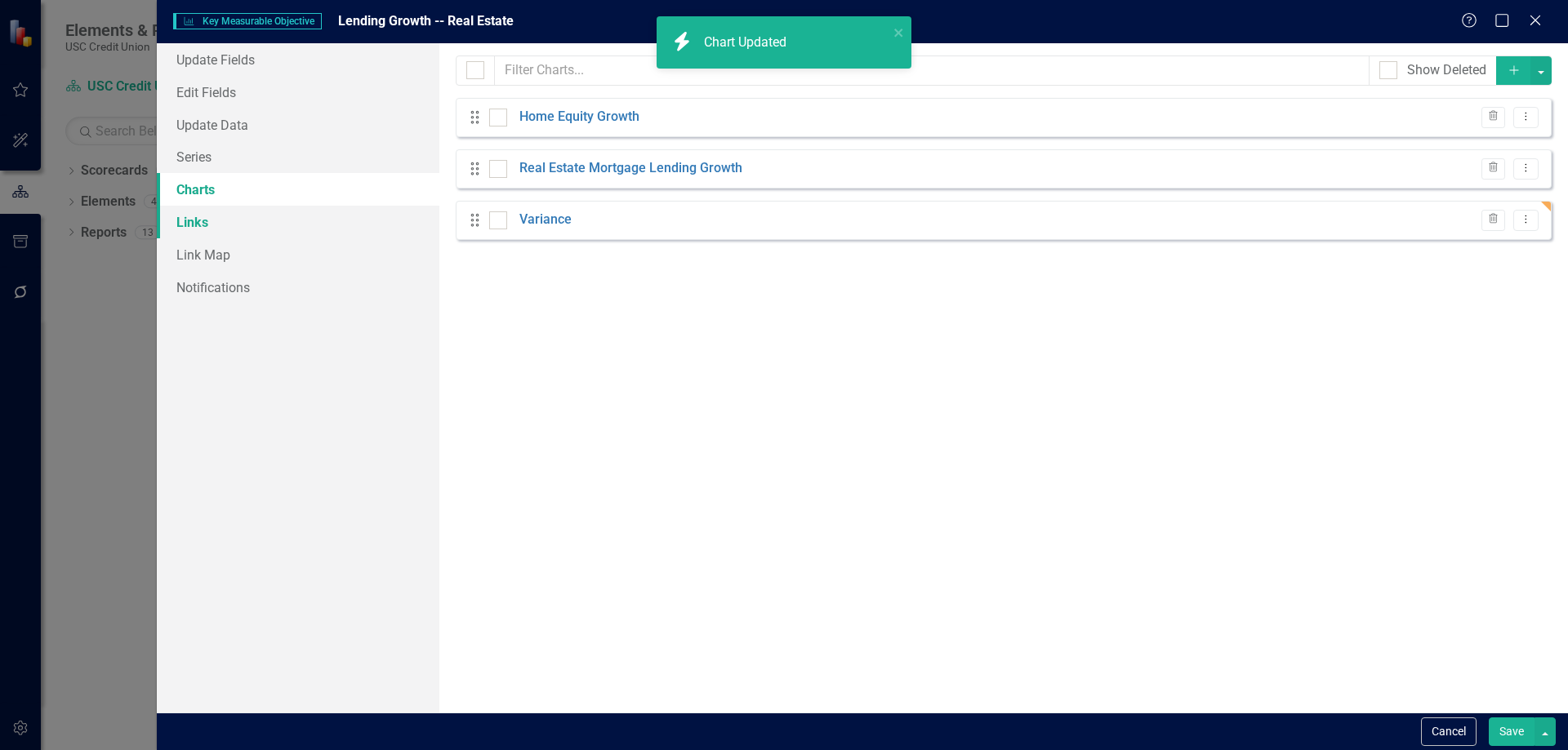
click at [240, 221] on link "Links" at bounding box center [298, 222] width 282 height 32
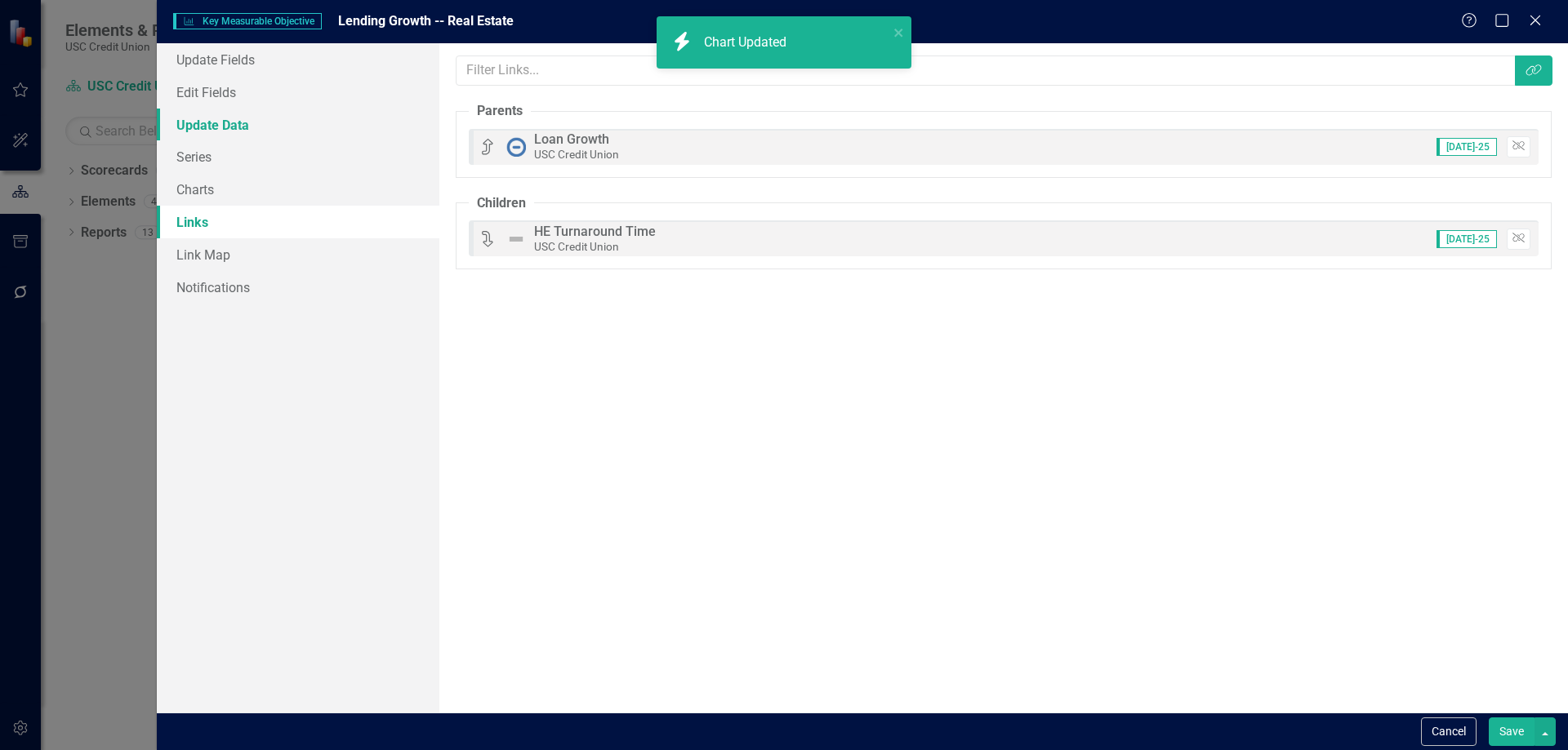
click at [186, 108] on link "Update Data" at bounding box center [298, 124] width 282 height 32
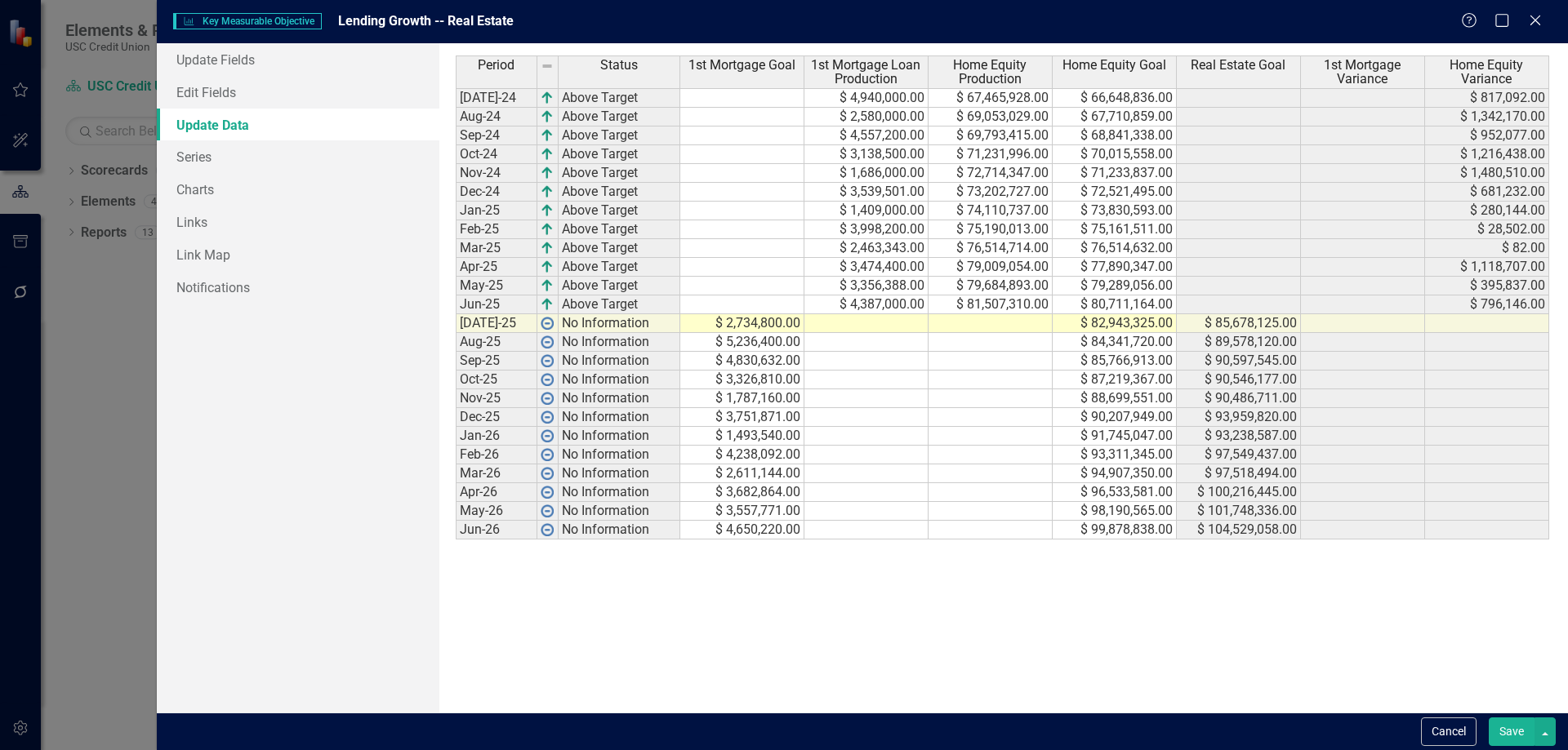
drag, startPoint x: 237, startPoint y: -23, endPoint x: 229, endPoint y: -59, distance: 36.9
click at [229, 0] on html "Elements & Reports USC Credit Union Scorecard USC Credit Union Search Dropdown …" at bounding box center [784, 375] width 1568 height 750
click at [239, 147] on link "Series" at bounding box center [298, 157] width 282 height 32
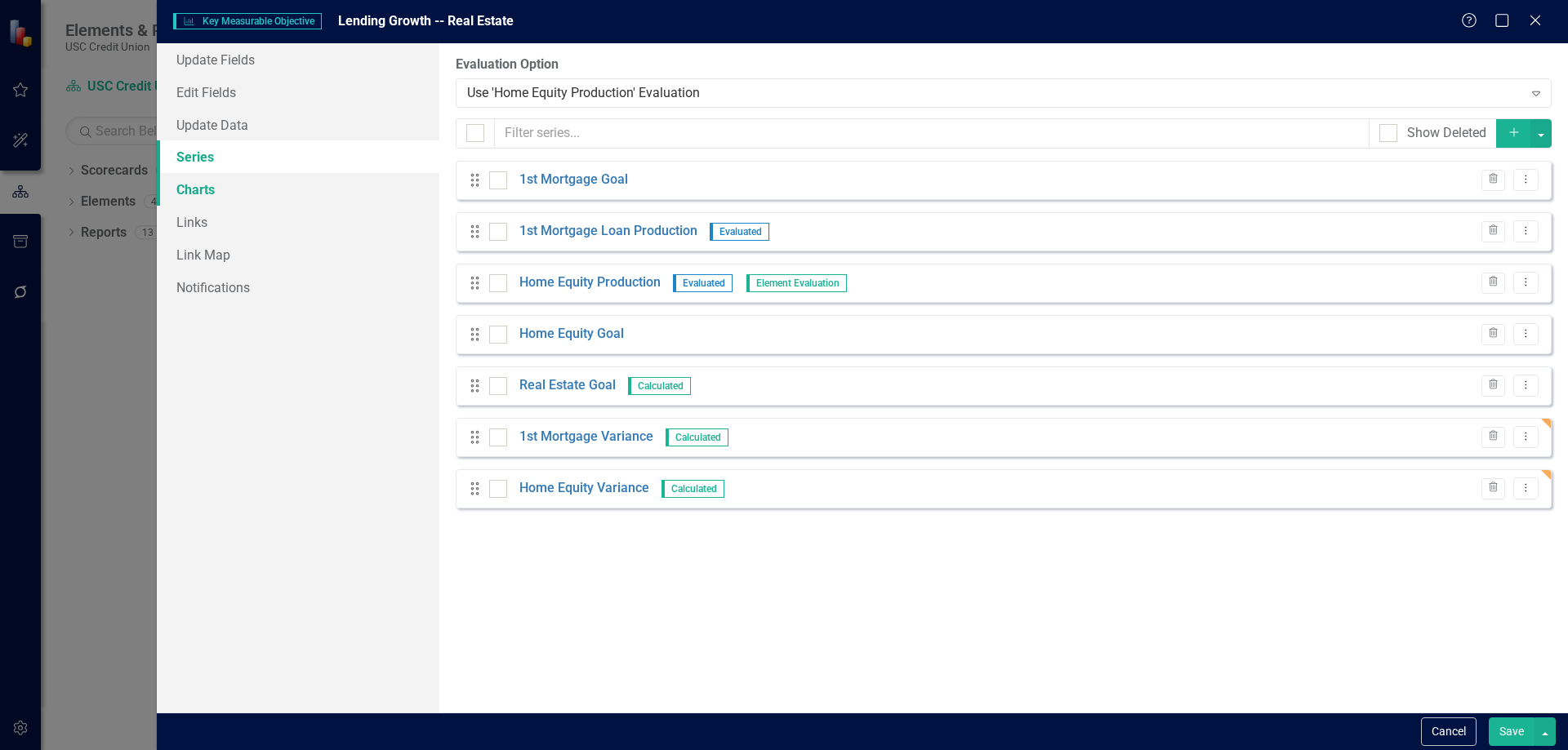
click at [215, 195] on link "Charts" at bounding box center [298, 189] width 282 height 32
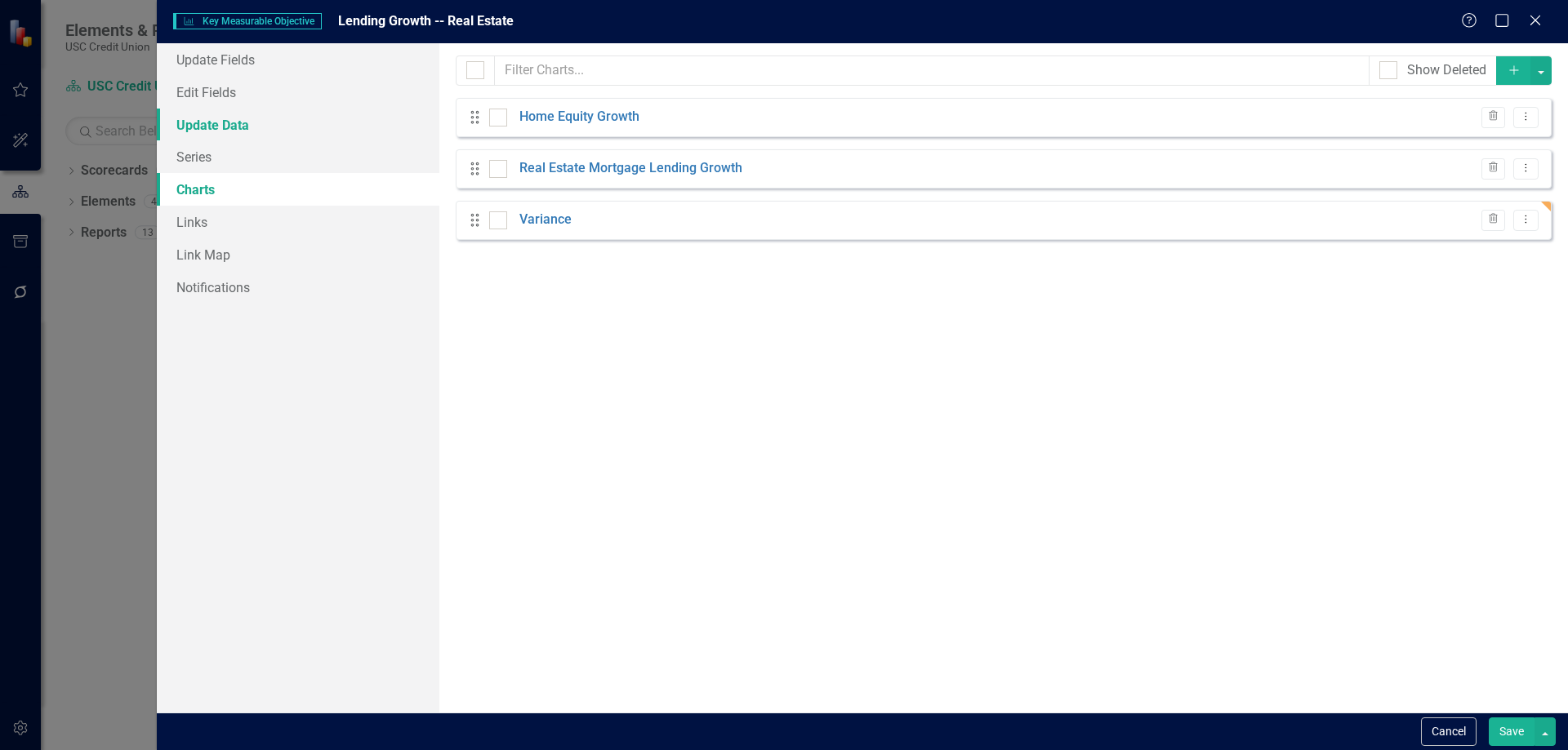
click at [226, 119] on link "Update Data" at bounding box center [298, 124] width 282 height 32
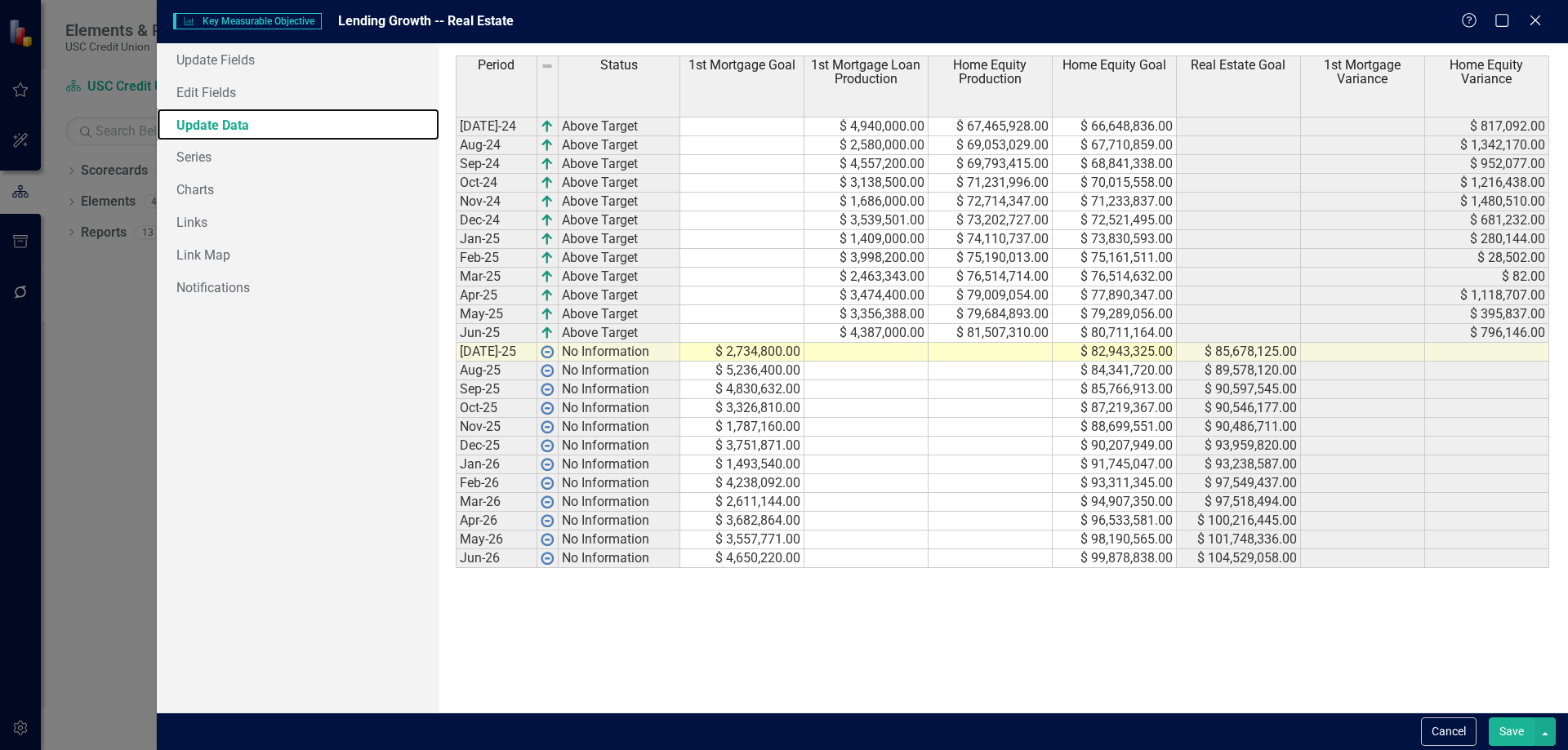
click at [1272, 654] on div "Period Status 1st Mortgage Goal 1st Mortgage Loan Production Home Equity Produc…" at bounding box center [1004, 379] width 1096 height 645
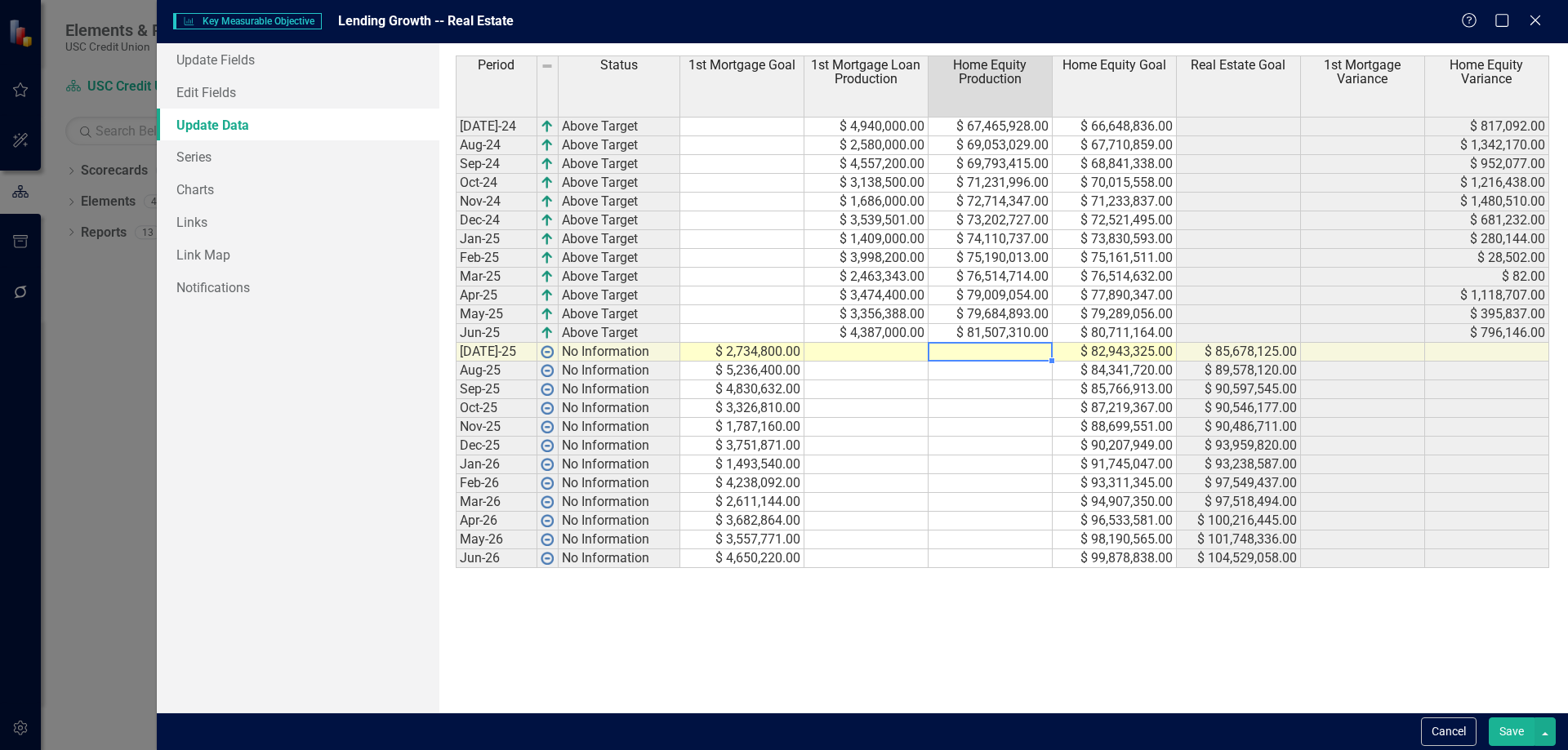
click at [455, 360] on div "Period Status 1st Mortgage Goal 1st Mortgage Loan Production Home Equity Produc…" at bounding box center [455, 312] width 0 height 513
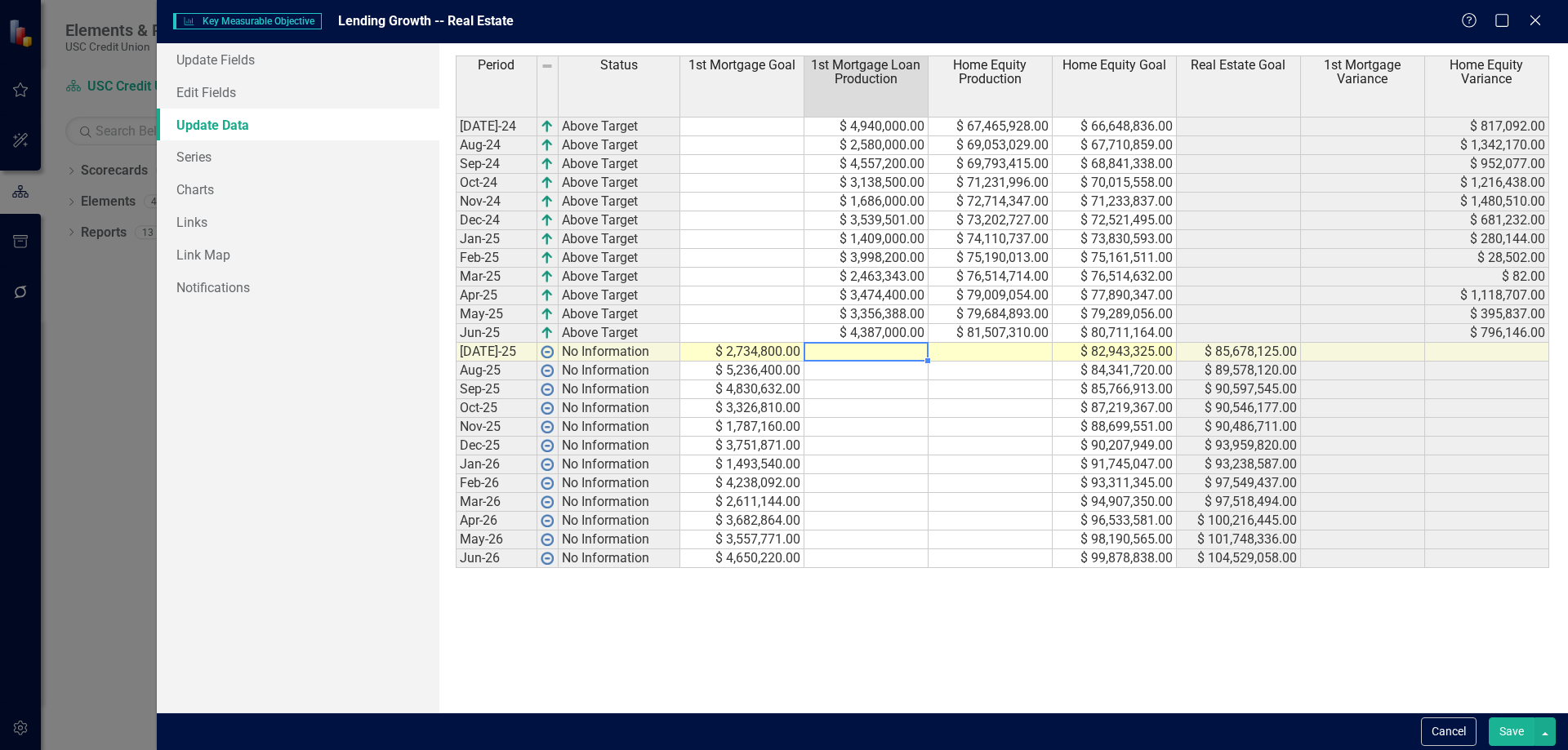
click at [894, 355] on td at bounding box center [867, 352] width 124 height 19
click at [977, 350] on td at bounding box center [991, 352] width 124 height 19
click at [881, 345] on td at bounding box center [867, 352] width 124 height 19
click at [880, 352] on td at bounding box center [867, 352] width 124 height 19
type textarea "3106900"
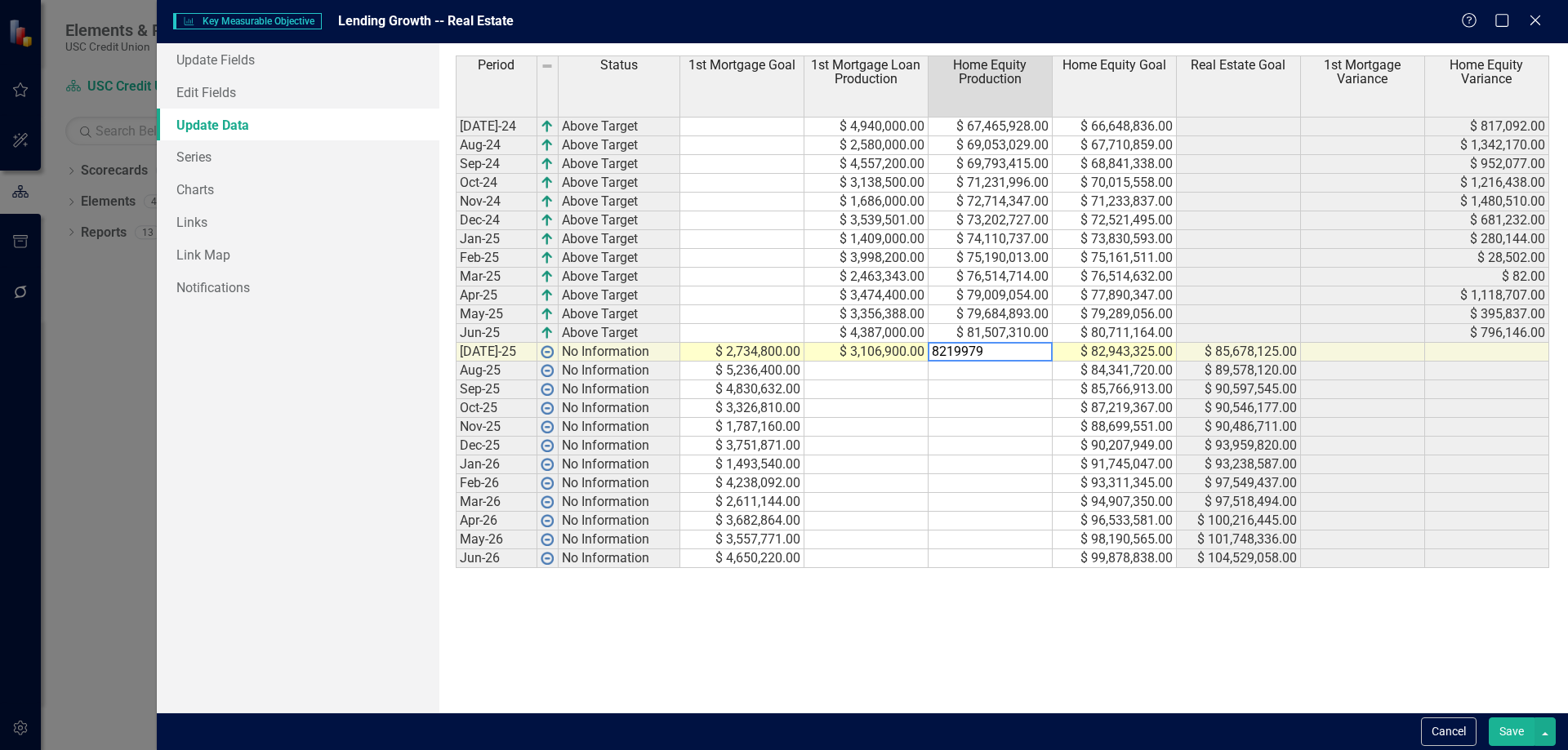
type textarea "82199798"
click at [1513, 725] on button "Save" at bounding box center [1511, 732] width 46 height 29
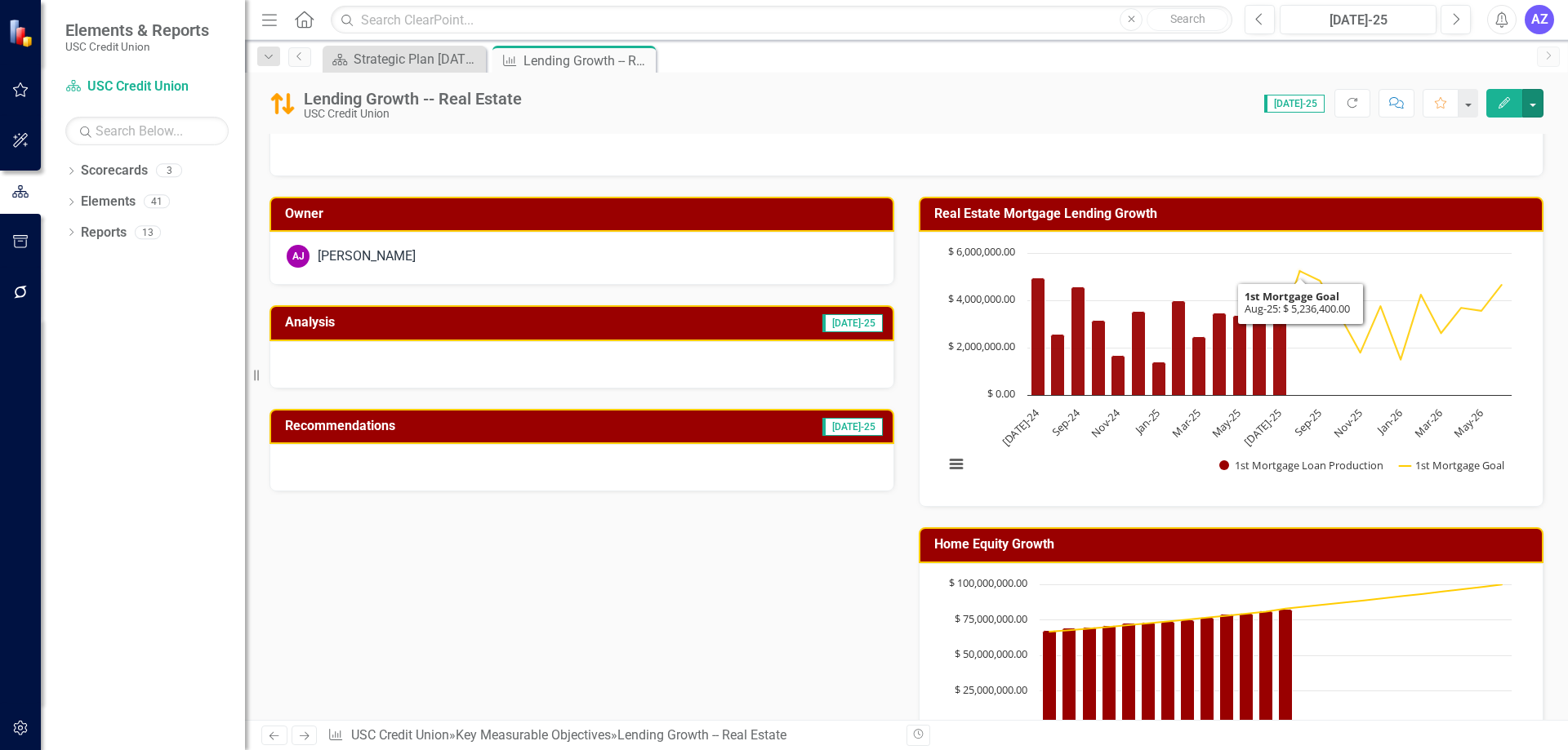
scroll to position [20, 0]
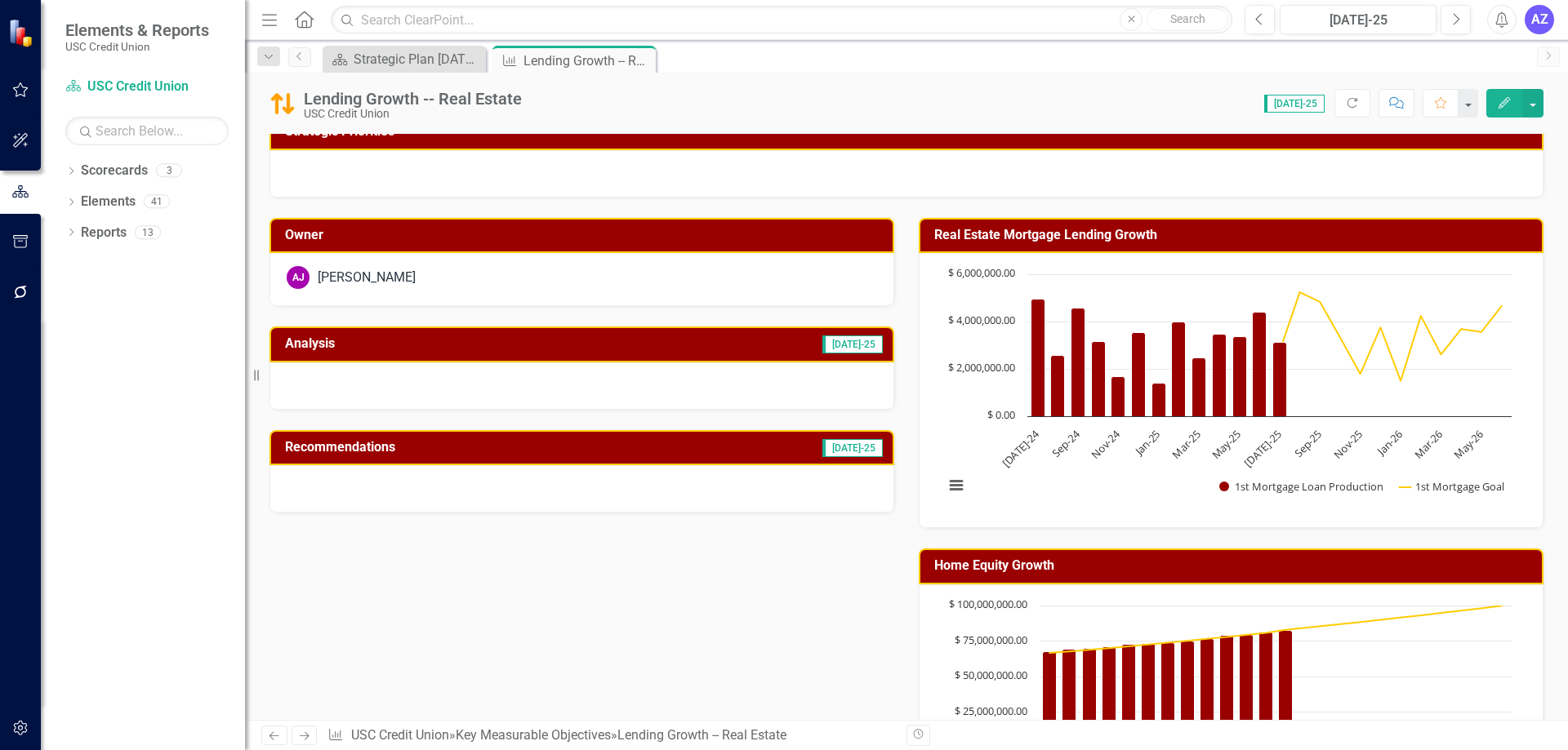
click at [1541, 242] on div "Real Estate Mortgage Lending Growth Chart Combination chart with 2 data series.…" at bounding box center [1231, 363] width 649 height 332
click at [644, 65] on icon "Close" at bounding box center [640, 60] width 16 height 13
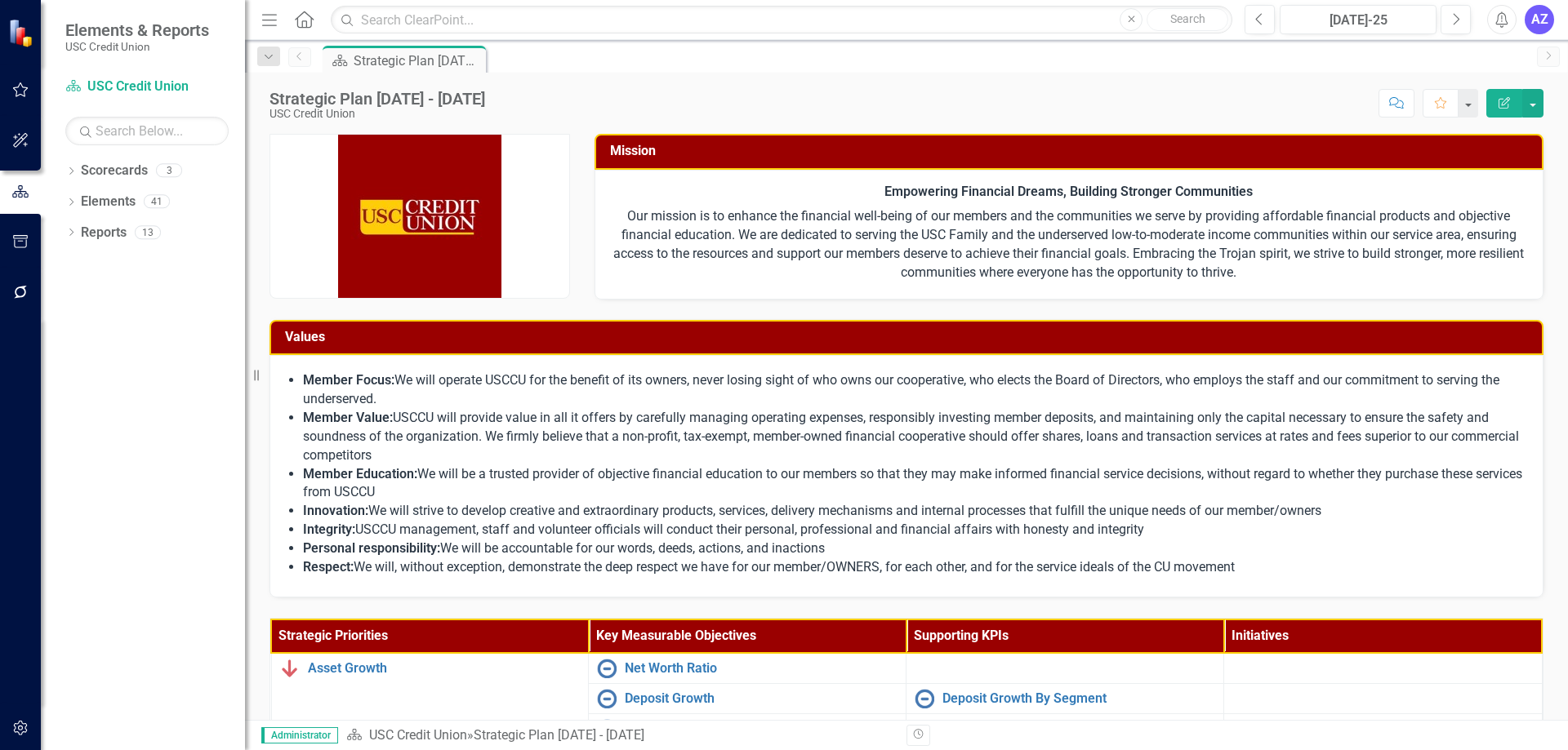
click at [1010, 127] on div "Strategic Plan 2025 - 2027 USC Credit Union Score: N/A Jul-25 Completed Comment…" at bounding box center [906, 397] width 1323 height 647
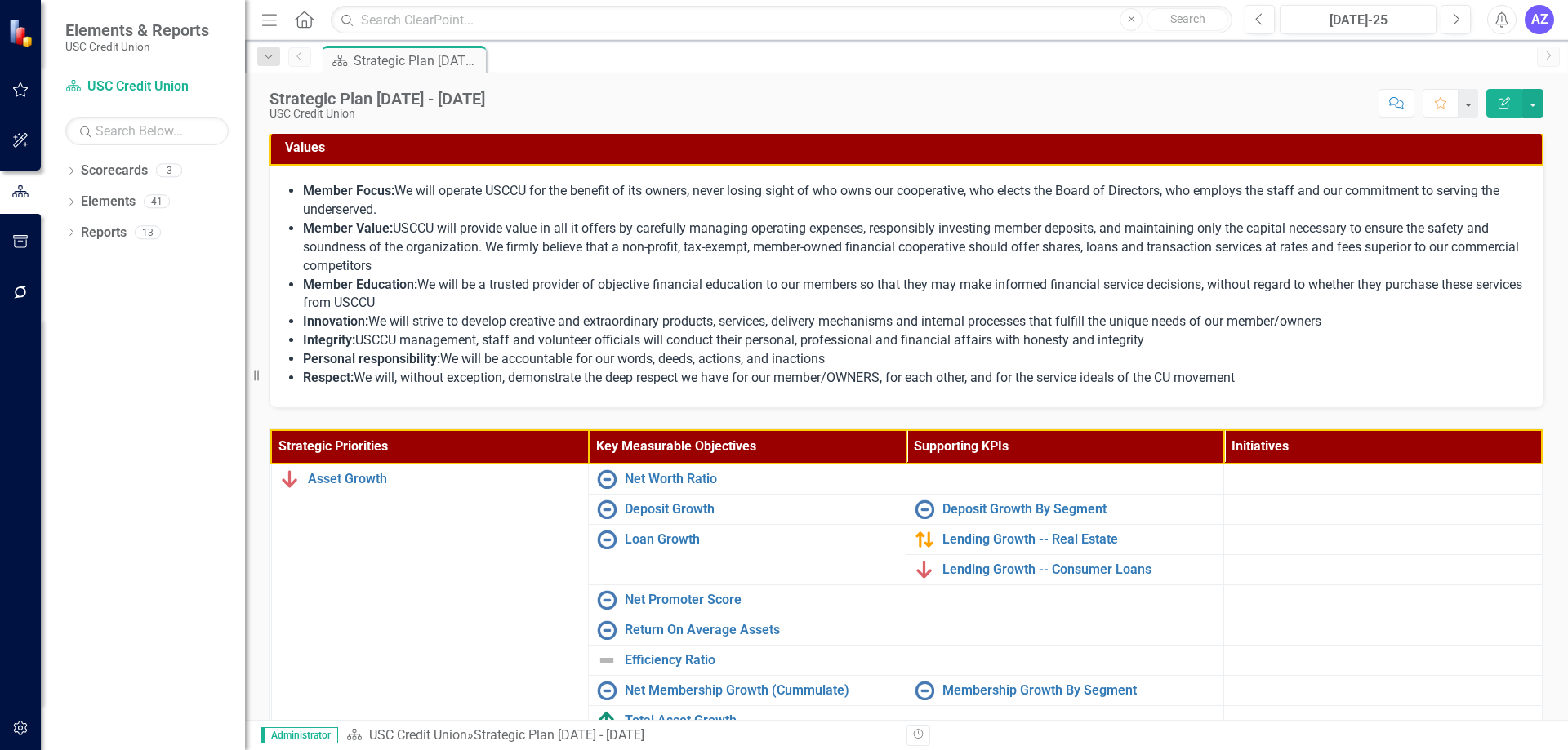
scroll to position [371, 0]
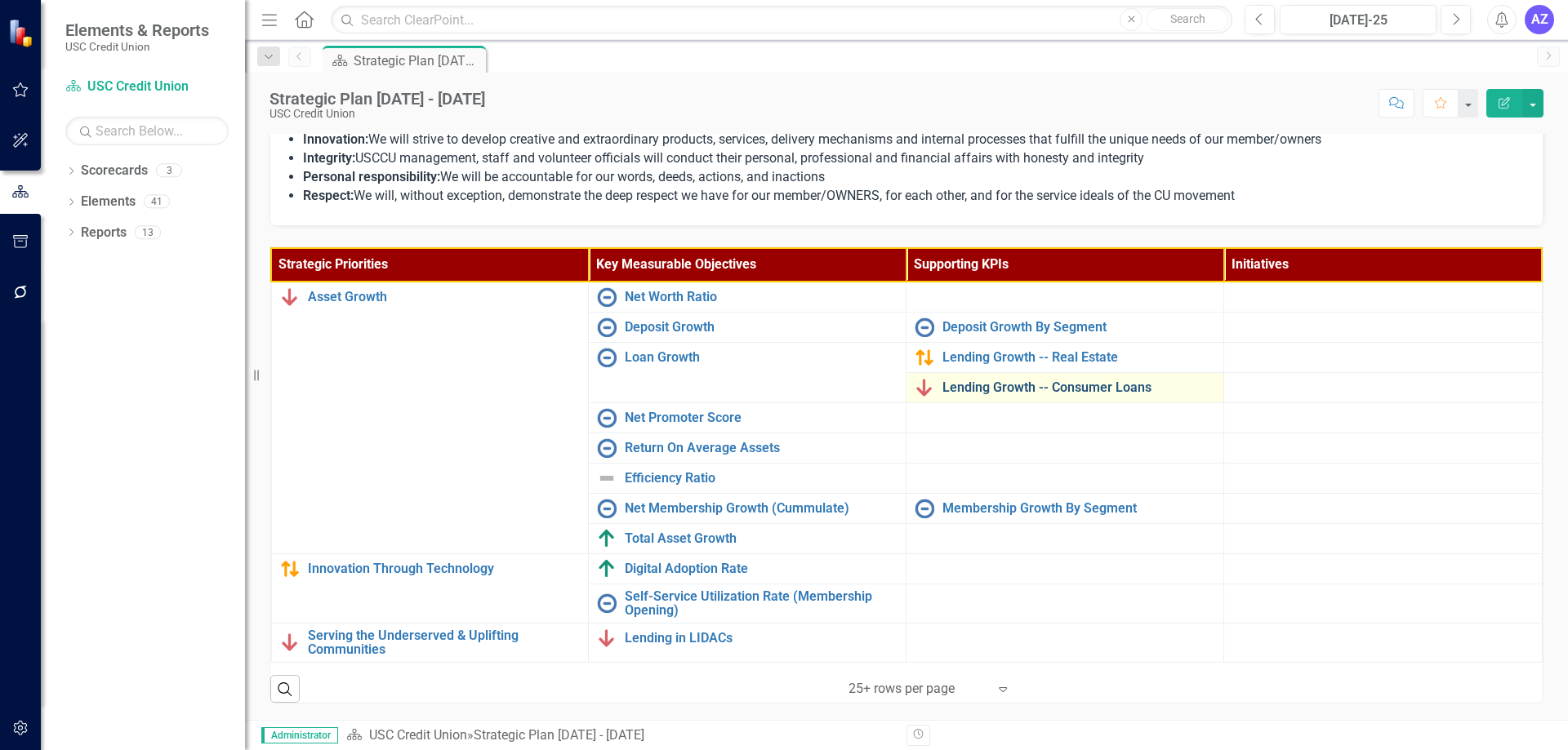
click at [1077, 385] on link "Lending Growth -- Consumer Loans" at bounding box center [1078, 388] width 273 height 14
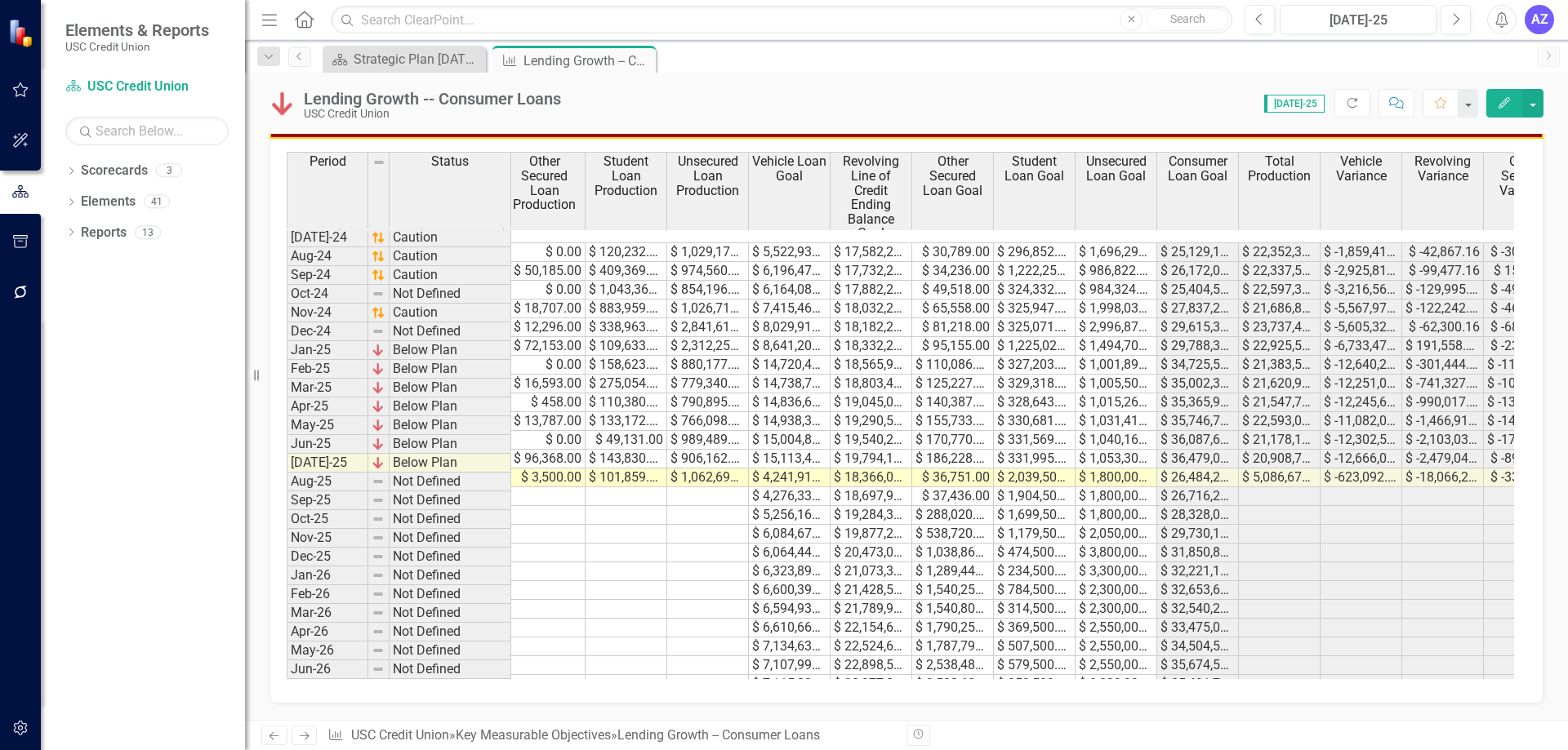
scroll to position [0, 99]
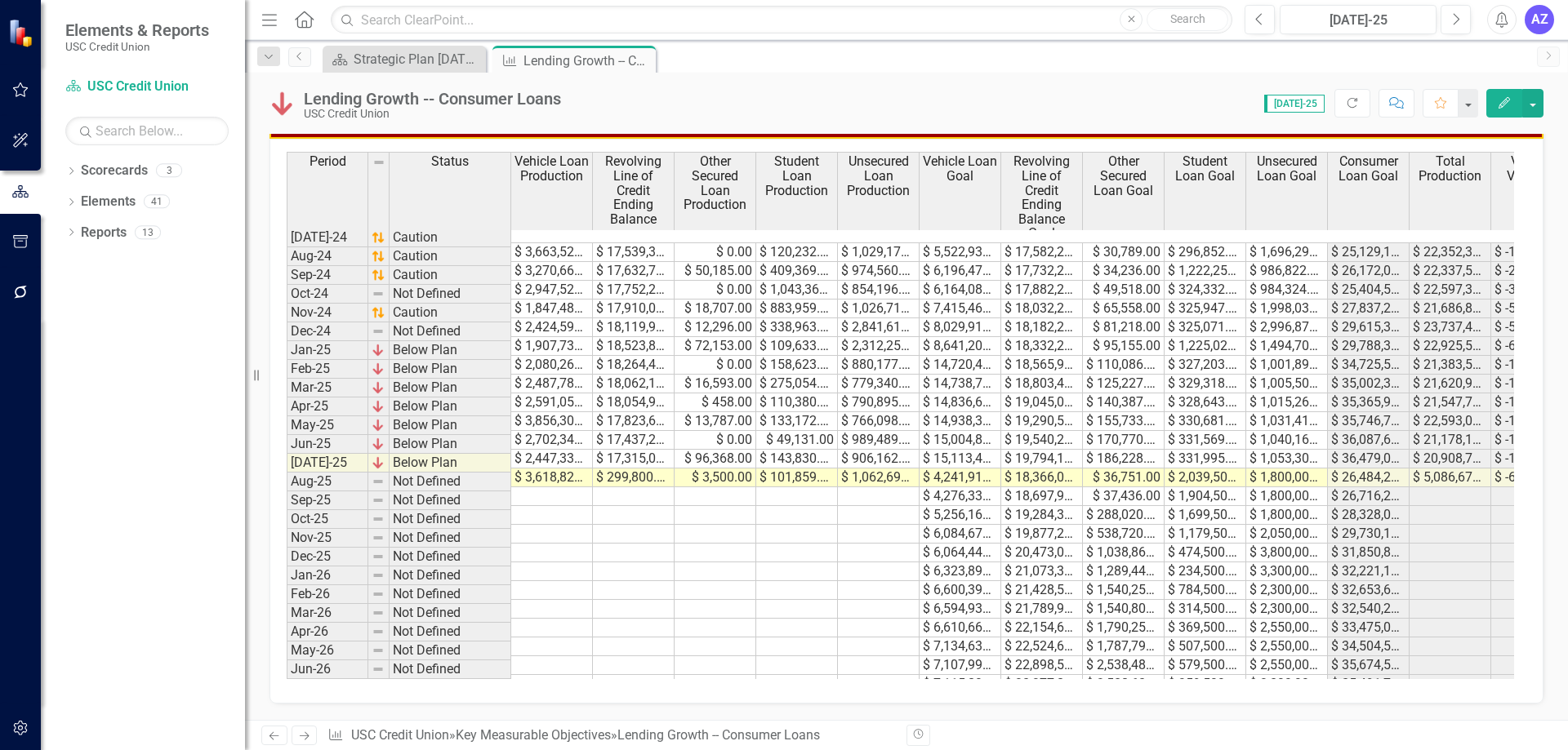
click at [555, 469] on td "$ 3,618,821.80" at bounding box center [552, 478] width 82 height 19
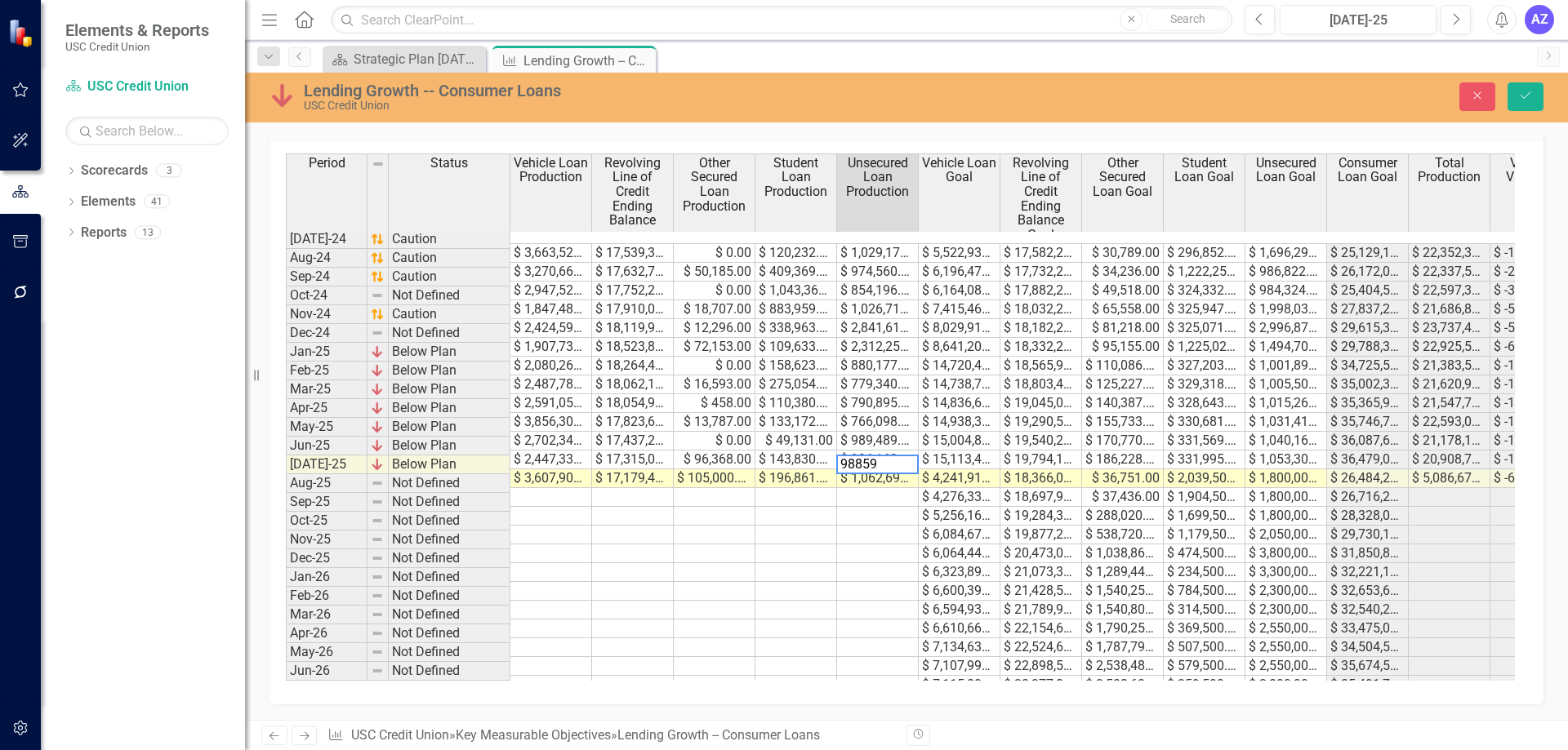
type textarea "988599"
click at [1512, 96] on button "Save" at bounding box center [1526, 96] width 36 height 29
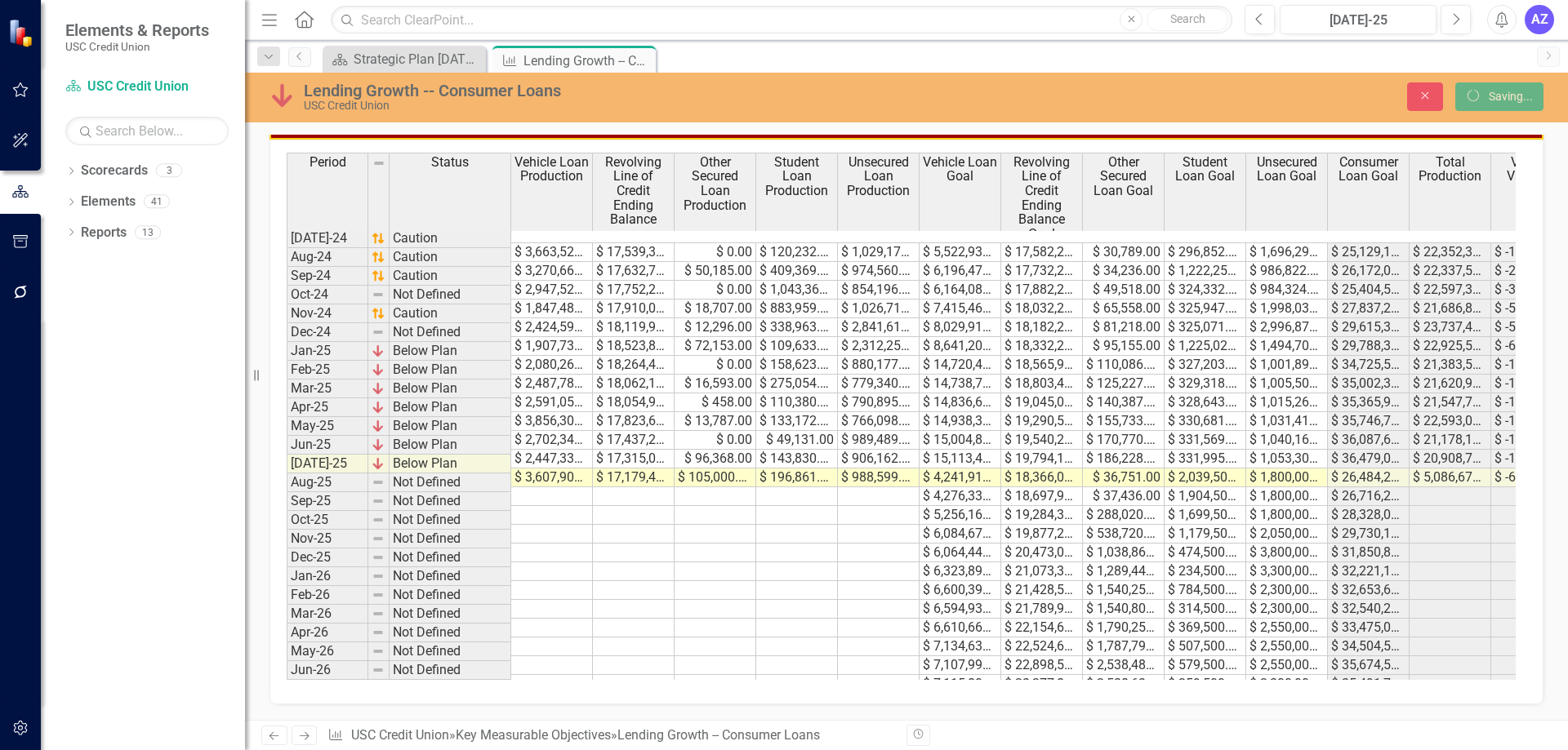
scroll to position [809, 0]
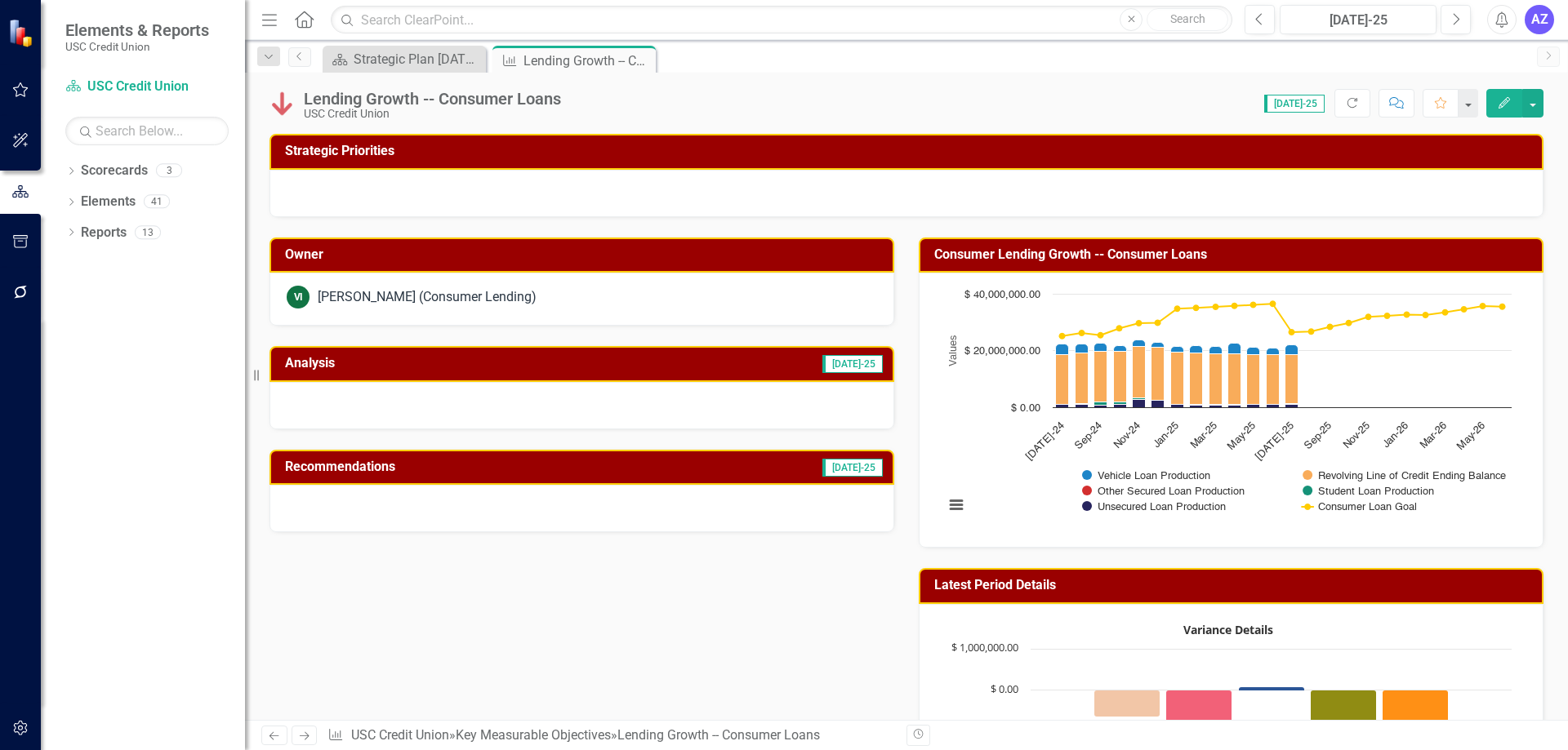
click at [783, 655] on div "Owner VI Valerie Ives (Consumer Lending) Analysis Jul-25 Recommendations Jul-25…" at bounding box center [906, 548] width 1298 height 663
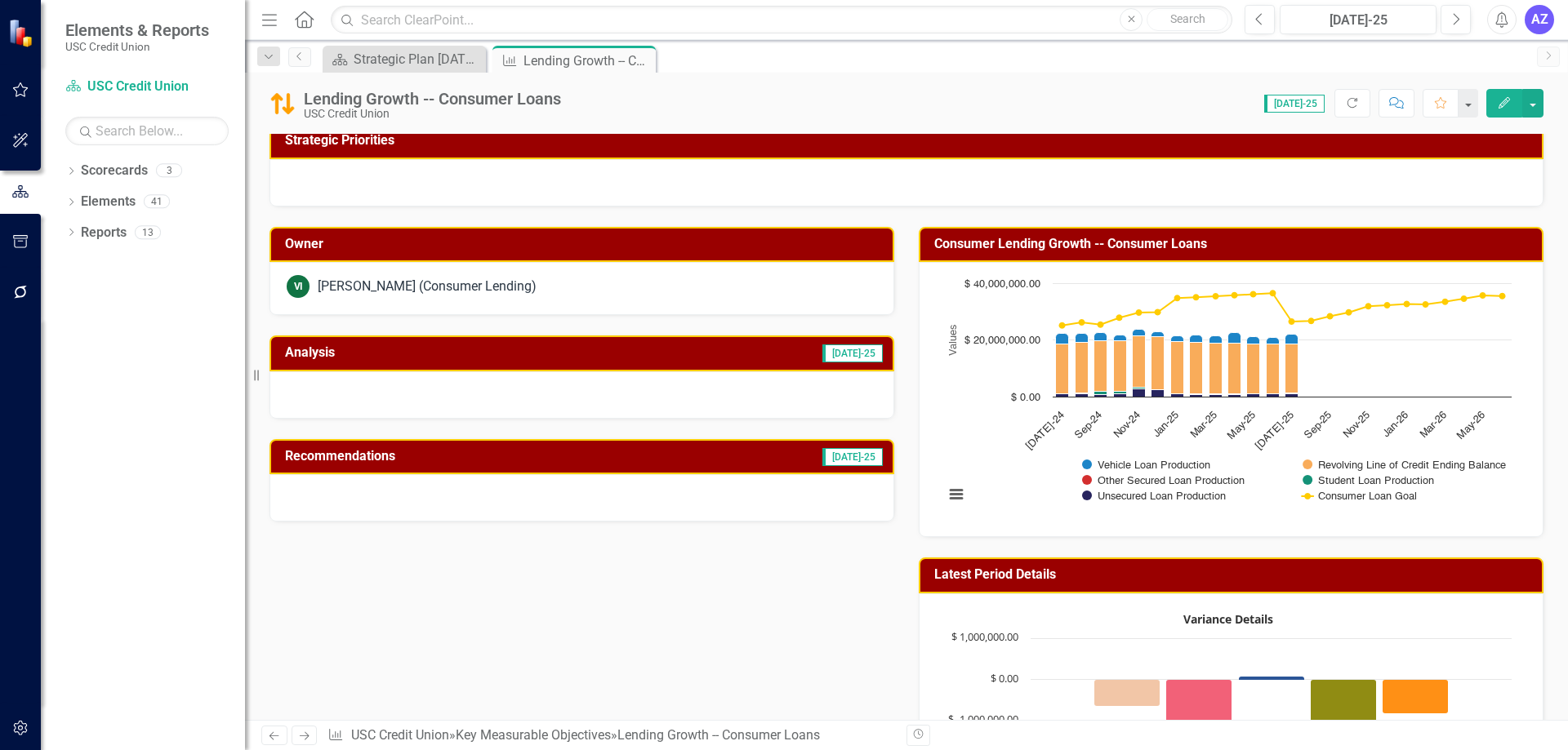
scroll to position [0, 0]
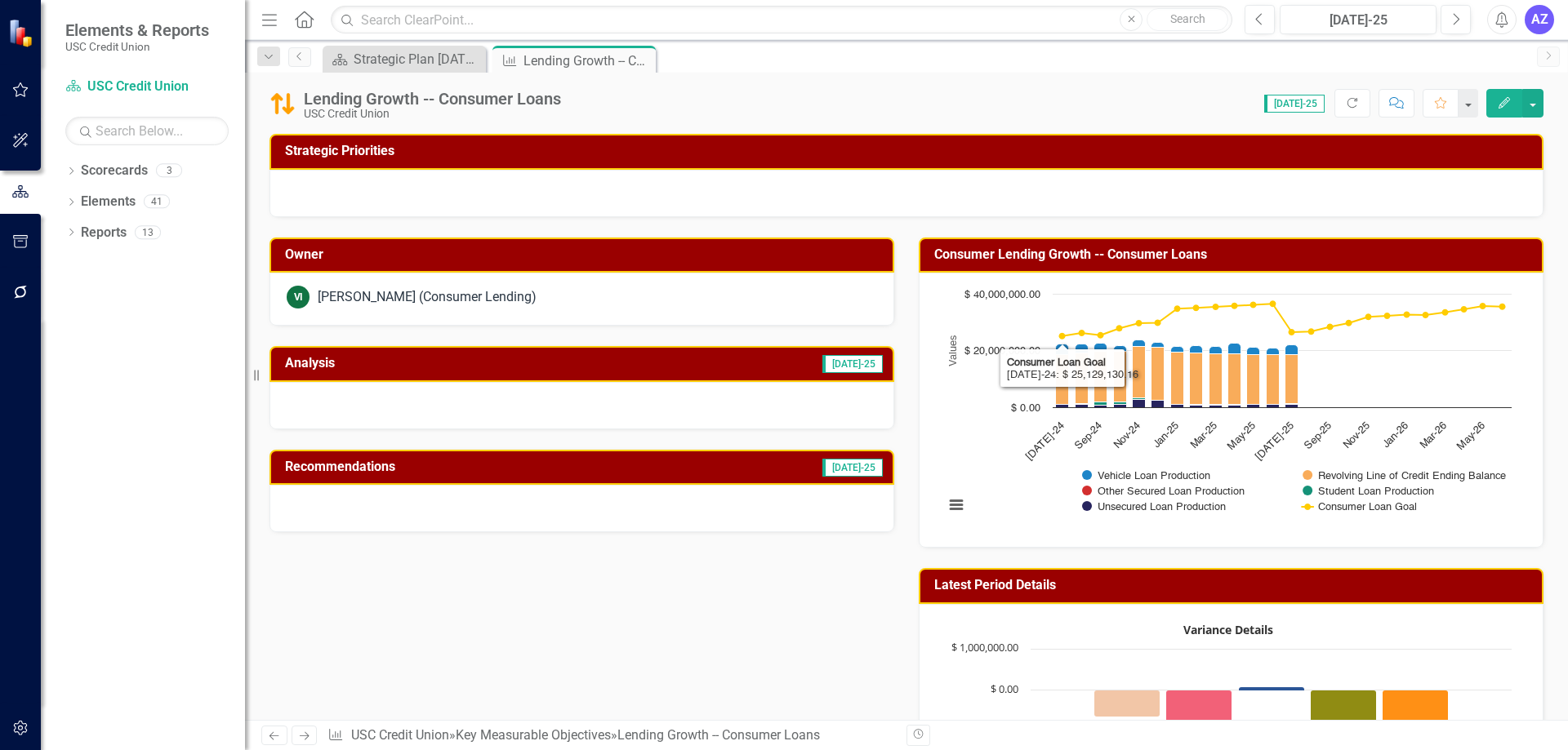
click at [391, 45] on div "Dropdown Search Scorecard Strategic Plan 2025 - 2027 Close Key Measurable Objec…" at bounding box center [906, 56] width 1323 height 32
click at [386, 58] on div "Strategic Plan [DATE] - [DATE]" at bounding box center [408, 59] width 108 height 21
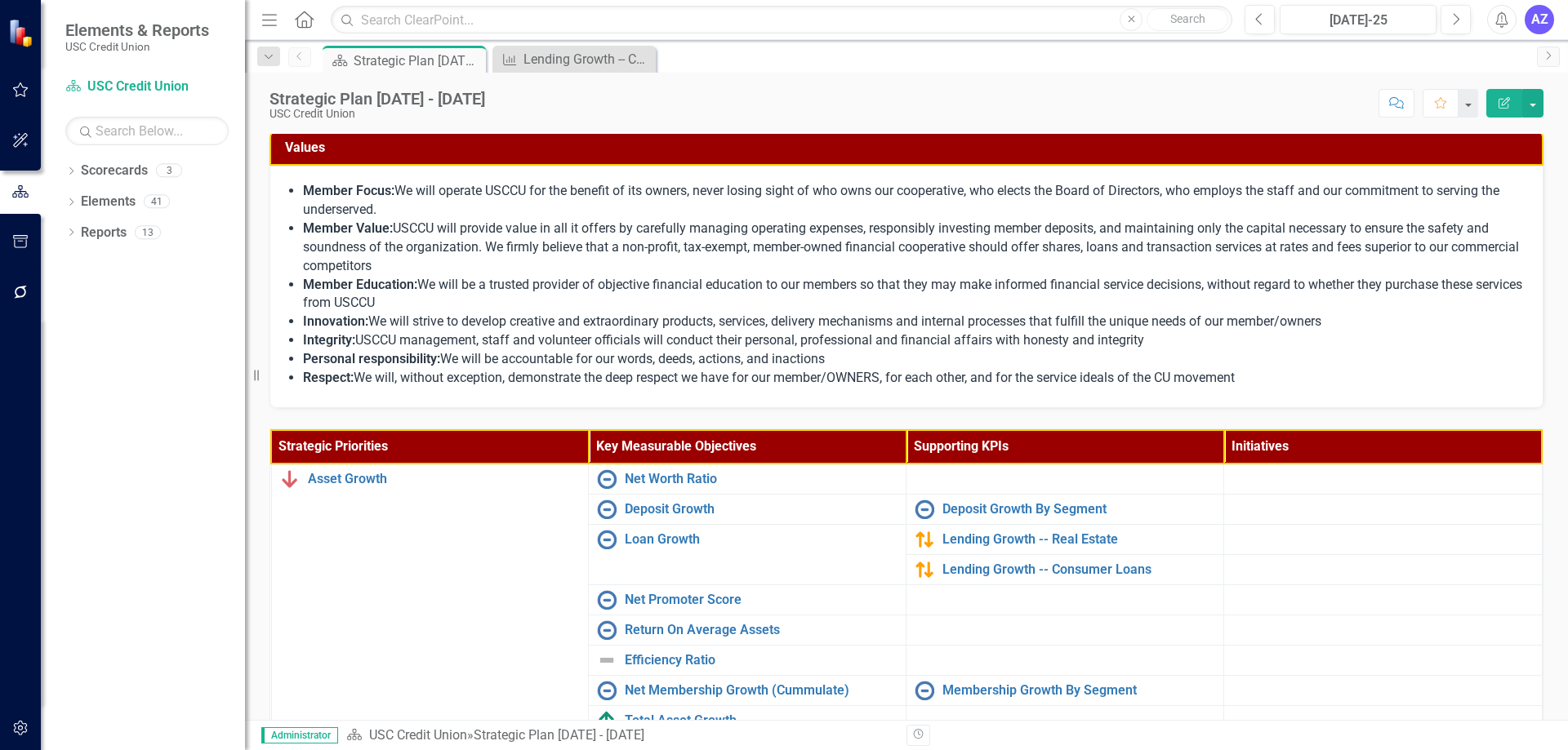
scroll to position [192, 0]
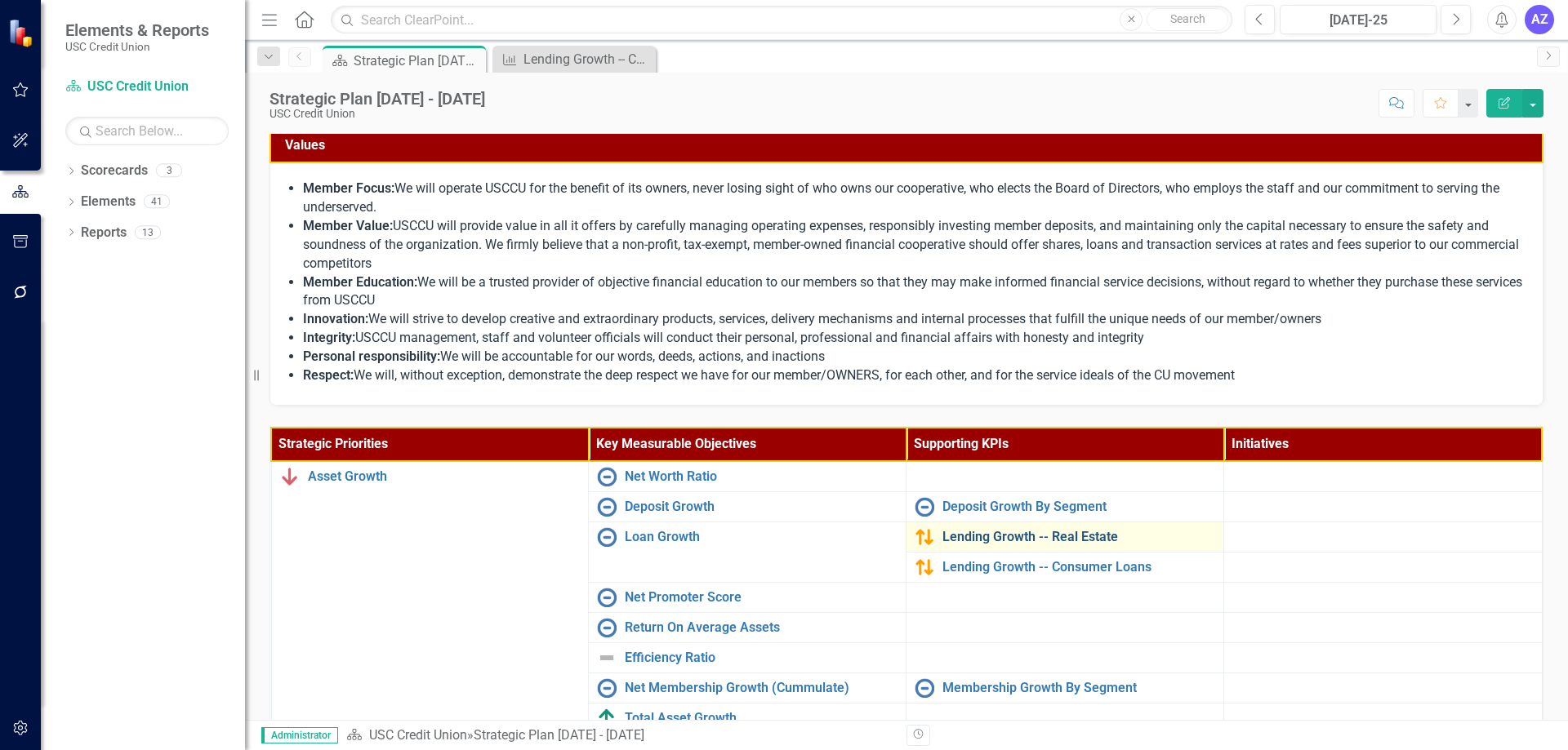
click at [1079, 538] on link "Lending Growth -- Real Estate" at bounding box center [1078, 537] width 273 height 14
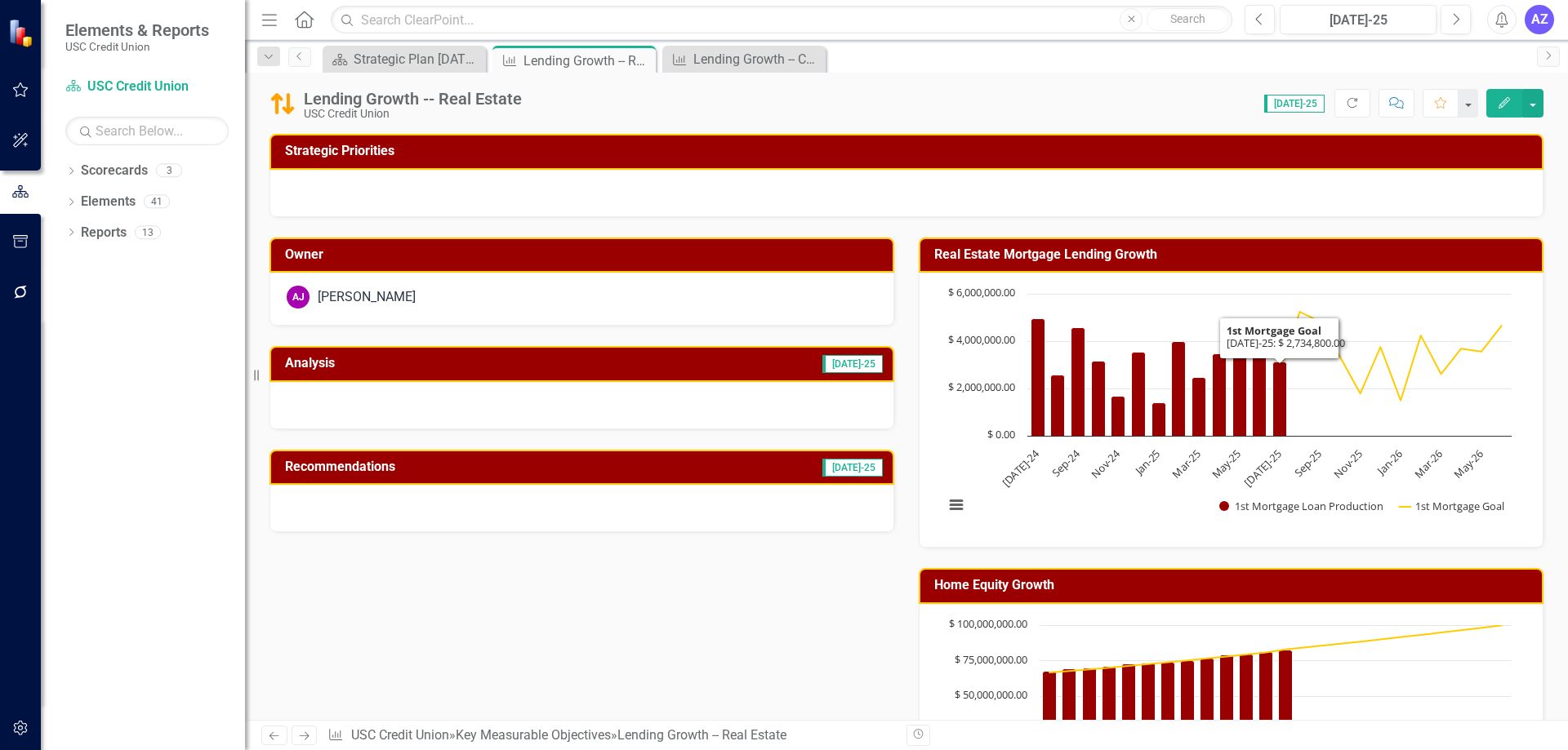
click at [491, 390] on div at bounding box center [582, 406] width 625 height 48
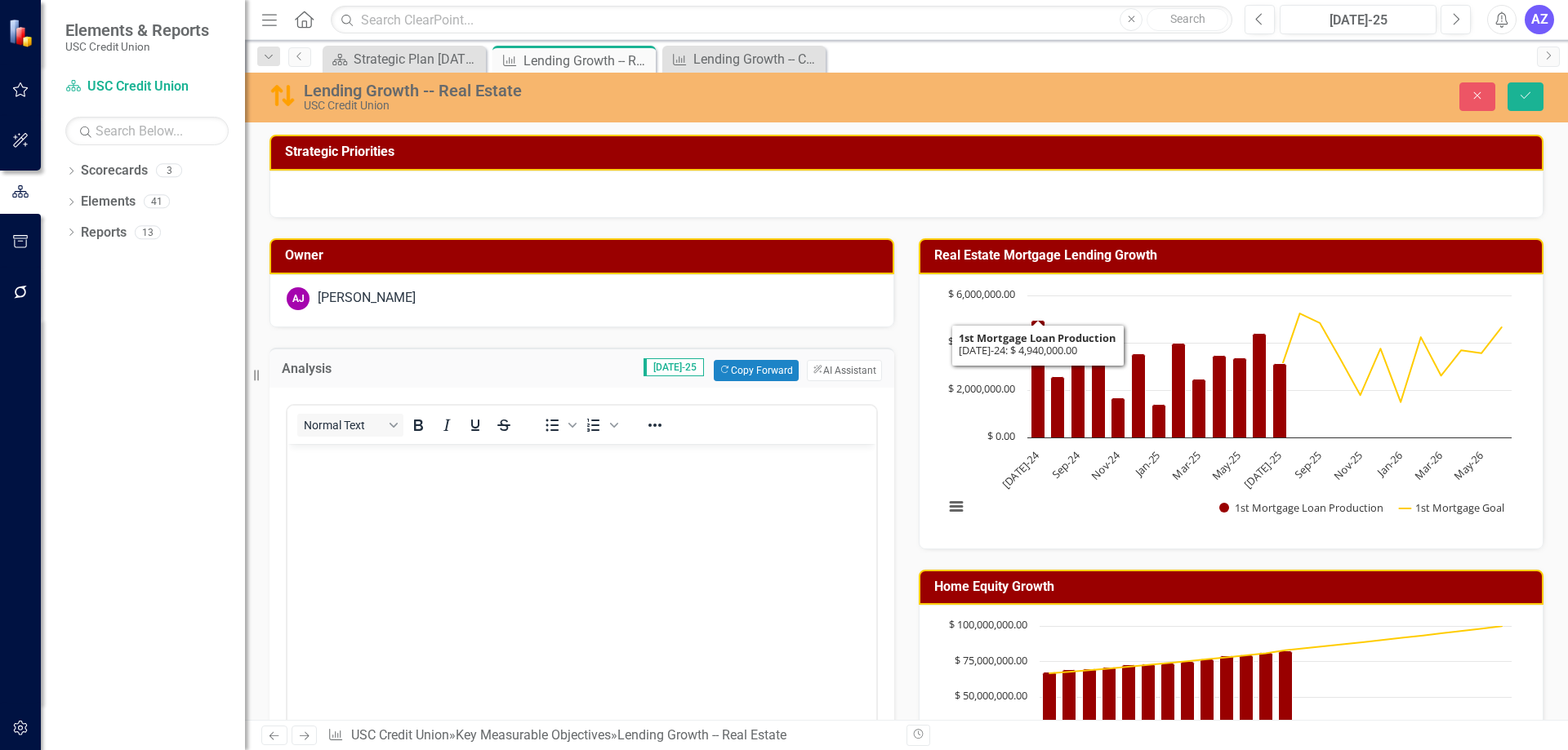
click at [701, 523] on body "Rich Text Area. Press ALT-0 for help." at bounding box center [582, 566] width 589 height 245
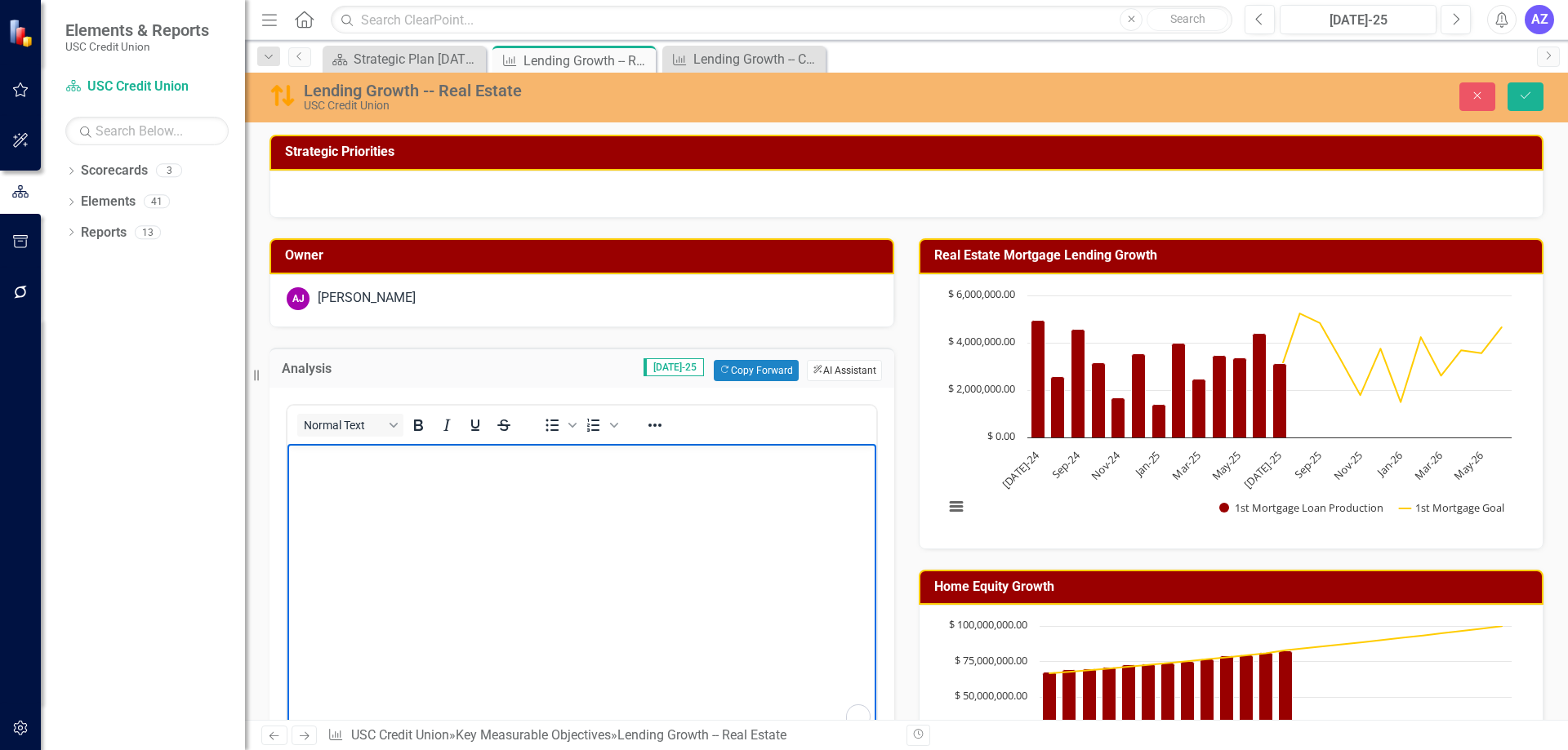
click at [832, 370] on button "ClearPoint AI AI Assistant" at bounding box center [844, 370] width 75 height 22
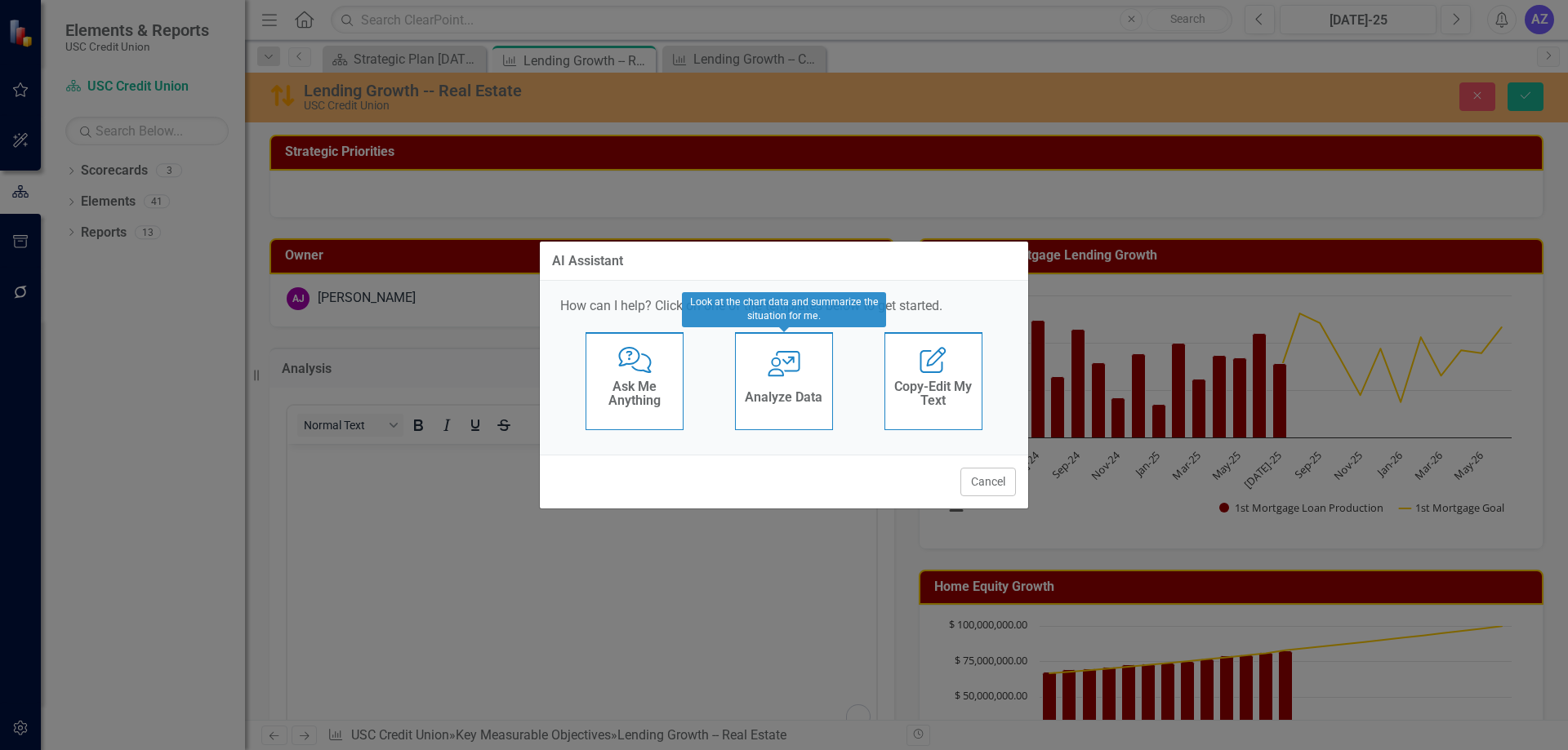
click at [781, 403] on h4 "Analyze Data" at bounding box center [784, 398] width 78 height 14
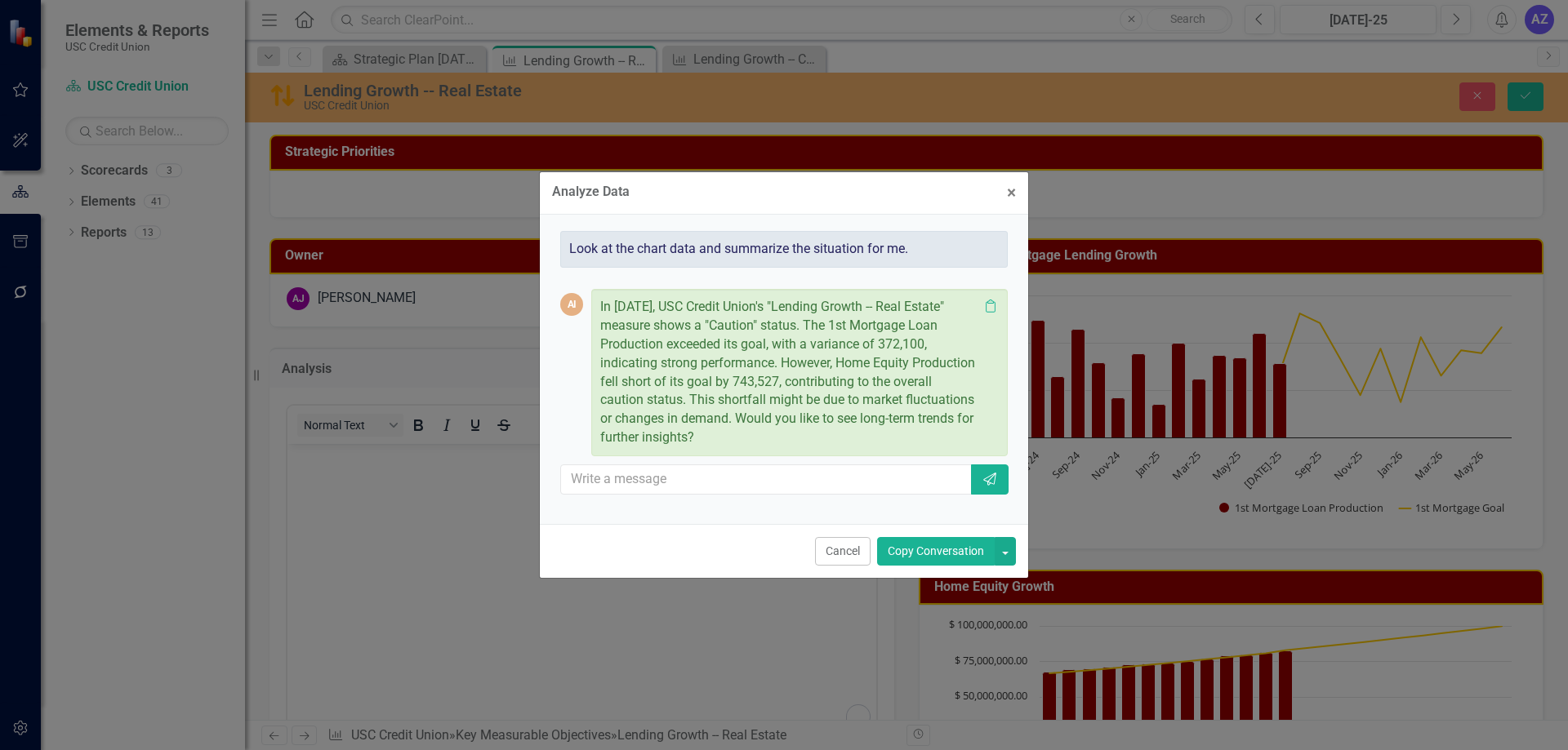
drag, startPoint x: 945, startPoint y: 552, endPoint x: 917, endPoint y: 553, distance: 28.0
click at [945, 552] on button "Copy Conversation" at bounding box center [936, 552] width 117 height 29
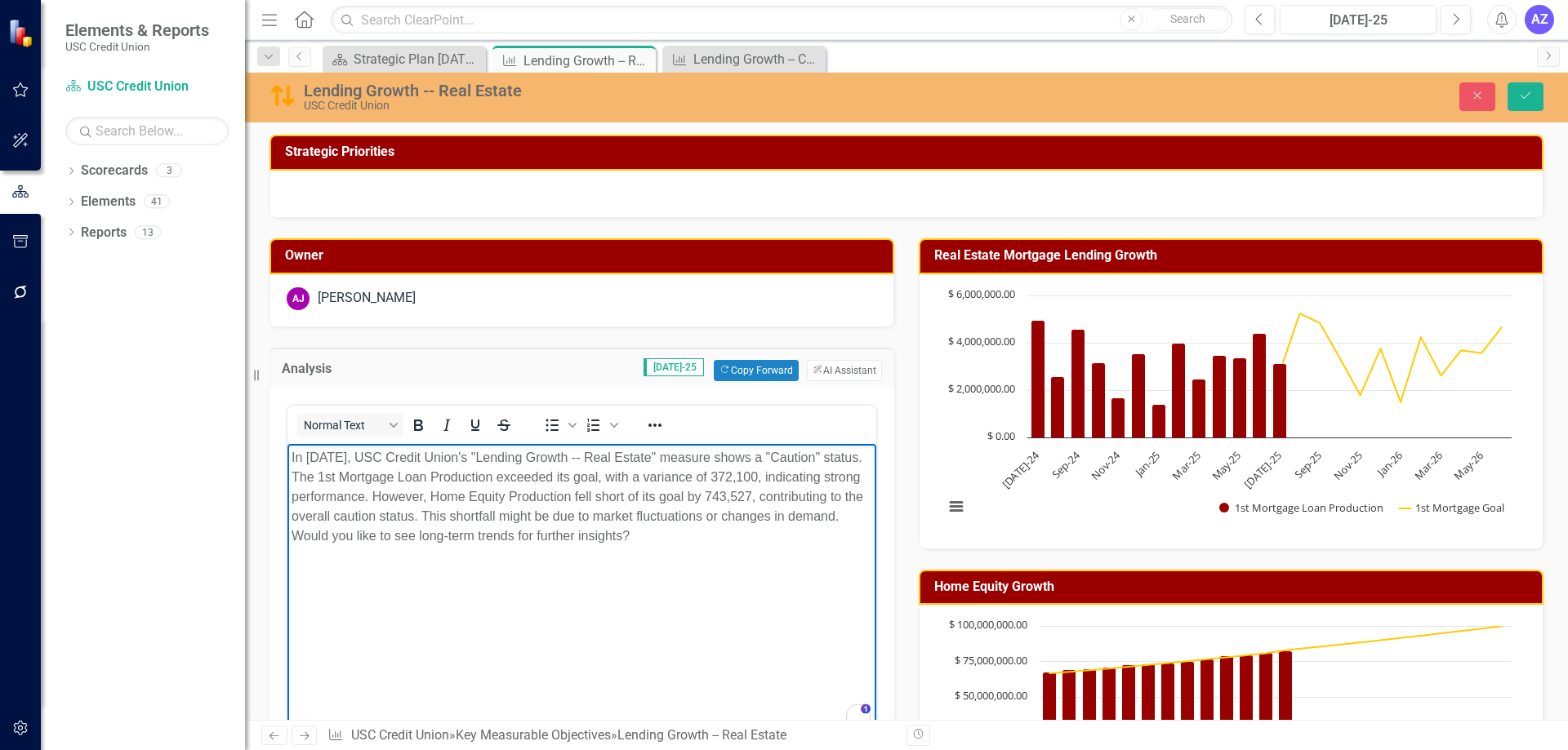
drag, startPoint x: 786, startPoint y: 537, endPoint x: 413, endPoint y: 543, distance: 373.0
click at [413, 543] on p "In July 2025, USC Credit Union's "Lending Growth -- Real Estate" measure shows …" at bounding box center [582, 496] width 581 height 98
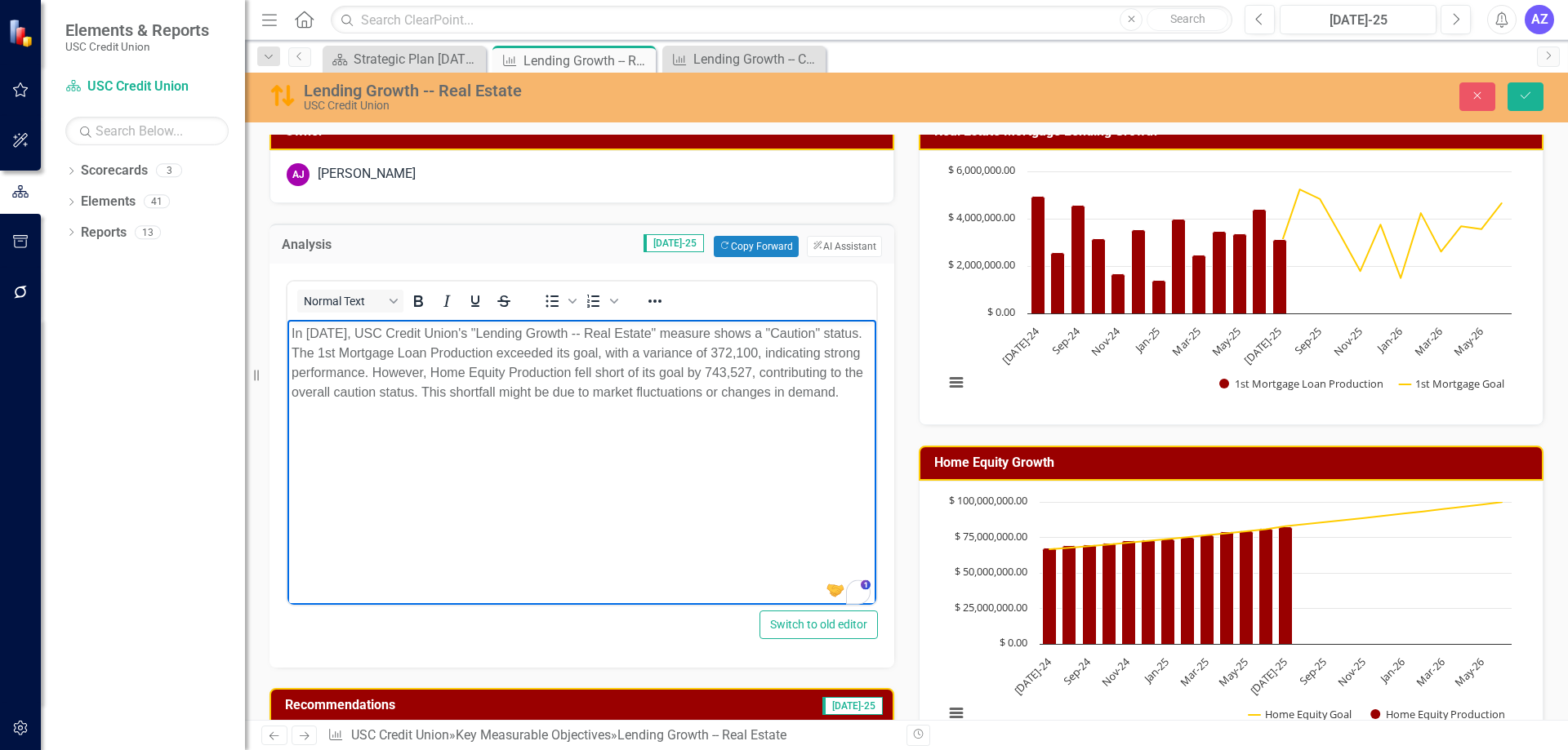
scroll to position [245, 0]
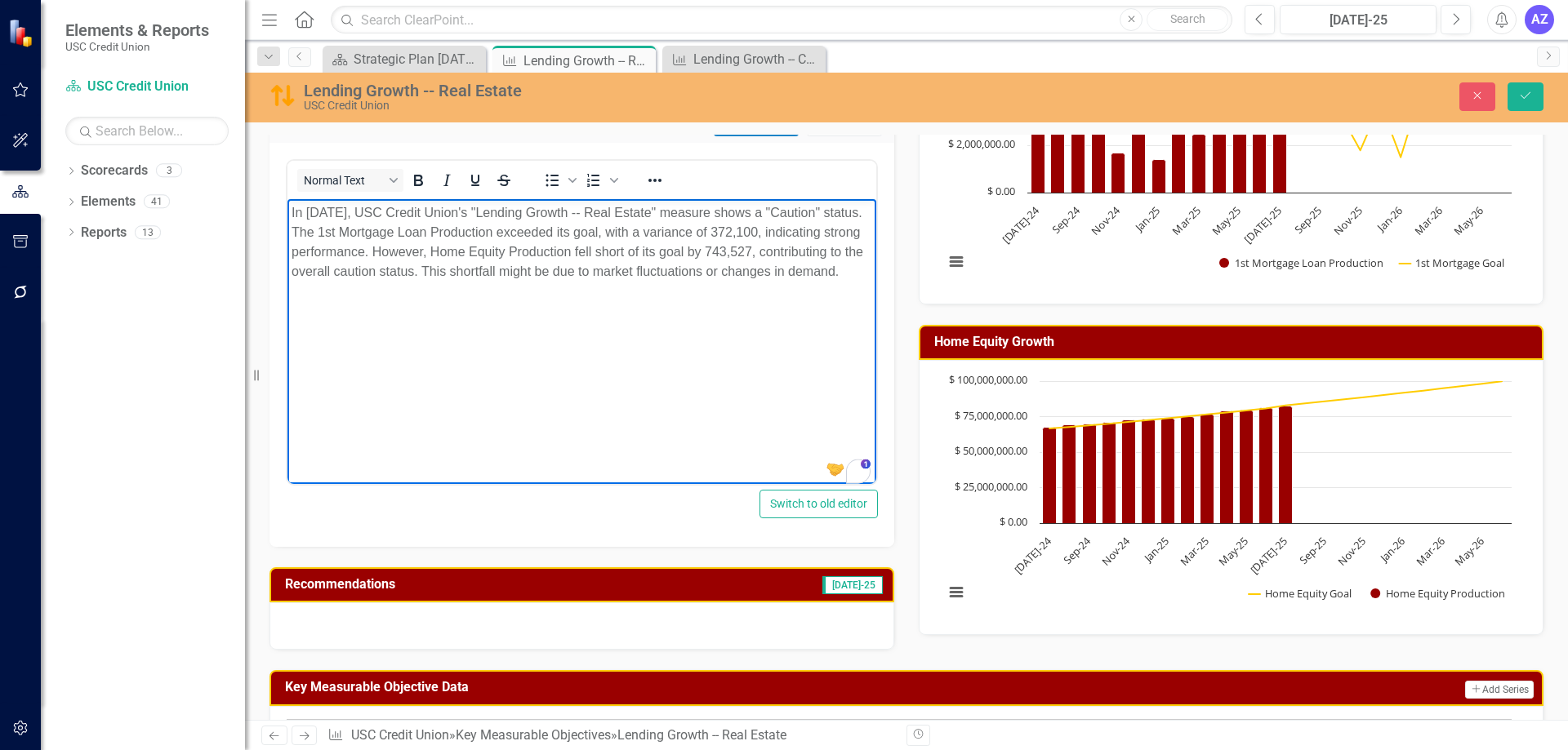
click at [754, 394] on body "In July 2025, USC Credit Union's "Lending Growth -- Real Estate" measure shows …" at bounding box center [582, 321] width 589 height 245
click at [789, 614] on div at bounding box center [582, 626] width 625 height 48
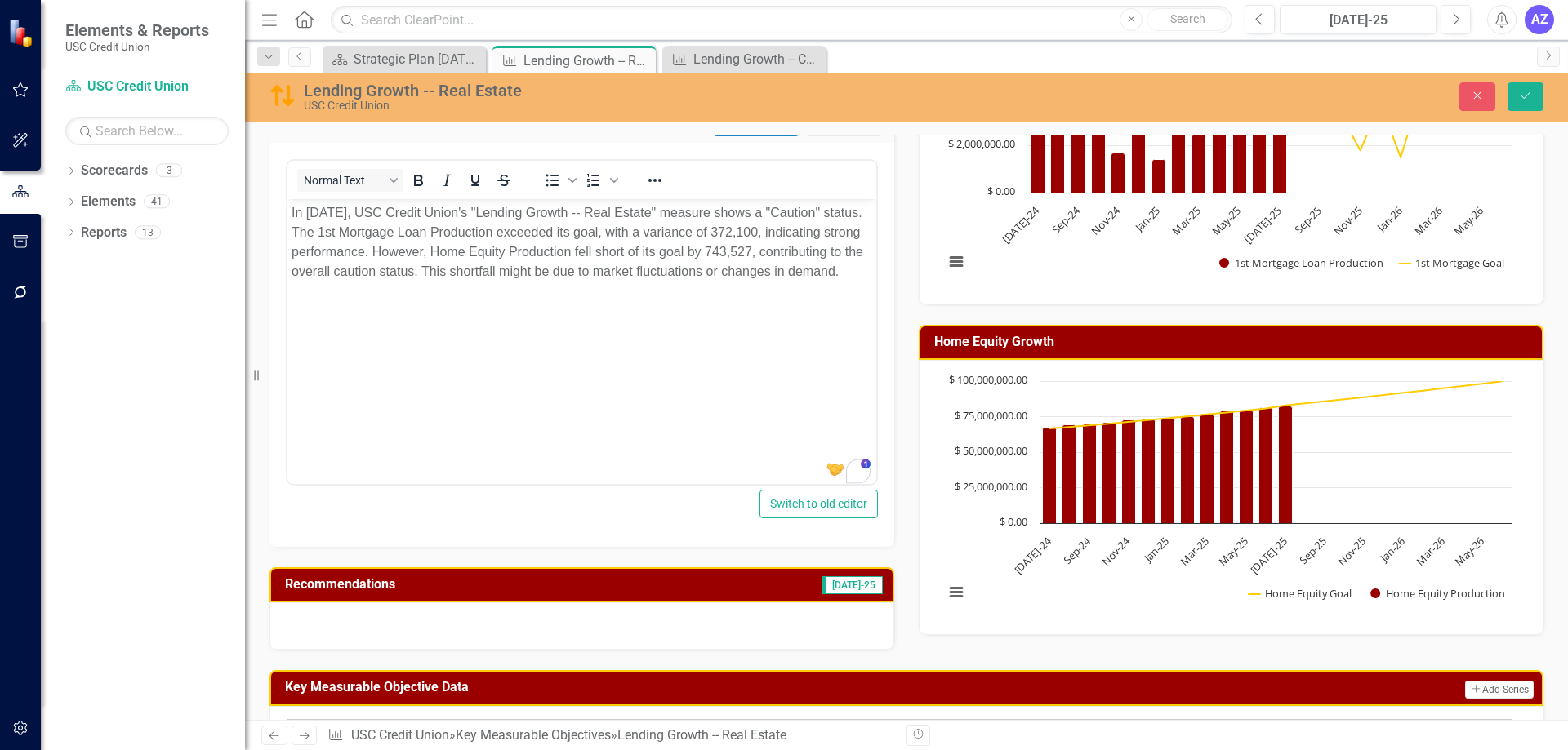
click at [789, 614] on div at bounding box center [582, 626] width 625 height 48
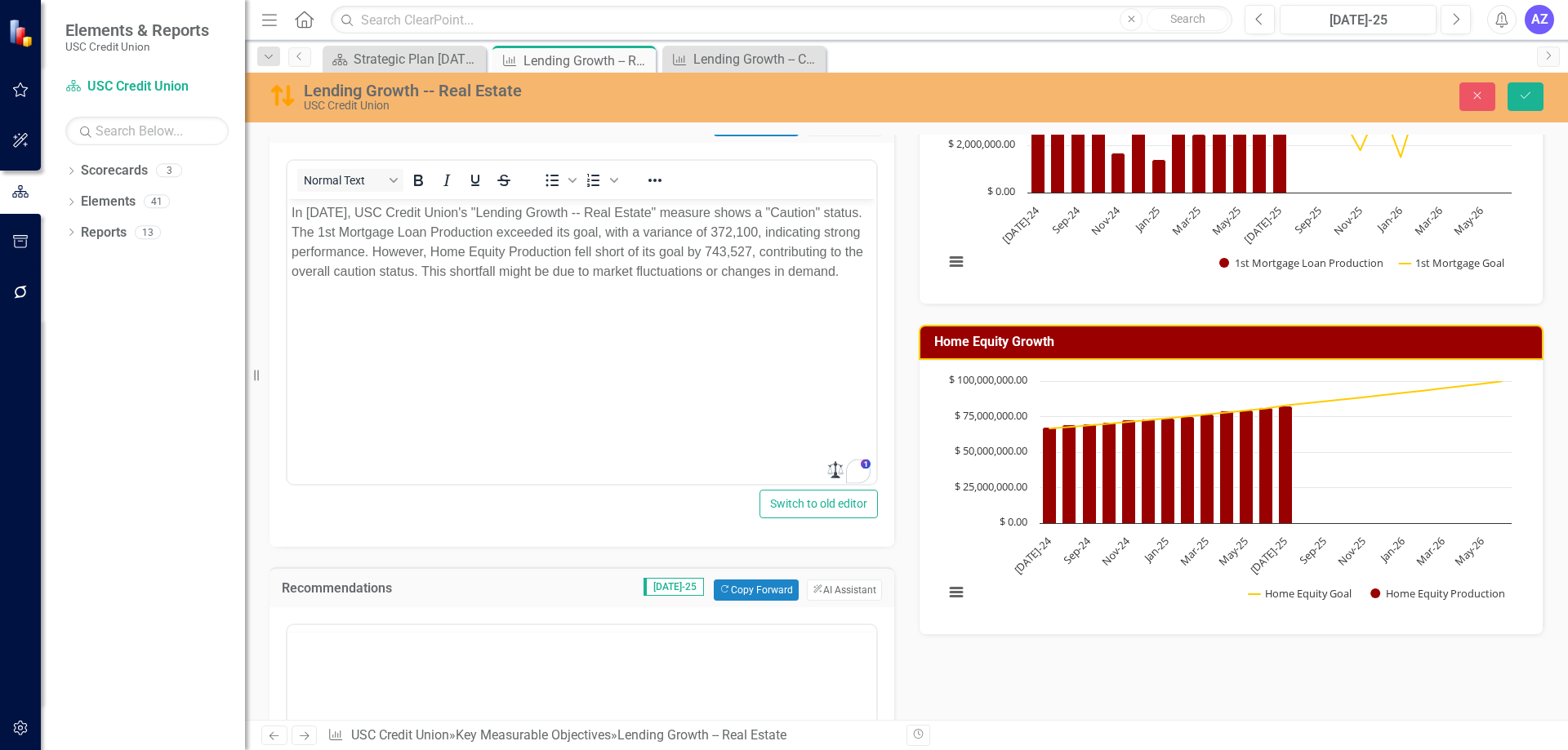
scroll to position [0, 0]
click at [813, 591] on icon "button" at bounding box center [818, 590] width 9 height 9
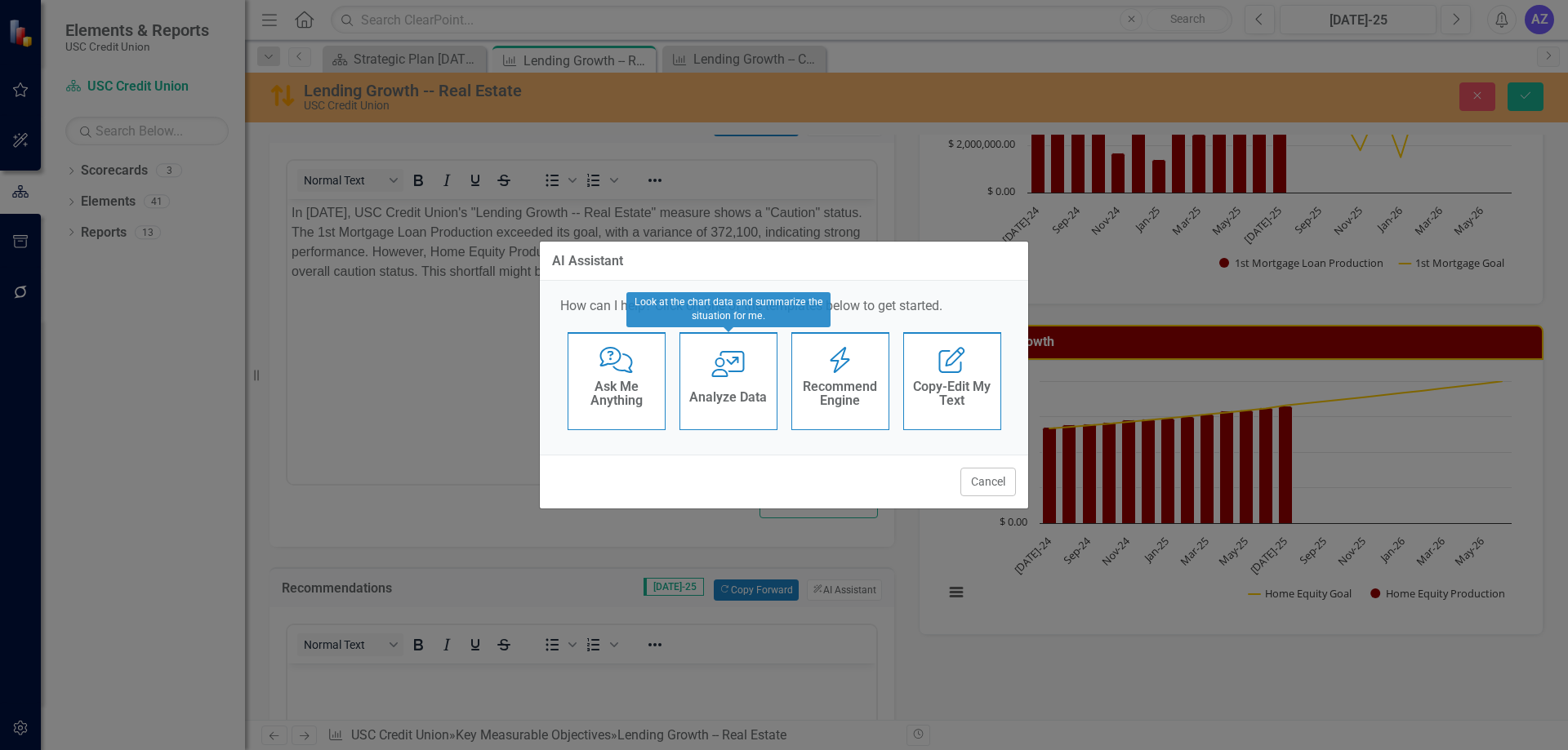
click at [860, 393] on h4 "Recommend Engine" at bounding box center [840, 394] width 80 height 29
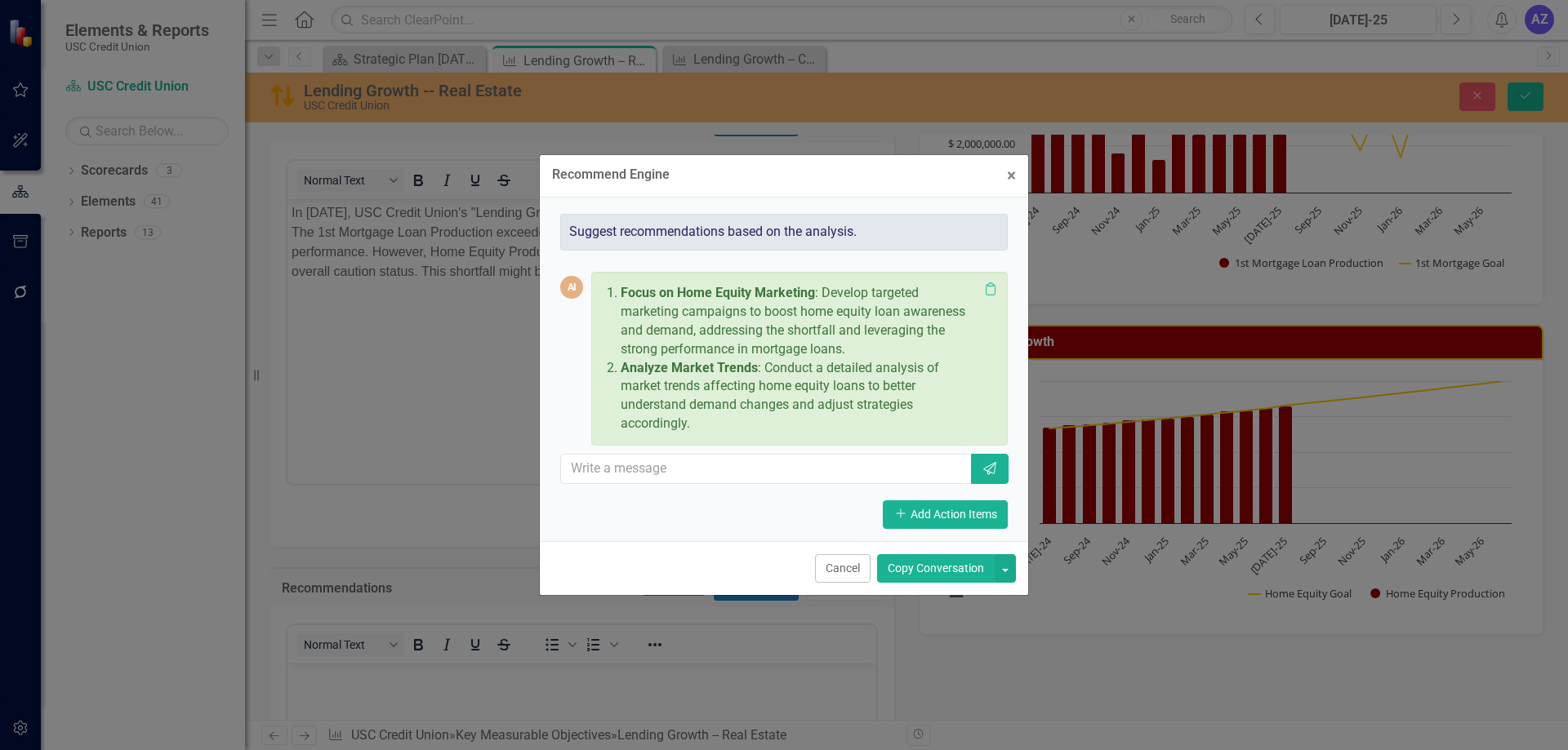
click at [915, 568] on button "Copy Conversation" at bounding box center [936, 569] width 117 height 29
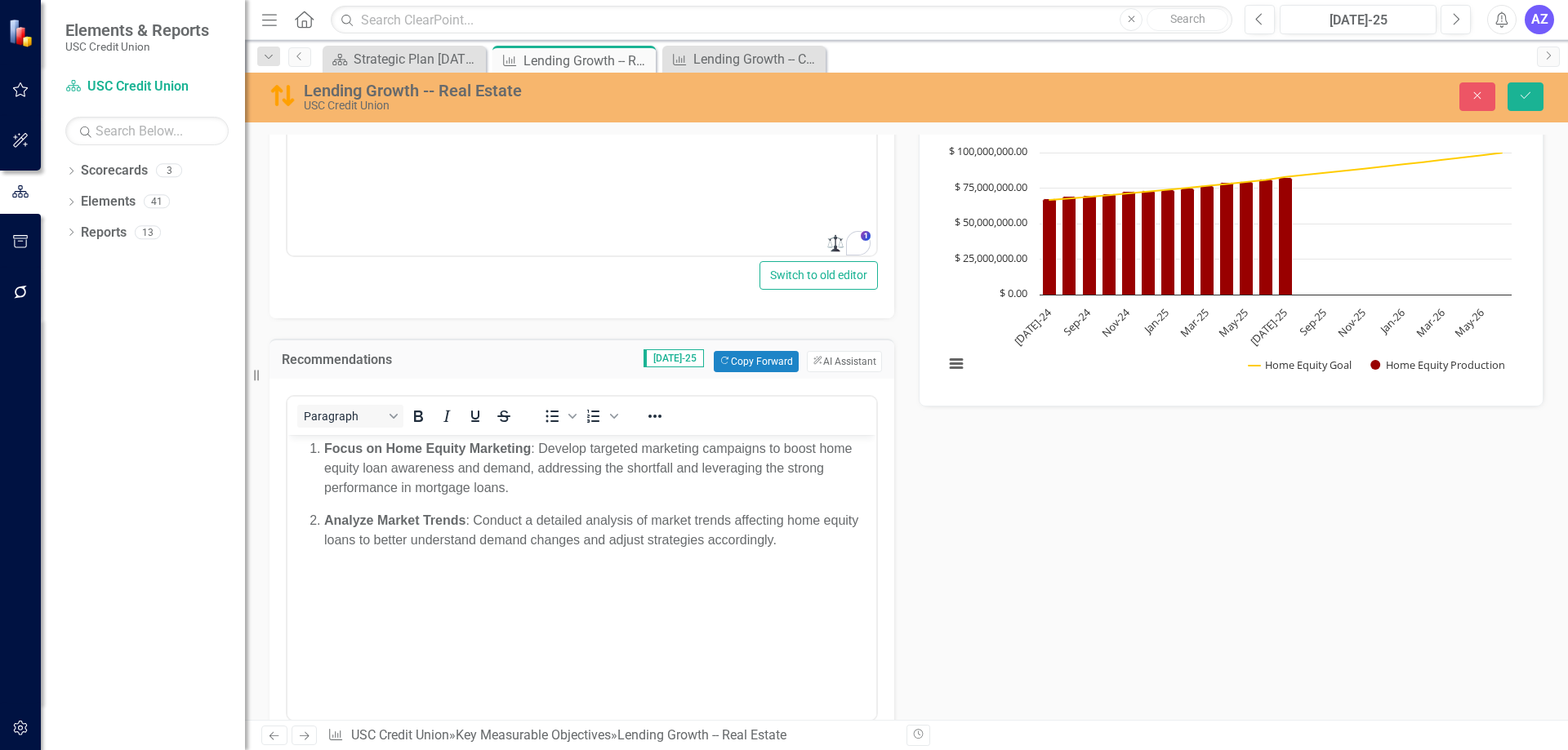
scroll to position [489, 0]
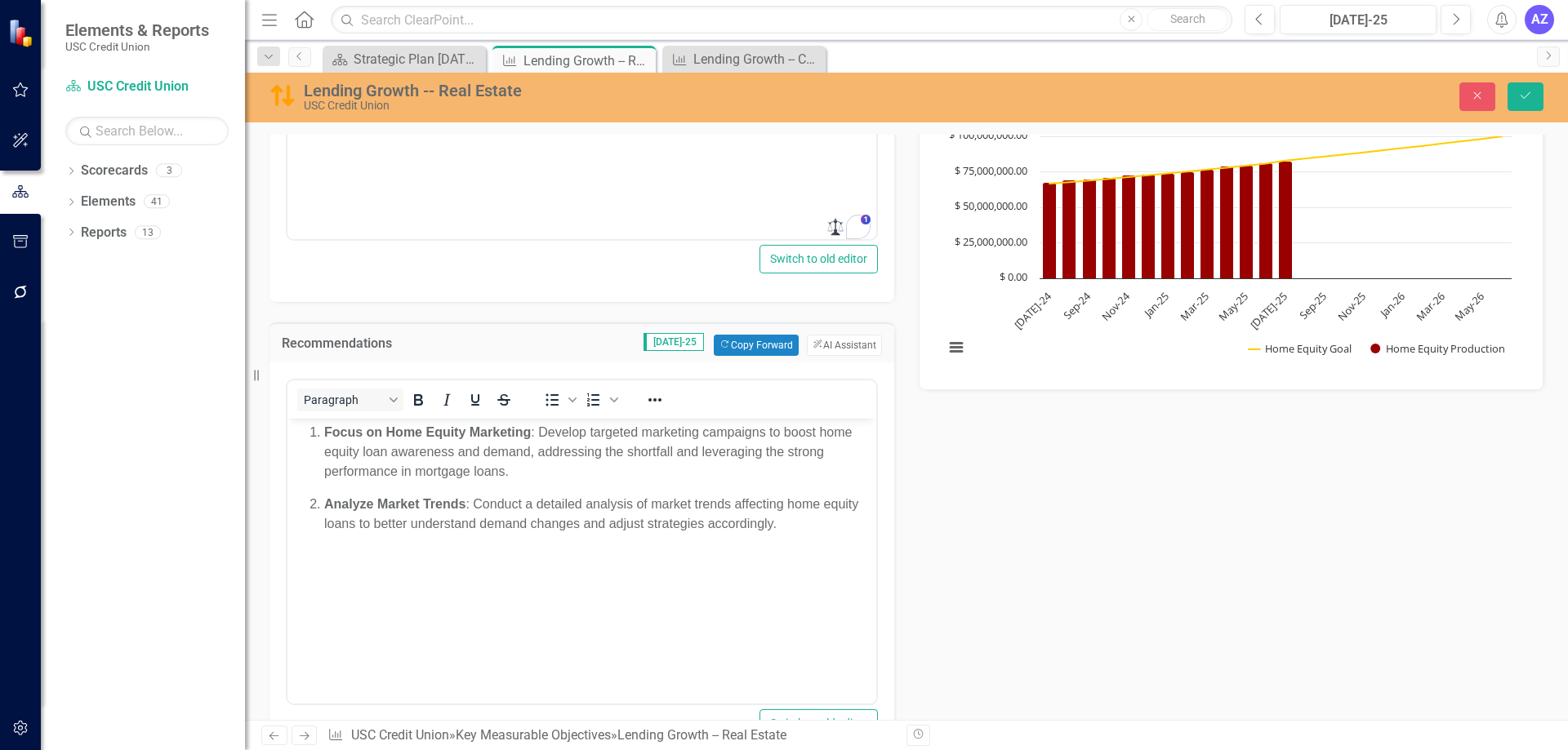
click at [1081, 570] on div "Owner AJ Alex Johnson Analysis Jul-25 Copy Forward Copy Forward ClearPoint AI A…" at bounding box center [906, 247] width 1298 height 1038
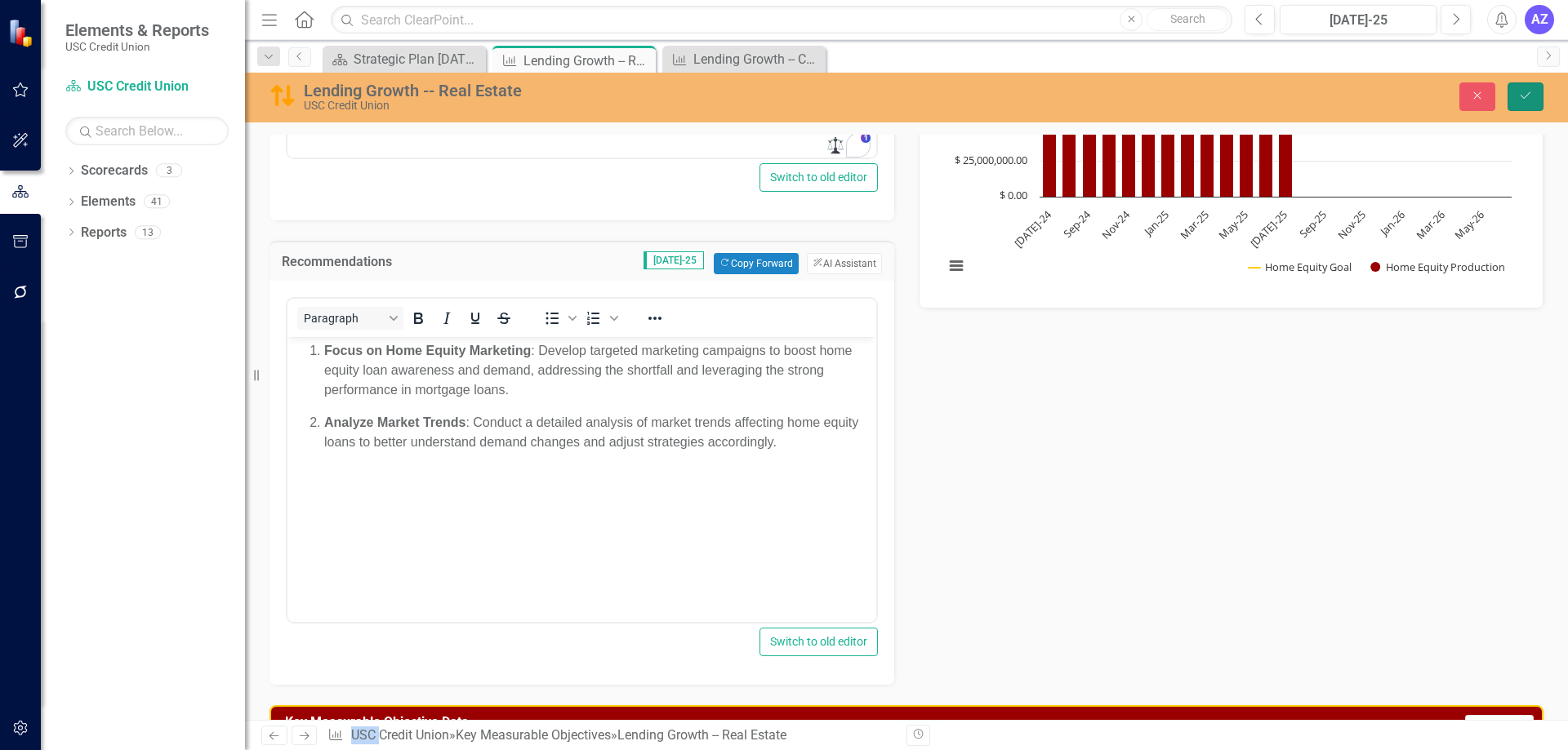
click at [1538, 98] on button "Save" at bounding box center [1526, 96] width 36 height 29
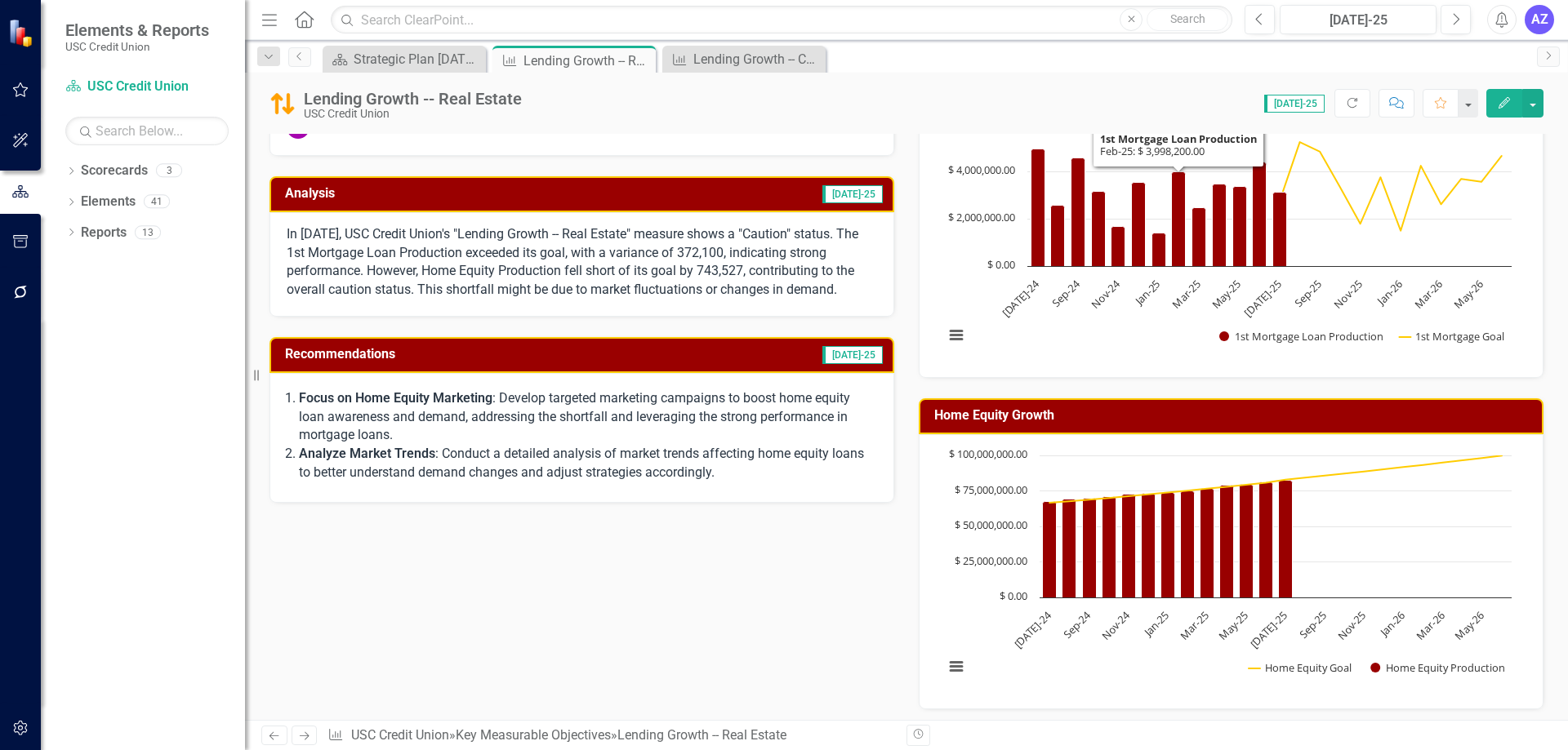
scroll to position [163, 0]
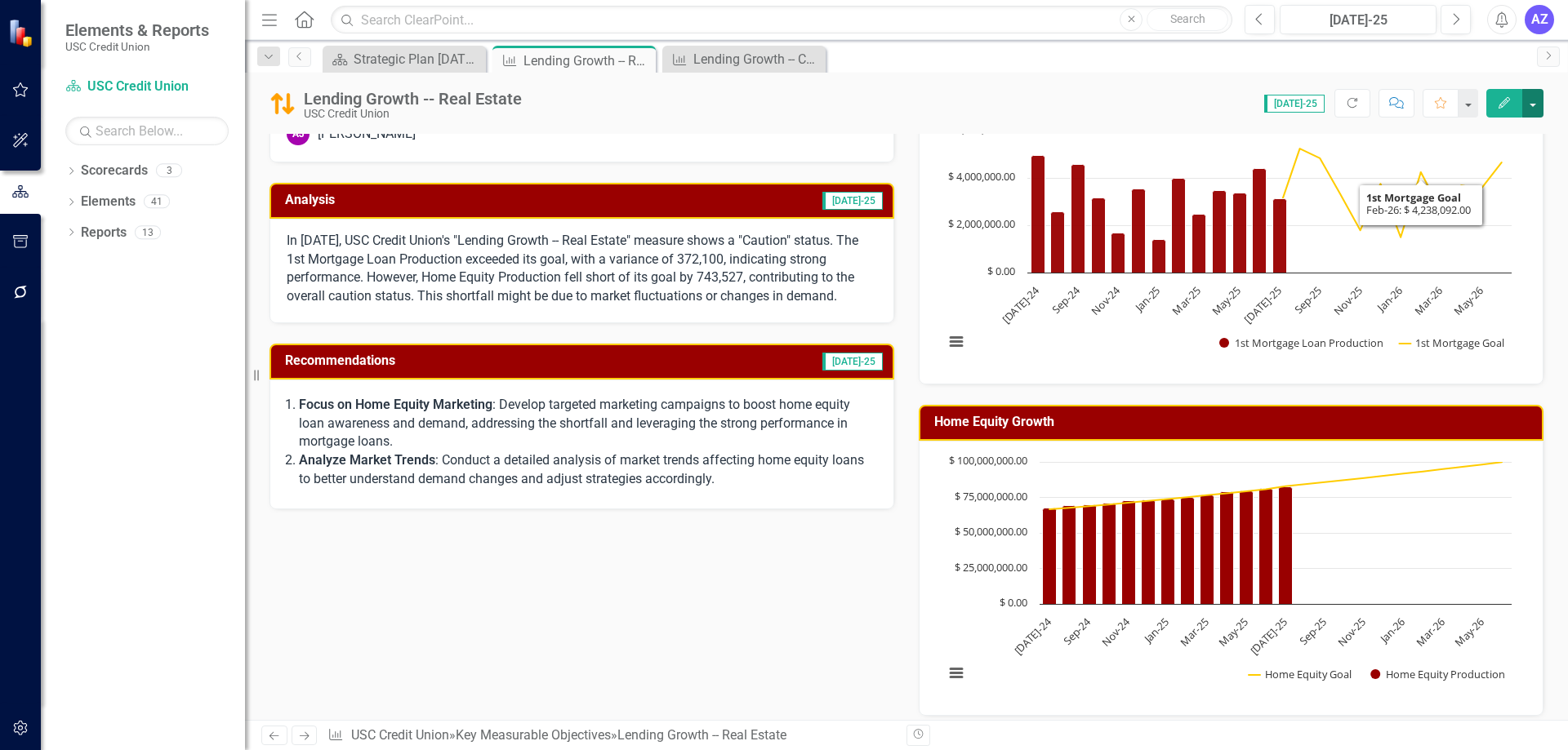
click at [1533, 108] on button "button" at bounding box center [1533, 104] width 22 height 29
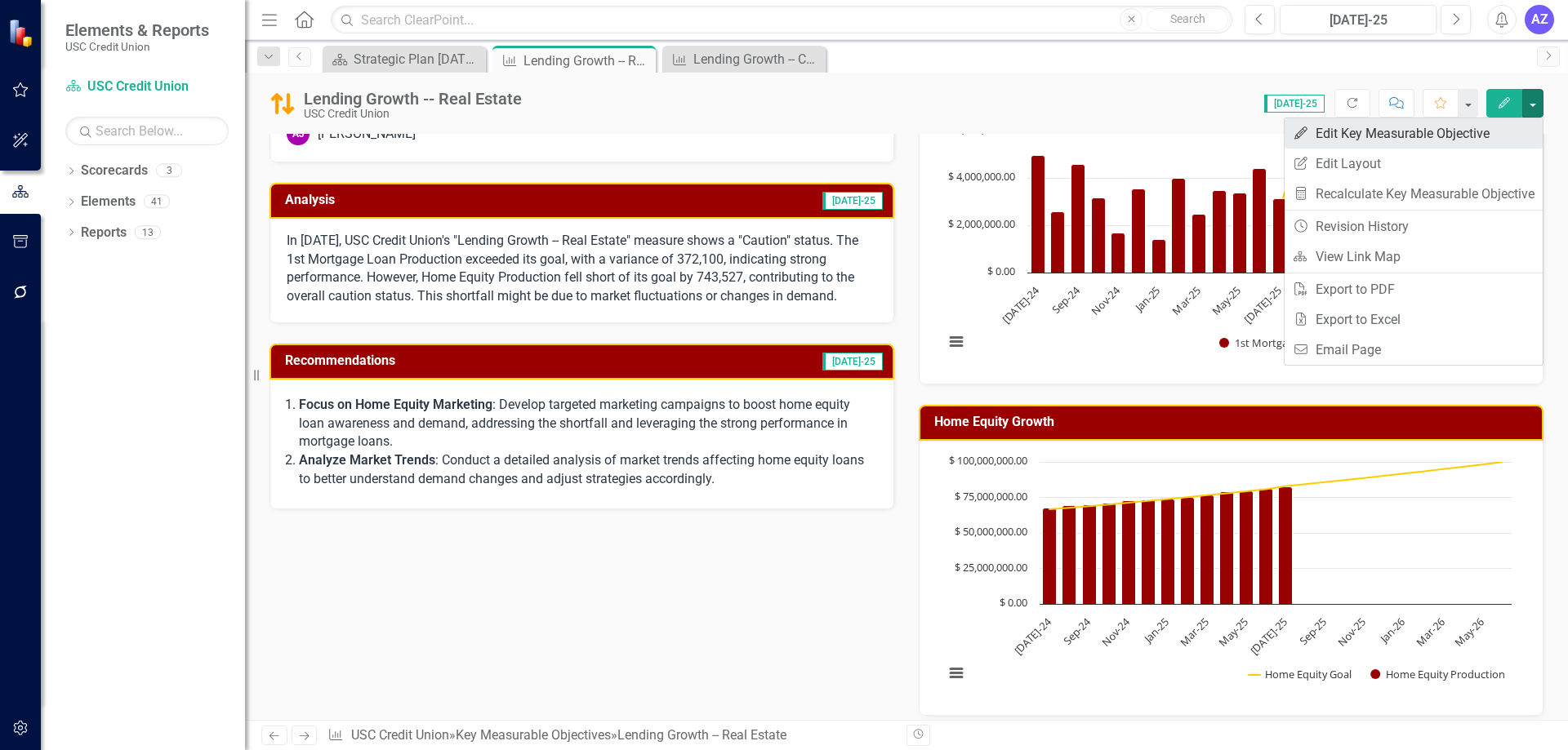
click at [1513, 126] on link "Edit Edit Key Measurable Objective" at bounding box center [1414, 133] width 258 height 31
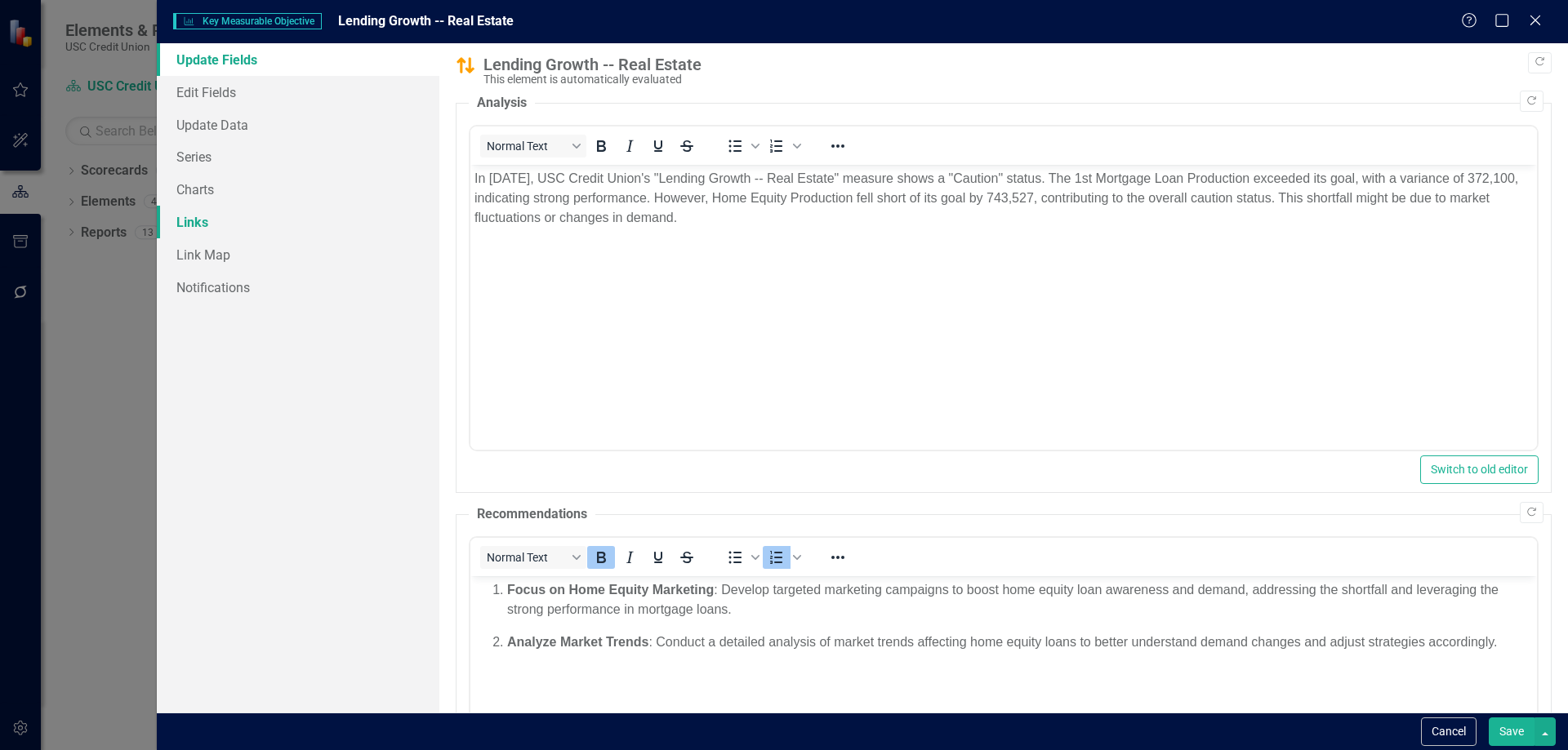
scroll to position [0, 0]
click at [247, 186] on link "Charts" at bounding box center [298, 189] width 282 height 32
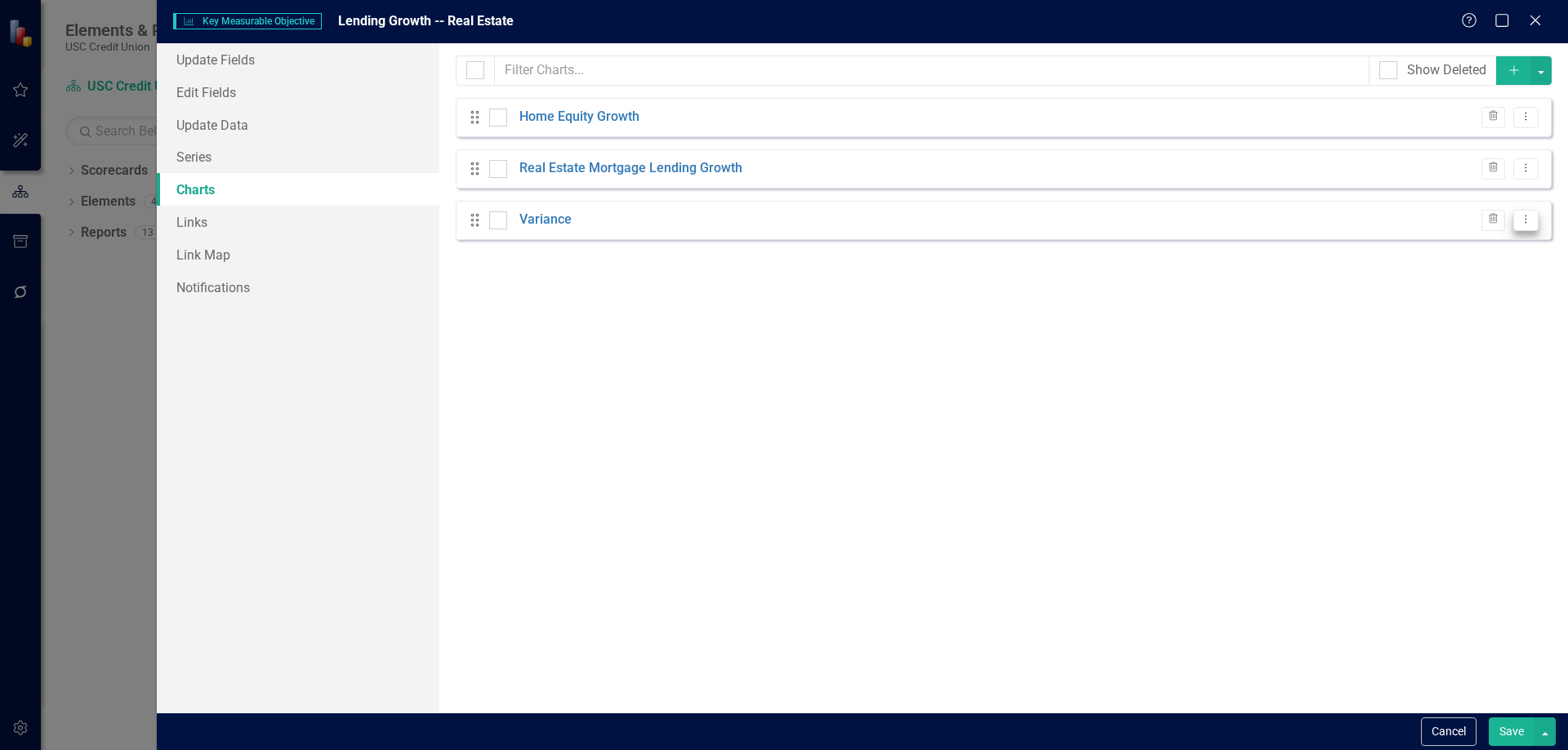
click at [1524, 219] on icon "Dropdown Menu" at bounding box center [1526, 219] width 14 height 11
click at [1511, 236] on link "Edit Edit Chart" at bounding box center [1473, 247] width 129 height 31
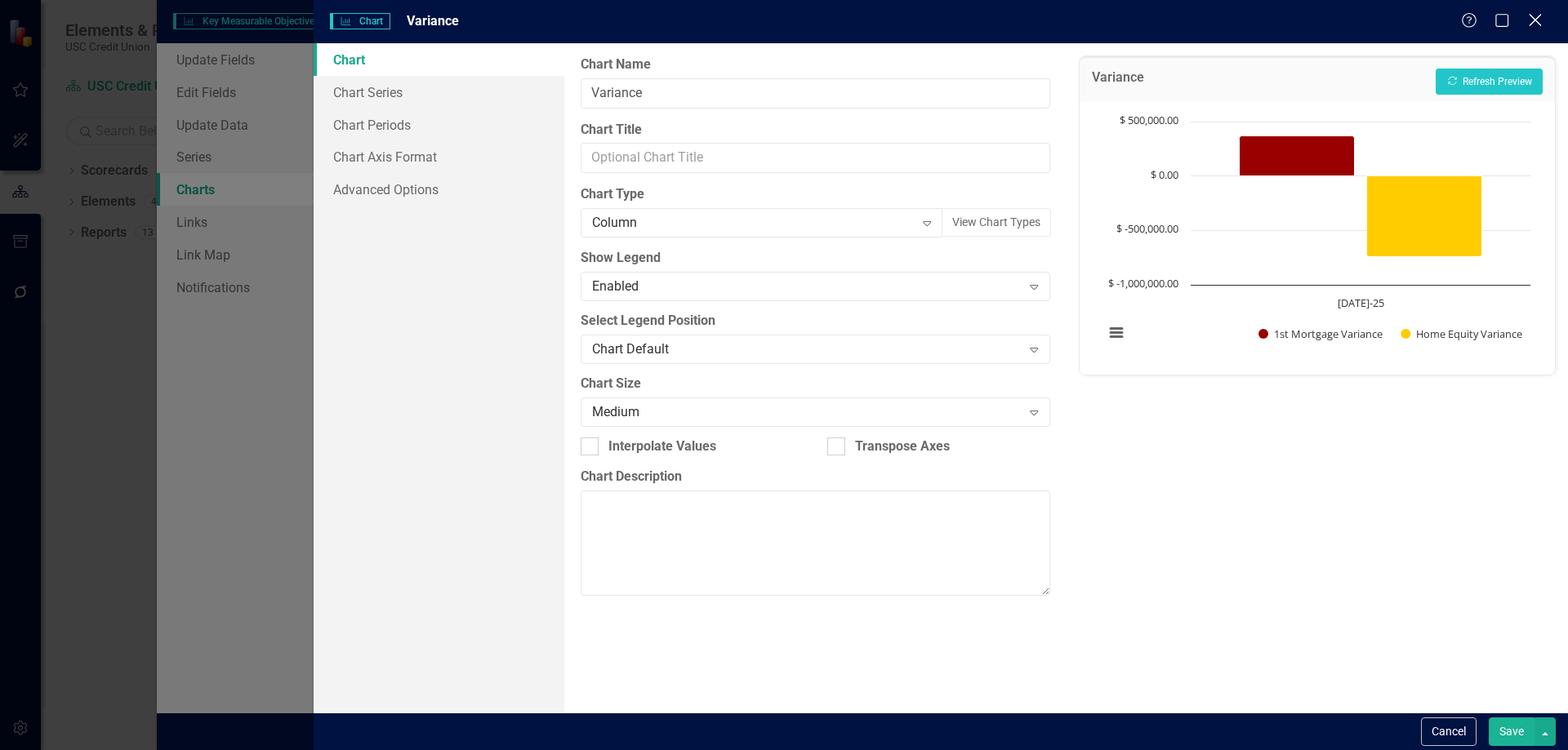
click at [1541, 23] on icon "Close" at bounding box center [1535, 20] width 21 height 15
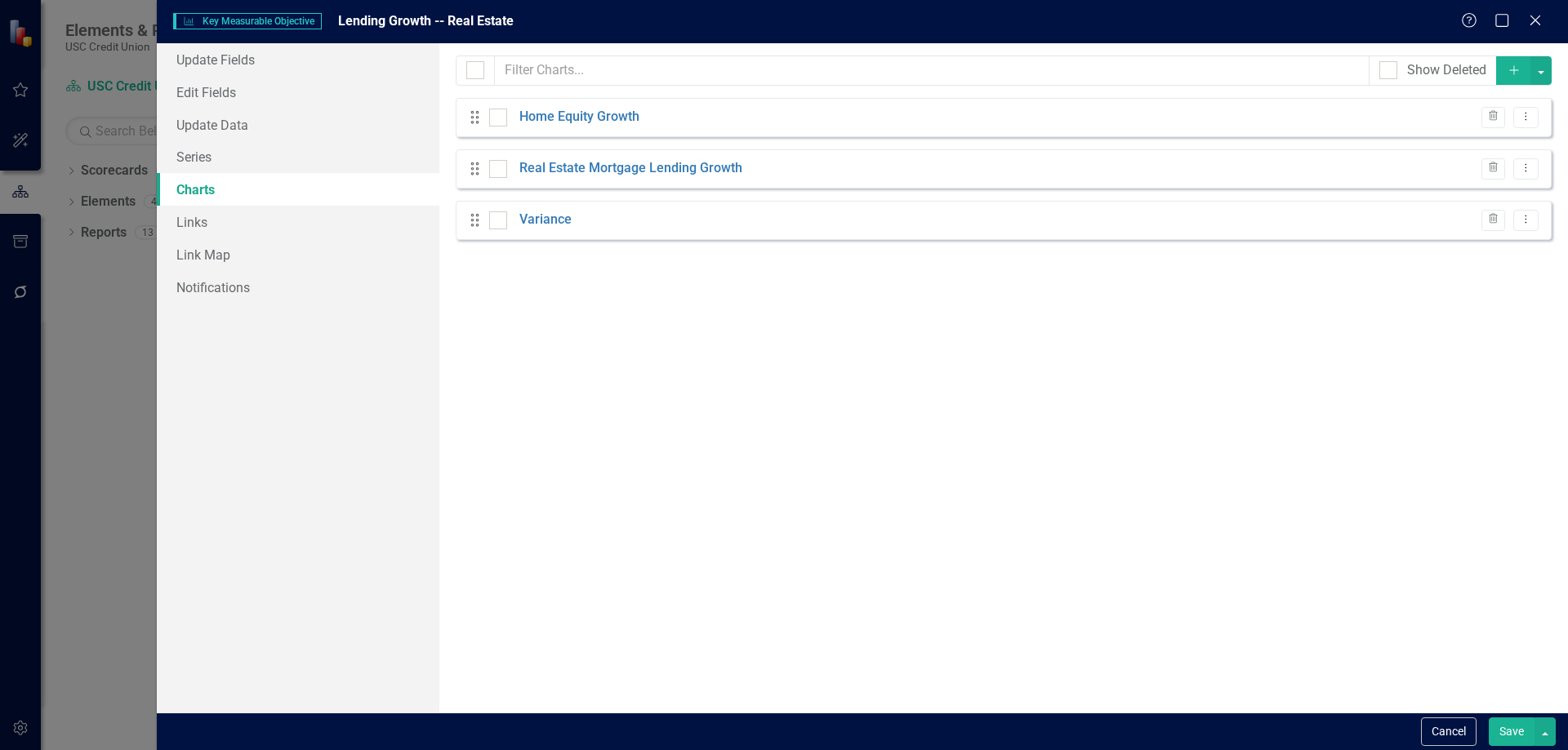
click at [1511, 736] on button "Save" at bounding box center [1511, 732] width 46 height 29
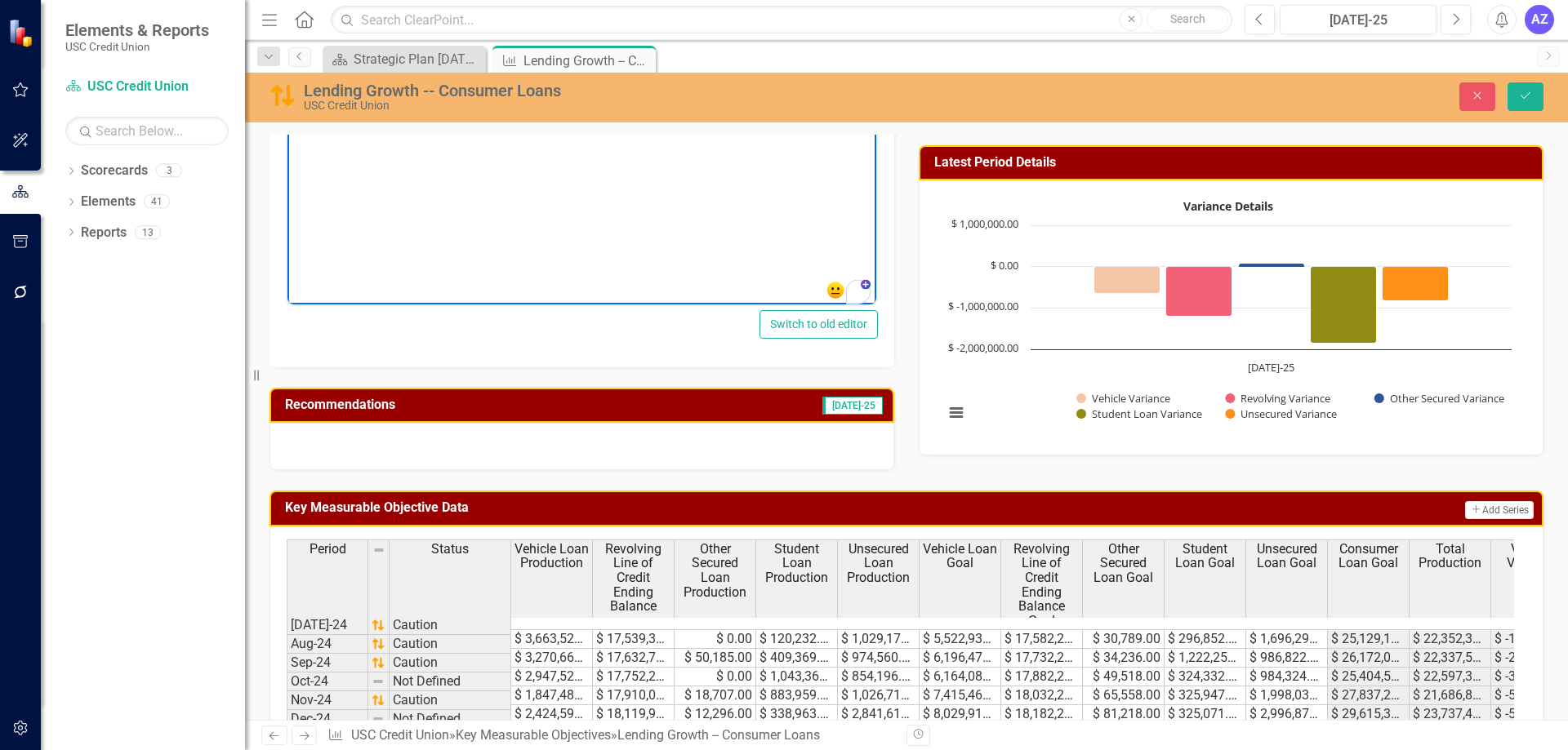
scroll to position [489, 0]
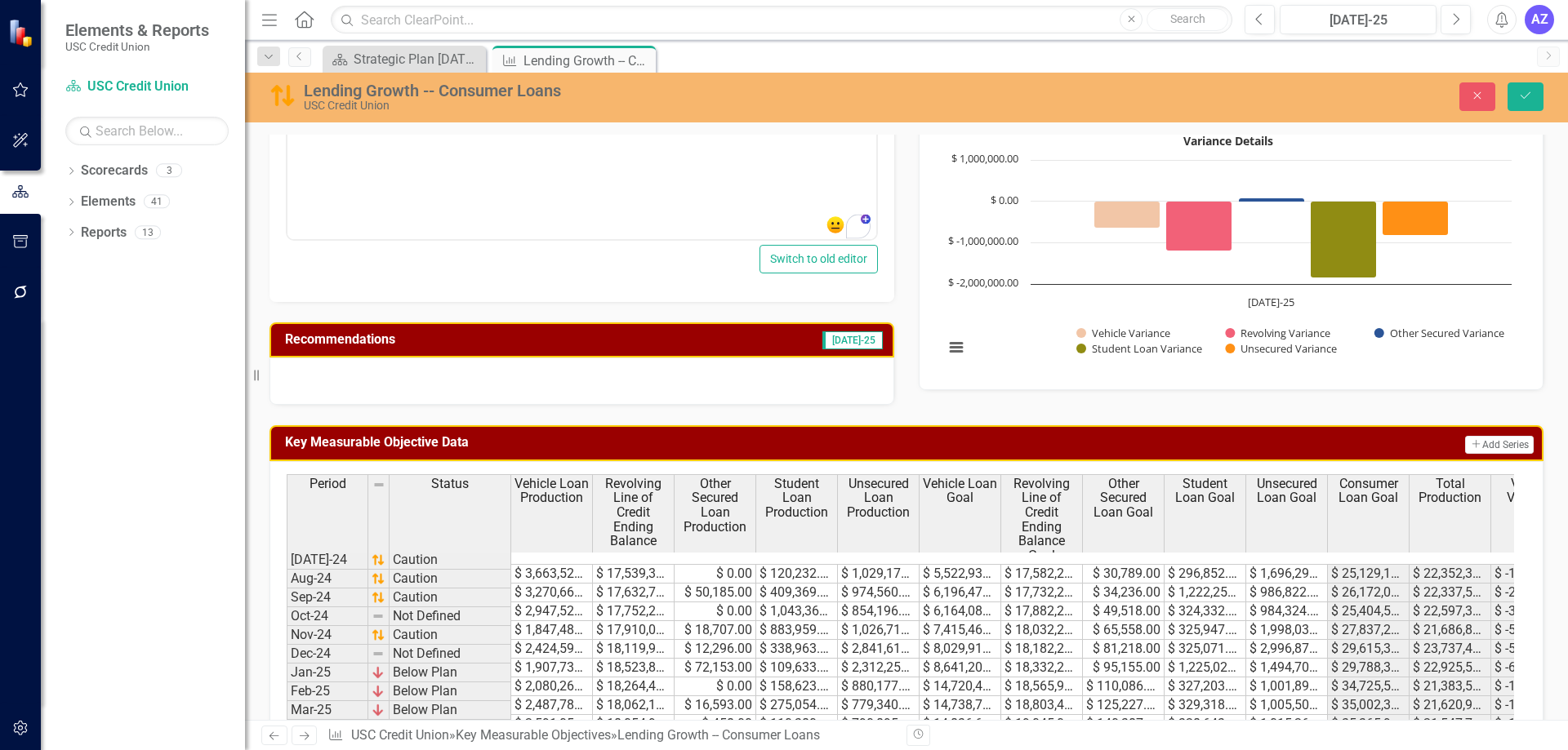
click at [790, 389] on div at bounding box center [582, 381] width 625 height 48
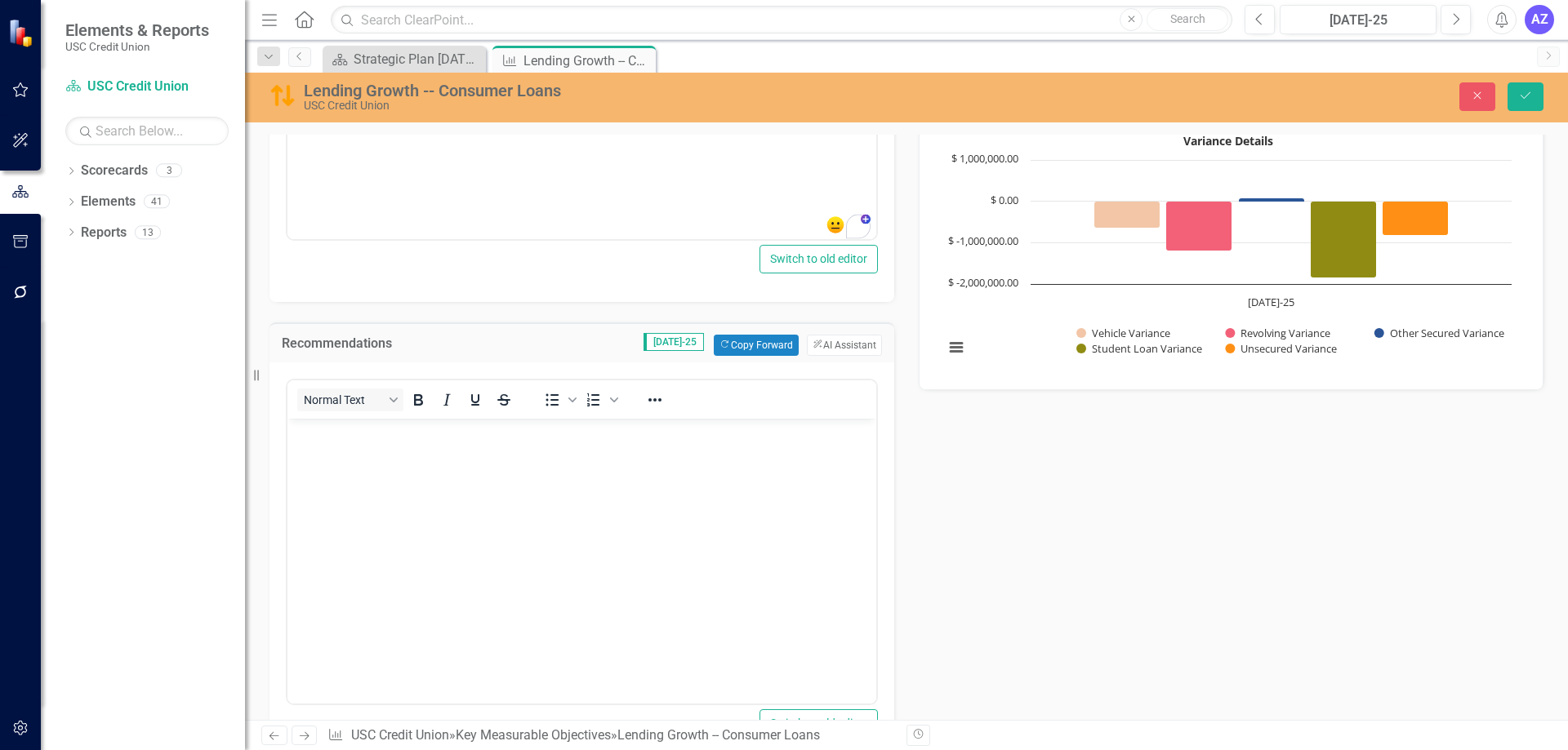
scroll to position [0, 0]
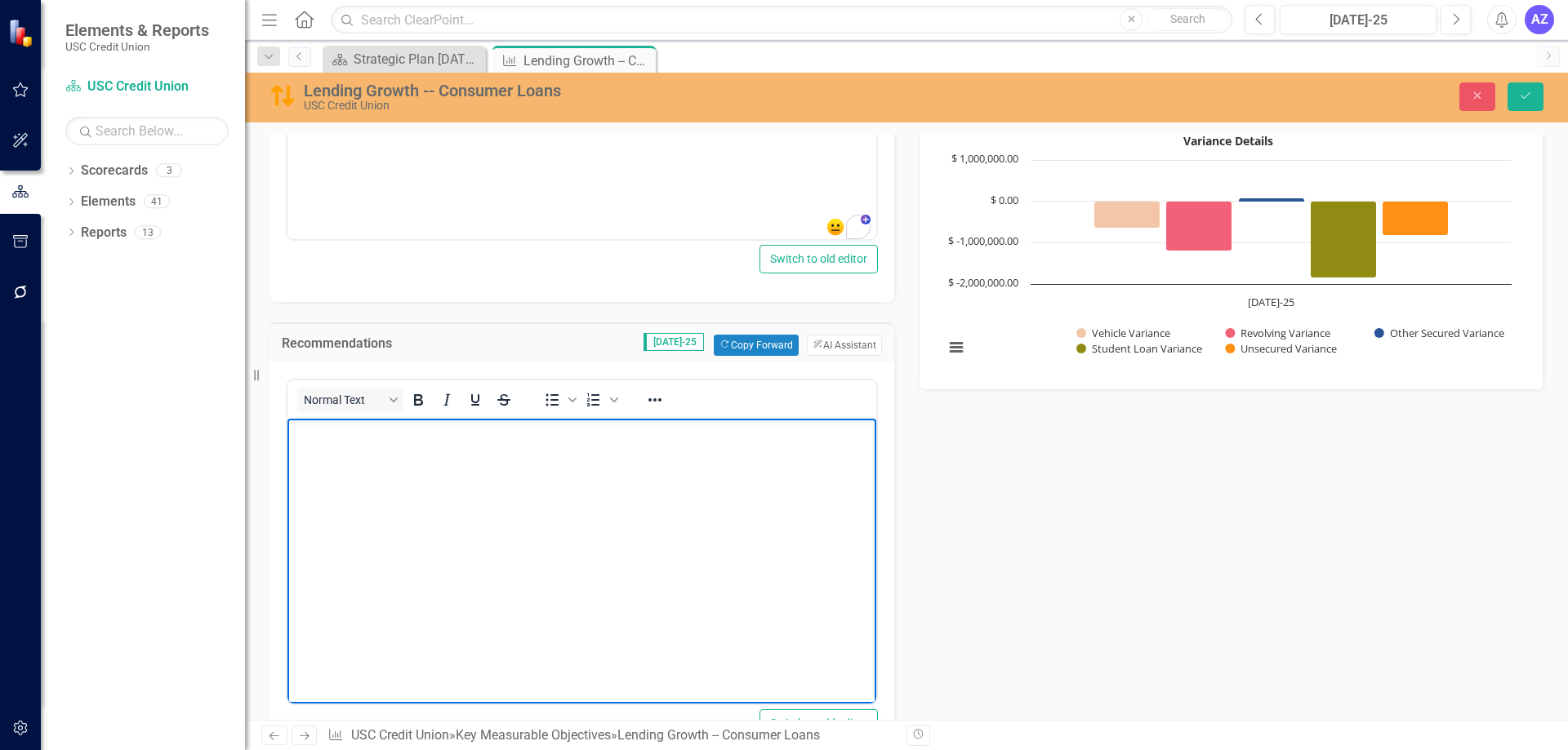
click at [783, 556] on body "Rich Text Area. Press ALT-0 for help." at bounding box center [582, 541] width 589 height 245
click at [840, 343] on button "ClearPoint AI AI Assistant" at bounding box center [844, 345] width 75 height 22
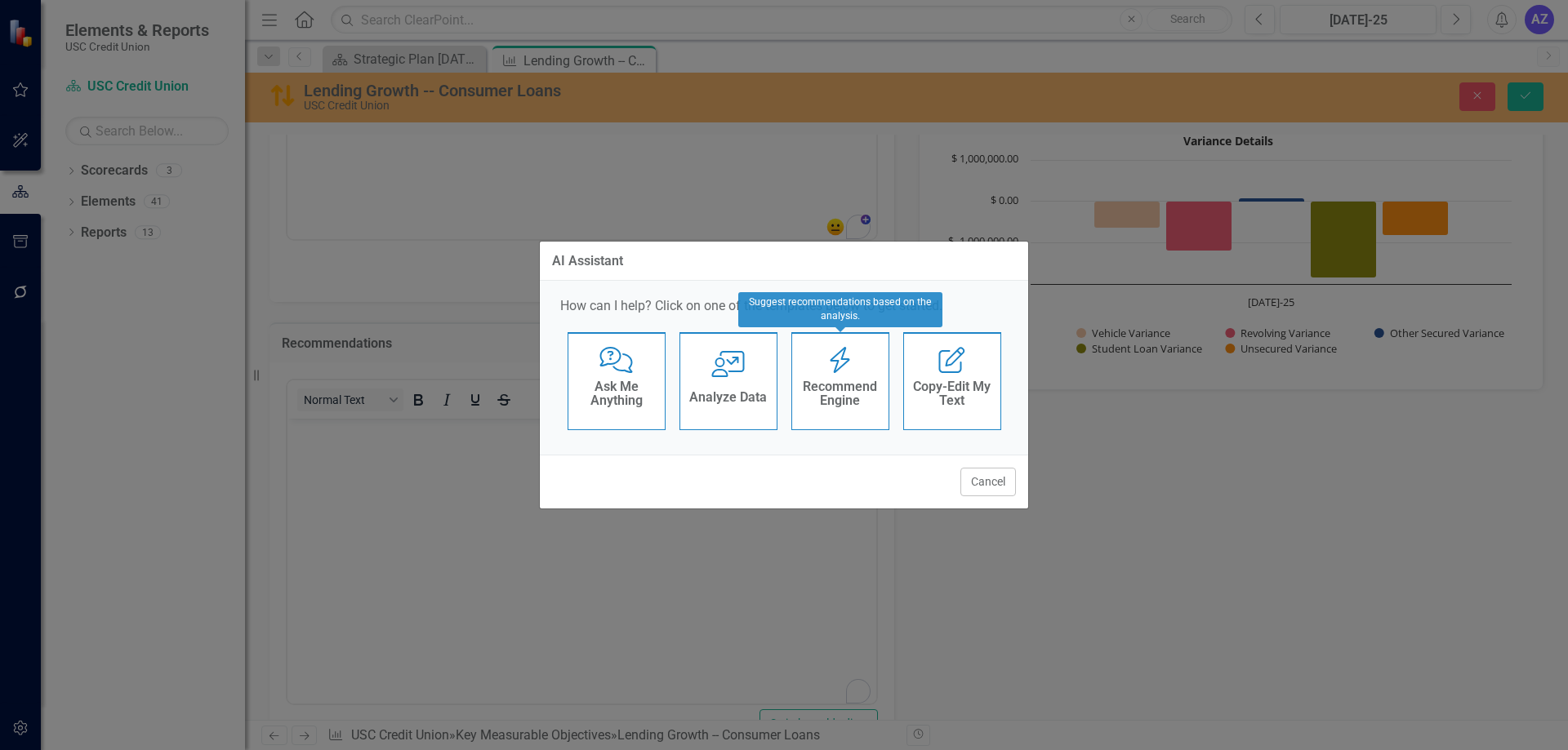
click at [811, 412] on div "Recommend Engine" at bounding box center [840, 396] width 80 height 41
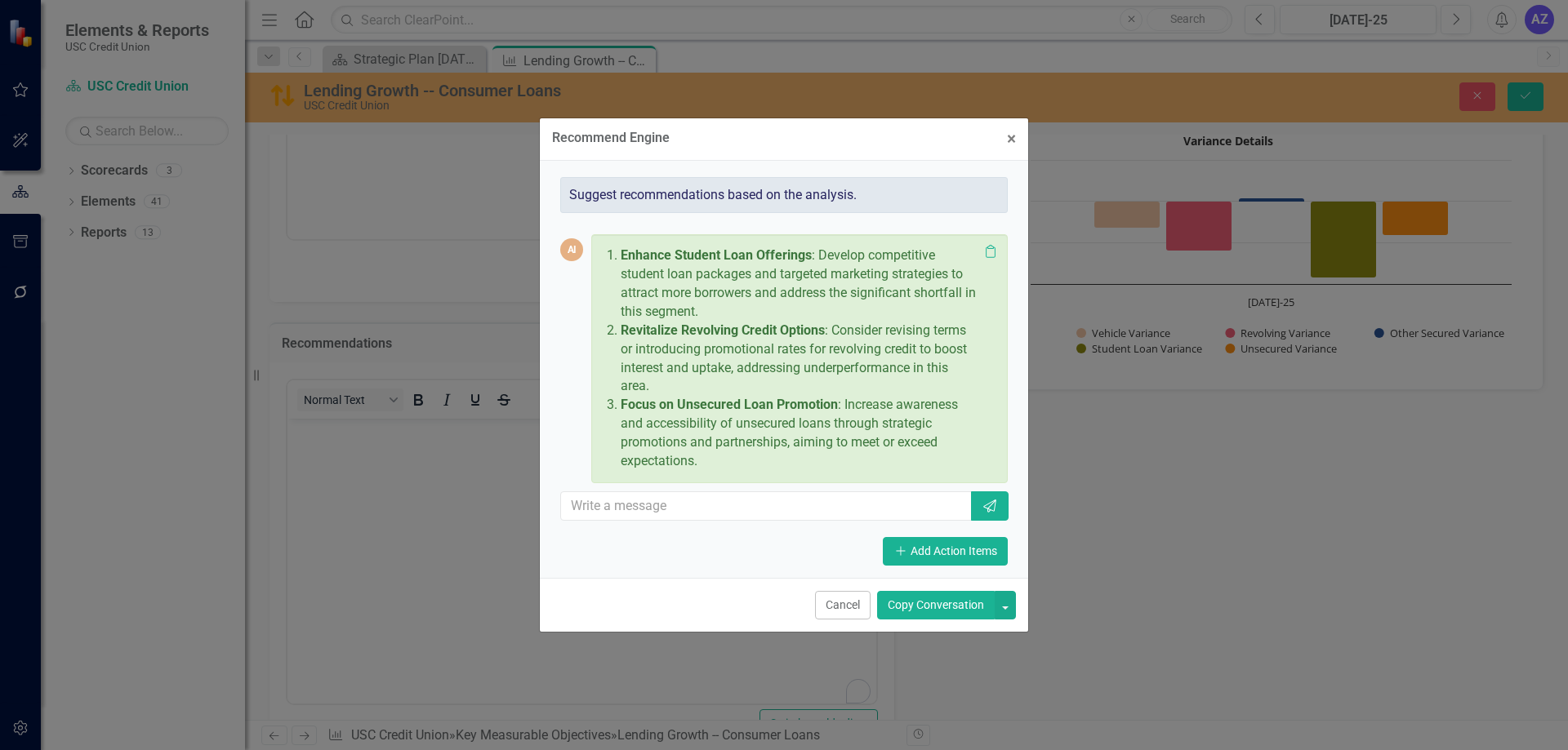
drag, startPoint x: 938, startPoint y: 608, endPoint x: 545, endPoint y: 202, distance: 565.1
click at [938, 608] on button "Copy Conversation" at bounding box center [936, 606] width 117 height 29
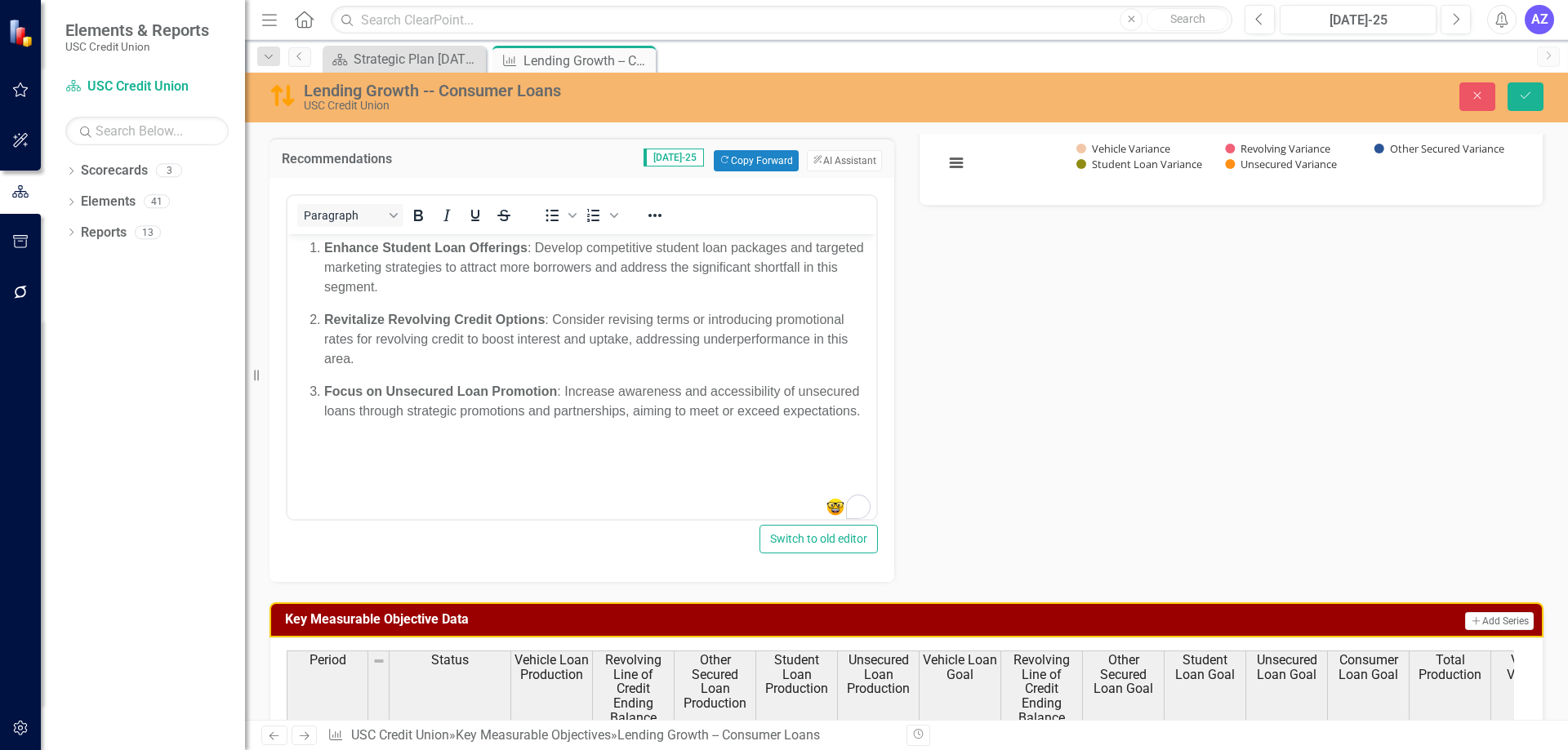
scroll to position [817, 0]
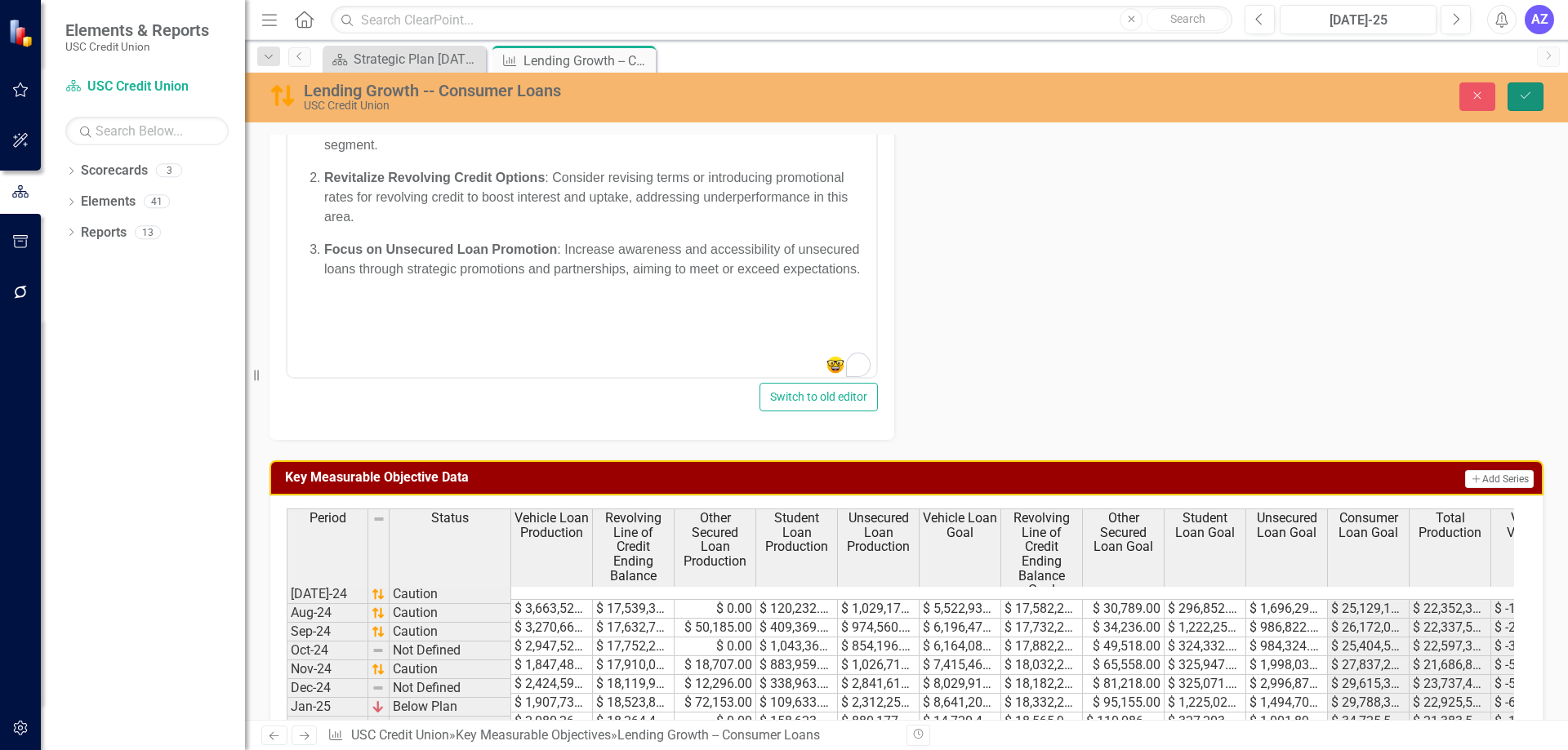
click at [1530, 103] on button "Save" at bounding box center [1526, 96] width 36 height 29
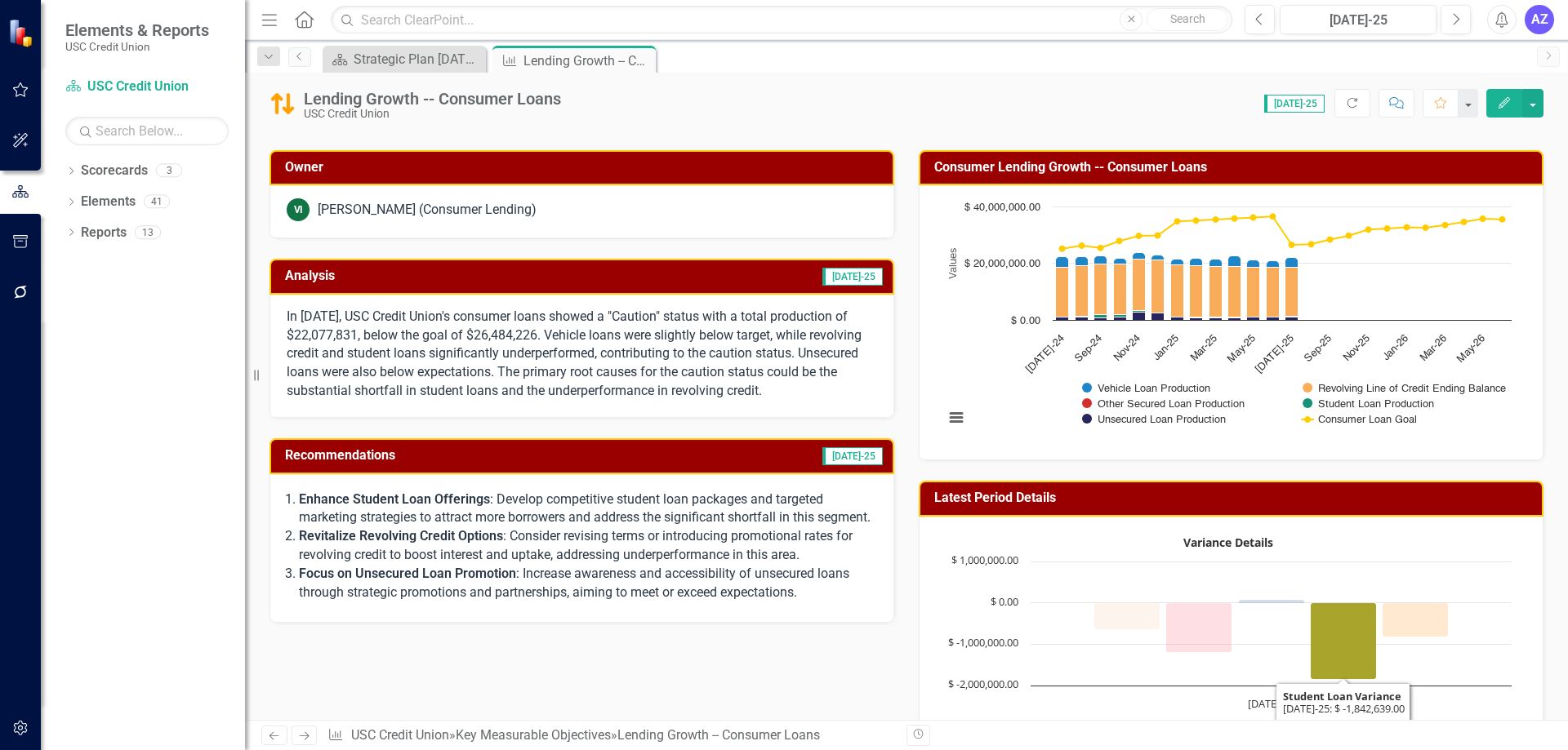
scroll to position [82, 0]
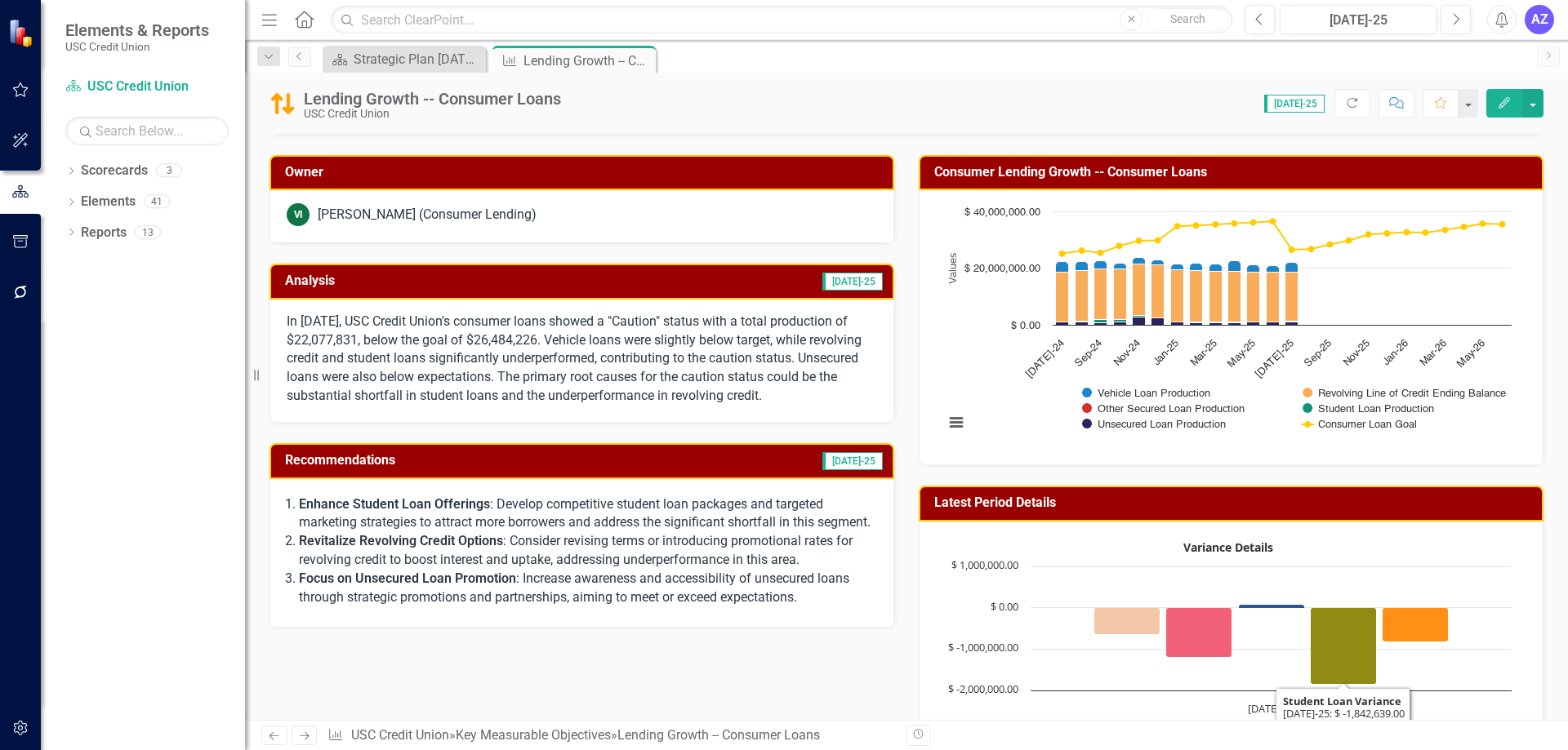
click at [1429, 555] on rect "Interactive chart" at bounding box center [1228, 657] width 584 height 245
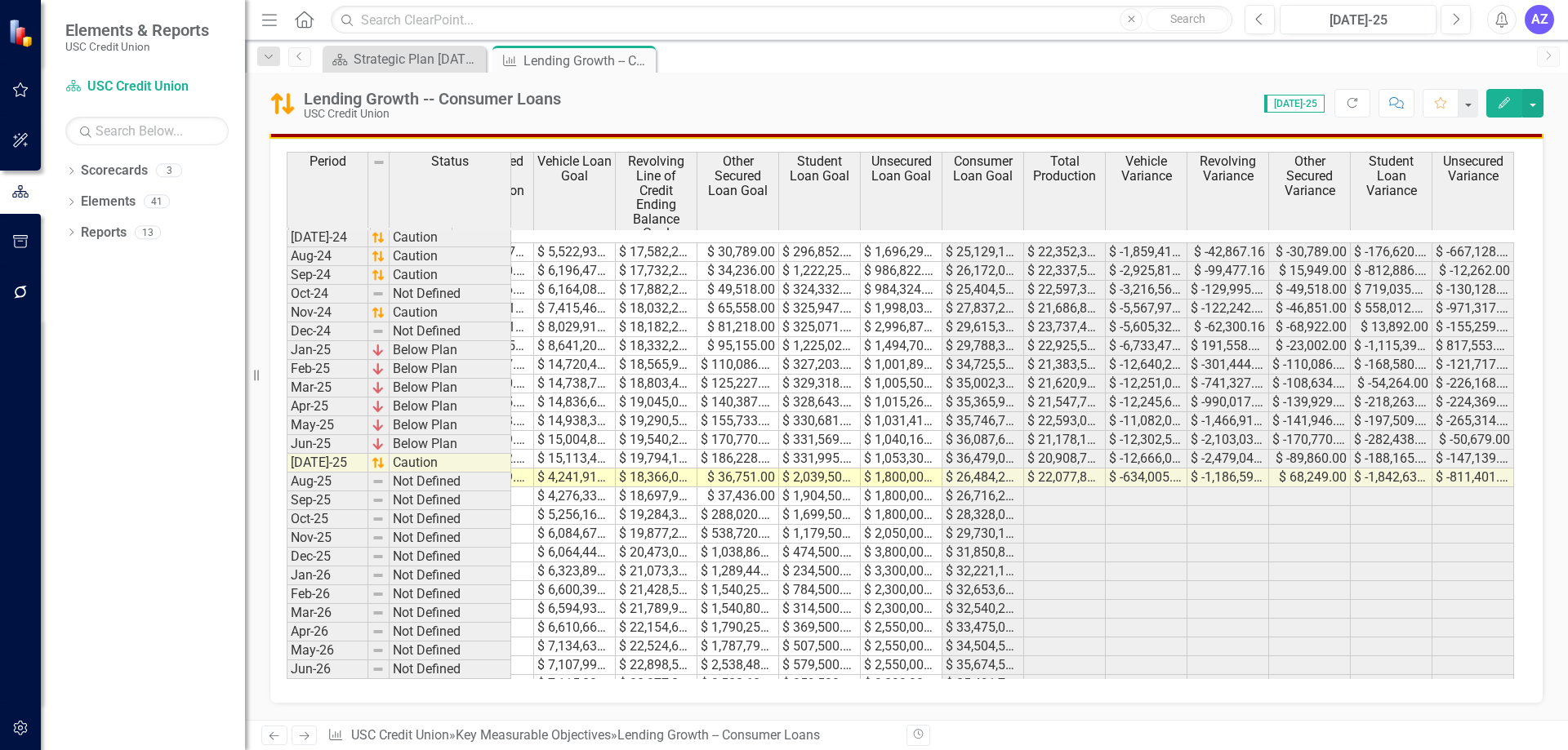
scroll to position [809, 0]
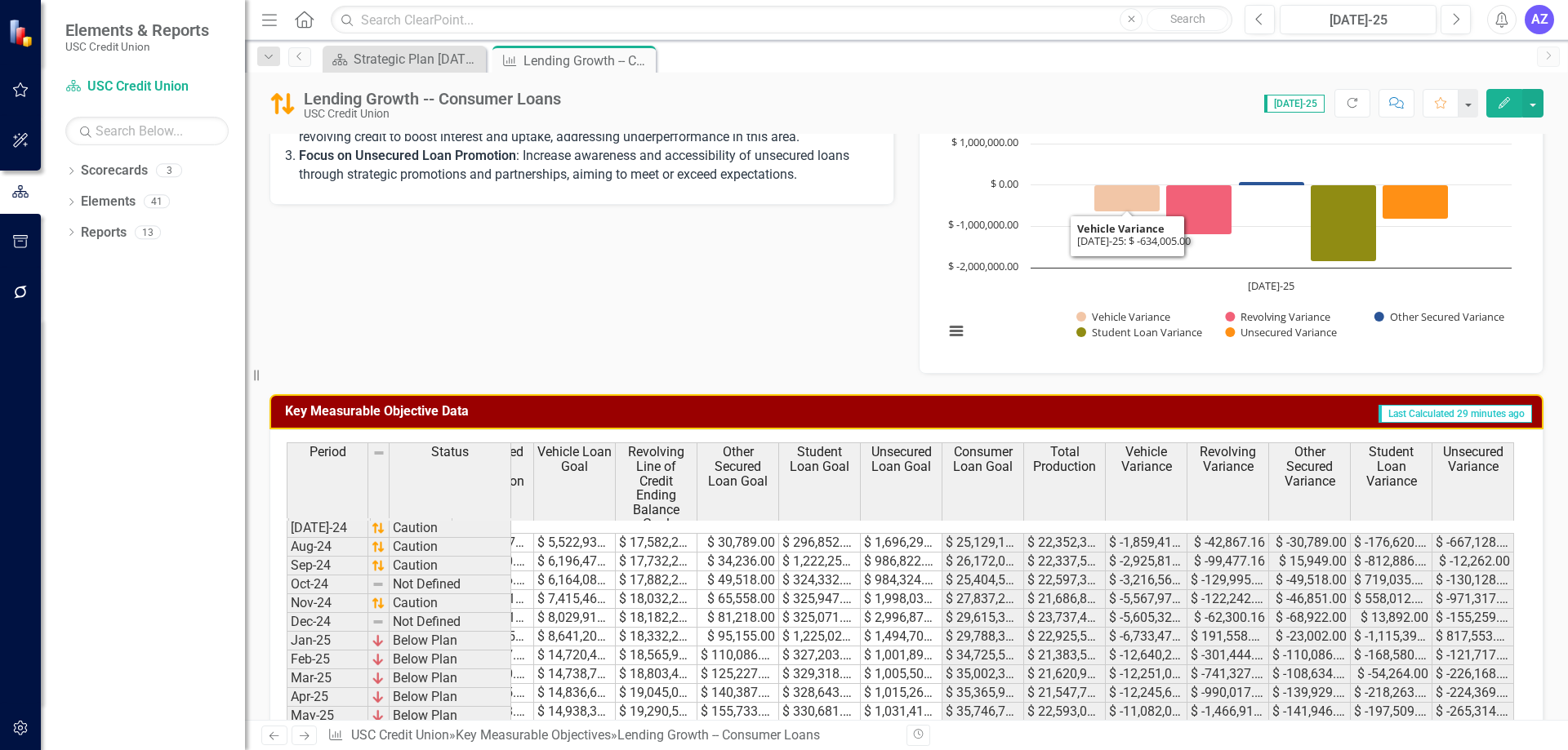
scroll to position [522, 0]
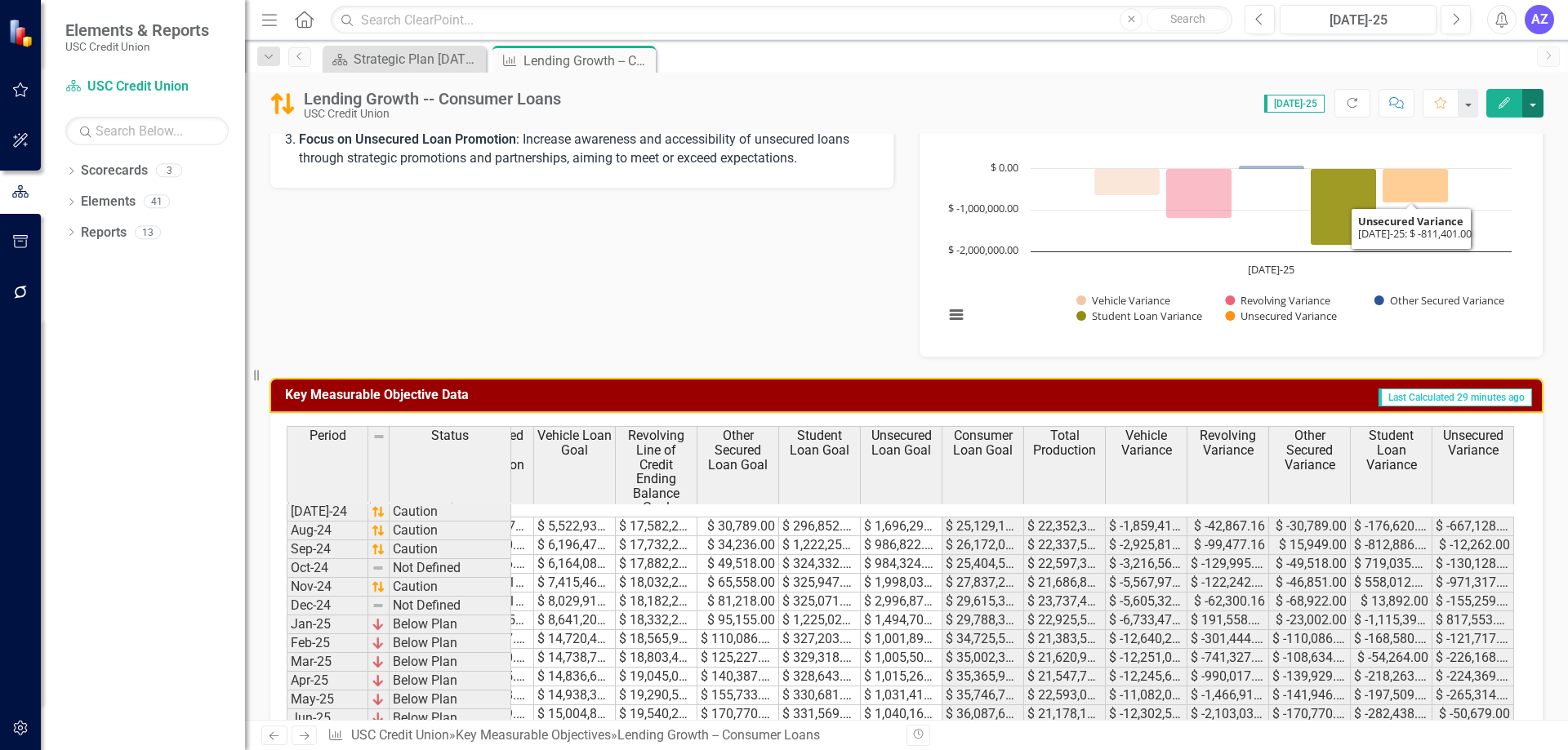
click at [1540, 94] on button "button" at bounding box center [1533, 104] width 22 height 29
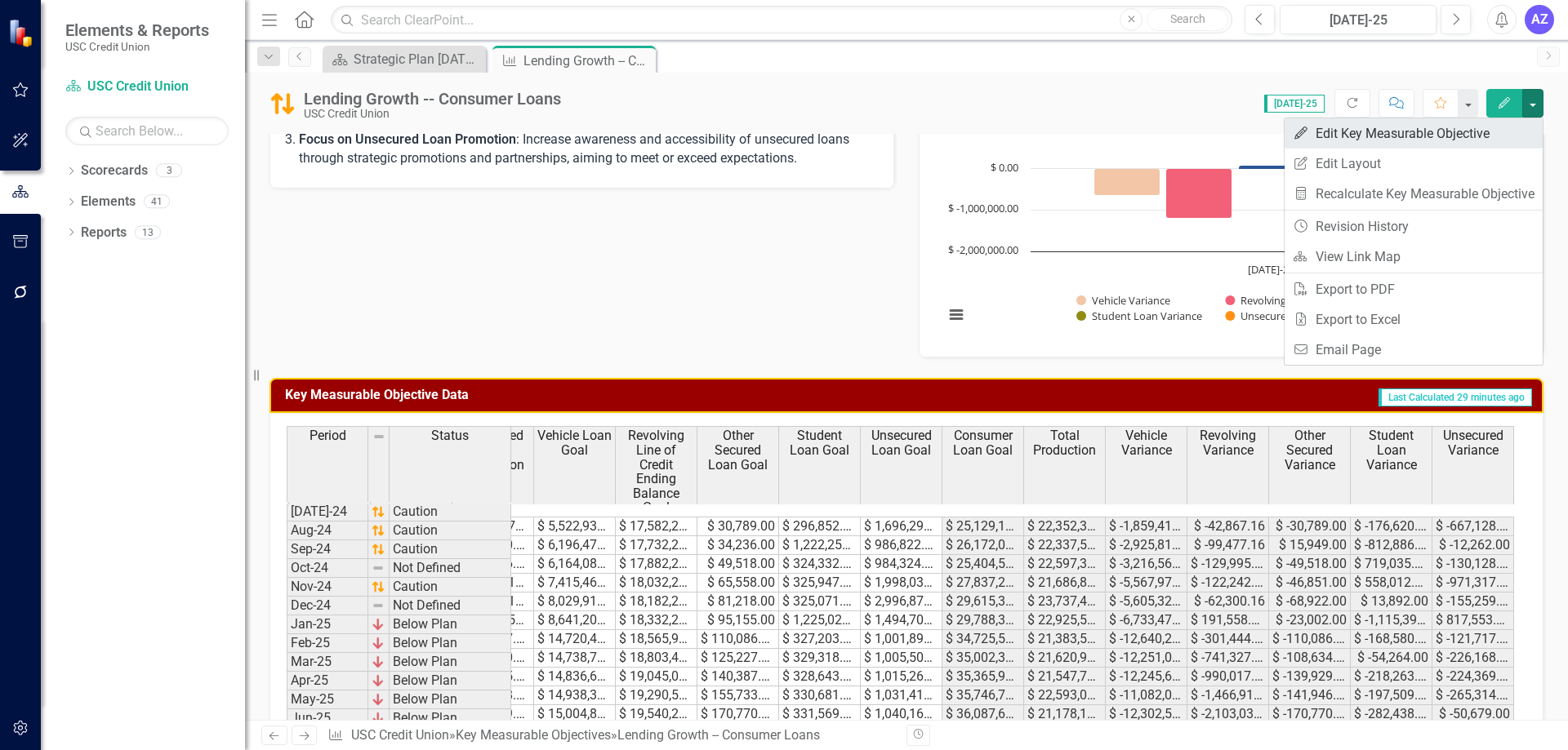
click at [1477, 138] on link "Edit Edit Key Measurable Objective" at bounding box center [1414, 133] width 258 height 31
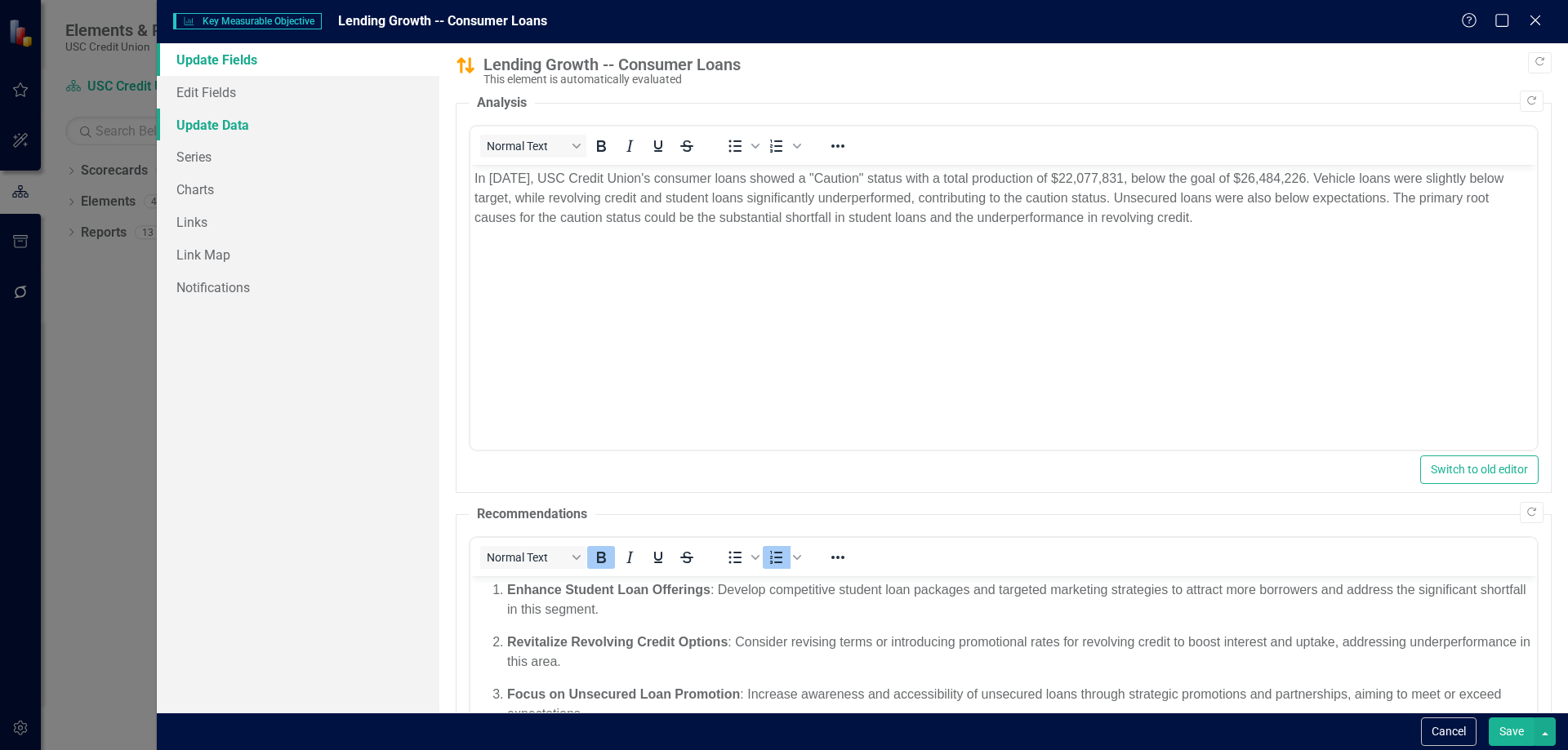
scroll to position [0, 0]
click at [201, 129] on link "Update Data" at bounding box center [298, 124] width 282 height 32
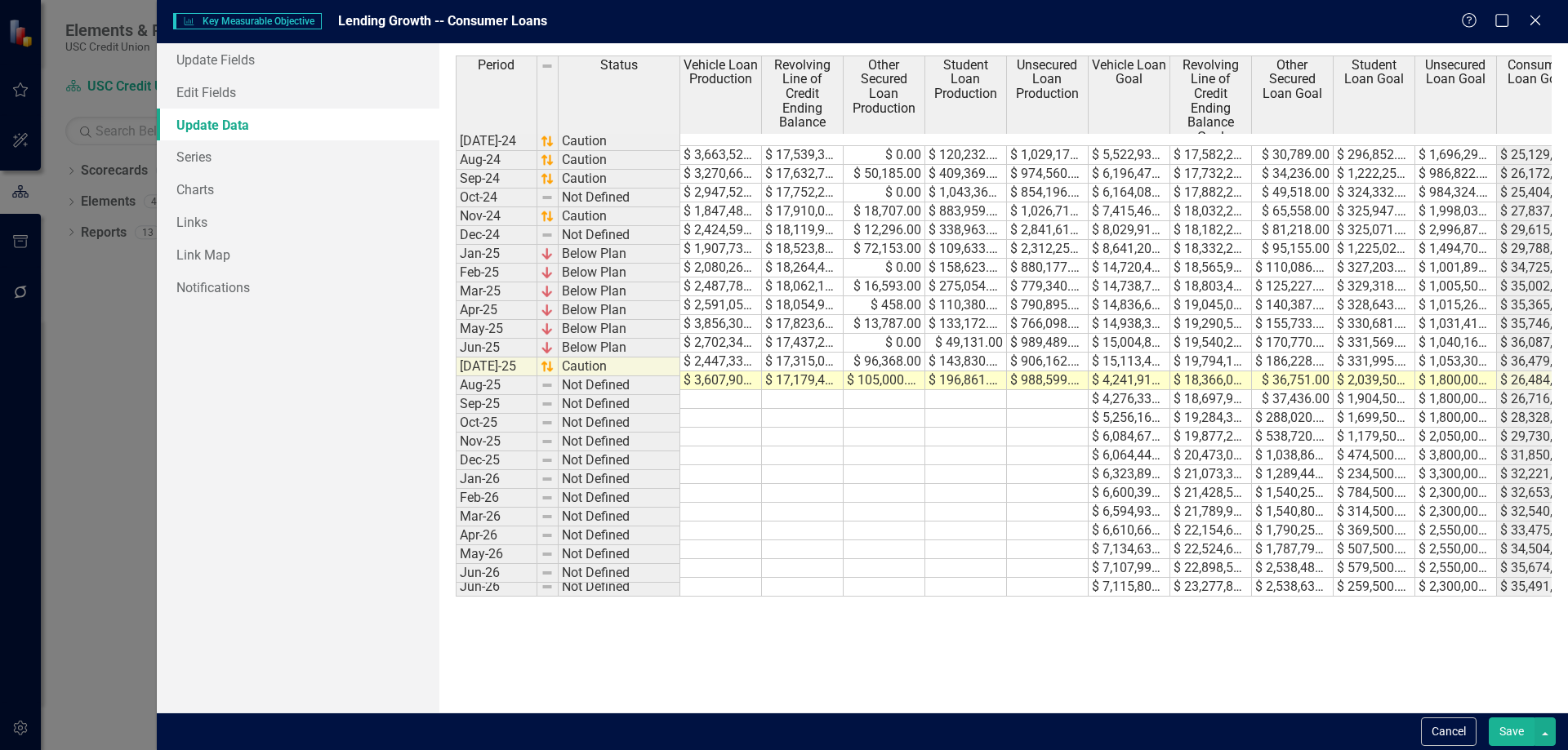
click at [775, 390] on td at bounding box center [802, 399] width 82 height 19
click at [1141, 371] on td "$ 4,241,914.00" at bounding box center [1129, 380] width 82 height 19
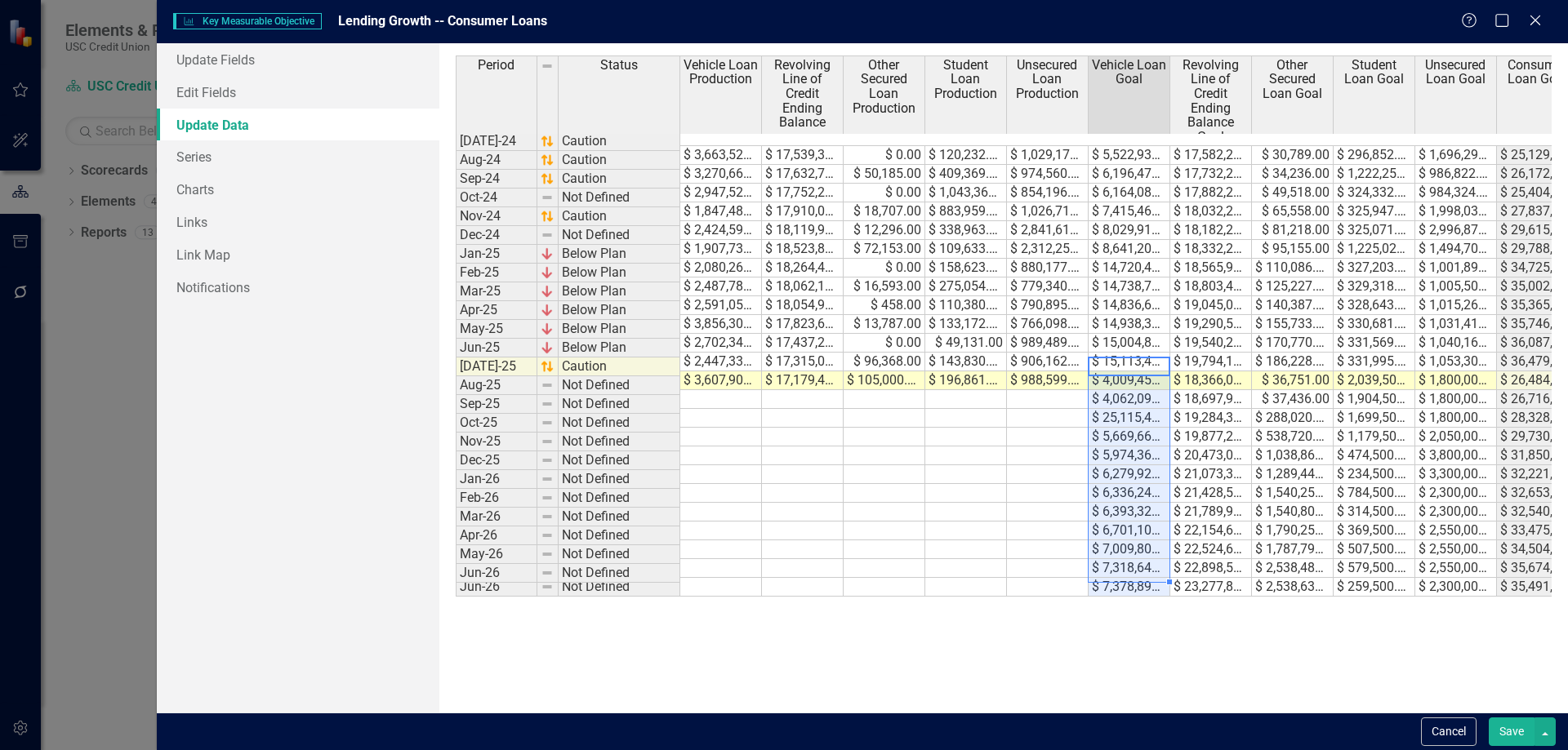
click at [1216, 373] on td "$ 18,366,061.00" at bounding box center [1211, 380] width 82 height 19
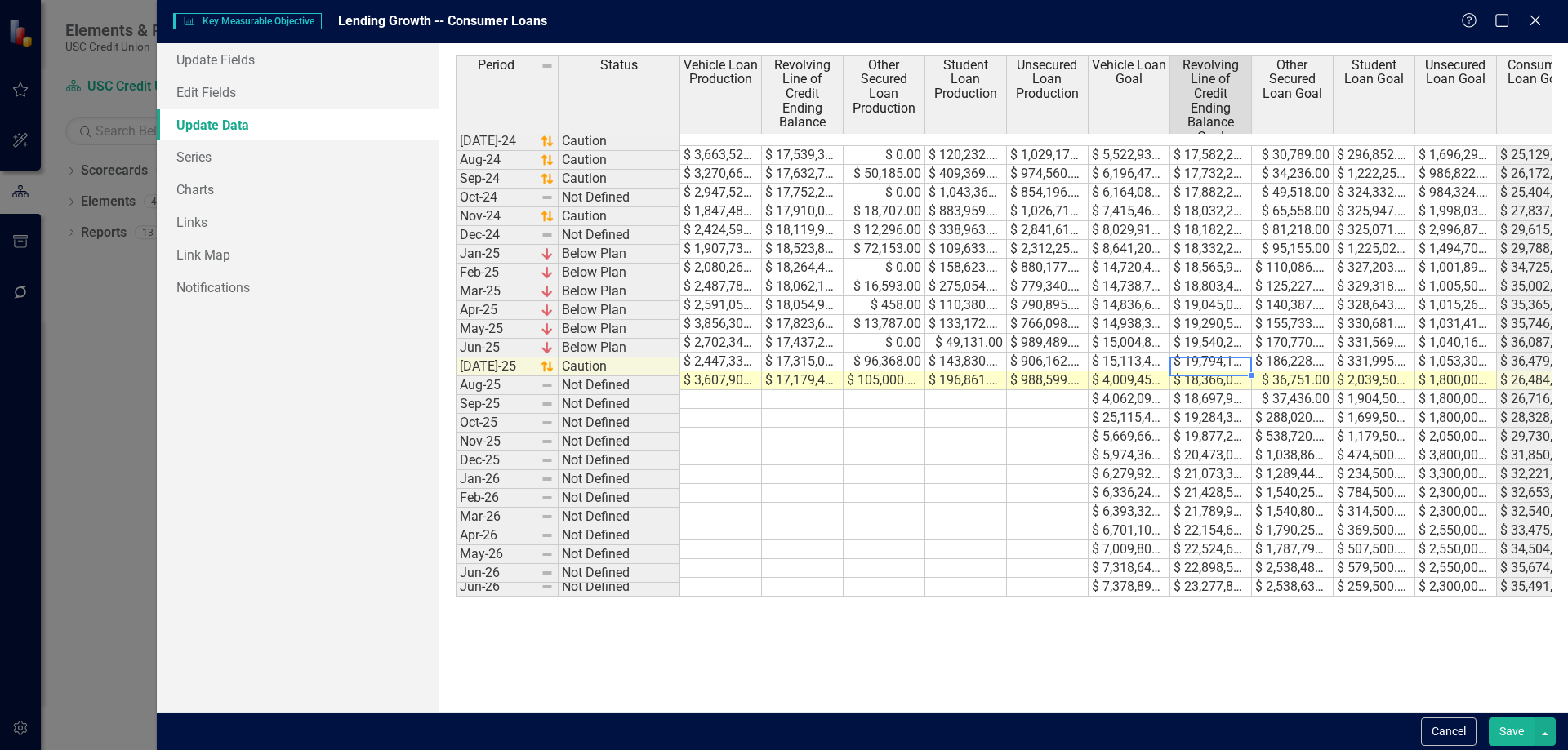
type textarea "327413"
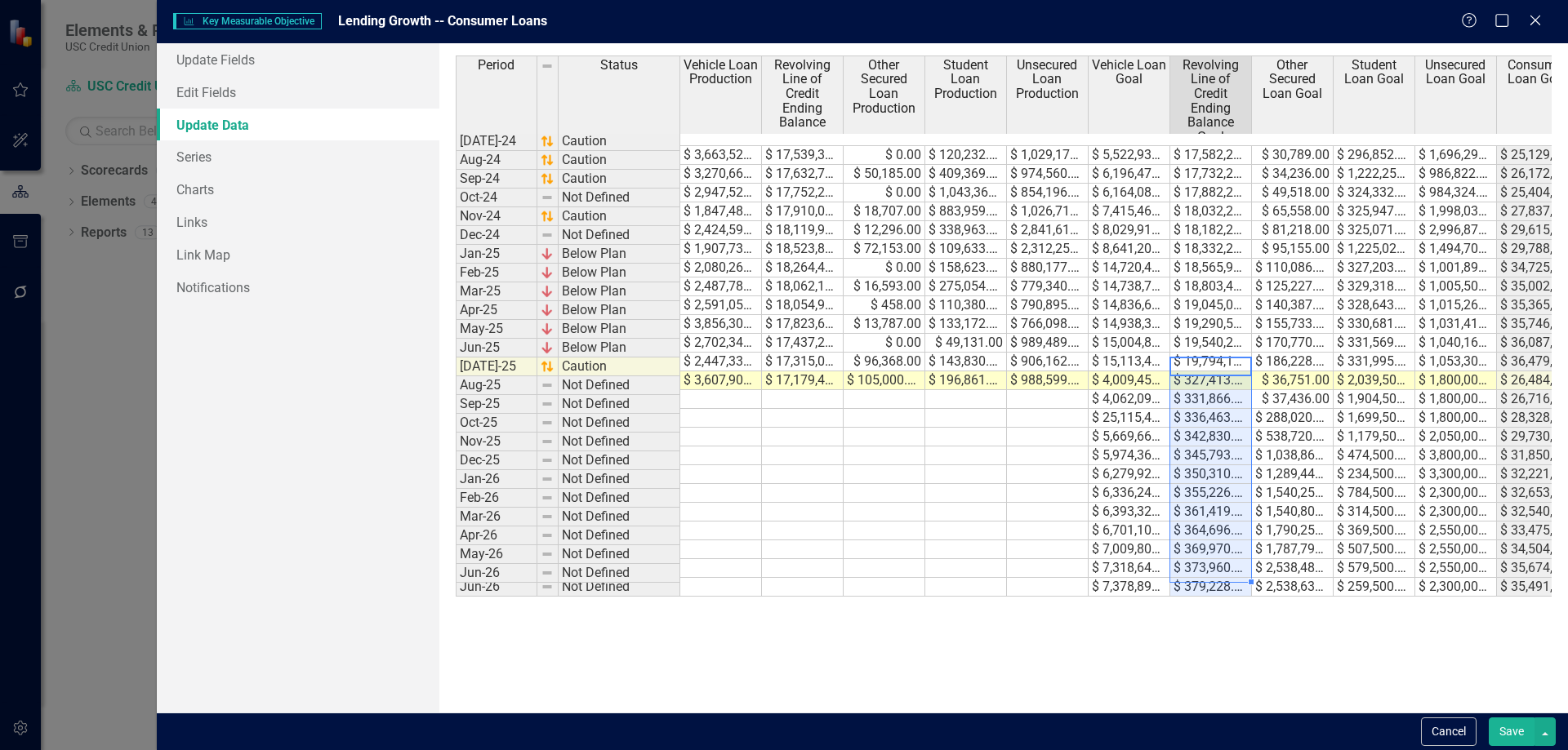
click at [1346, 541] on td "$ 507,500.00" at bounding box center [1374, 550] width 82 height 19
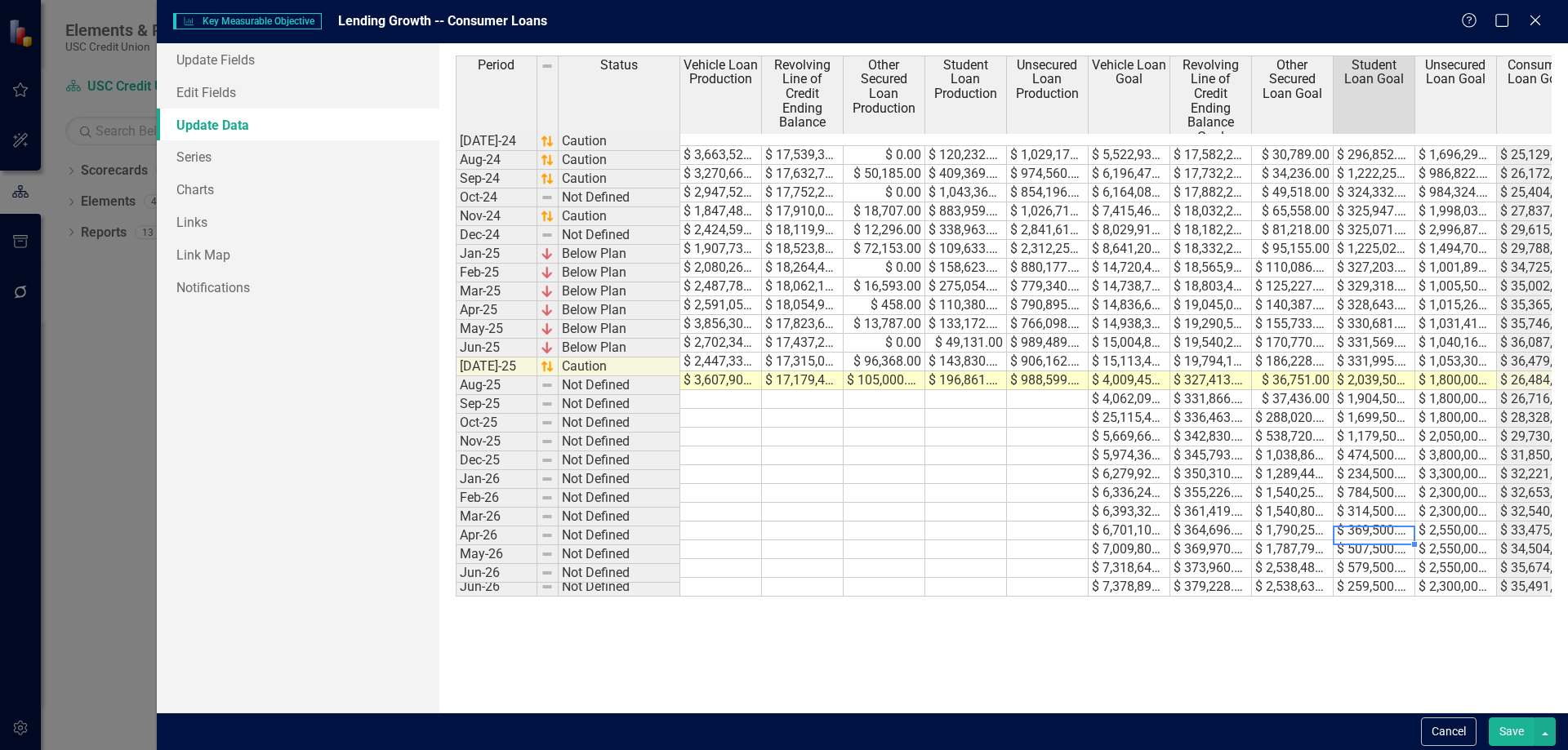
click at [1186, 371] on td "$ 327,413.00" at bounding box center [1211, 380] width 82 height 19
click at [1219, 578] on td "$ 379,228.00" at bounding box center [1211, 587] width 82 height 19
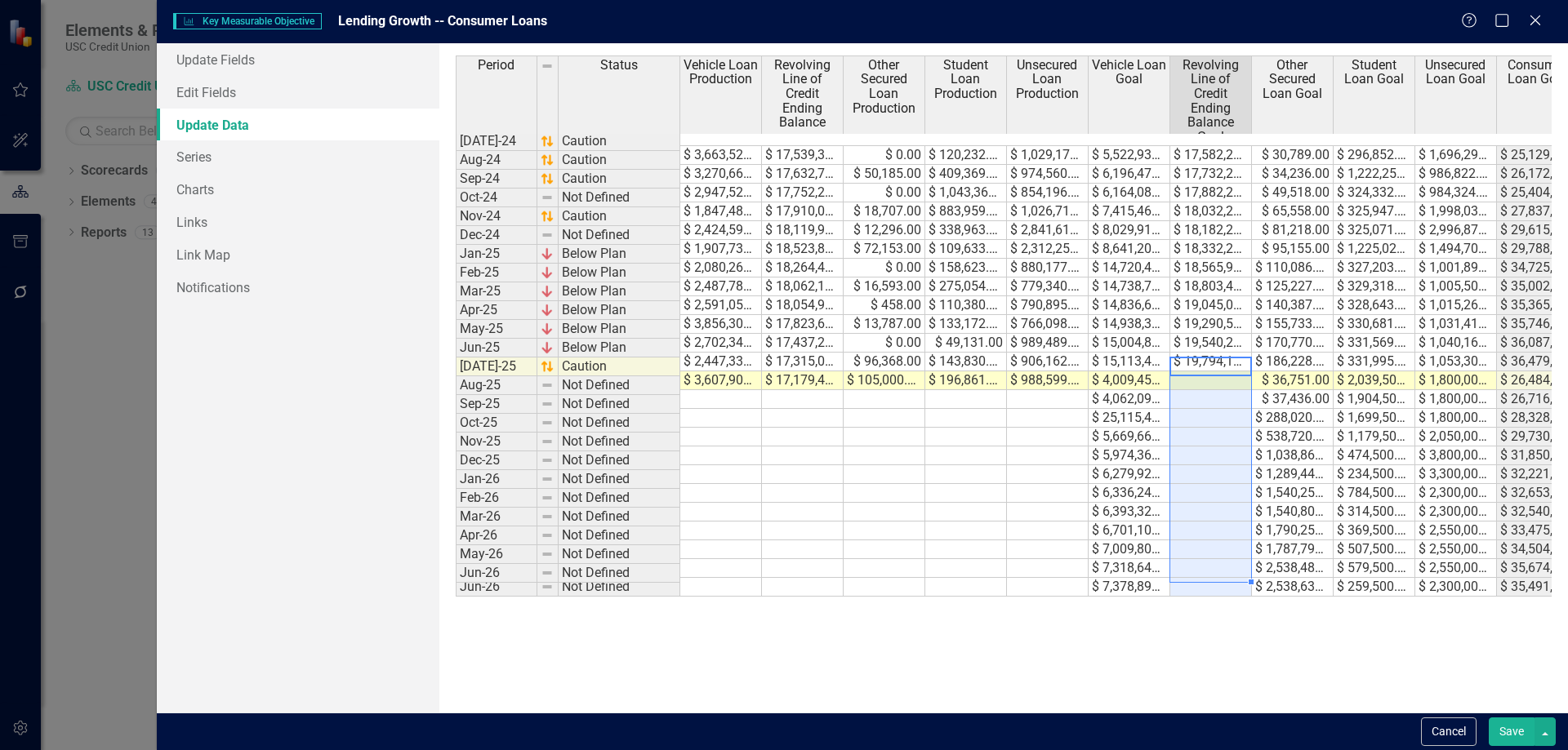
click at [1137, 411] on td "$ 25,115,456.50" at bounding box center [1129, 418] width 82 height 19
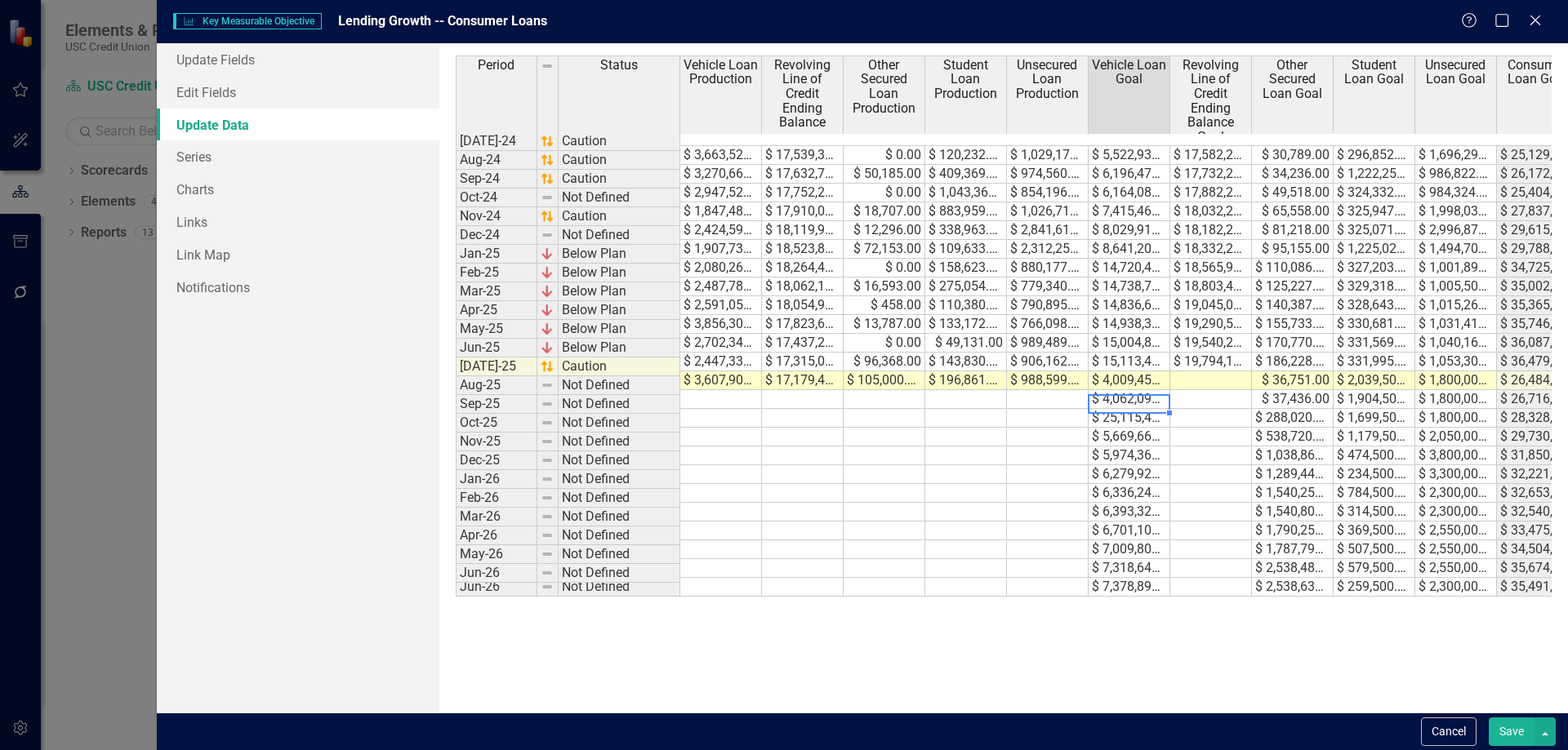
click at [1194, 371] on td at bounding box center [1211, 380] width 82 height 19
type textarea "18366061"
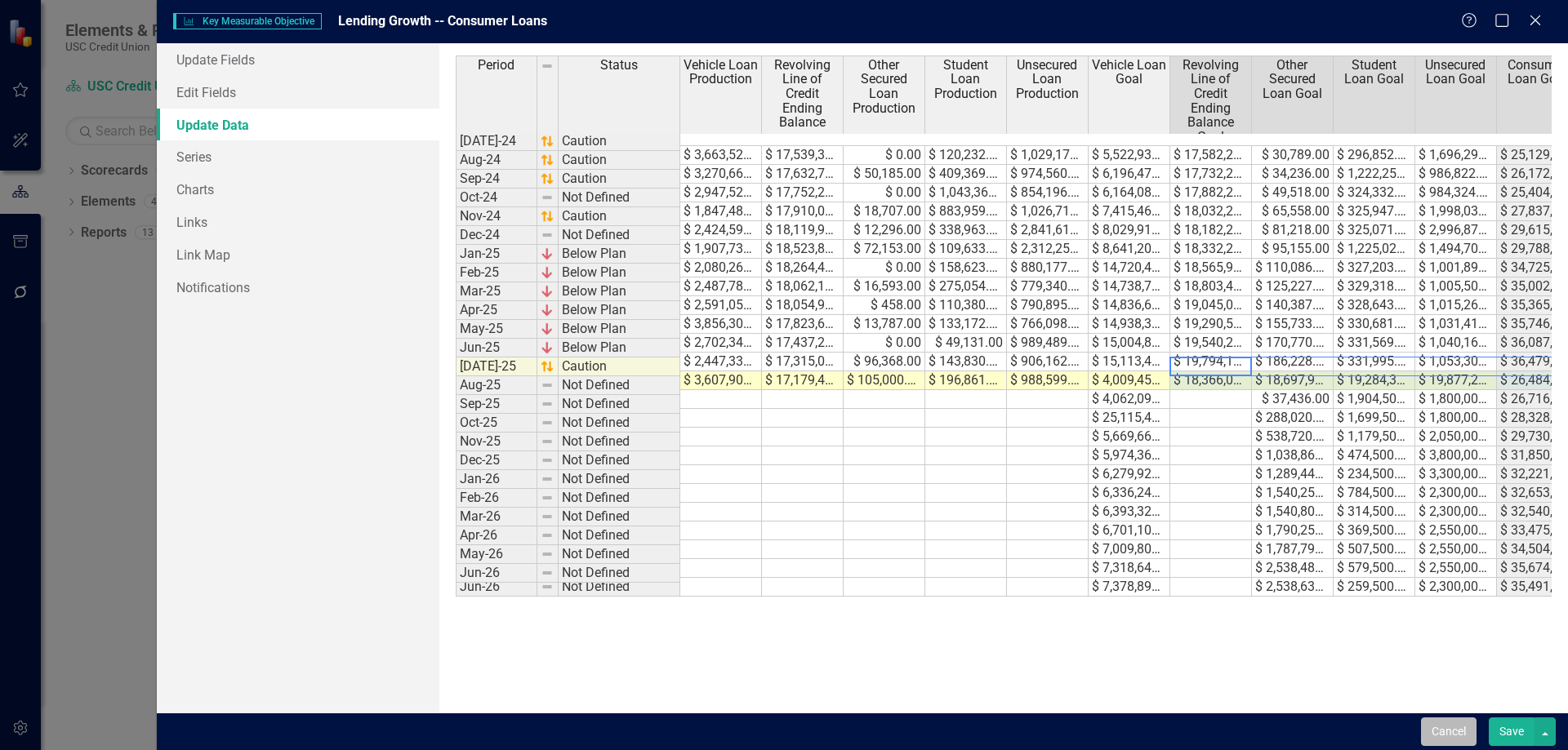
click at [1458, 730] on button "Cancel" at bounding box center [1449, 732] width 56 height 29
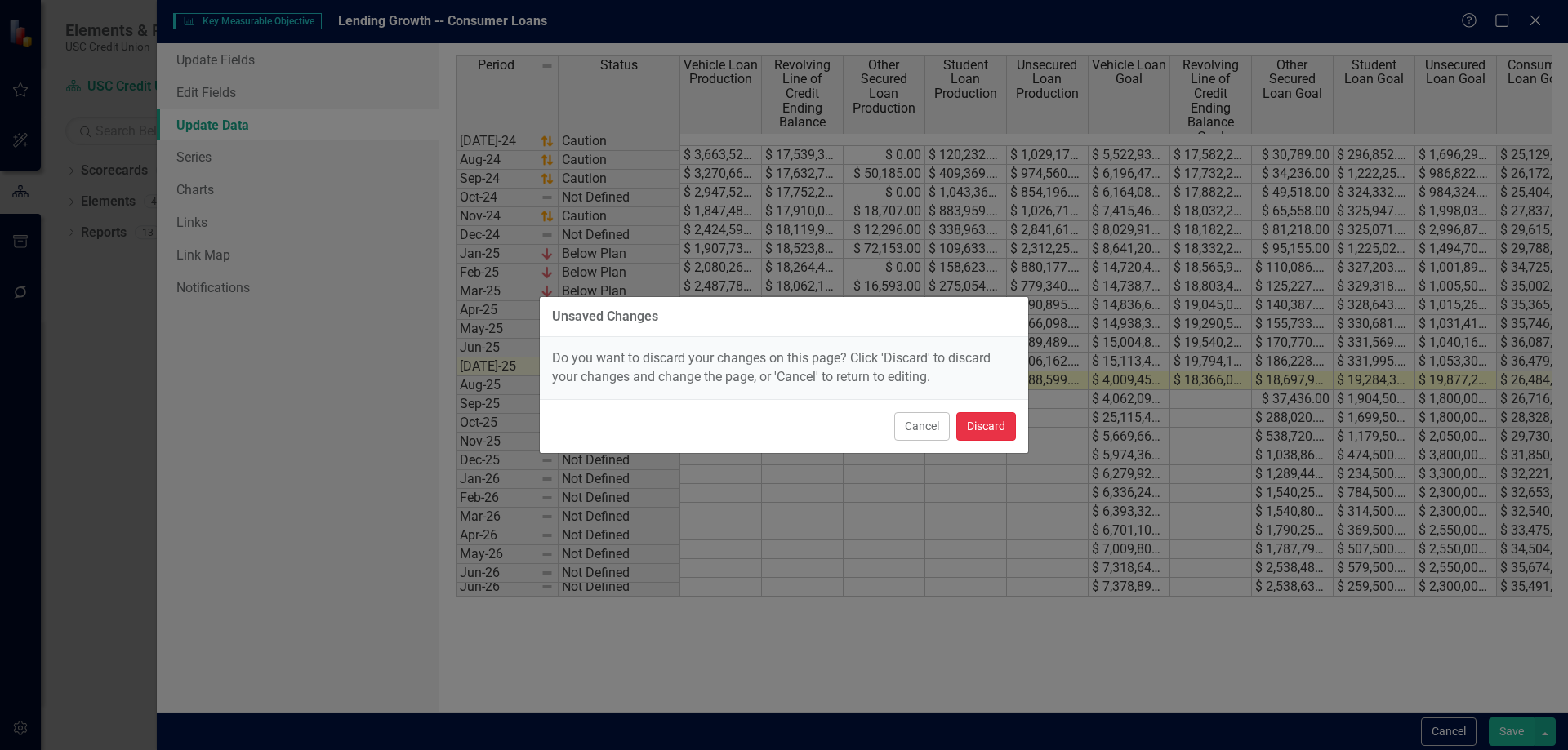
click at [986, 435] on button "Discard" at bounding box center [986, 426] width 60 height 29
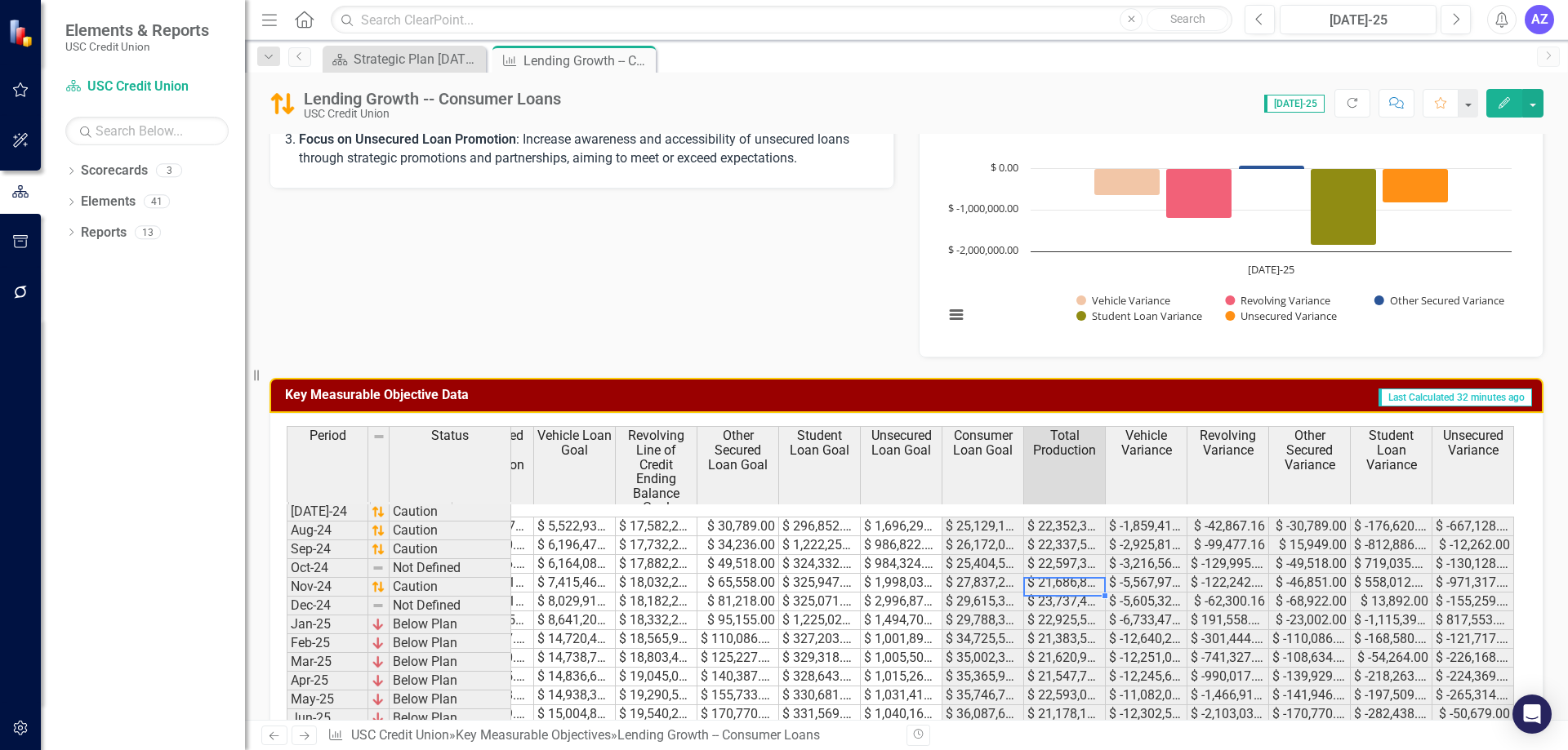
click at [1083, 593] on td "$ 23,737,425.00" at bounding box center [1065, 602] width 82 height 19
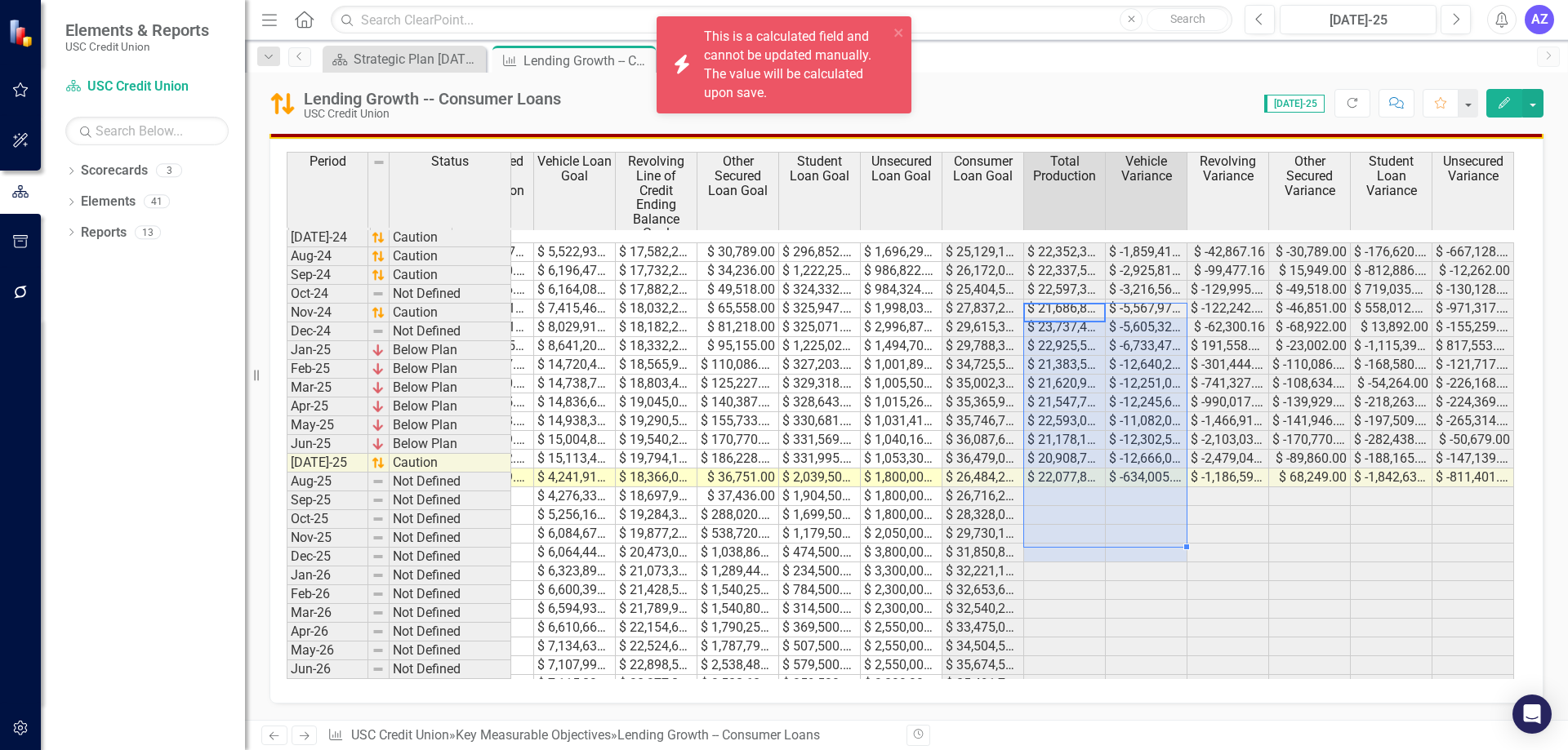
scroll to position [809, 0]
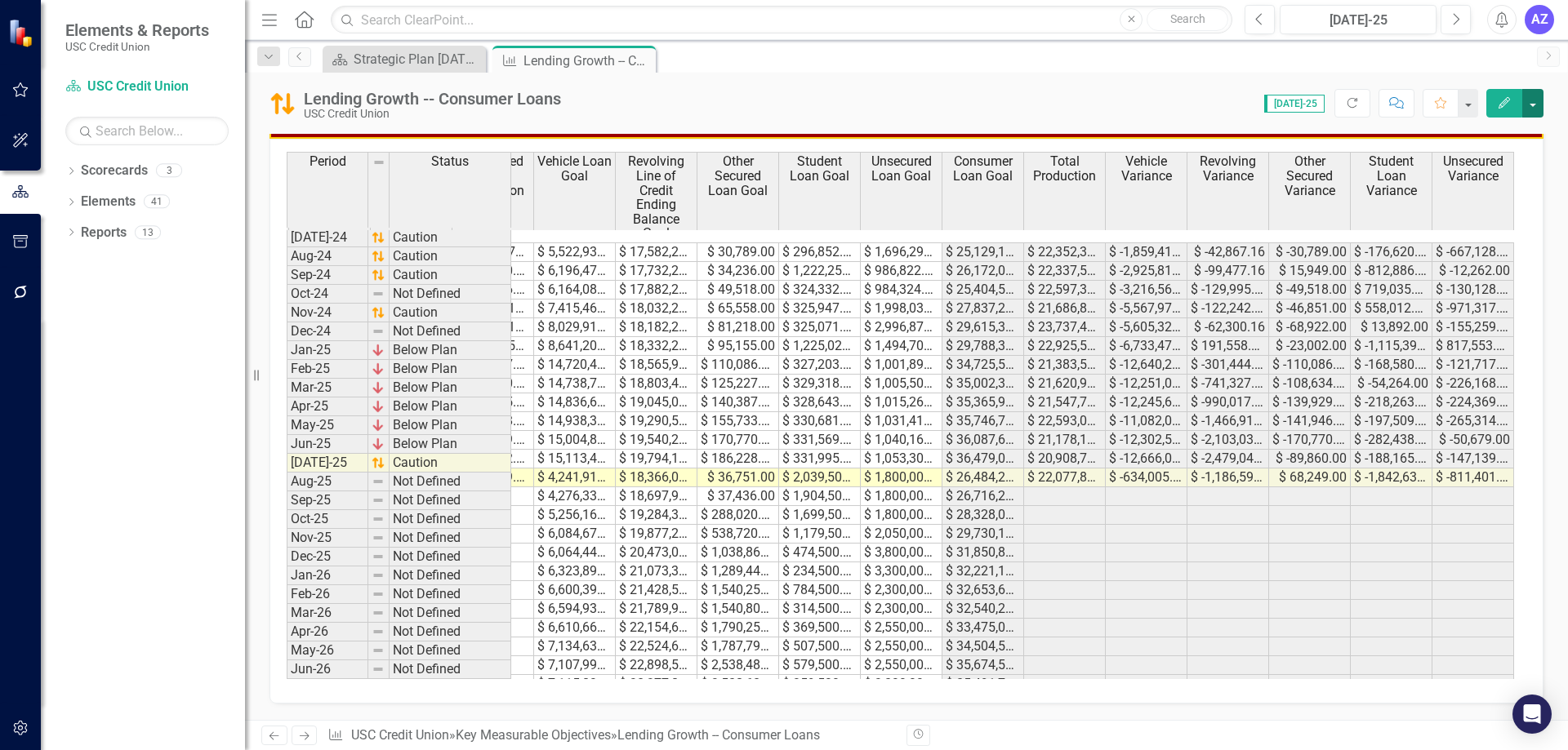
click at [1529, 105] on button "button" at bounding box center [1533, 104] width 22 height 29
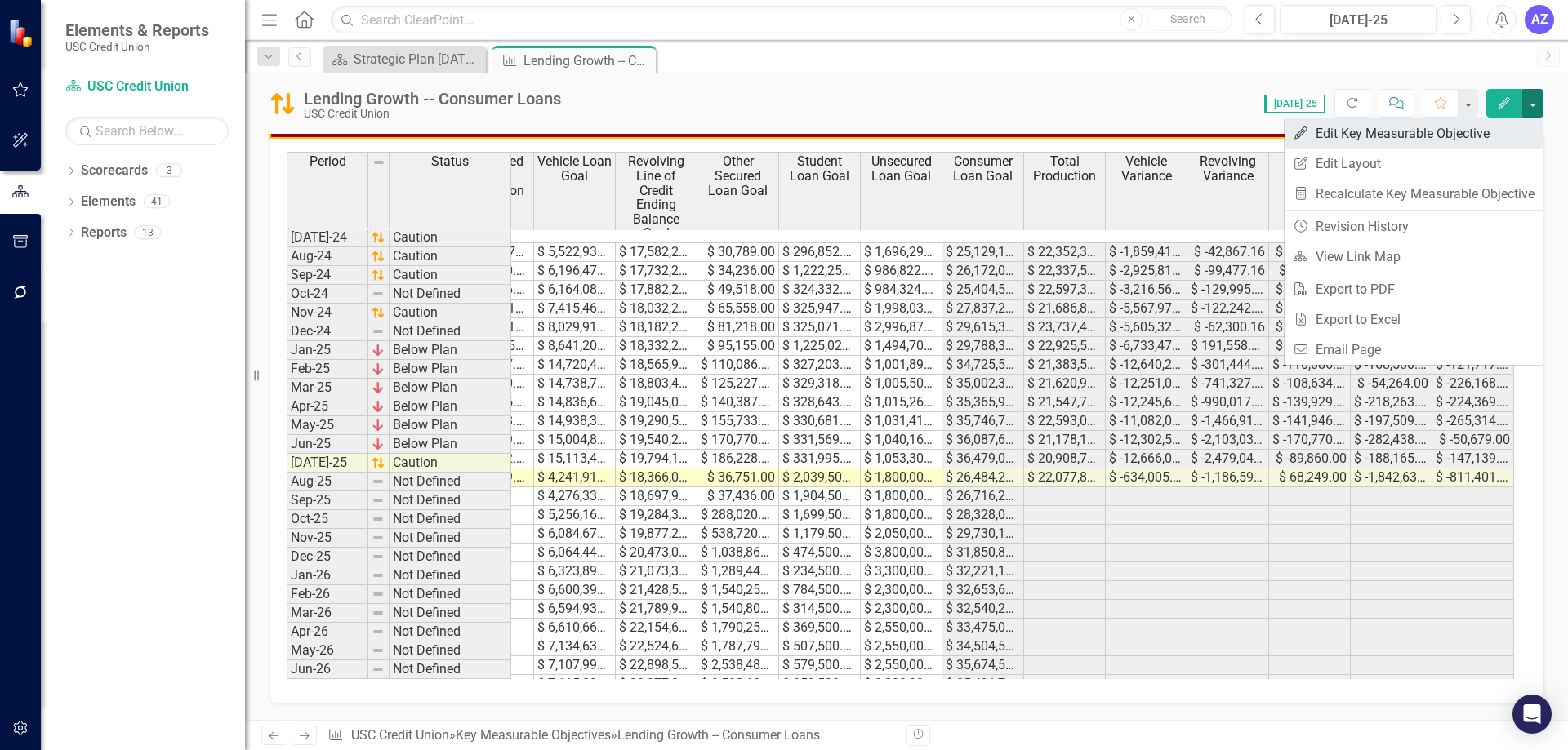
click at [1508, 134] on link "Edit Edit Key Measurable Objective" at bounding box center [1414, 133] width 258 height 31
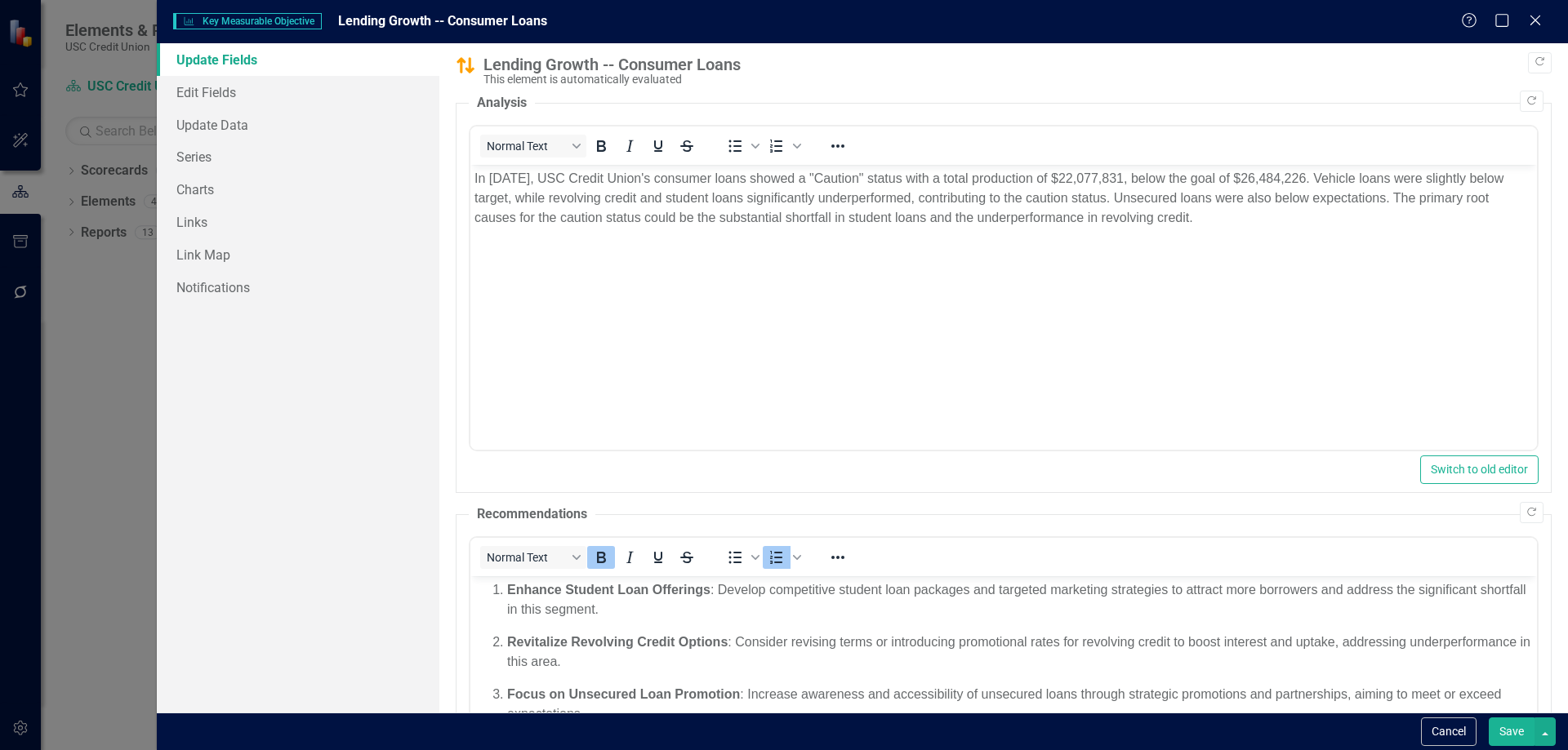
scroll to position [0, 0]
click at [220, 135] on link "Update Data" at bounding box center [298, 124] width 282 height 32
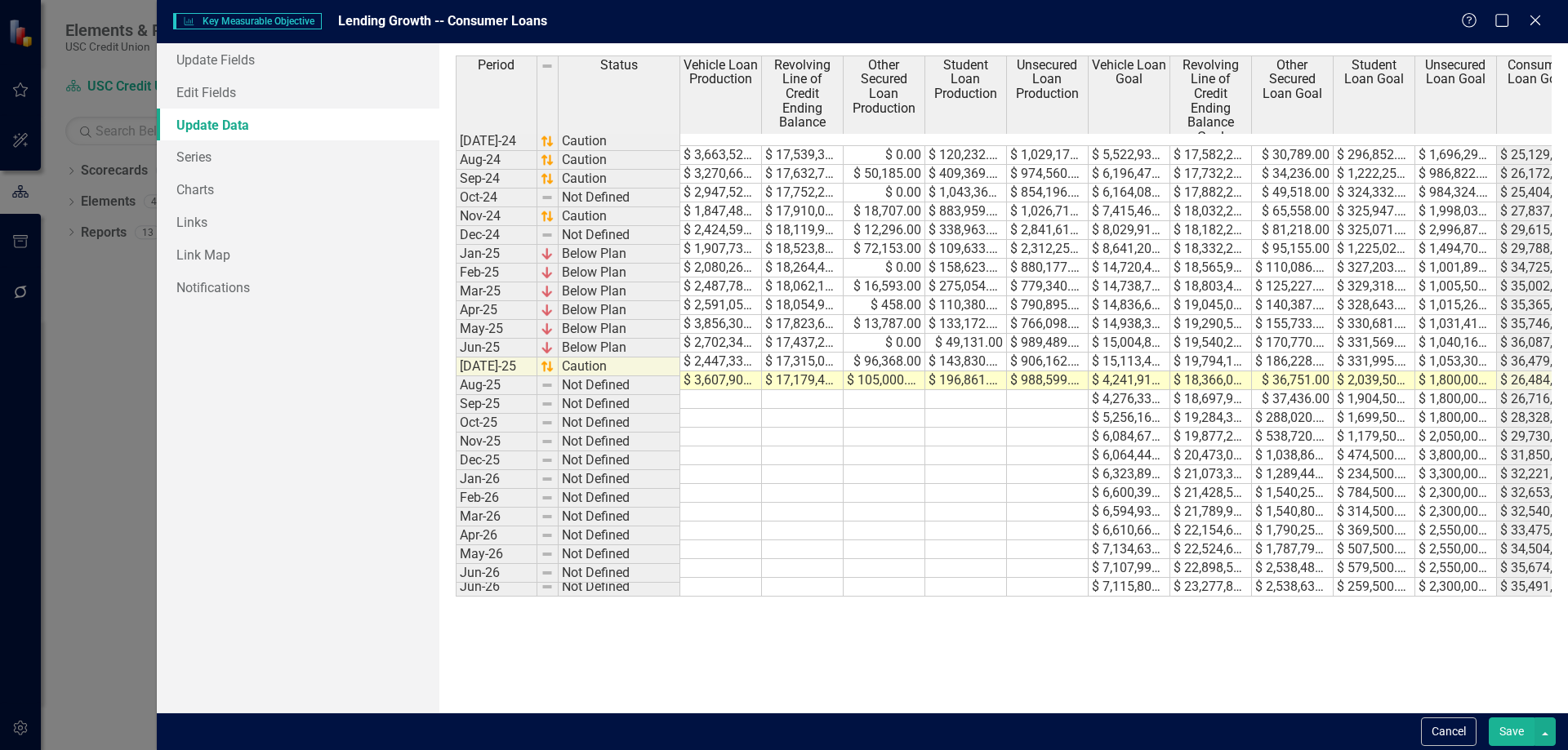
drag, startPoint x: 1226, startPoint y: 405, endPoint x: 1143, endPoint y: 385, distance: 85.4
click at [1215, 409] on td "$ 19,284,390.00" at bounding box center [1211, 418] width 82 height 19
click at [1128, 371] on td "$ 4,241,914.00" at bounding box center [1129, 380] width 82 height 19
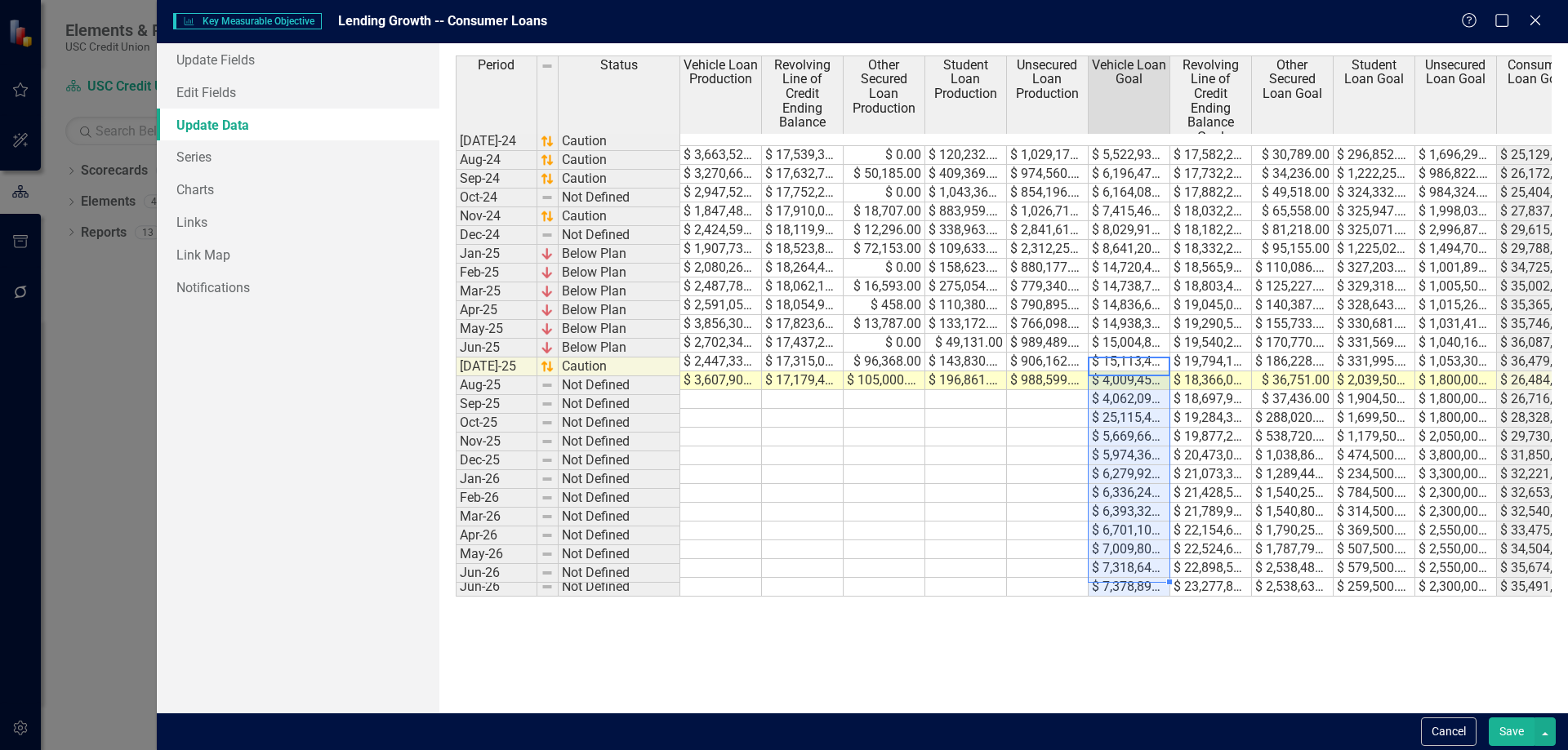
click at [455, 487] on div "Period Status Vehicle Loan Production Revolving Line of Credit Ending Balance O…" at bounding box center [455, 326] width 0 height 542
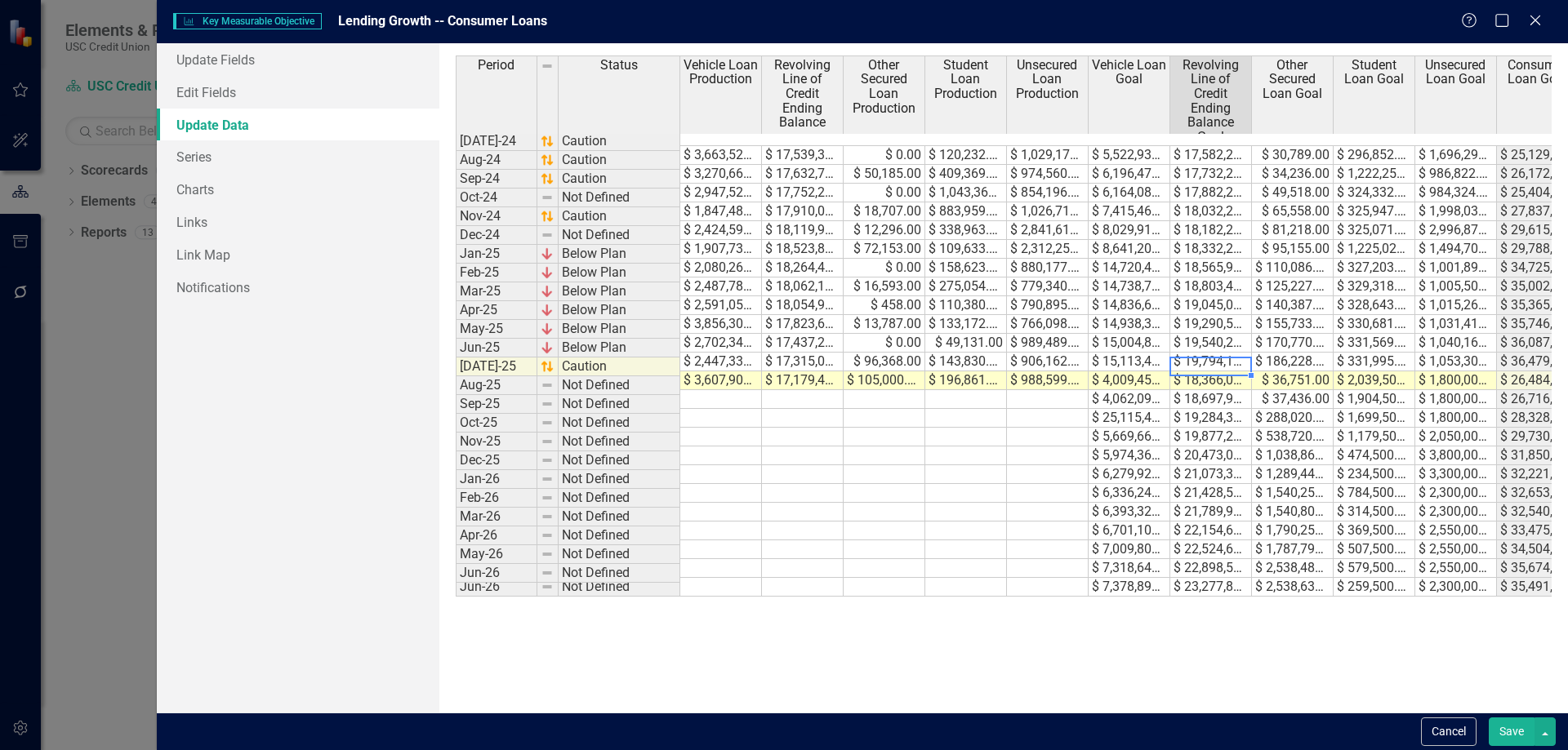
click at [1216, 371] on td "$ 18,366,061.00" at bounding box center [1211, 380] width 82 height 19
click at [1305, 371] on td "$ 36,751.00" at bounding box center [1293, 380] width 82 height 19
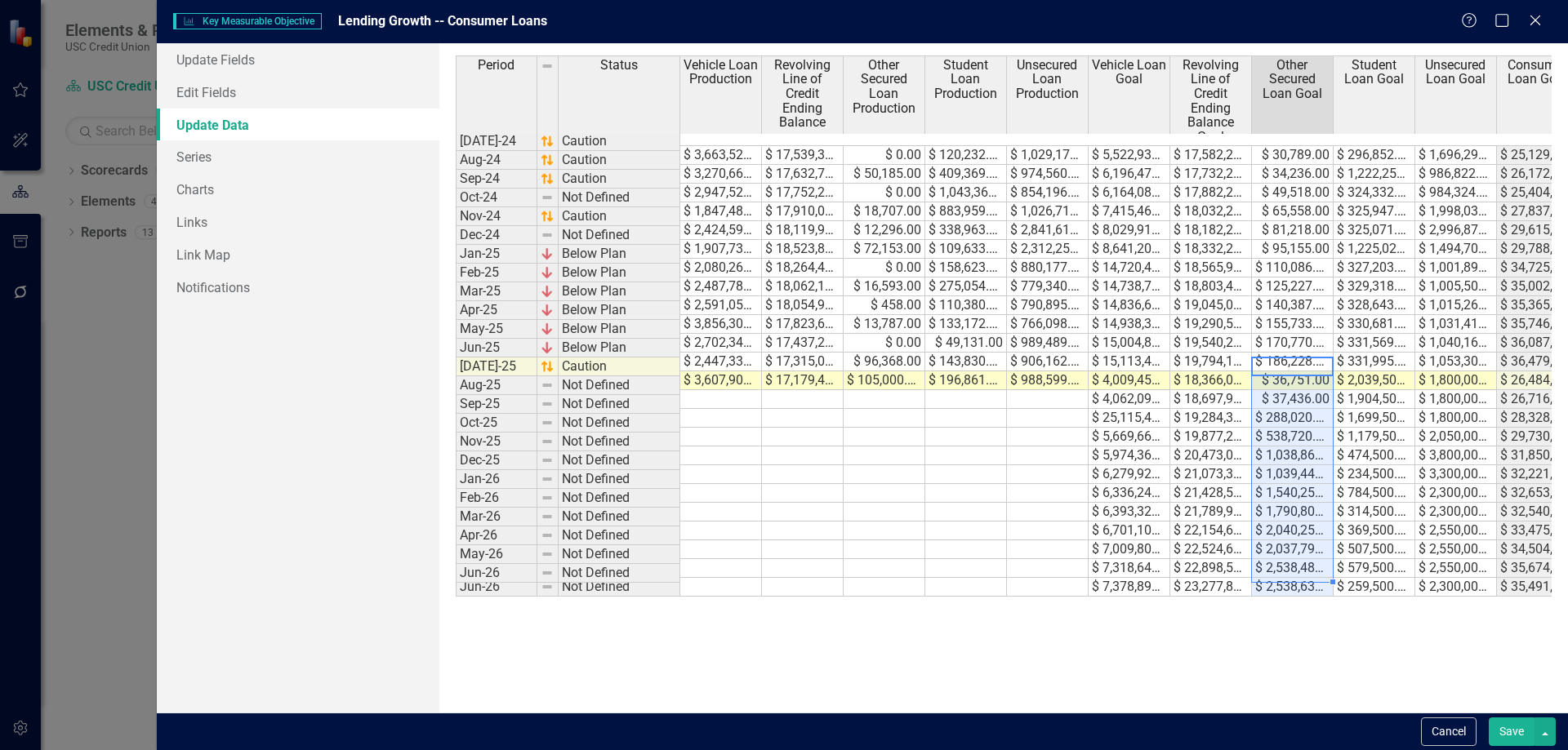
click at [1366, 371] on td "$ 2,039,500.00" at bounding box center [1374, 380] width 82 height 19
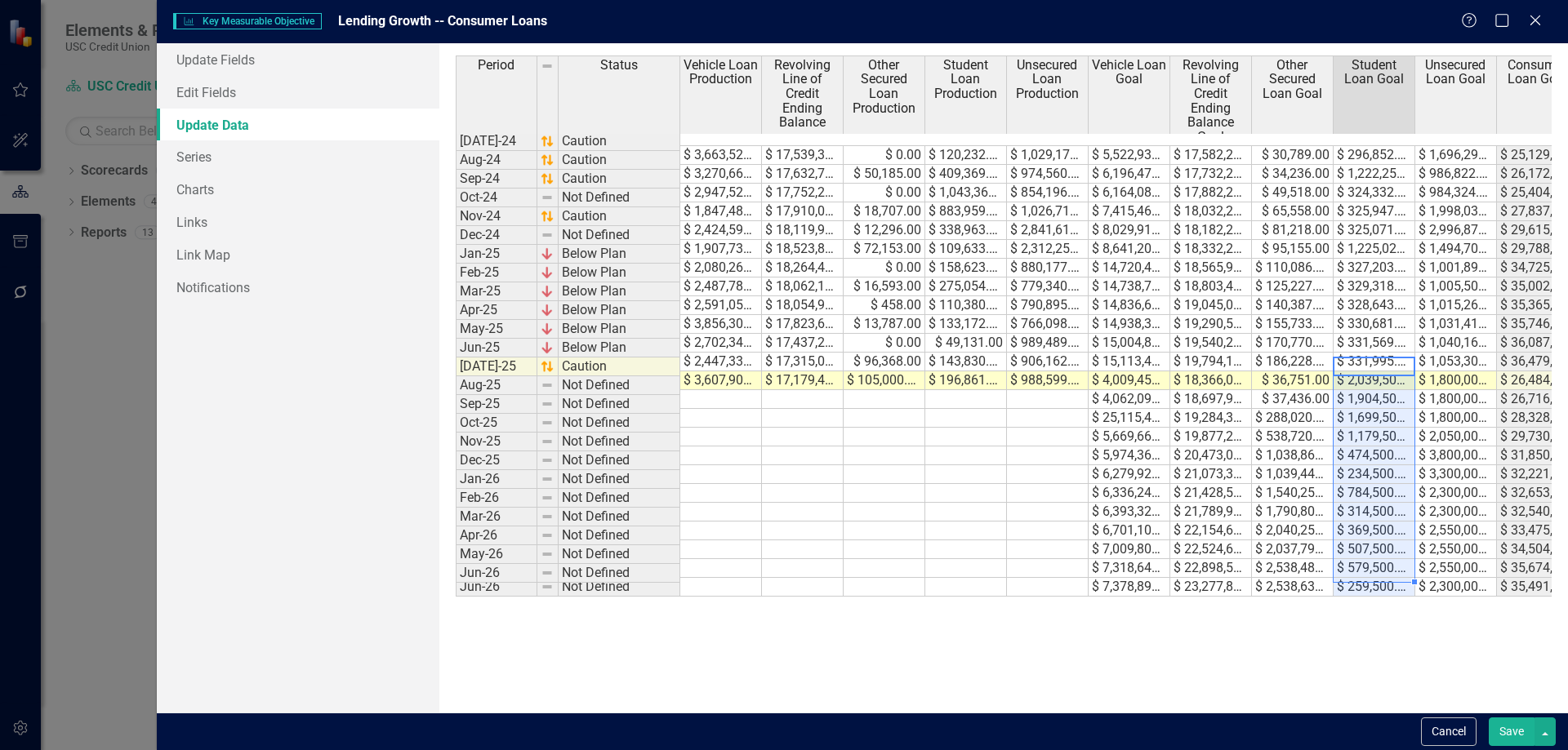
drag, startPoint x: 1508, startPoint y: 396, endPoint x: 1452, endPoint y: 370, distance: 61.7
click at [1508, 409] on td "$ 28,328,079.00" at bounding box center [1537, 418] width 82 height 19
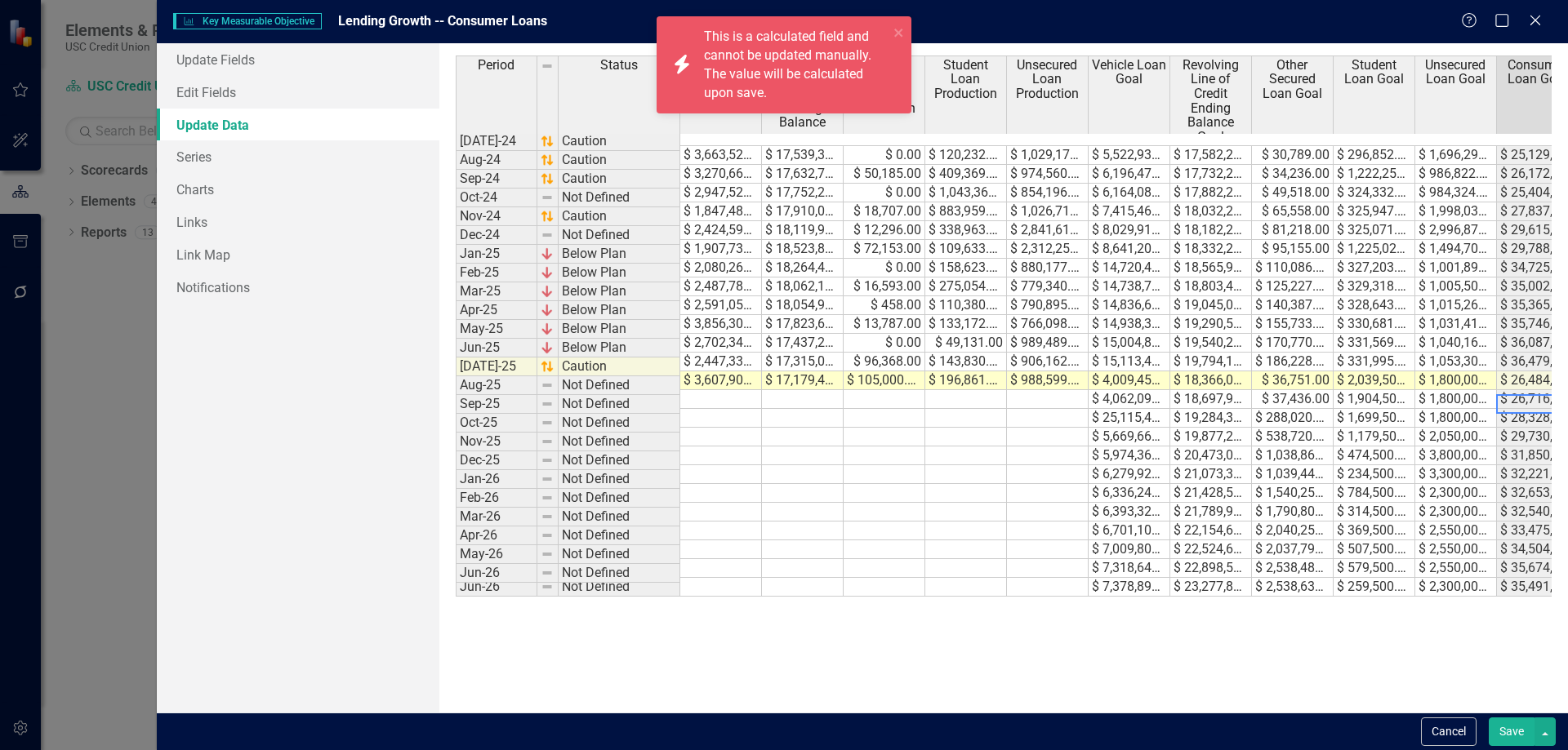
click at [1453, 371] on td "$ 1,800,000.00" at bounding box center [1456, 380] width 82 height 19
type textarea "1600000"
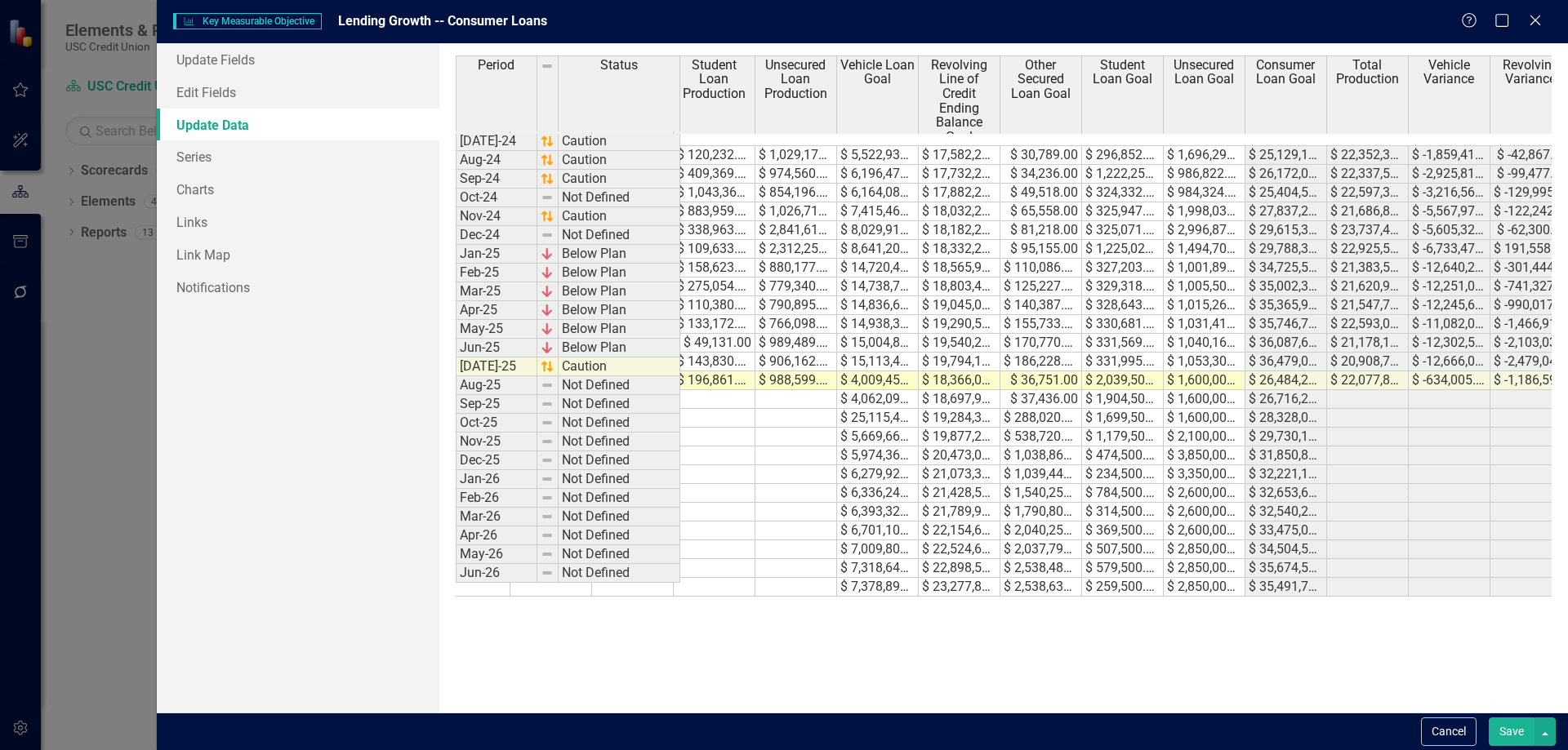
click at [1507, 727] on button "Save" at bounding box center [1511, 732] width 46 height 29
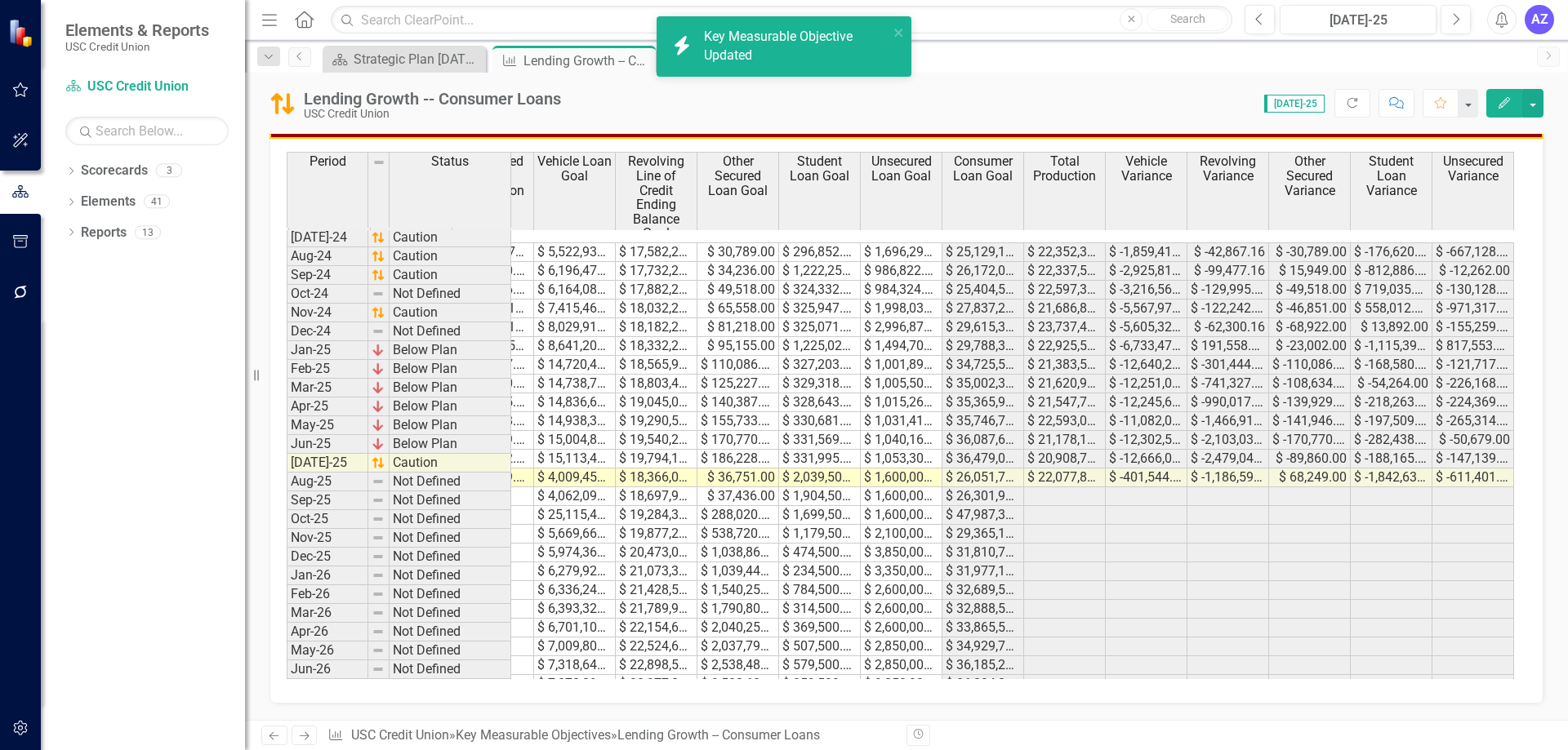
drag, startPoint x: 1083, startPoint y: 70, endPoint x: 1070, endPoint y: 78, distance: 15.3
click at [1083, 70] on div "Scorecard Strategic Plan 2025 - 2027 Close Key Measurable Objective Lending Gro…" at bounding box center [923, 59] width 1209 height 26
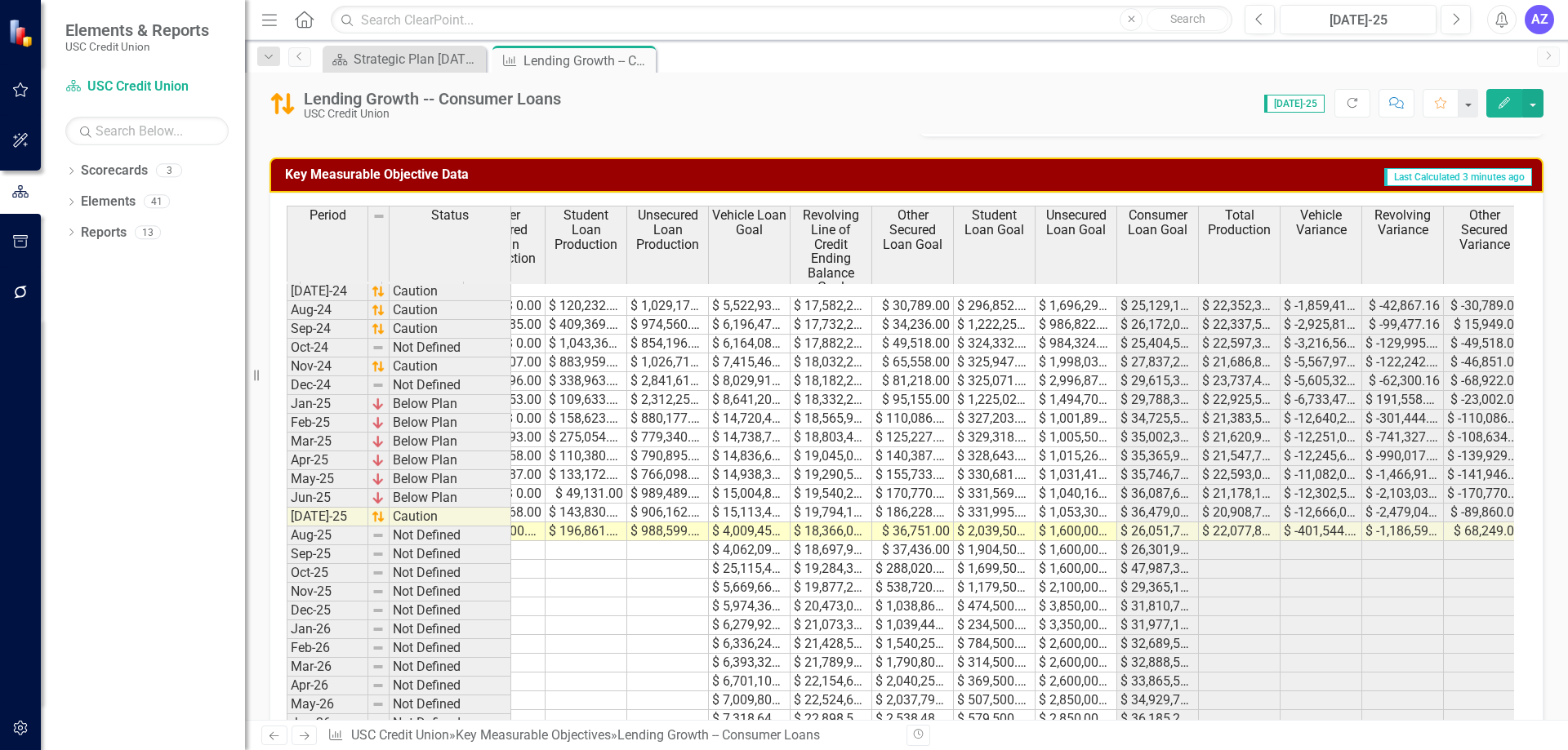
scroll to position [0, 187]
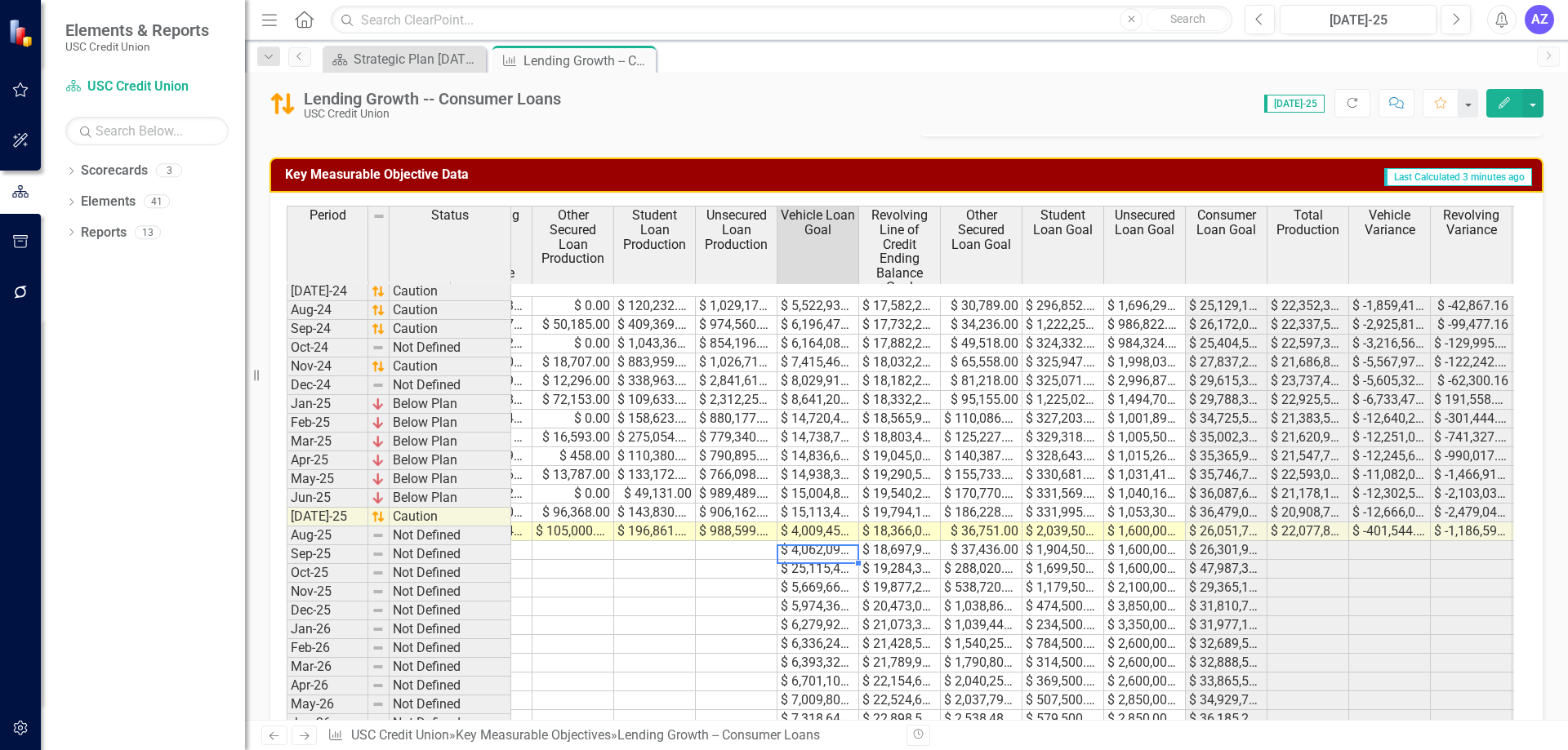
click at [844, 560] on td "$ 25,115,456.50" at bounding box center [818, 569] width 82 height 19
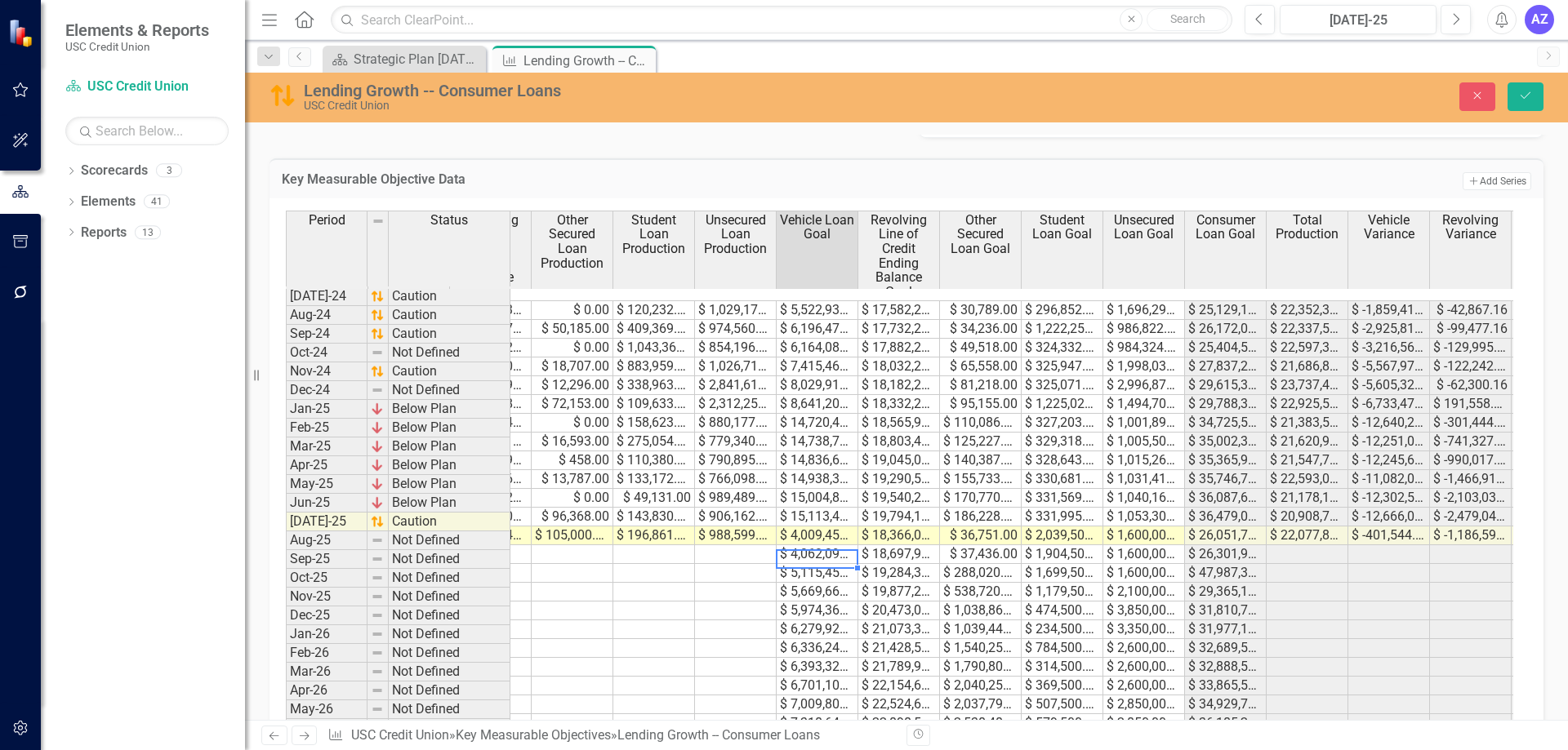
type textarea "5115457"
click at [1529, 100] on icon "Save" at bounding box center [1526, 96] width 14 height 12
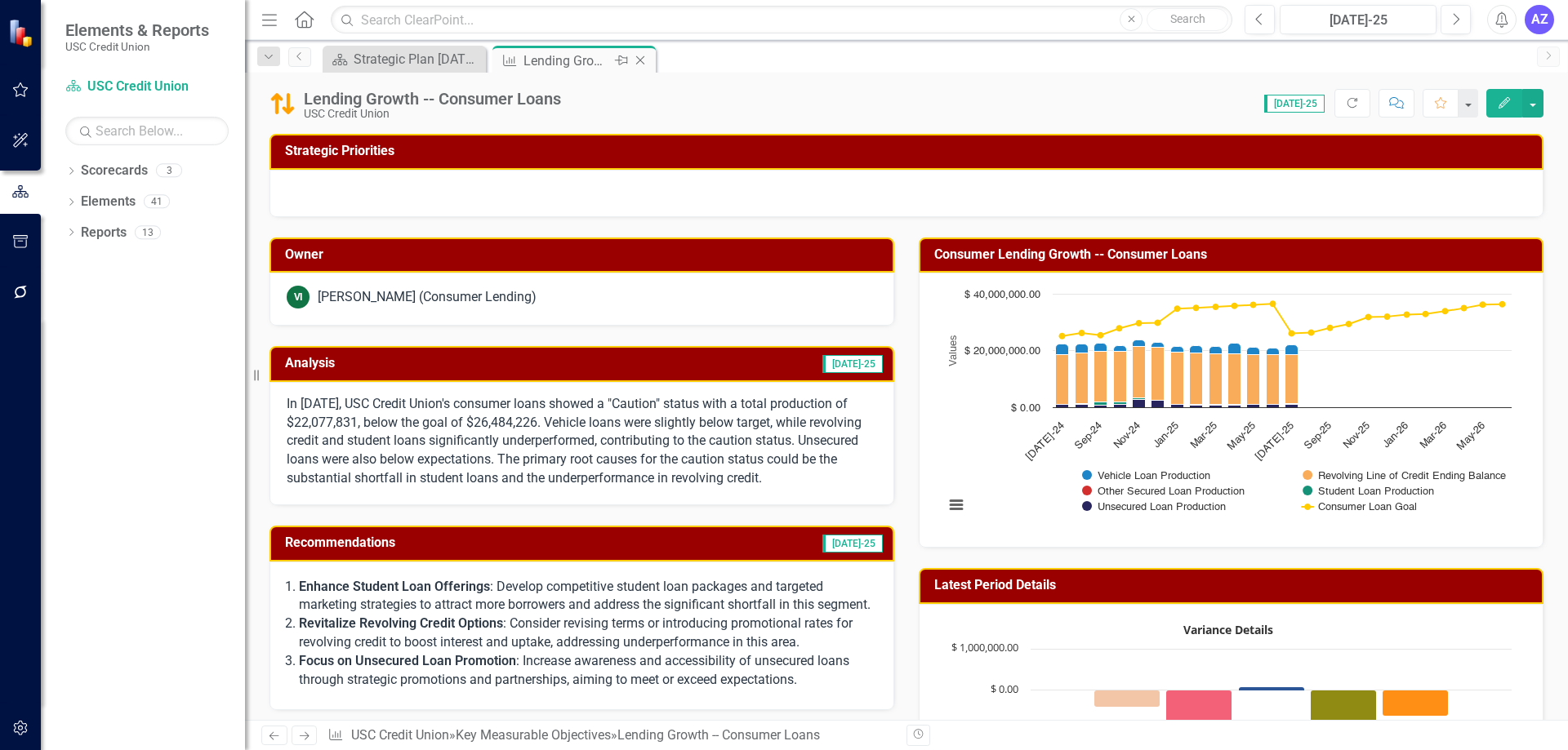
click at [645, 59] on icon "Close" at bounding box center [640, 60] width 16 height 13
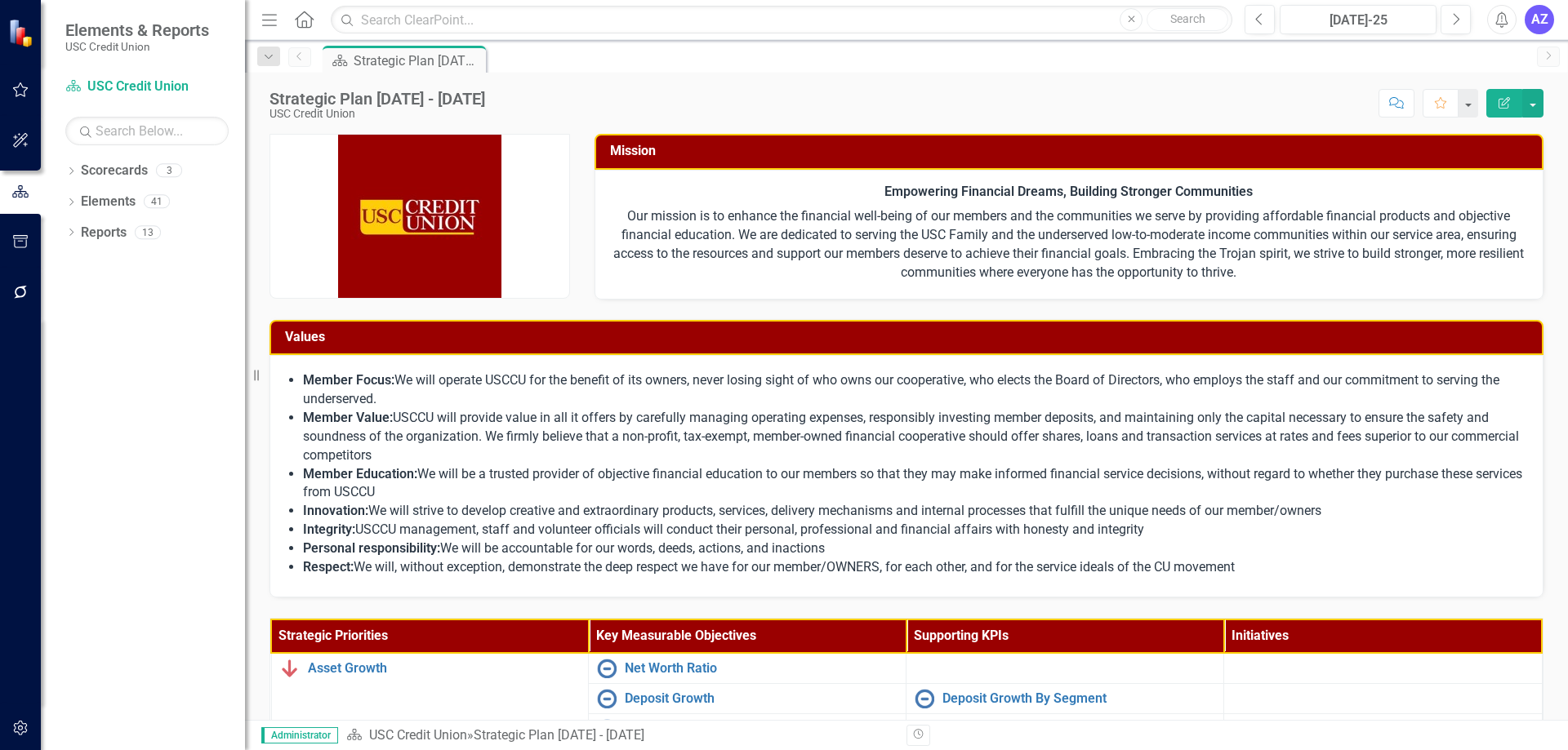
scroll to position [163, 0]
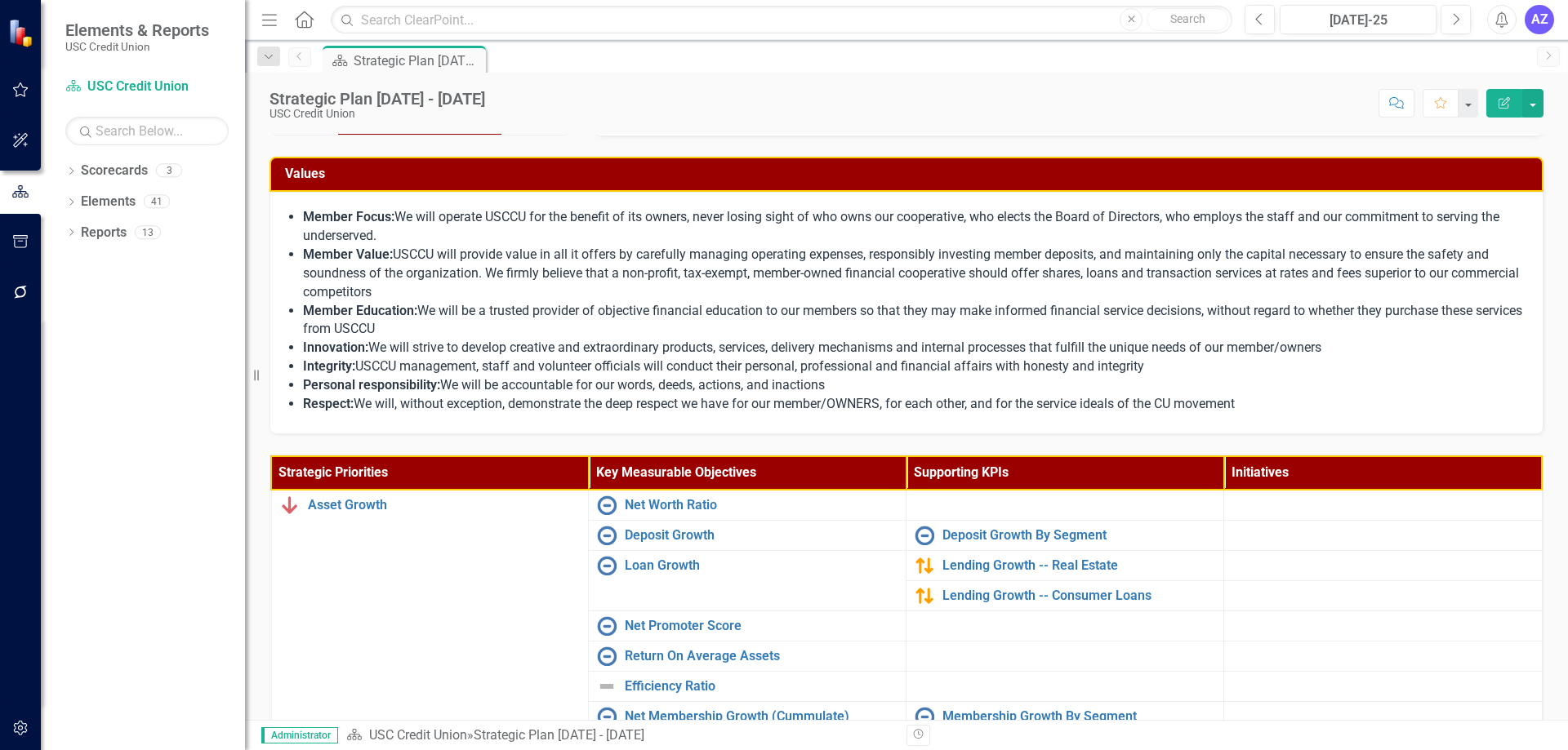
click at [1156, 352] on li "Innovation: We will strive to develop creative and extraordinary products, serv…" at bounding box center [914, 348] width 1224 height 19
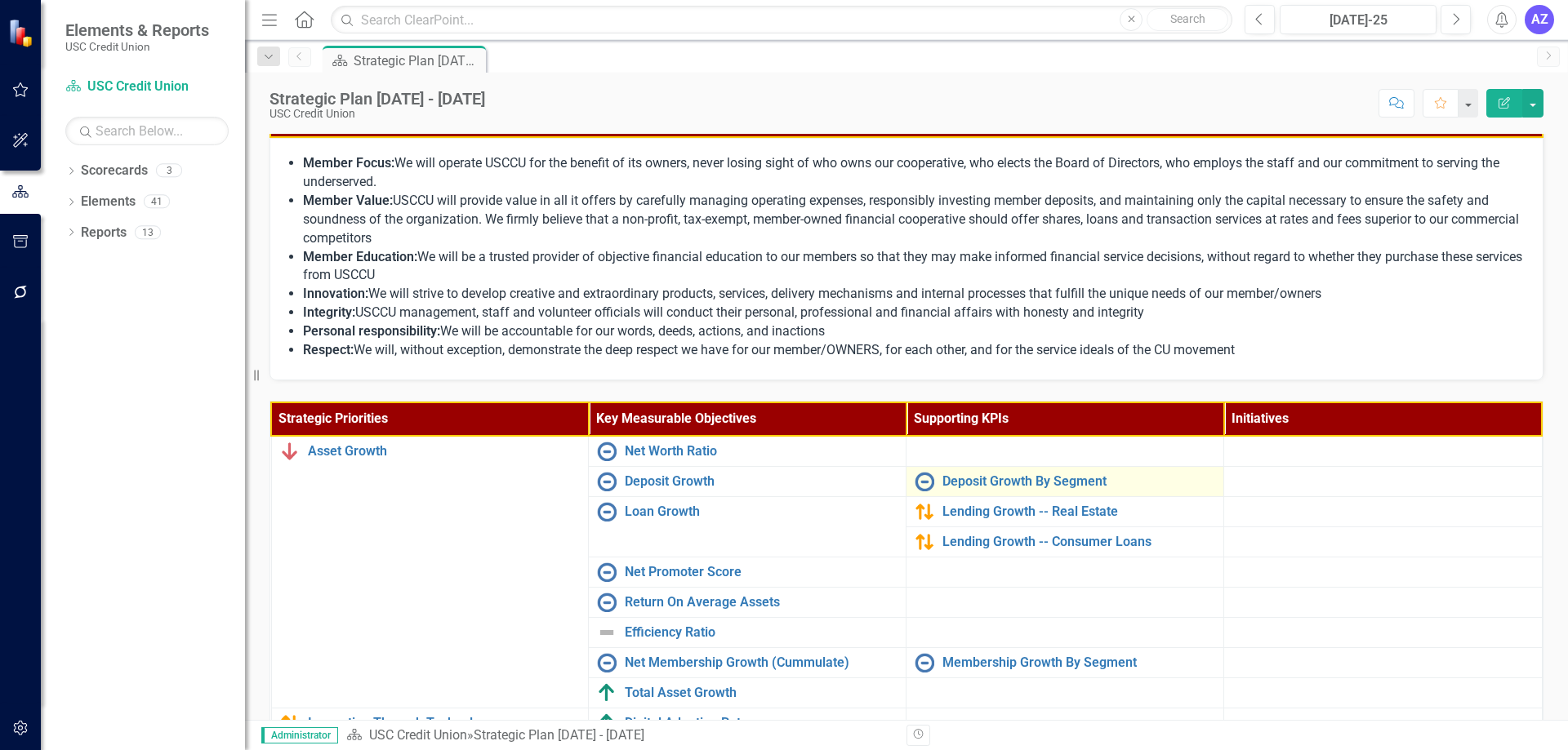
scroll to position [245, 0]
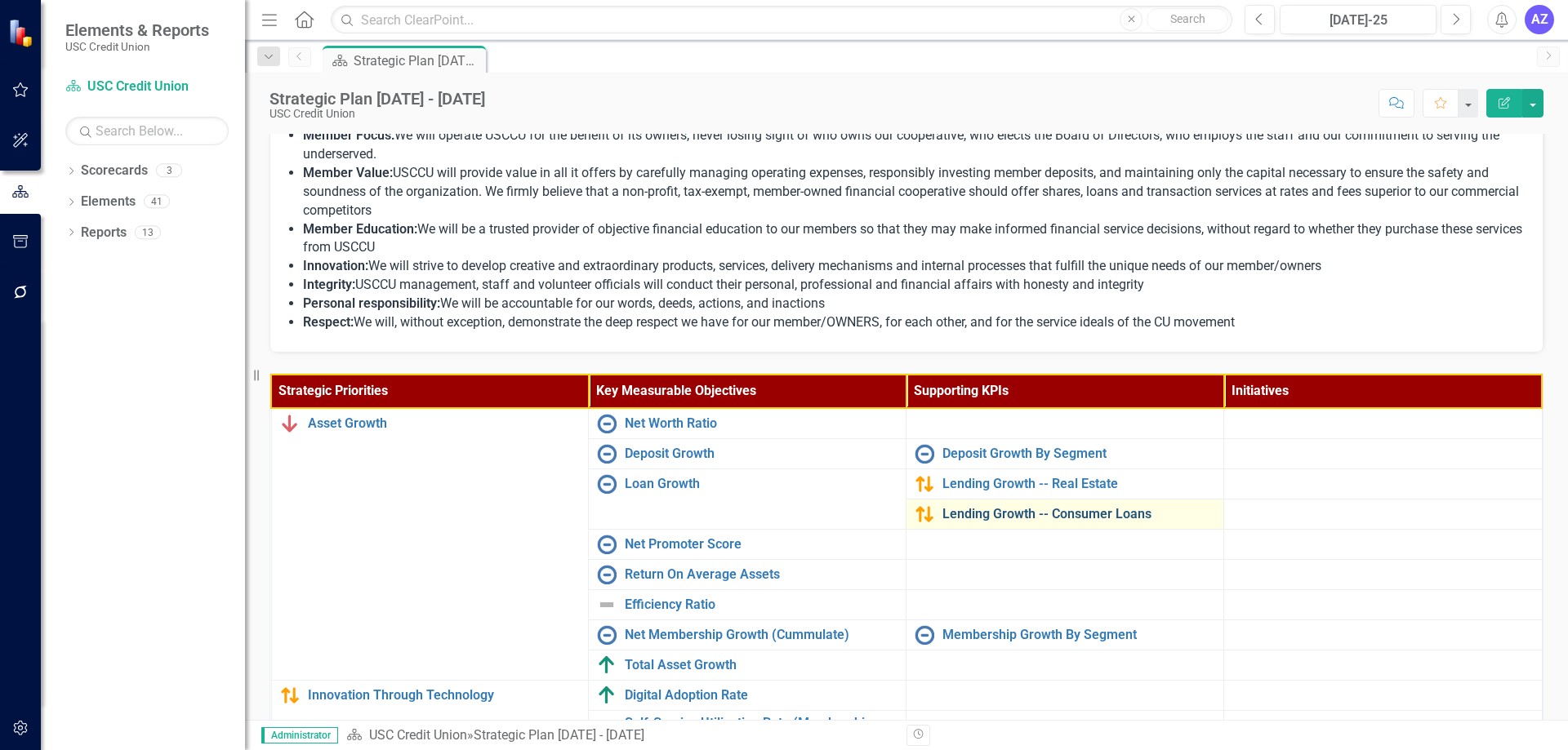
click at [1061, 518] on link "Lending Growth -- Consumer Loans" at bounding box center [1078, 515] width 273 height 14
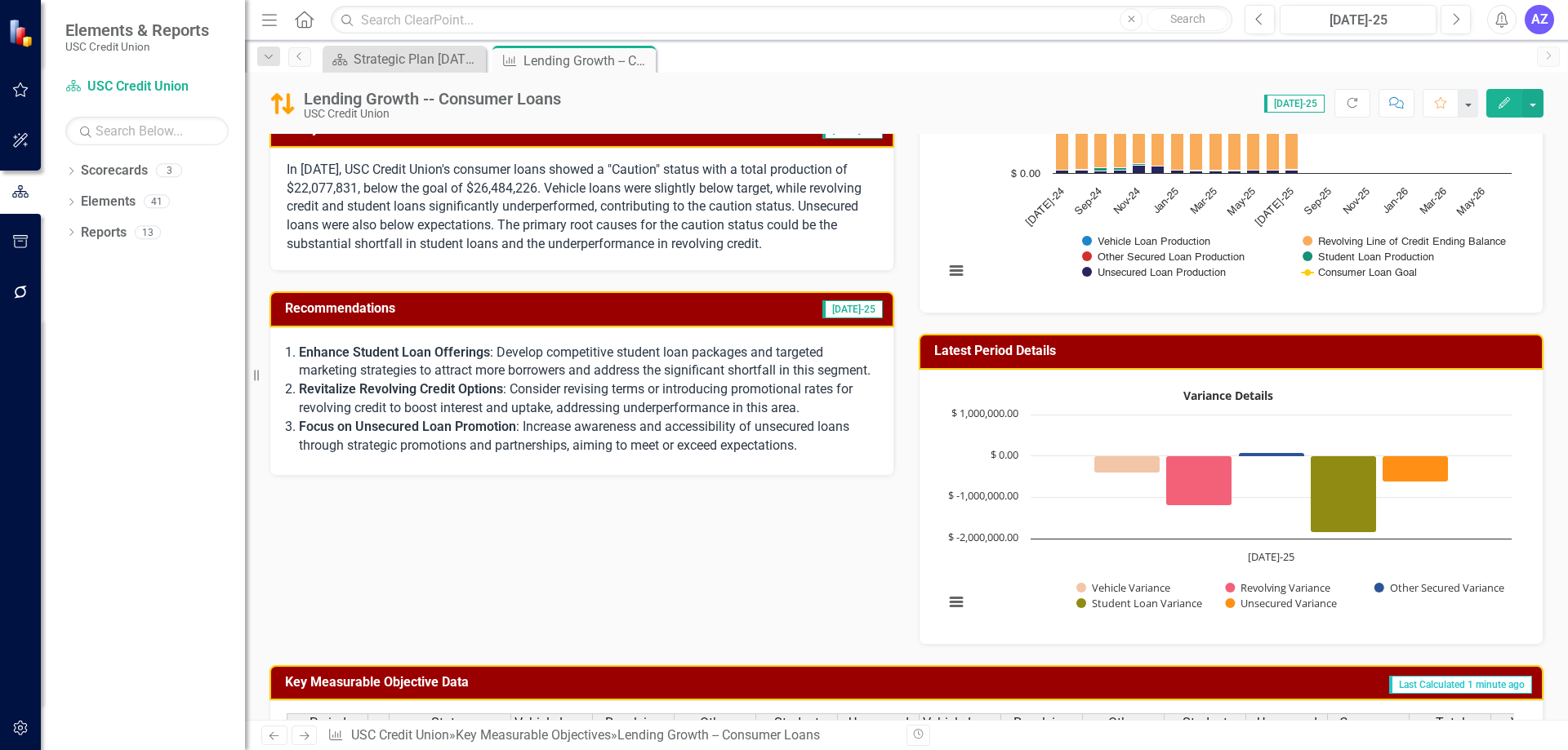
scroll to position [193, 0]
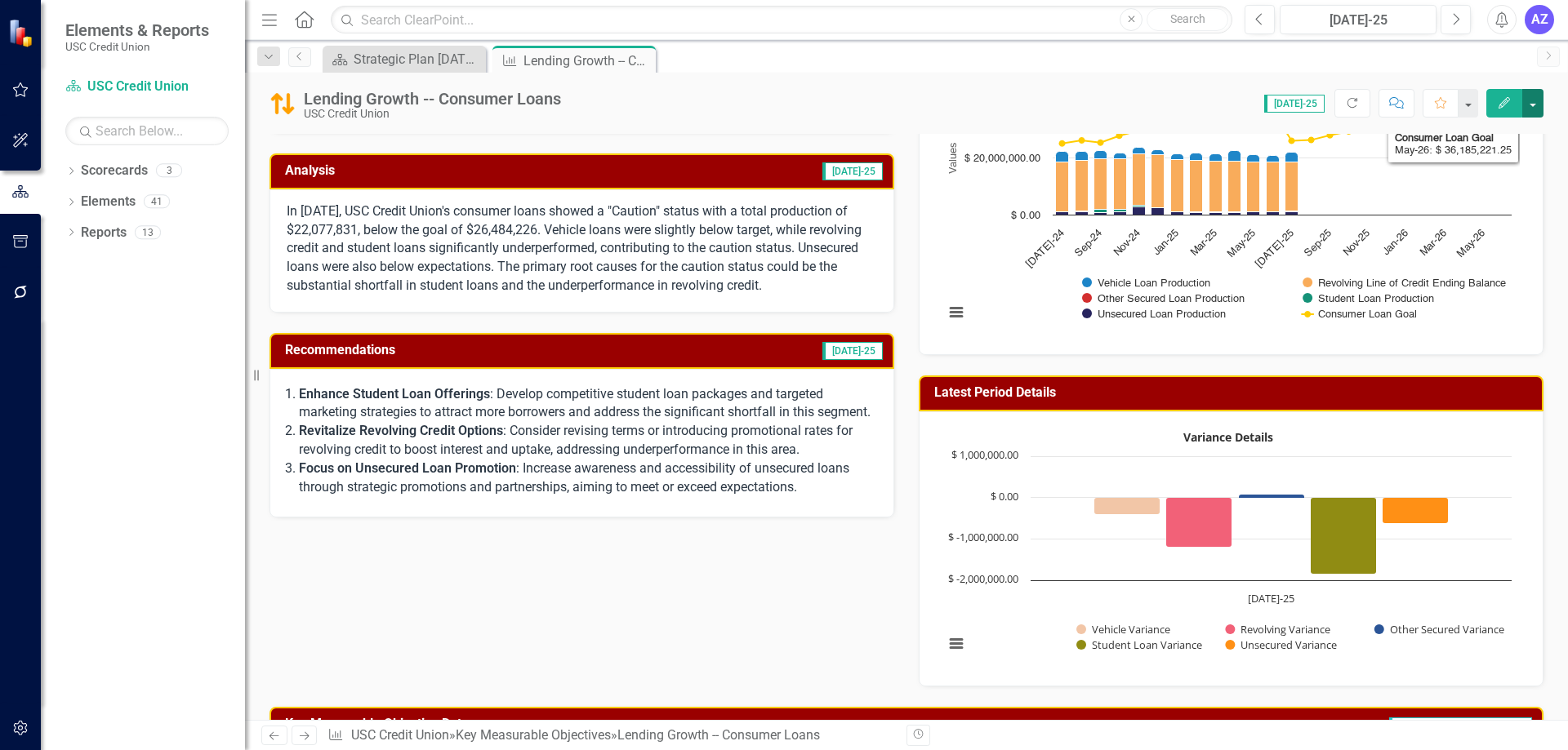
click at [1536, 97] on button "button" at bounding box center [1533, 104] width 22 height 29
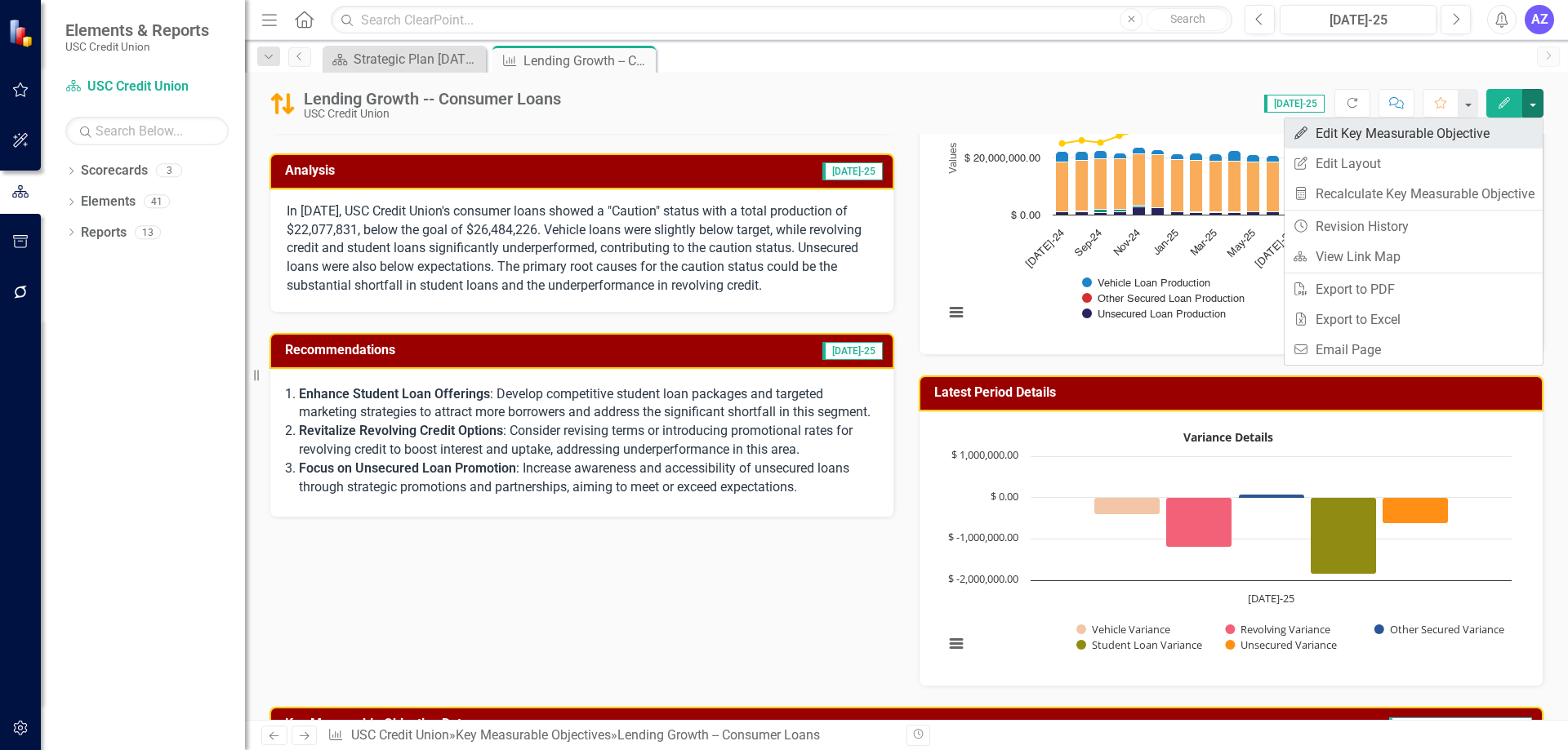
click at [1509, 120] on link "Edit Edit Key Measurable Objective" at bounding box center [1414, 133] width 258 height 31
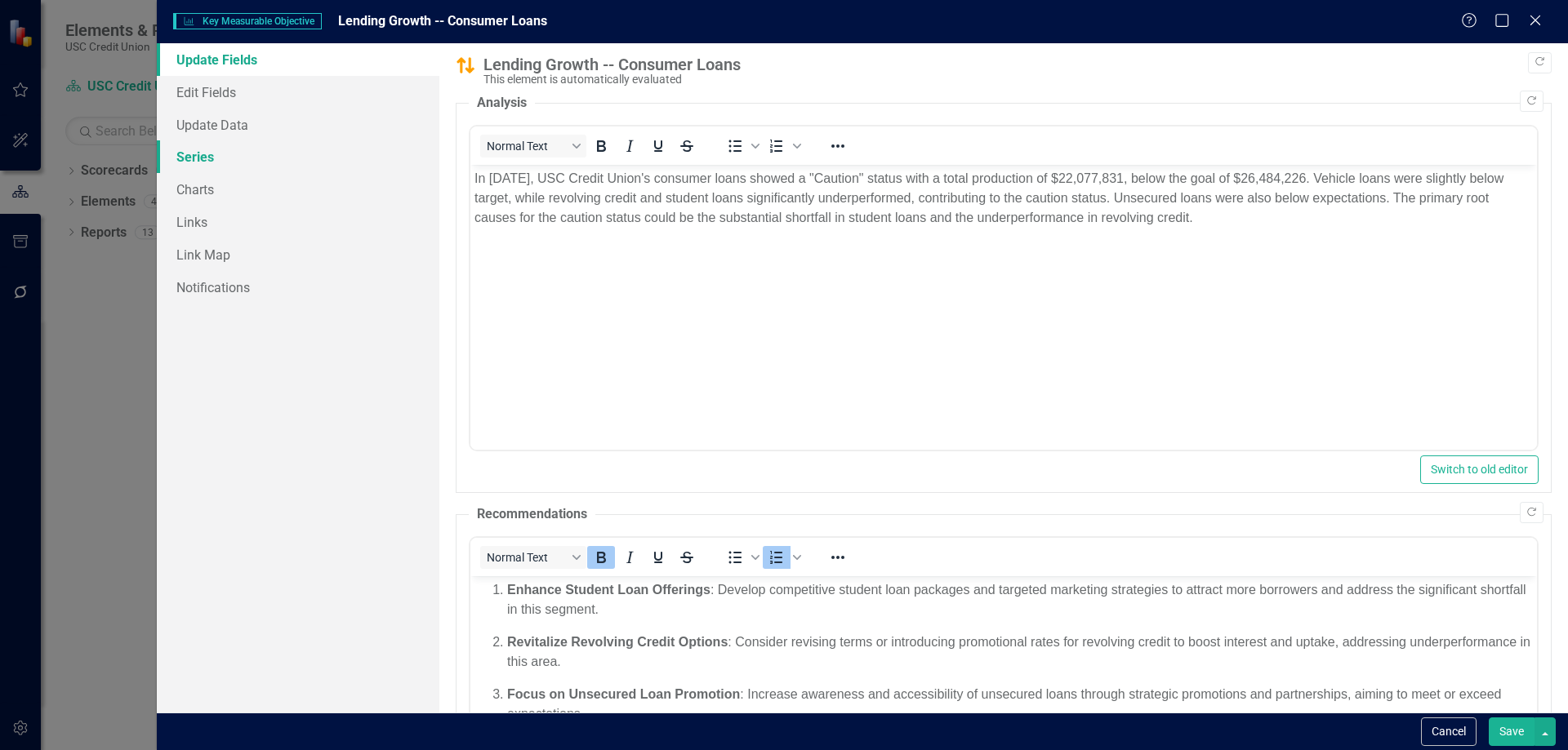
scroll to position [0, 0]
click at [277, 147] on link "Series" at bounding box center [298, 157] width 282 height 32
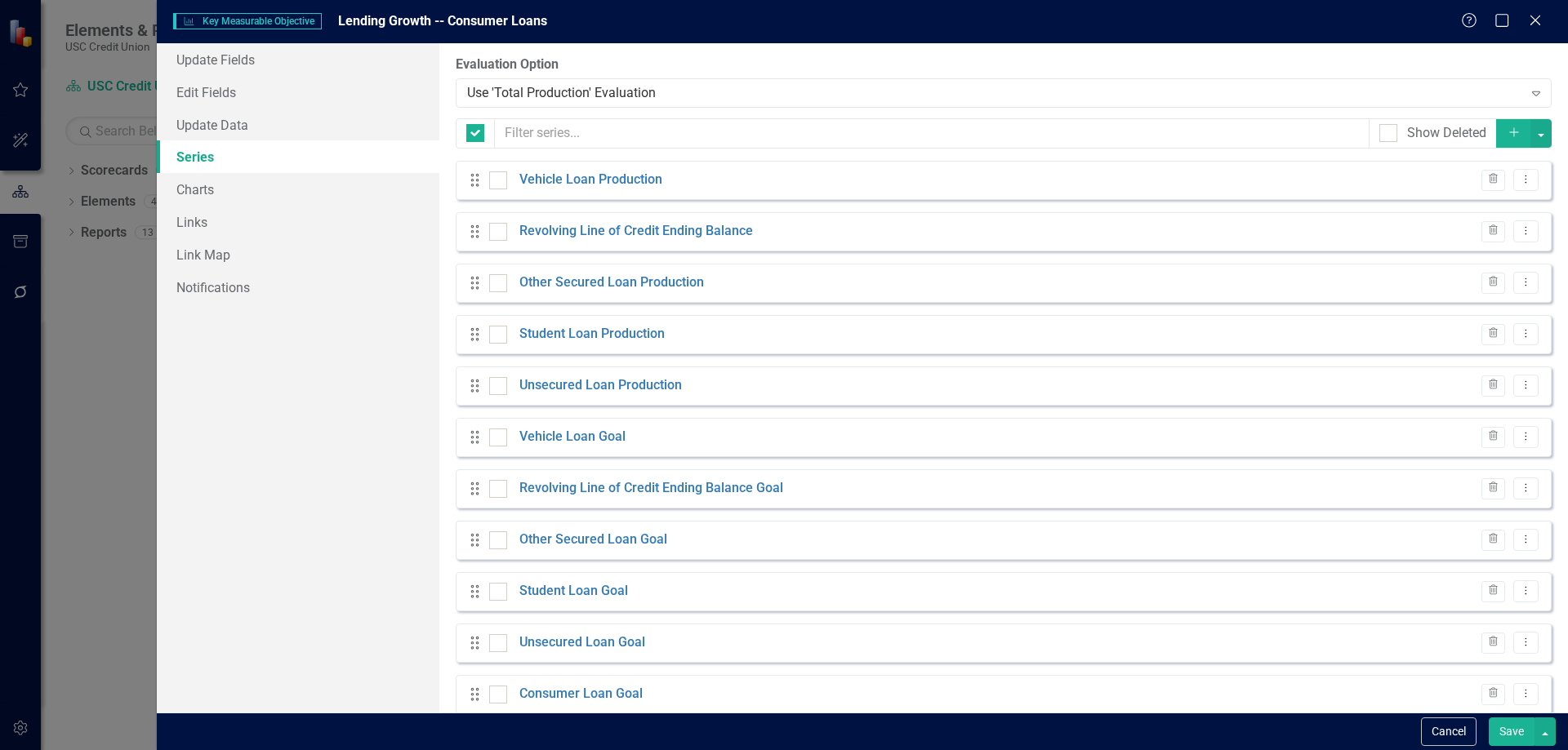
checkbox input "false"
click at [611, 544] on link "Other Secured Loan Goal" at bounding box center [593, 540] width 148 height 19
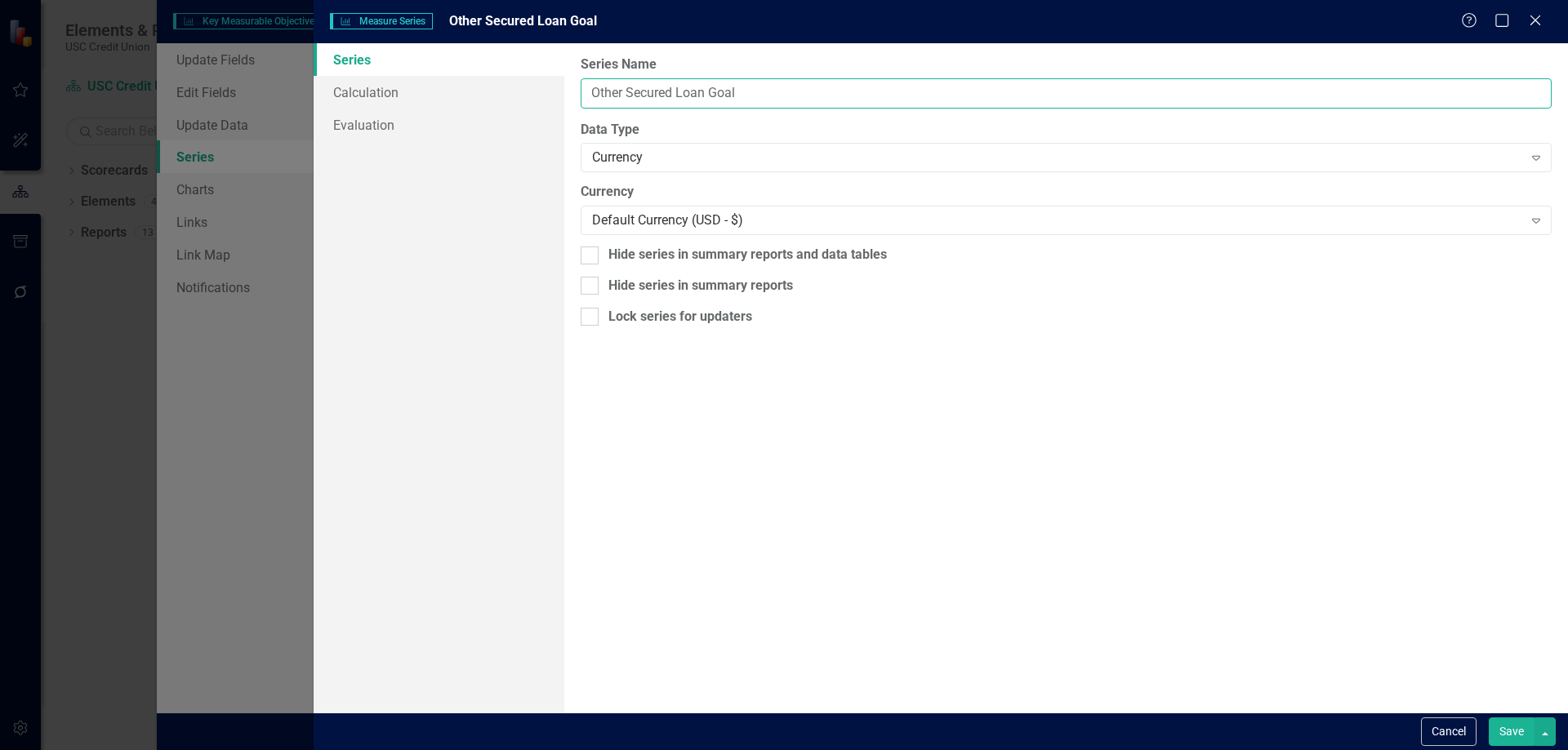
click at [591, 92] on input "Other Secured Loan Goal" at bounding box center [1066, 94] width 971 height 31
drag, startPoint x: 772, startPoint y: 93, endPoint x: 610, endPoint y: 138, distance: 168.1
click at [564, 95] on div "Series Calculation Evaluation From this page, you can edit the name, type, and …" at bounding box center [940, 378] width 1254 height 670
type input "Green Lending & Other Secured Loan Goal"
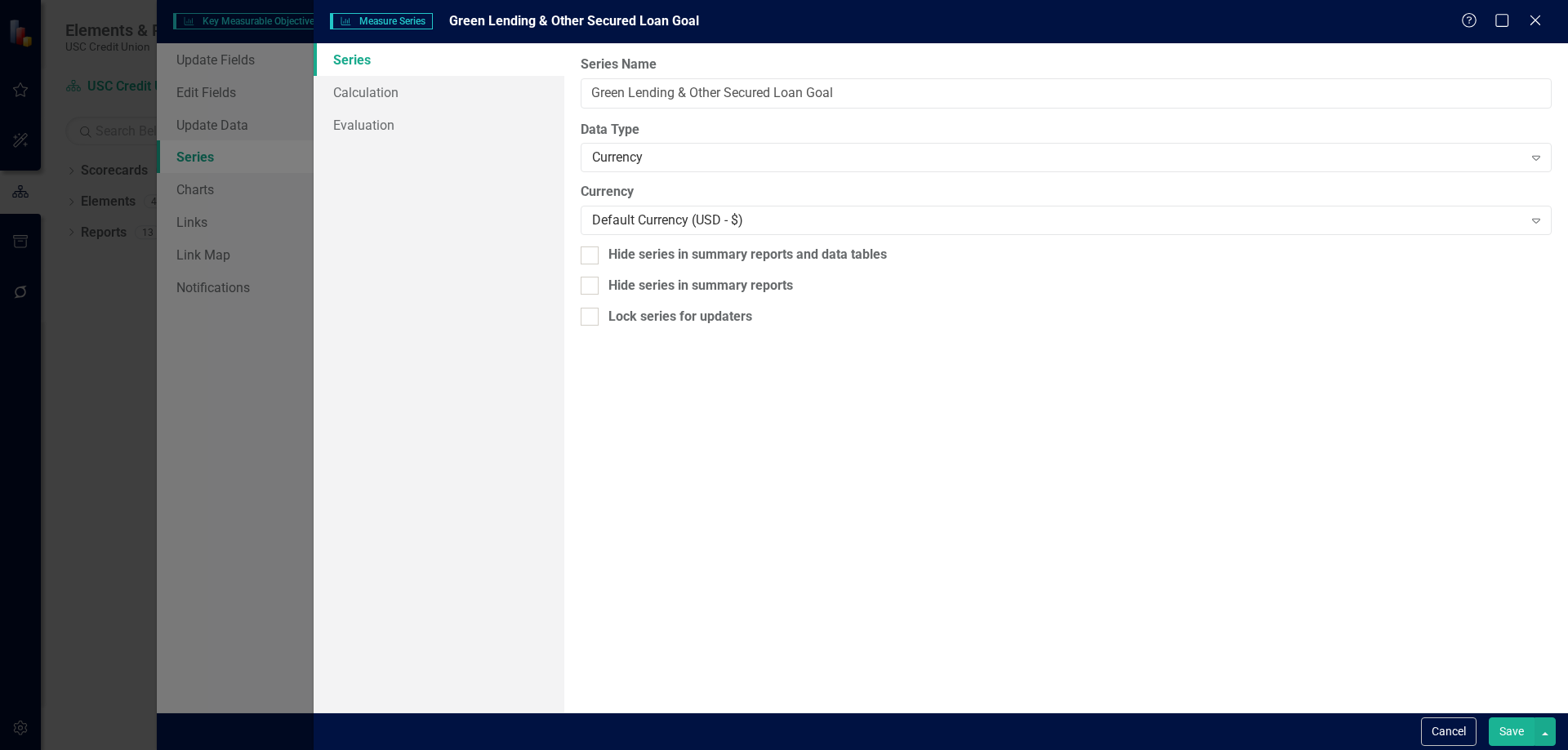
click at [1504, 732] on button "Save" at bounding box center [1511, 732] width 46 height 29
click at [857, 96] on input "Green Lending & Other Secured Other Secured Loan Production" at bounding box center [1066, 94] width 971 height 31
type input "Green Lending & Other Secured Loan Production"
click at [1504, 741] on button "Save" at bounding box center [1511, 732] width 46 height 29
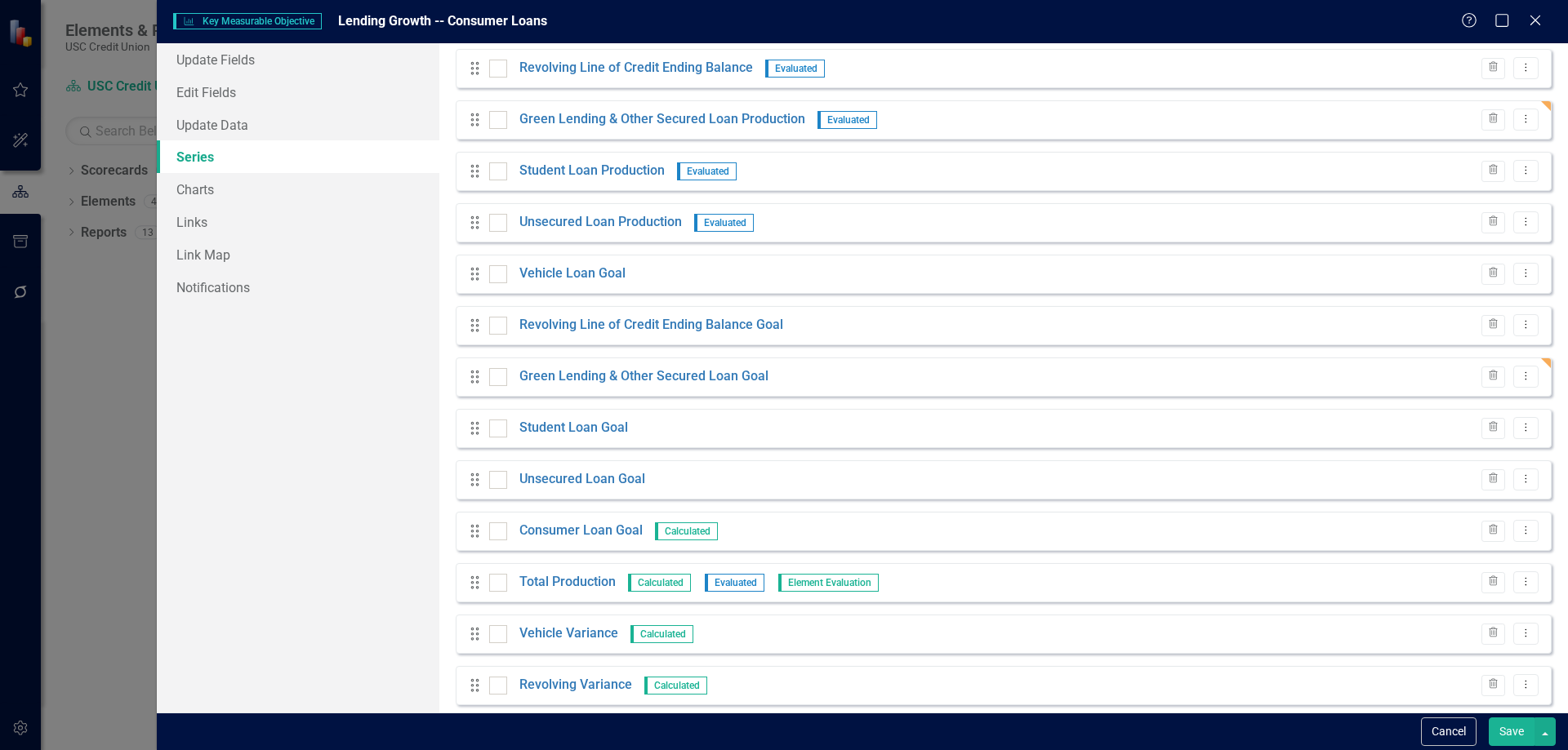
click at [1513, 737] on button "Save" at bounding box center [1511, 732] width 46 height 29
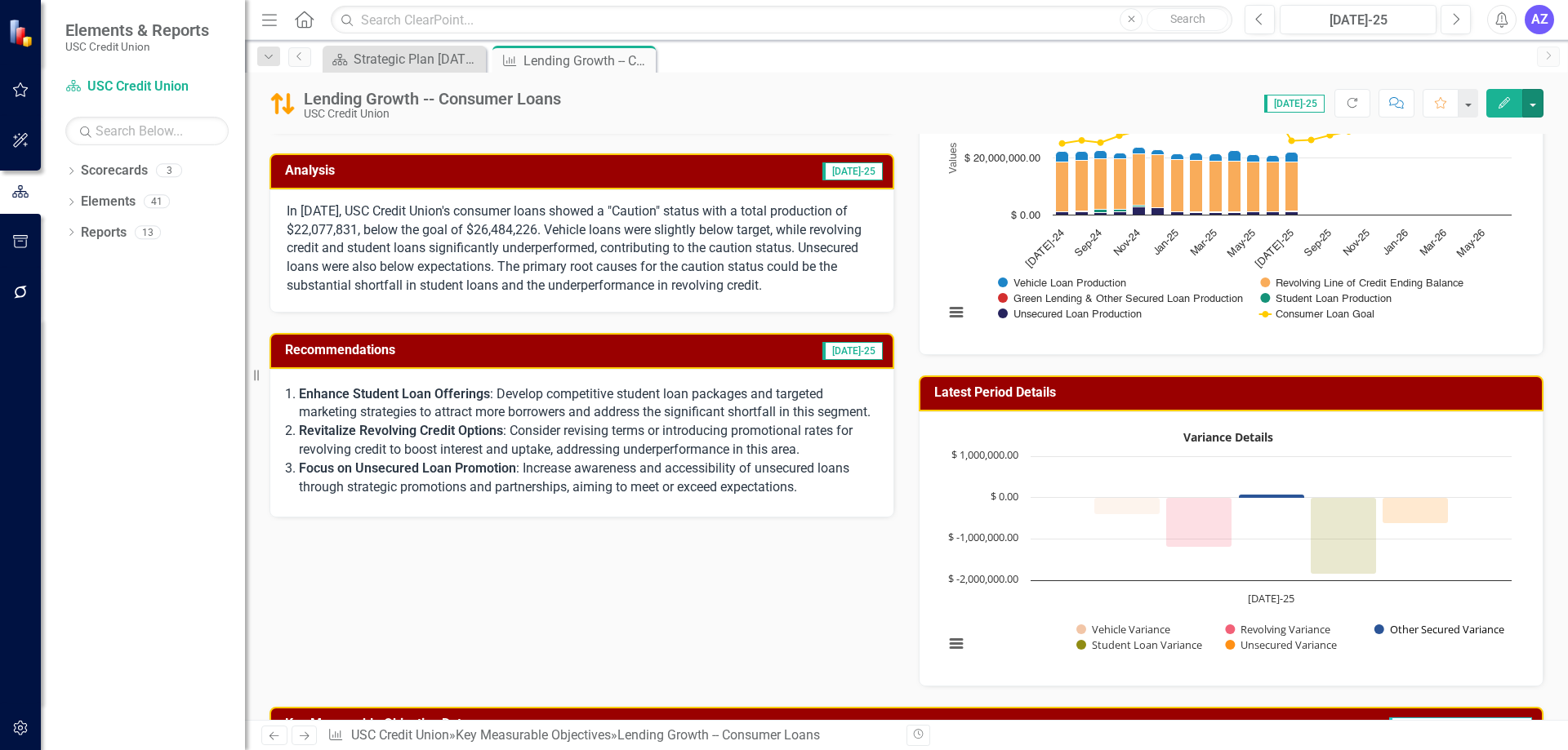
click at [1437, 627] on button "Show Other Secured Variance" at bounding box center [1439, 629] width 131 height 14
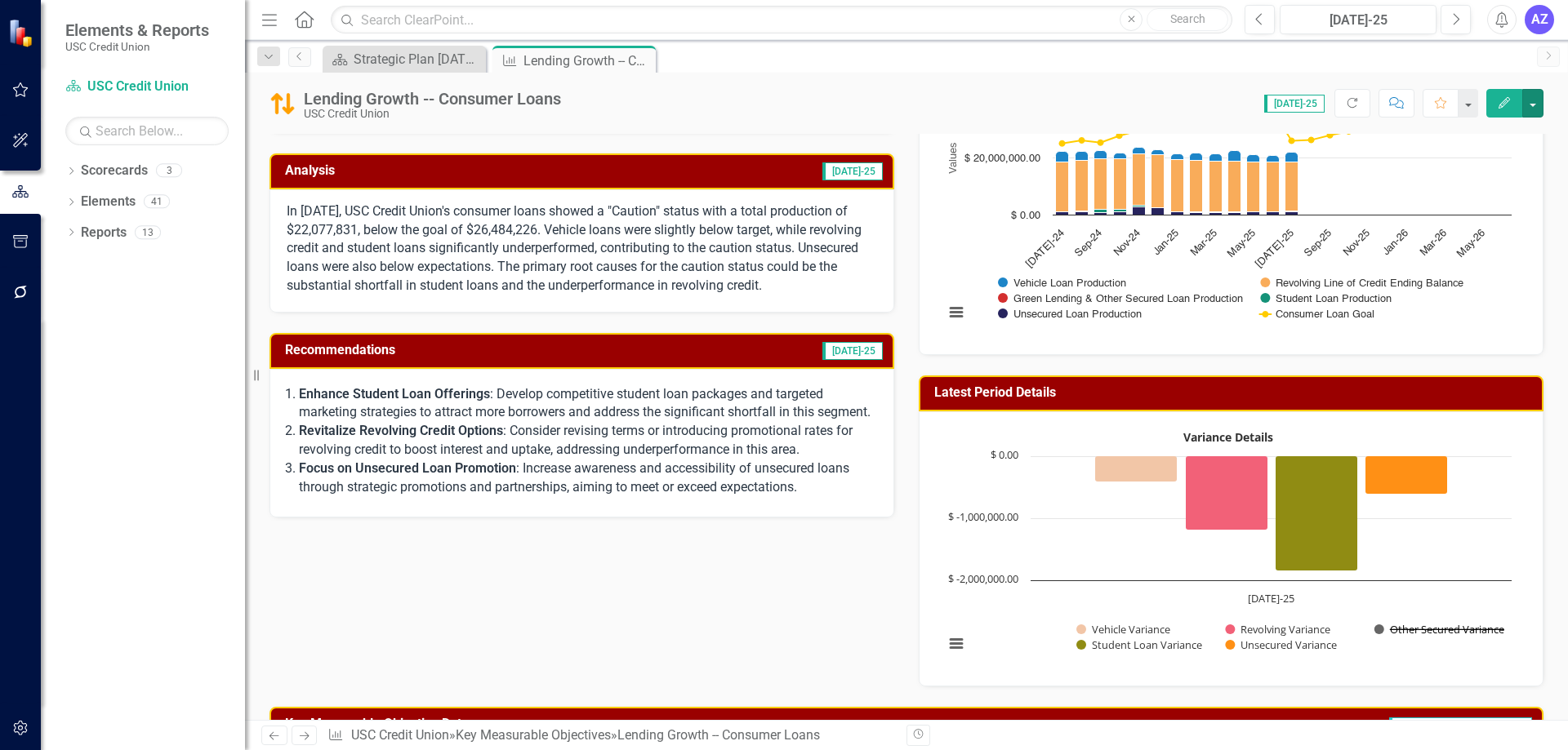
click at [1446, 631] on button "Show Other Secured Variance" at bounding box center [1439, 629] width 131 height 14
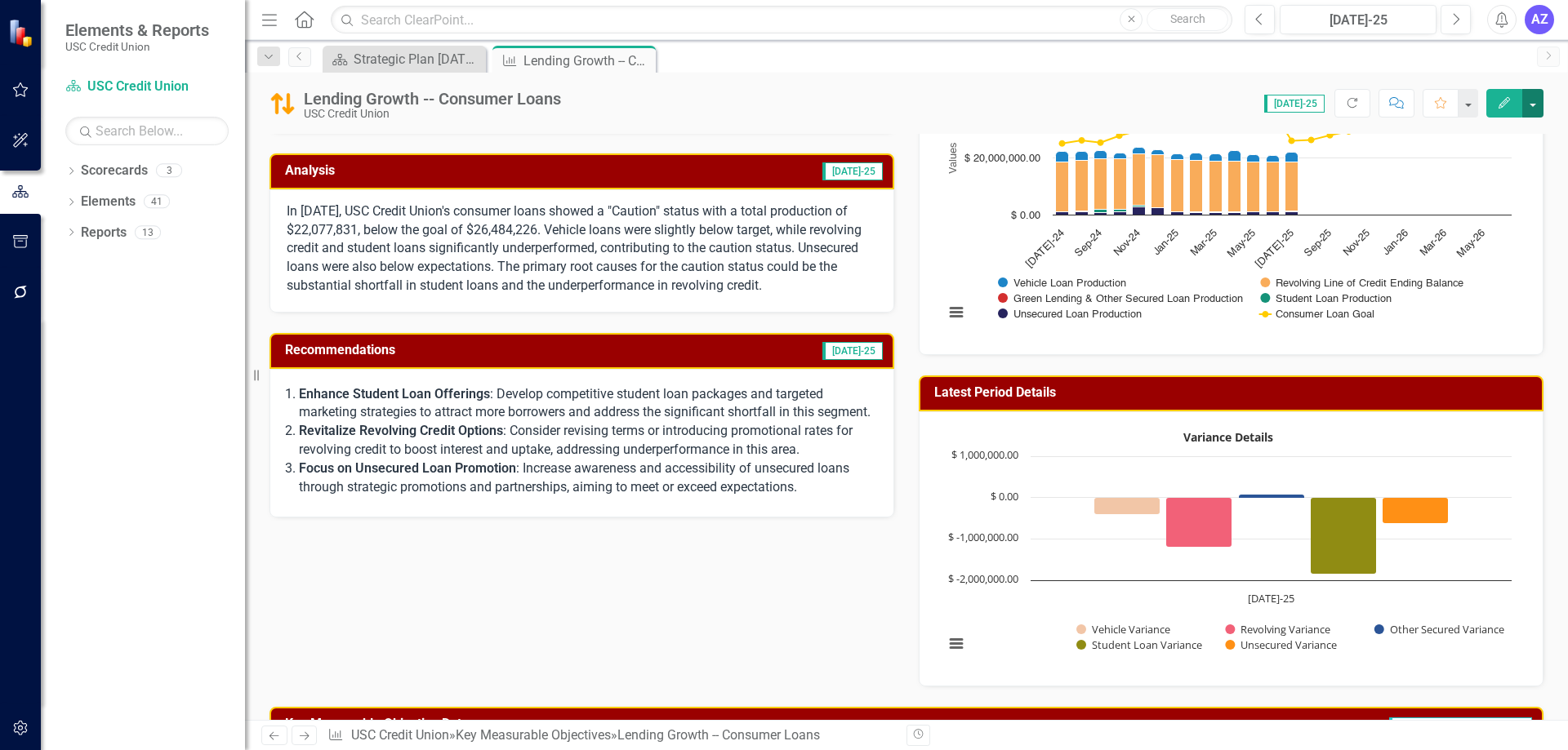
click at [1534, 111] on button "button" at bounding box center [1533, 104] width 22 height 29
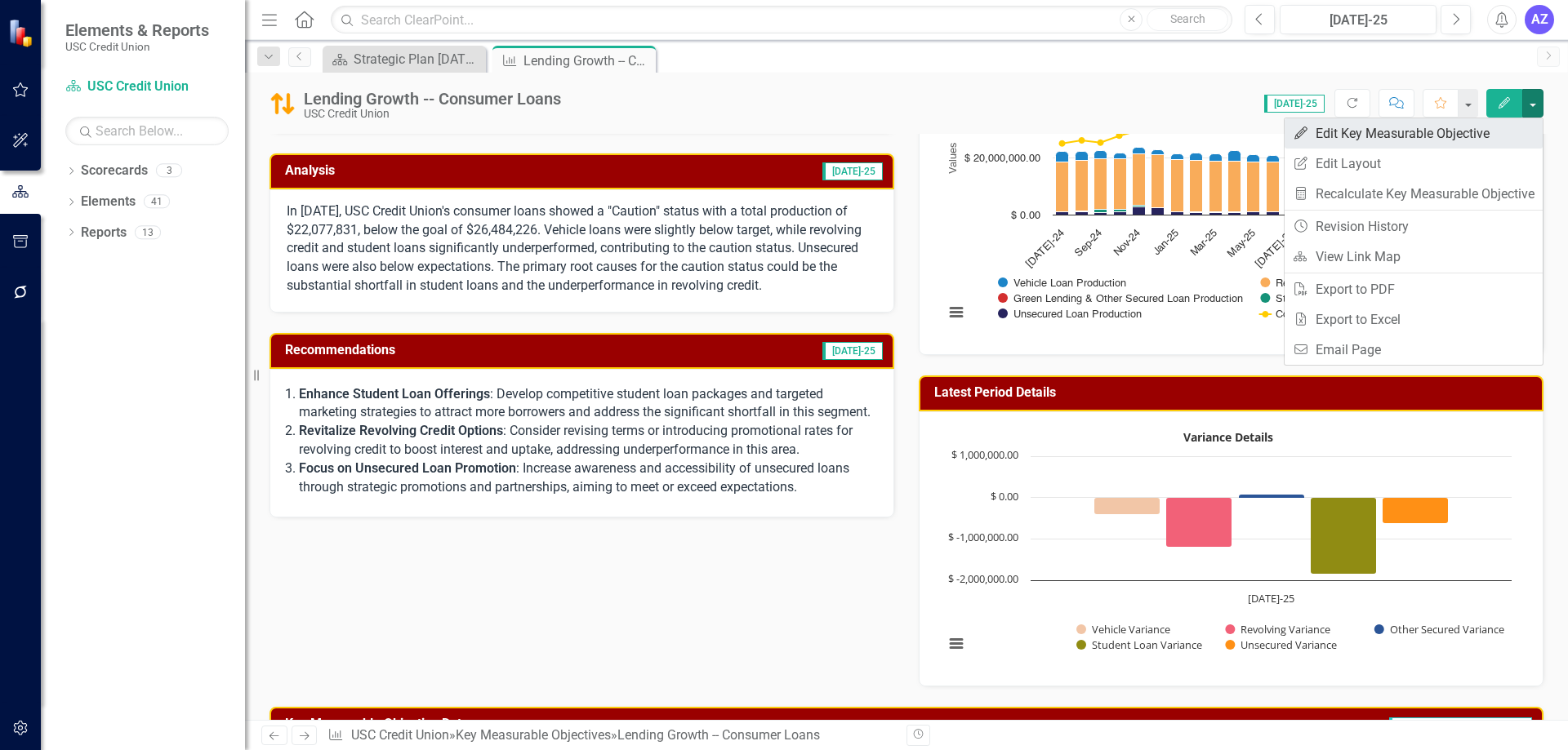
click at [1528, 129] on link "Edit Edit Key Measurable Objective" at bounding box center [1414, 133] width 258 height 31
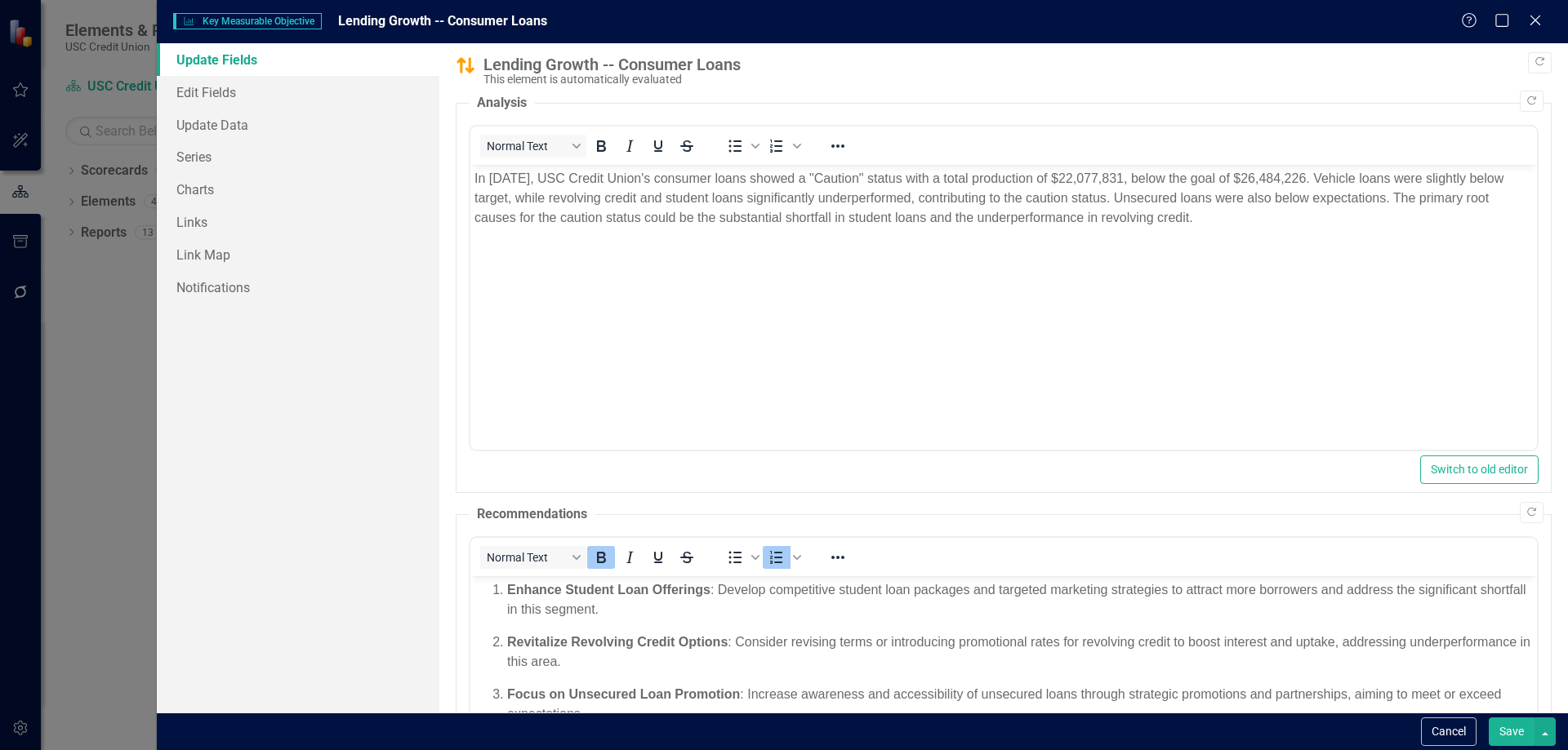
scroll to position [0, 0]
click at [221, 127] on link "Update Data" at bounding box center [298, 124] width 282 height 32
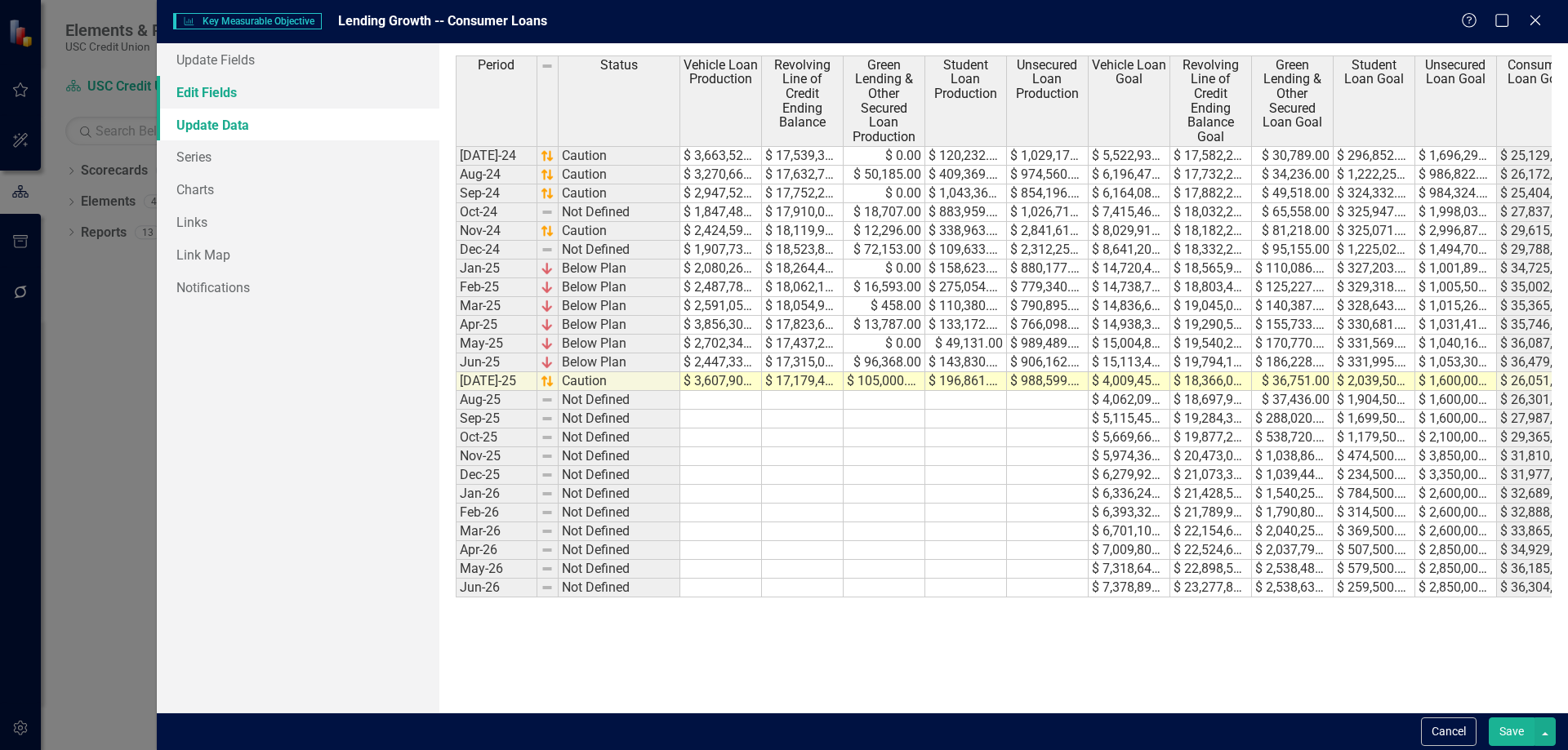
click at [284, 96] on link "Edit Fields" at bounding box center [298, 92] width 282 height 32
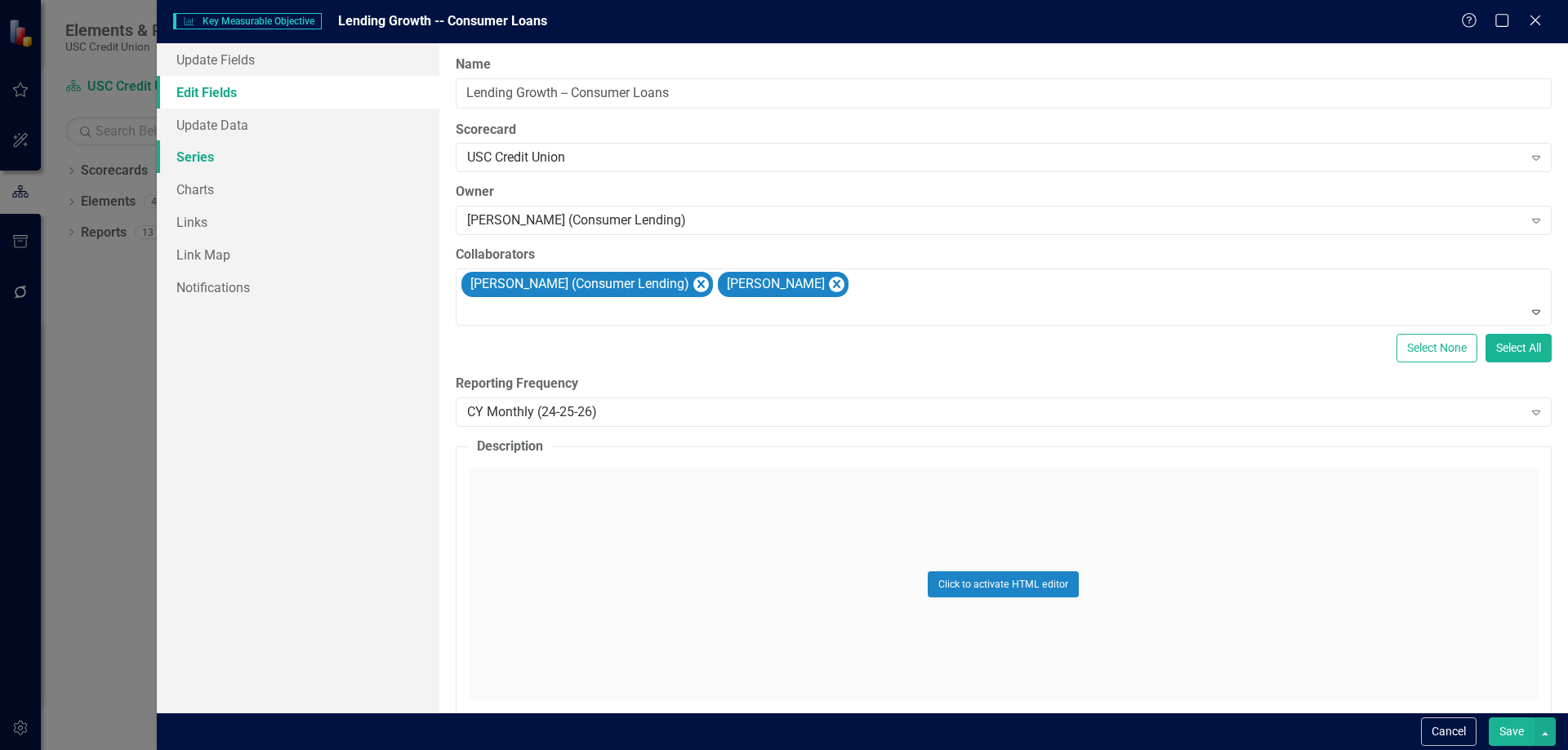
click at [250, 153] on link "Series" at bounding box center [298, 157] width 282 height 32
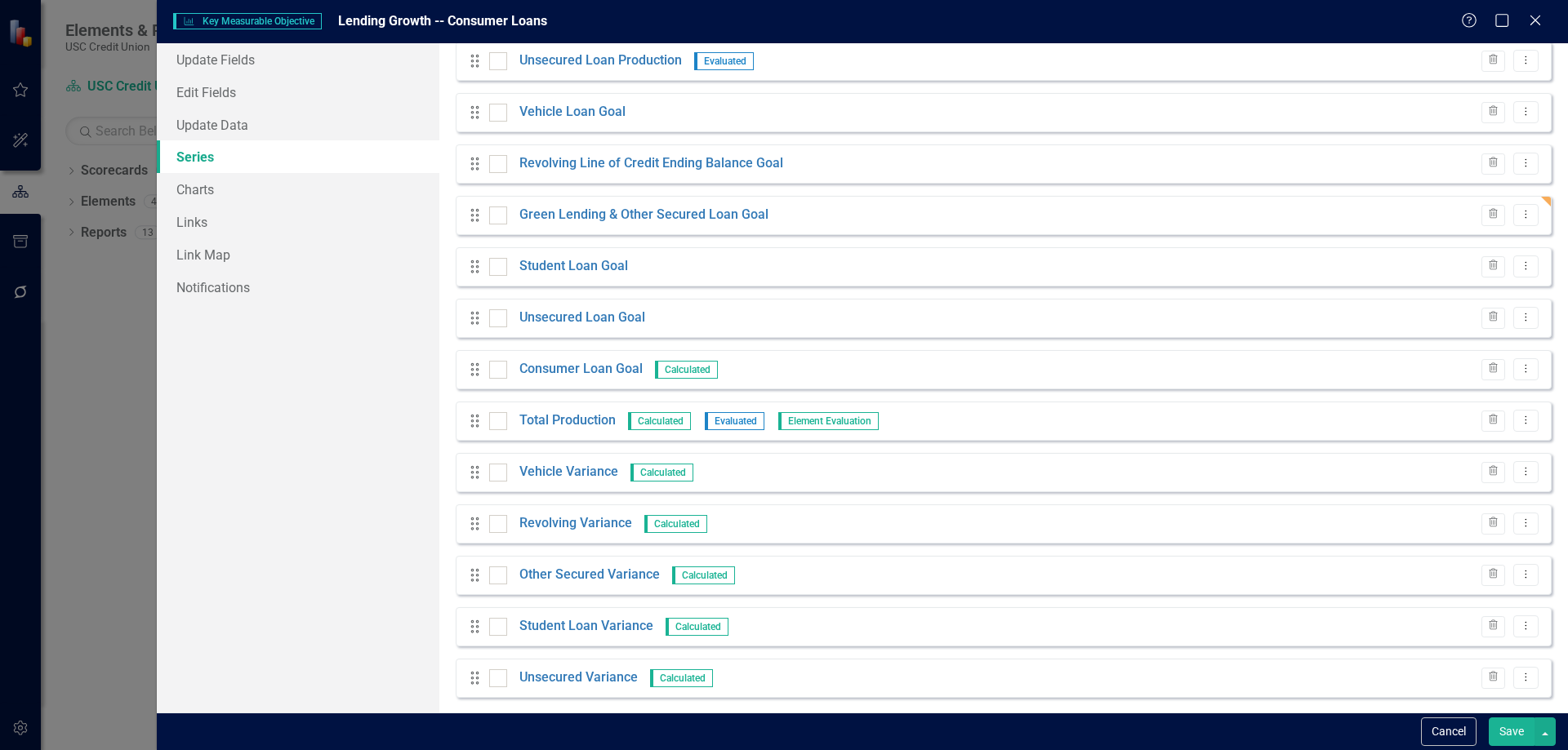
scroll to position [326, 0]
click at [607, 574] on link "Other Secured Variance" at bounding box center [590, 573] width 141 height 19
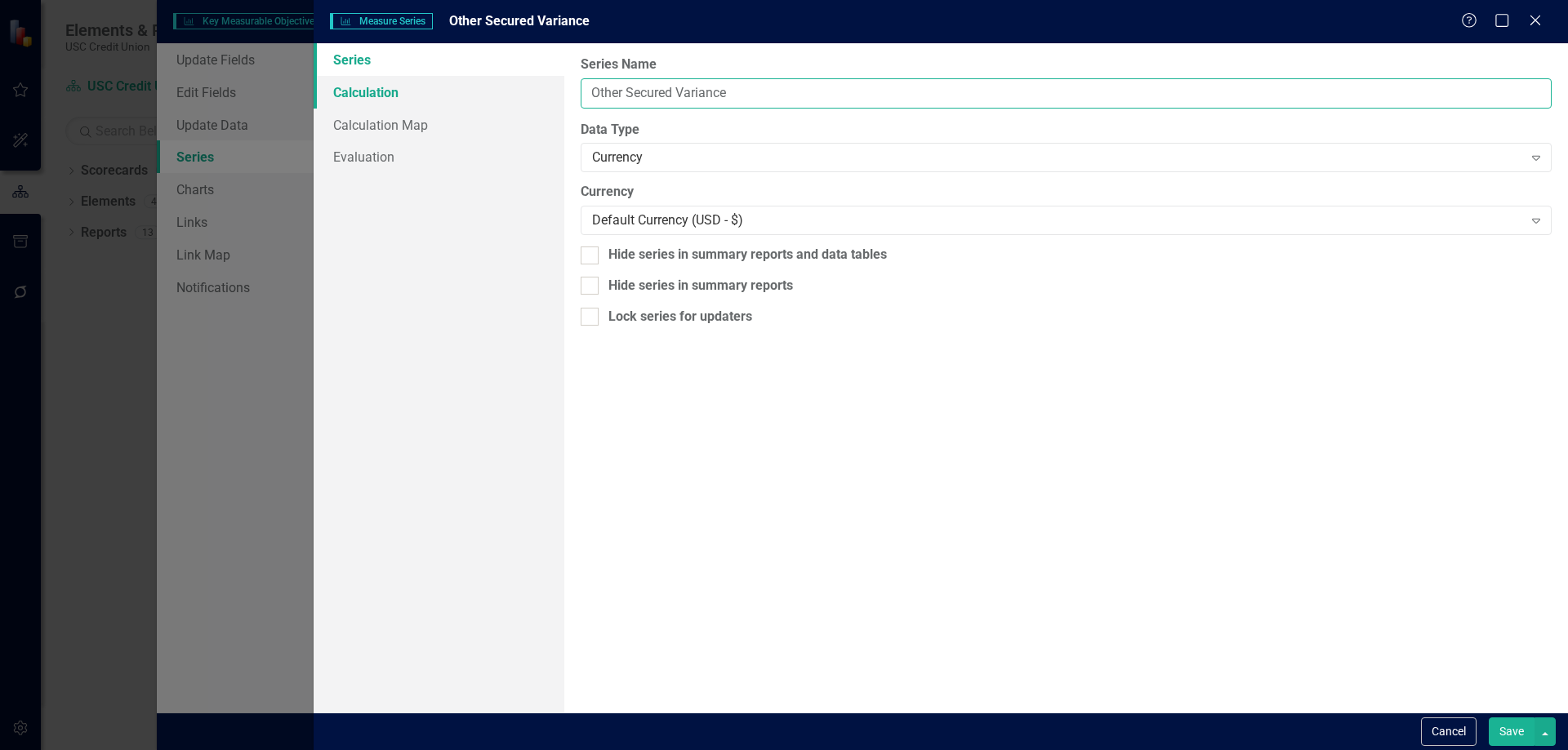
drag, startPoint x: 673, startPoint y: 91, endPoint x: 559, endPoint y: 97, distance: 114.2
click at [559, 97] on div "Series Calculation Calculation Map Evaluation From this page, you can edit the …" at bounding box center [940, 378] width 1254 height 670
paste input "Green Lending &"
type input "Green Lending & Other Secured Variance"
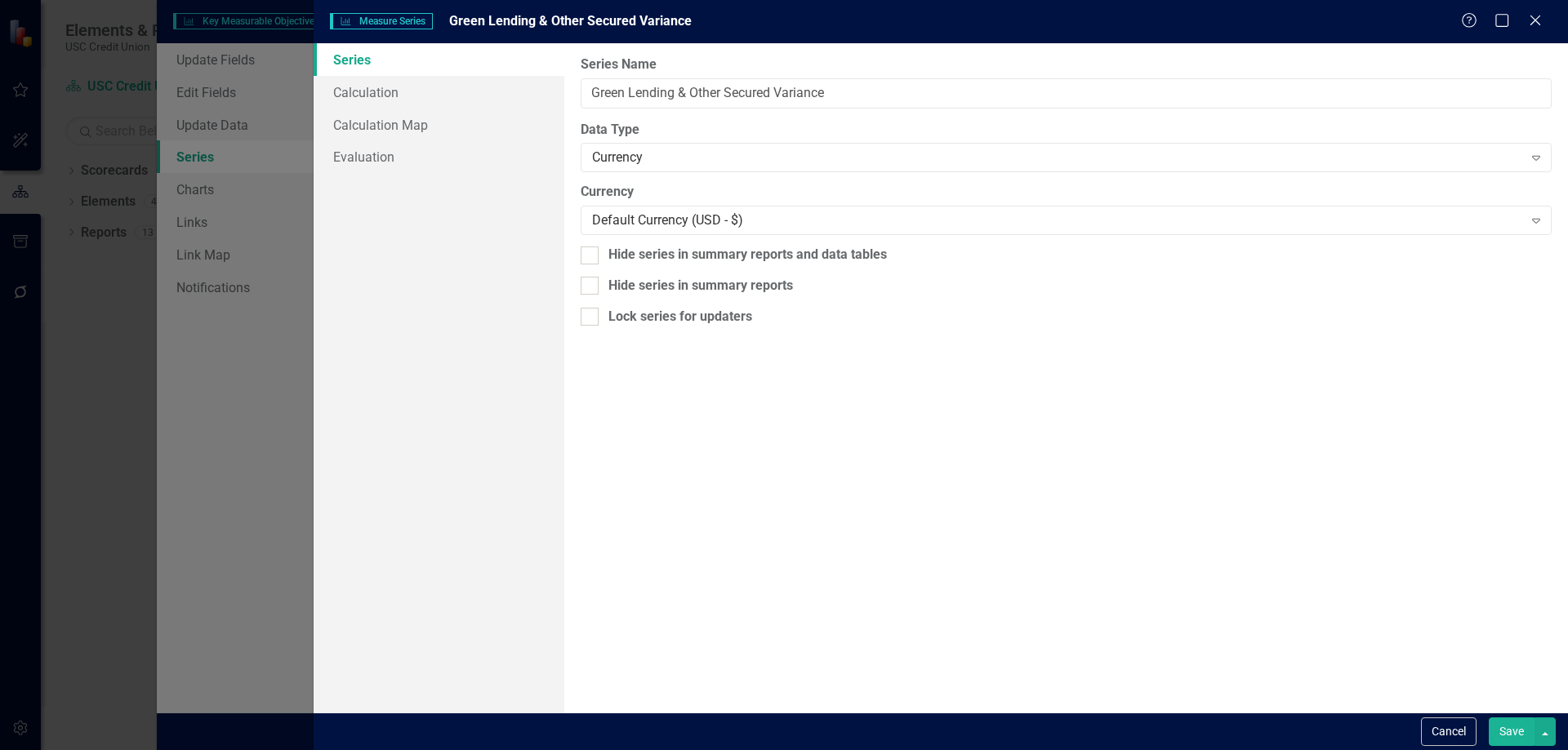
click at [1510, 735] on button "Save" at bounding box center [1511, 732] width 46 height 29
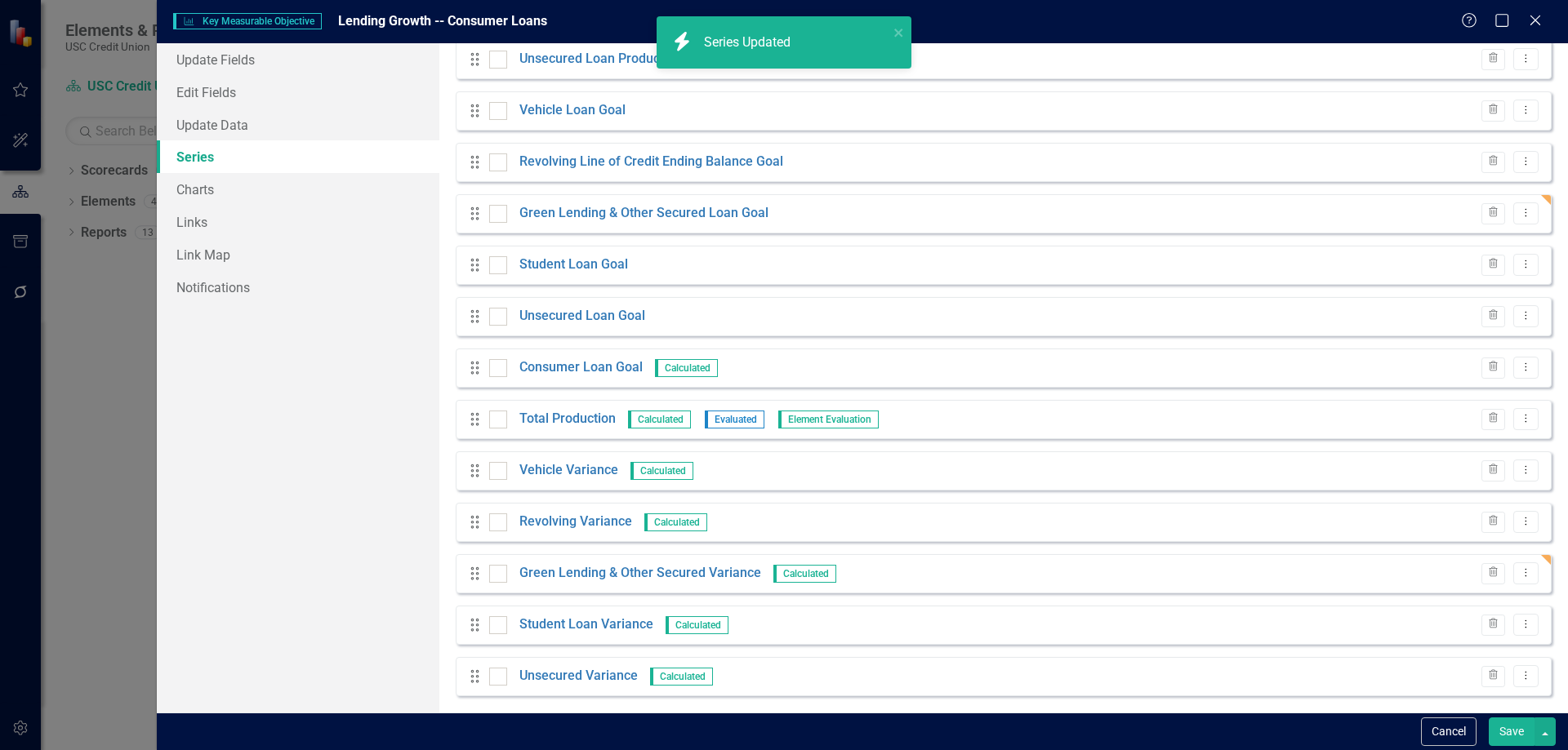
click at [1510, 733] on button "Save" at bounding box center [1511, 732] width 46 height 29
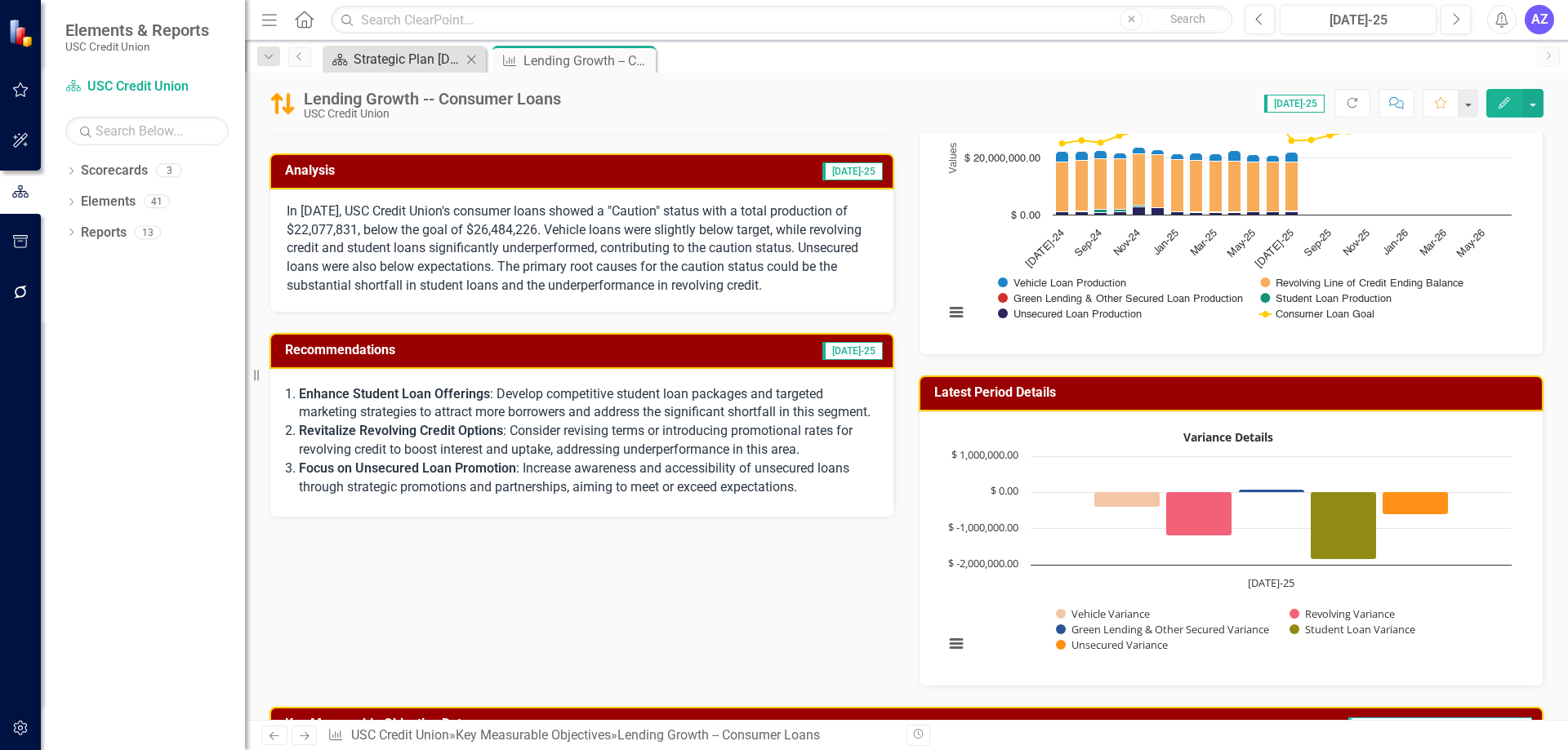
click at [412, 63] on div "Strategic Plan [DATE] - [DATE]" at bounding box center [408, 59] width 108 height 21
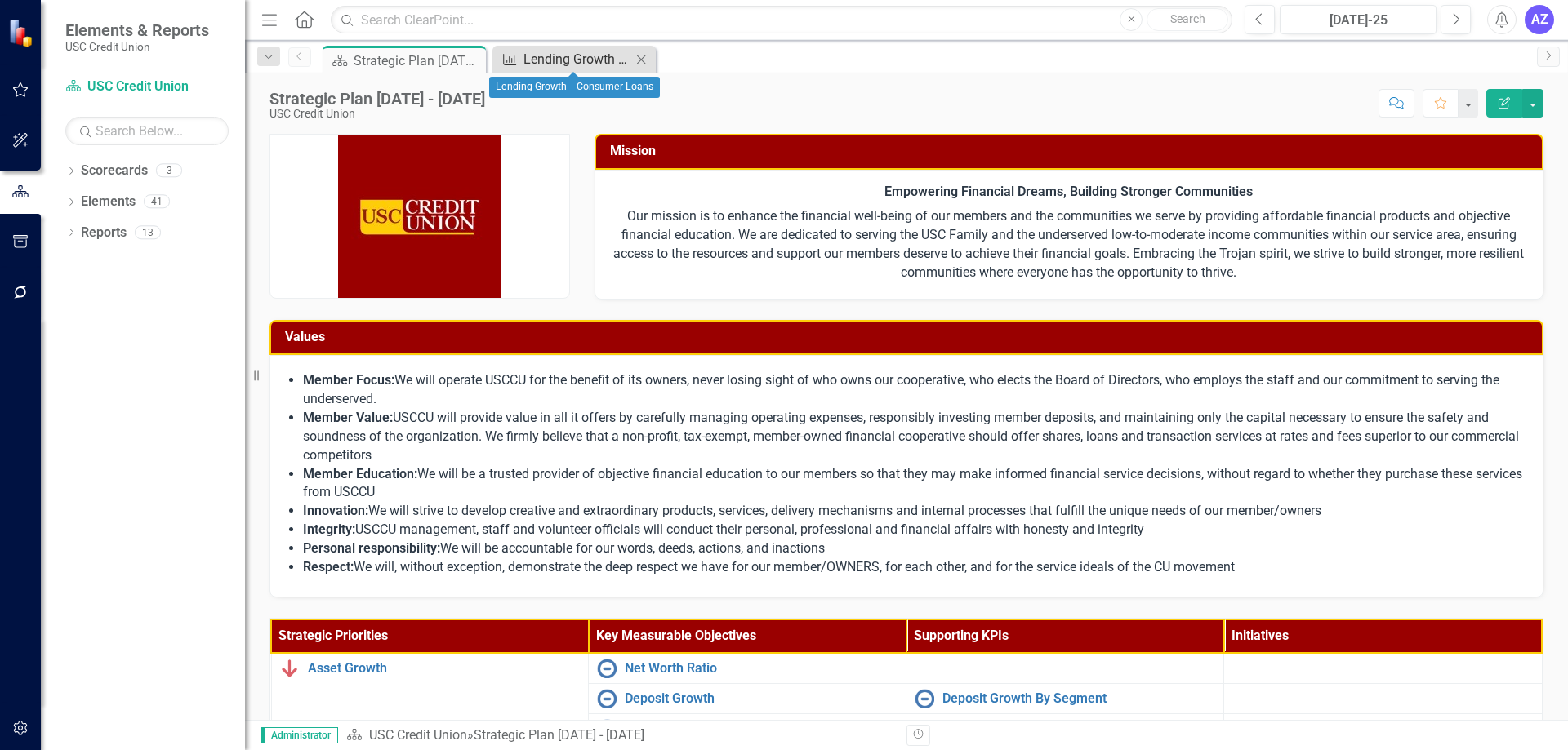
click at [582, 60] on div "Lending Growth -- Consumer Loans" at bounding box center [578, 59] width 108 height 21
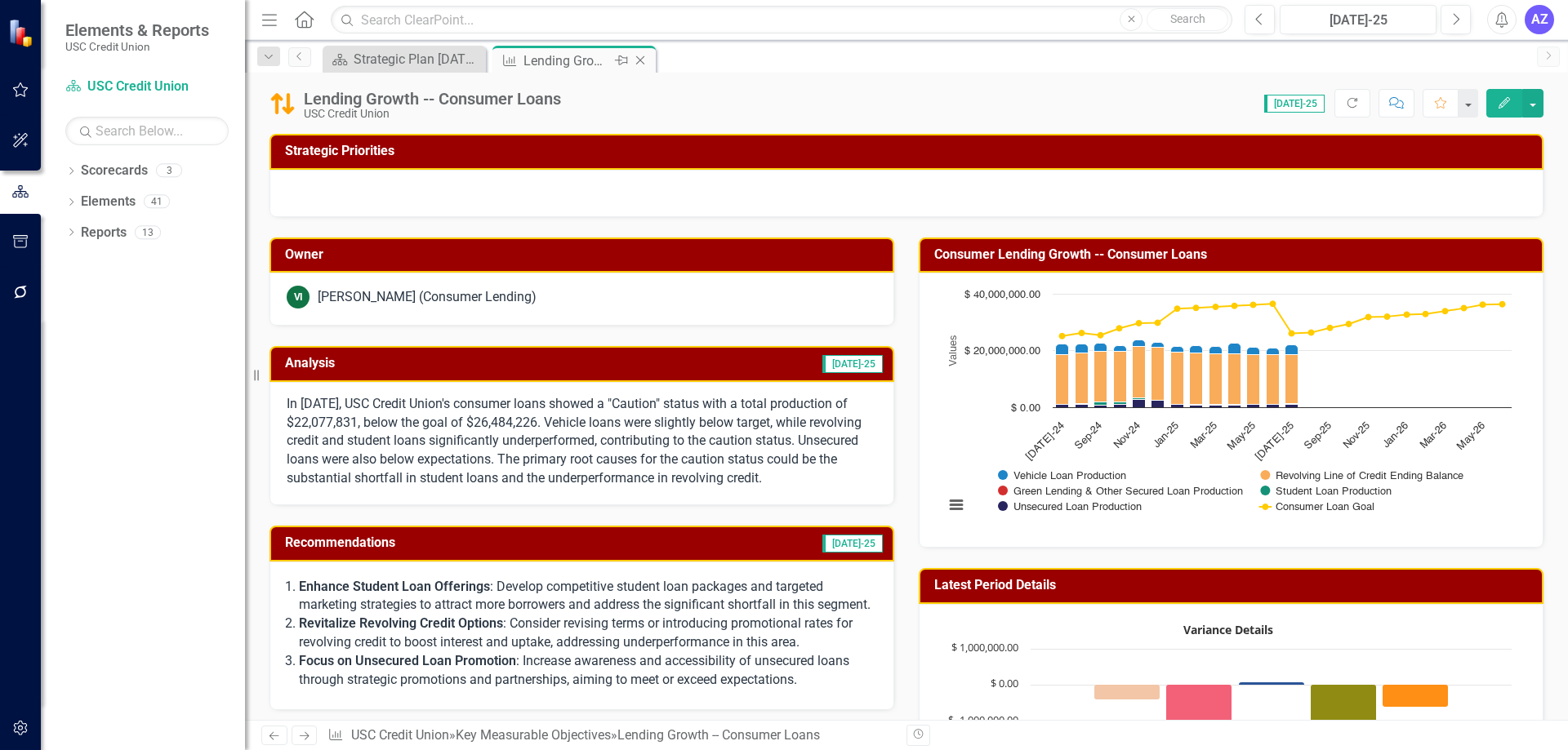
click at [642, 63] on icon "Close" at bounding box center [640, 60] width 16 height 13
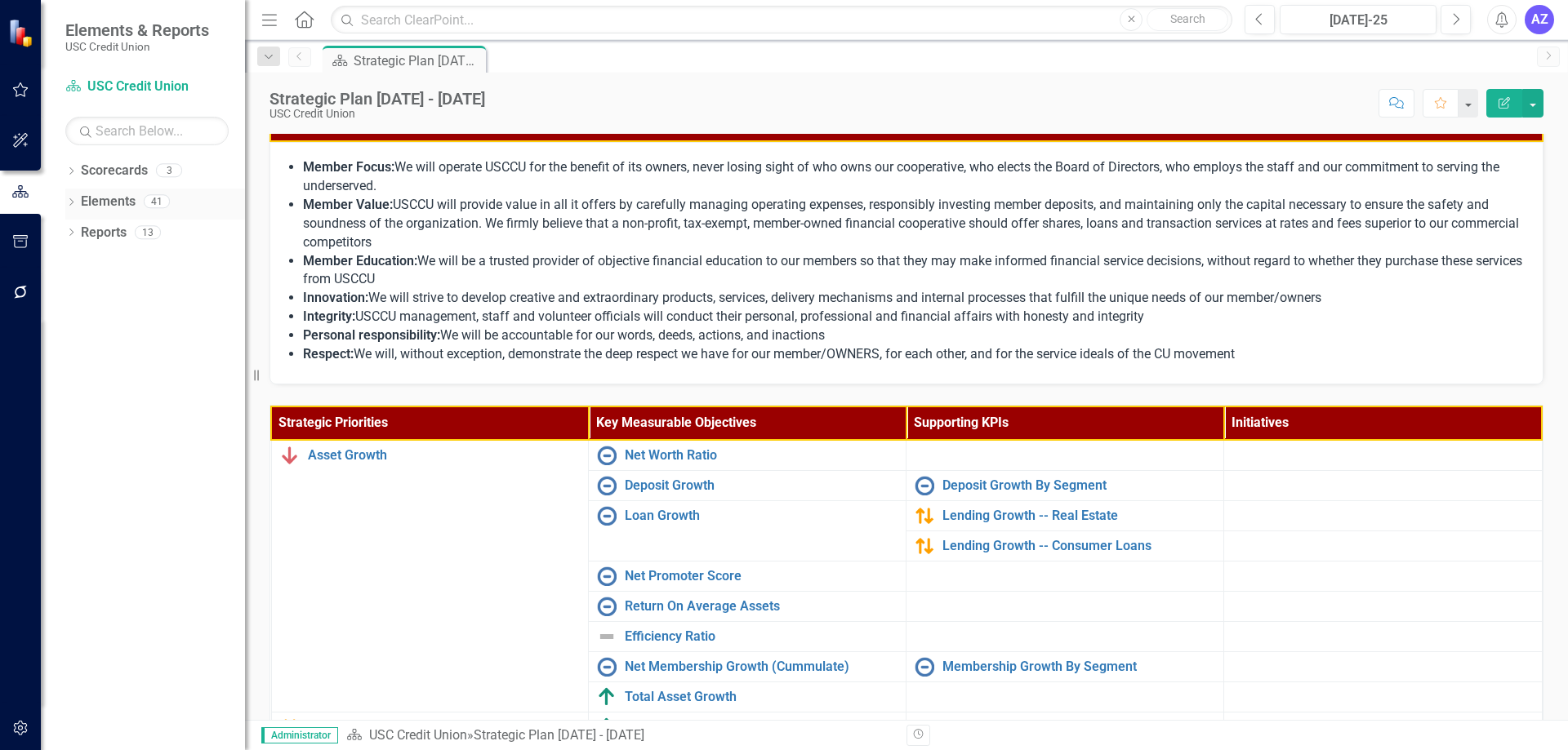
scroll to position [208, 0]
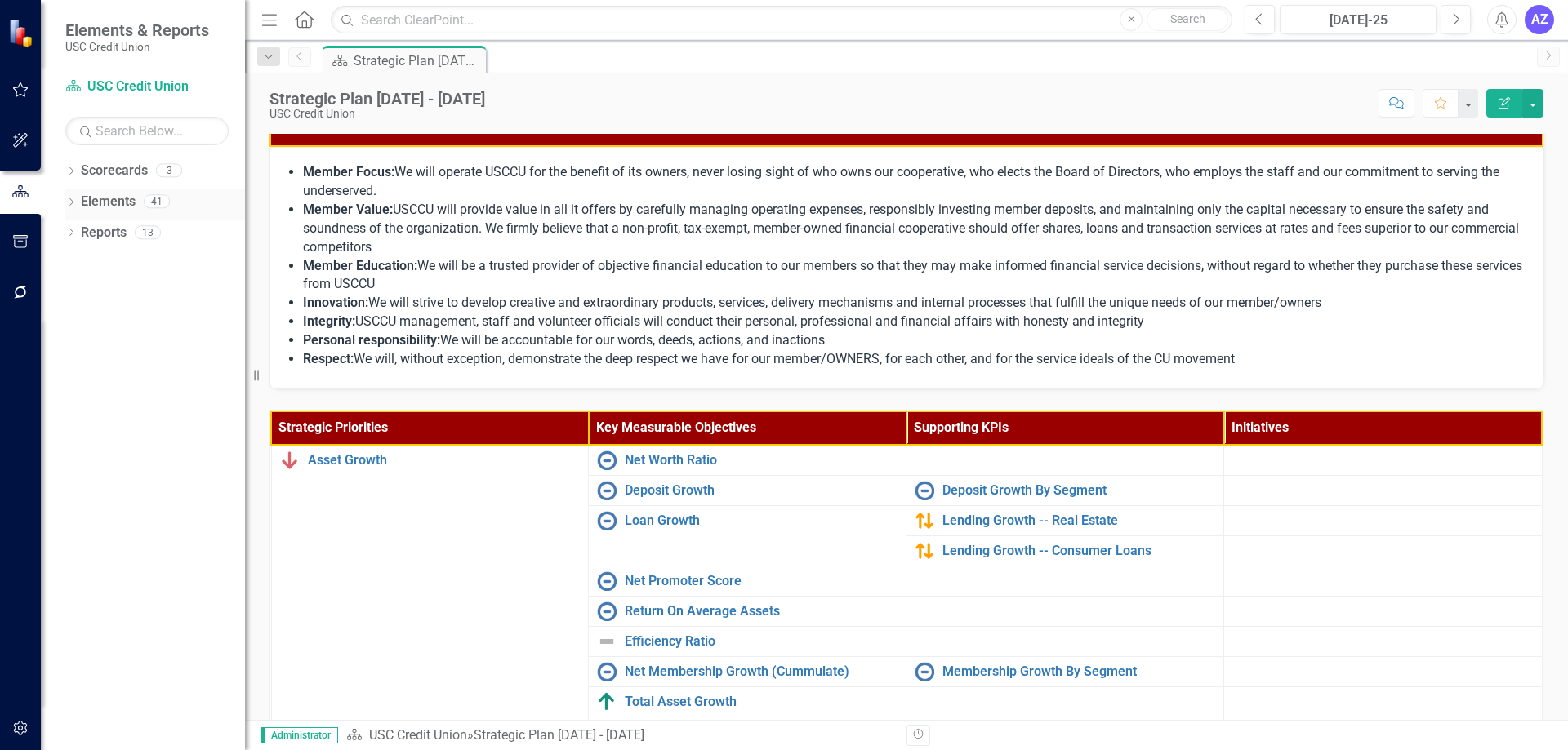
click at [145, 188] on div "Elements 41" at bounding box center [163, 204] width 164 height 31
click at [140, 208] on div "Elements 41" at bounding box center [163, 204] width 164 height 31
click at [73, 200] on icon "Dropdown" at bounding box center [70, 204] width 12 height 9
click at [133, 266] on link "Key Measurable Objective Key Measurable Objectives" at bounding box center [156, 264] width 182 height 19
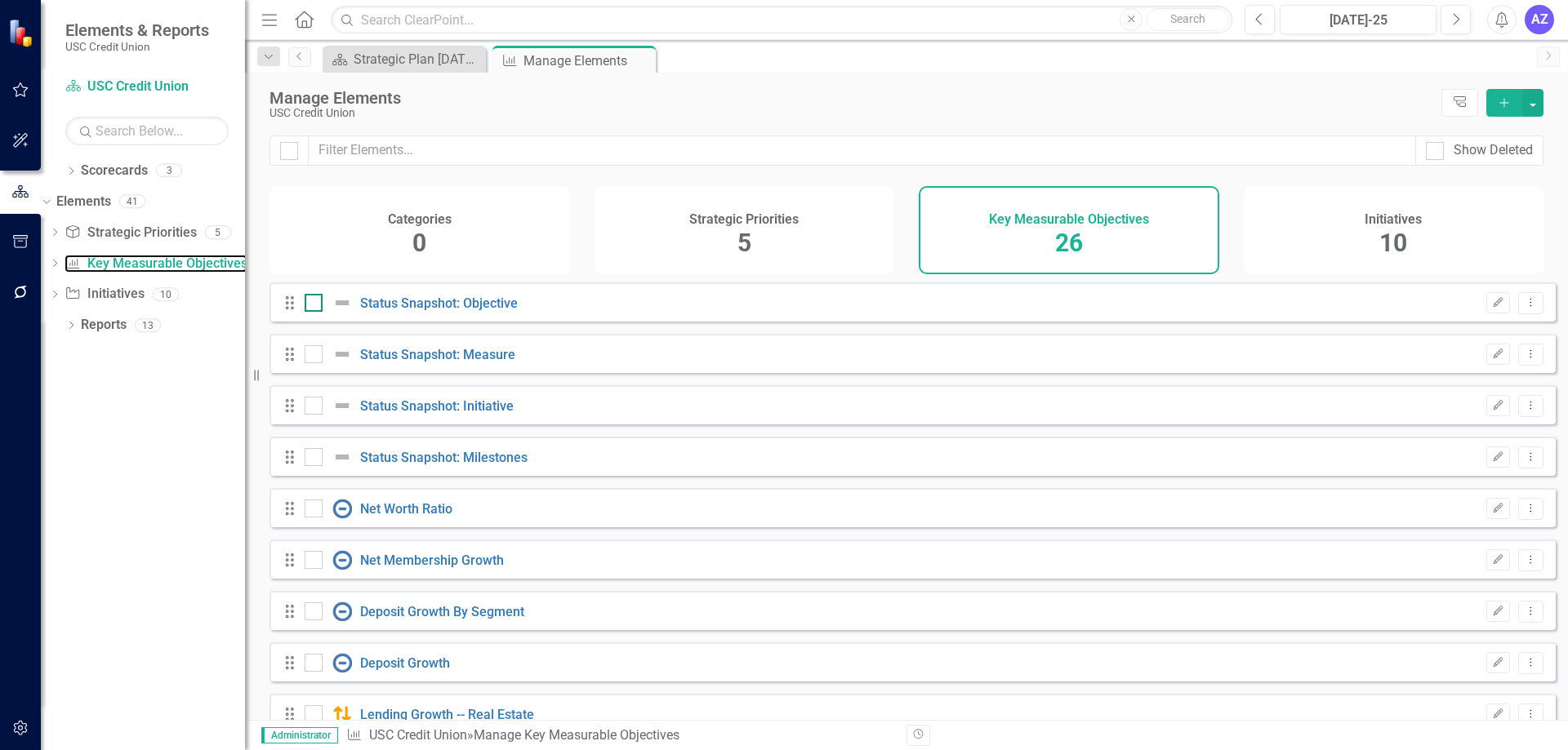
checkbox input "false"
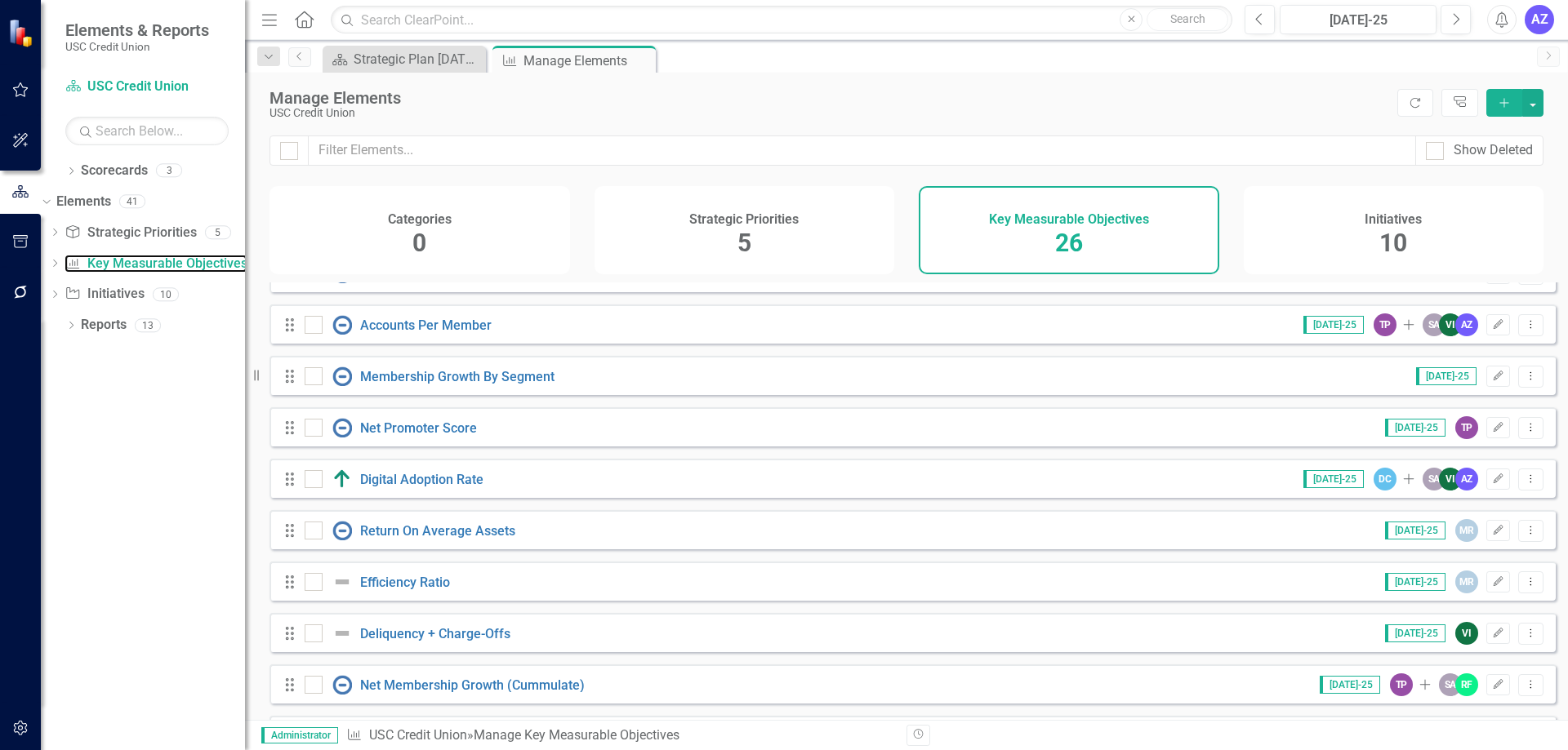
scroll to position [654, 0]
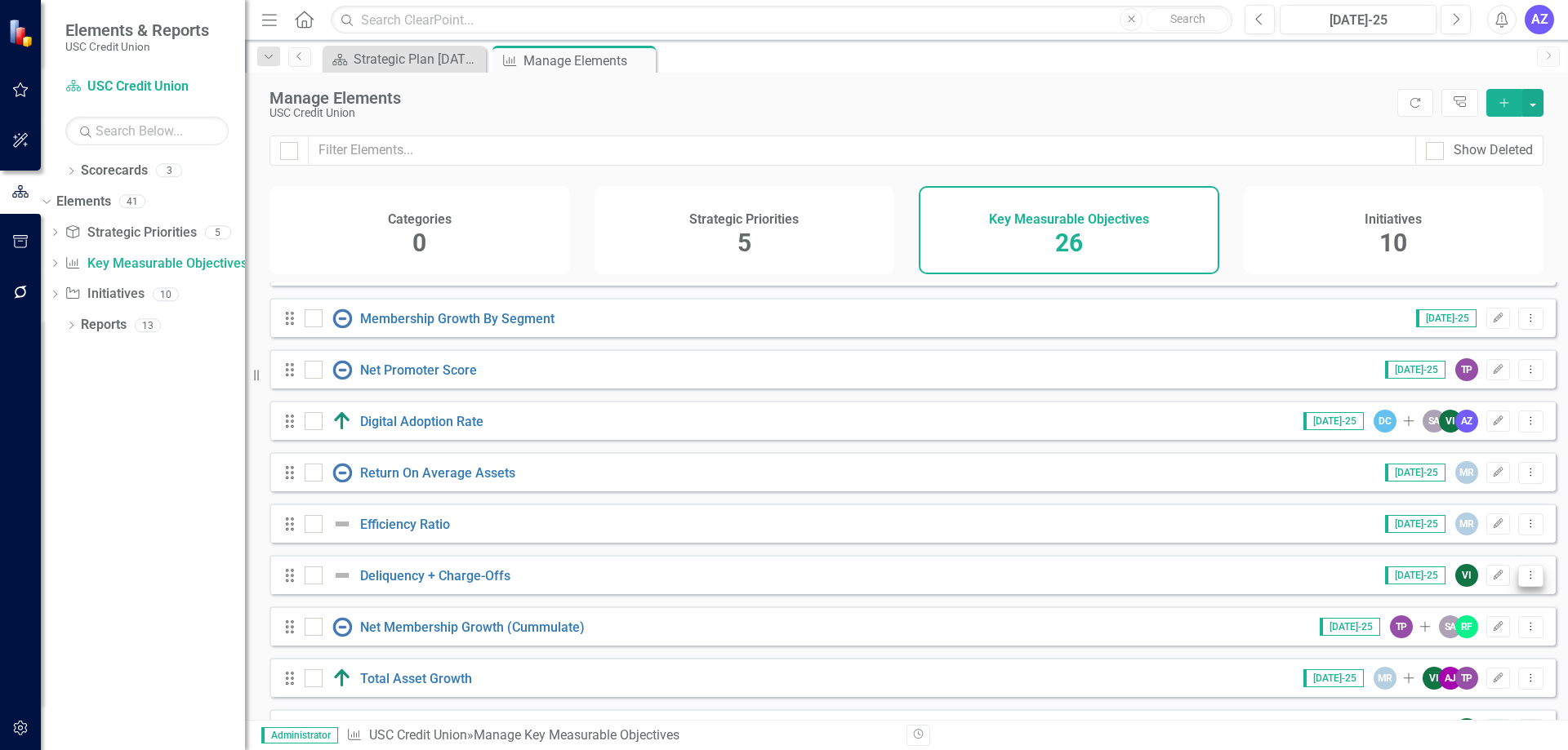
click at [1527, 586] on button "Dropdown Menu" at bounding box center [1531, 576] width 25 height 22
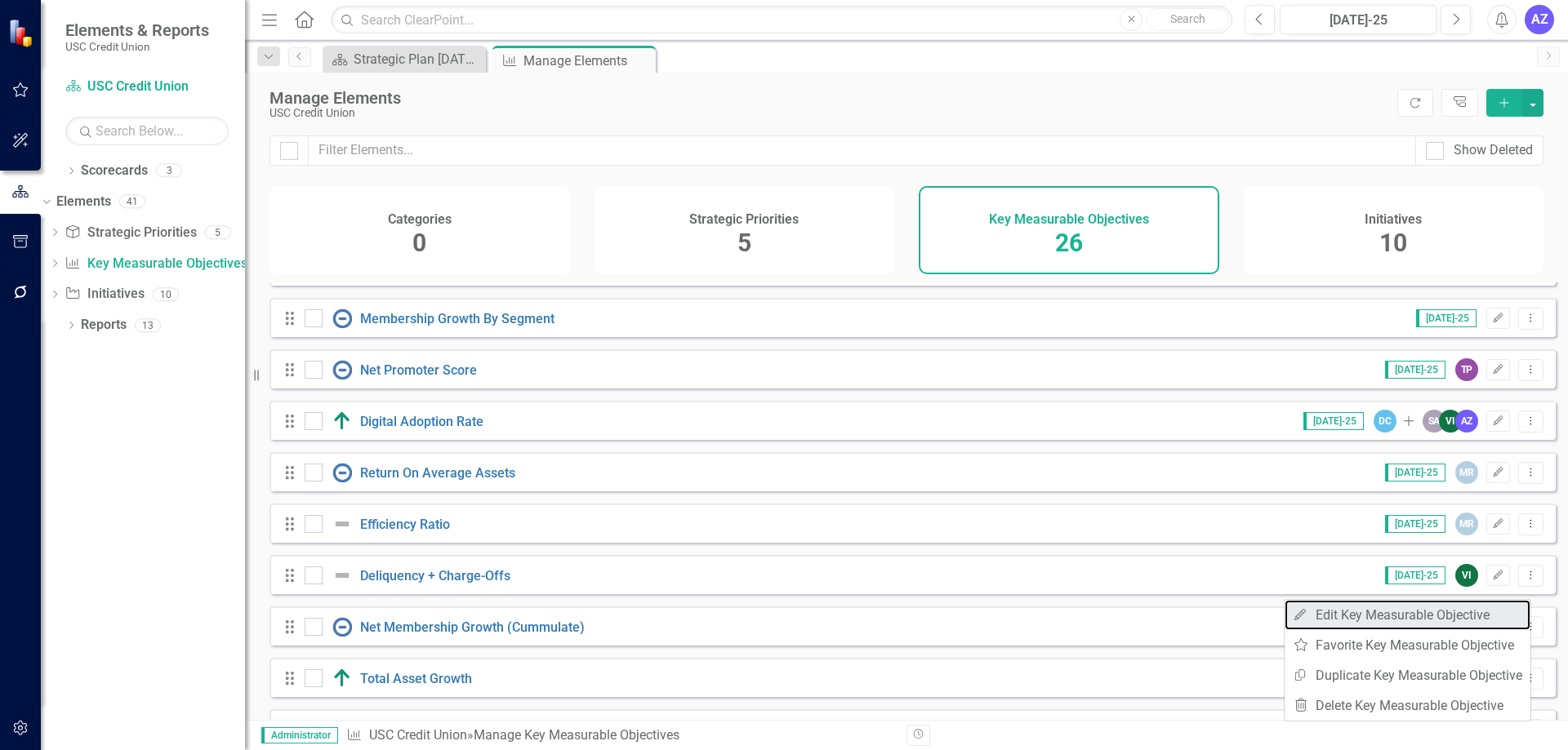
click at [1479, 609] on link "Edit Edit Key Measurable Objective" at bounding box center [1408, 616] width 246 height 31
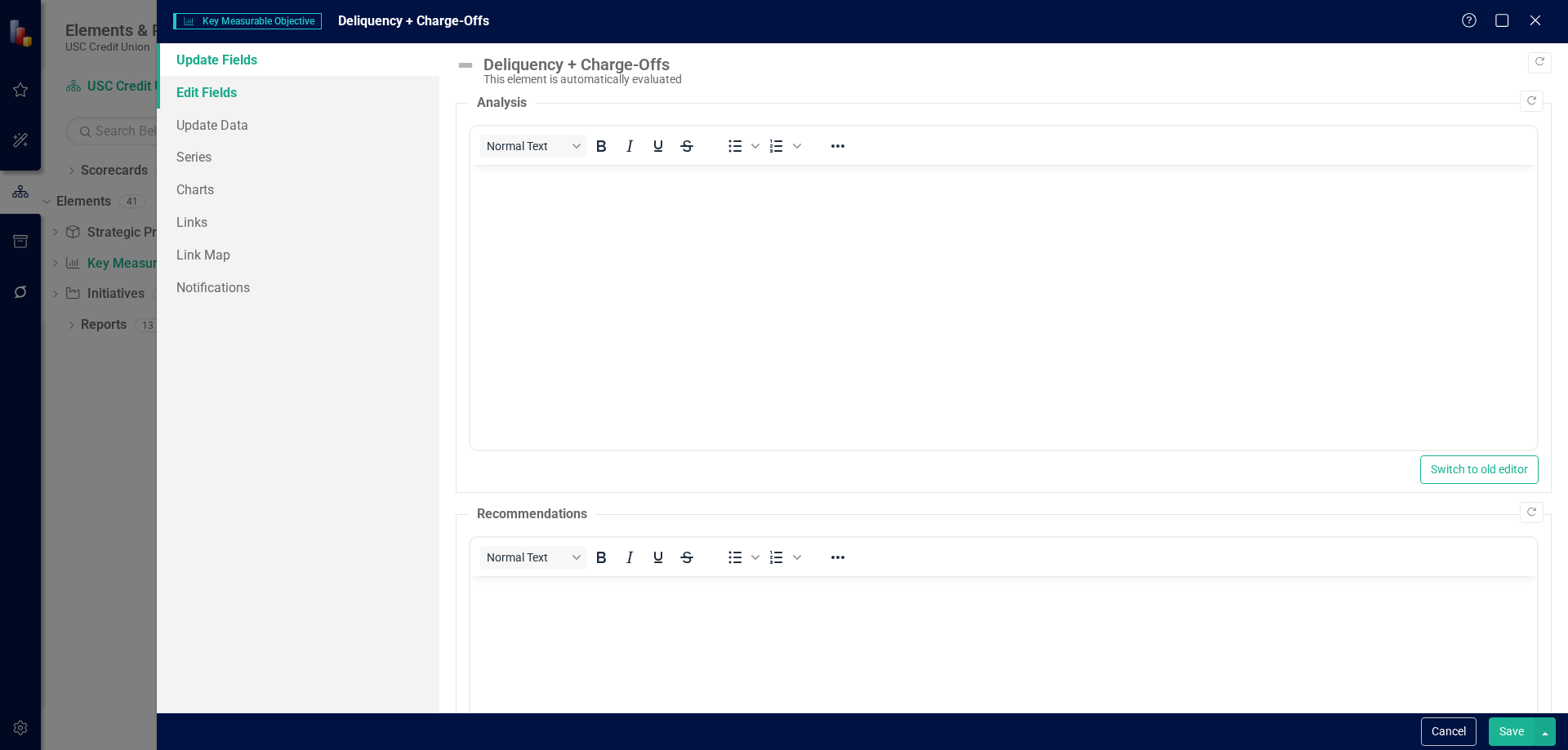
scroll to position [0, 0]
click at [290, 124] on link "Update Data" at bounding box center [298, 124] width 282 height 32
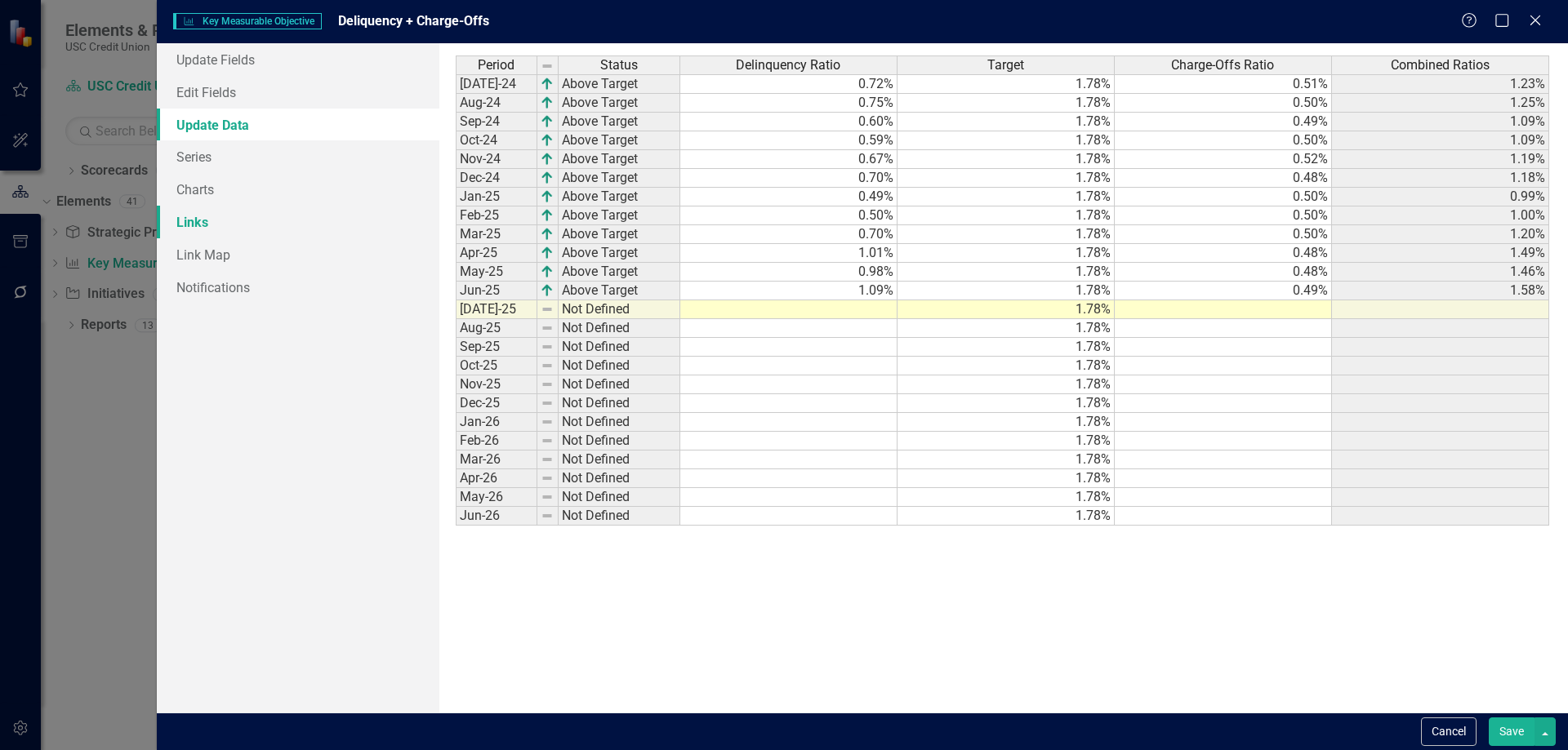
click at [169, 218] on link "Links" at bounding box center [298, 222] width 282 height 32
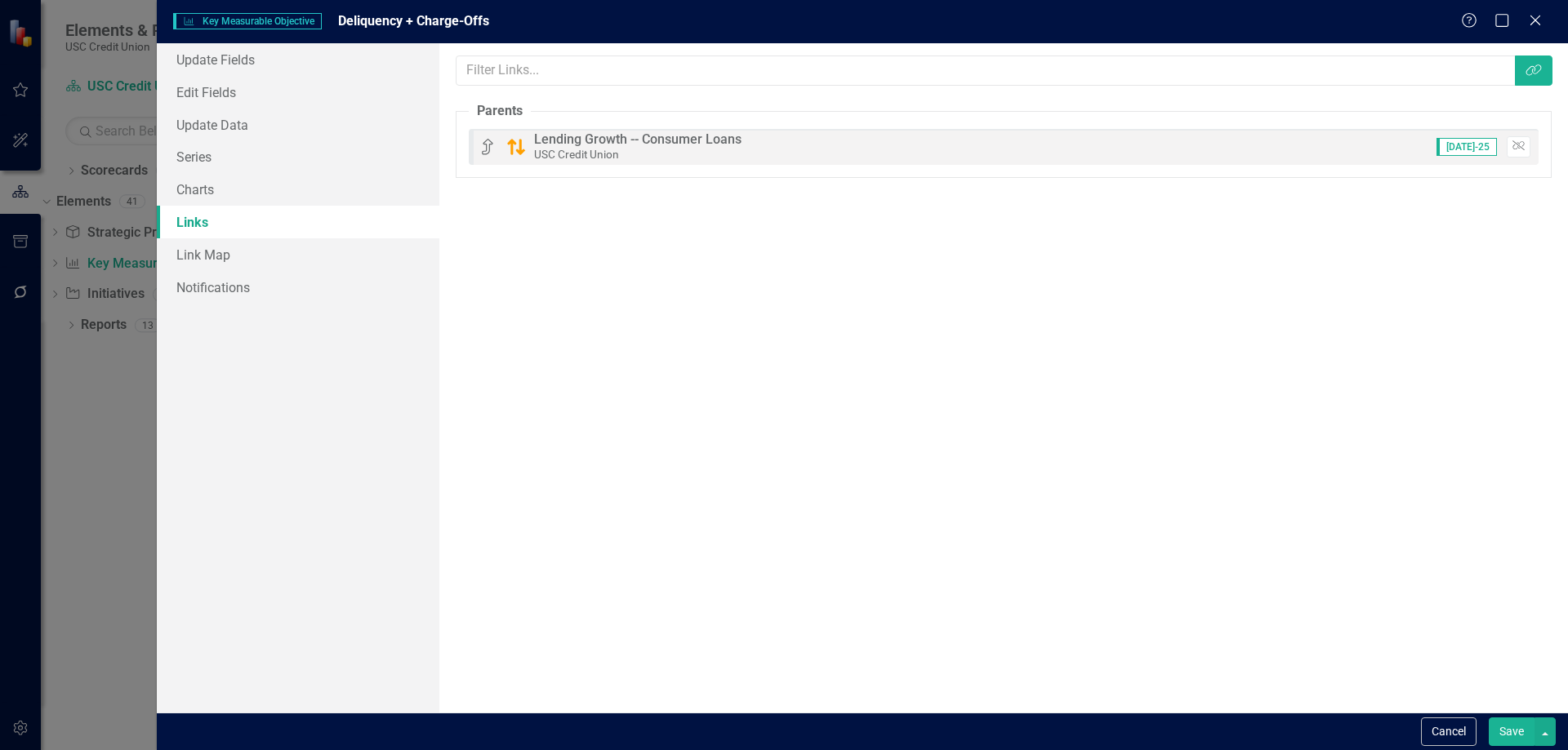
click at [1525, 159] on div "Parents Lending Growth -- Consumer Loans USC Credit Union [DATE]-25 Unlink" at bounding box center [1004, 147] width 1070 height 36
click at [1526, 148] on button "Unlink" at bounding box center [1518, 147] width 23 height 22
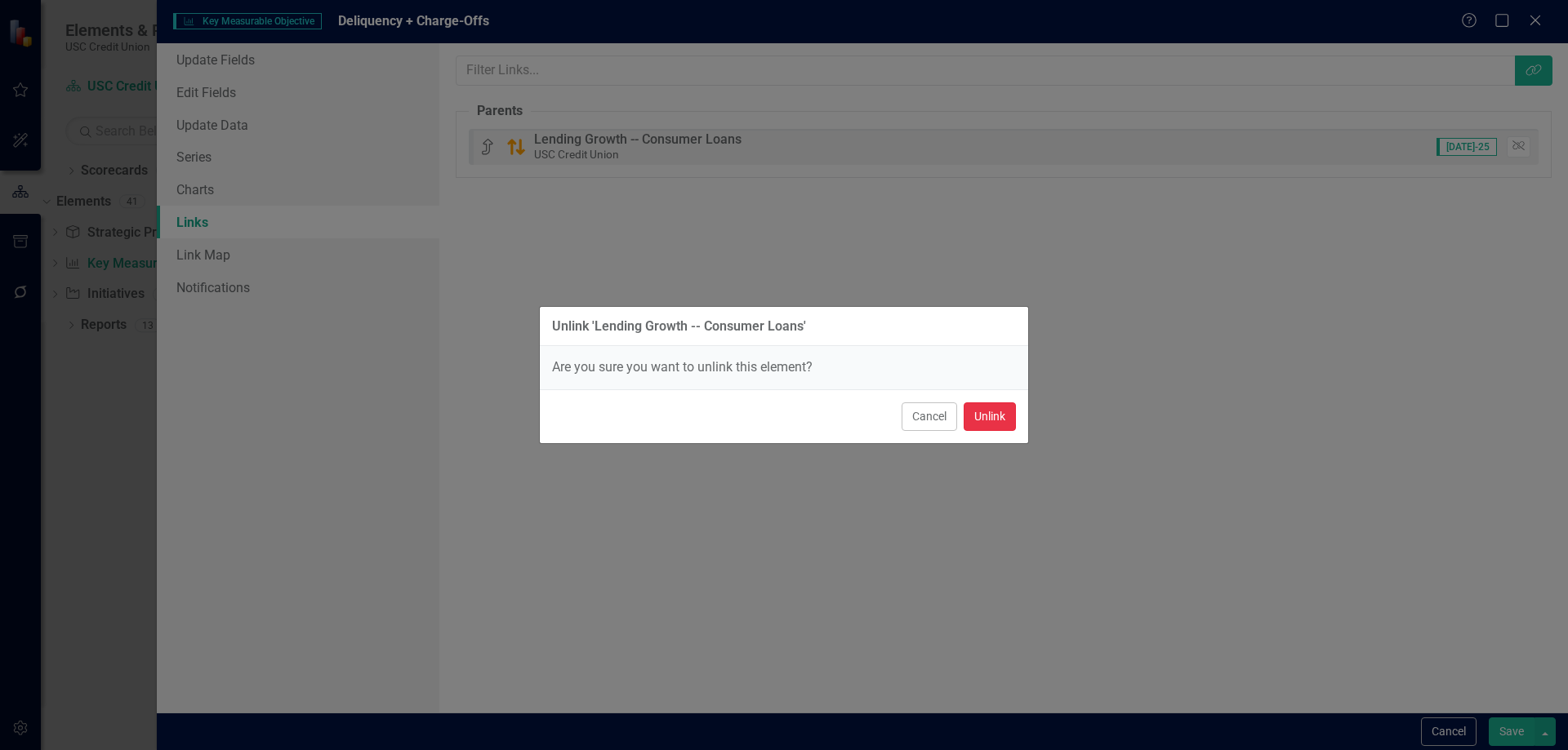
click at [980, 417] on button "Unlink" at bounding box center [990, 417] width 52 height 29
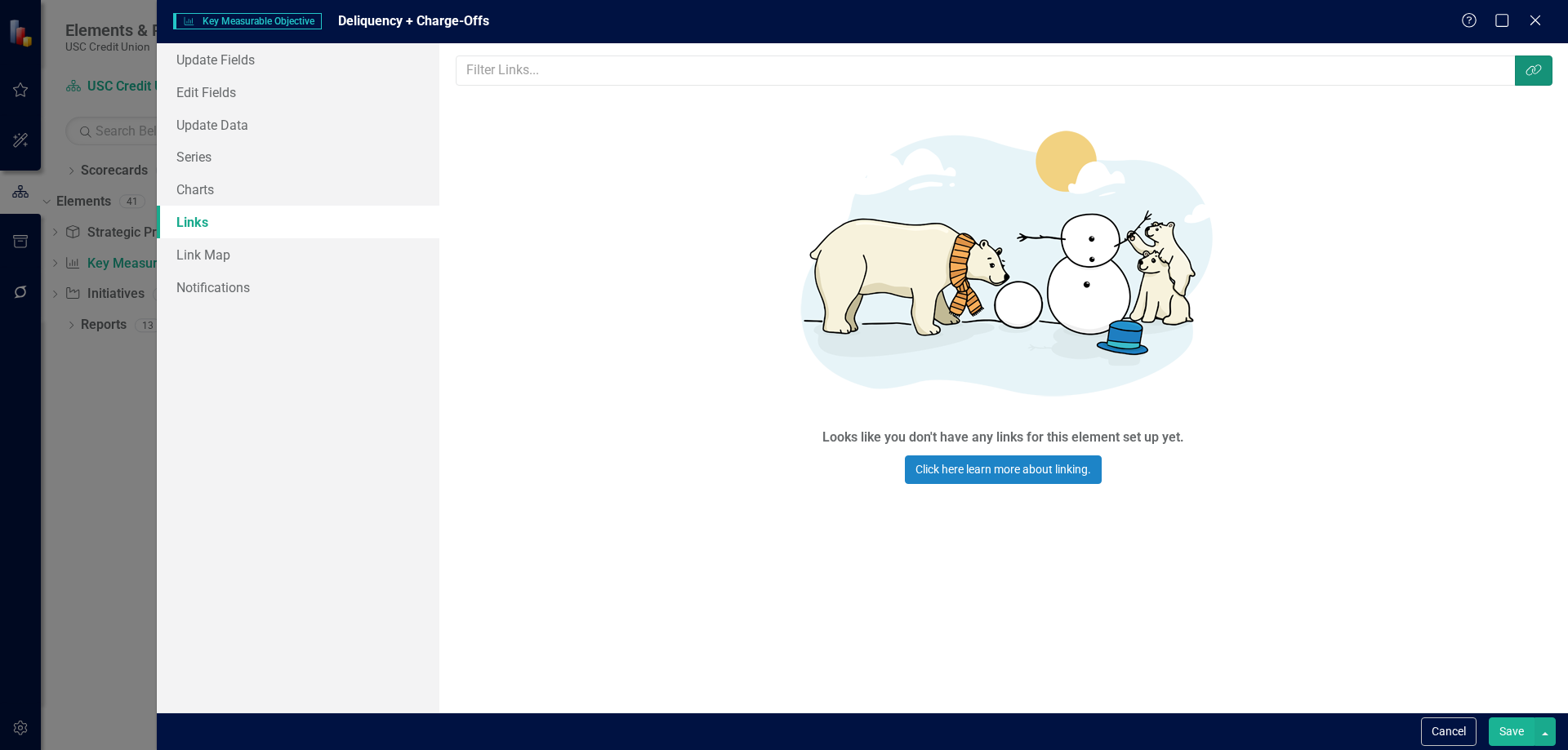
click at [1537, 70] on icon "Link Tag" at bounding box center [1534, 70] width 16 height 13
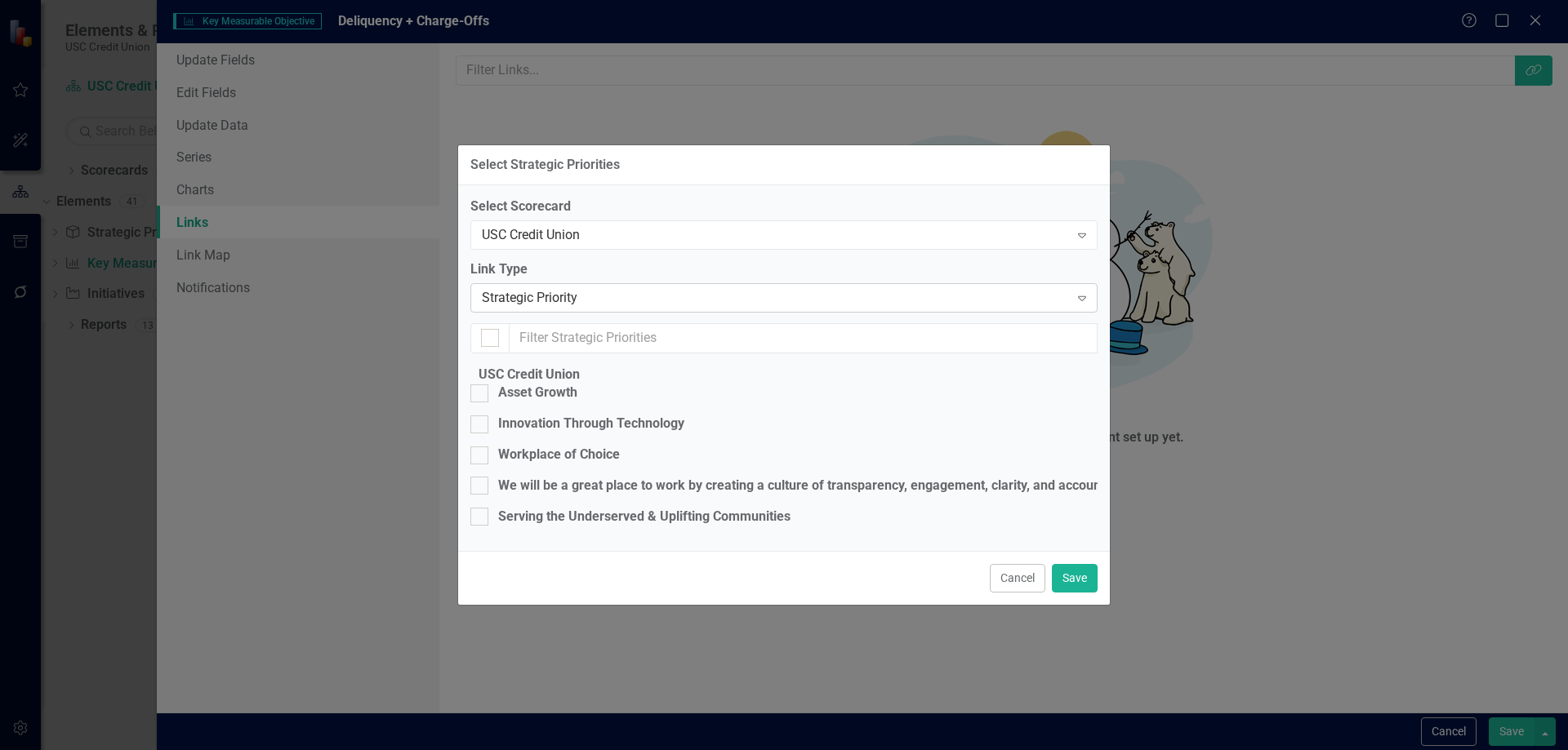
click at [648, 288] on div "Strategic Priority" at bounding box center [775, 297] width 587 height 19
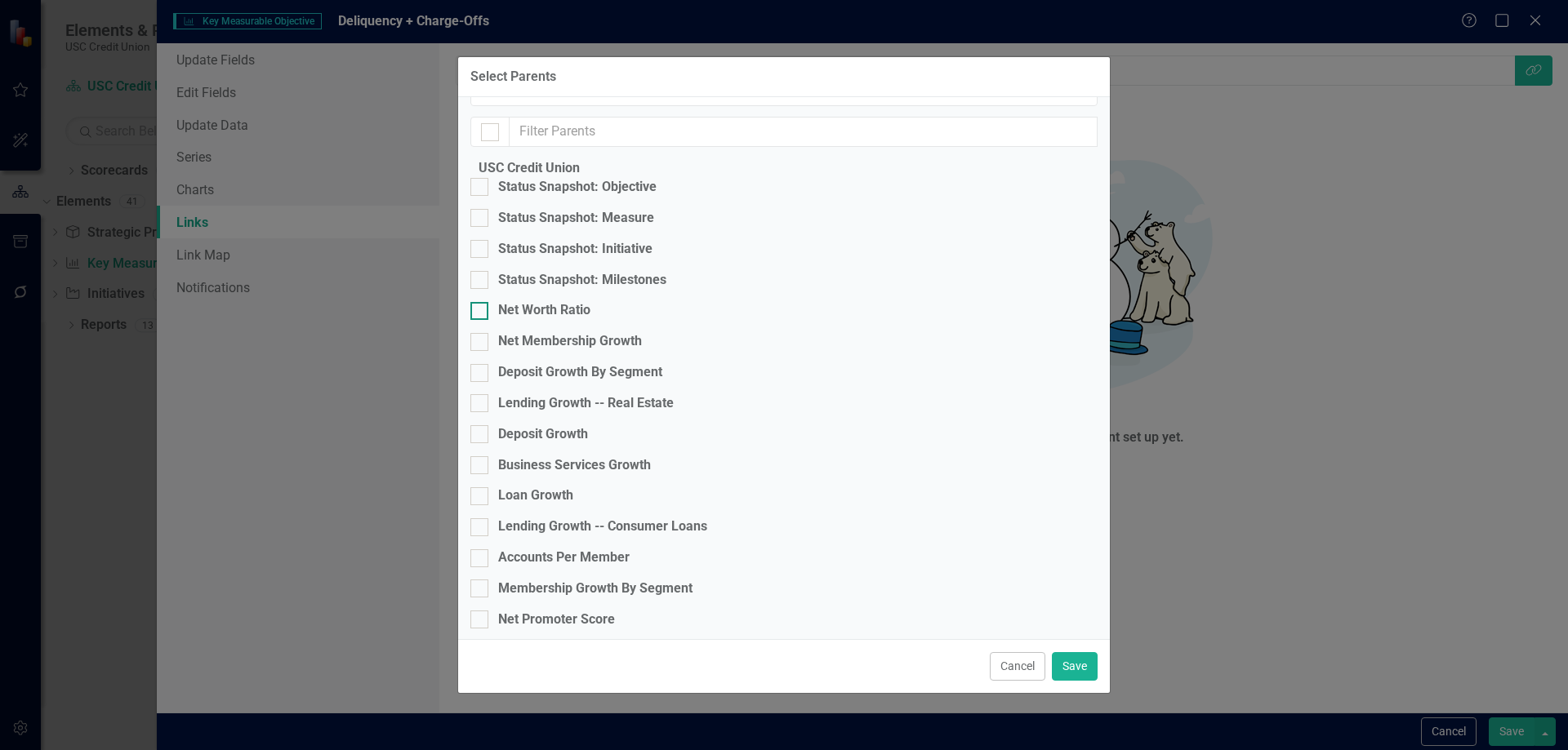
scroll to position [82, 0]
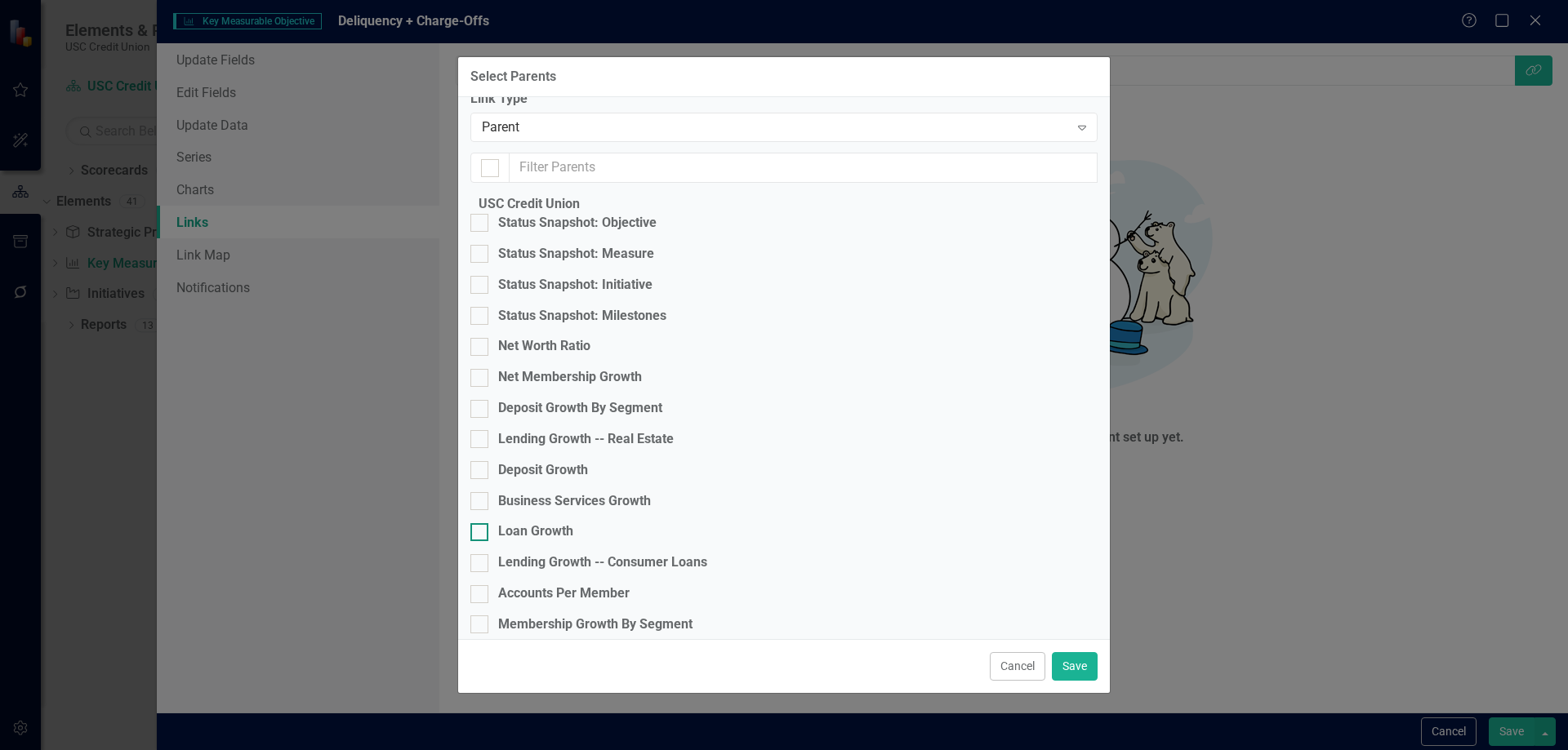
click at [553, 542] on div "Loan Growth" at bounding box center [536, 532] width 75 height 19
click at [481, 534] on input "Loan Growth" at bounding box center [476, 529] width 11 height 11
checkbox input "true"
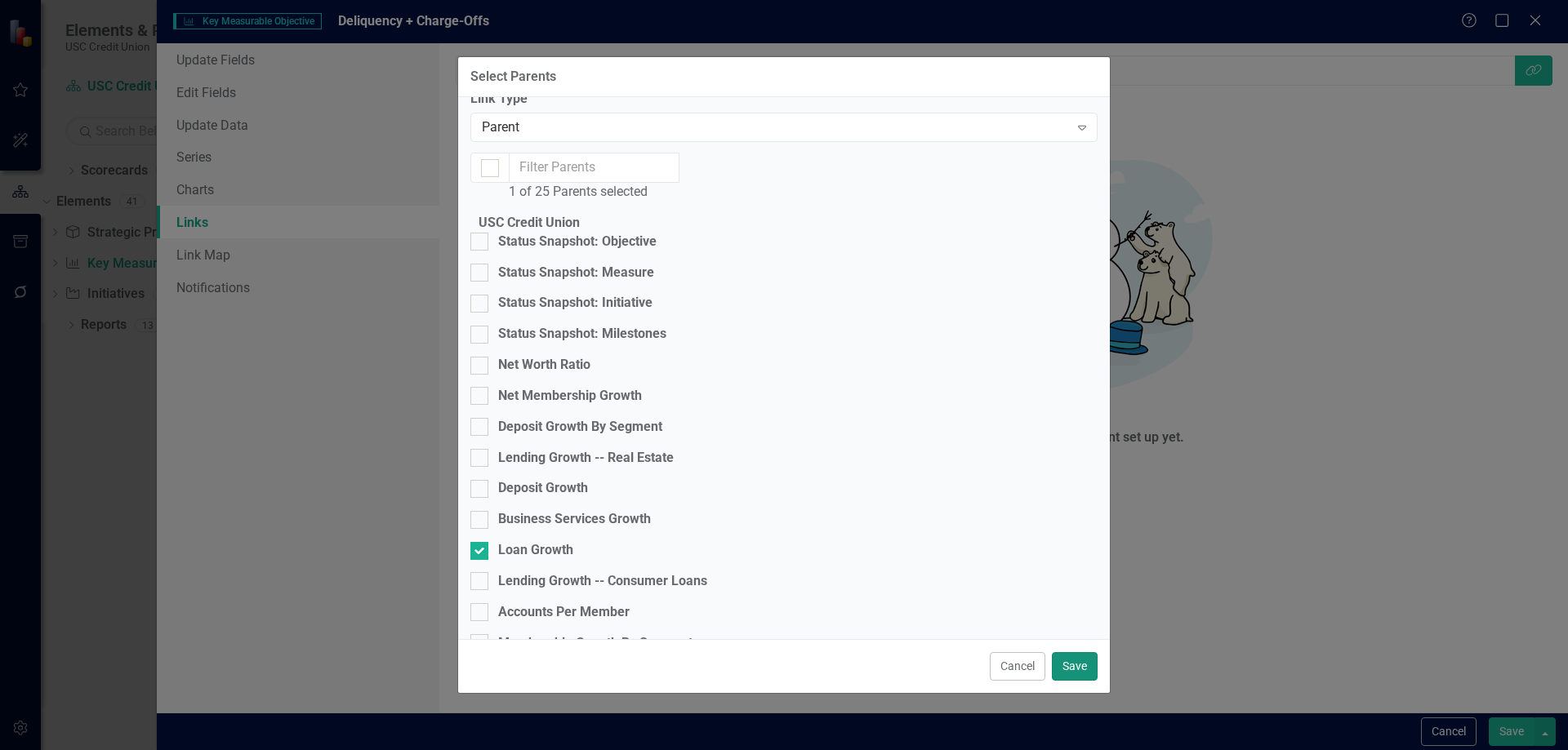
click at [1070, 662] on button "Save" at bounding box center [1075, 667] width 46 height 29
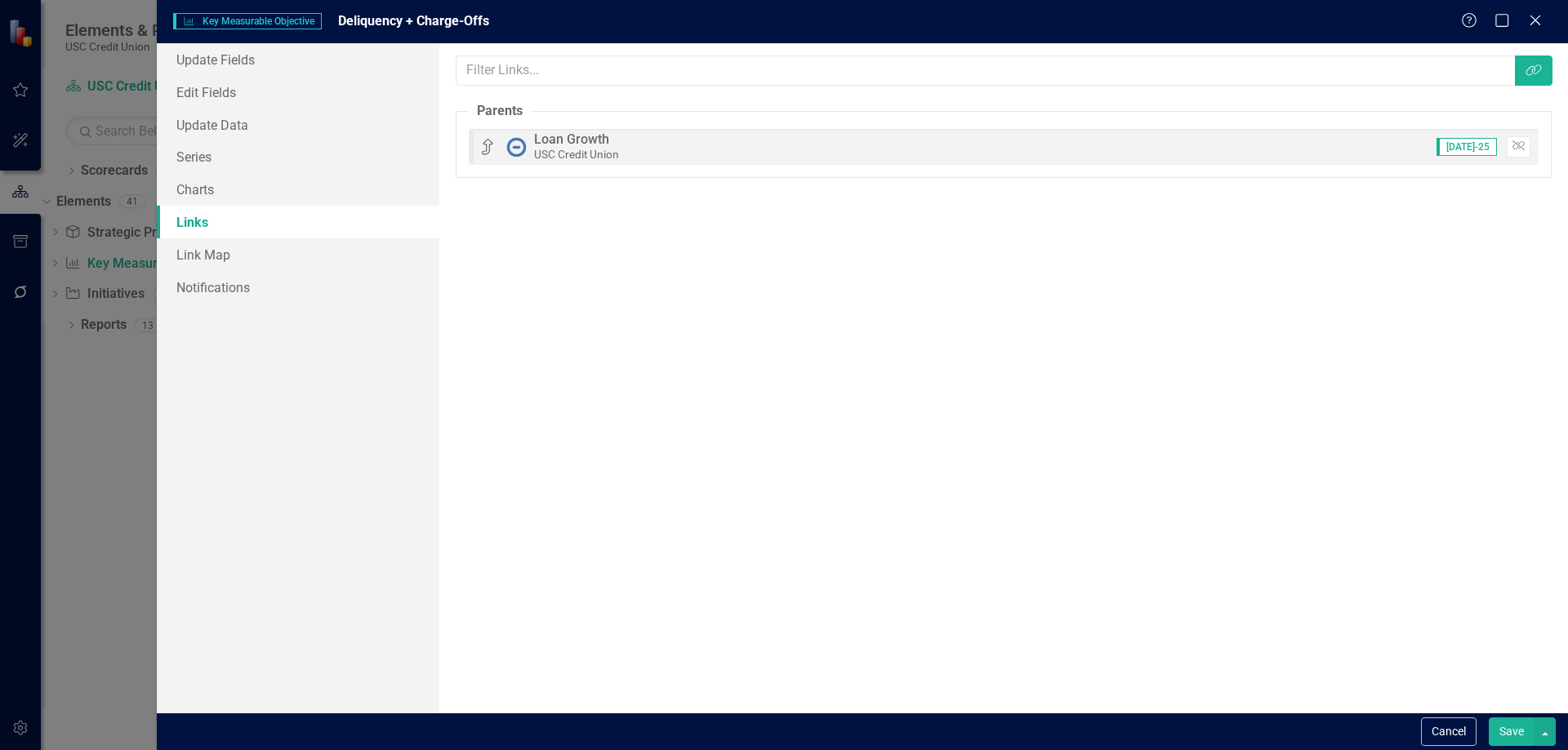
click at [1500, 733] on button "Save" at bounding box center [1511, 732] width 46 height 29
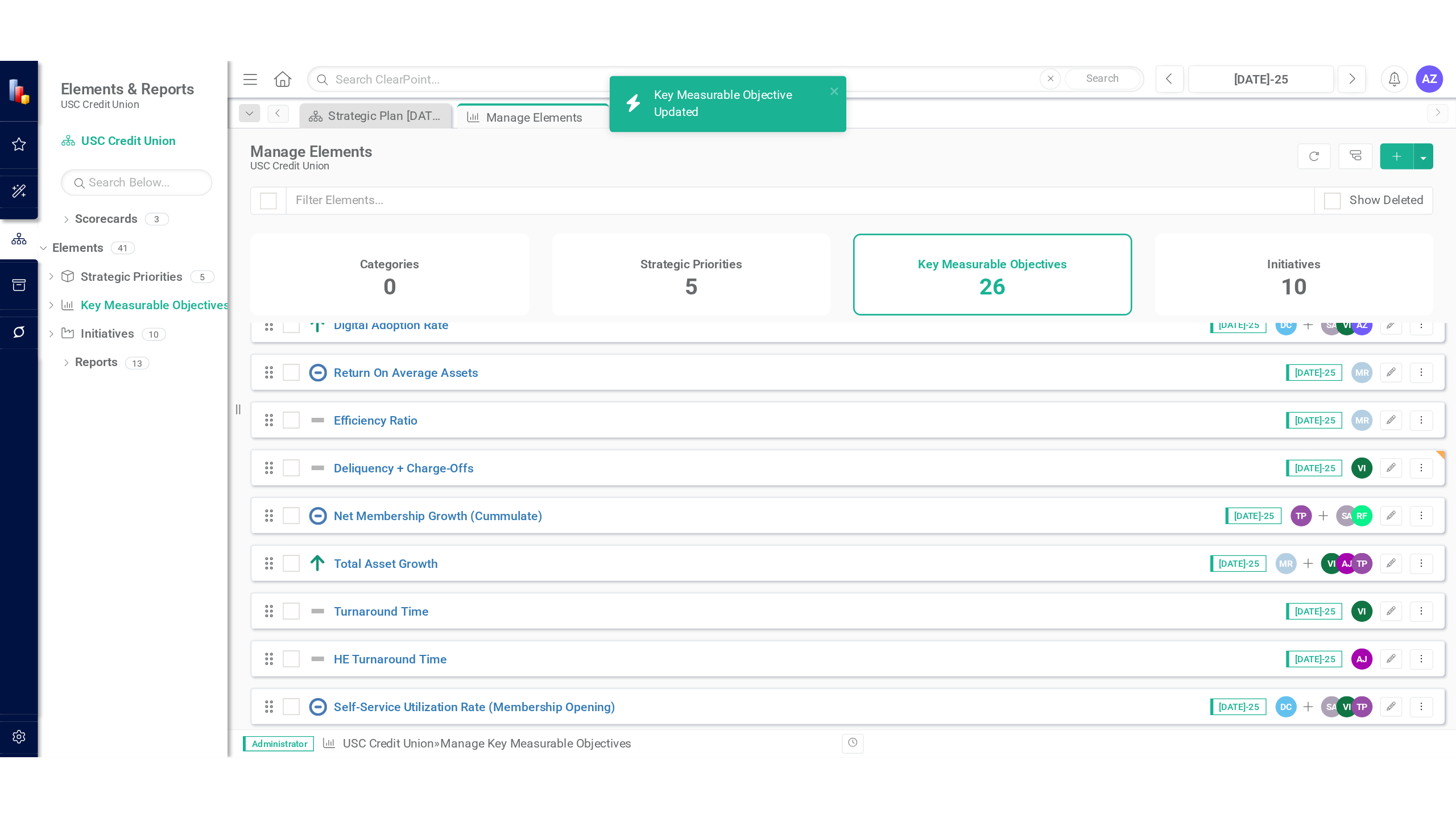
scroll to position [569, 0]
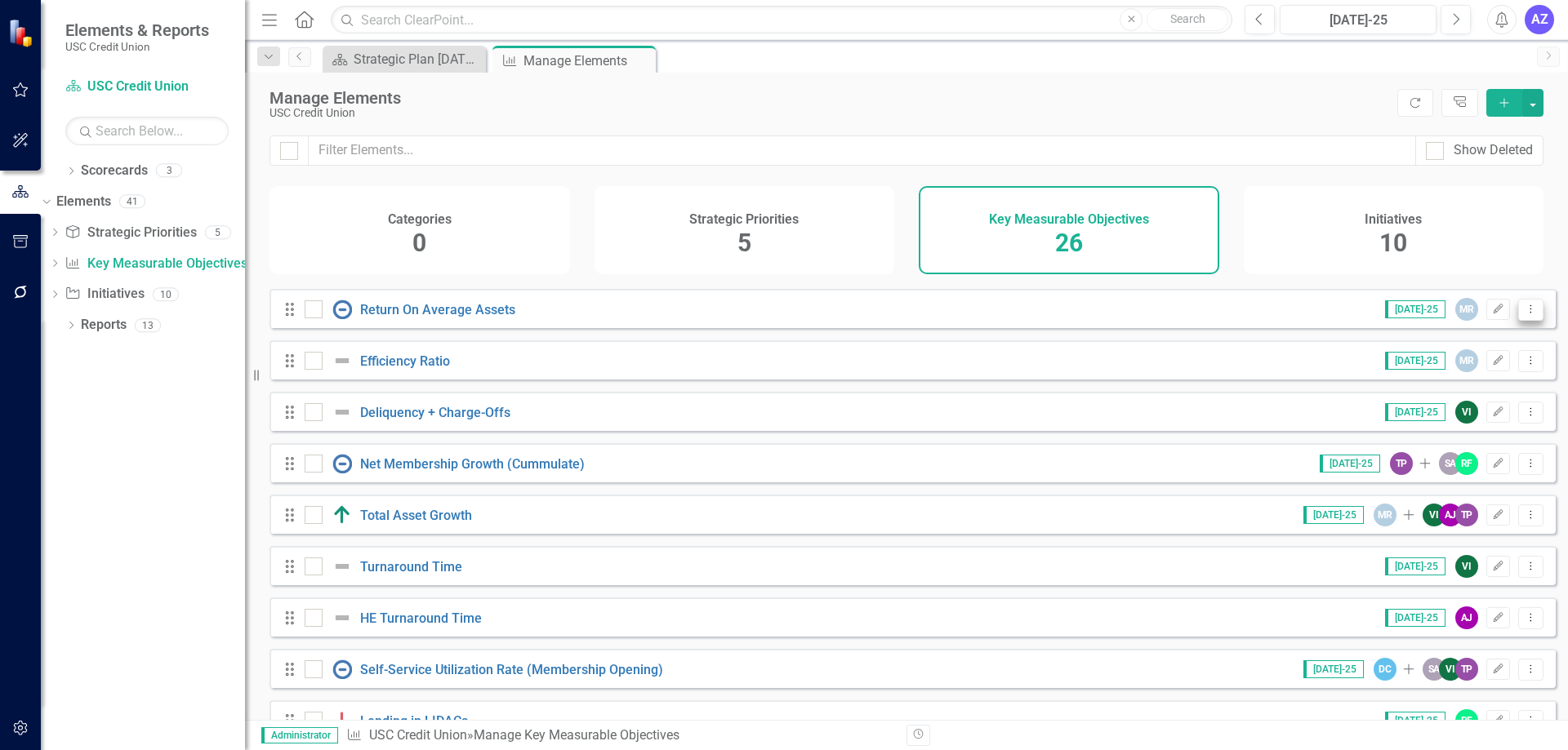
click at [1518, 402] on button "Dropdown Menu" at bounding box center [1531, 413] width 25 height 22
click at [1155, 117] on div "USC Credit Union" at bounding box center [830, 114] width 1120 height 13
click at [1184, 227] on div "Key Measurable Objectives 26" at bounding box center [1068, 231] width 300 height 88
click at [1117, 204] on div "Key Measurable Objectives 26" at bounding box center [1068, 231] width 300 height 88
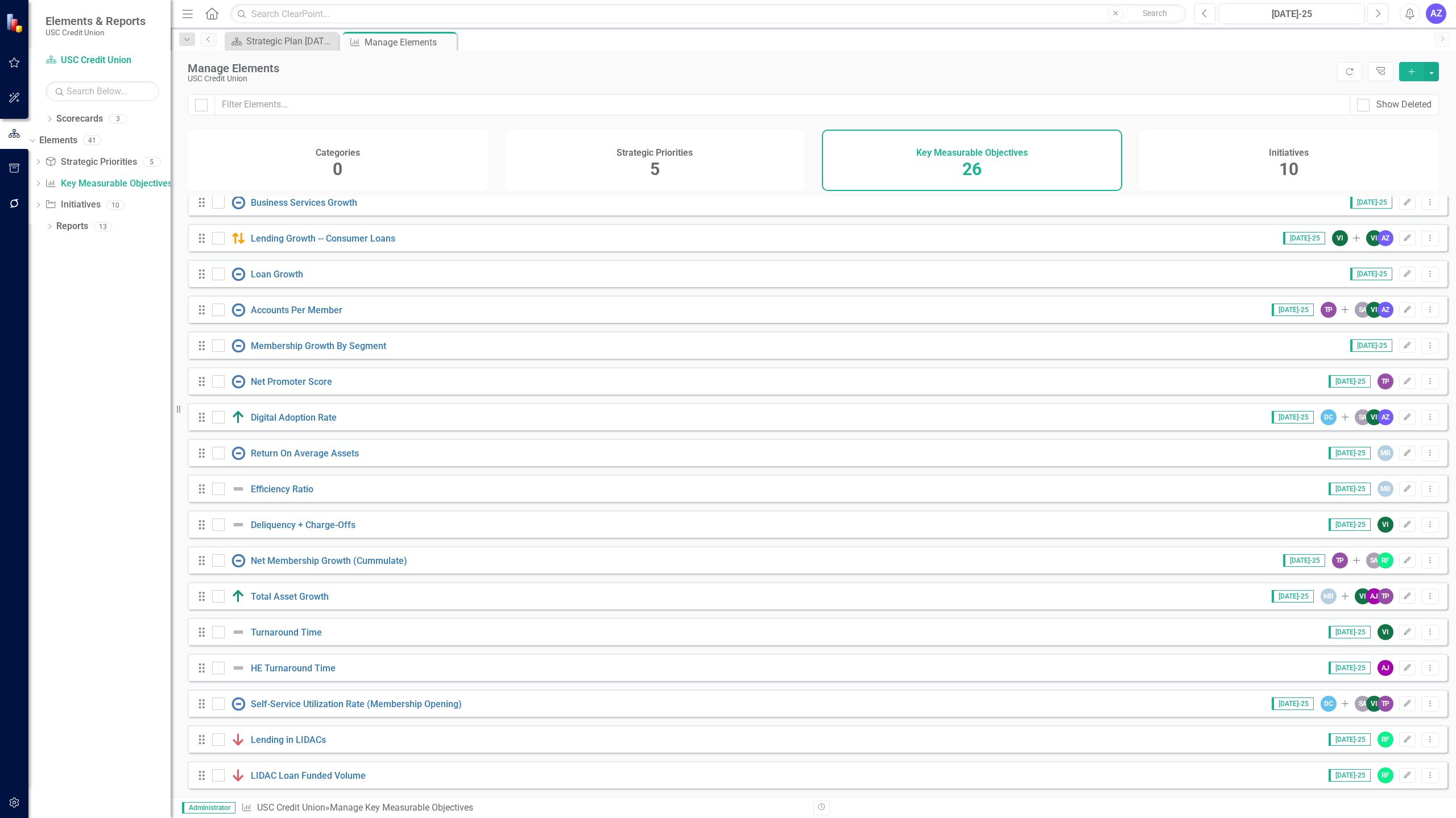
scroll to position [340, 0]
